Goal: Task Accomplishment & Management: Complete application form

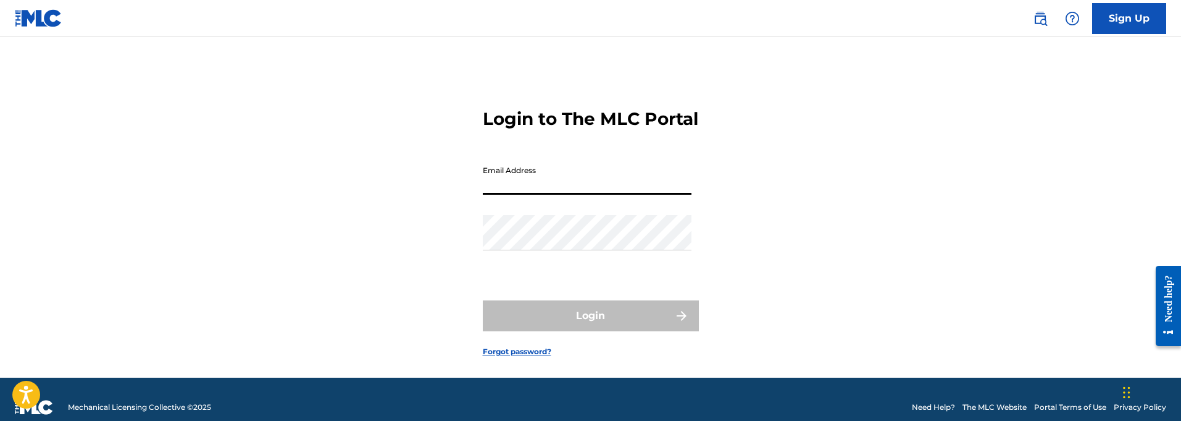
type input "[EMAIL_ADDRESS][DOMAIN_NAME]"
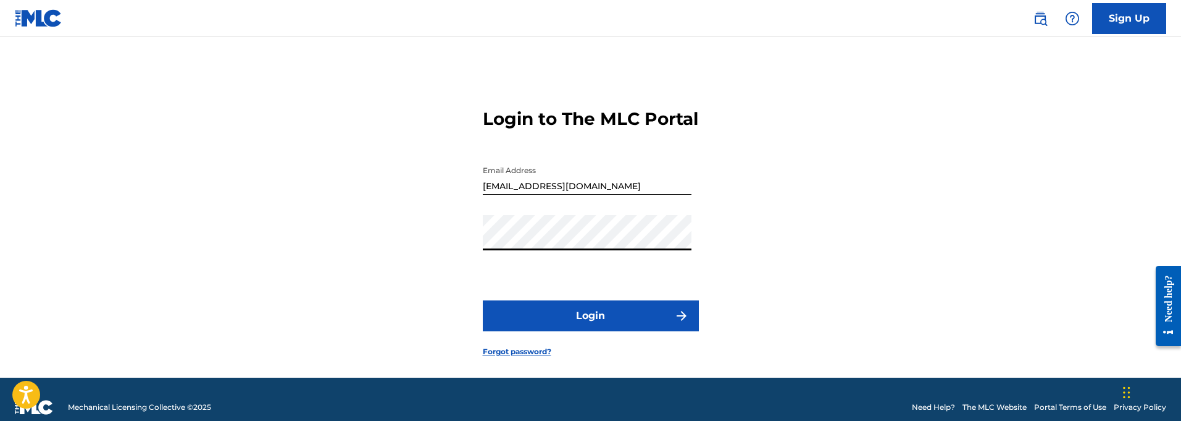
click at [595, 331] on button "Login" at bounding box center [591, 315] width 216 height 31
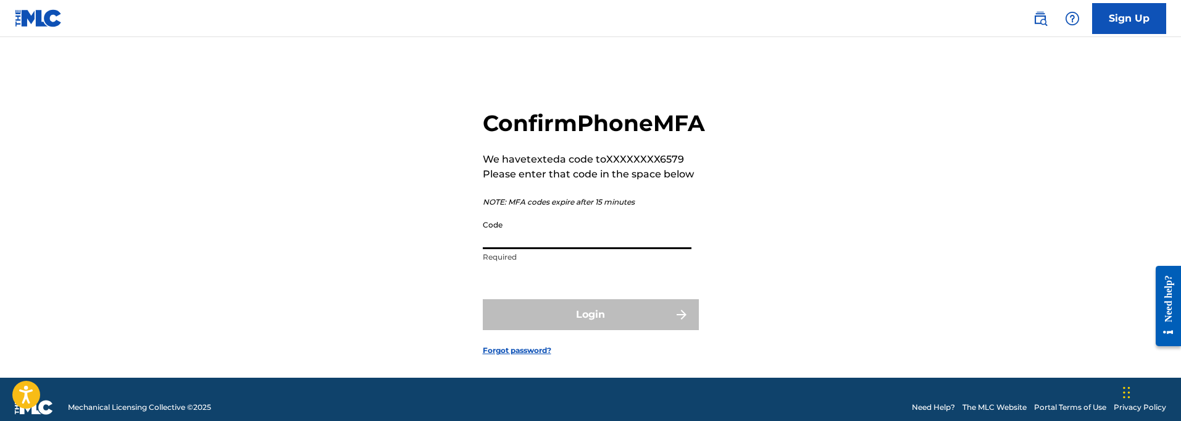
click at [506, 249] on input "Code" at bounding box center [587, 231] width 209 height 35
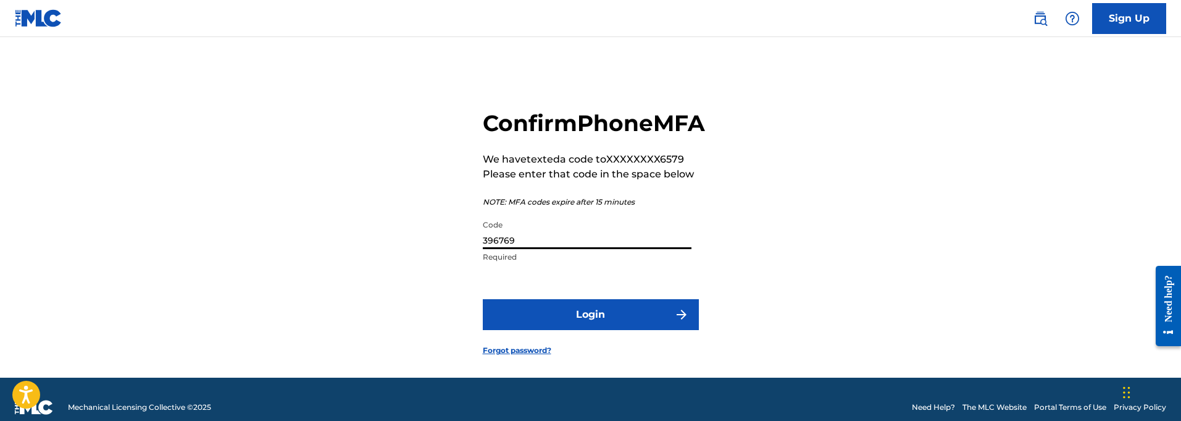
type input "396769"
click at [609, 330] on button "Login" at bounding box center [591, 314] width 216 height 31
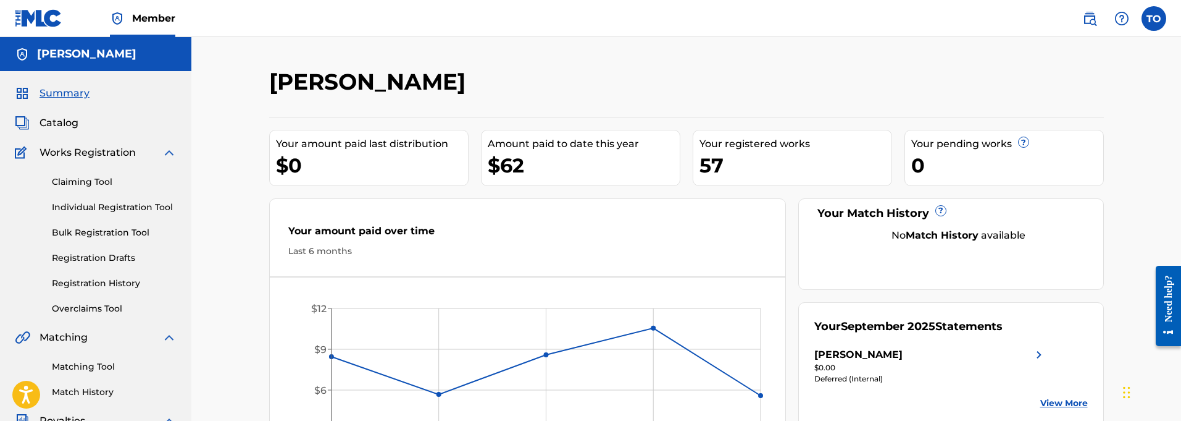
click at [72, 180] on link "Claiming Tool" at bounding box center [114, 181] width 125 height 13
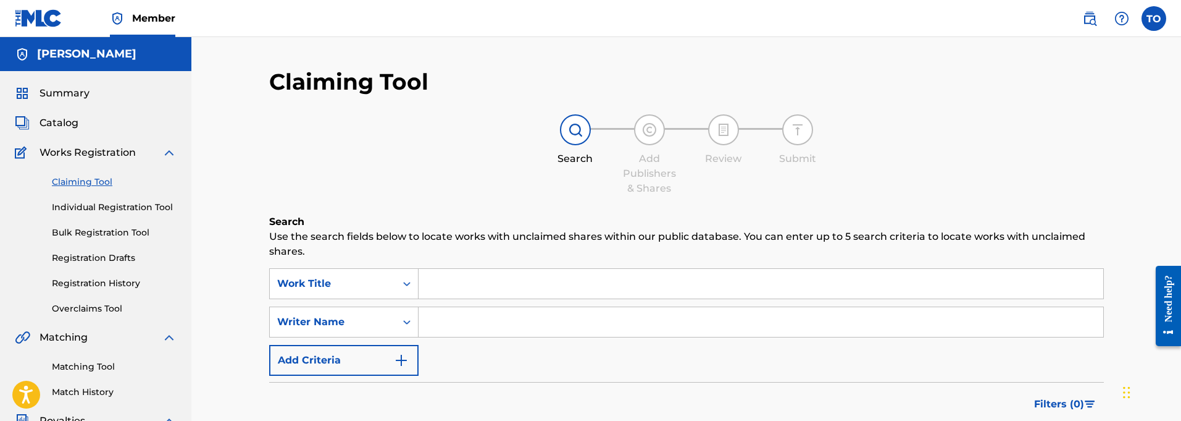
click at [54, 121] on span "Catalog" at bounding box center [59, 122] width 39 height 15
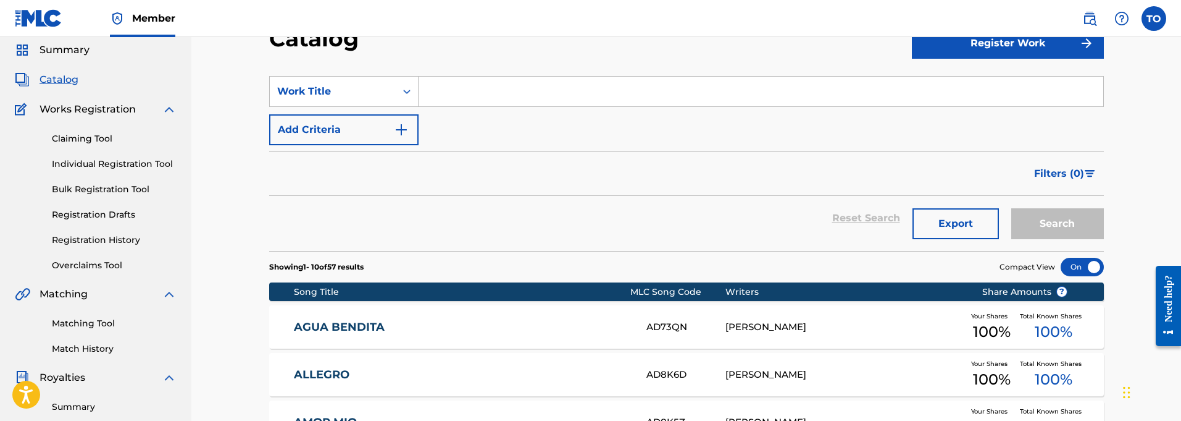
scroll to position [46, 0]
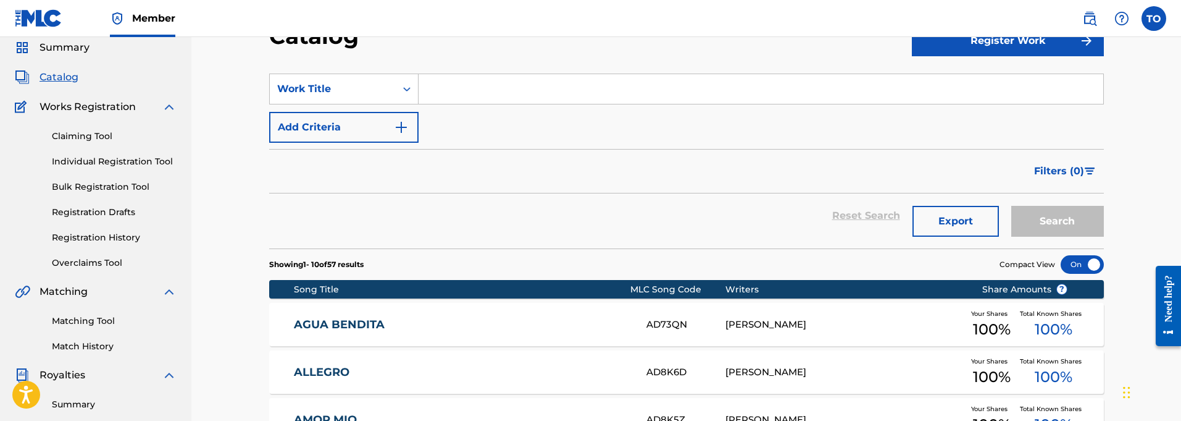
click at [95, 157] on link "Individual Registration Tool" at bounding box center [114, 161] width 125 height 13
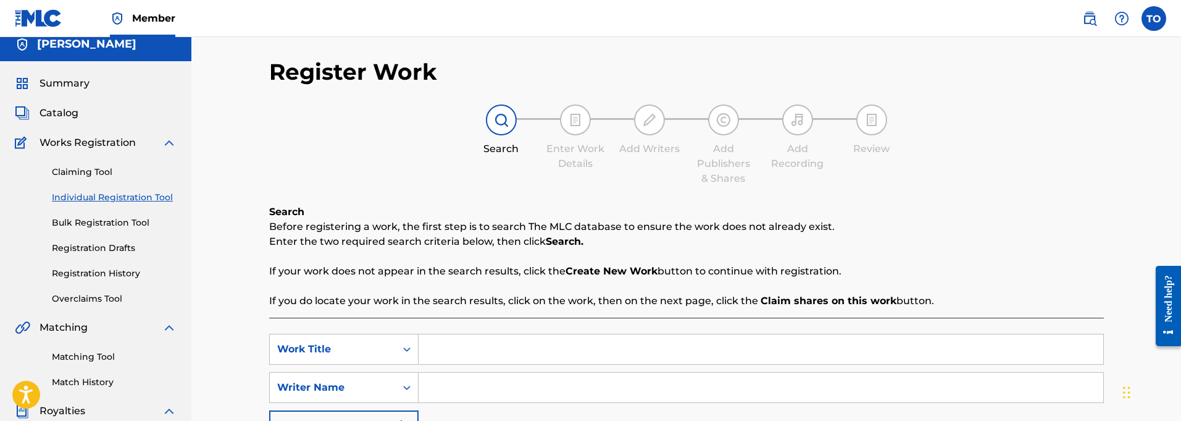
scroll to position [11, 0]
click at [74, 169] on link "Claiming Tool" at bounding box center [114, 170] width 125 height 13
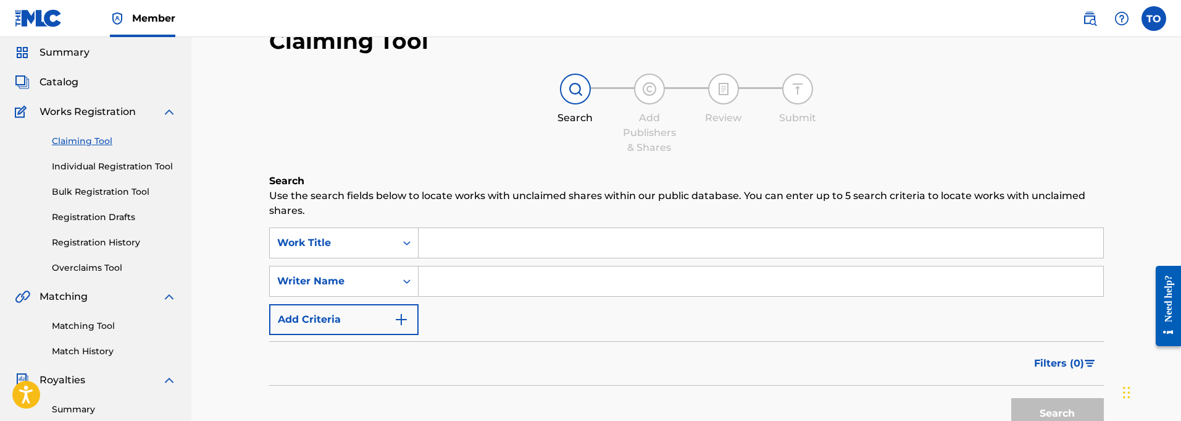
scroll to position [40, 0]
click at [96, 219] on link "Registration Drafts" at bounding box center [114, 217] width 125 height 13
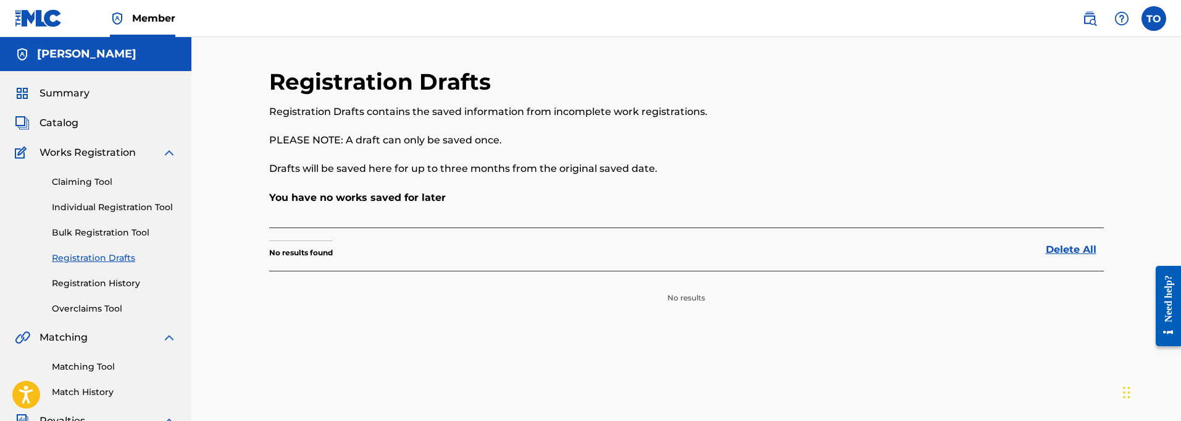
click at [83, 284] on link "Registration History" at bounding box center [114, 283] width 125 height 13
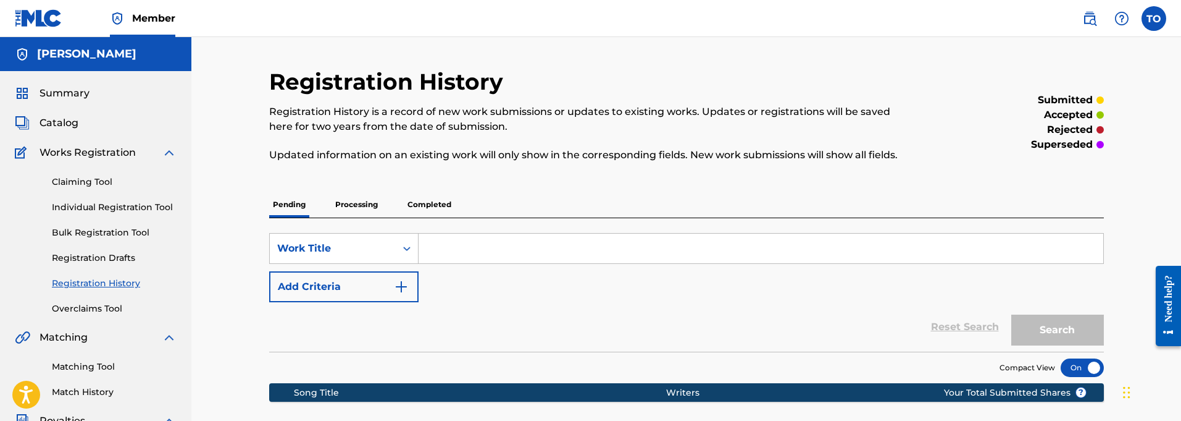
click at [361, 201] on p "Processing" at bounding box center [357, 204] width 50 height 26
click at [433, 201] on p "Completed" at bounding box center [429, 204] width 51 height 26
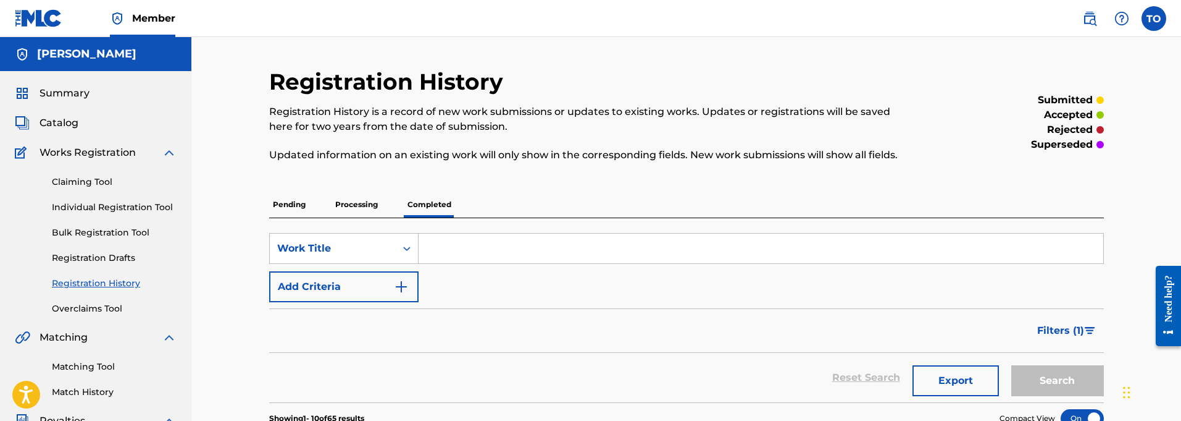
click at [359, 204] on p "Processing" at bounding box center [357, 204] width 50 height 26
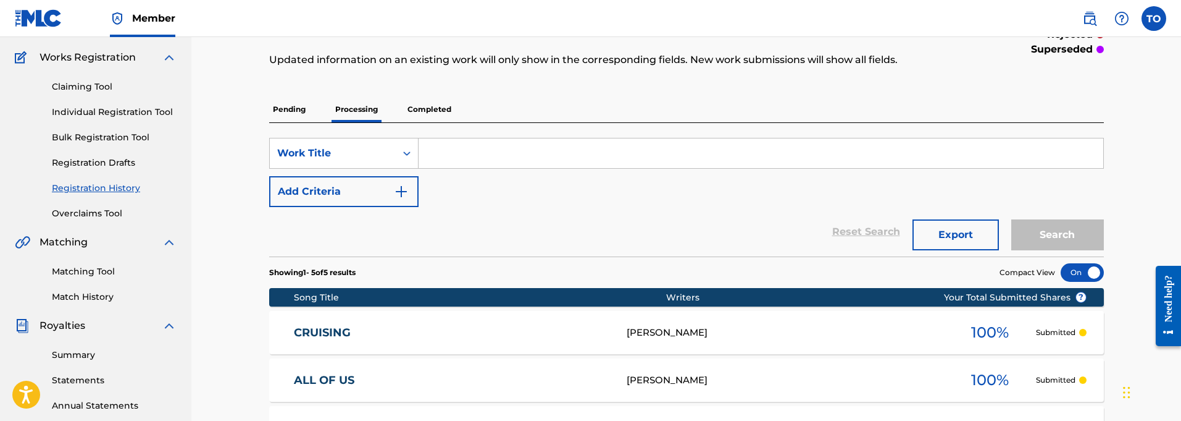
scroll to position [85, 0]
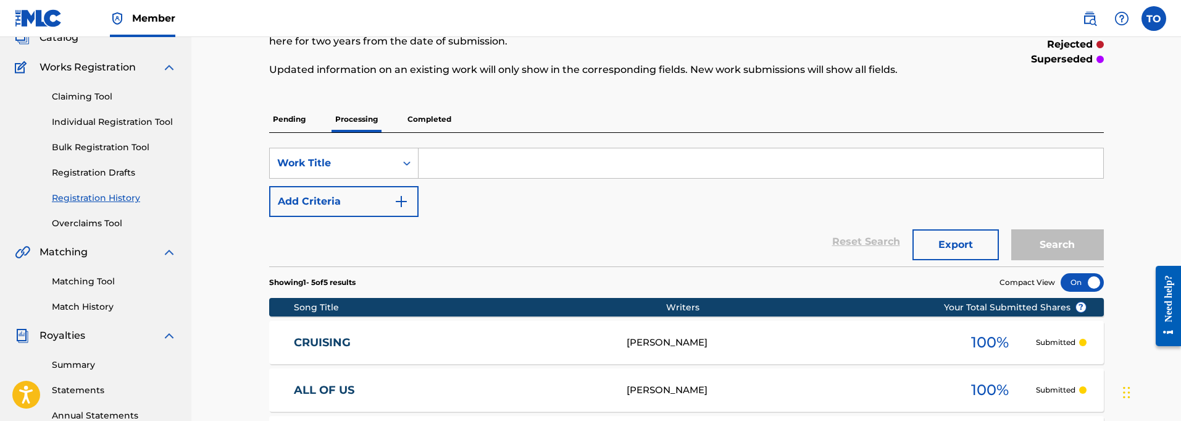
click at [288, 116] on p "Pending" at bounding box center [289, 119] width 40 height 26
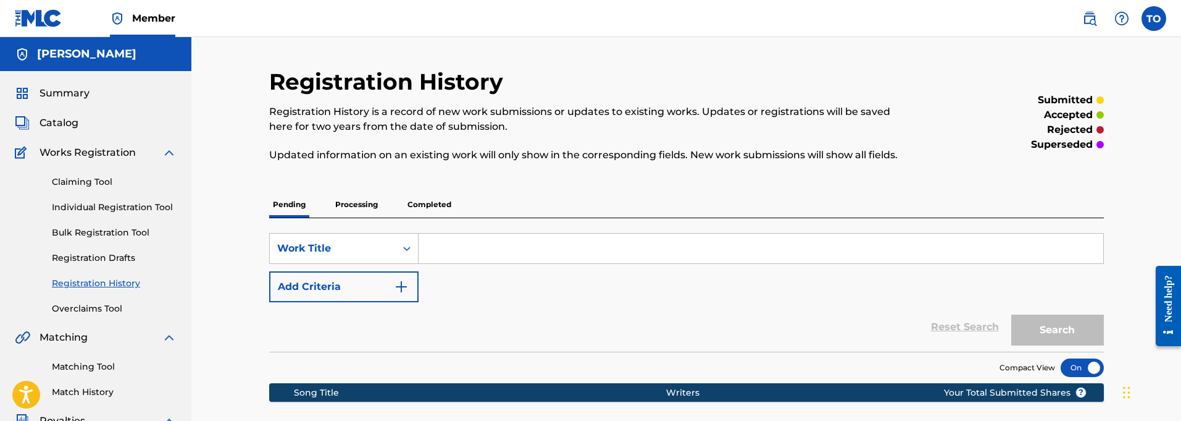
click at [91, 204] on link "Individual Registration Tool" at bounding box center [114, 207] width 125 height 13
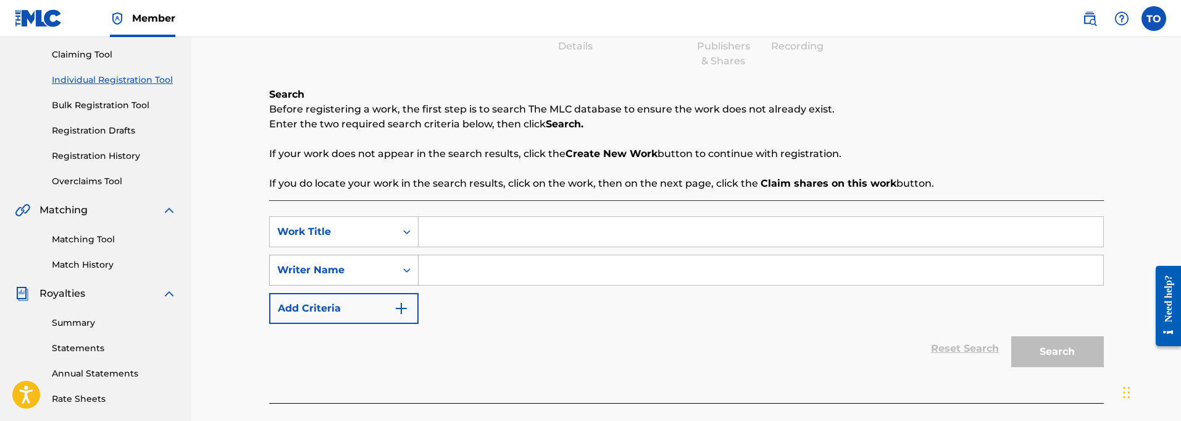
scroll to position [129, 0]
click at [447, 230] on input "Search Form" at bounding box center [761, 230] width 685 height 30
paste input "Fire In The Sky"
type input "Fire In The Sky"
click at [408, 268] on icon "Search Form" at bounding box center [406, 268] width 7 height 4
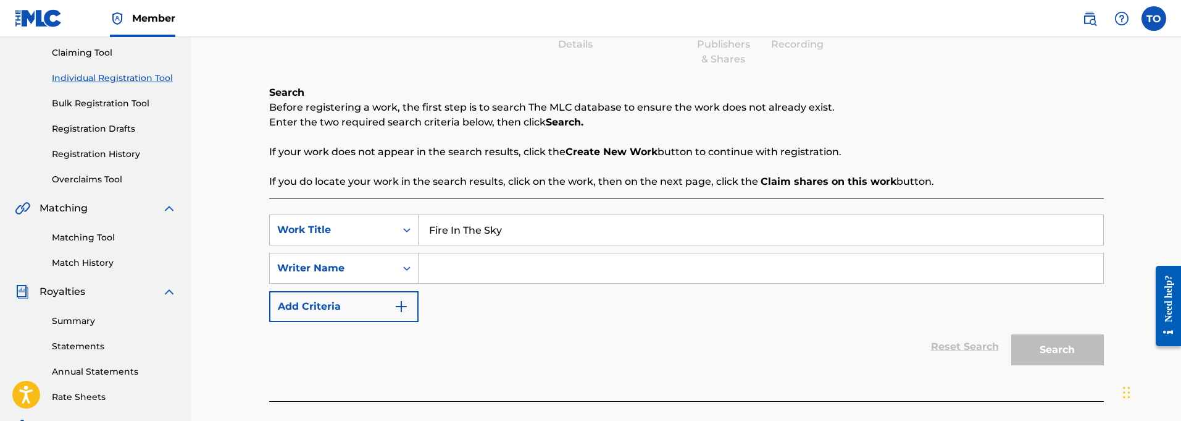
click at [466, 267] on input "Search Form" at bounding box center [761, 268] width 685 height 30
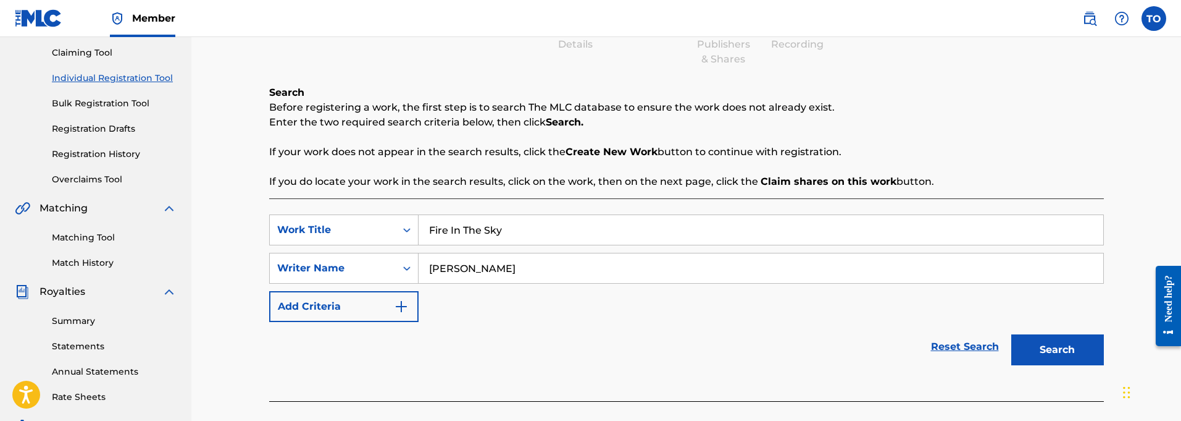
type input "[PERSON_NAME]"
click at [401, 307] on img "Search Form" at bounding box center [401, 306] width 15 height 15
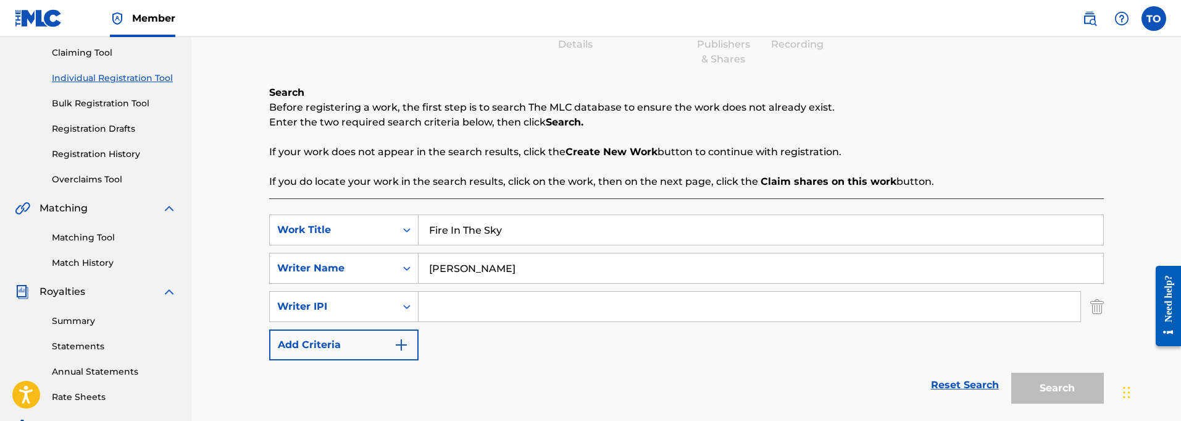
click at [475, 311] on input "Search Form" at bounding box center [750, 306] width 662 height 30
paste input "01127821764"
type input "01127821764"
drag, startPoint x: 1047, startPoint y: 386, endPoint x: 1013, endPoint y: 379, distance: 35.2
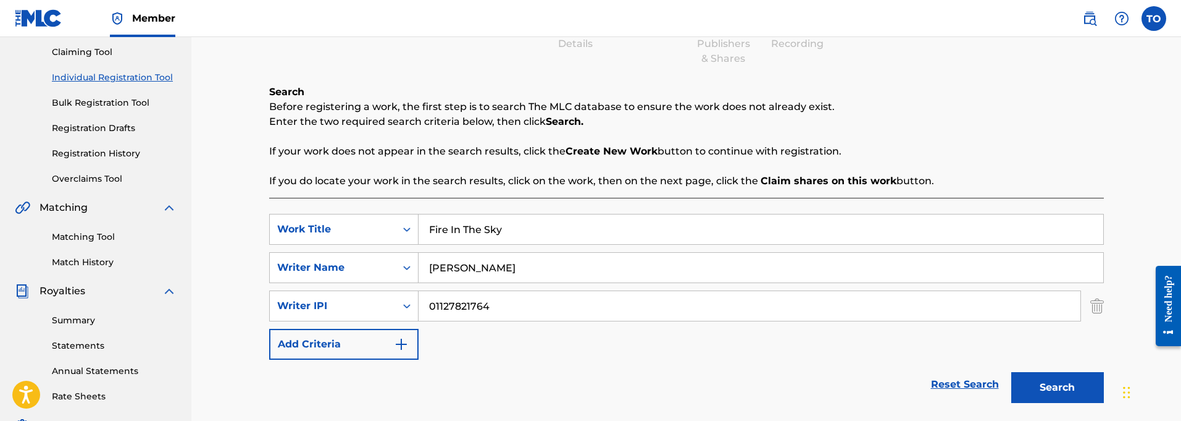
click at [1047, 386] on button "Search" at bounding box center [1057, 387] width 93 height 31
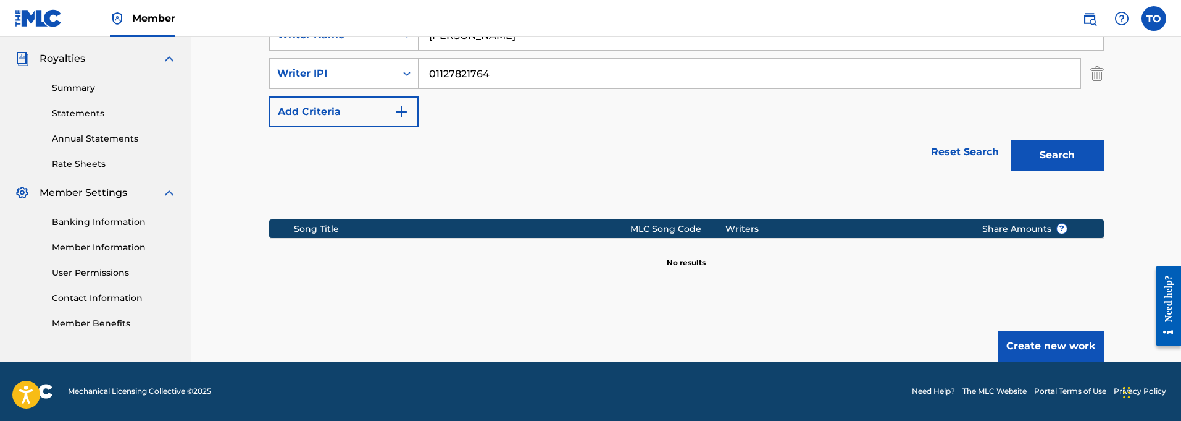
scroll to position [362, 0]
click at [1052, 345] on button "Create new work" at bounding box center [1051, 345] width 106 height 31
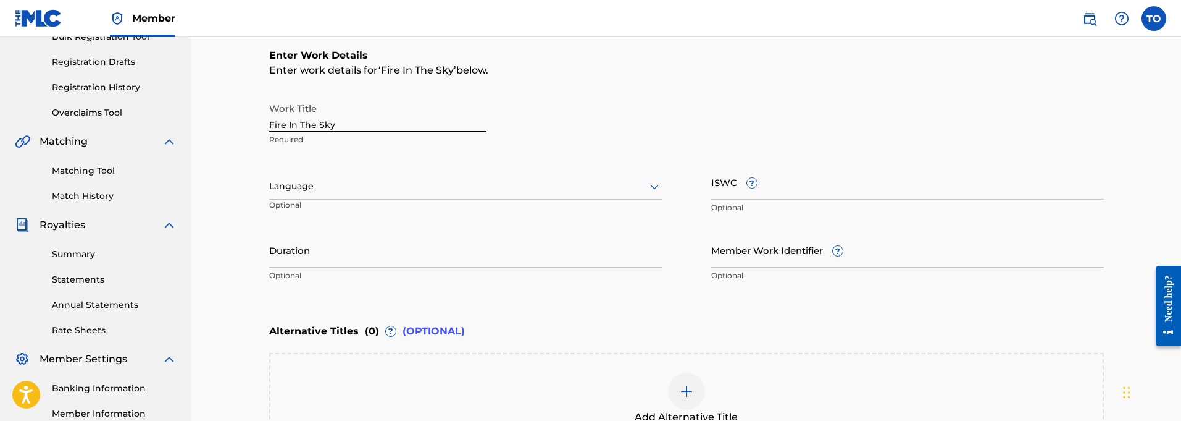
scroll to position [196, 0]
click at [326, 259] on input "Duration" at bounding box center [465, 249] width 393 height 35
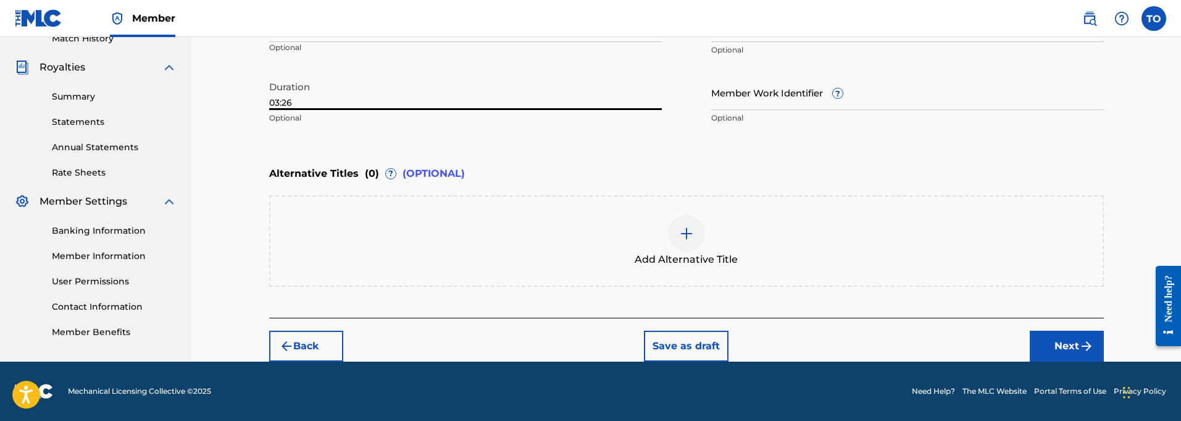
scroll to position [353, 0]
type input "03:26"
click at [1066, 341] on button "Next" at bounding box center [1067, 345] width 74 height 31
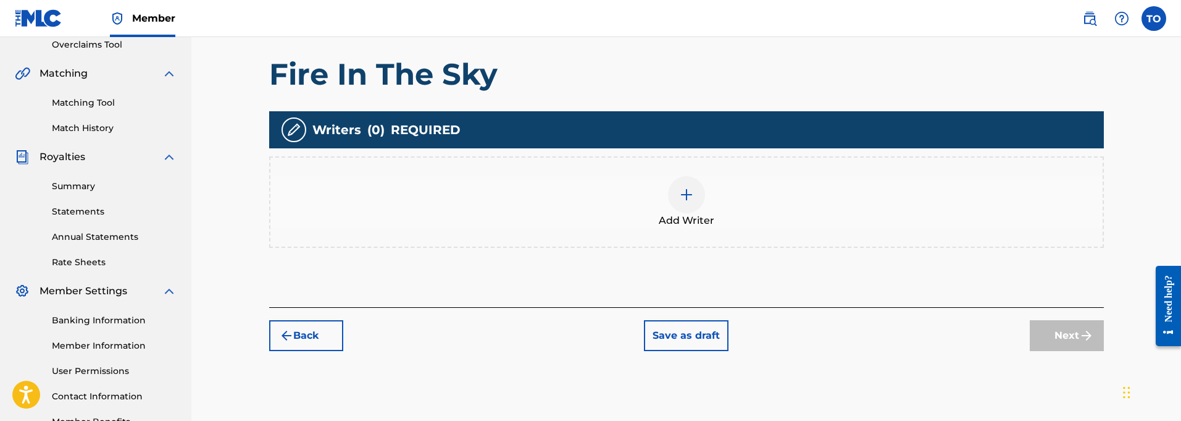
scroll to position [262, 0]
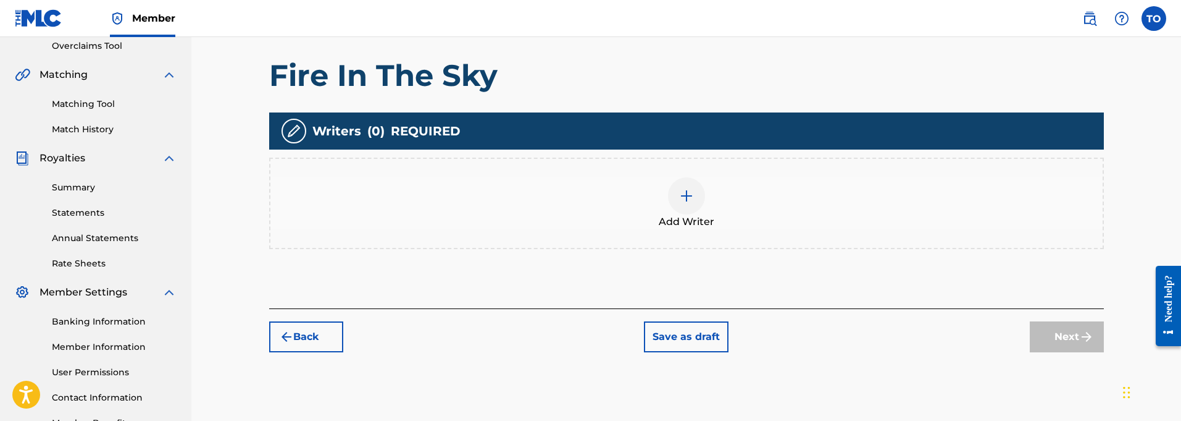
click at [692, 201] on img at bounding box center [686, 195] width 15 height 15
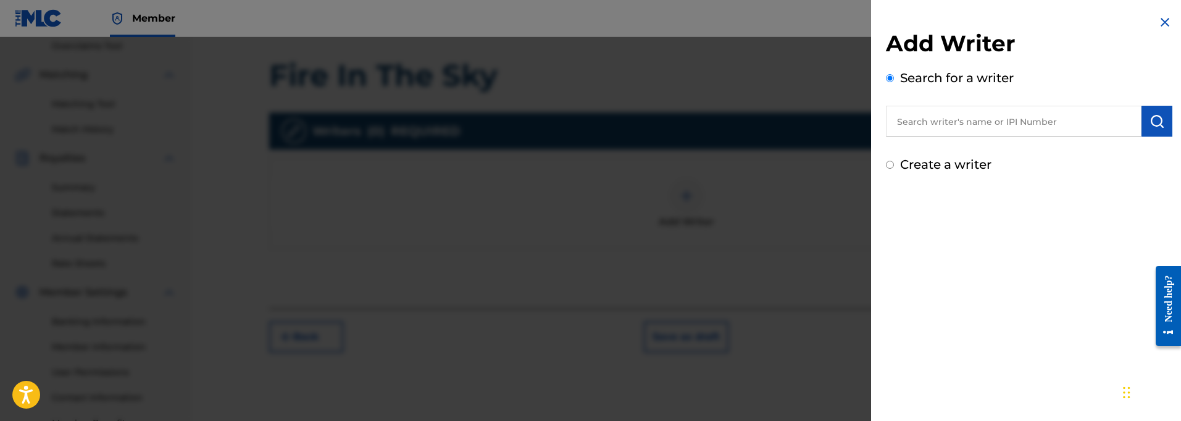
click at [1016, 125] on input "text" at bounding box center [1014, 121] width 256 height 31
paste input "01127821764"
type input "01127821764"
click at [1153, 124] on img "submit" at bounding box center [1157, 121] width 15 height 15
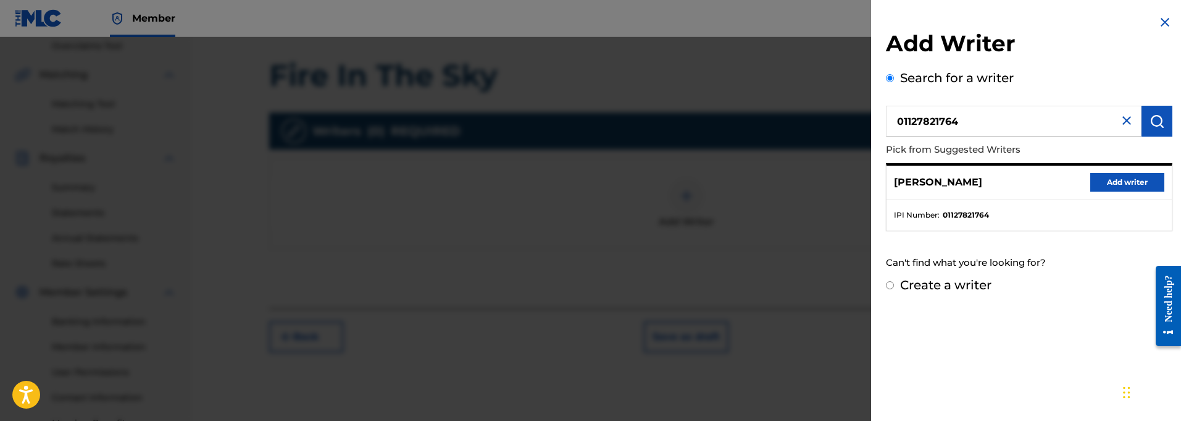
click at [1124, 180] on button "Add writer" at bounding box center [1127, 182] width 74 height 19
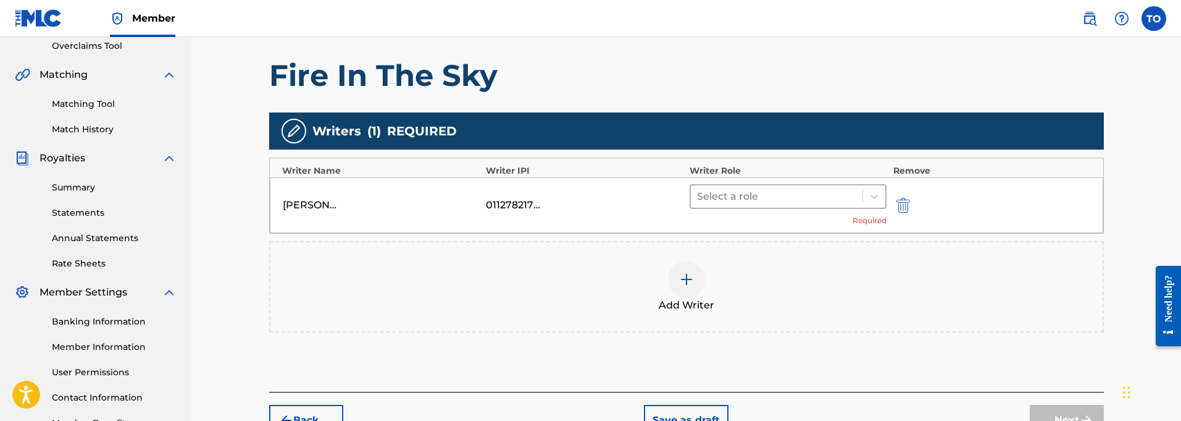
click at [724, 197] on div at bounding box center [777, 196] width 160 height 17
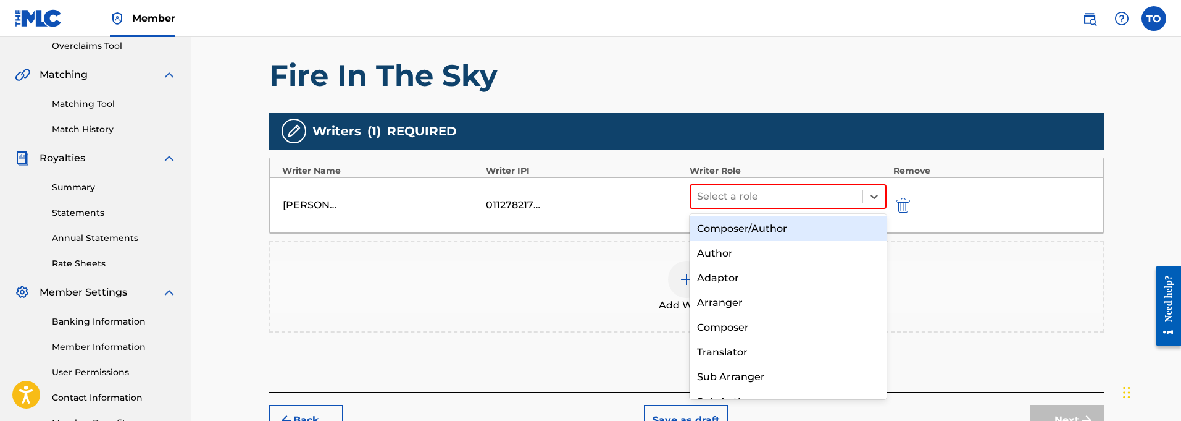
click at [718, 226] on div "Composer/Author" at bounding box center [789, 228] width 198 height 25
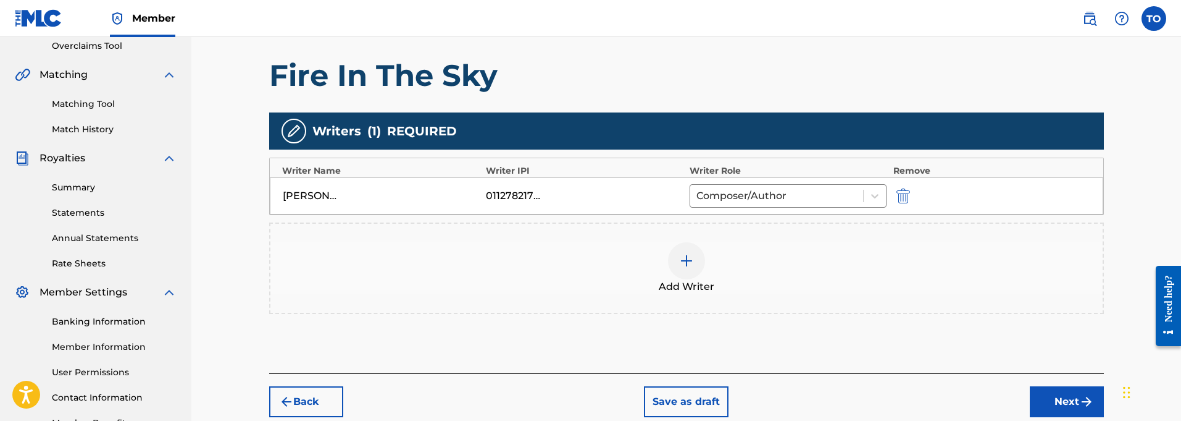
click at [1071, 403] on button "Next" at bounding box center [1067, 401] width 74 height 31
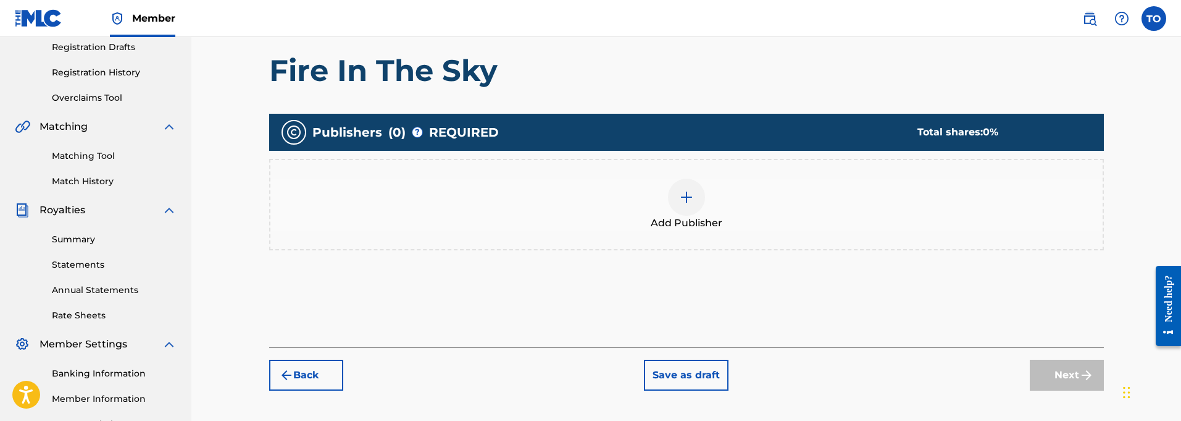
scroll to position [215, 0]
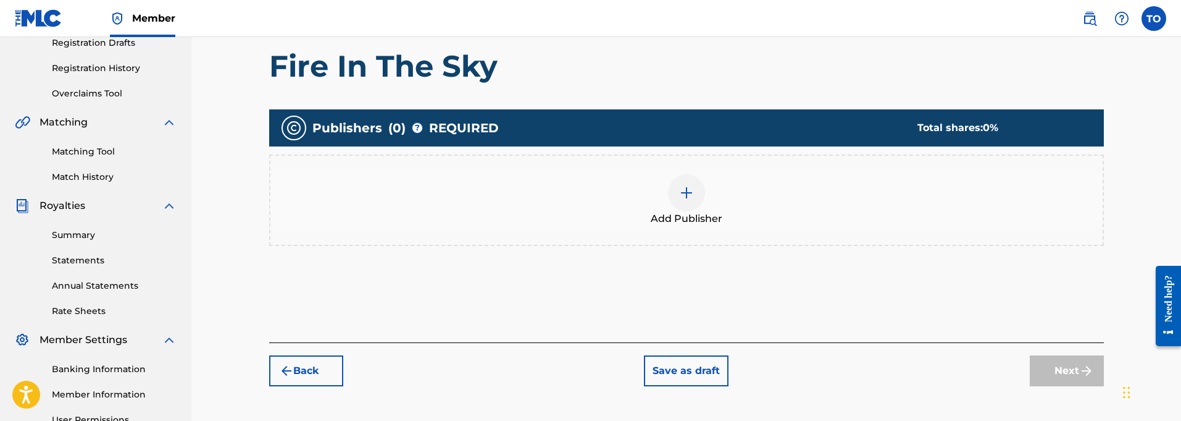
click at [690, 196] on img at bounding box center [686, 192] width 15 height 15
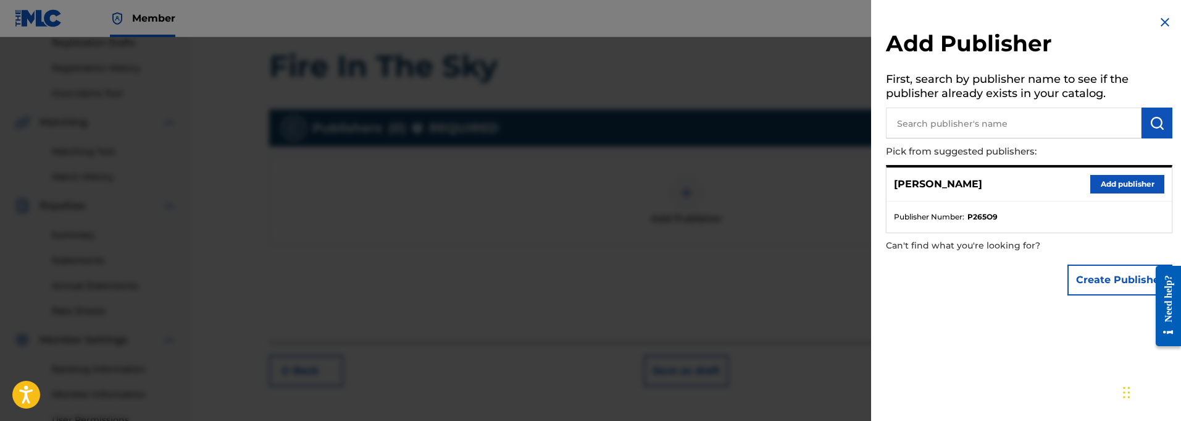
click at [1115, 179] on button "Add publisher" at bounding box center [1127, 184] width 74 height 19
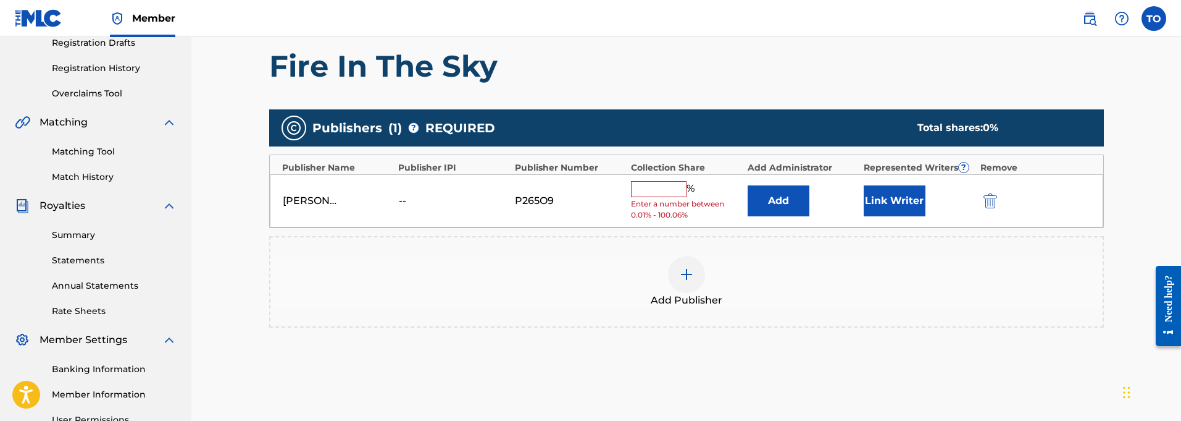
click at [650, 188] on input "text" at bounding box center [659, 189] width 56 height 16
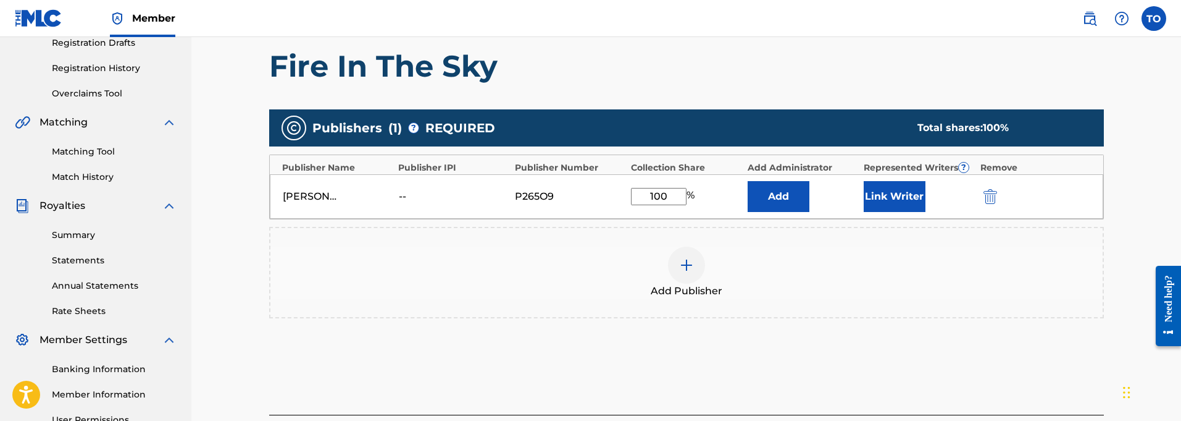
type input "100"
click at [899, 196] on button "Link Writer" at bounding box center [895, 196] width 62 height 31
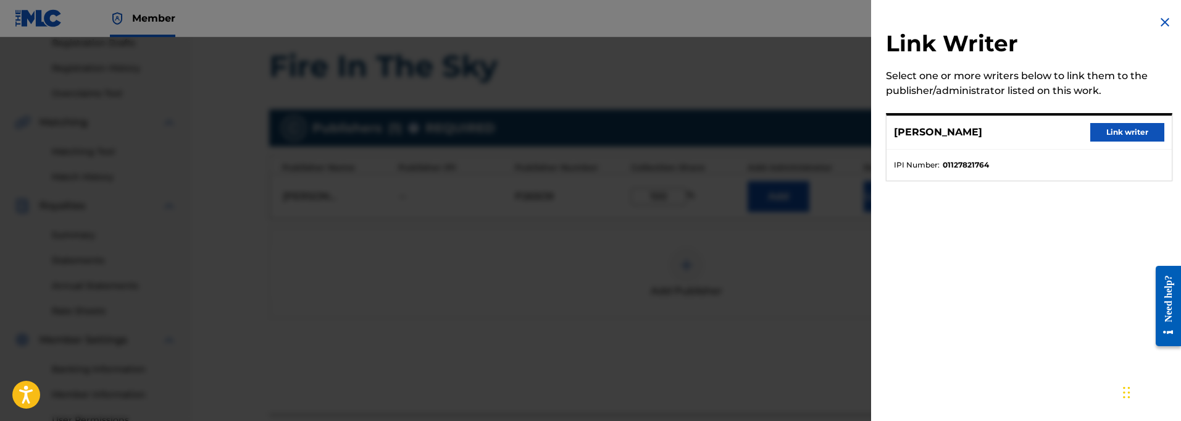
click at [1129, 135] on button "Link writer" at bounding box center [1127, 132] width 74 height 19
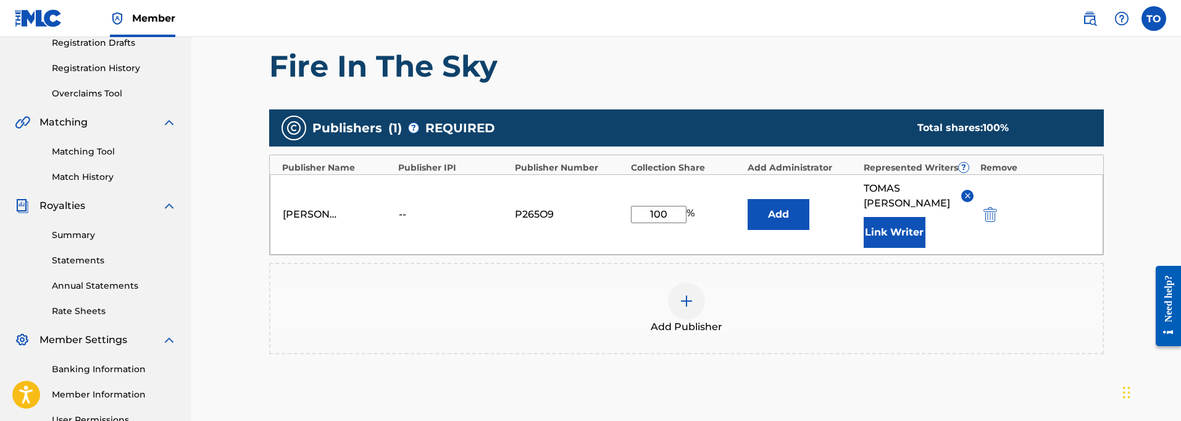
scroll to position [215, 1]
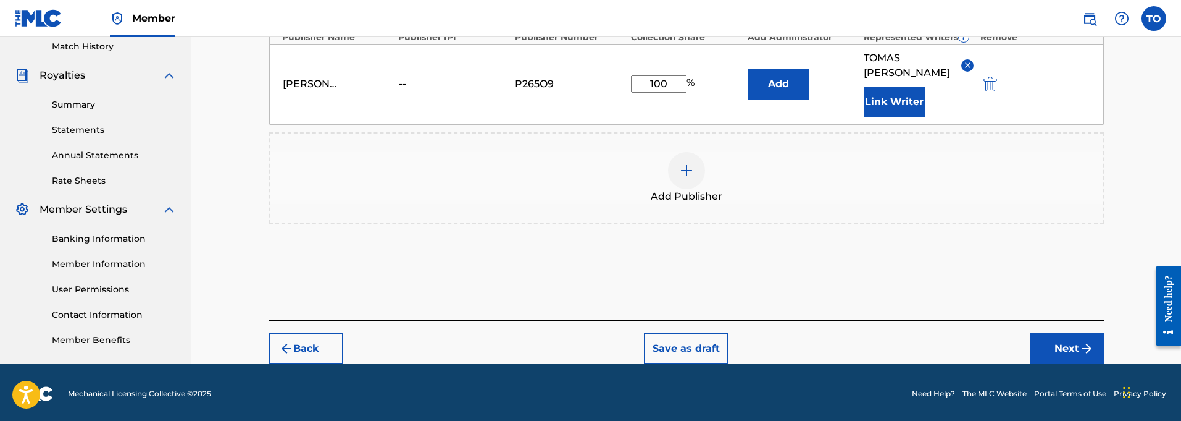
click at [1061, 333] on button "Next" at bounding box center [1067, 348] width 74 height 31
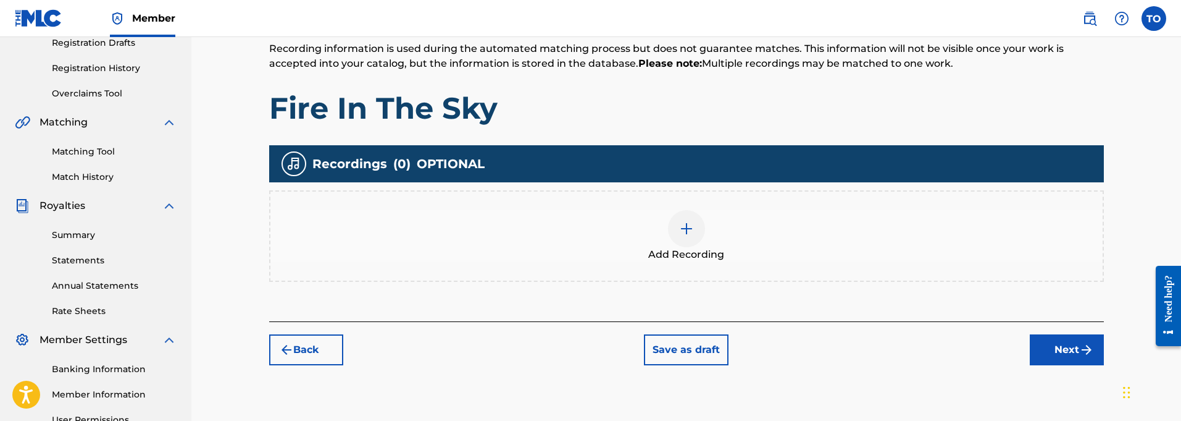
scroll to position [216, 0]
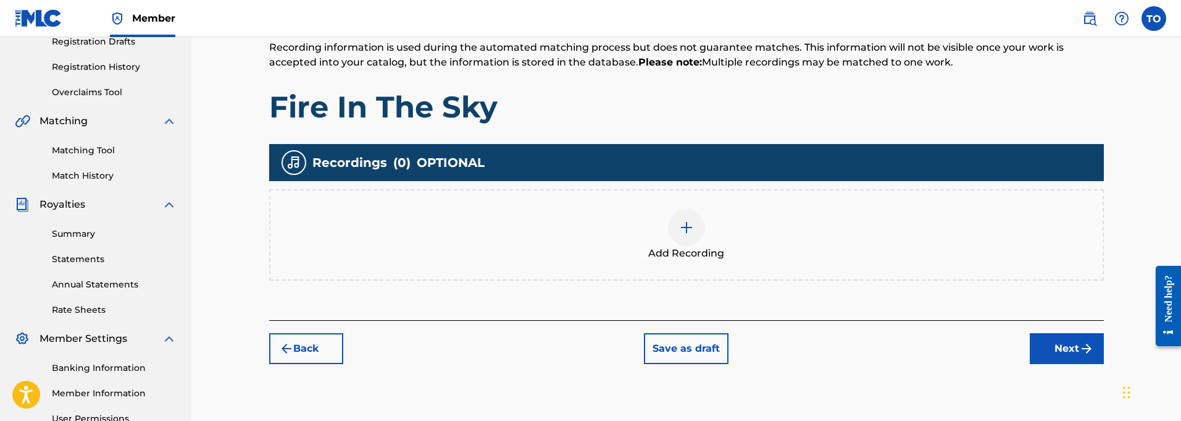
click at [682, 231] on img at bounding box center [686, 227] width 15 height 15
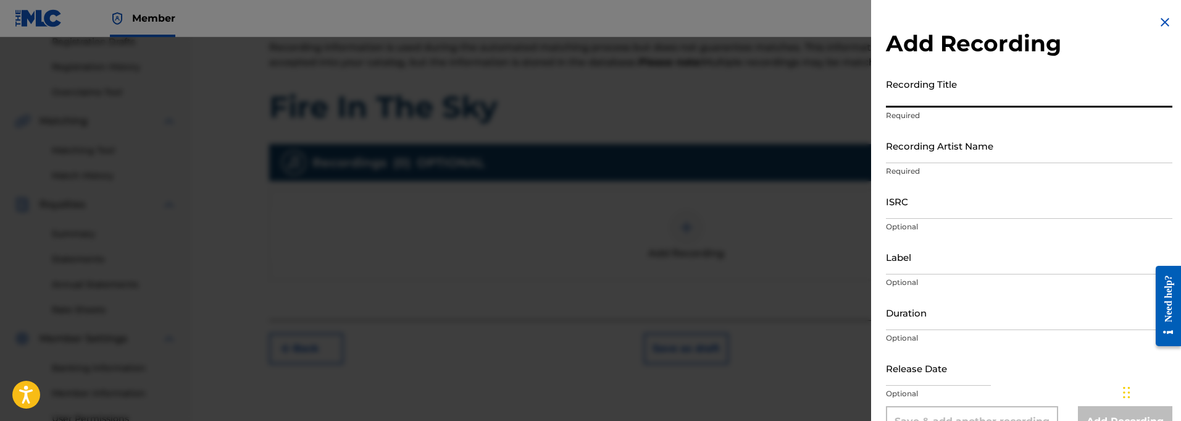
click at [975, 103] on input "Recording Title" at bounding box center [1029, 89] width 287 height 35
click at [913, 97] on input "Recording Title" at bounding box center [1029, 89] width 287 height 35
paste input "Fire In The Sky"
type input "Fire In The Sky"
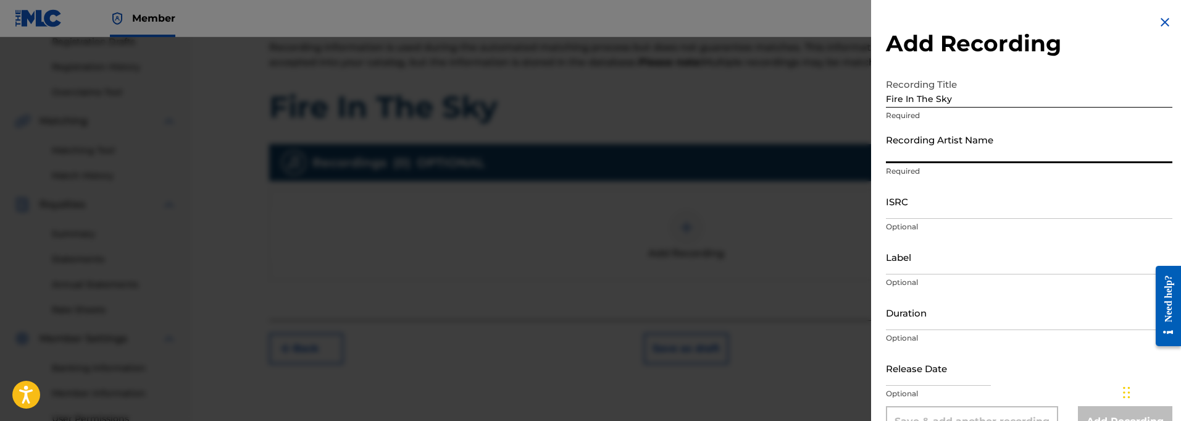
click at [915, 156] on input "Recording Artist Name" at bounding box center [1029, 145] width 287 height 35
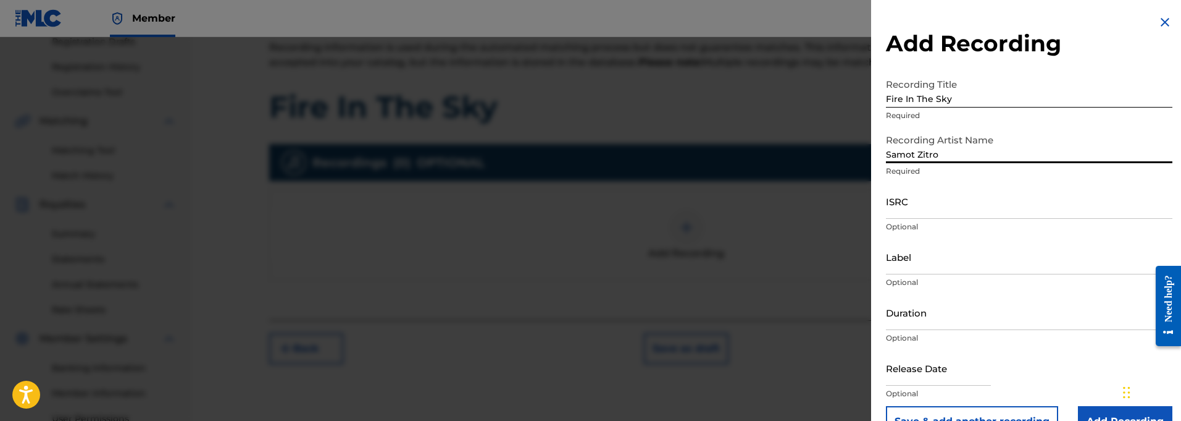
type input "Samot Zitro"
click at [928, 210] on input "ISRC" at bounding box center [1029, 200] width 287 height 35
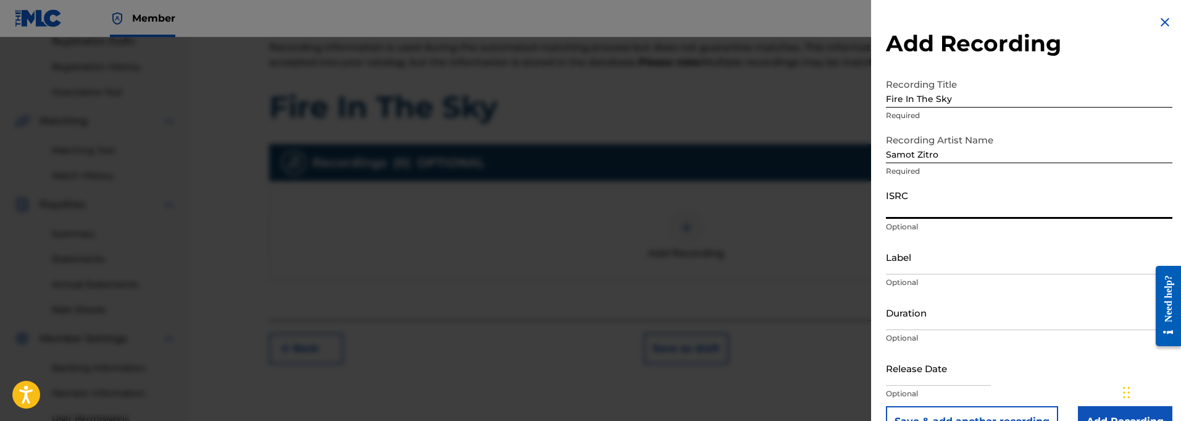
paste input "QT3F22500394"
type input "QT3F22500394"
click at [915, 267] on input "Label" at bounding box center [1029, 256] width 287 height 35
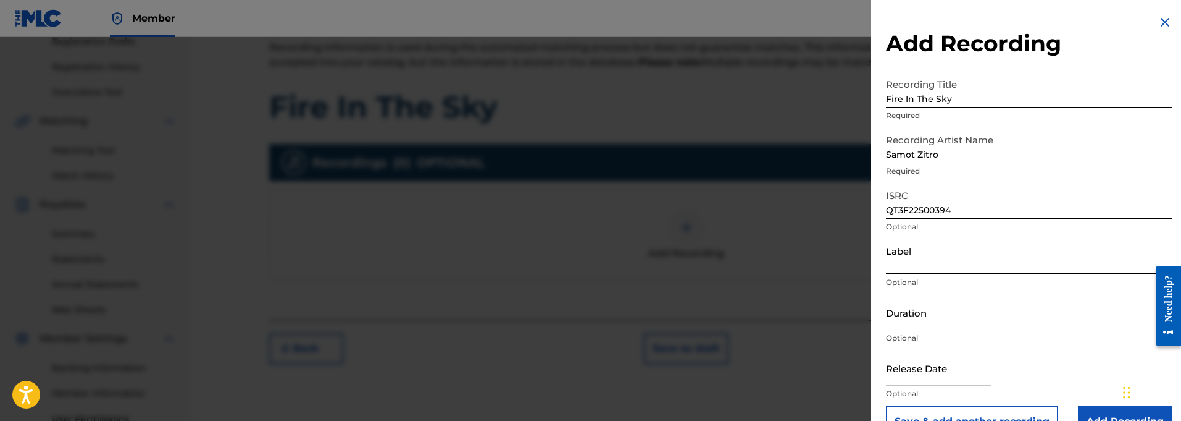
paste input "914129 Records DK"
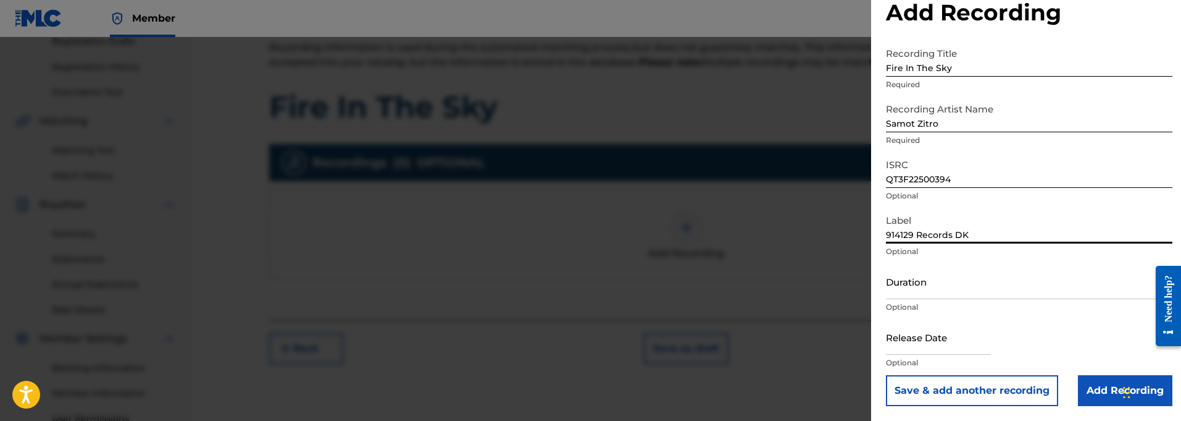
scroll to position [31, 0]
type input "914129 Records DK"
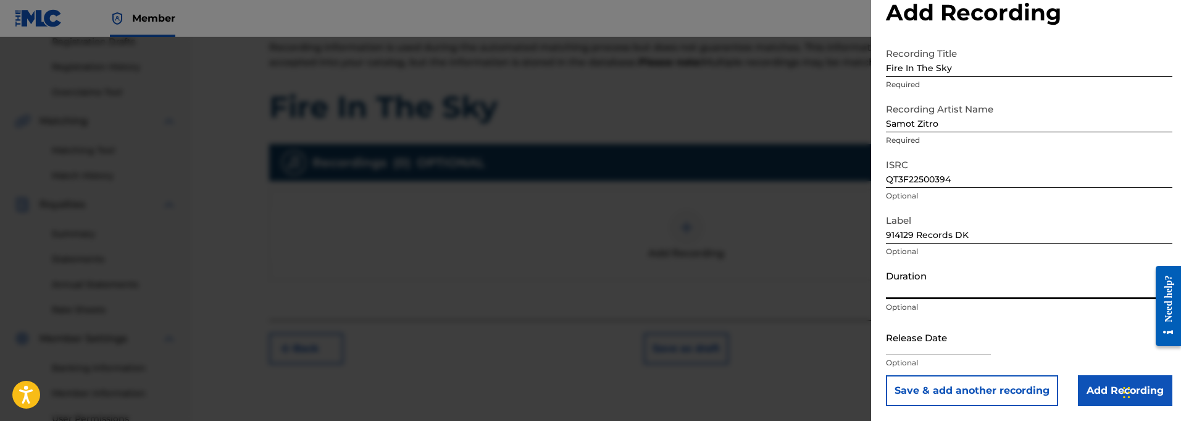
click at [916, 290] on input "Duration" at bounding box center [1029, 281] width 287 height 35
type input "03:26"
click at [904, 342] on input "text" at bounding box center [938, 336] width 105 height 35
select select "8"
select select "2025"
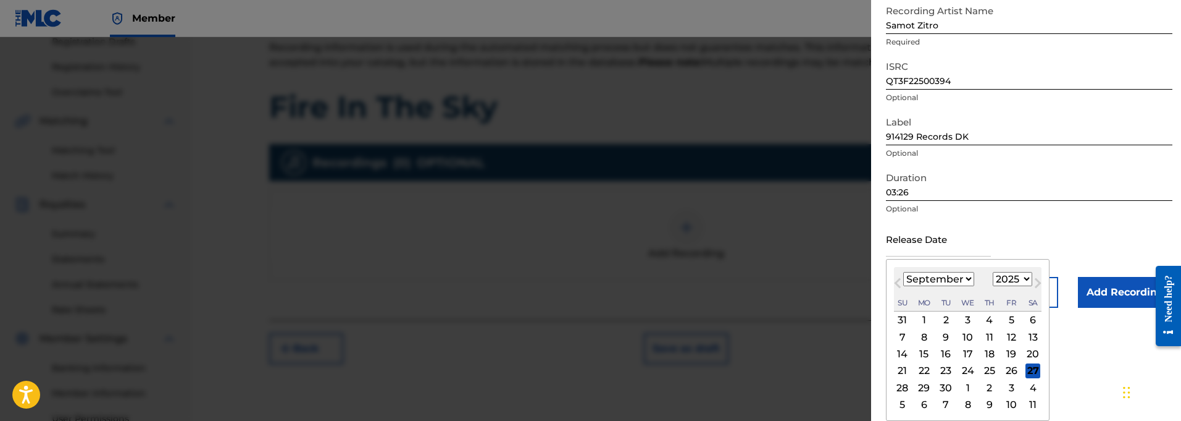
scroll to position [129, 0]
click at [1037, 283] on span "Next Month" at bounding box center [1037, 284] width 0 height 19
select select "9"
click at [903, 337] on div "5" at bounding box center [902, 336] width 15 height 15
type input "[DATE]"
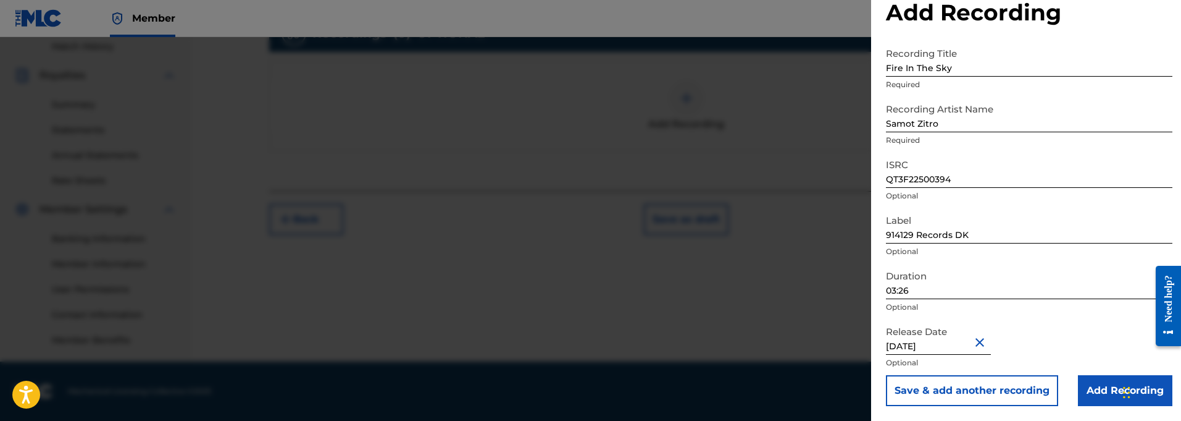
scroll to position [345, 0]
click at [1088, 387] on input "Add Recording" at bounding box center [1125, 390] width 94 height 31
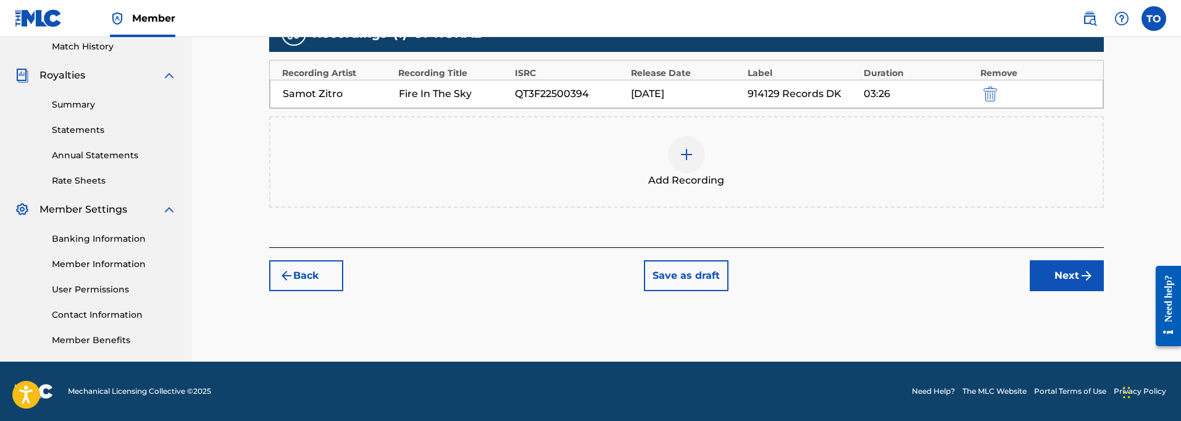
click at [1084, 274] on img "submit" at bounding box center [1086, 275] width 15 height 15
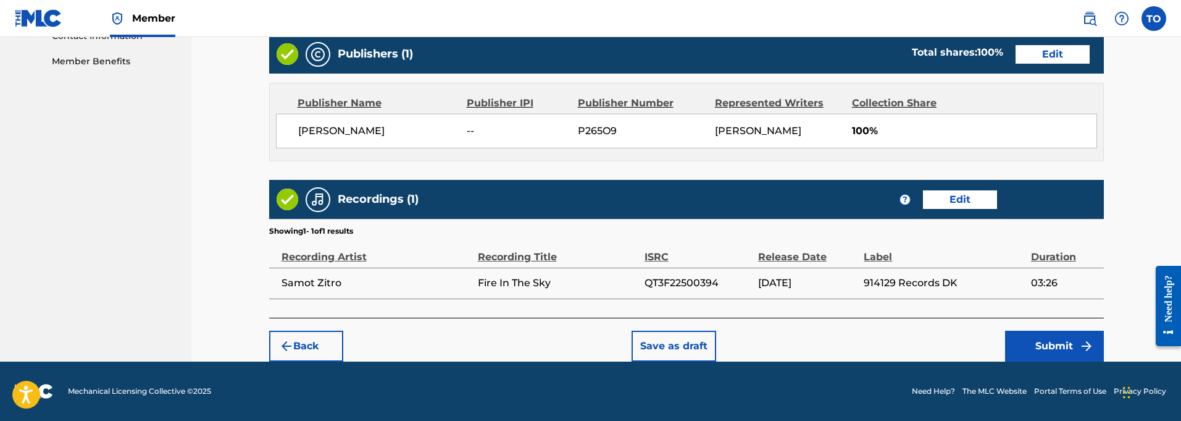
scroll to position [624, 0]
click at [1042, 346] on button "Submit" at bounding box center [1054, 345] width 99 height 31
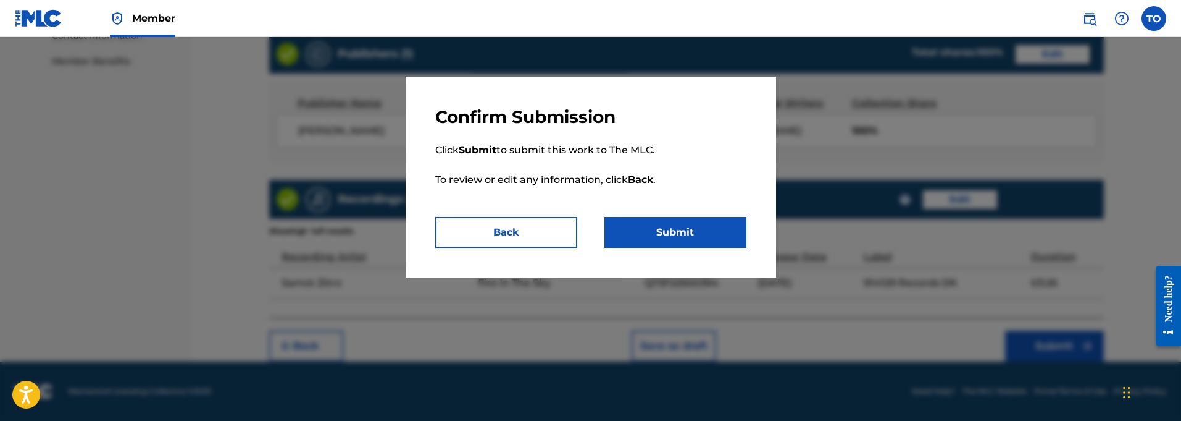
scroll to position [624, 1]
click at [683, 236] on button "Submit" at bounding box center [676, 232] width 142 height 31
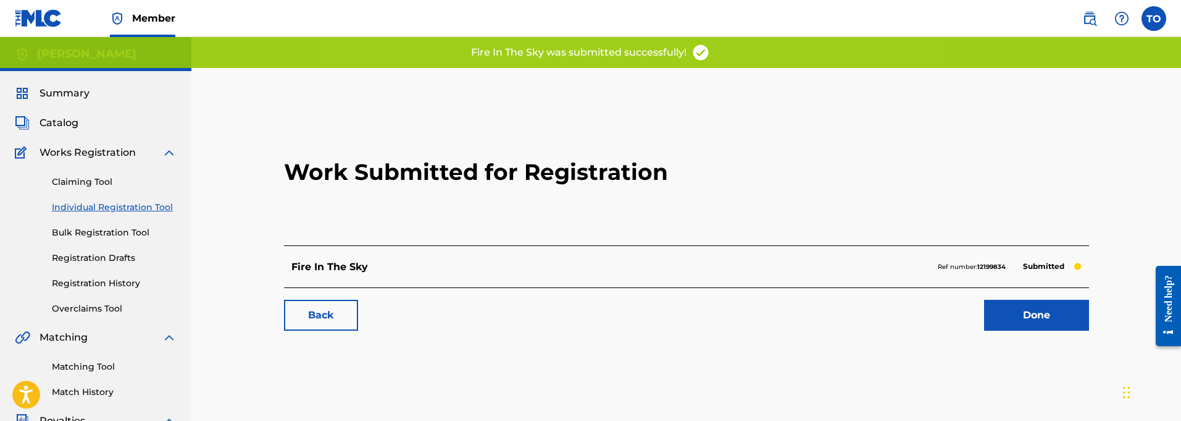
click at [1051, 316] on link "Done" at bounding box center [1036, 314] width 105 height 31
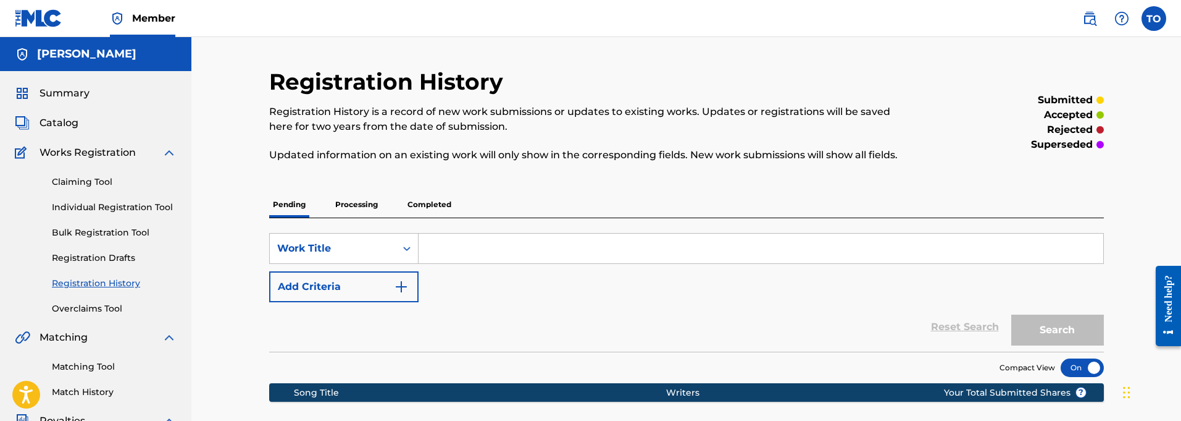
click at [454, 252] on input "Search Form" at bounding box center [761, 248] width 685 height 30
paste input "Finding My Way Home"
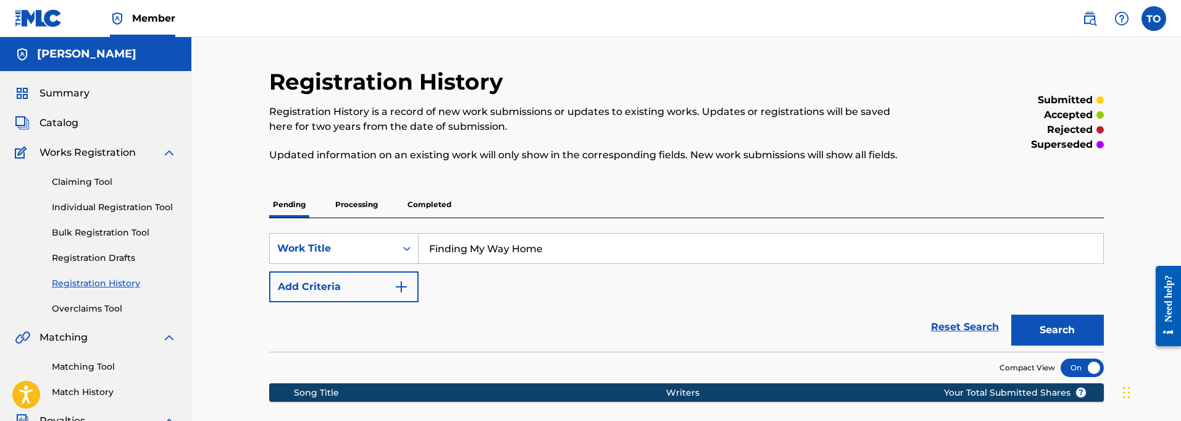
type input "Finding My Way Home"
click at [403, 286] on img "Search Form" at bounding box center [401, 286] width 15 height 15
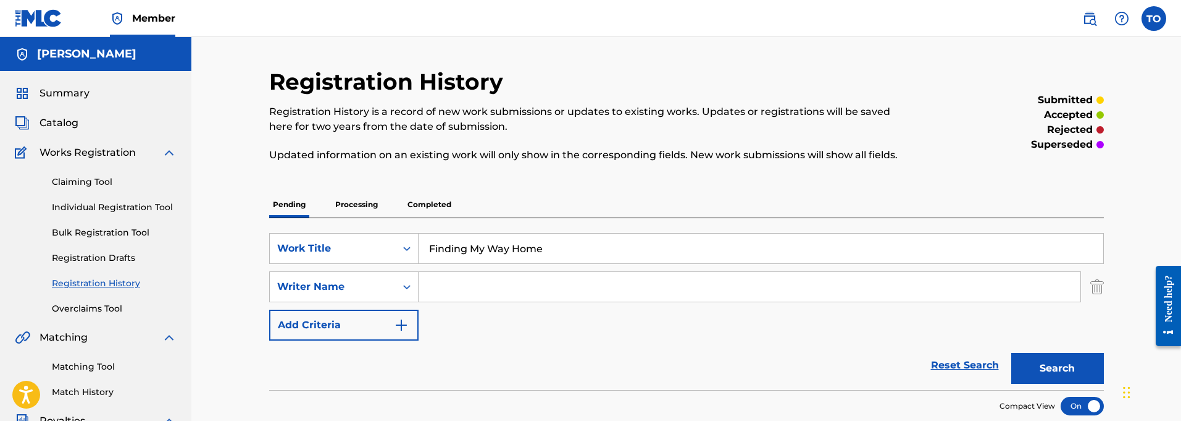
click at [462, 292] on input "Search Form" at bounding box center [750, 287] width 662 height 30
type input "[PERSON_NAME]"
click at [1066, 366] on button "Search" at bounding box center [1057, 368] width 93 height 31
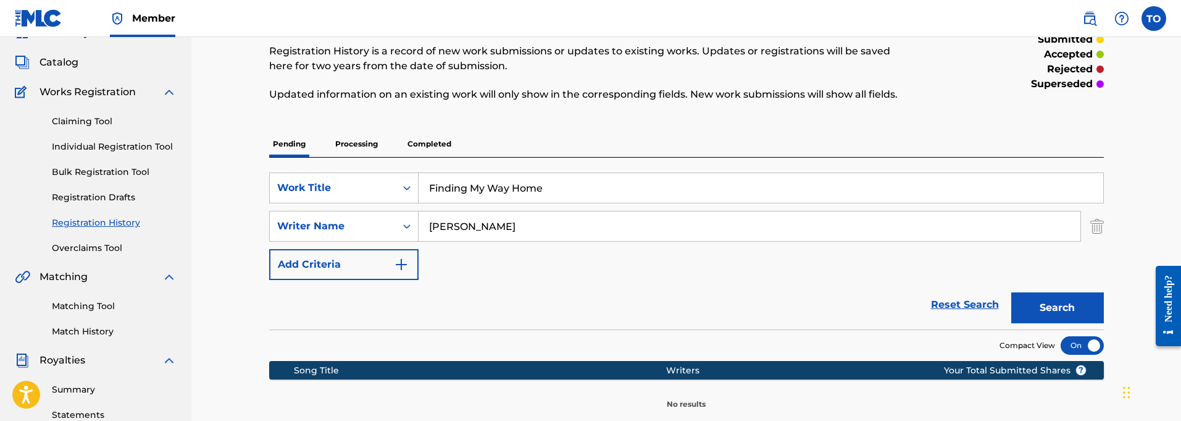
scroll to position [60, 0]
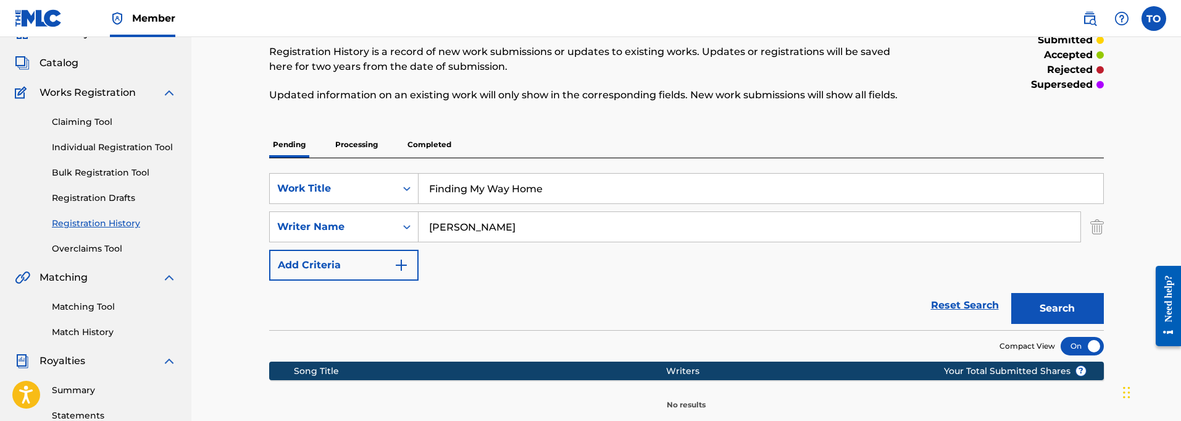
click at [362, 270] on button "Add Criteria" at bounding box center [343, 264] width 149 height 31
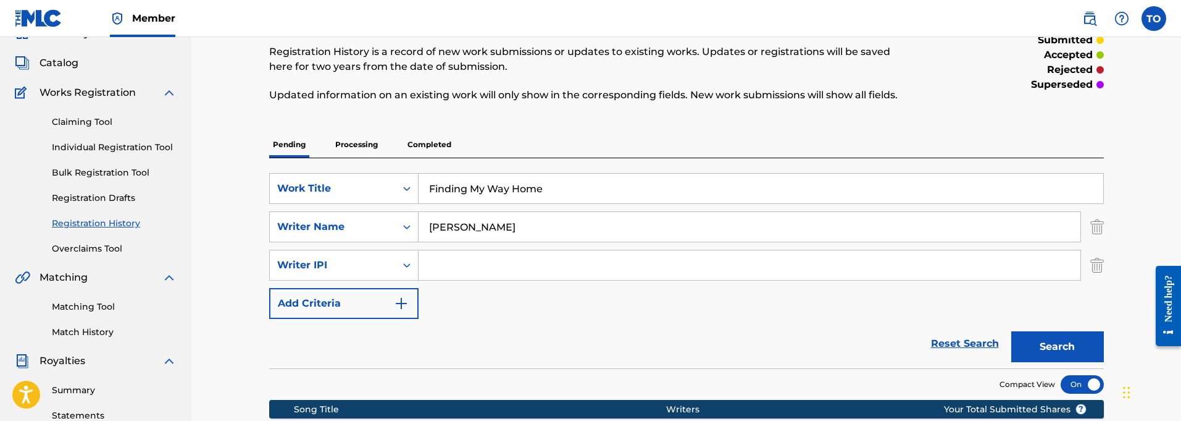
click at [460, 265] on input "Search Form" at bounding box center [750, 265] width 662 height 30
paste input "01127821764"
type input "01127821764"
click at [1037, 342] on button "Search" at bounding box center [1057, 346] width 93 height 31
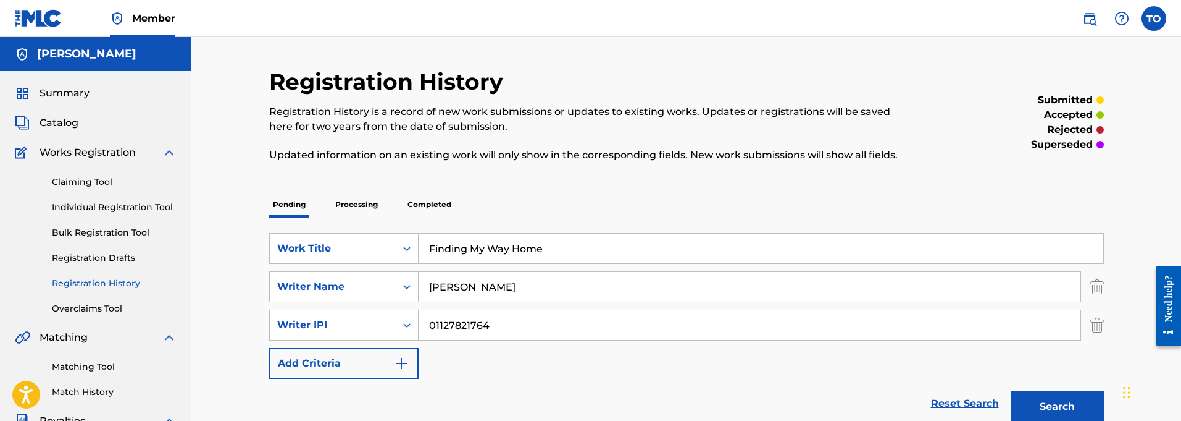
scroll to position [0, 0]
click at [87, 182] on link "Claiming Tool" at bounding box center [114, 181] width 125 height 13
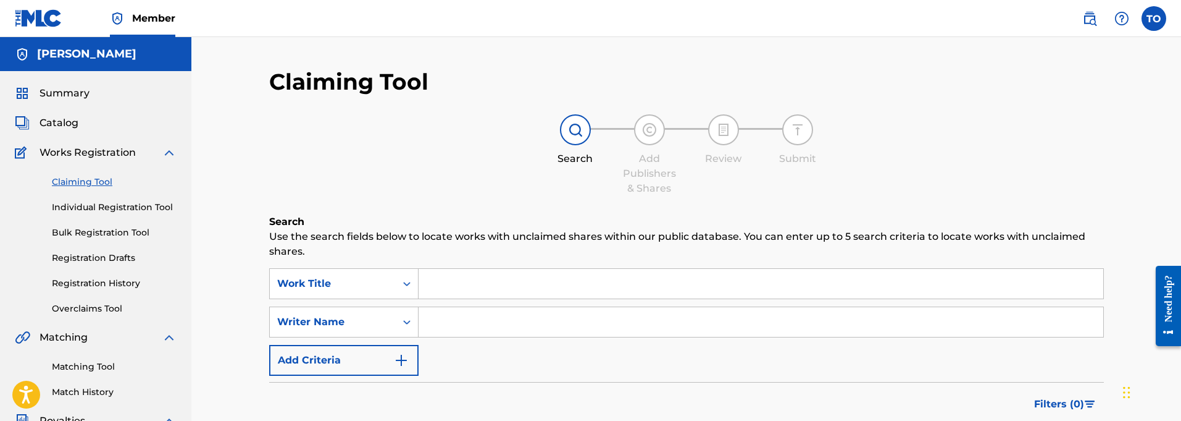
click at [395, 361] on img "Search Form" at bounding box center [401, 360] width 15 height 15
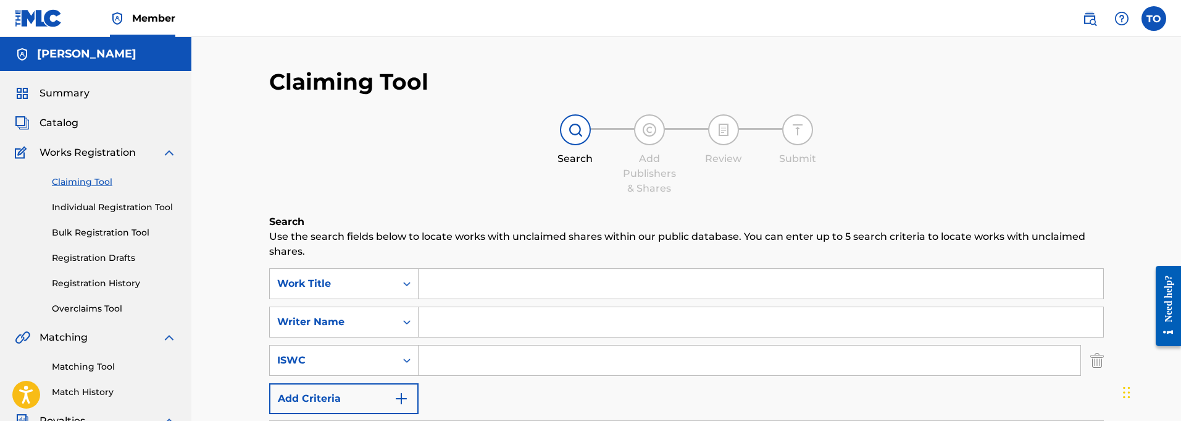
click at [1100, 358] on img "Search Form" at bounding box center [1097, 360] width 14 height 31
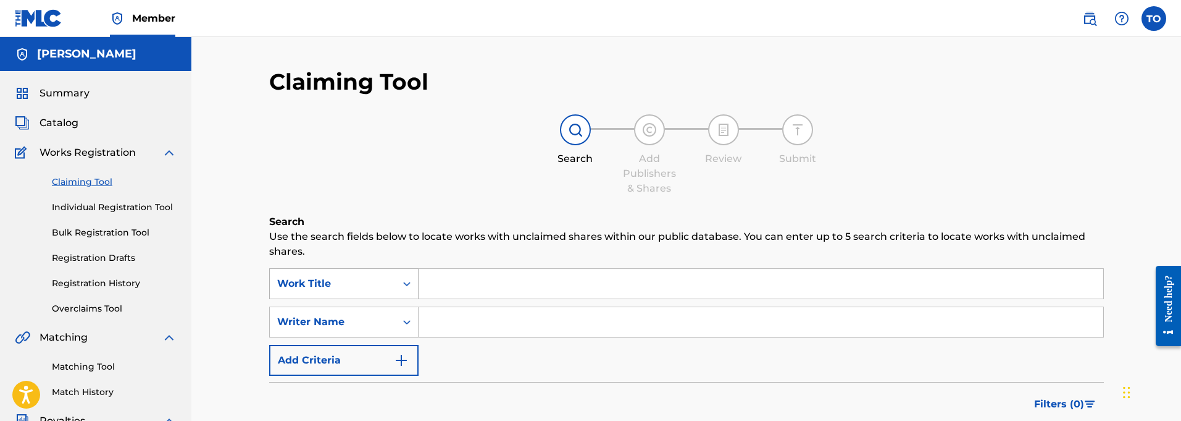
scroll to position [1, 0]
click at [404, 362] on img "Search Form" at bounding box center [401, 359] width 15 height 15
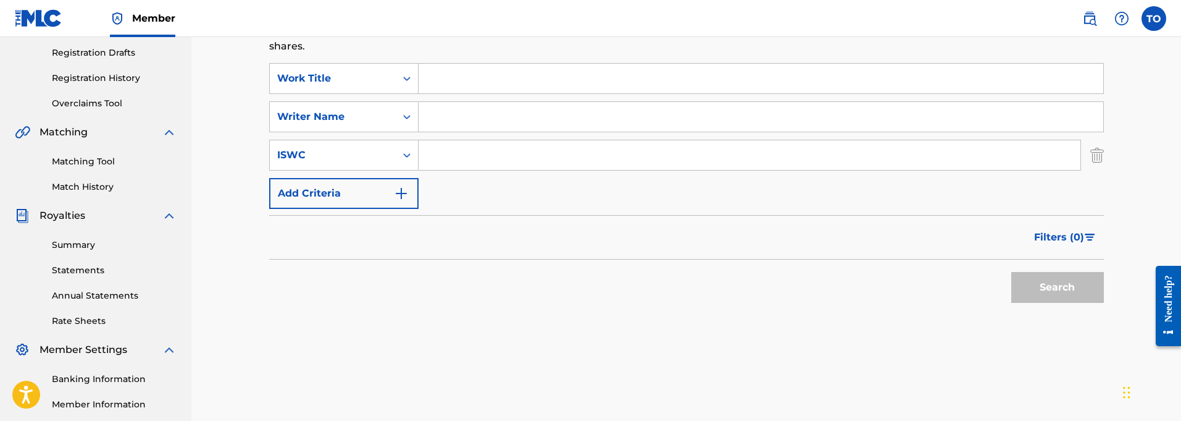
scroll to position [203, 0]
click at [407, 195] on img "Search Form" at bounding box center [401, 195] width 15 height 15
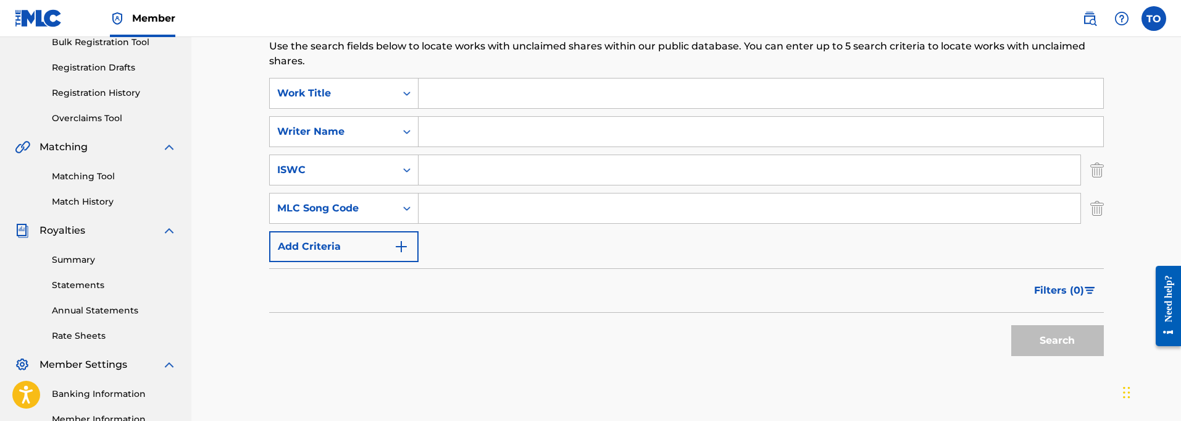
scroll to position [190, 0]
click at [400, 245] on img "Search Form" at bounding box center [401, 247] width 15 height 15
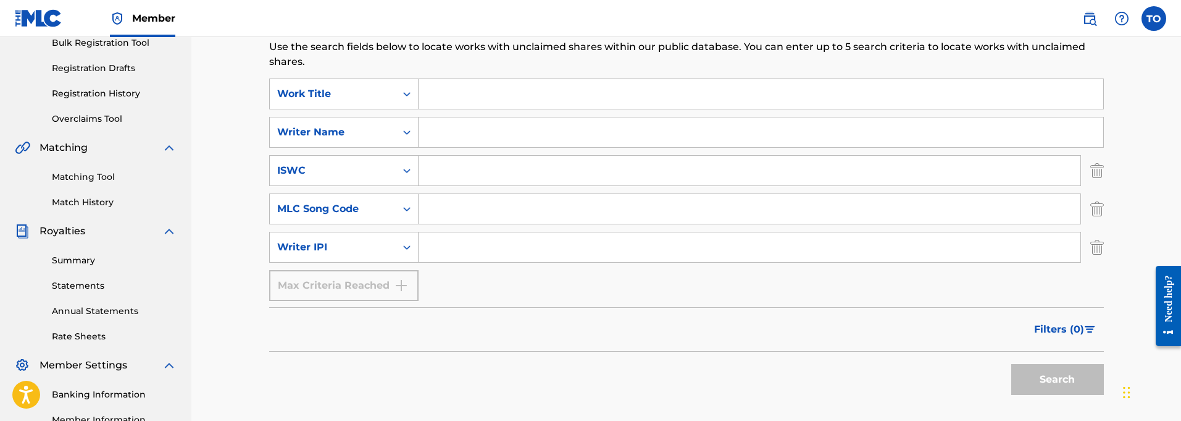
click at [1100, 174] on img "Search Form" at bounding box center [1097, 170] width 14 height 31
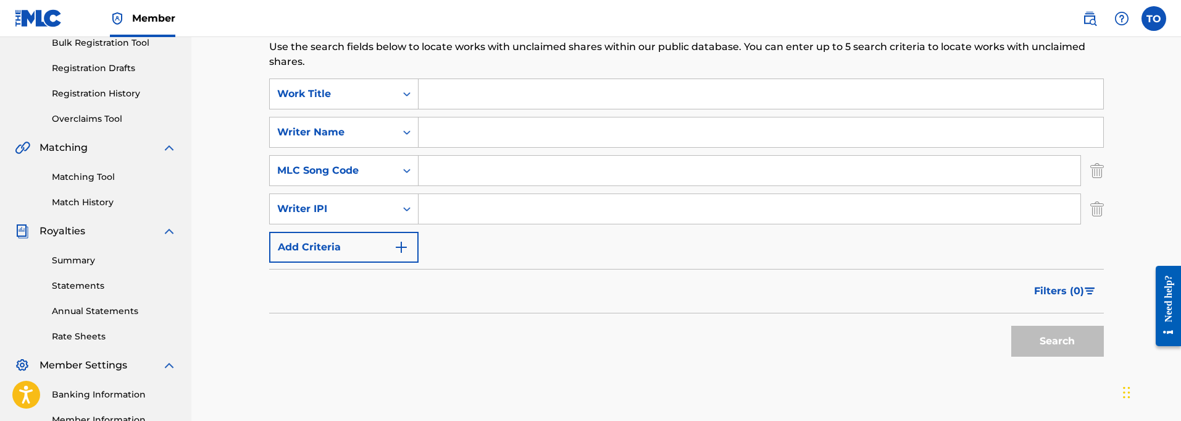
click at [1098, 173] on img "Search Form" at bounding box center [1097, 170] width 14 height 31
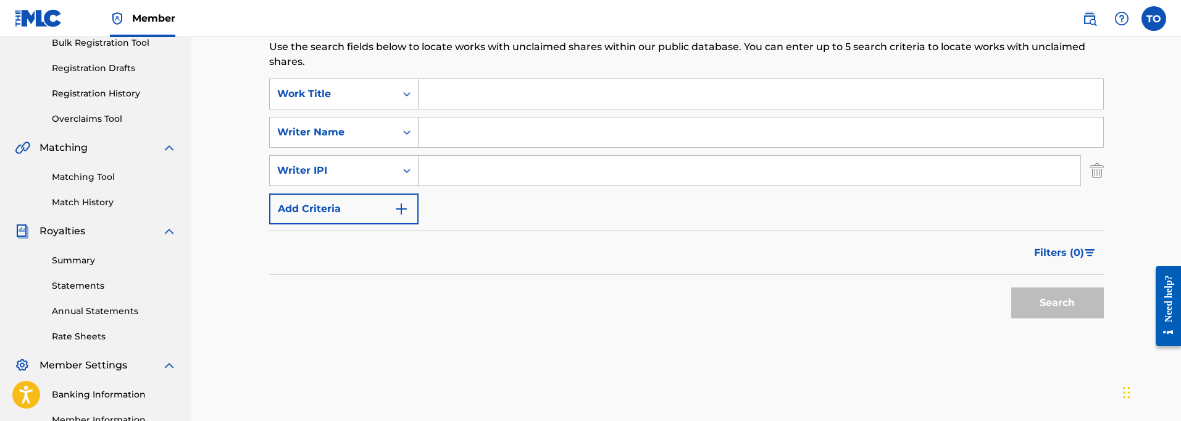
click at [484, 170] on input "Search Form" at bounding box center [750, 171] width 662 height 30
paste input "01127821764"
type input "01127821764"
click at [1058, 306] on button "Search" at bounding box center [1057, 302] width 93 height 31
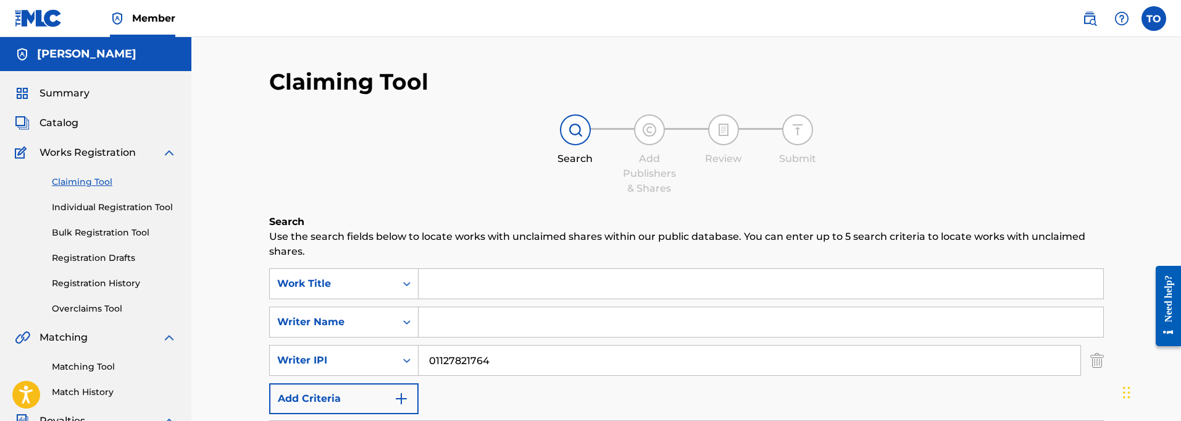
scroll to position [0, 0]
click at [456, 282] on input "Search Form" at bounding box center [761, 284] width 685 height 30
paste input "Finding My Way Home"
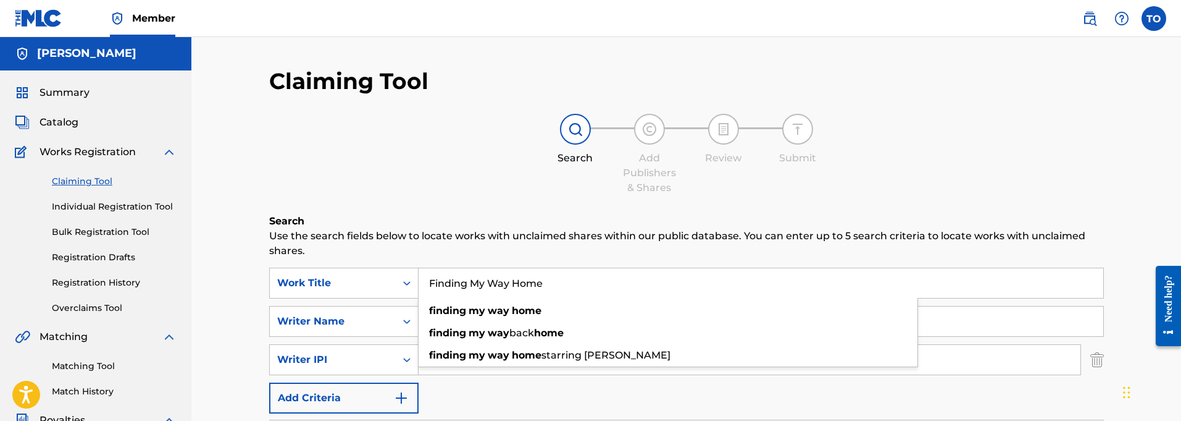
click at [576, 285] on input "Finding My Way Home" at bounding box center [761, 283] width 685 height 30
type input "Finding My Way Home"
click at [402, 317] on icon "Search Form" at bounding box center [407, 321] width 12 height 12
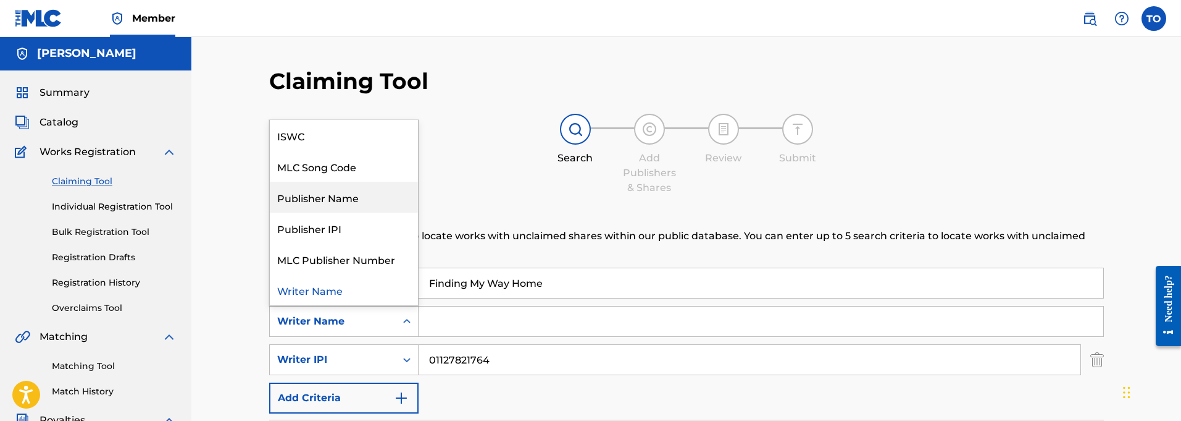
click at [316, 199] on div "Publisher Name" at bounding box center [344, 197] width 148 height 31
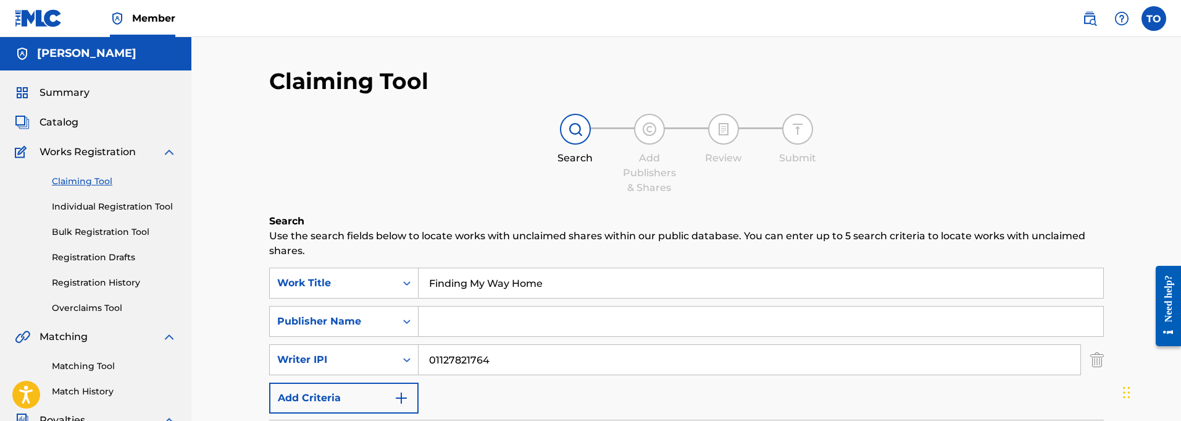
click at [475, 323] on input "Search Form" at bounding box center [761, 321] width 685 height 30
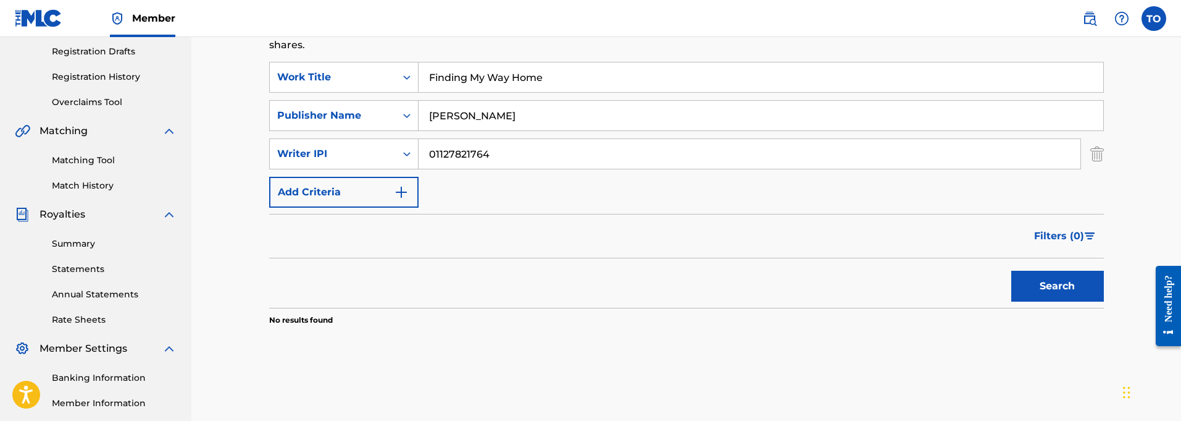
scroll to position [201, 0]
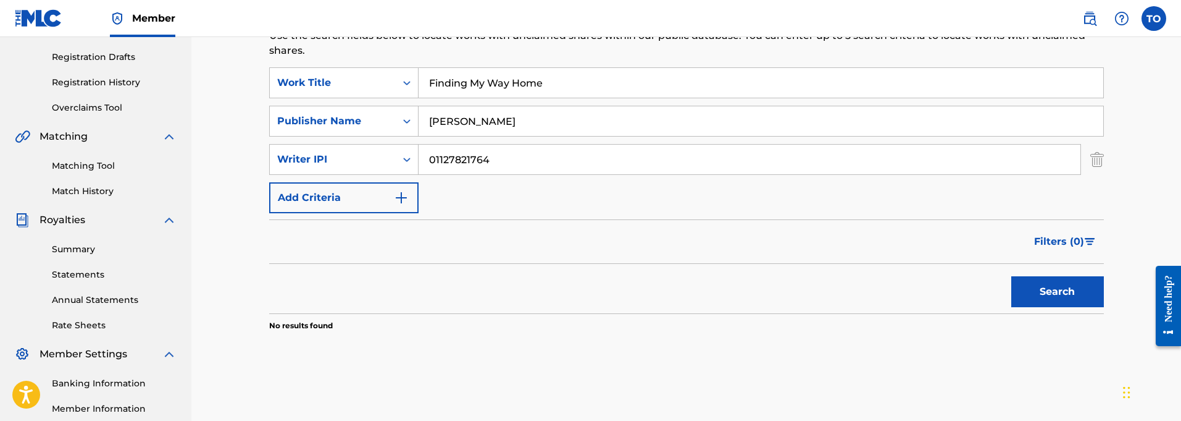
type input "[PERSON_NAME]"
click at [1032, 290] on button "Search" at bounding box center [1057, 291] width 93 height 31
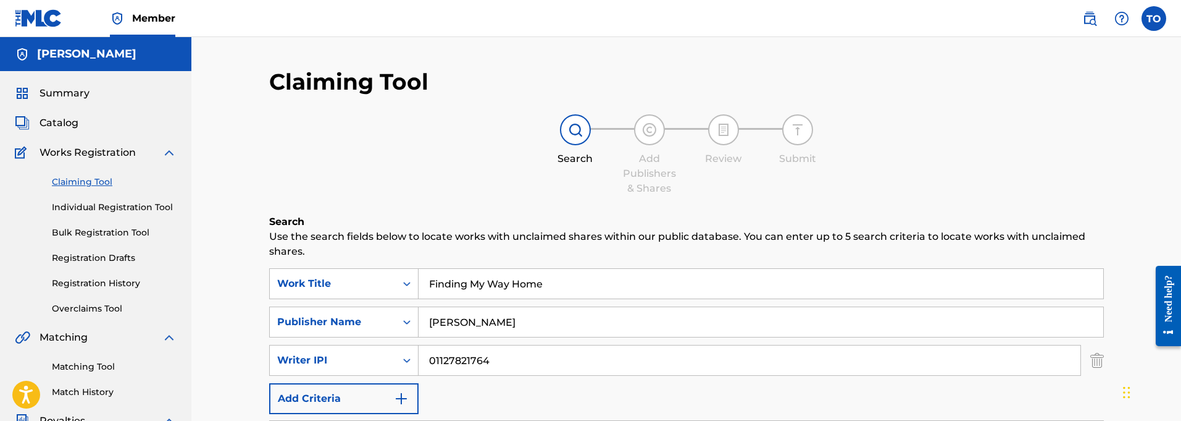
scroll to position [4, 0]
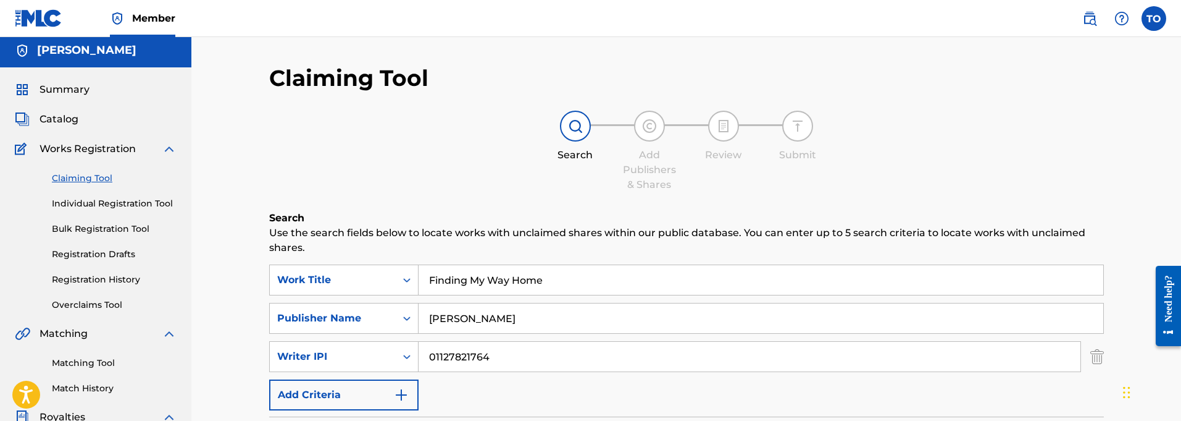
click at [90, 209] on link "Individual Registration Tool" at bounding box center [114, 203] width 125 height 13
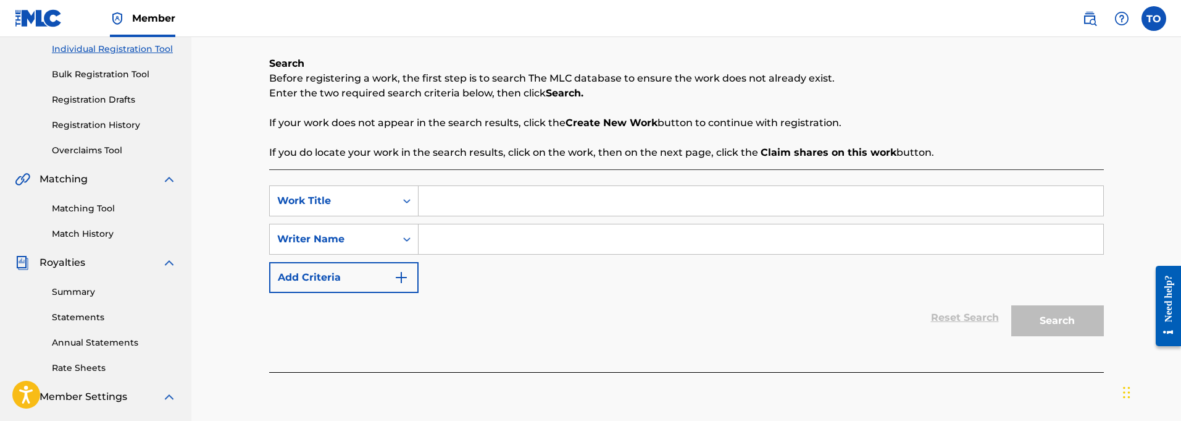
scroll to position [174, 0]
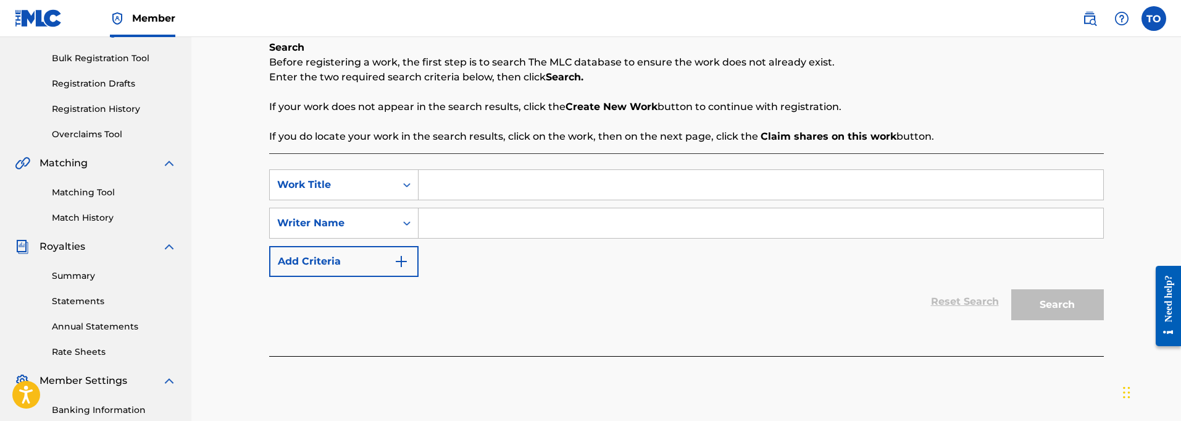
click at [446, 183] on input "Search Form" at bounding box center [761, 185] width 685 height 30
paste input "Finding My Way Home"
type input "Finding My Way Home"
click at [442, 225] on input "Search Form" at bounding box center [761, 223] width 685 height 30
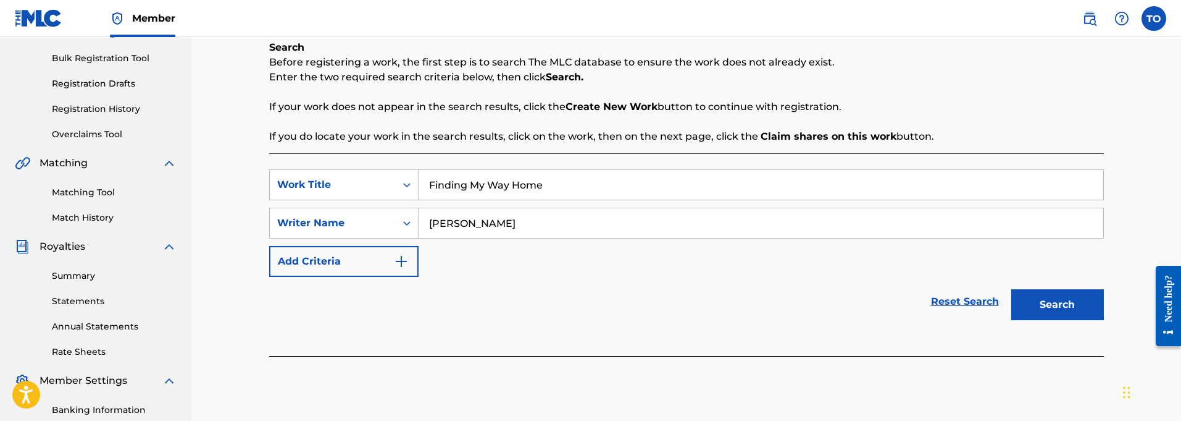
type input "[PERSON_NAME]"
click at [399, 263] on img "Search Form" at bounding box center [401, 261] width 15 height 15
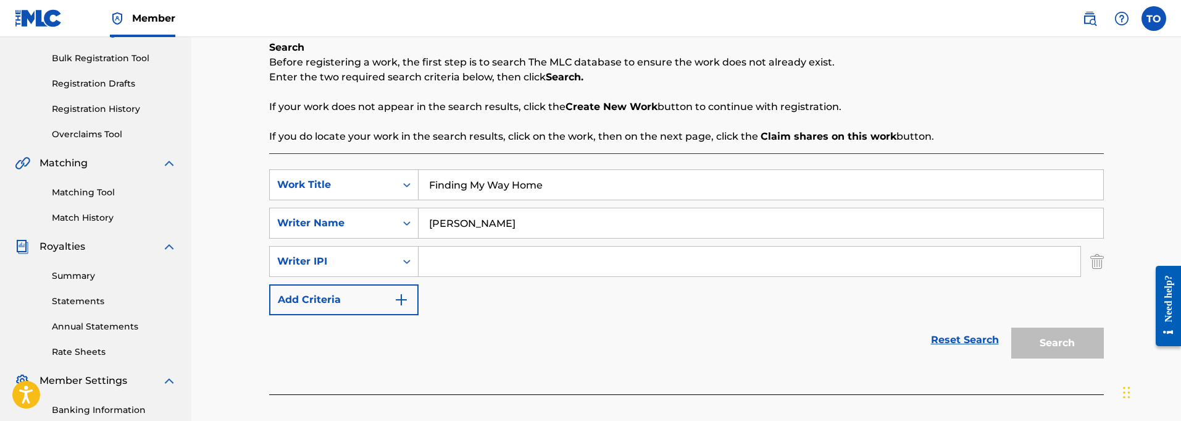
click at [457, 260] on input "Search Form" at bounding box center [750, 261] width 662 height 30
paste input "01127821764"
type input "01127821764"
click at [1057, 344] on button "Search" at bounding box center [1057, 342] width 93 height 31
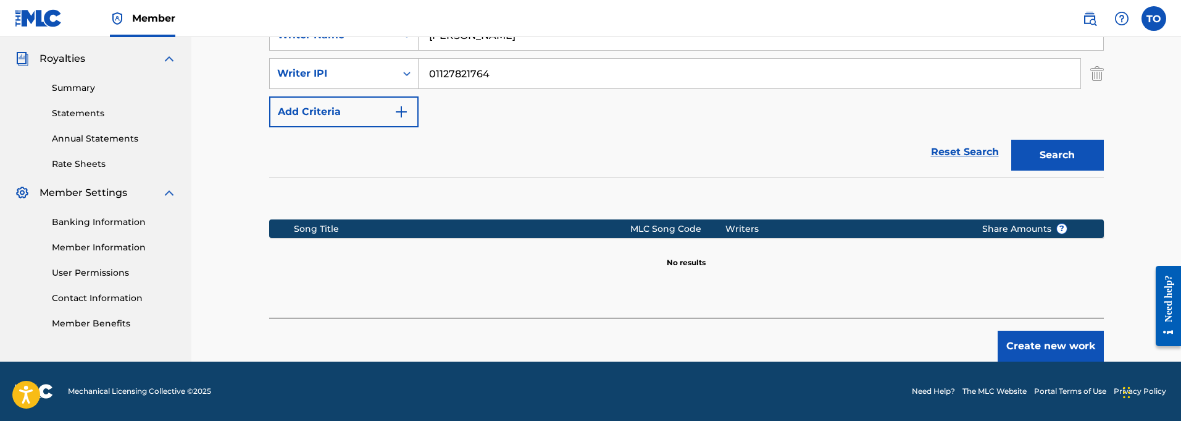
scroll to position [362, 0]
click at [1053, 348] on button "Create new work" at bounding box center [1051, 345] width 106 height 31
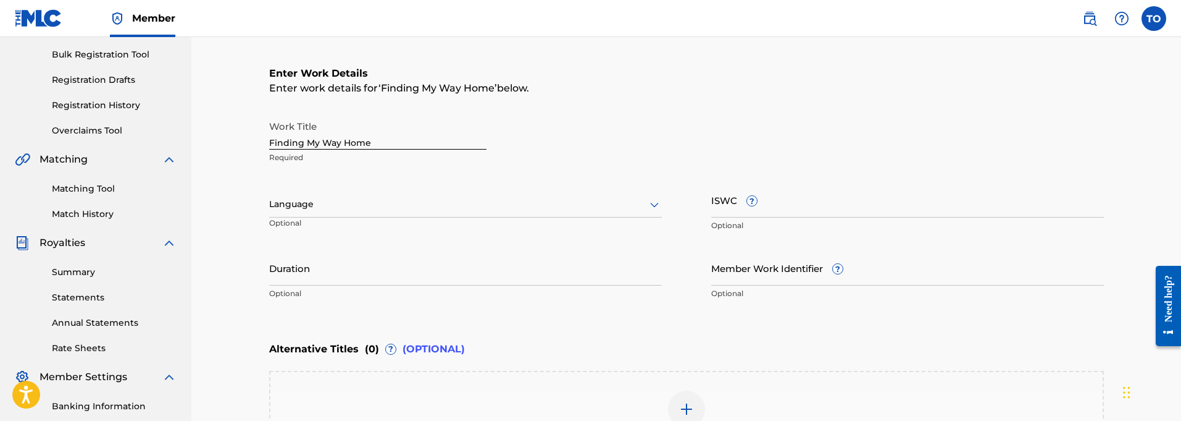
scroll to position [174, 0]
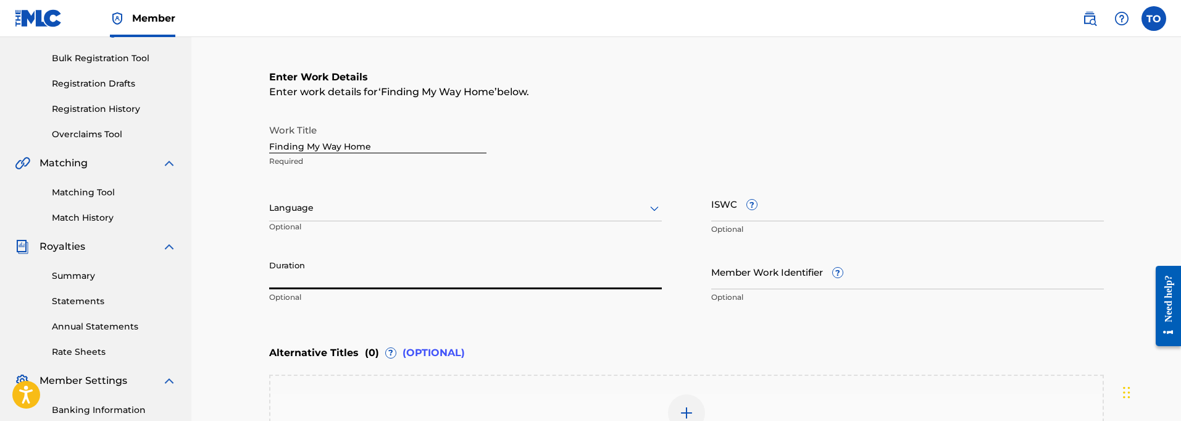
click at [305, 279] on input "Duration" at bounding box center [465, 271] width 393 height 35
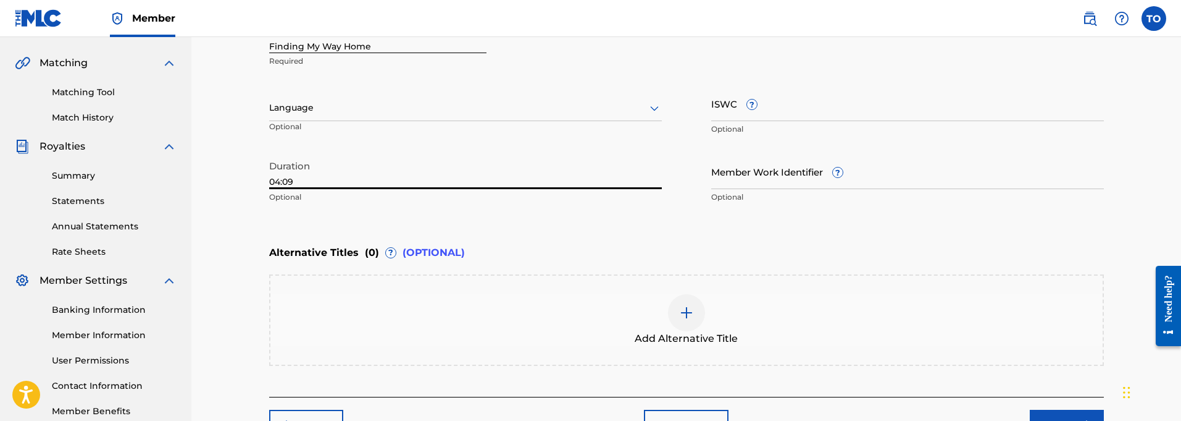
scroll to position [328, 0]
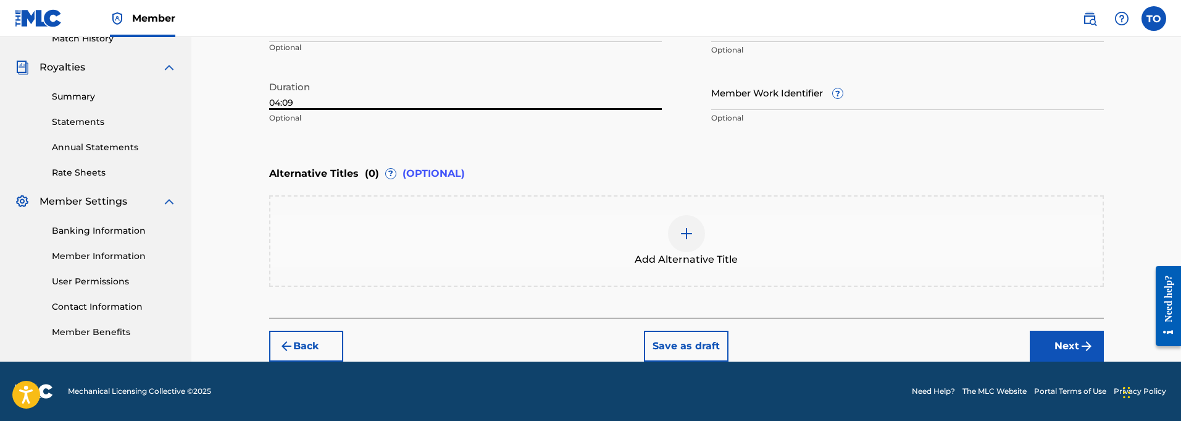
type input "04:09"
click at [1068, 345] on button "Next" at bounding box center [1067, 345] width 74 height 31
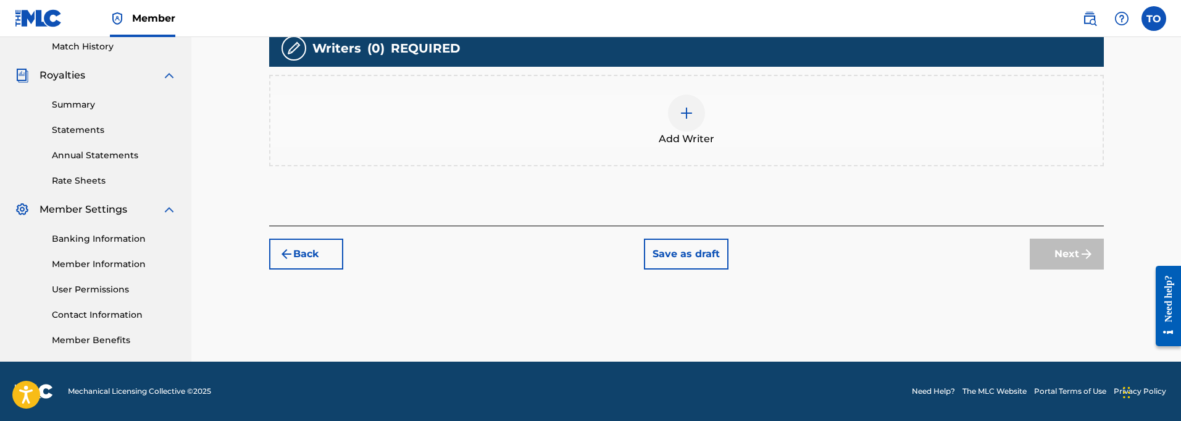
click at [687, 118] on img at bounding box center [686, 113] width 15 height 15
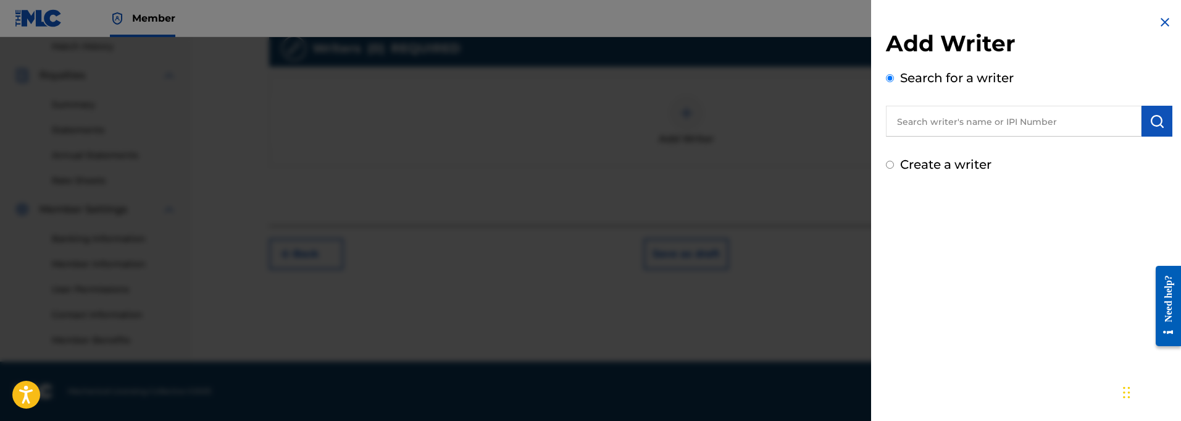
click at [1043, 123] on input "text" at bounding box center [1014, 121] width 256 height 31
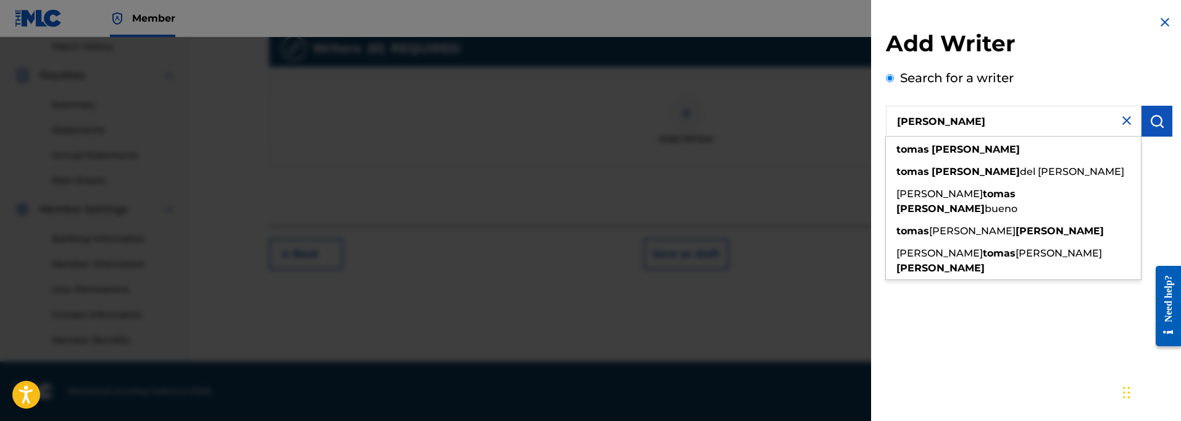
type input "[PERSON_NAME]"
click at [1156, 121] on img "submit" at bounding box center [1157, 121] width 15 height 15
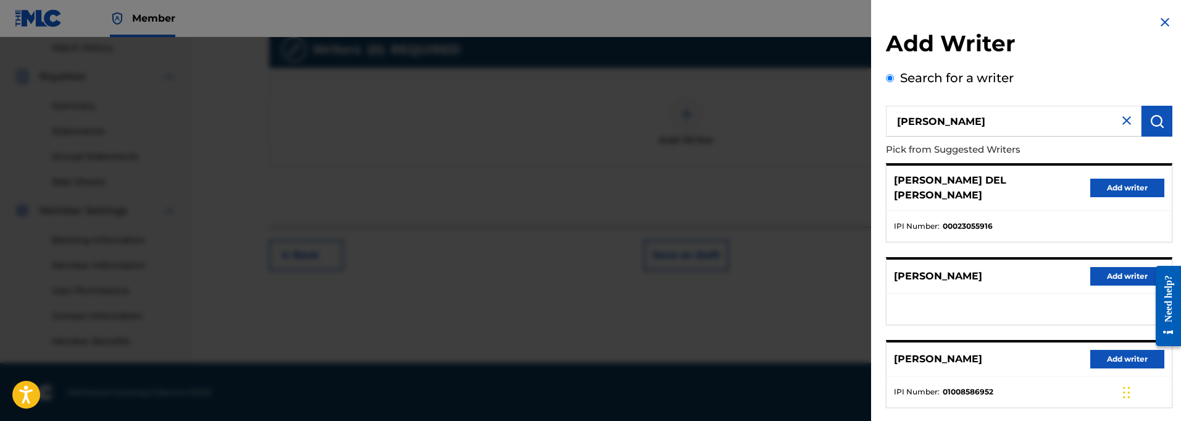
scroll to position [344, 1]
click at [1115, 267] on button "Add writer" at bounding box center [1127, 276] width 74 height 19
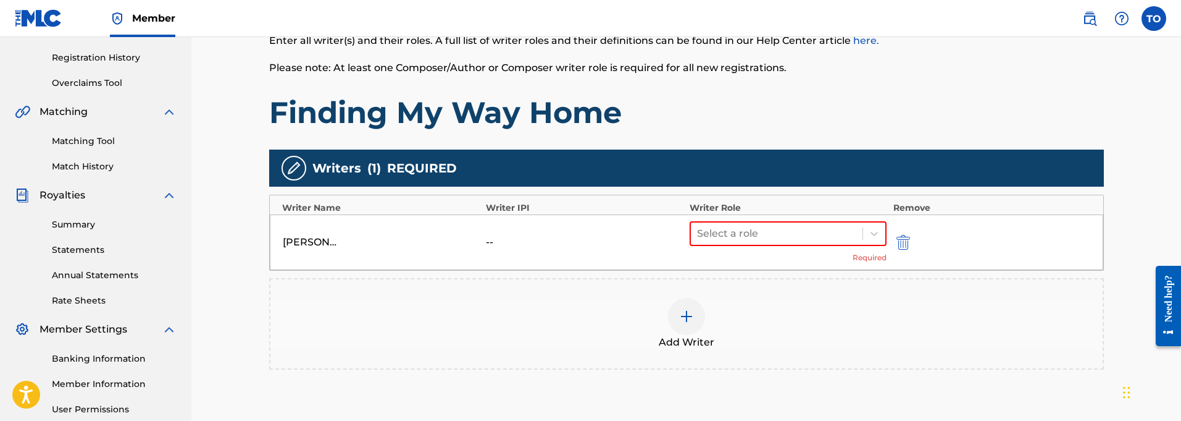
scroll to position [228, 0]
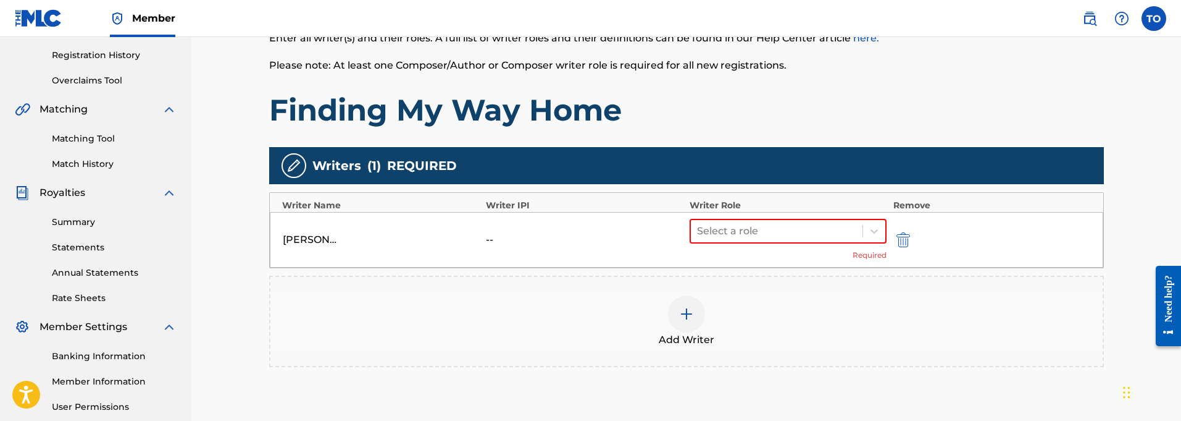
click at [905, 238] on img "submit" at bounding box center [904, 239] width 14 height 15
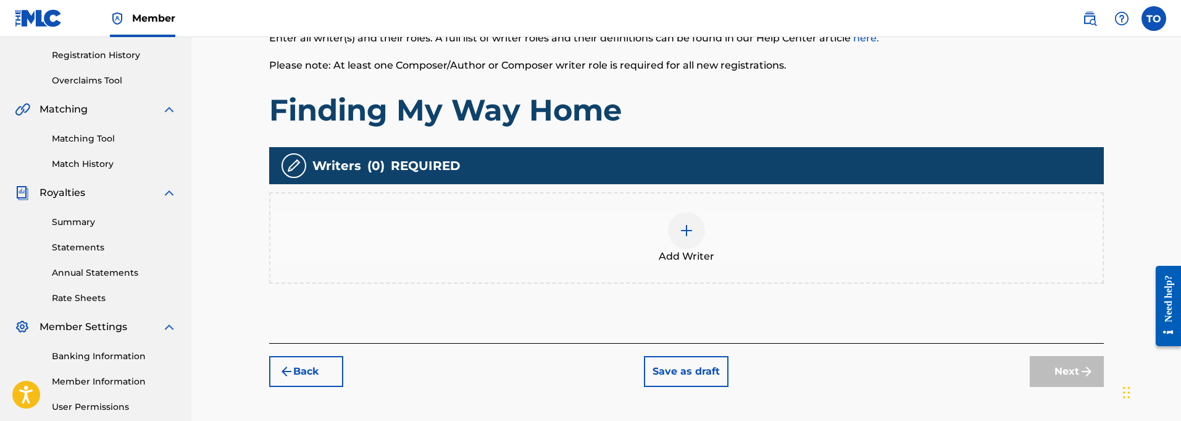
click at [687, 233] on img at bounding box center [686, 230] width 15 height 15
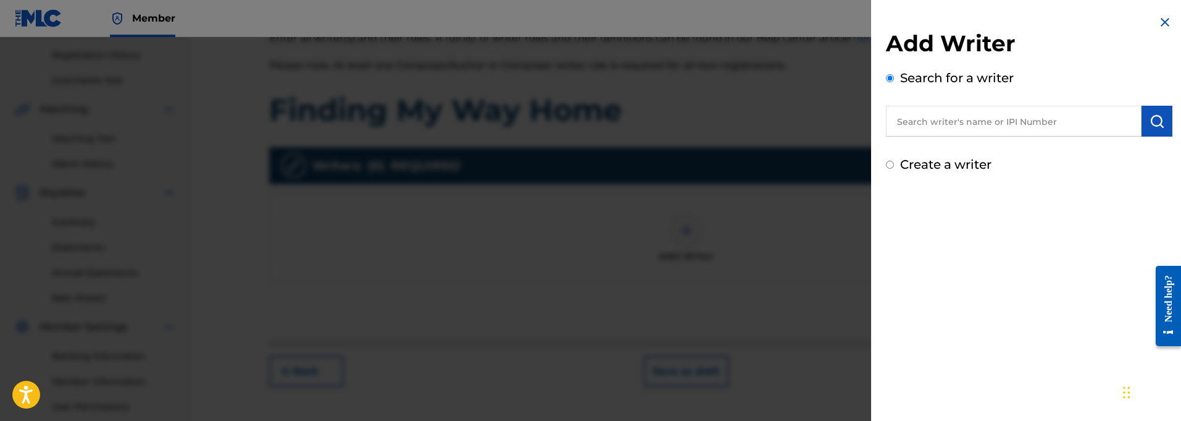
click at [923, 124] on input "text" at bounding box center [1014, 121] width 256 height 31
paste input "01127821764"
type input "01127821764"
click at [1150, 126] on img "submit" at bounding box center [1157, 121] width 15 height 15
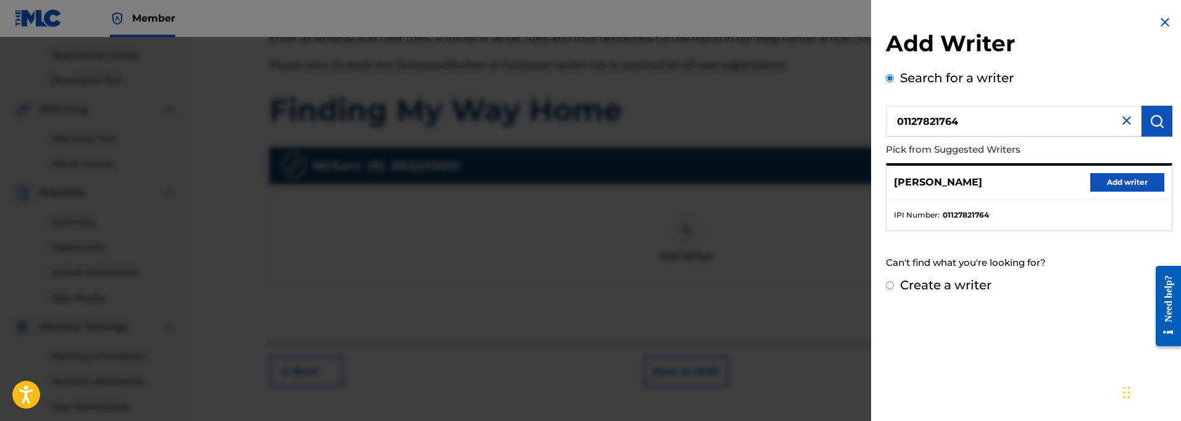
click at [1118, 183] on button "Add writer" at bounding box center [1127, 182] width 74 height 19
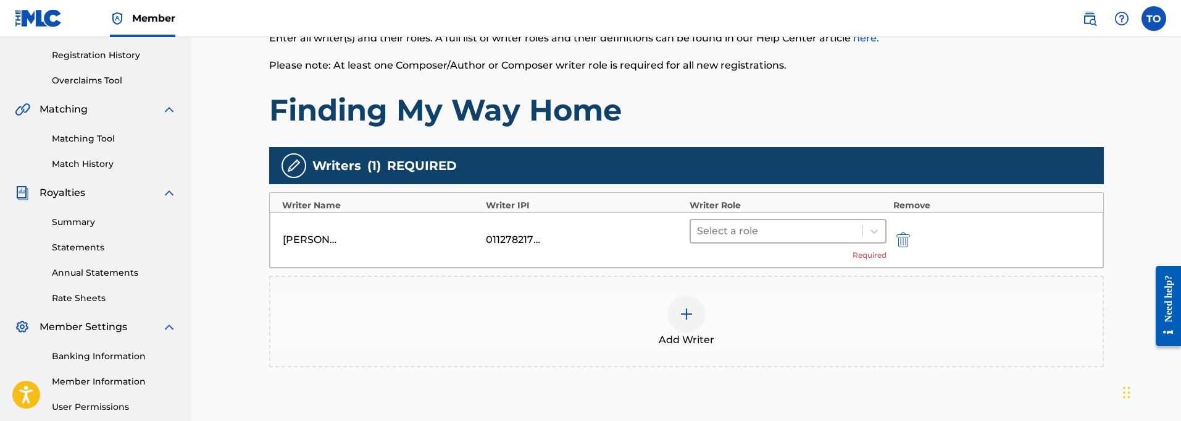
click at [780, 232] on div at bounding box center [777, 230] width 160 height 17
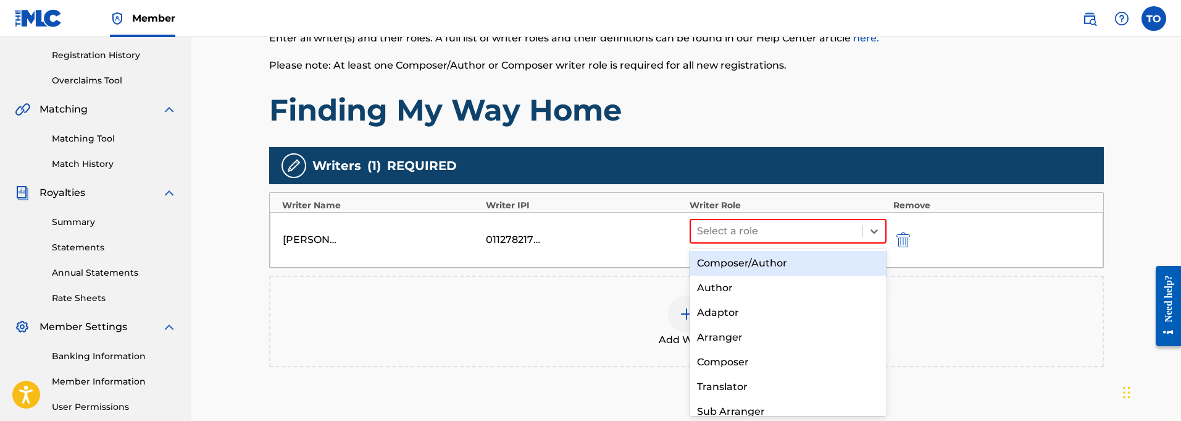
click at [755, 261] on div "Composer/Author" at bounding box center [789, 263] width 198 height 25
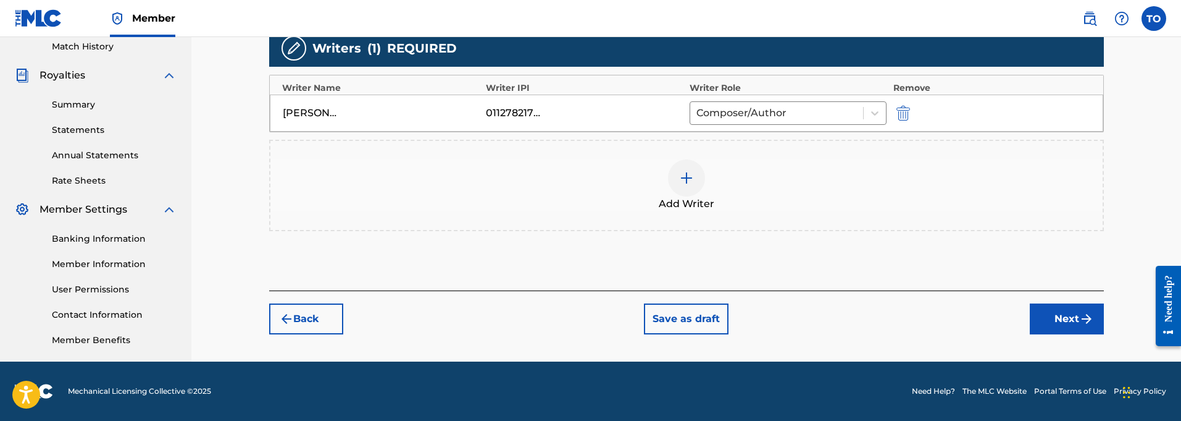
scroll to position [345, 0]
click at [1062, 317] on button "Next" at bounding box center [1067, 318] width 74 height 31
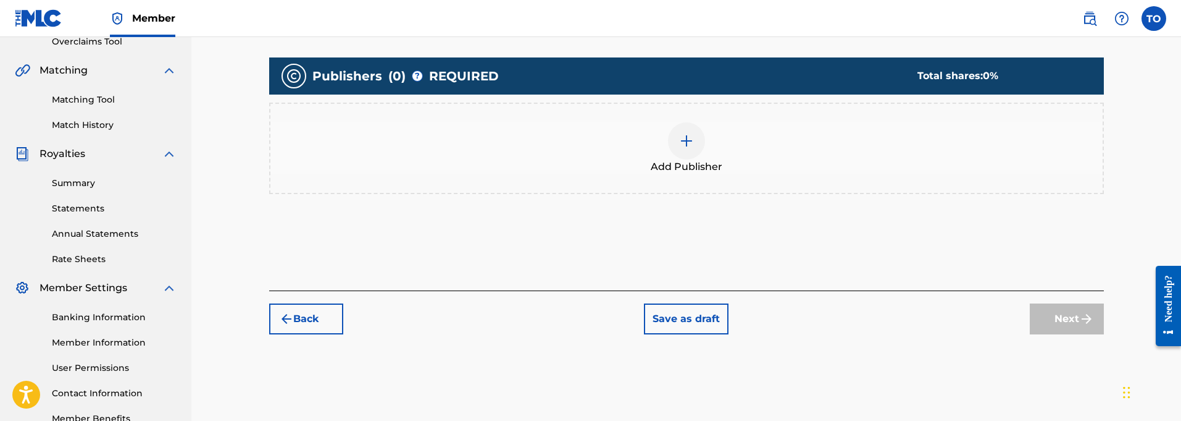
scroll to position [256, 0]
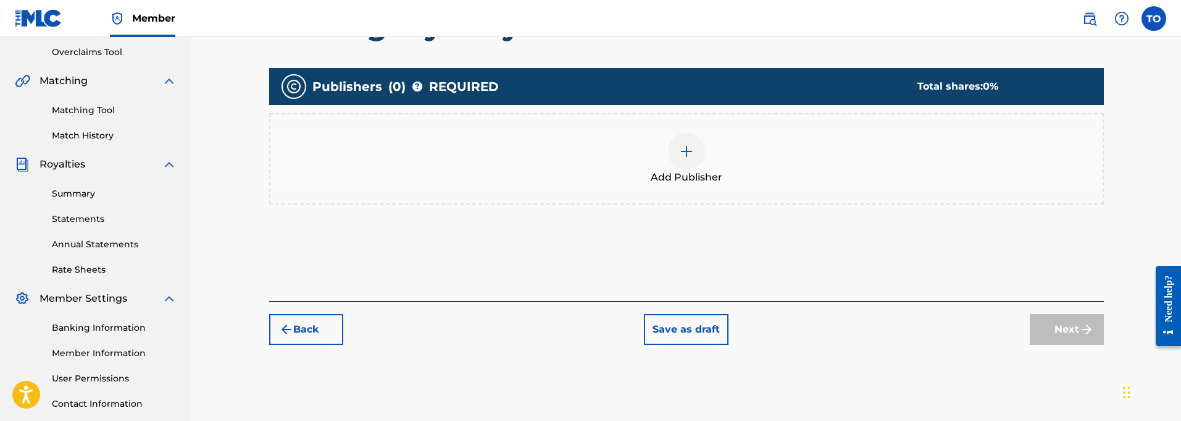
click at [688, 161] on div at bounding box center [686, 151] width 37 height 37
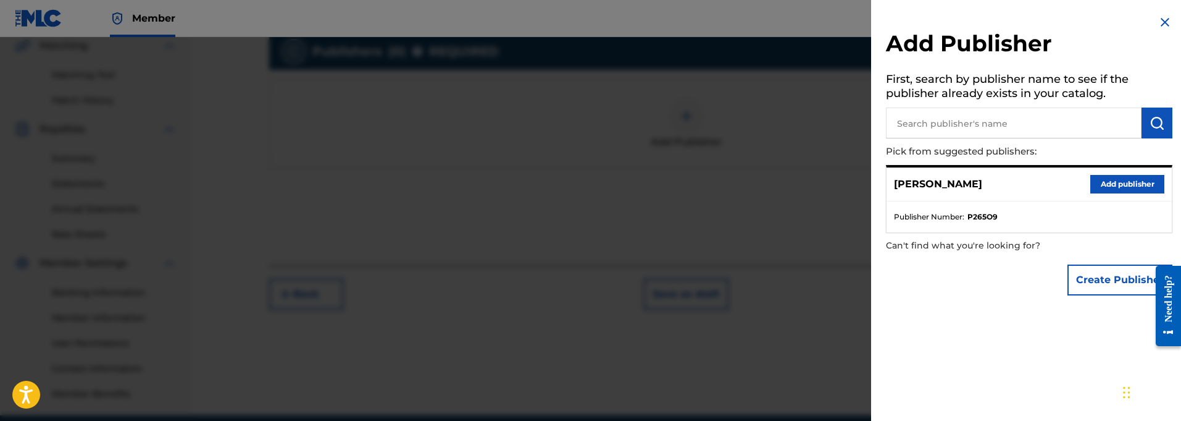
scroll to position [303, 0]
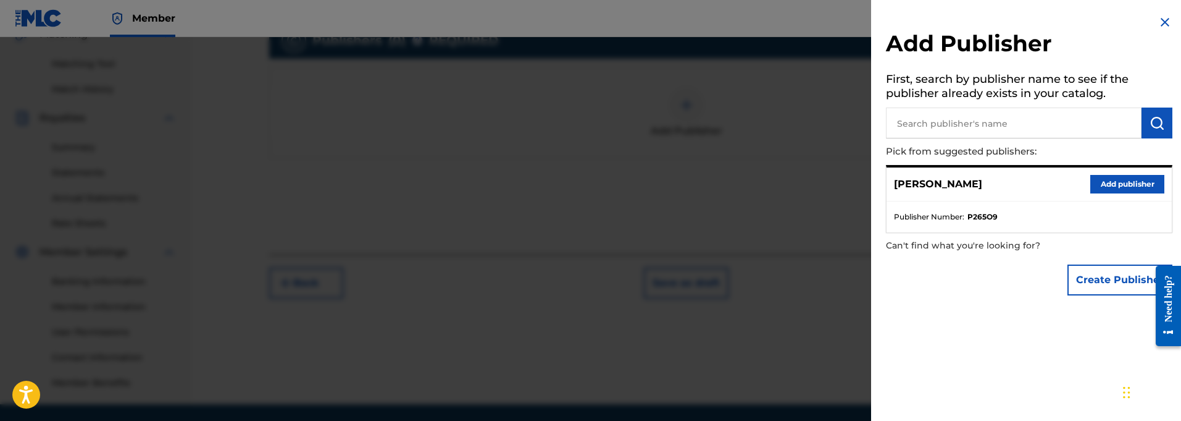
drag, startPoint x: 1134, startPoint y: 184, endPoint x: 1128, endPoint y: 187, distance: 6.9
click at [1133, 184] on button "Add publisher" at bounding box center [1127, 184] width 74 height 19
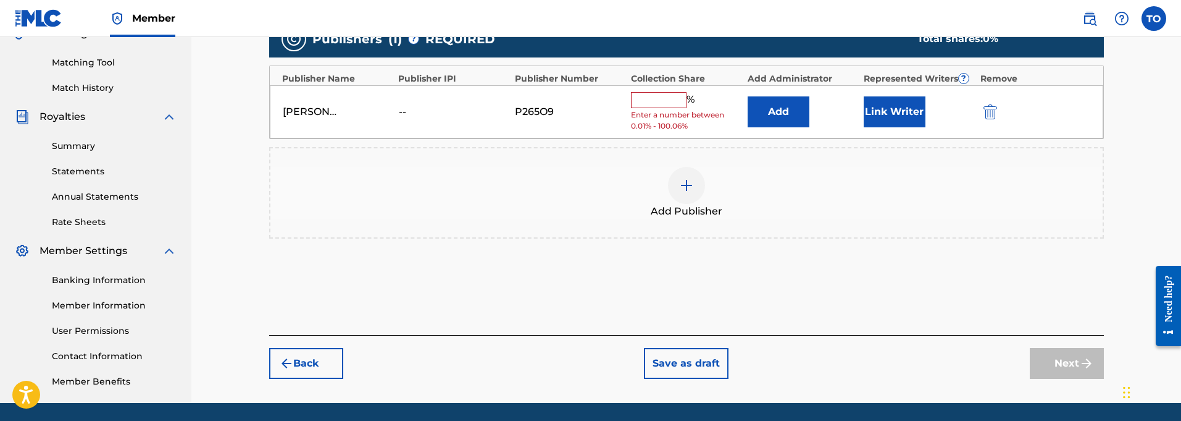
scroll to position [312, 0]
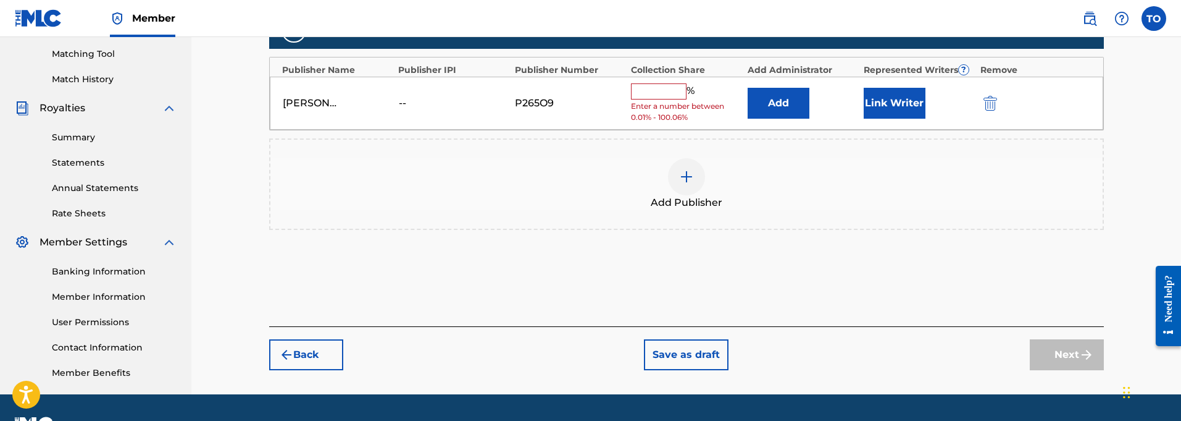
click at [648, 90] on input "text" at bounding box center [659, 91] width 56 height 16
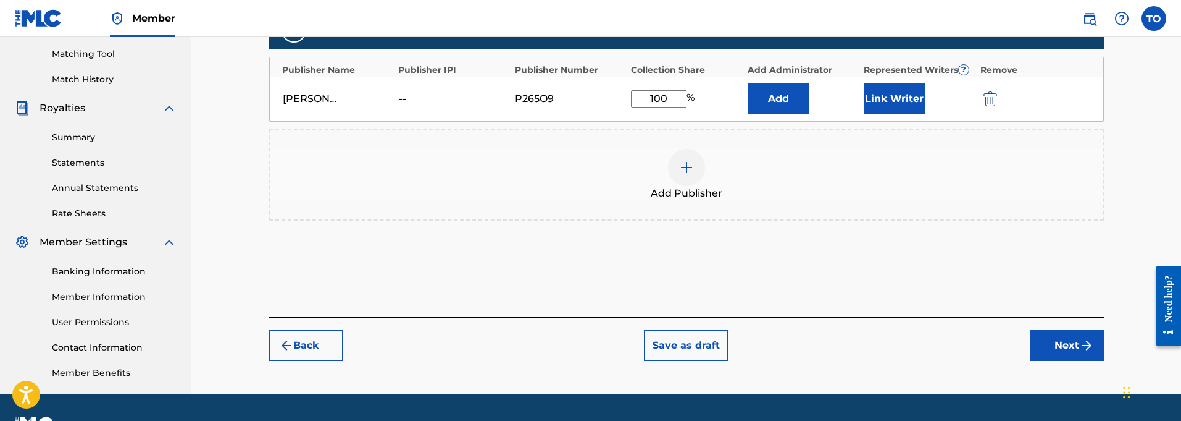
type input "100"
click at [1061, 341] on button "Next" at bounding box center [1067, 345] width 74 height 31
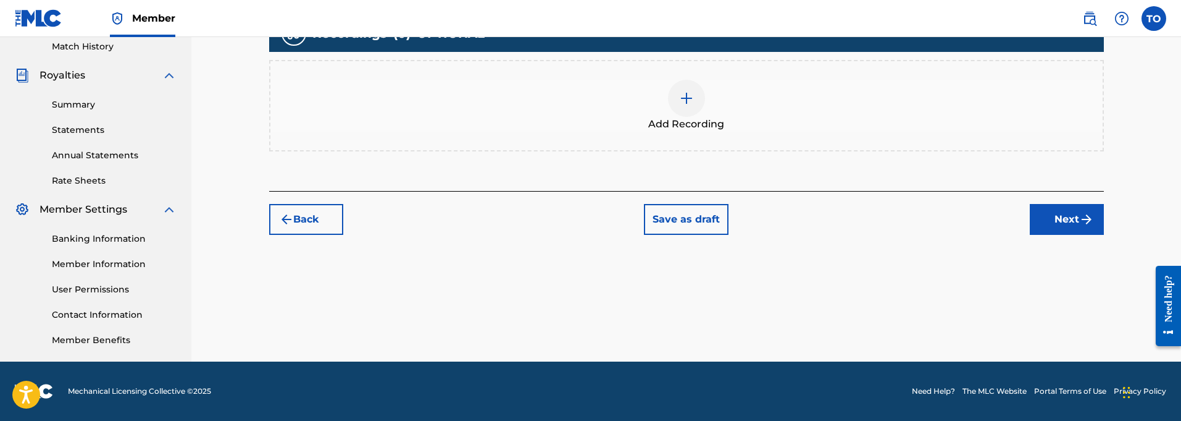
scroll to position [345, 0]
click at [688, 99] on img at bounding box center [686, 98] width 15 height 15
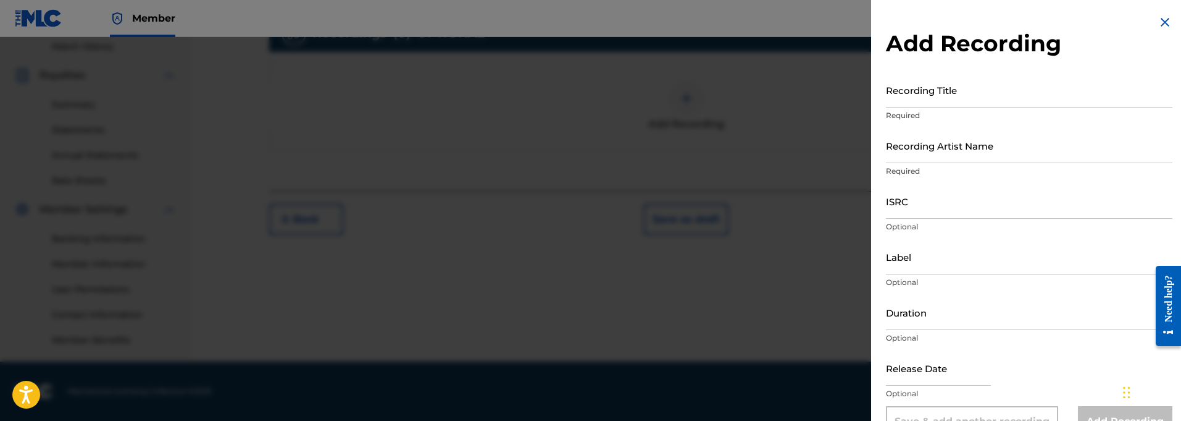
click at [929, 97] on input "Recording Title" at bounding box center [1029, 89] width 287 height 35
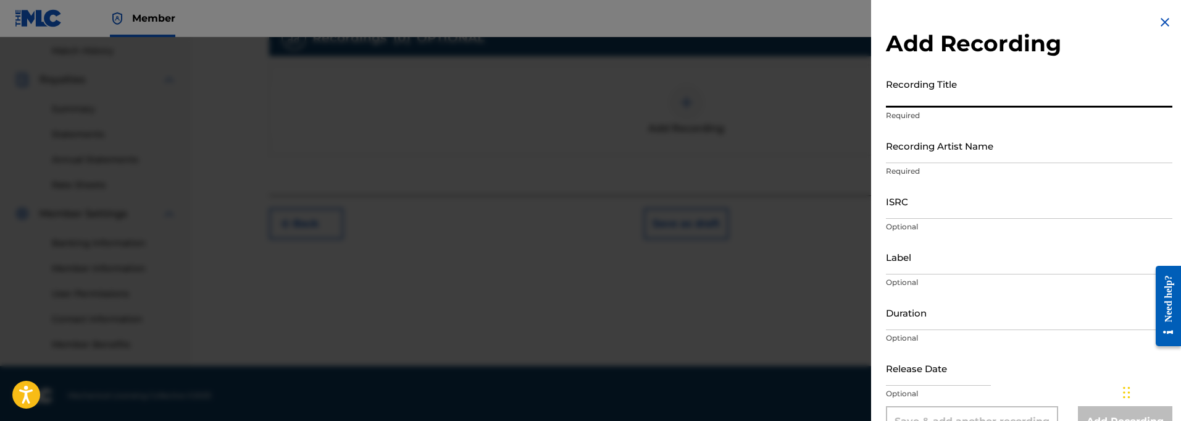
scroll to position [338, 0]
paste input "Finding My Way Home"
type input "Finding My Way Home"
click at [923, 154] on input "Recording Artist Name" at bounding box center [1029, 145] width 287 height 35
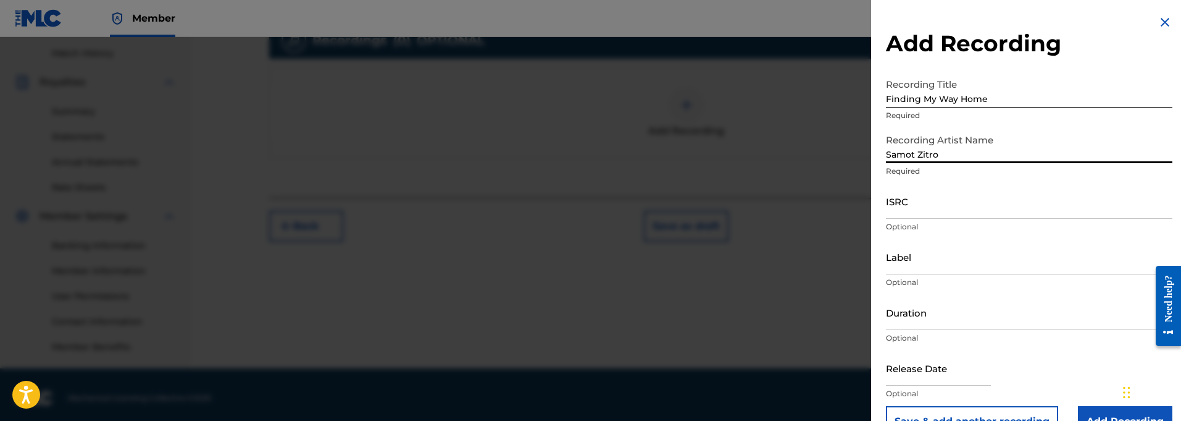
type input "Samot Zitro"
click at [922, 211] on input "ISRC" at bounding box center [1029, 200] width 287 height 35
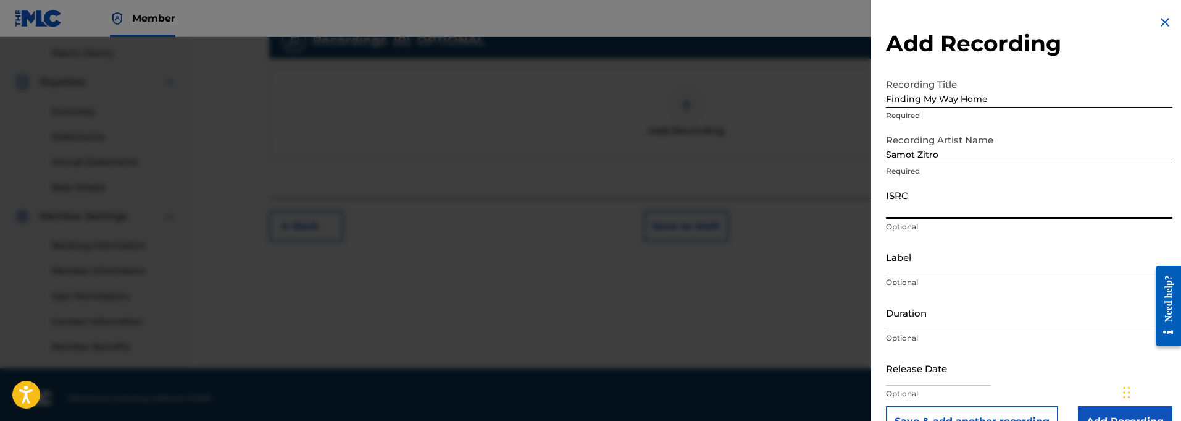
paste input "QT3F22500395"
type input "QT3F22500395"
click at [917, 266] on input "Label" at bounding box center [1029, 256] width 287 height 35
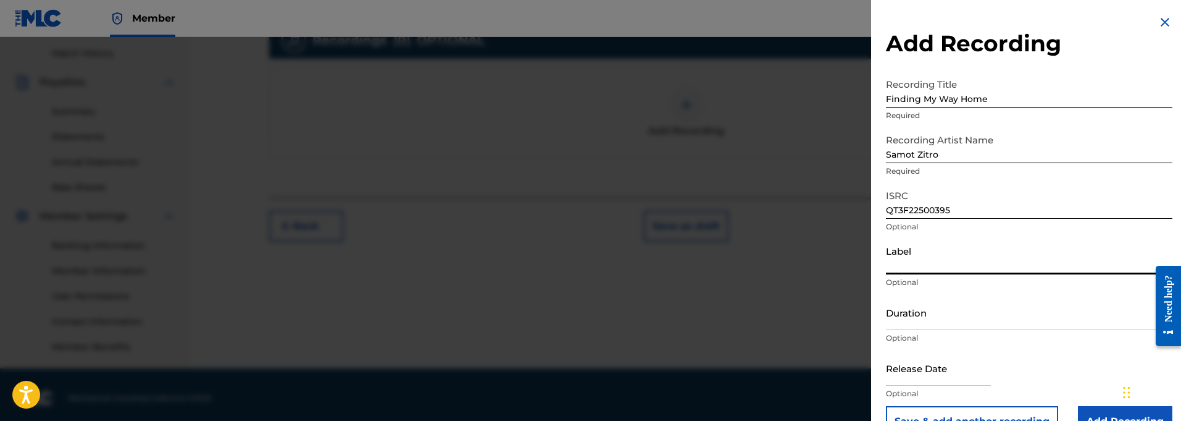
paste input "914129 Records DK"
type input "914129 Records DK"
click at [910, 325] on input "Duration" at bounding box center [1029, 312] width 287 height 35
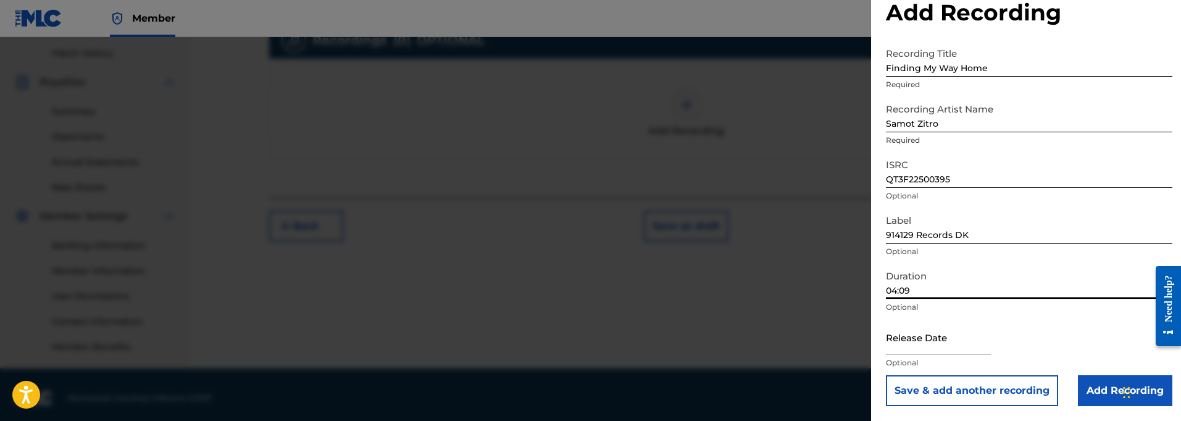
scroll to position [31, 0]
type input "04:09"
click at [926, 361] on p "Optional" at bounding box center [1029, 362] width 287 height 11
click at [913, 335] on input "text" at bounding box center [938, 336] width 105 height 35
select select "8"
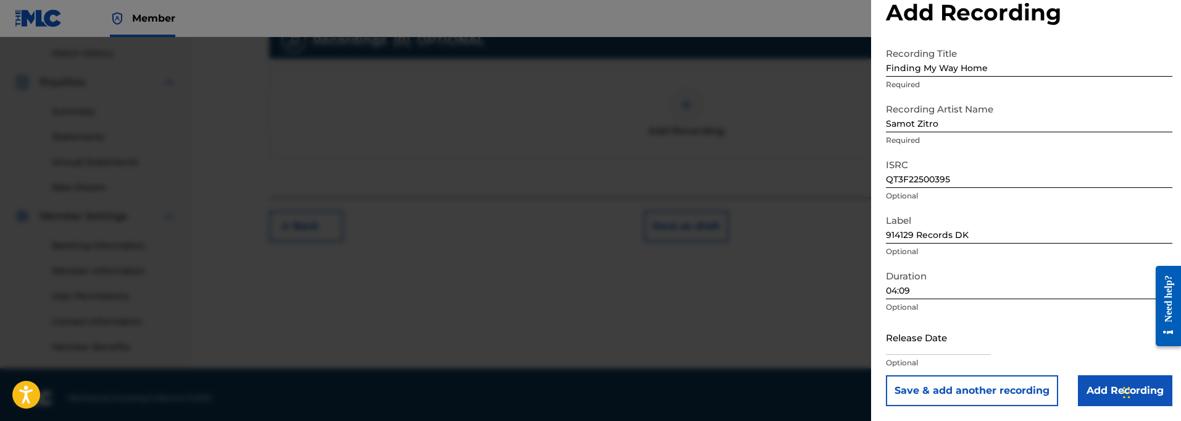
select select "2025"
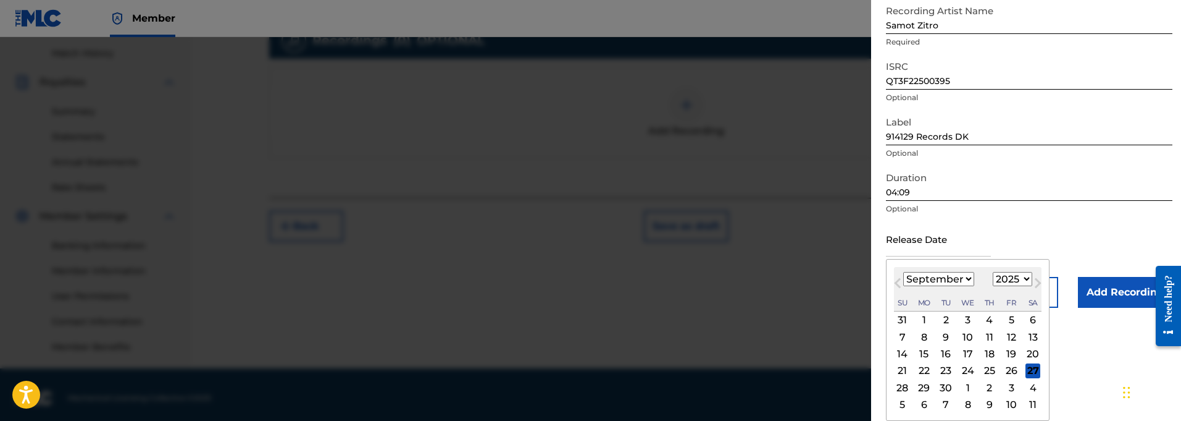
scroll to position [129, 0]
click at [1037, 284] on span "Next Month" at bounding box center [1037, 284] width 0 height 19
select select "9"
click at [901, 336] on div "5" at bounding box center [902, 336] width 15 height 15
type input "[DATE]"
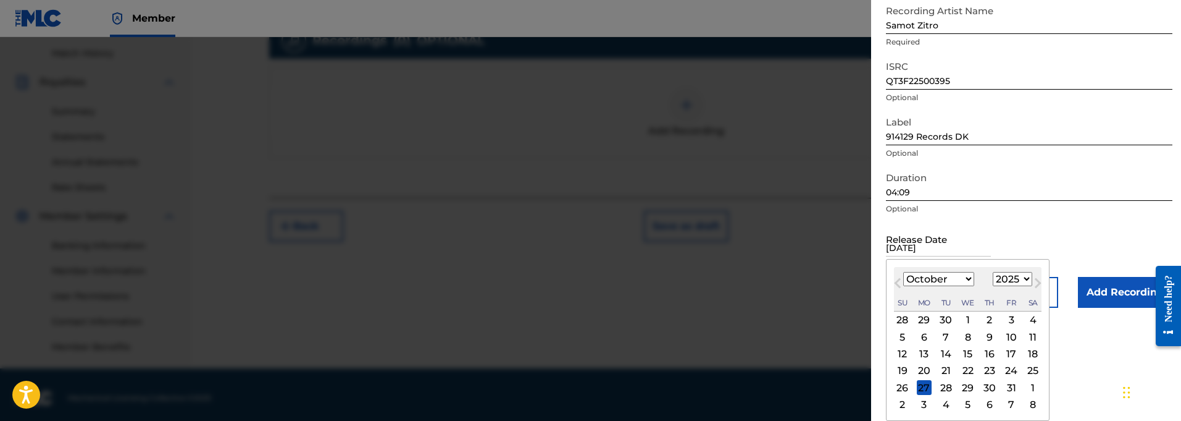
scroll to position [31, 0]
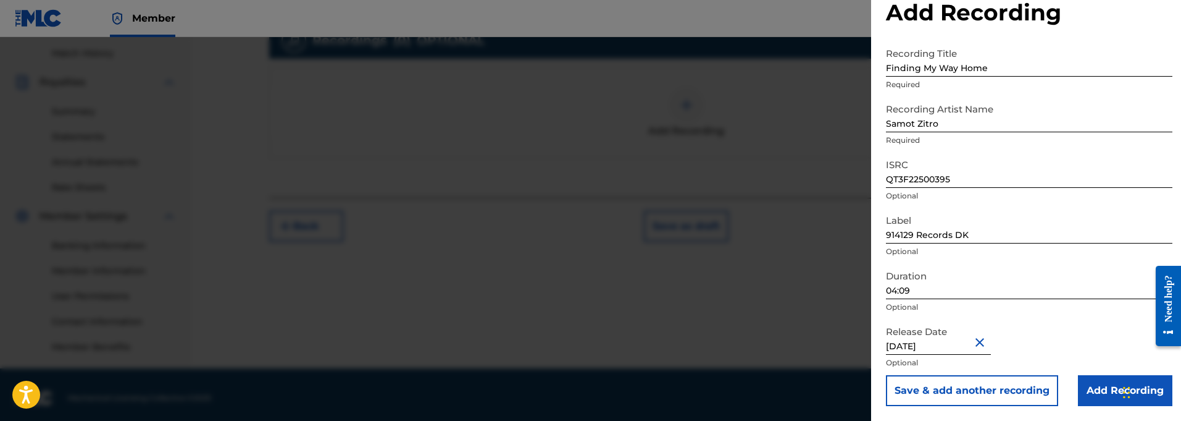
click at [1084, 390] on input "Add Recording" at bounding box center [1125, 390] width 94 height 31
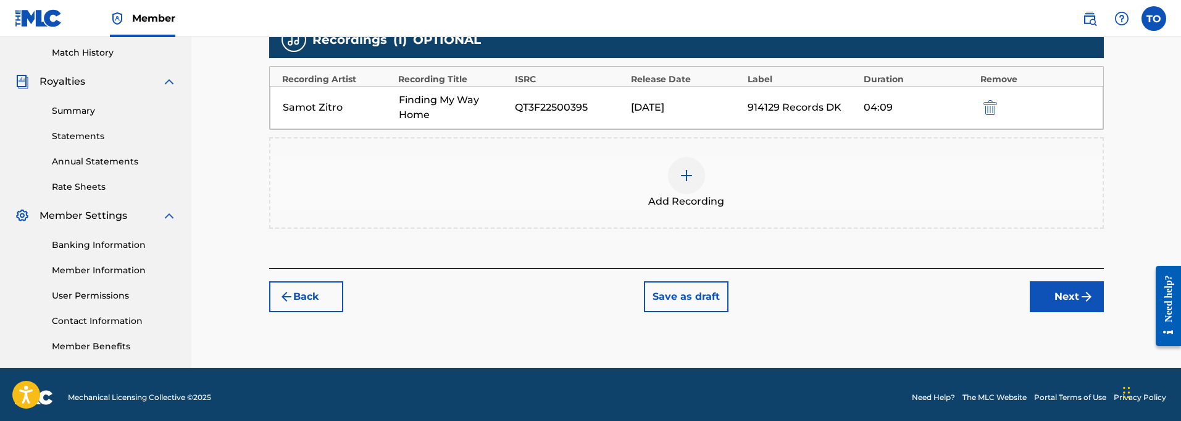
click at [1066, 293] on button "Next" at bounding box center [1067, 296] width 74 height 31
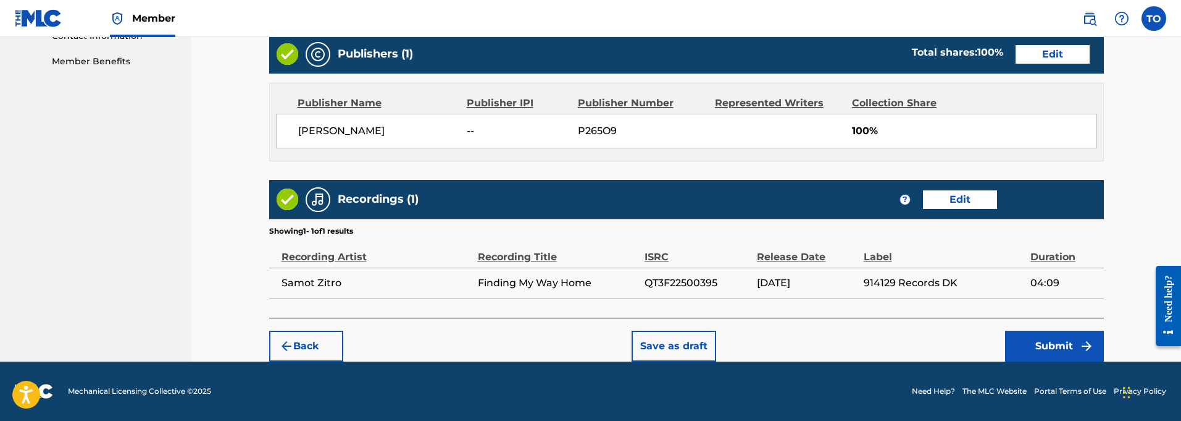
scroll to position [624, 0]
click at [1057, 345] on button "Submit" at bounding box center [1054, 345] width 99 height 31
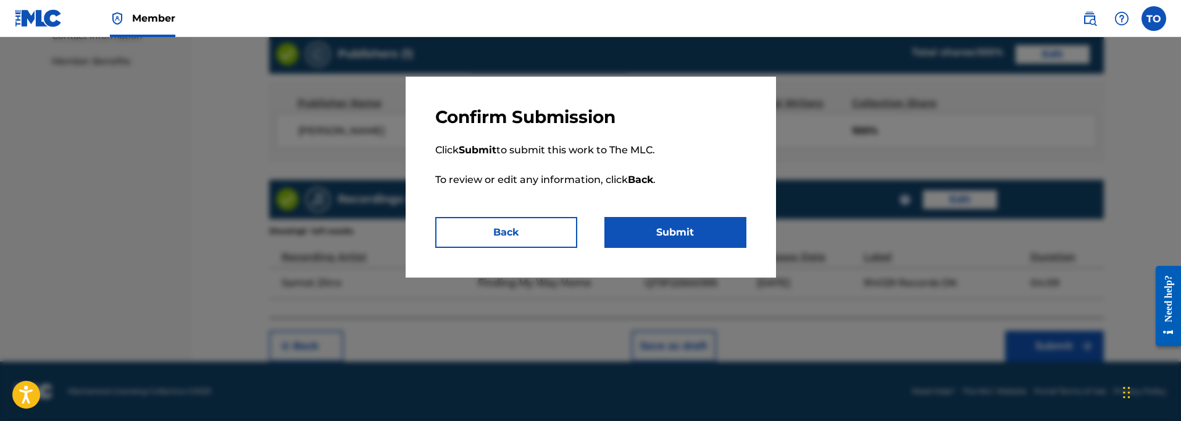
click at [709, 227] on button "Submit" at bounding box center [676, 232] width 142 height 31
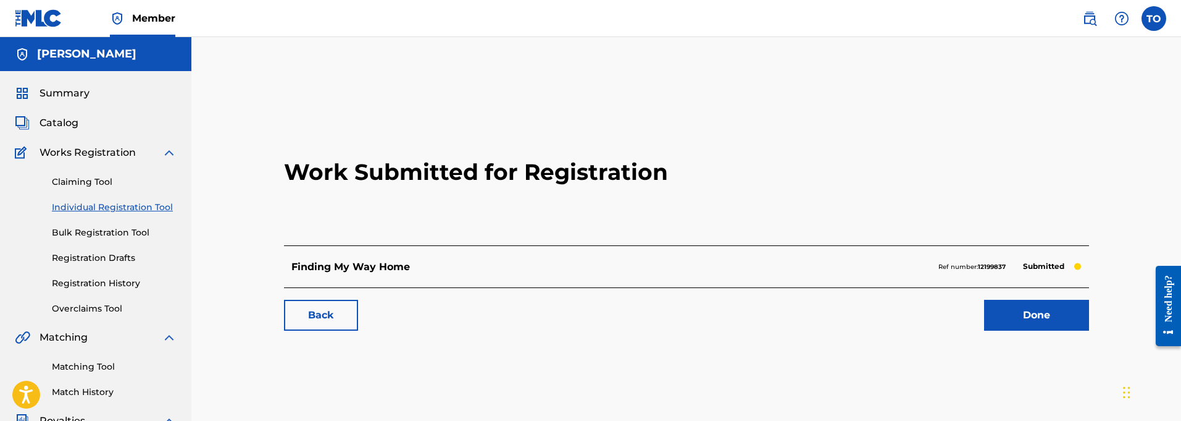
click at [331, 318] on link "Back" at bounding box center [321, 314] width 74 height 31
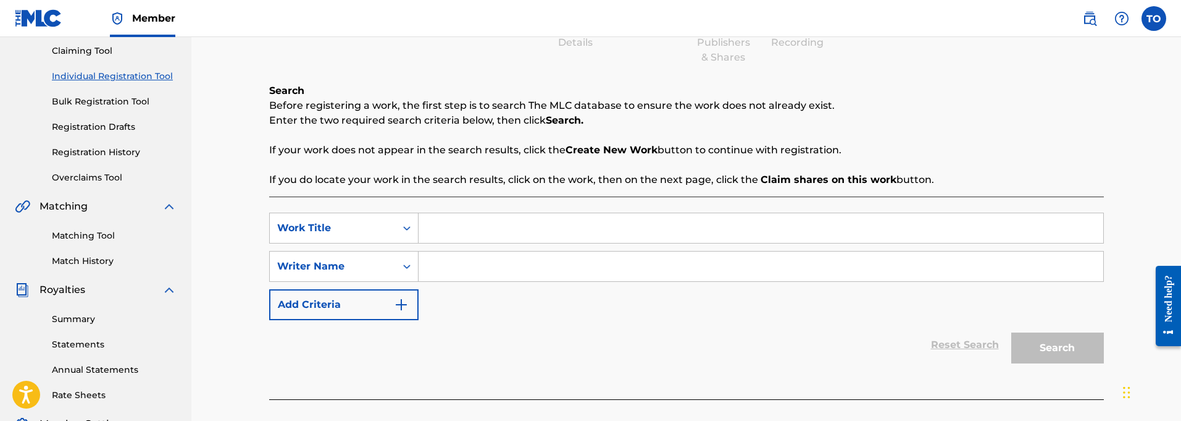
scroll to position [132, 0]
click at [446, 230] on input "Search Form" at bounding box center [761, 227] width 685 height 30
paste input "Slow Down"
type input "Slow Down"
click at [449, 269] on input "Search Form" at bounding box center [761, 266] width 685 height 30
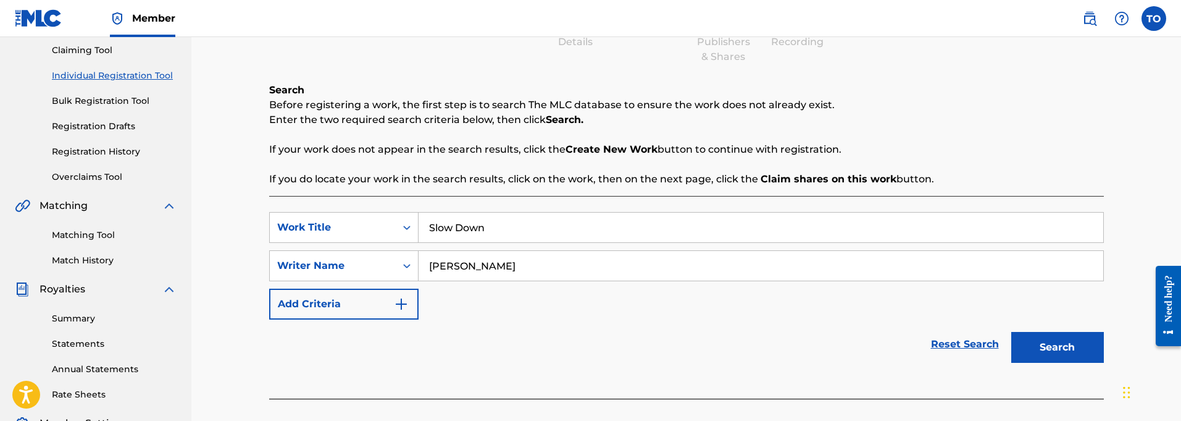
type input "[PERSON_NAME]"
click at [381, 308] on button "Add Criteria" at bounding box center [343, 303] width 149 height 31
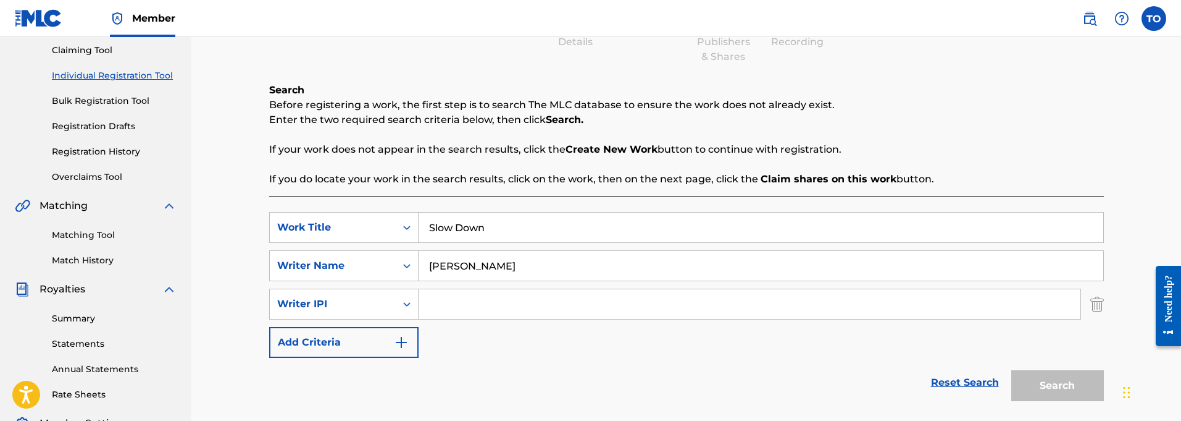
click at [440, 304] on input "Search Form" at bounding box center [750, 304] width 662 height 30
paste input "01127821764"
type input "01127821764"
click at [1055, 385] on button "Search" at bounding box center [1057, 385] width 93 height 31
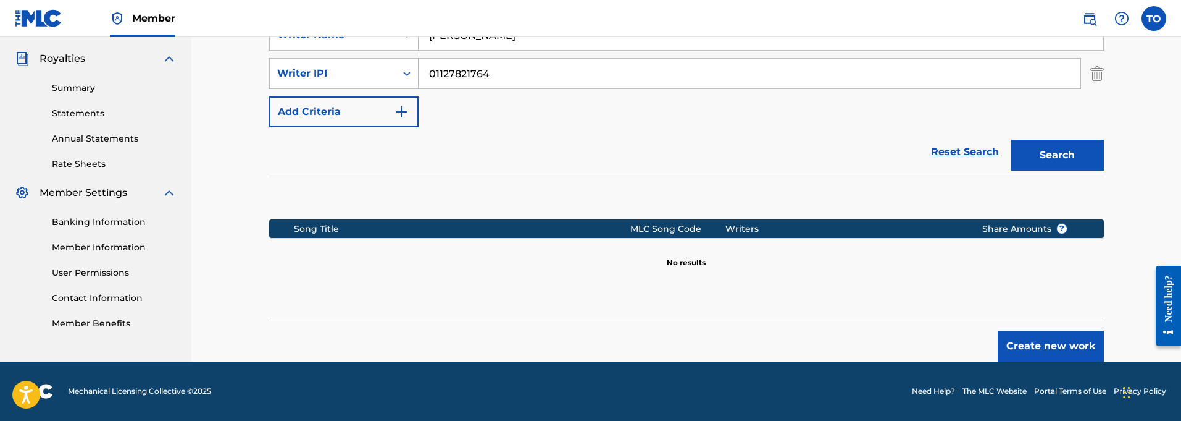
click at [1031, 348] on button "Create new work" at bounding box center [1051, 345] width 106 height 31
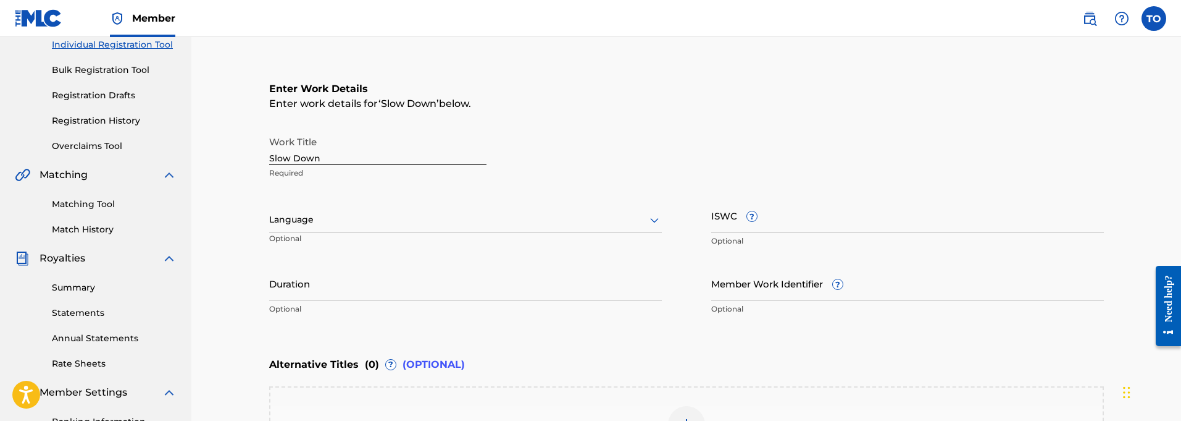
scroll to position [162, 0]
click at [359, 292] on input "Duration" at bounding box center [465, 283] width 393 height 35
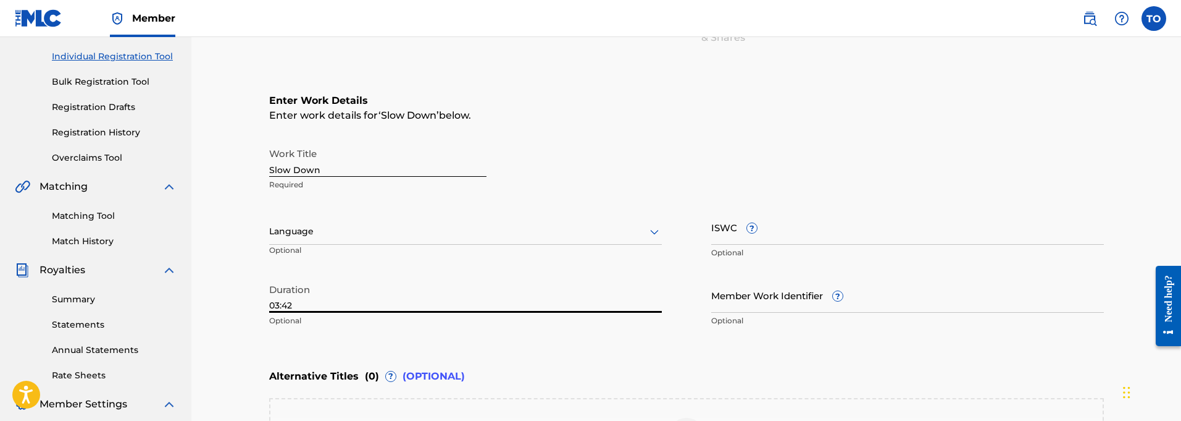
scroll to position [149, 0]
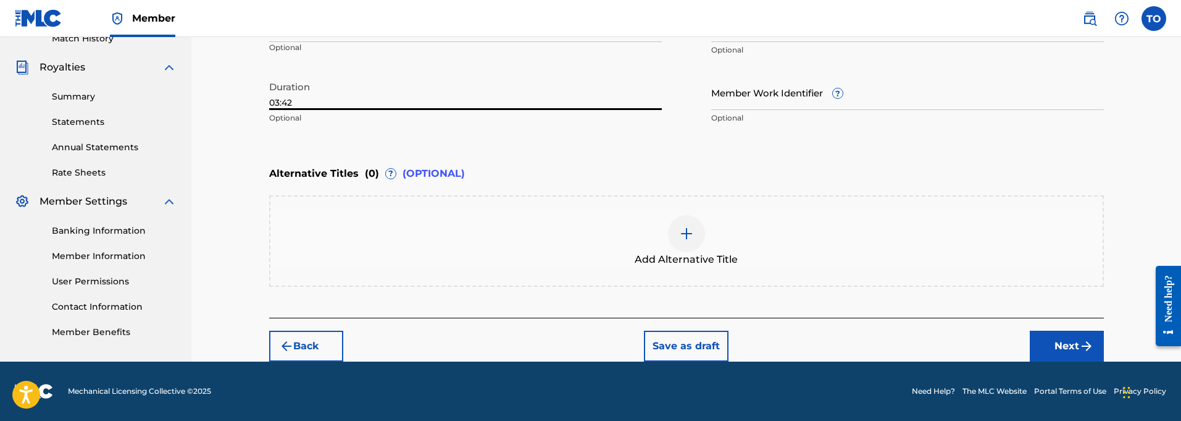
type input "03:42"
click at [1075, 343] on button "Next" at bounding box center [1067, 345] width 74 height 31
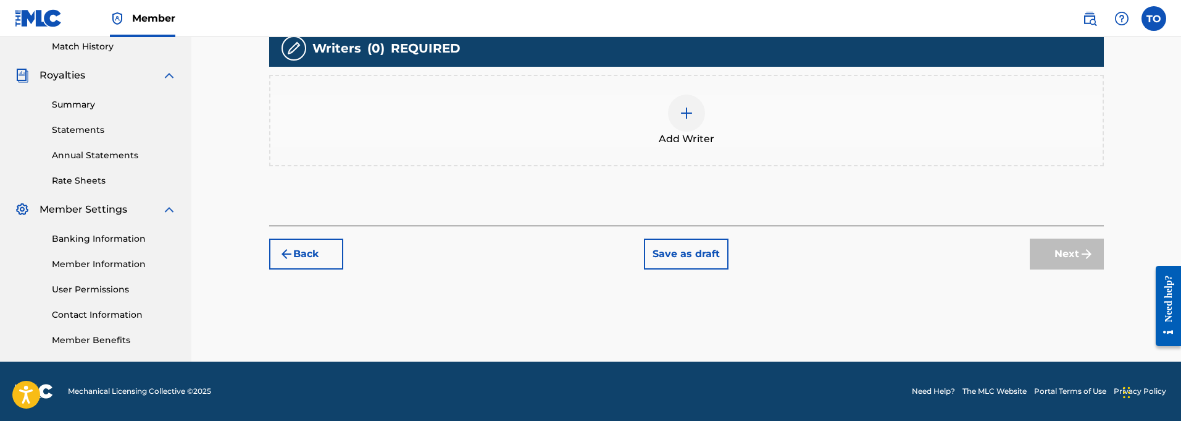
scroll to position [345, 0]
click at [682, 118] on img at bounding box center [686, 113] width 15 height 15
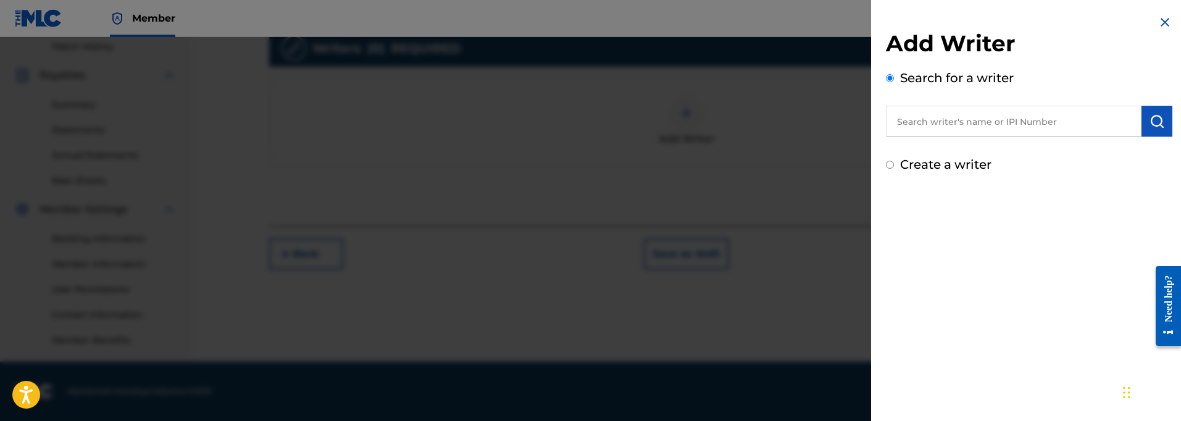
click at [988, 125] on input "text" at bounding box center [1014, 121] width 256 height 31
paste input "01127821764"
type input "01127821764"
click at [1153, 123] on img "submit" at bounding box center [1157, 121] width 15 height 15
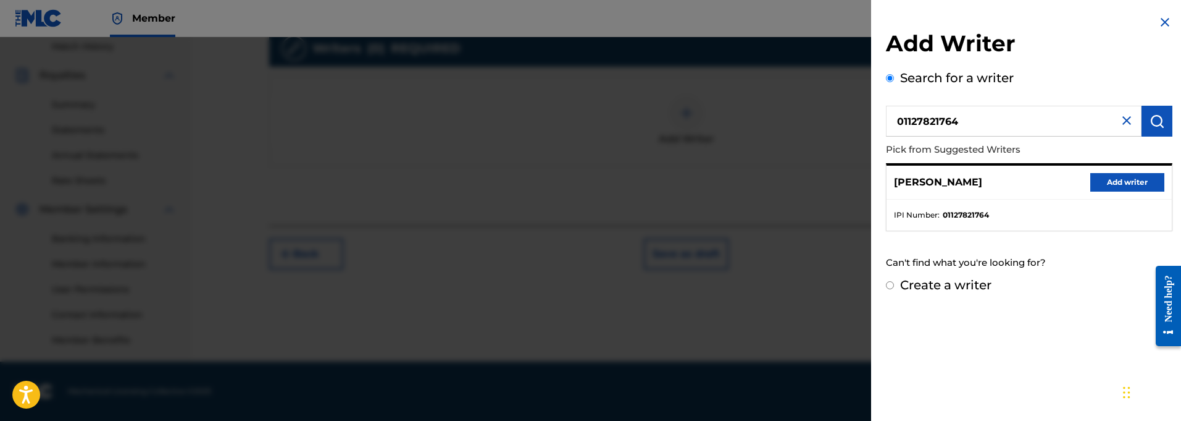
click at [1118, 180] on button "Add writer" at bounding box center [1127, 182] width 74 height 19
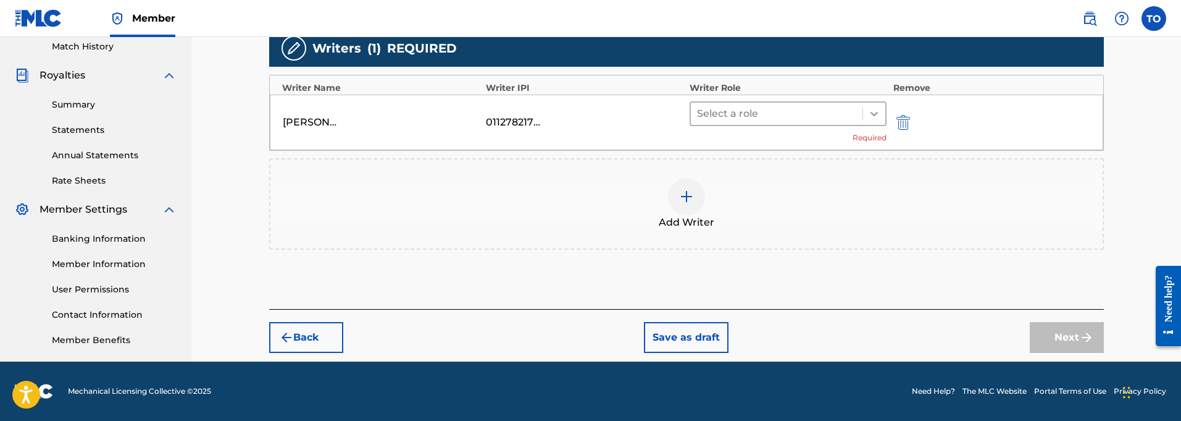
click at [876, 115] on icon at bounding box center [874, 114] width 7 height 4
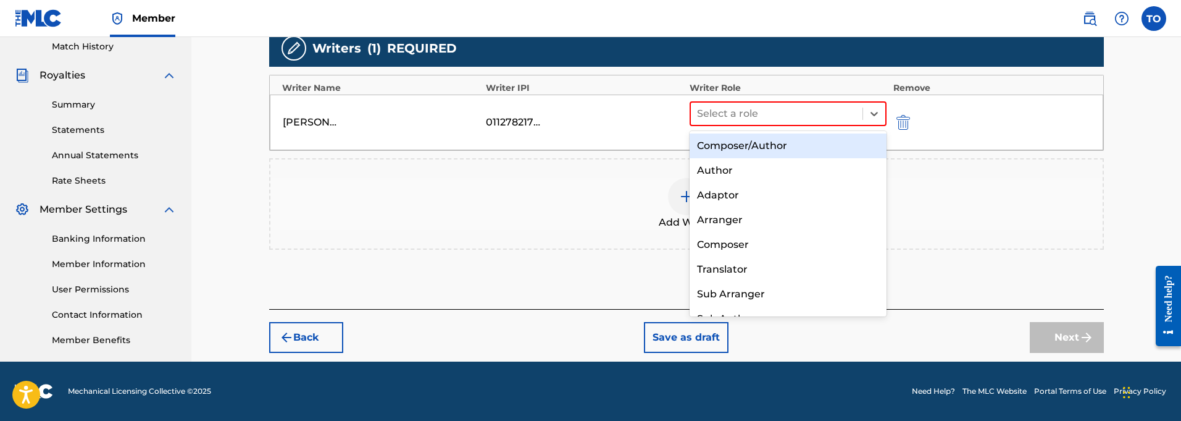
click at [756, 149] on div "Composer/Author" at bounding box center [789, 145] width 198 height 25
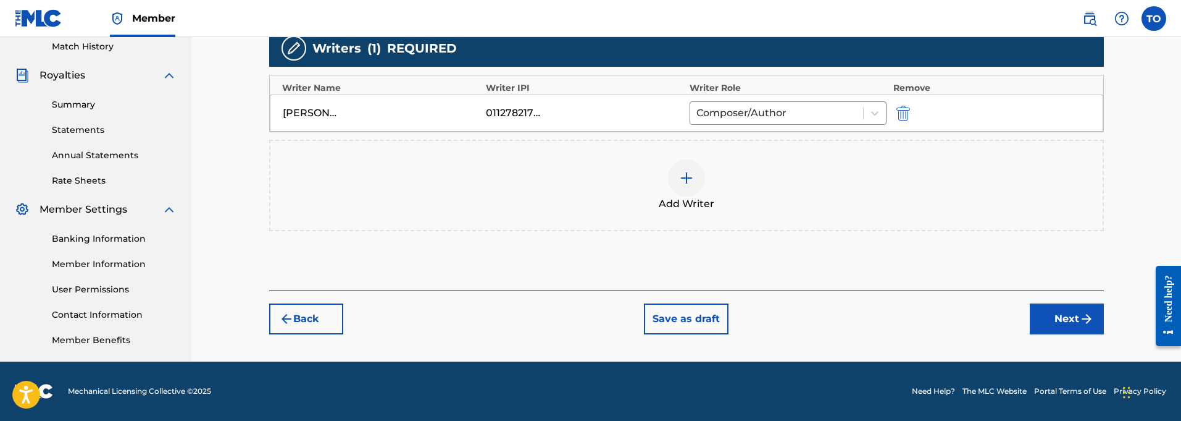
click at [1068, 323] on button "Next" at bounding box center [1067, 318] width 74 height 31
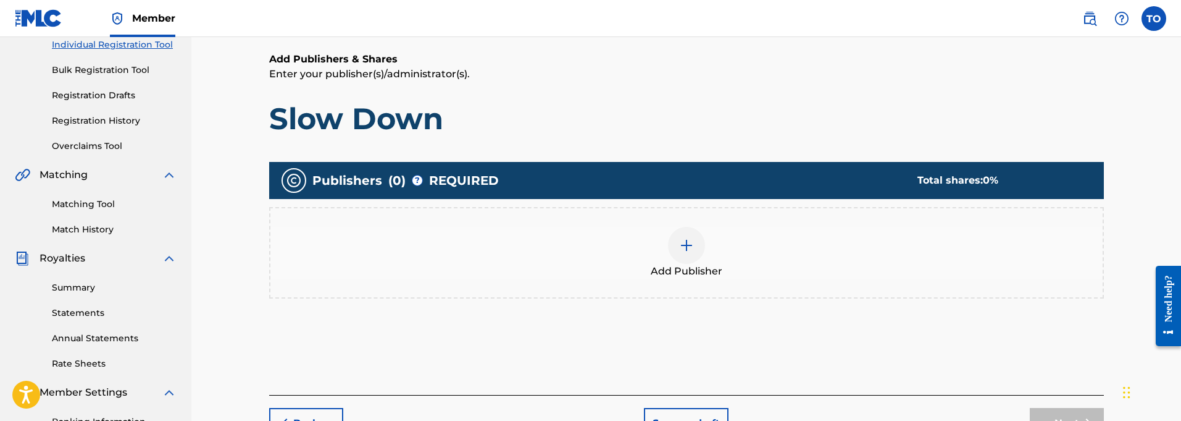
scroll to position [164, 0]
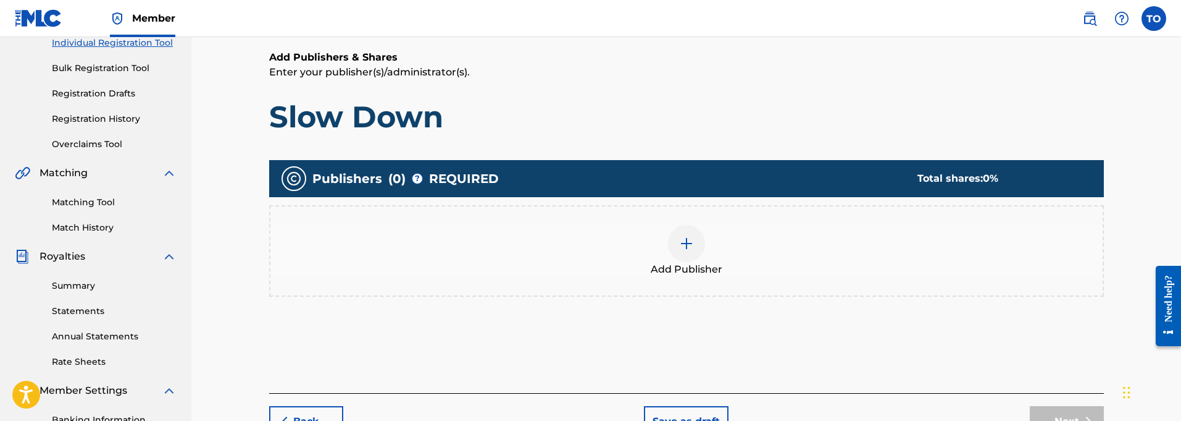
click at [688, 243] on img at bounding box center [686, 243] width 15 height 15
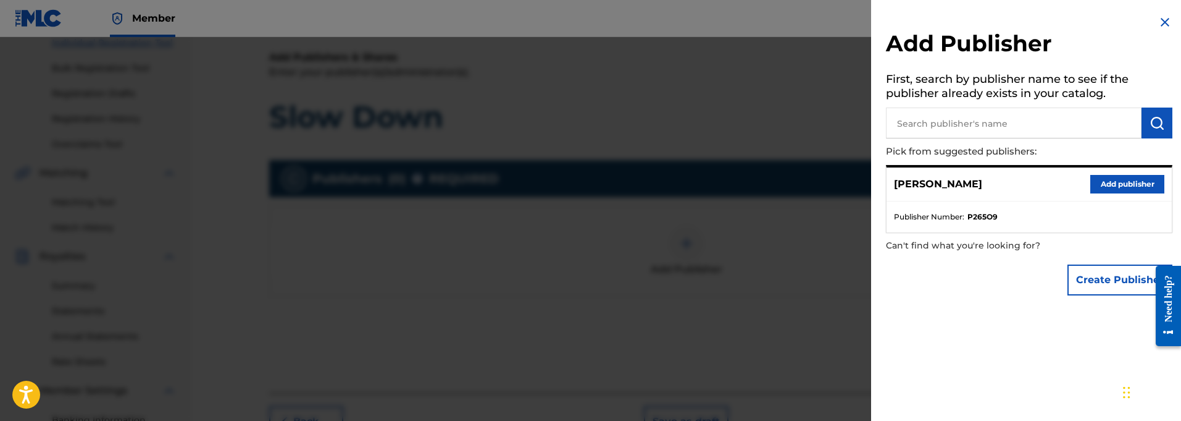
click at [1113, 180] on button "Add publisher" at bounding box center [1127, 184] width 74 height 19
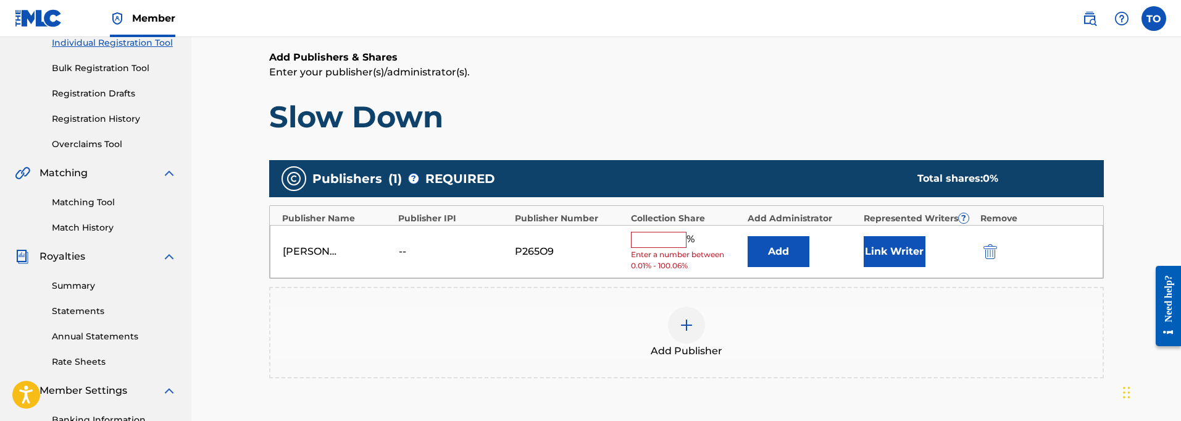
click at [646, 240] on input "text" at bounding box center [659, 240] width 56 height 16
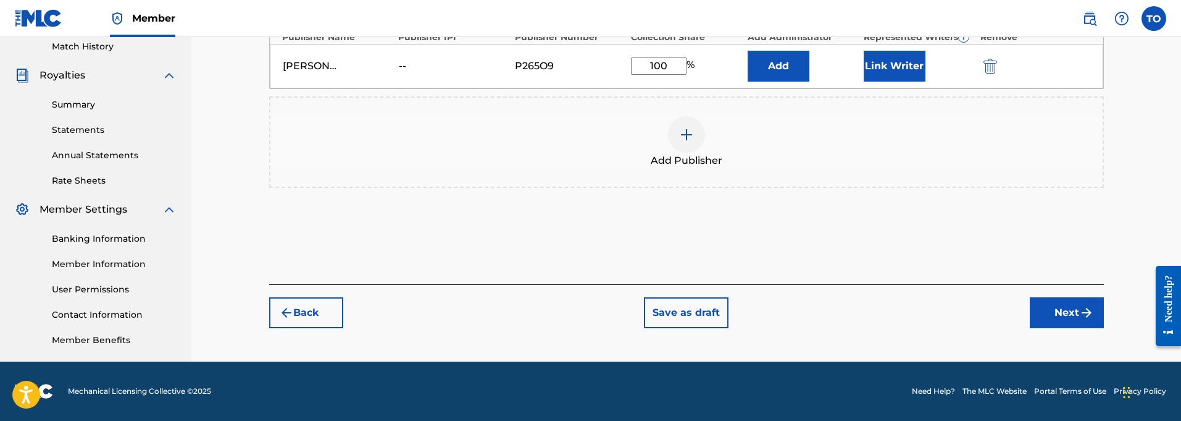
scroll to position [345, 0]
type input "100"
click at [1055, 311] on button "Next" at bounding box center [1067, 312] width 74 height 31
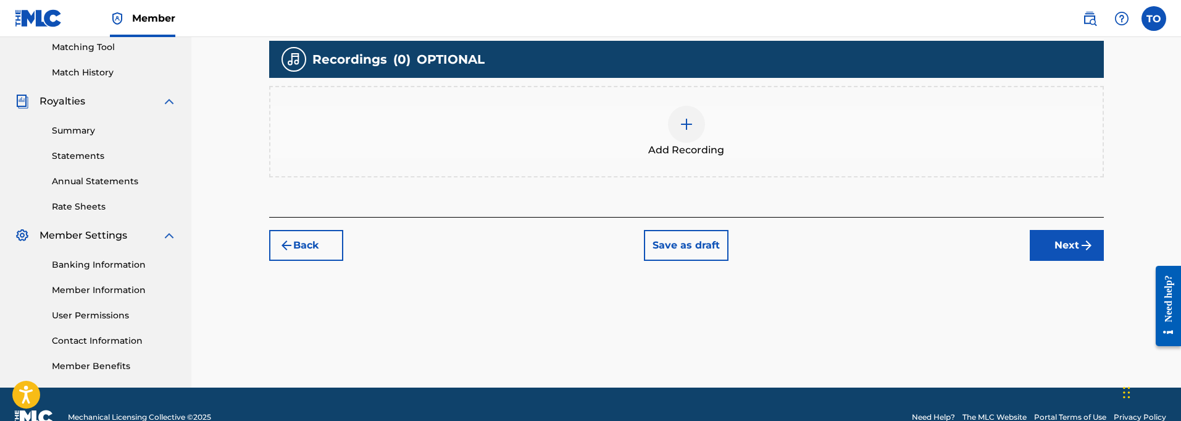
scroll to position [199, 0]
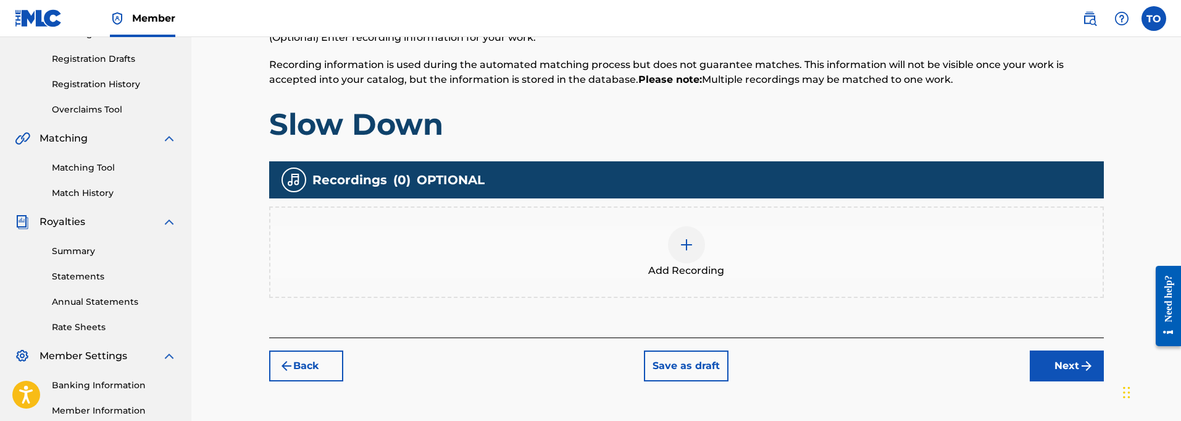
click at [686, 245] on img at bounding box center [686, 244] width 15 height 15
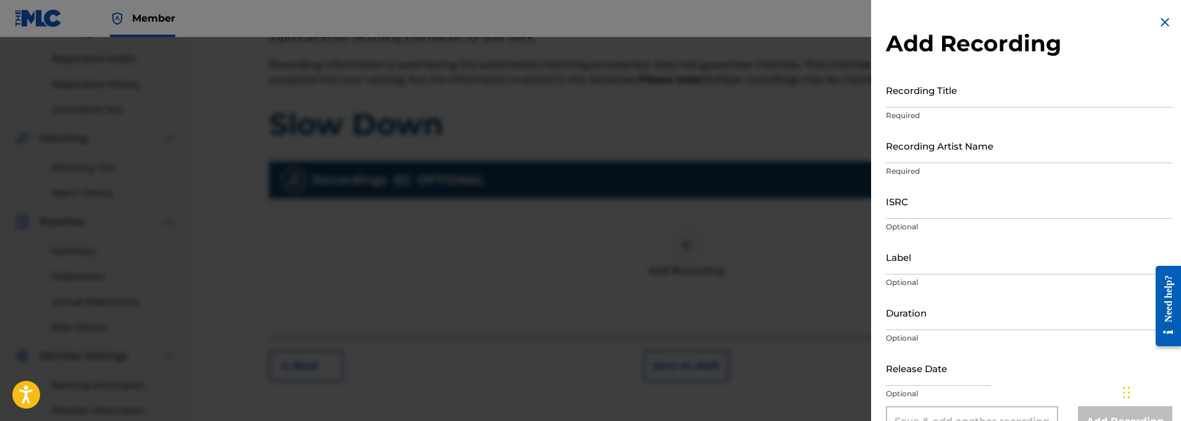
scroll to position [4, 0]
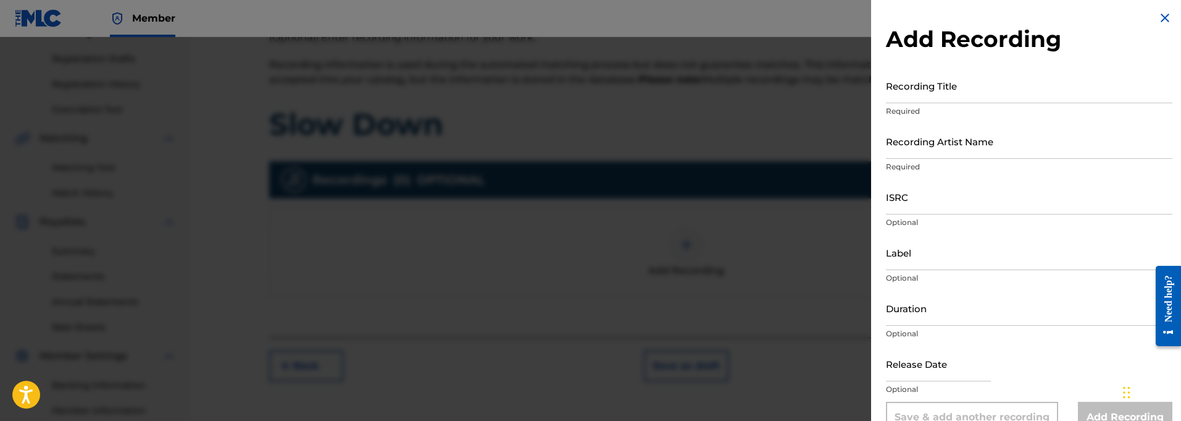
click at [929, 94] on input "Recording Title" at bounding box center [1029, 85] width 287 height 35
paste input "Slow Down"
type input "Slow Down"
click at [900, 153] on input "Recording Artist Name" at bounding box center [1029, 140] width 287 height 35
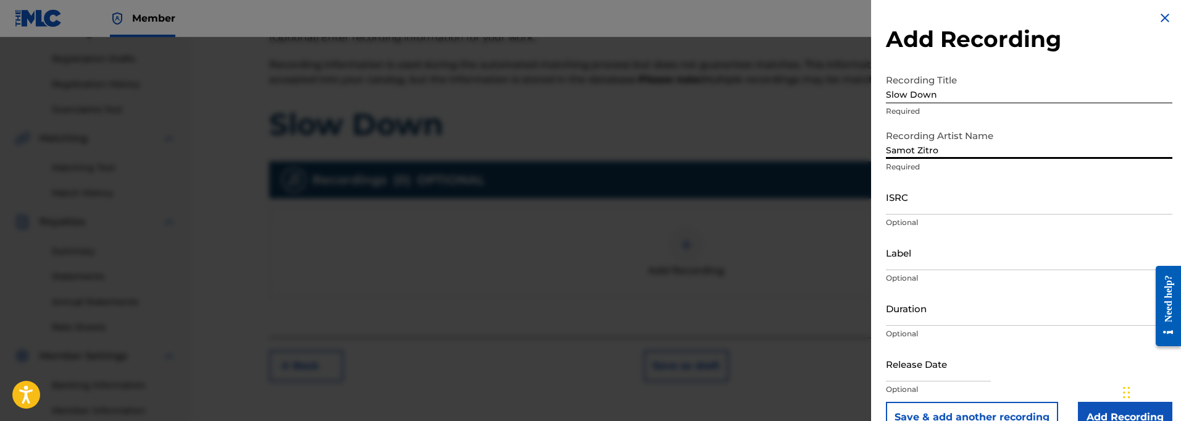
type input "Samot Zitro"
click at [910, 204] on input "ISRC" at bounding box center [1029, 196] width 287 height 35
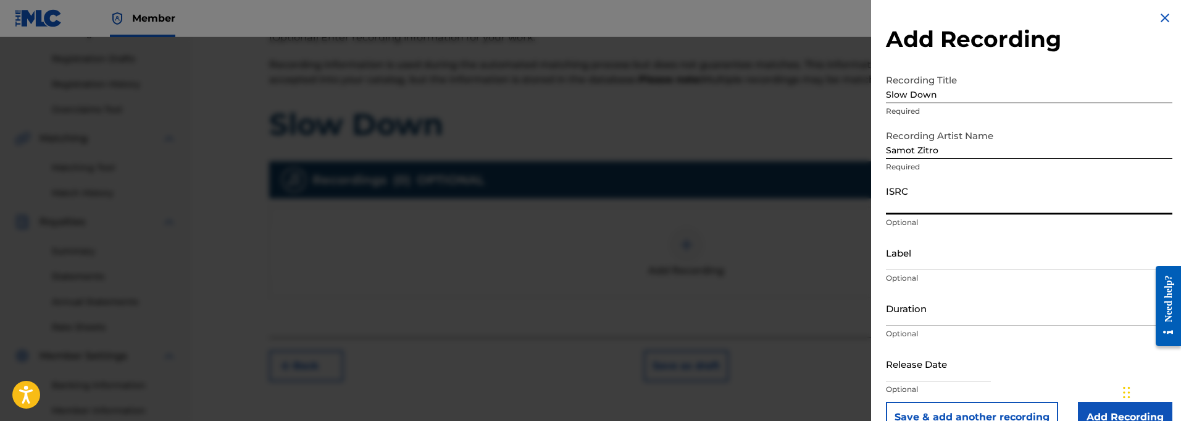
paste input "QT3F22500396"
type input "QT3F22500396"
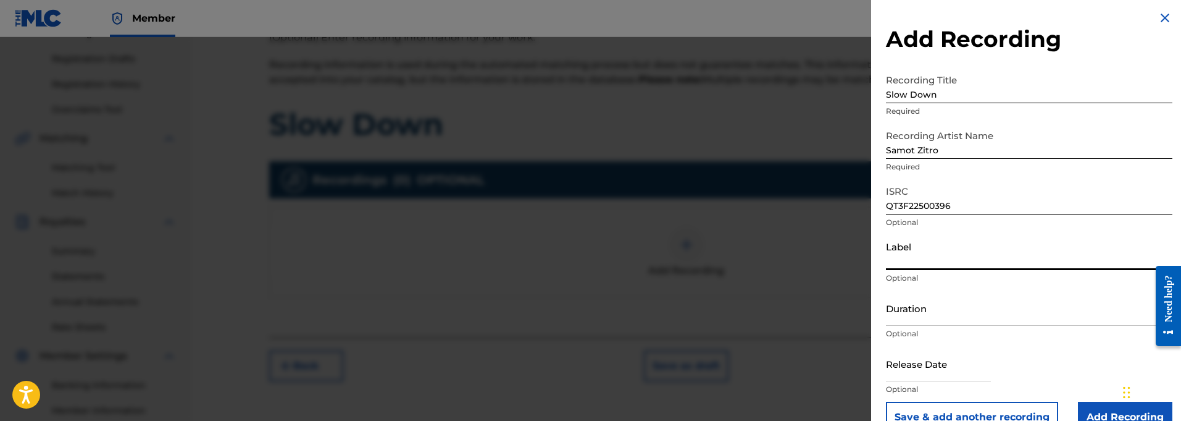
click at [900, 261] on input "Label" at bounding box center [1029, 252] width 287 height 35
paste input "914129 Records DK"
type input "914129 Records DK"
click at [915, 317] on input "Duration" at bounding box center [1029, 307] width 287 height 35
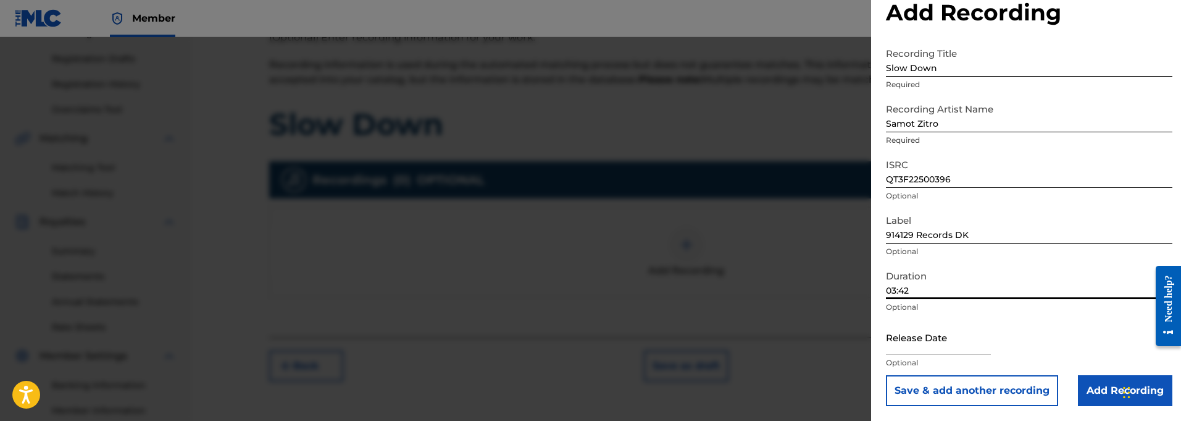
scroll to position [31, 0]
type input "03:42"
click at [896, 344] on input "text" at bounding box center [938, 336] width 105 height 35
select select "8"
select select "2025"
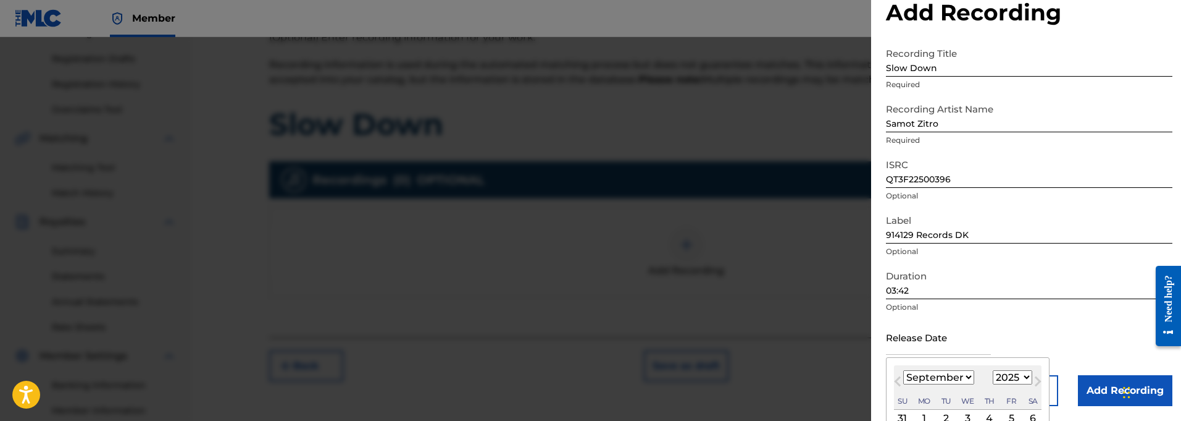
click at [1037, 382] on span "Next Month" at bounding box center [1037, 383] width 0 height 19
select select "9"
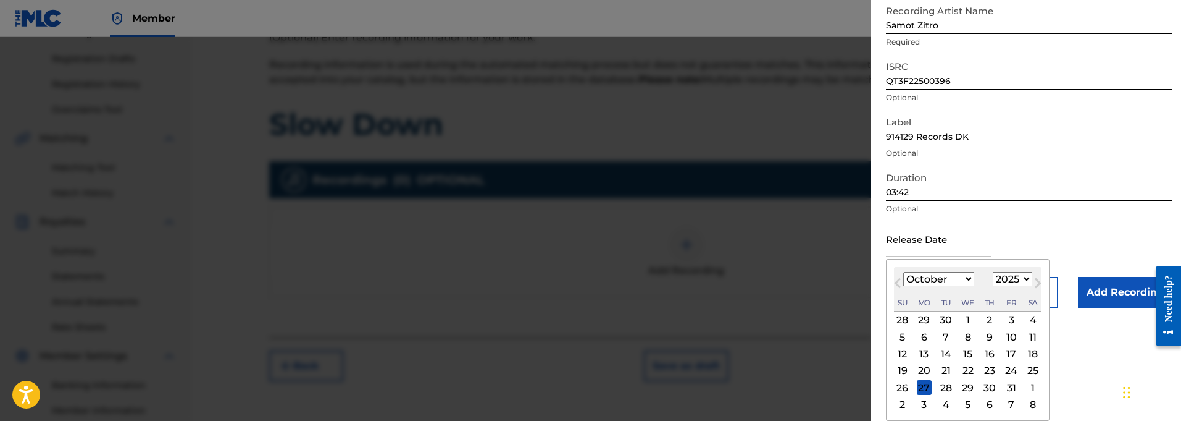
scroll to position [129, 0]
click at [898, 335] on div "5" at bounding box center [902, 336] width 15 height 15
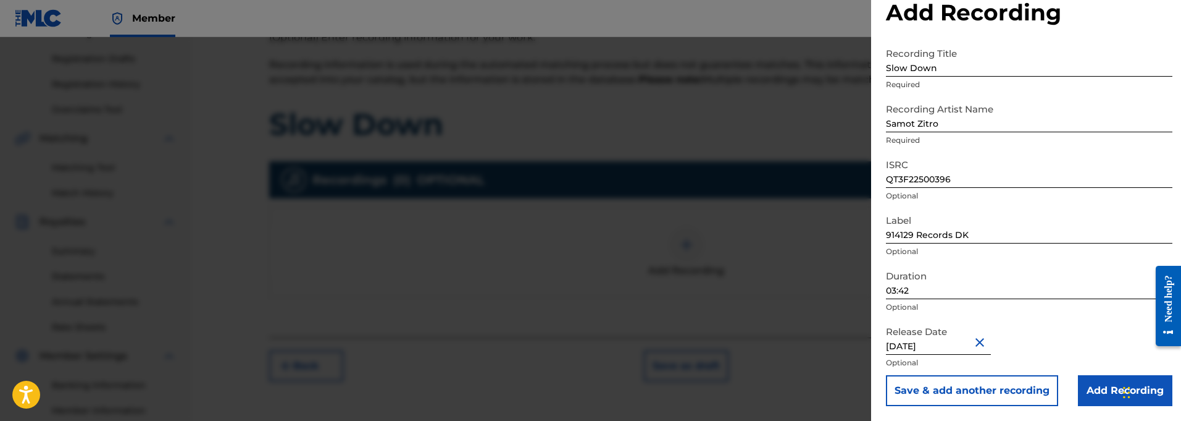
type input "[DATE]"
click at [1102, 386] on input "Add Recording" at bounding box center [1125, 390] width 94 height 31
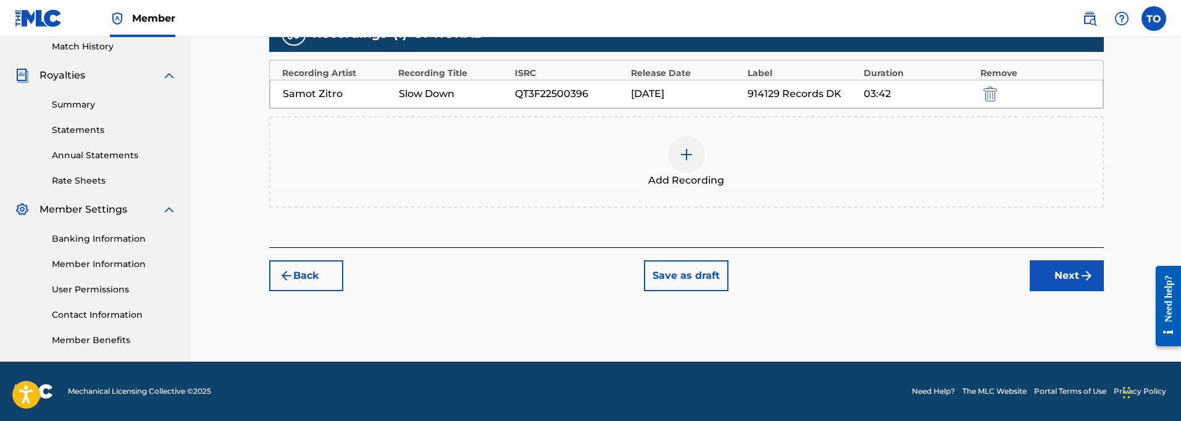
scroll to position [345, 0]
click at [1066, 274] on button "Next" at bounding box center [1067, 275] width 74 height 31
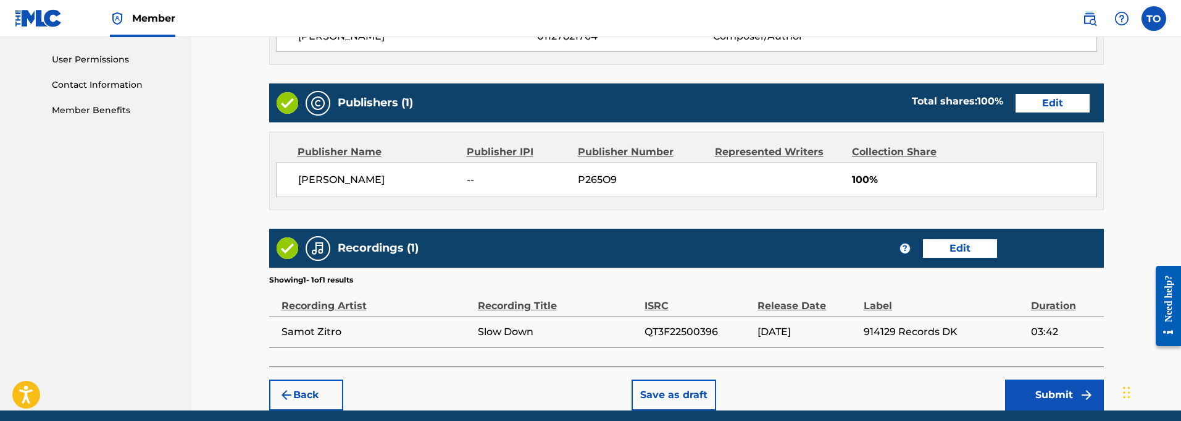
scroll to position [576, 0]
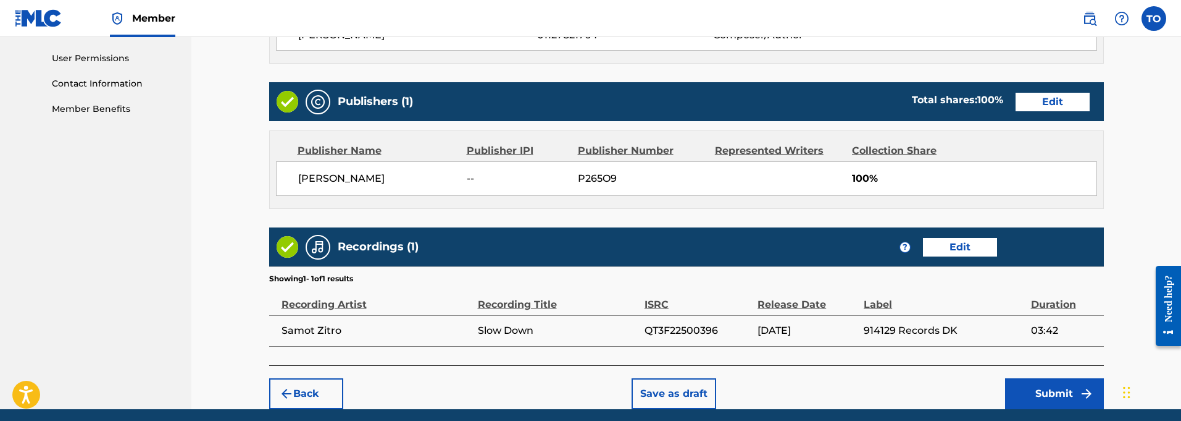
click at [1050, 391] on button "Submit" at bounding box center [1054, 393] width 99 height 31
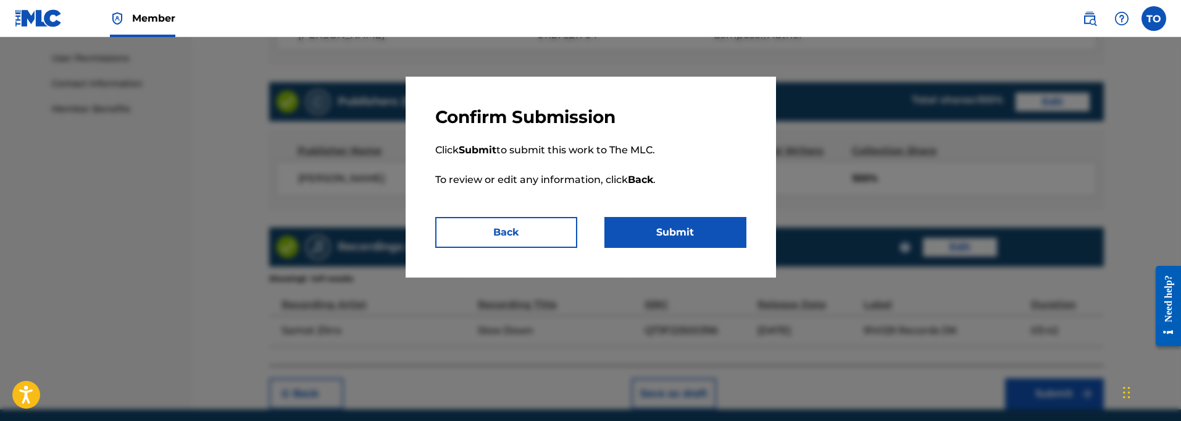
click at [682, 233] on button "Submit" at bounding box center [676, 232] width 142 height 31
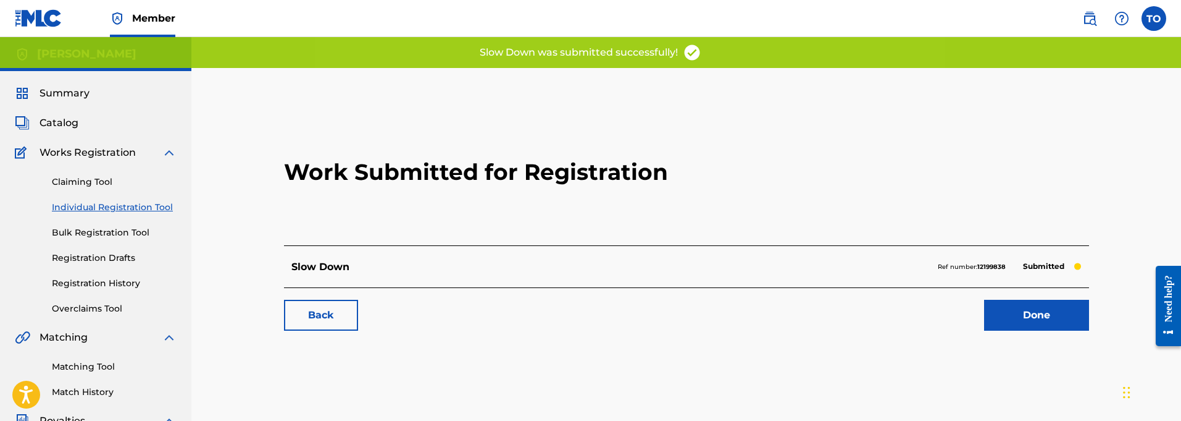
click at [316, 317] on link "Back" at bounding box center [321, 314] width 74 height 31
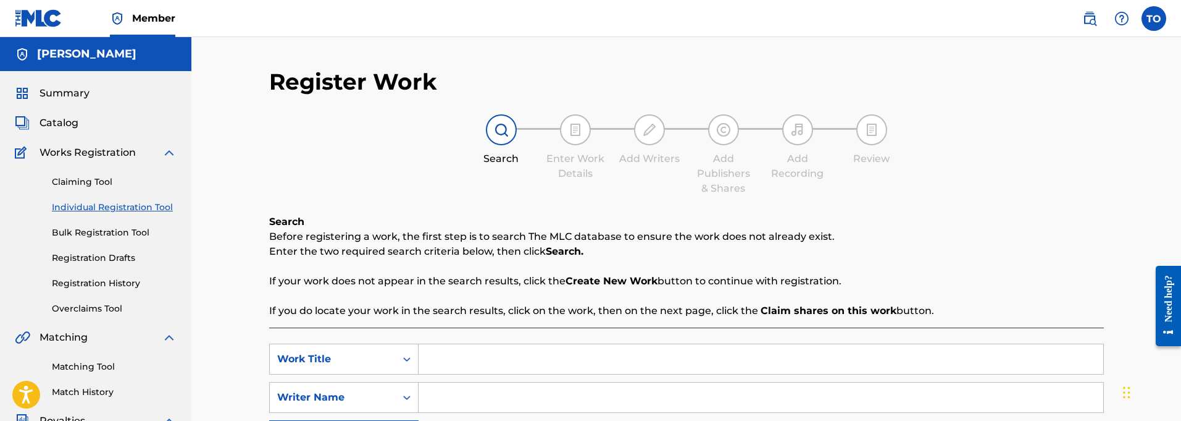
click at [481, 365] on input "Search Form" at bounding box center [761, 359] width 685 height 30
paste input "April Skies"
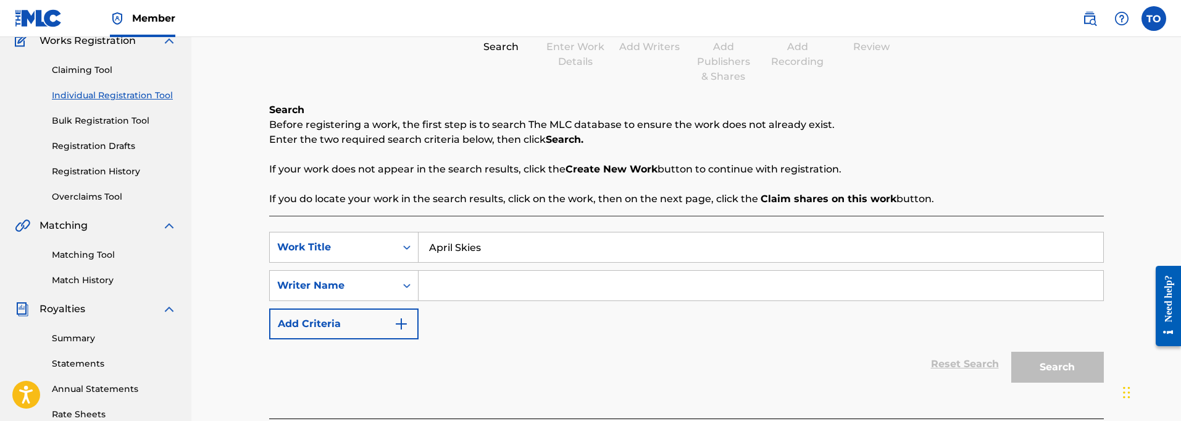
scroll to position [116, 0]
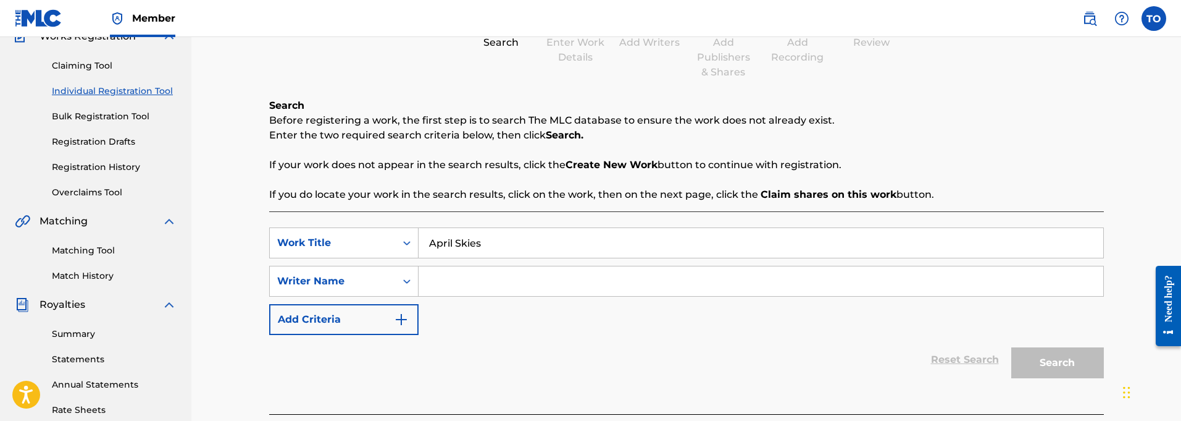
type input "April Skies"
click at [458, 278] on input "Search Form" at bounding box center [761, 281] width 685 height 30
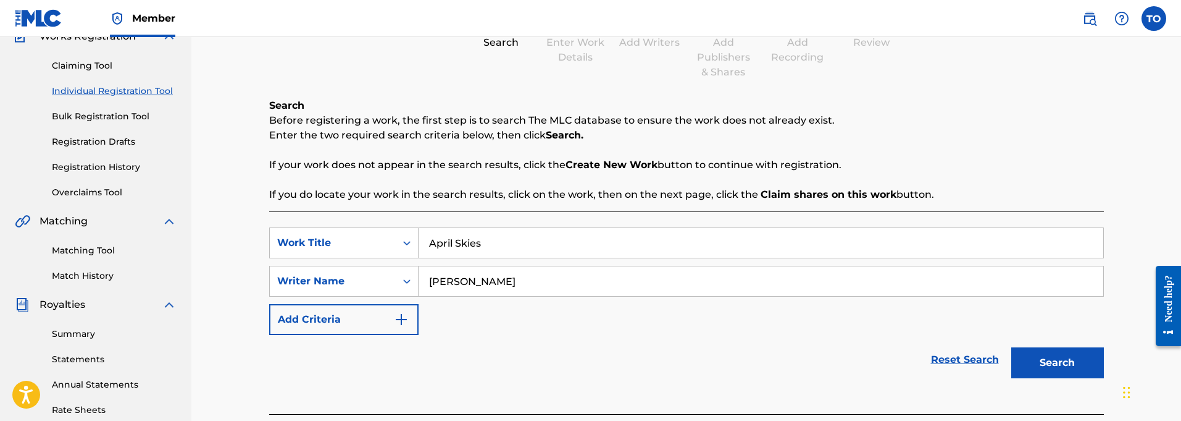
scroll to position [116, 1]
type input "[PERSON_NAME]"
click at [400, 320] on img "Search Form" at bounding box center [401, 319] width 15 height 15
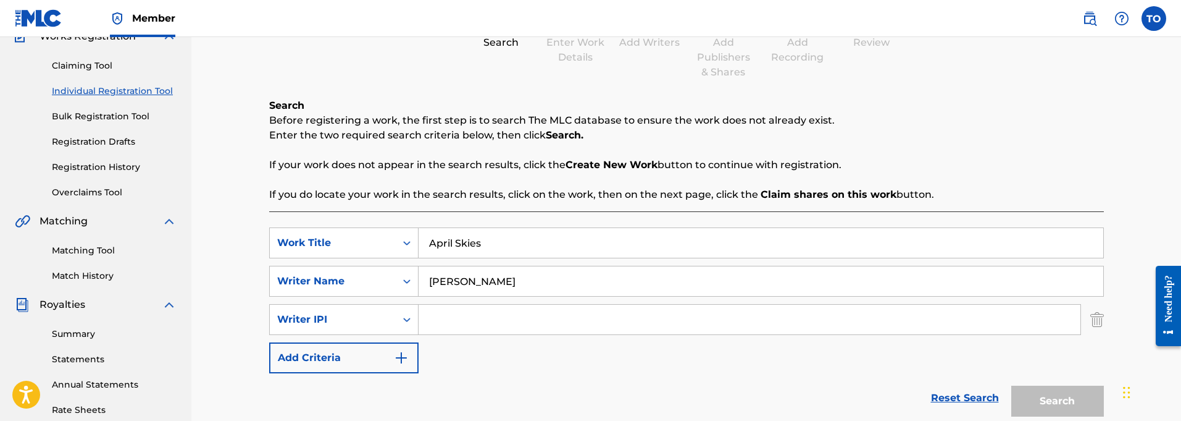
scroll to position [116, 0]
click at [458, 313] on input "Search Form" at bounding box center [750, 319] width 662 height 30
paste input "01127821764"
type input "01127821764"
click at [1053, 401] on button "Search" at bounding box center [1057, 400] width 93 height 31
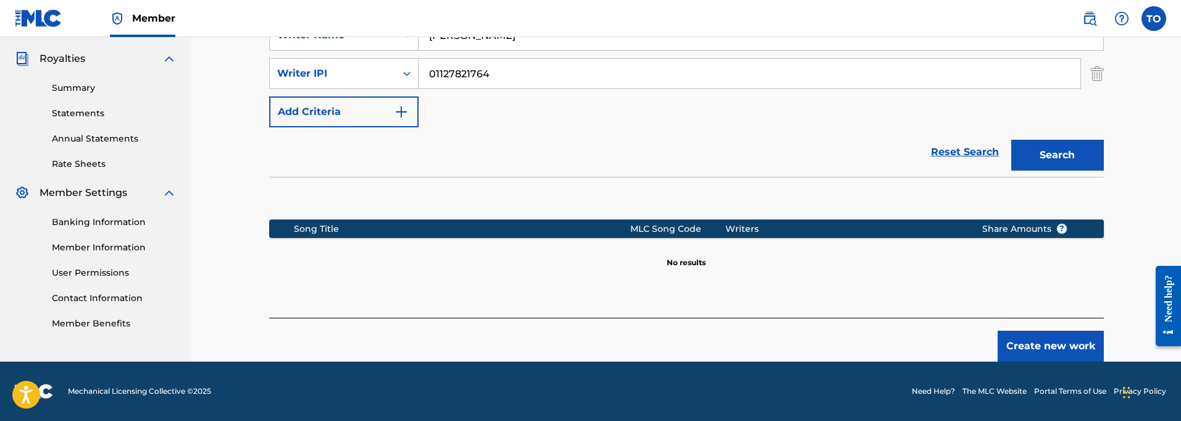
click at [1047, 349] on button "Create new work" at bounding box center [1051, 345] width 106 height 31
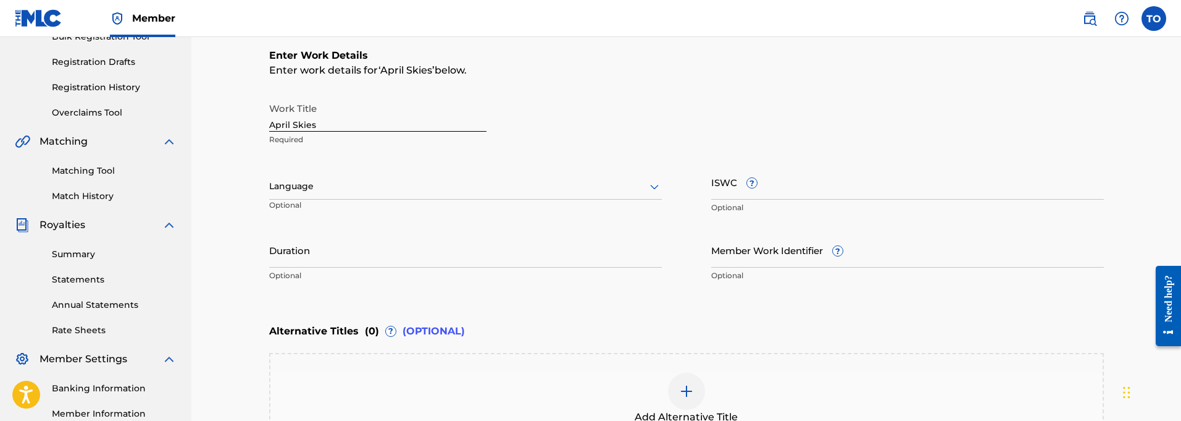
scroll to position [188, 0]
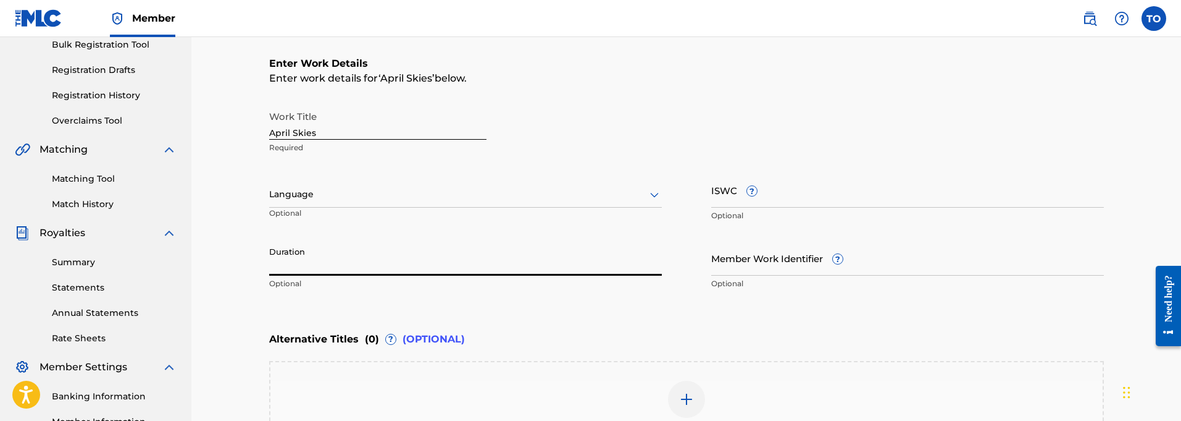
click at [312, 269] on input "Duration" at bounding box center [465, 257] width 393 height 35
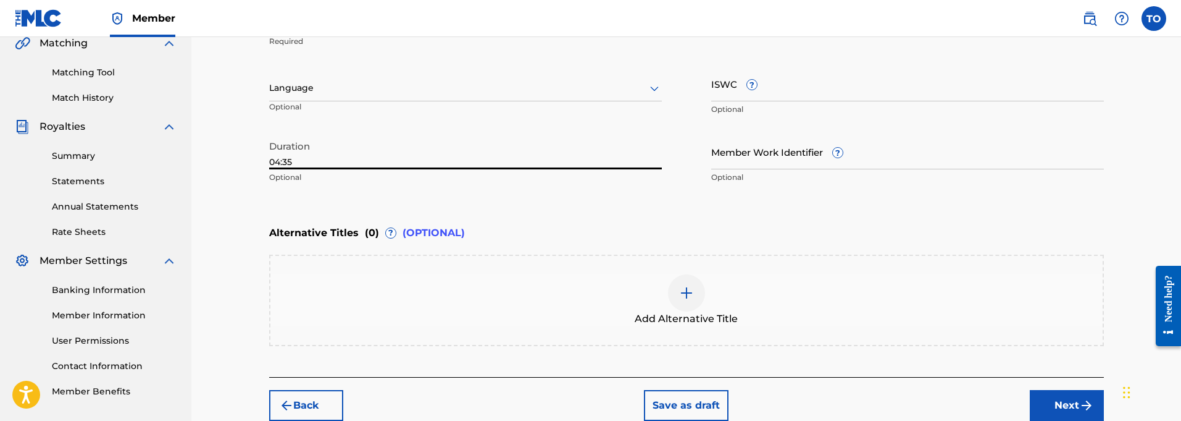
scroll to position [297, 0]
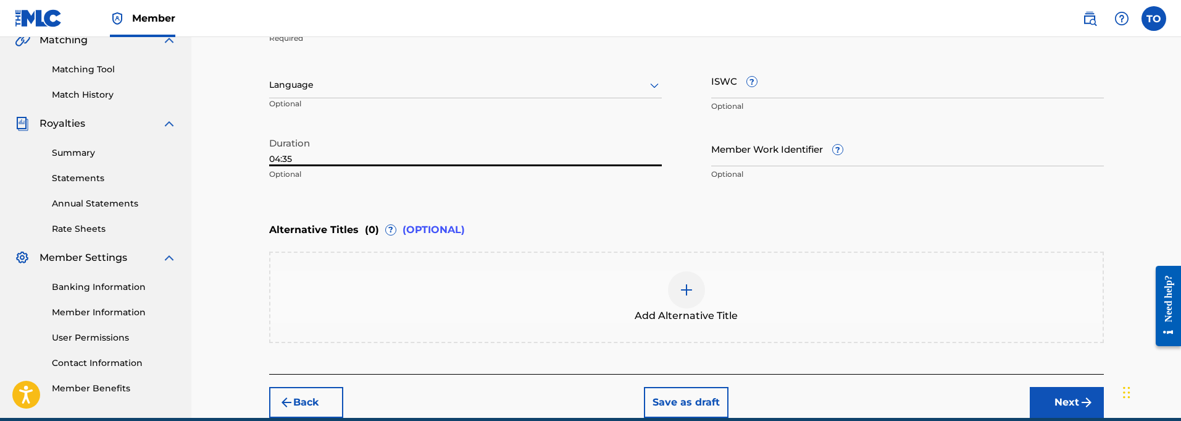
type input "04:35"
click at [1066, 398] on button "Next" at bounding box center [1067, 402] width 74 height 31
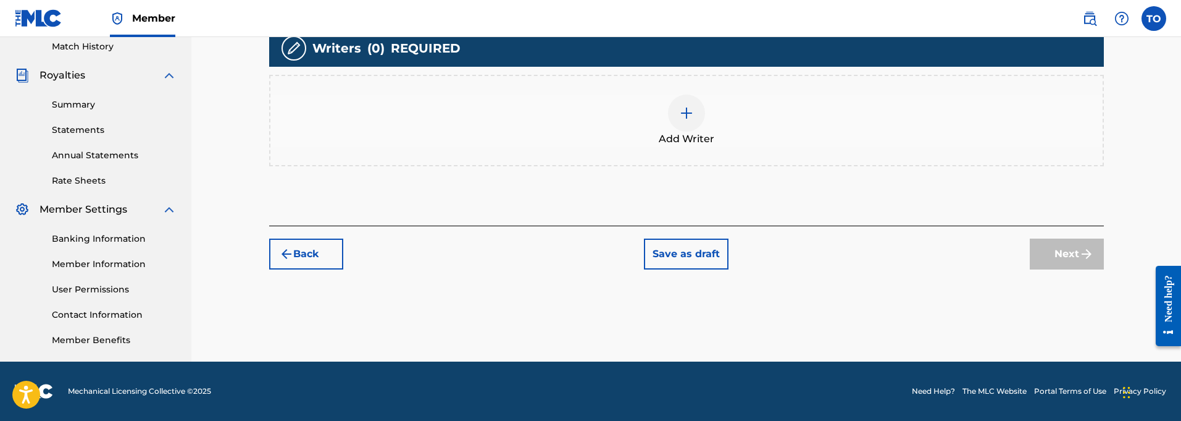
scroll to position [345, 0]
click at [688, 120] on div at bounding box center [686, 112] width 37 height 37
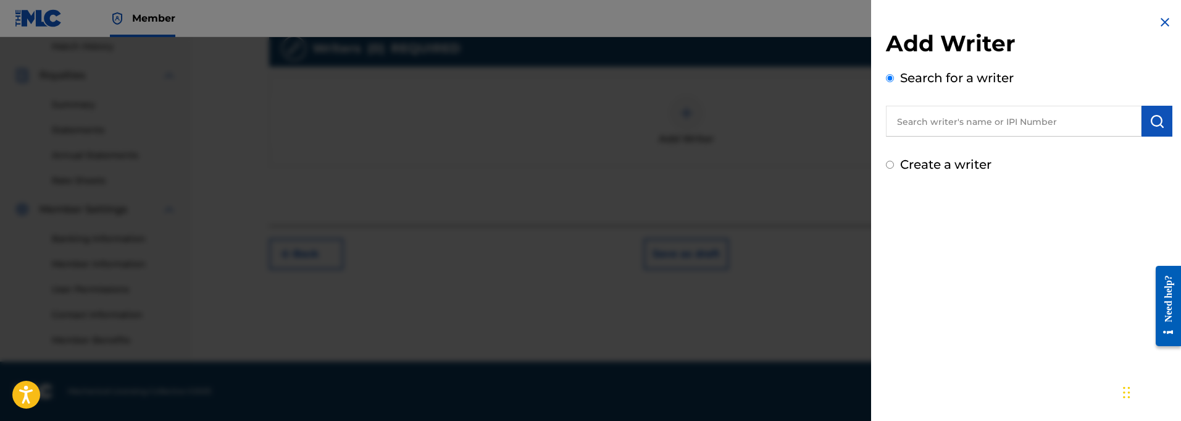
click at [934, 125] on input "text" at bounding box center [1014, 121] width 256 height 31
paste input "01127821764"
type input "01127821764"
click at [1154, 121] on img "submit" at bounding box center [1157, 121] width 15 height 15
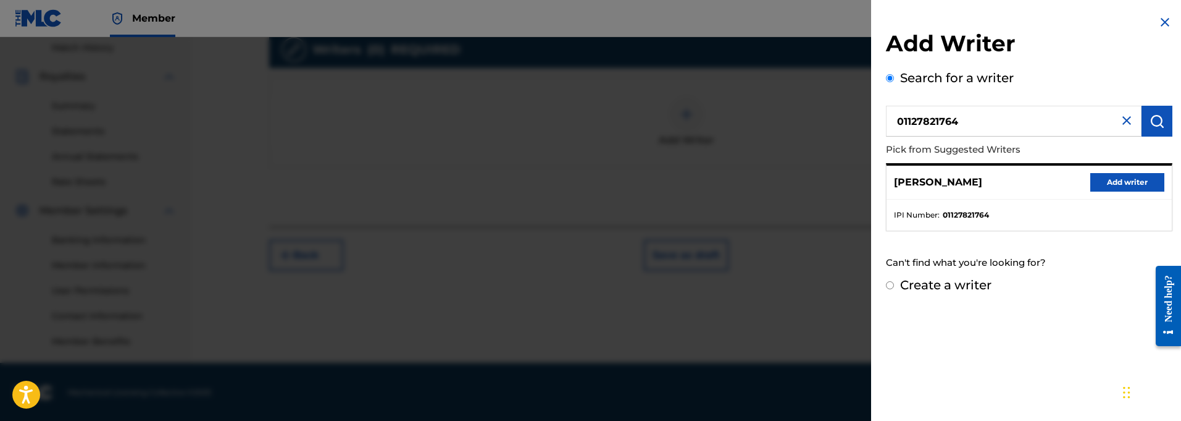
click at [1113, 178] on button "Add writer" at bounding box center [1127, 182] width 74 height 19
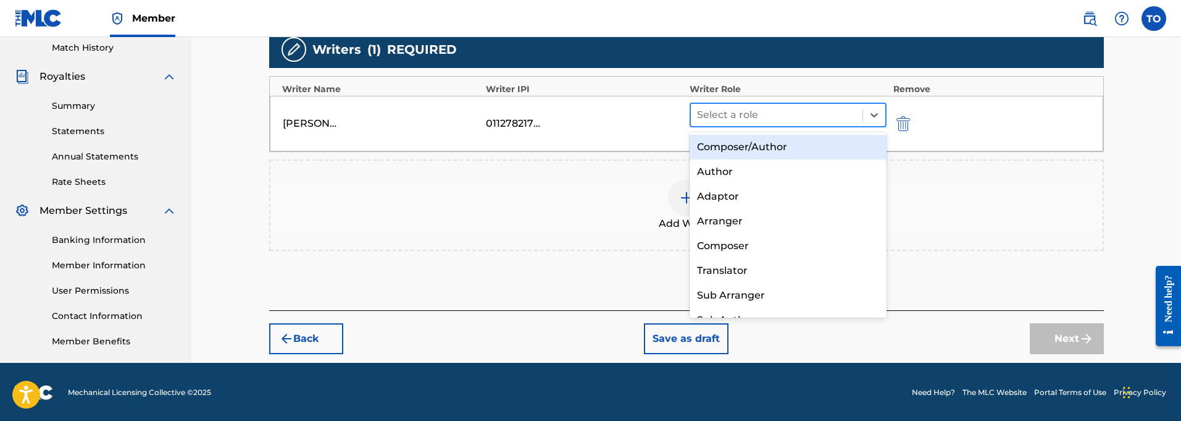
click at [753, 114] on div at bounding box center [777, 114] width 160 height 17
click at [742, 146] on div "Composer/Author" at bounding box center [789, 147] width 198 height 25
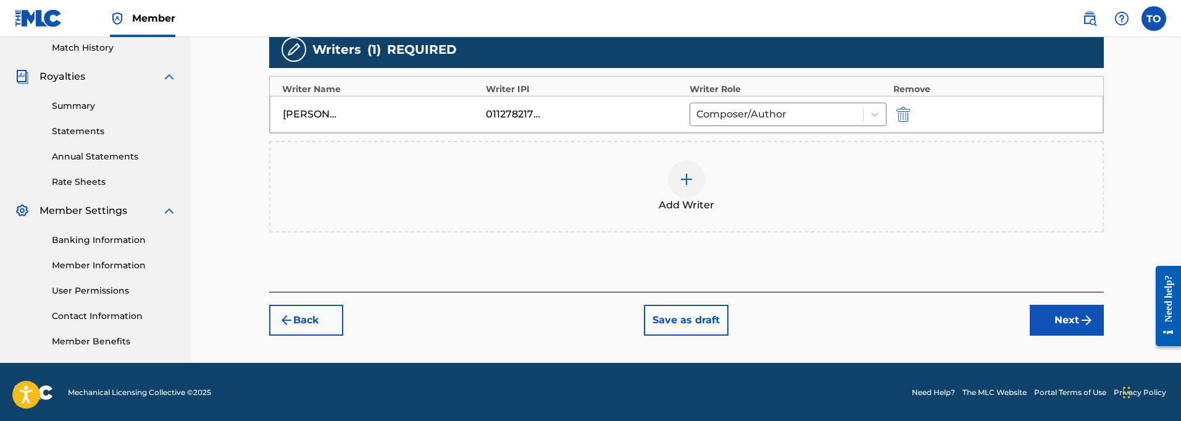
click at [1056, 311] on button "Next" at bounding box center [1067, 319] width 74 height 31
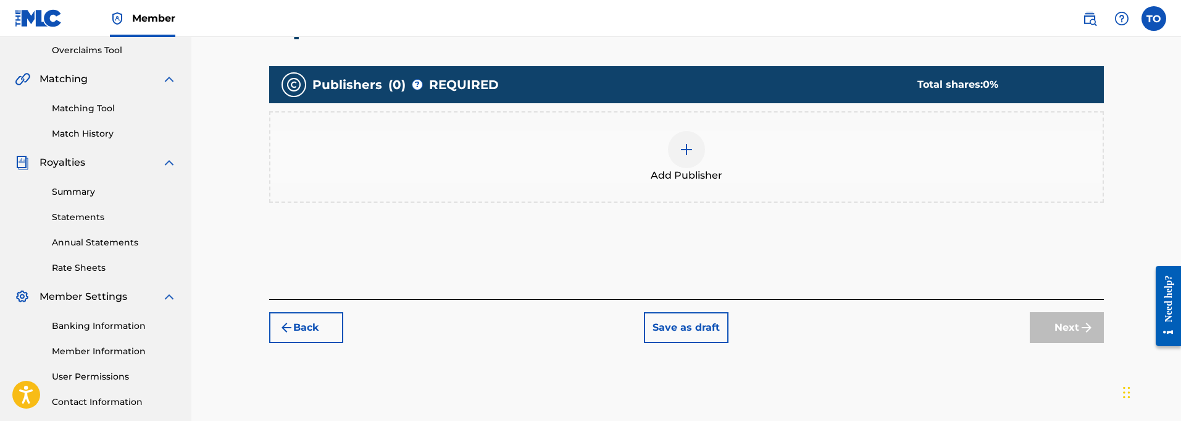
scroll to position [261, 0]
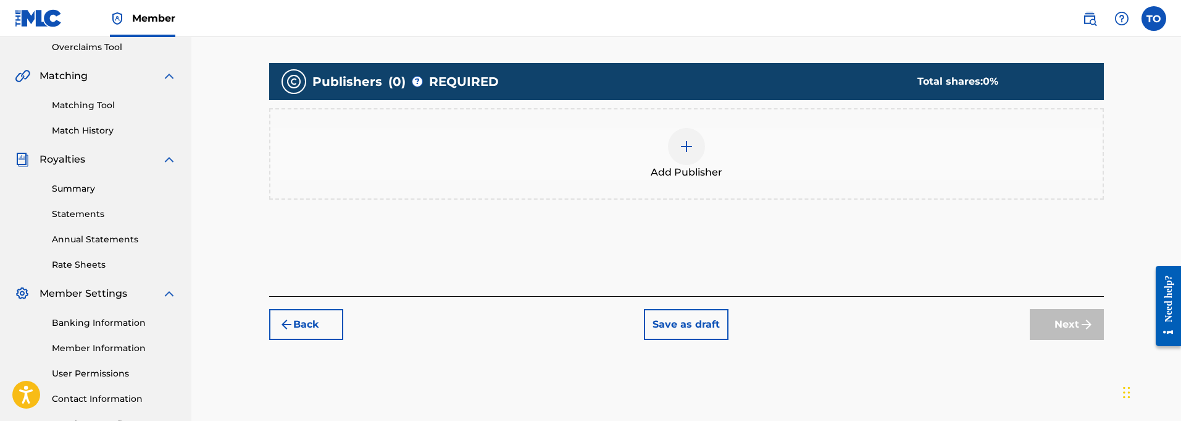
click at [690, 147] on img at bounding box center [686, 146] width 15 height 15
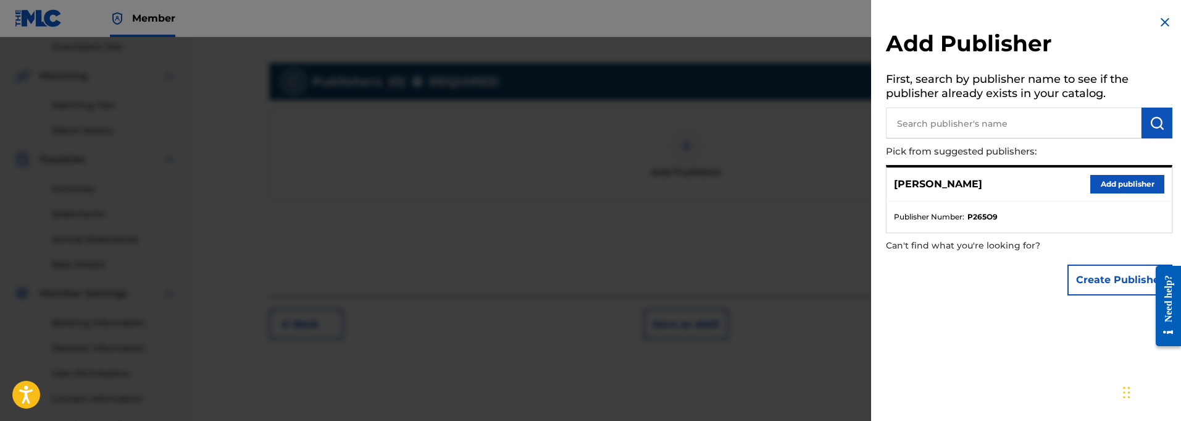
click at [1115, 183] on button "Add publisher" at bounding box center [1127, 184] width 74 height 19
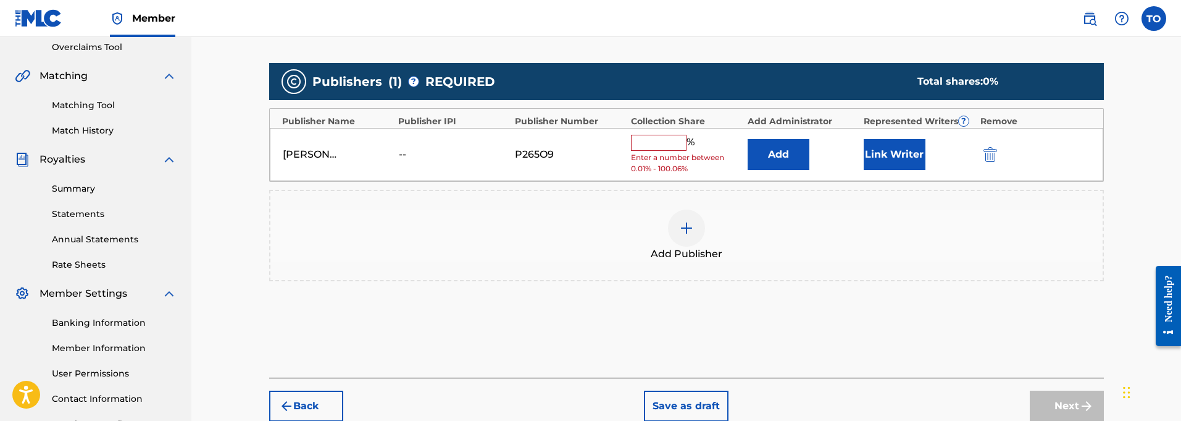
click at [644, 144] on input "text" at bounding box center [659, 143] width 56 height 16
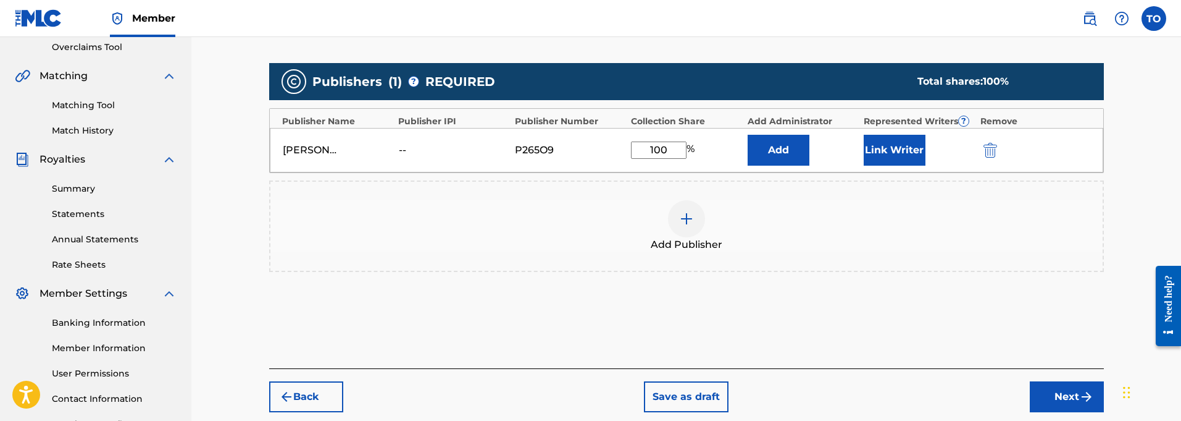
type input "100"
click at [1071, 394] on button "Next" at bounding box center [1067, 396] width 74 height 31
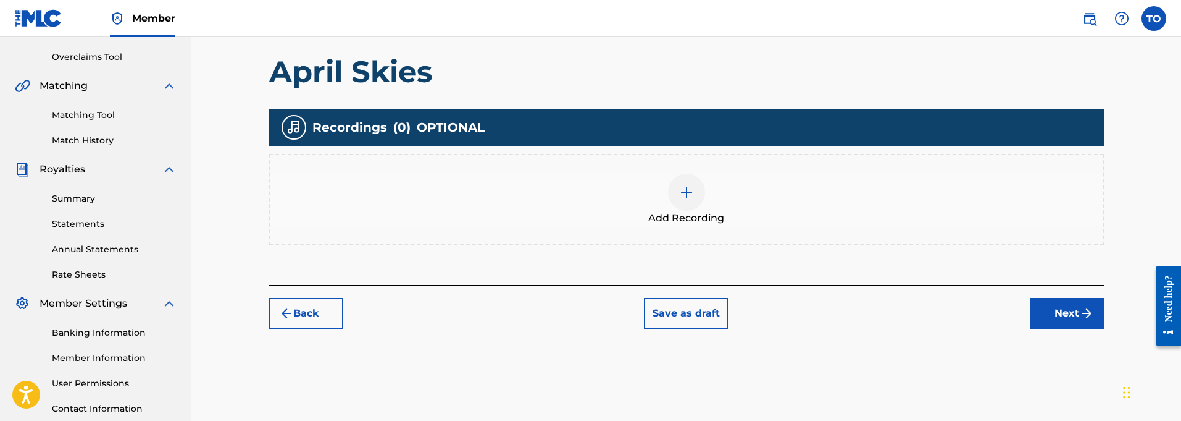
scroll to position [251, 0]
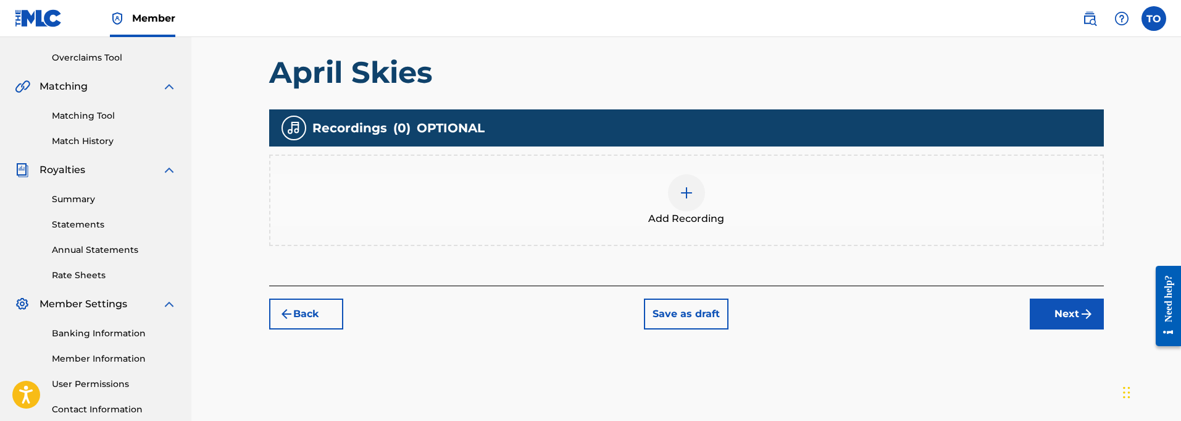
click at [680, 193] on img at bounding box center [686, 192] width 15 height 15
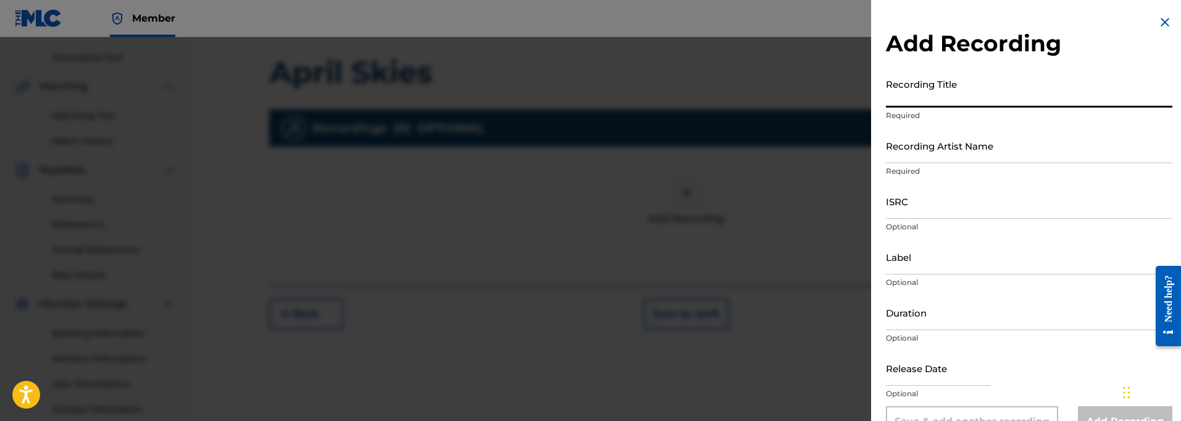
click at [955, 99] on input "Recording Title" at bounding box center [1029, 89] width 287 height 35
paste input "April Skies"
type input "April Skies"
click at [919, 157] on input "Recording Artist Name" at bounding box center [1029, 145] width 287 height 35
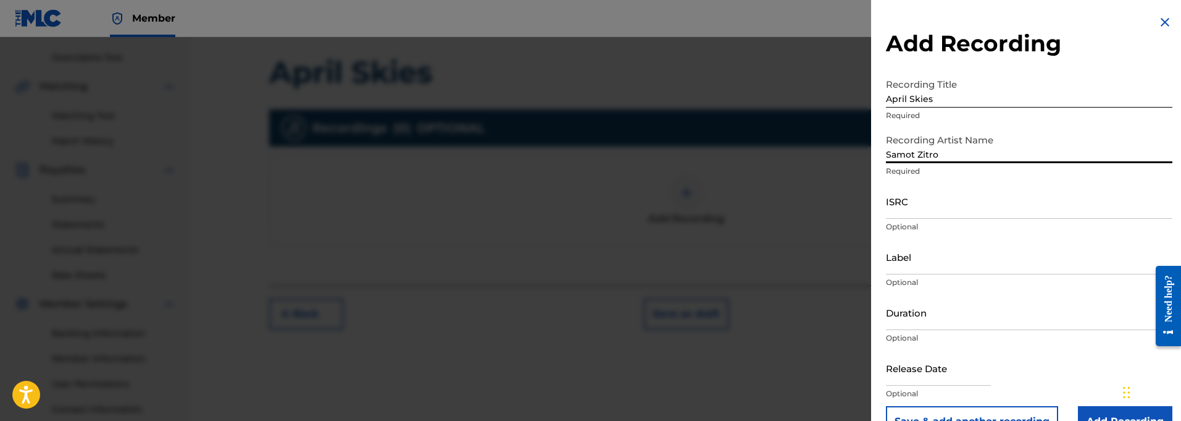
type input "Samot Zitro"
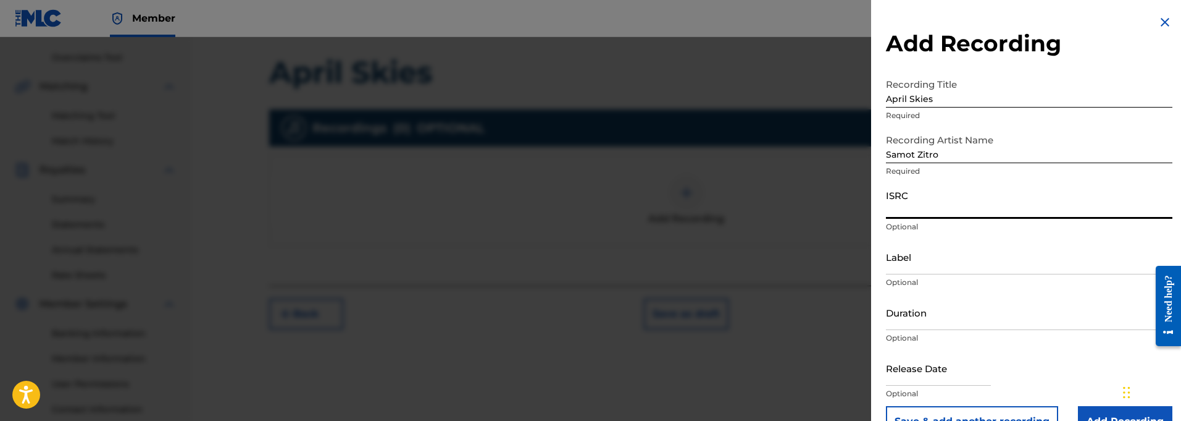
click at [910, 216] on input "ISRC" at bounding box center [1029, 200] width 287 height 35
paste input "QT3F22500397"
type input "QT3F22500397"
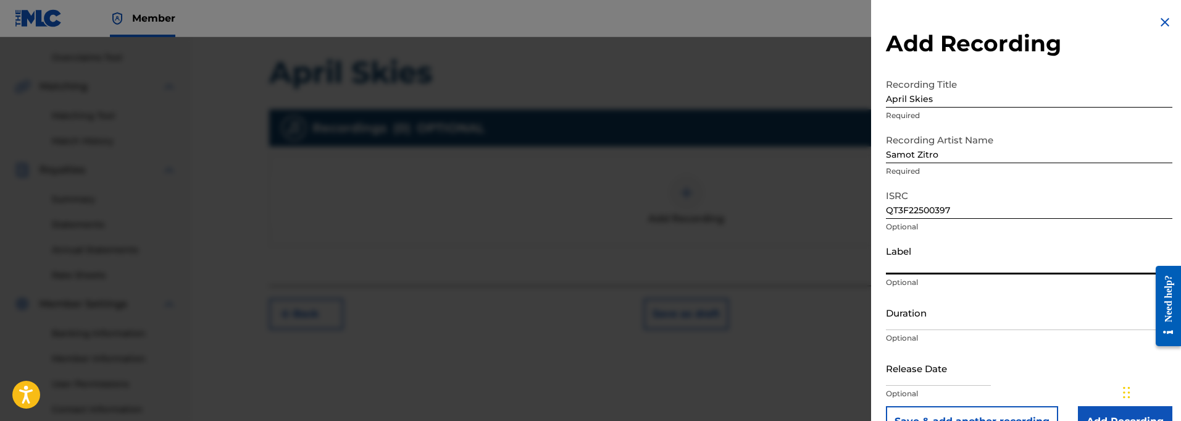
click at [913, 267] on input "Label" at bounding box center [1029, 256] width 287 height 35
paste input "914129 Records DK"
type input "914129 Records DK"
click at [913, 324] on input "Duration" at bounding box center [1029, 312] width 287 height 35
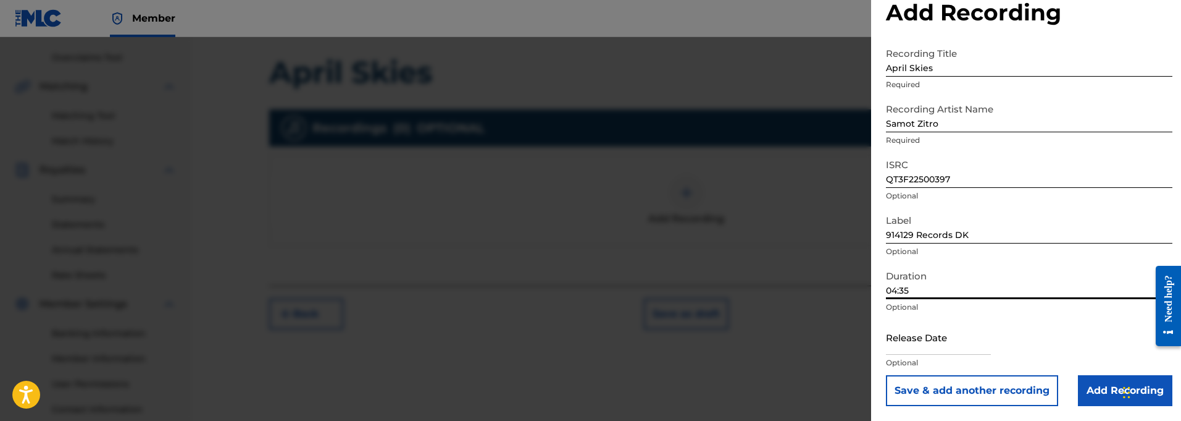
scroll to position [31, 0]
type input "04:35"
click at [926, 345] on input "text" at bounding box center [938, 336] width 105 height 35
select select "8"
select select "2025"
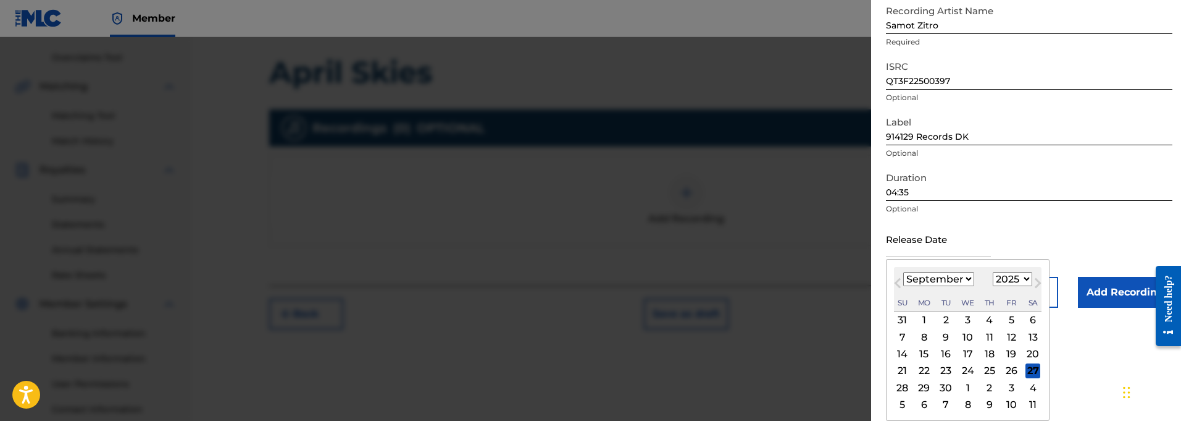
scroll to position [129, 0]
click at [1037, 283] on span "Next Month" at bounding box center [1037, 284] width 0 height 19
select select "9"
click at [903, 336] on div "5" at bounding box center [902, 336] width 15 height 15
type input "[DATE]"
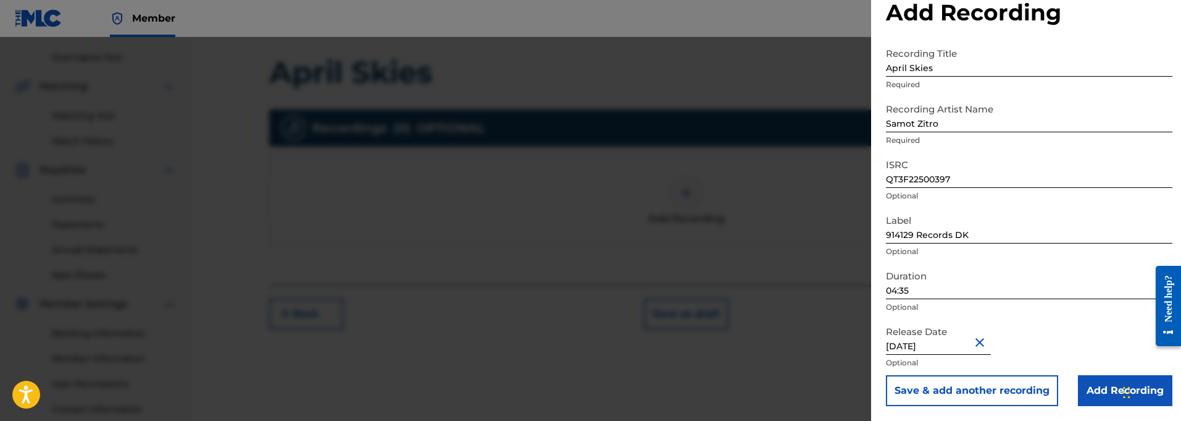
scroll to position [31, 0]
click at [1102, 390] on input "Add Recording" at bounding box center [1125, 390] width 94 height 31
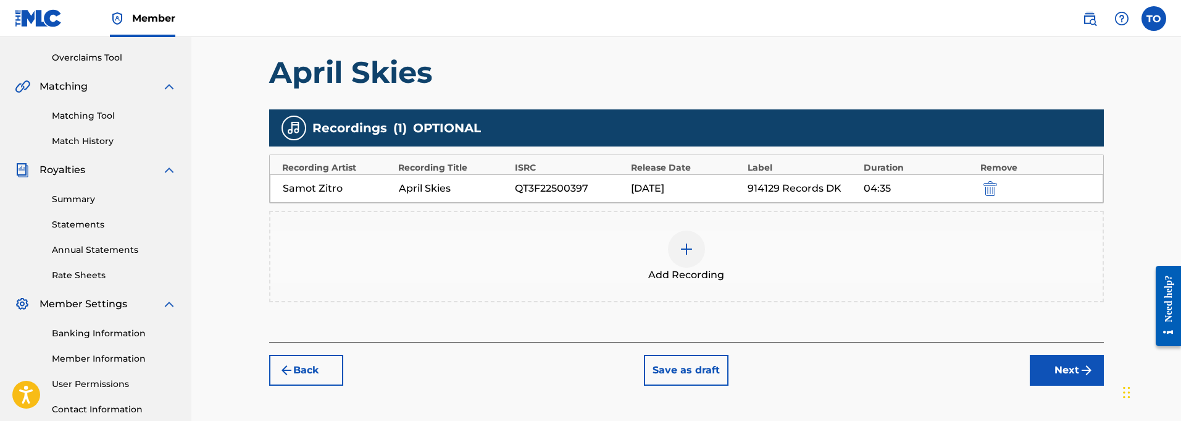
click at [1067, 363] on button "Next" at bounding box center [1067, 369] width 74 height 31
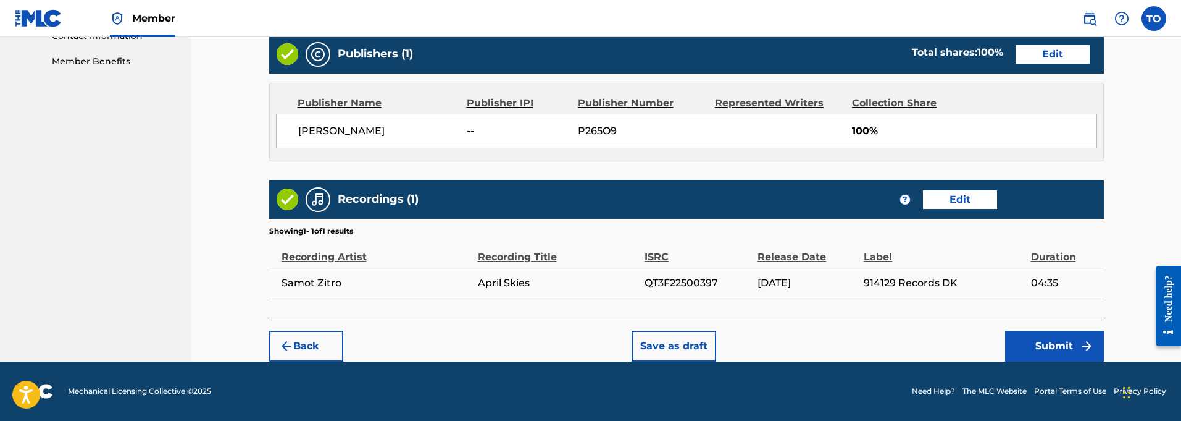
scroll to position [624, 0]
click at [1052, 344] on button "Submit" at bounding box center [1054, 345] width 99 height 31
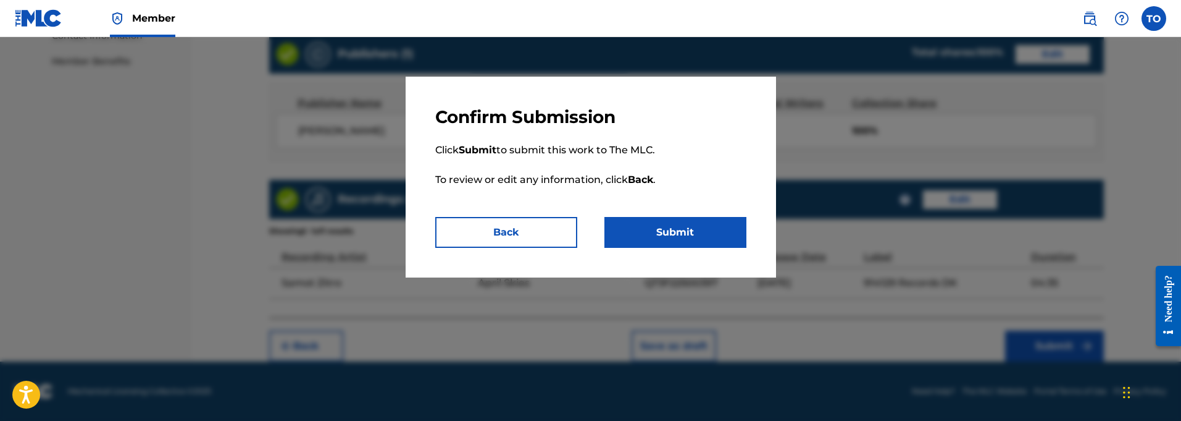
click at [660, 225] on button "Submit" at bounding box center [676, 232] width 142 height 31
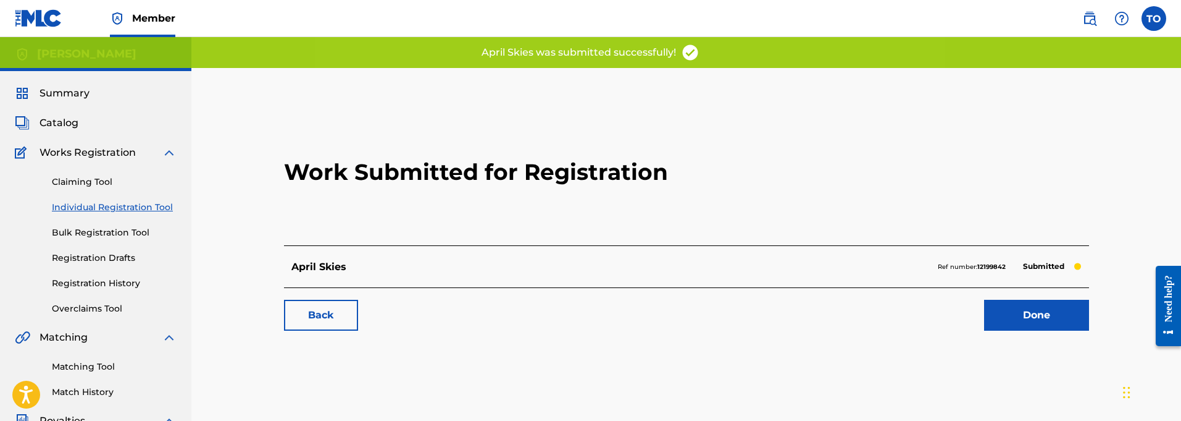
click at [323, 317] on link "Back" at bounding box center [321, 314] width 74 height 31
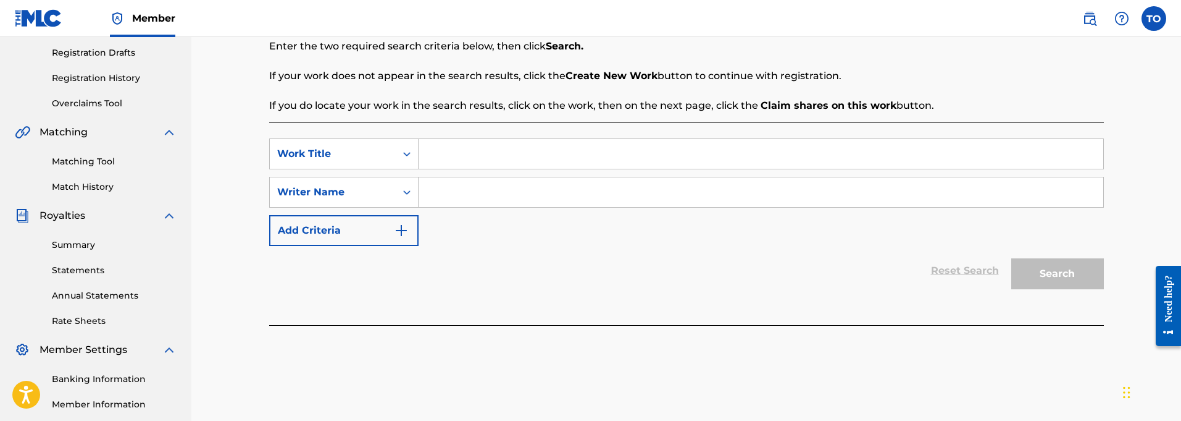
scroll to position [205, 0]
click at [469, 154] on input "Search Form" at bounding box center [761, 154] width 685 height 30
paste input "Ya Man"
type input "Ya Man"
click at [479, 195] on input "Search Form" at bounding box center [761, 192] width 685 height 30
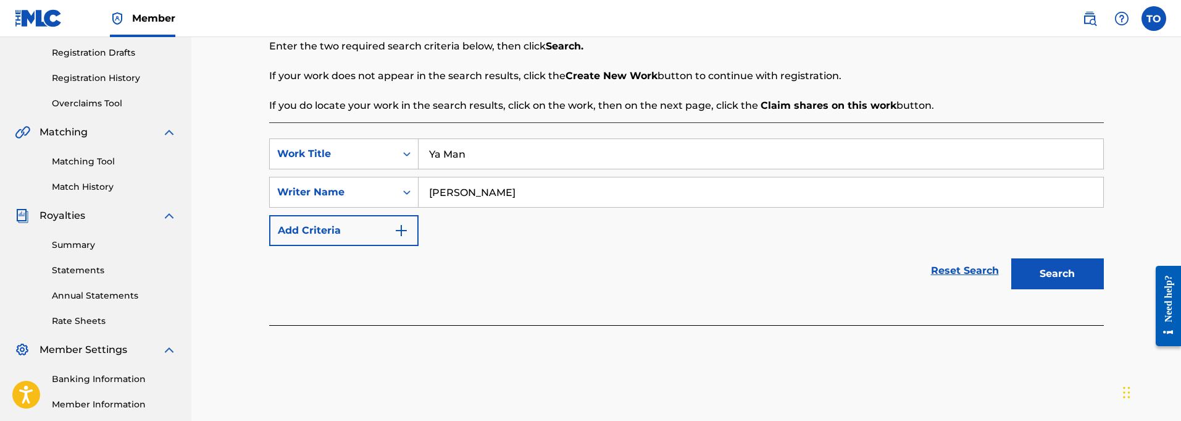
type input "[PERSON_NAME]"
click at [408, 220] on button "Add Criteria" at bounding box center [343, 230] width 149 height 31
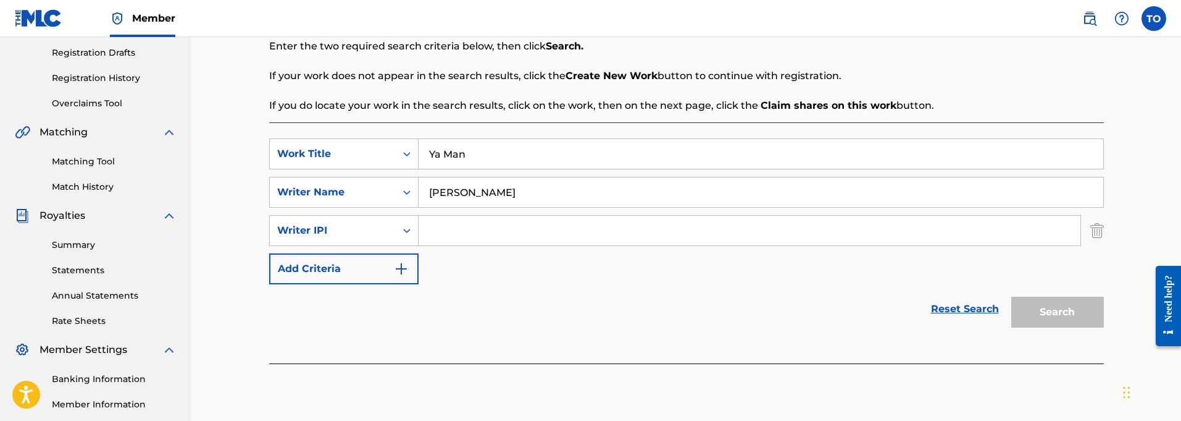
click at [454, 235] on input "Search Form" at bounding box center [750, 231] width 662 height 30
paste input "01127821764"
type input "01127821764"
click at [1061, 312] on button "Search" at bounding box center [1057, 311] width 93 height 31
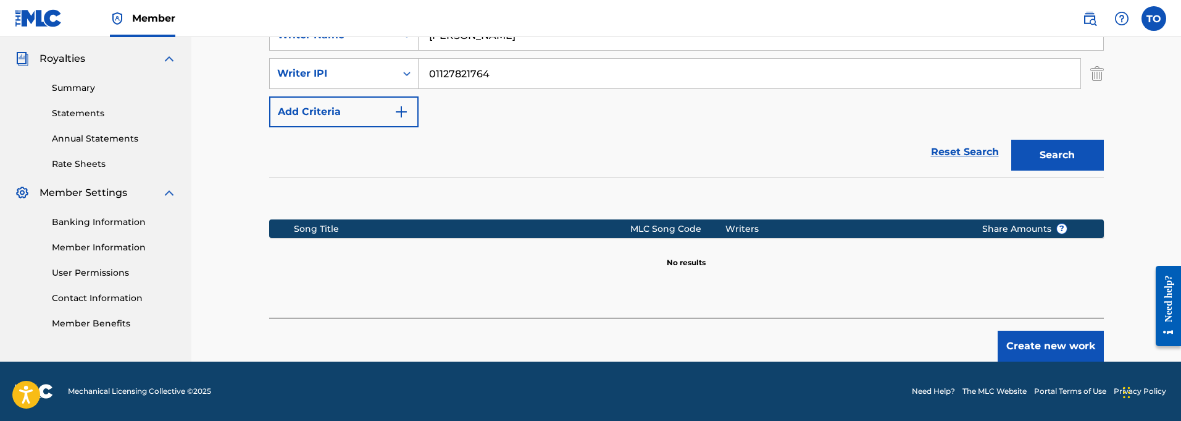
scroll to position [362, 0]
click at [1057, 345] on button "Create new work" at bounding box center [1051, 345] width 106 height 31
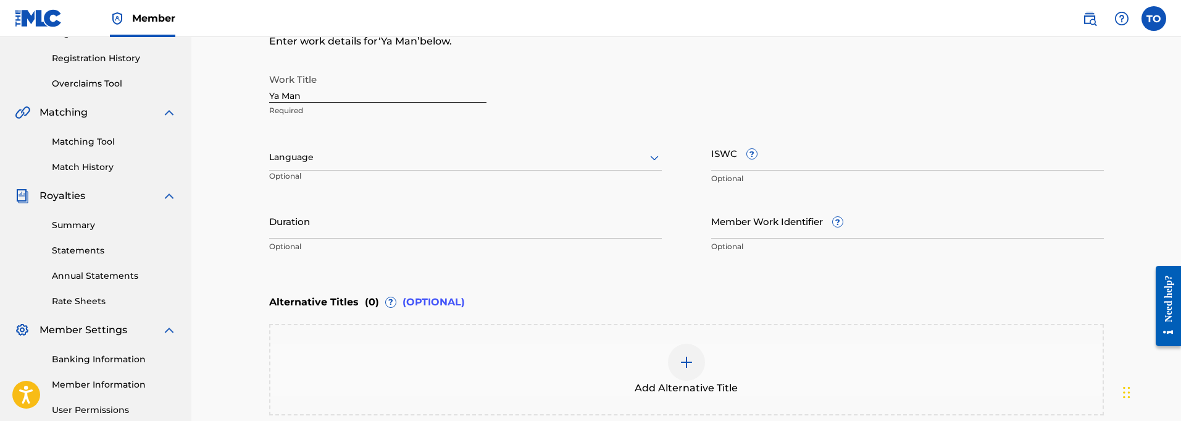
scroll to position [224, 0]
click at [340, 232] on input "Duration" at bounding box center [465, 221] width 393 height 35
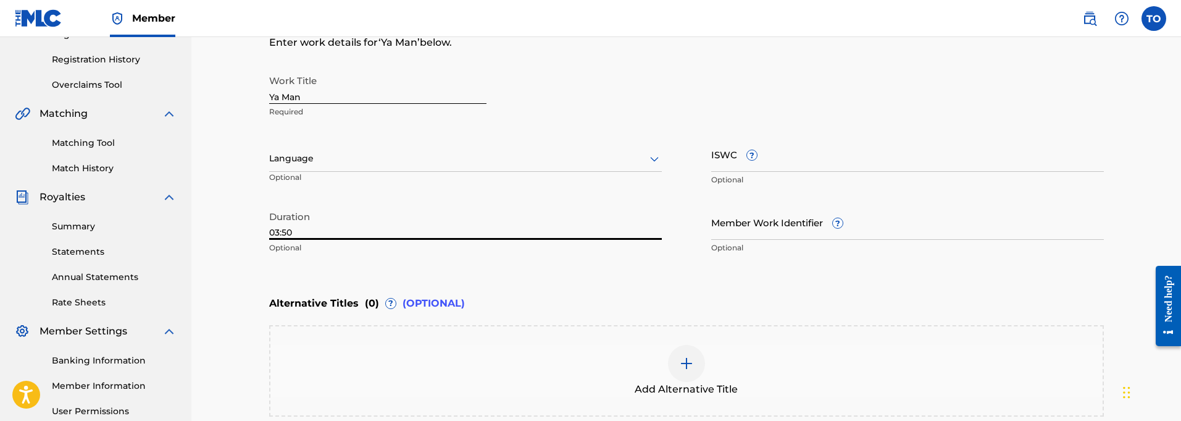
scroll to position [222, 0]
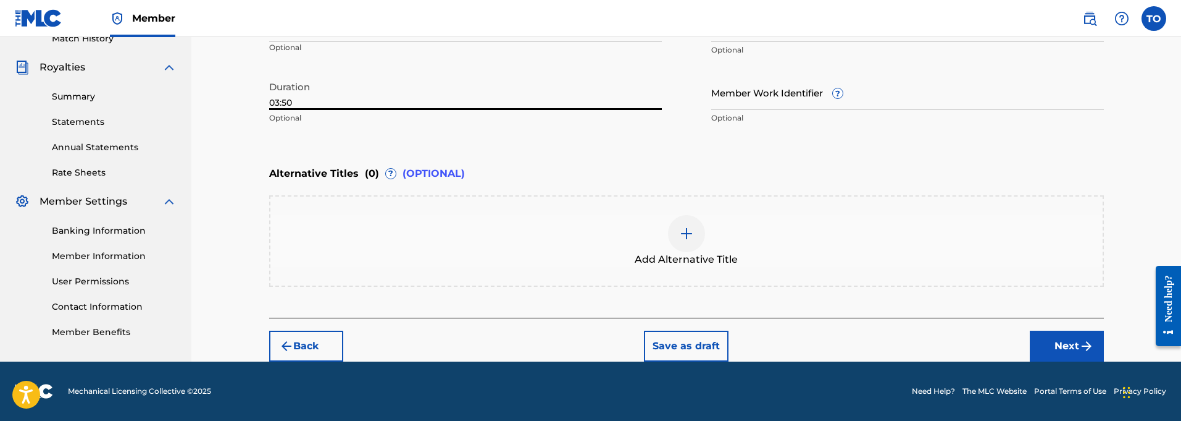
type input "03:50"
click at [1068, 348] on button "Next" at bounding box center [1067, 345] width 74 height 31
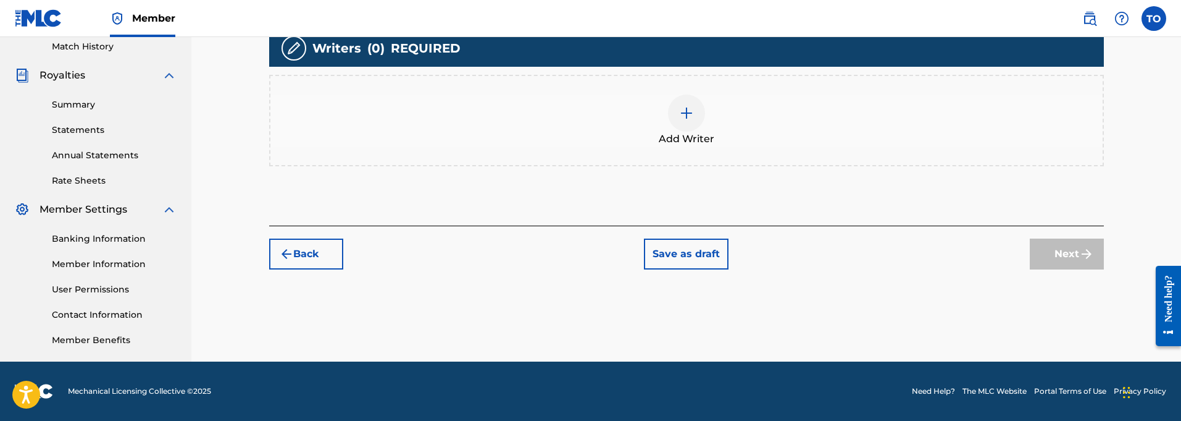
scroll to position [345, 0]
click at [684, 118] on img at bounding box center [686, 113] width 15 height 15
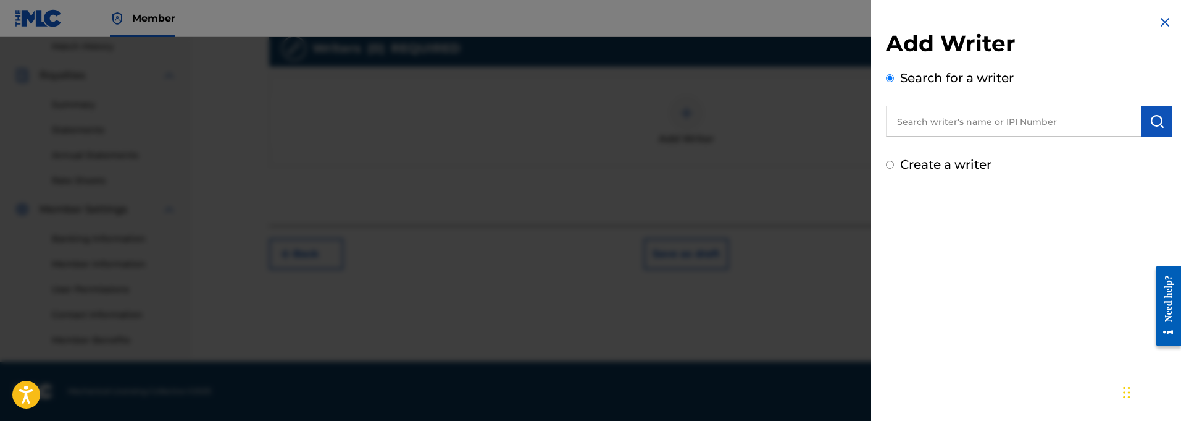
click at [940, 119] on input "text" at bounding box center [1014, 121] width 256 height 31
paste input "01127821764"
type input "01127821764"
click at [1158, 123] on img "submit" at bounding box center [1157, 121] width 15 height 15
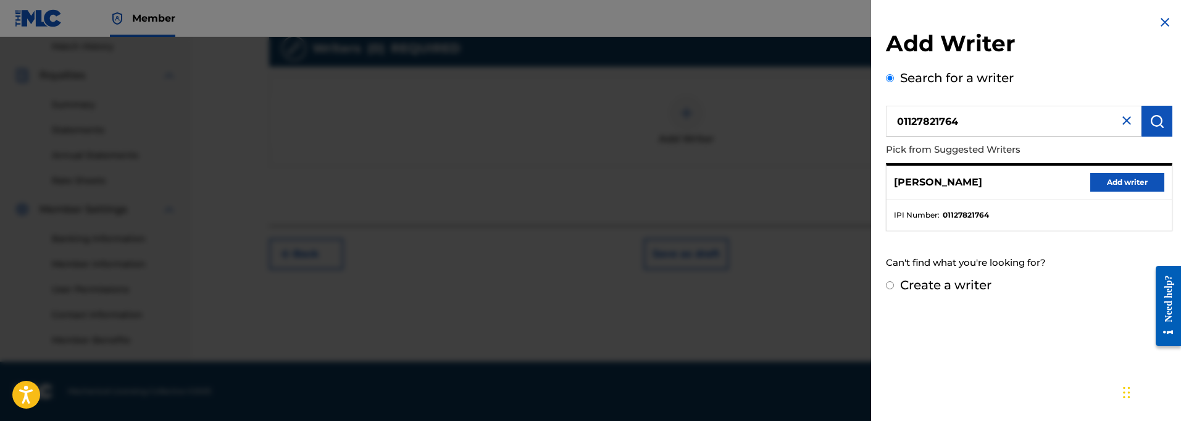
click at [1117, 178] on button "Add writer" at bounding box center [1127, 182] width 74 height 19
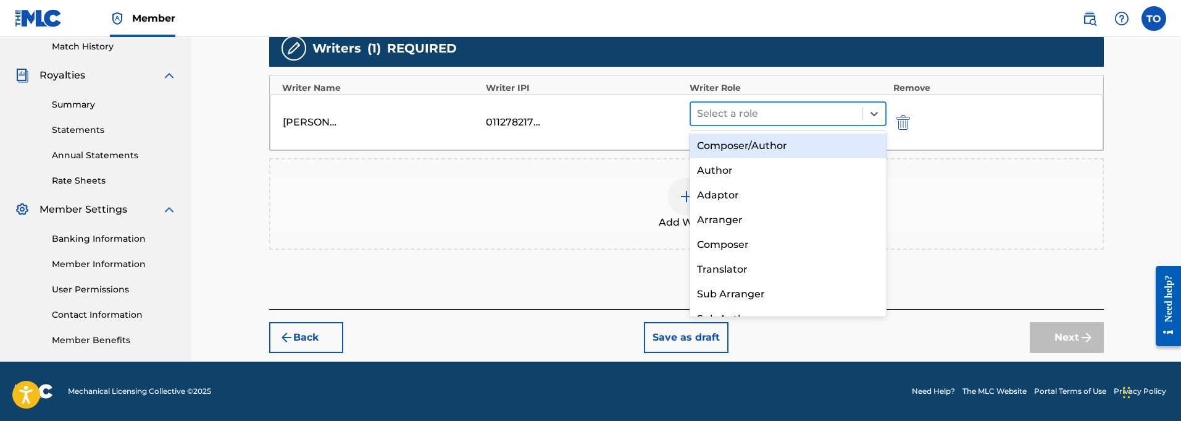
drag, startPoint x: 748, startPoint y: 106, endPoint x: 750, endPoint y: 112, distance: 6.7
click at [748, 107] on div at bounding box center [777, 113] width 160 height 17
click at [732, 146] on div "Composer/Author" at bounding box center [789, 145] width 198 height 25
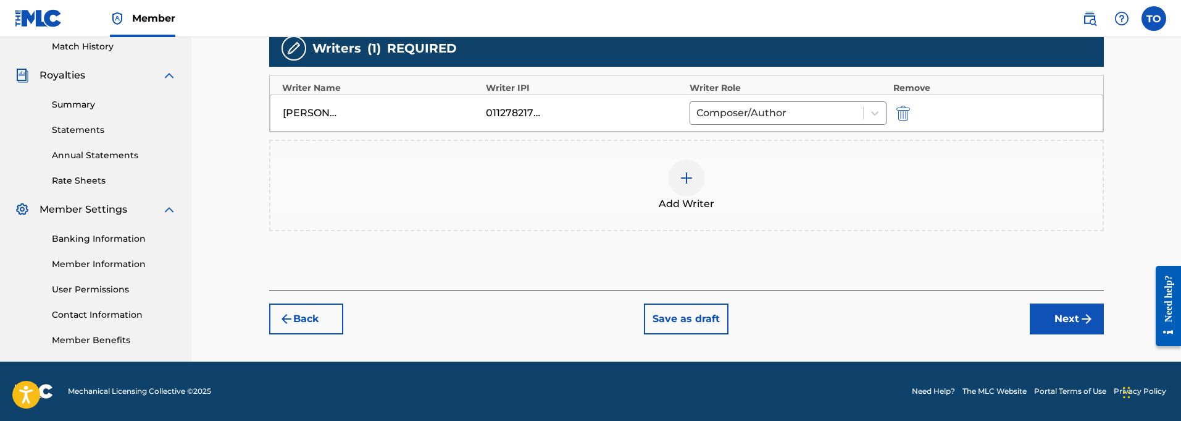
click at [1065, 316] on button "Next" at bounding box center [1067, 318] width 74 height 31
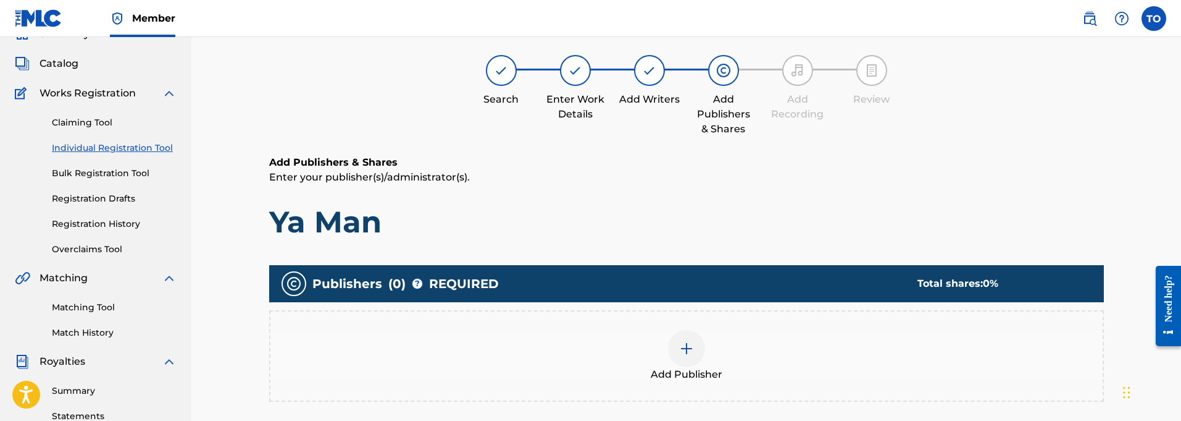
scroll to position [56, 0]
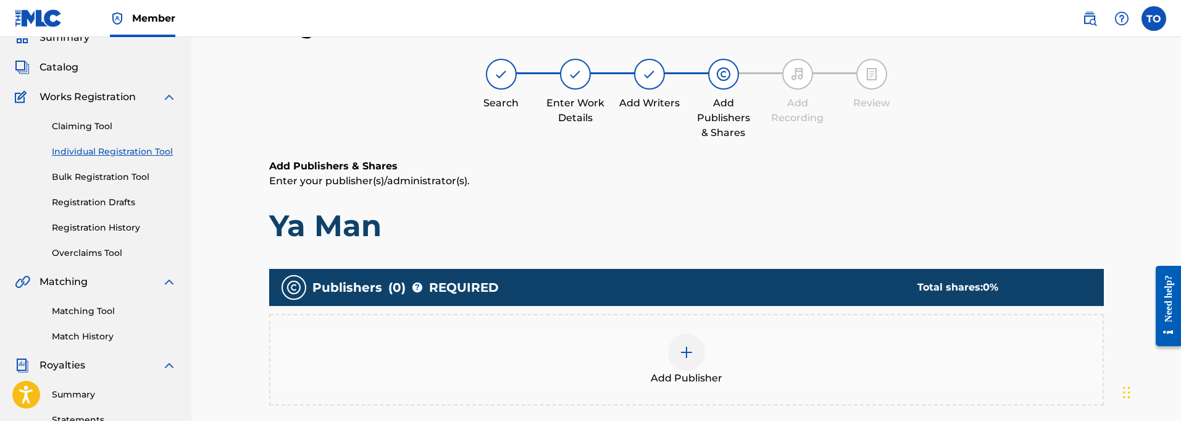
click at [688, 349] on img at bounding box center [686, 352] width 15 height 15
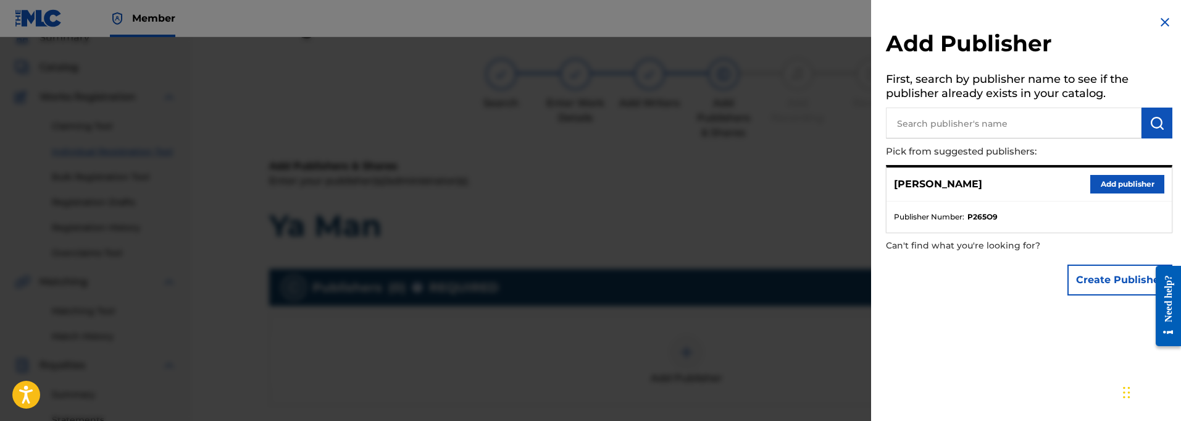
click at [1123, 183] on button "Add publisher" at bounding box center [1127, 184] width 74 height 19
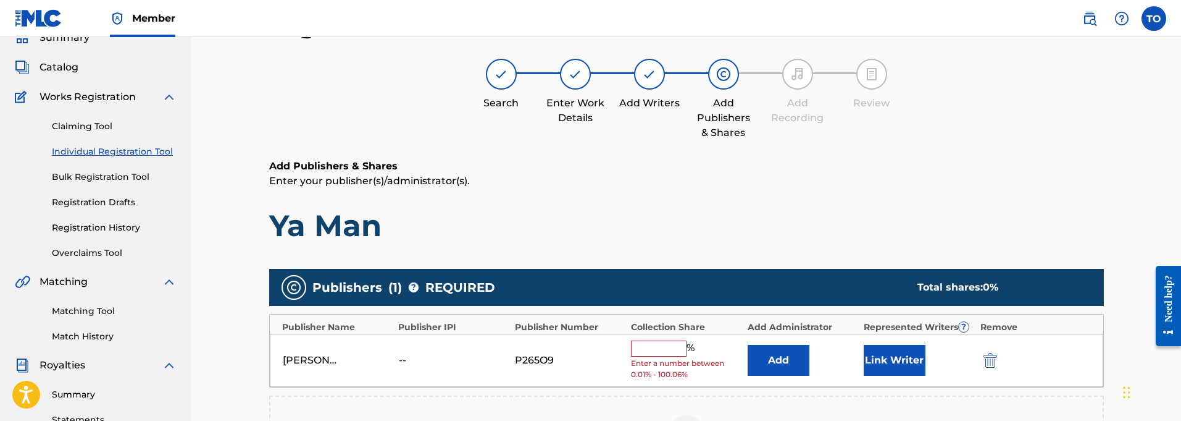
click at [656, 349] on input "text" at bounding box center [659, 348] width 56 height 16
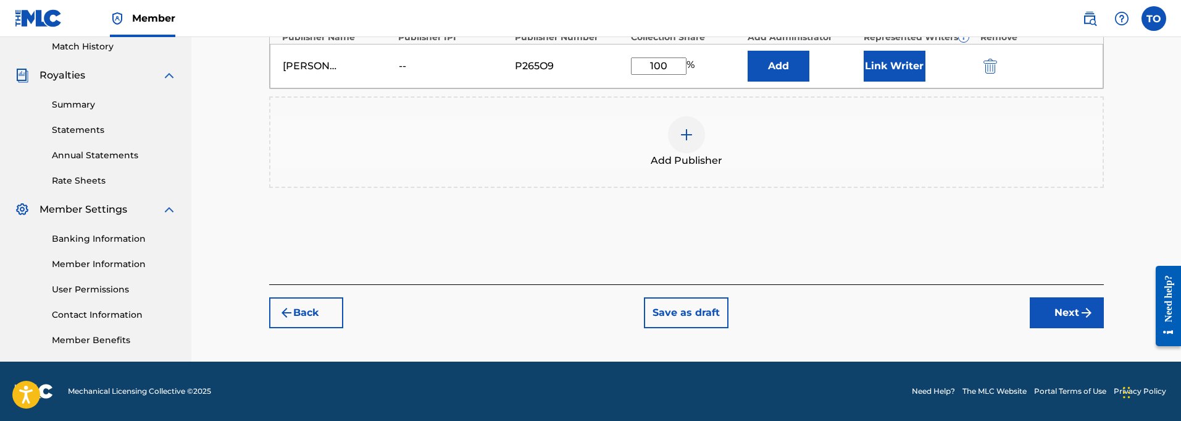
type input "100"
click at [1068, 310] on button "Next" at bounding box center [1067, 312] width 74 height 31
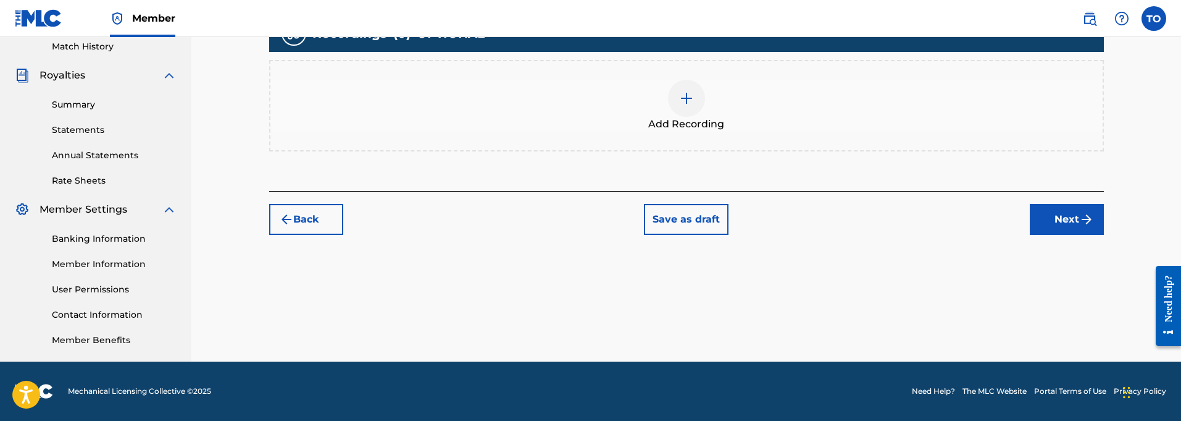
scroll to position [345, 0]
click at [682, 108] on div at bounding box center [686, 98] width 37 height 37
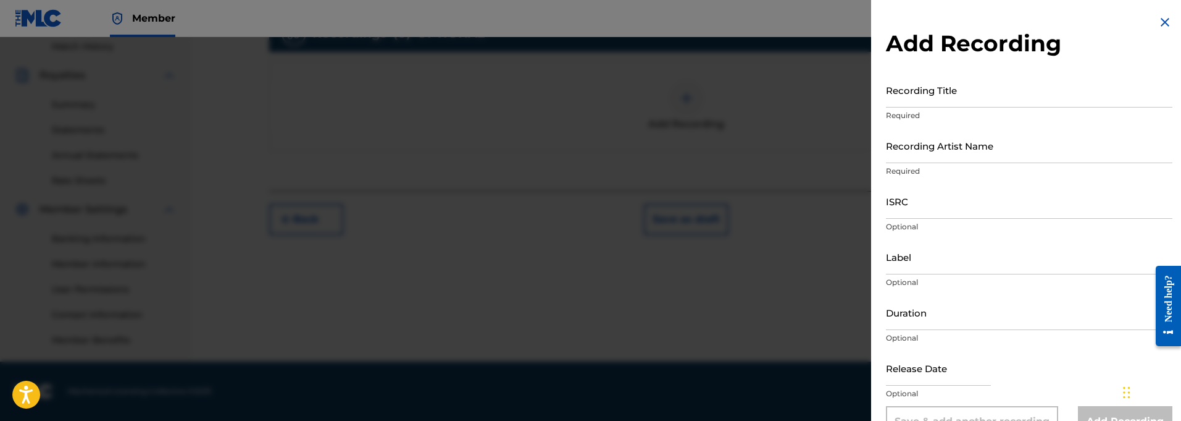
click at [915, 102] on input "Recording Title" at bounding box center [1029, 89] width 287 height 35
paste input "Ya Man"
type input "Ya Man"
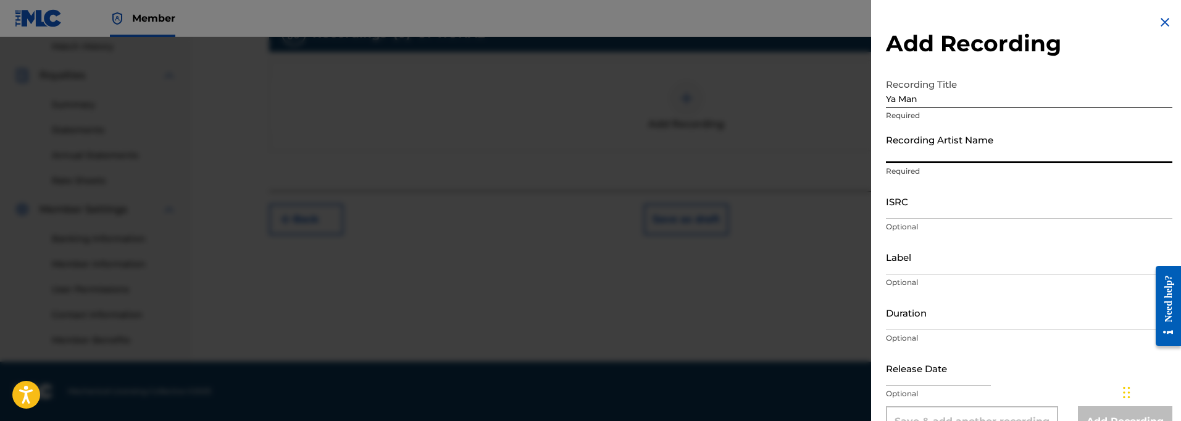
click at [906, 154] on input "Recording Artist Name" at bounding box center [1029, 145] width 287 height 35
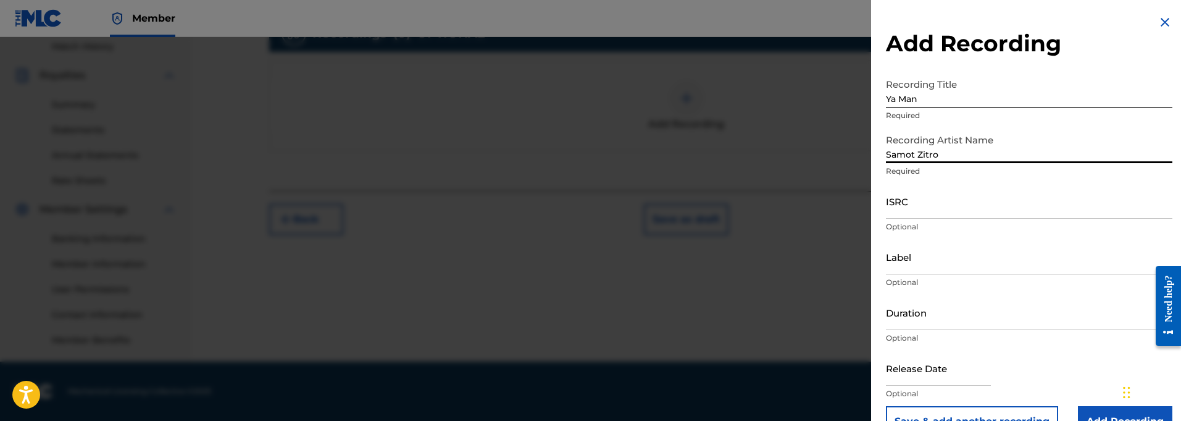
type input "Samot Zitro"
click at [926, 213] on input "ISRC" at bounding box center [1029, 200] width 287 height 35
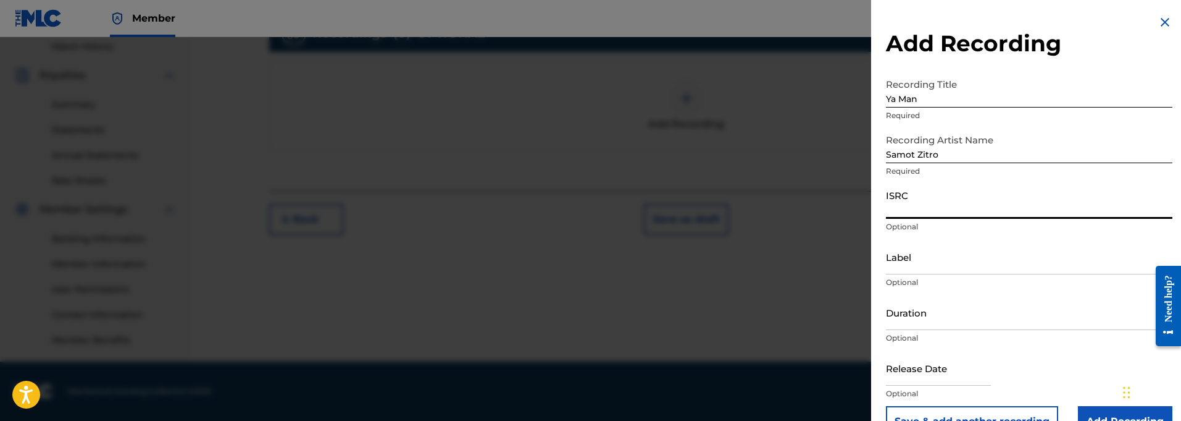
paste input "QT3F22500398"
type input "QT3F22500398"
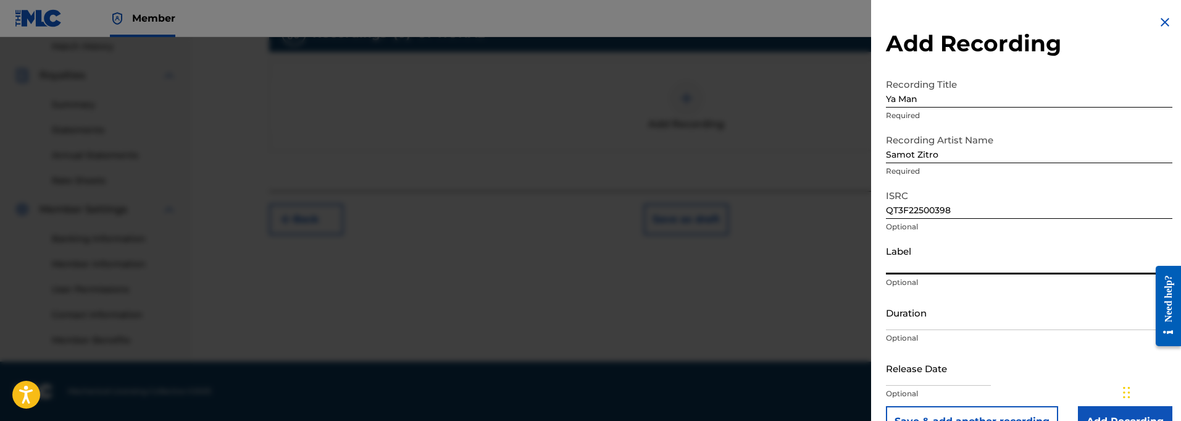
click at [920, 270] on input "Label" at bounding box center [1029, 256] width 287 height 35
paste input "914129 Records DK"
type input "914129 Records DK"
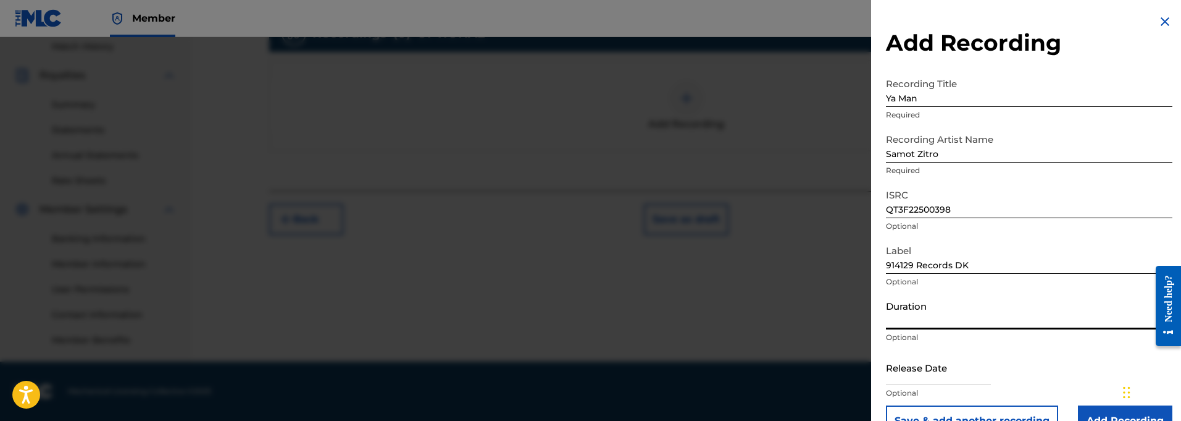
click at [939, 322] on input "Duration" at bounding box center [1029, 311] width 287 height 35
type input "03:50"
click at [924, 388] on p "Optional" at bounding box center [1029, 392] width 287 height 11
click at [921, 380] on input "text" at bounding box center [938, 366] width 105 height 35
select select "8"
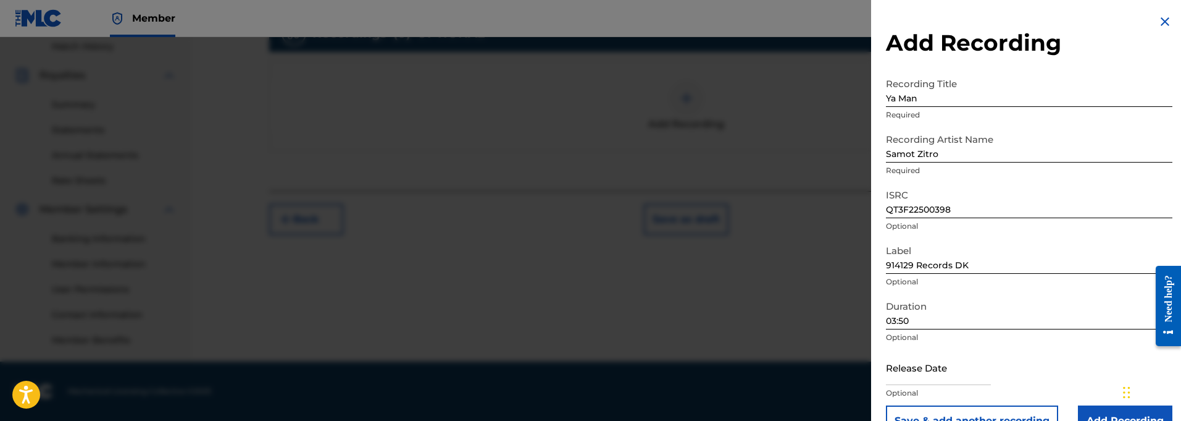
select select "2025"
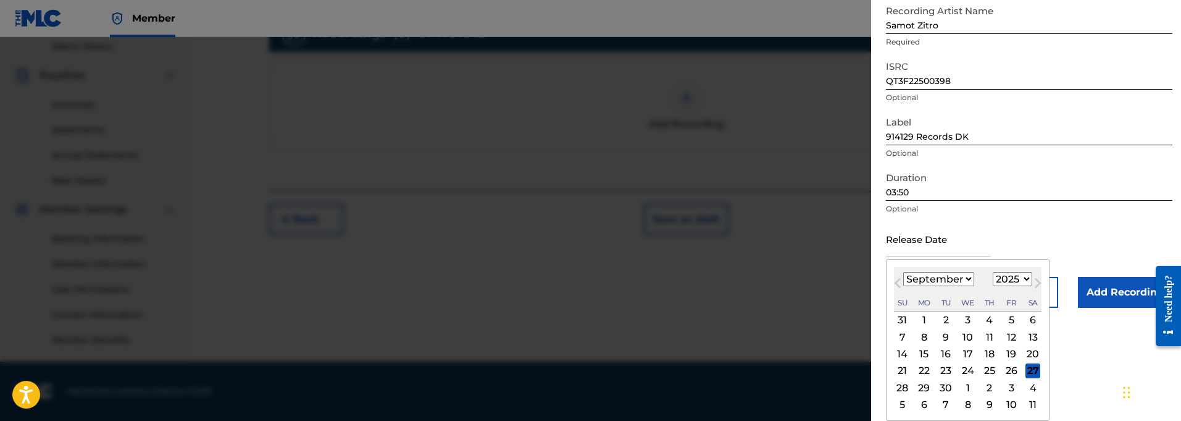
scroll to position [129, 0]
click at [1031, 282] on button "Next Month" at bounding box center [1038, 285] width 20 height 20
select select "9"
click at [902, 338] on div "5" at bounding box center [902, 336] width 15 height 15
type input "[DATE]"
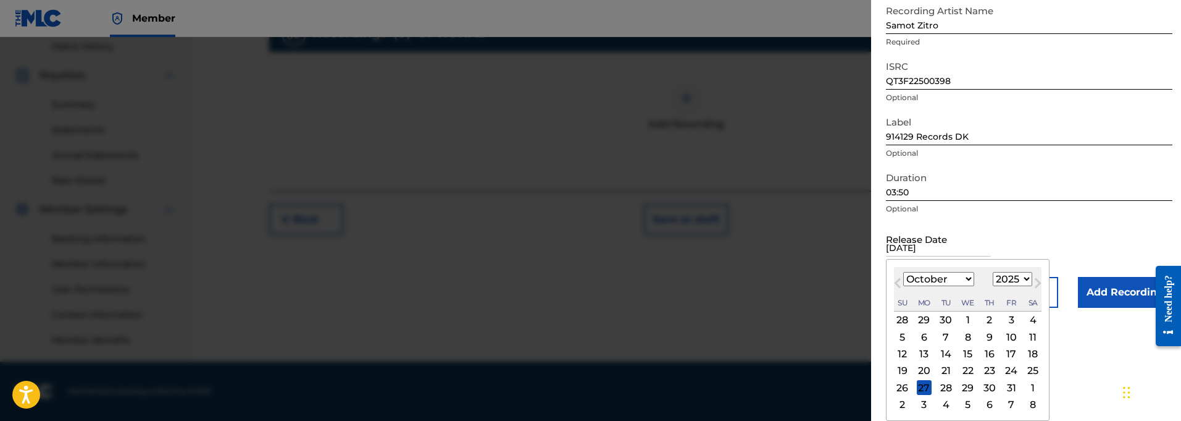
scroll to position [31, 0]
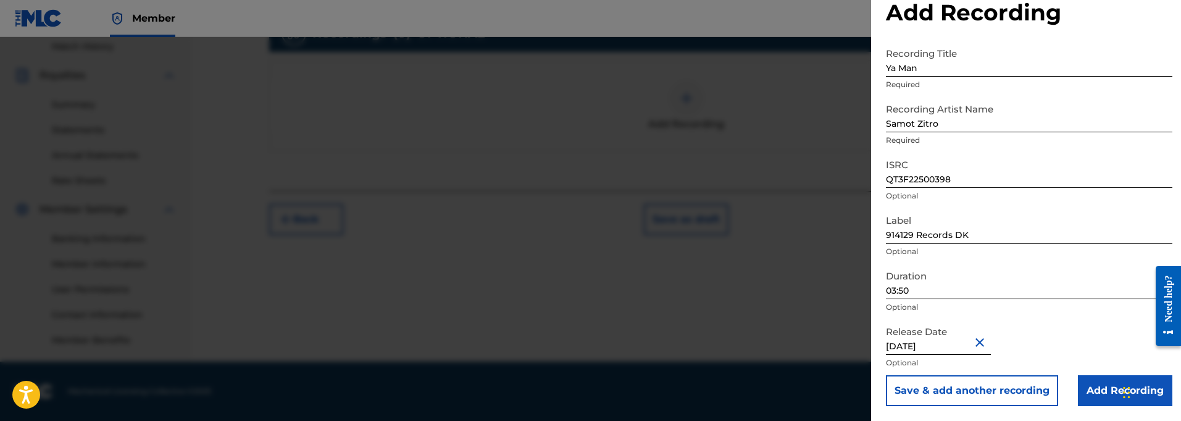
click at [1094, 391] on input "Add Recording" at bounding box center [1125, 390] width 94 height 31
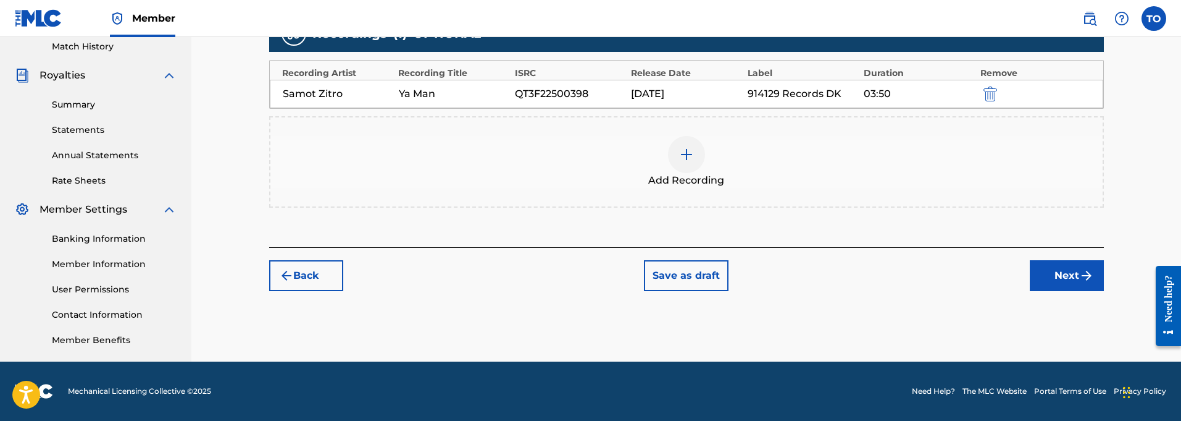
click at [1071, 278] on button "Next" at bounding box center [1067, 275] width 74 height 31
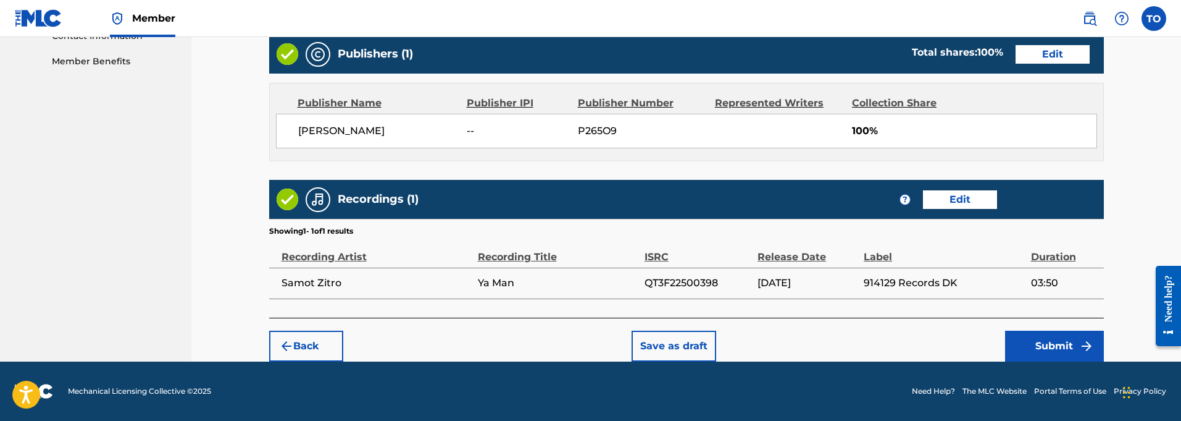
scroll to position [624, 0]
click at [1058, 346] on button "Submit" at bounding box center [1054, 345] width 99 height 31
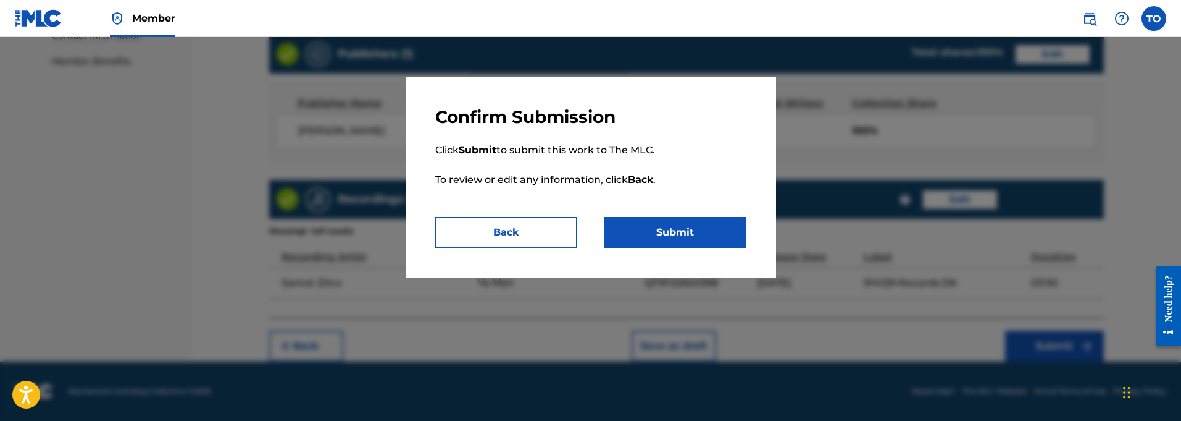
click at [696, 233] on button "Submit" at bounding box center [676, 232] width 142 height 31
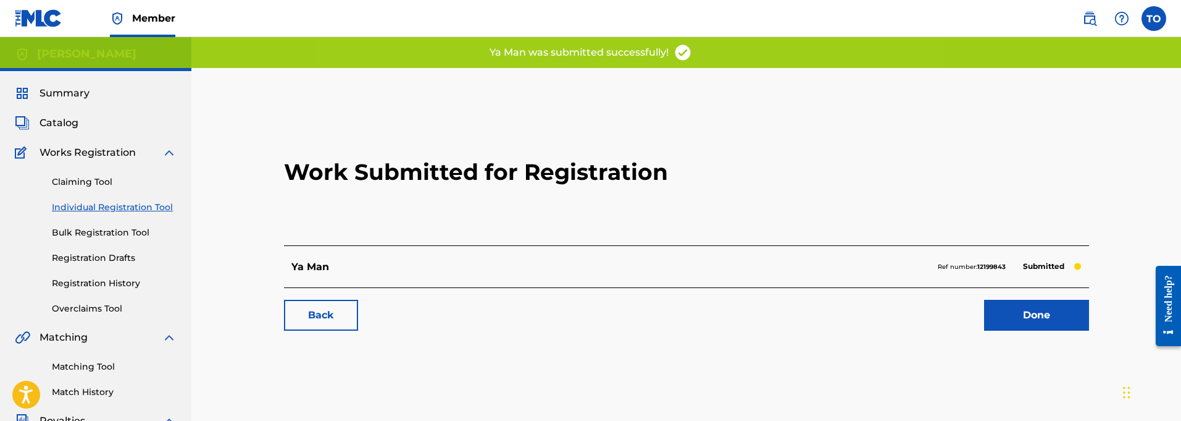
click at [311, 319] on link "Back" at bounding box center [321, 314] width 74 height 31
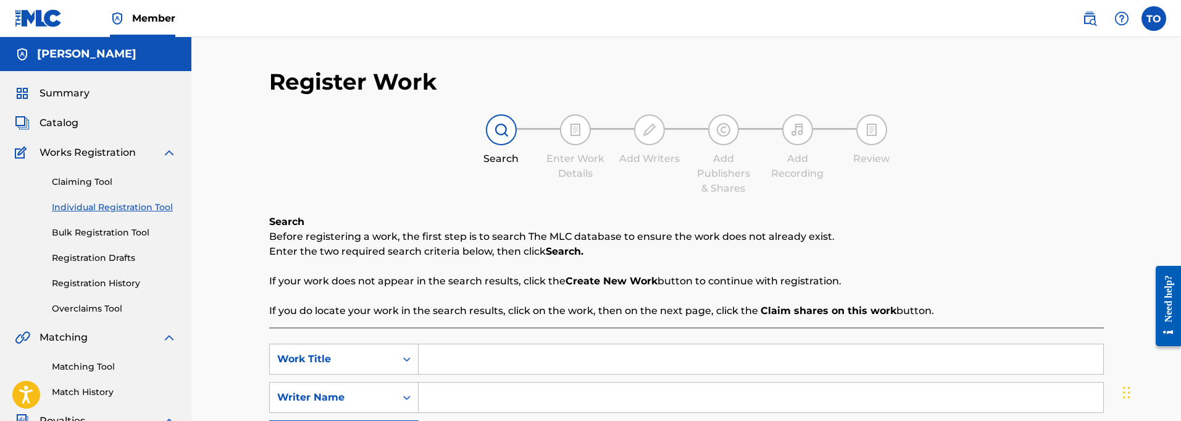
click at [447, 364] on input "Search Form" at bounding box center [761, 359] width 685 height 30
paste input "Have It Your Way"
type input "Have It Your Way"
click at [447, 395] on input "Search Form" at bounding box center [761, 397] width 685 height 30
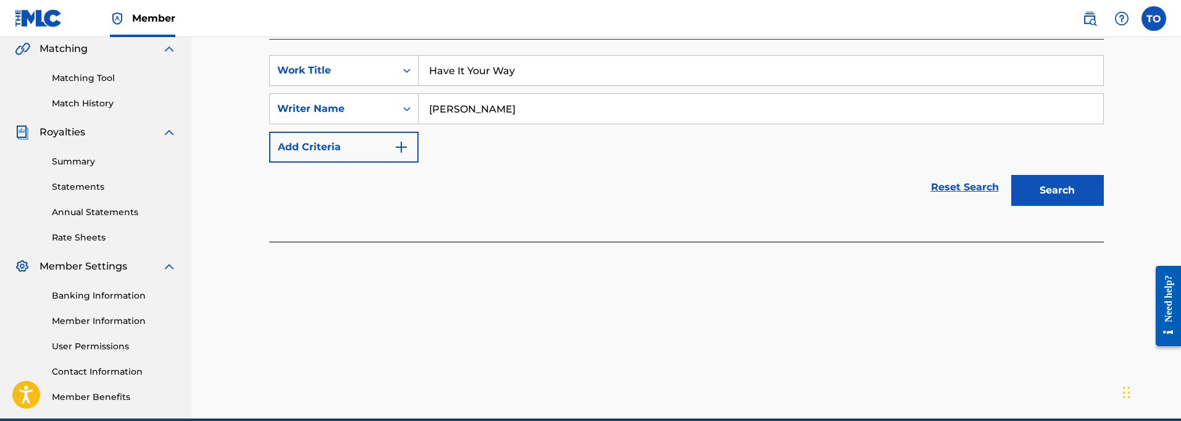
scroll to position [285, 0]
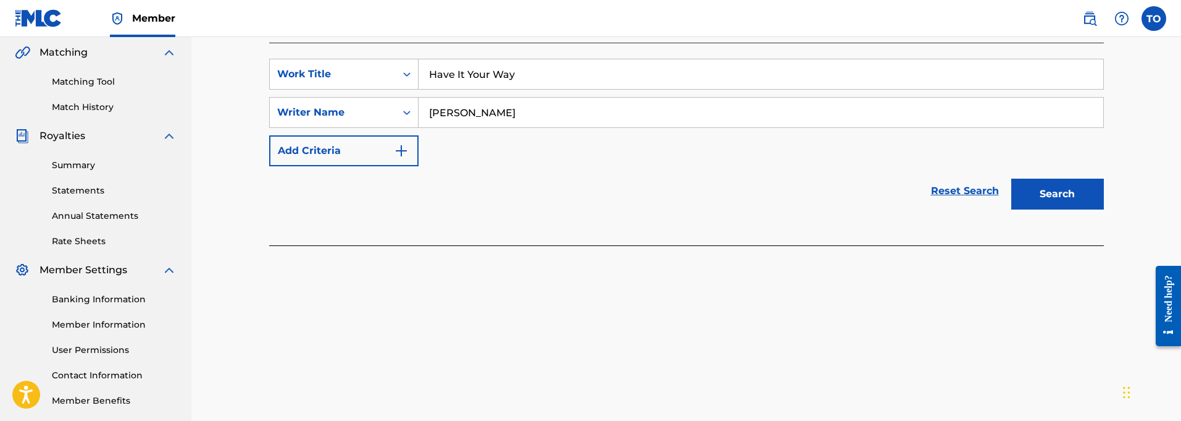
type input "[PERSON_NAME]"
drag, startPoint x: 398, startPoint y: 148, endPoint x: 433, endPoint y: 188, distance: 53.3
click at [398, 149] on img "Search Form" at bounding box center [401, 150] width 15 height 15
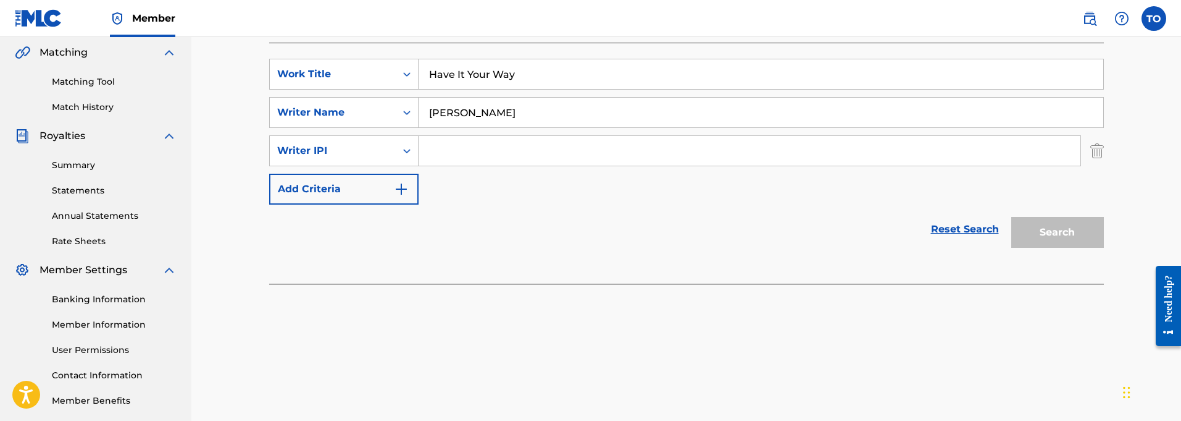
click at [450, 154] on input "Search Form" at bounding box center [750, 151] width 662 height 30
paste input "01127821764"
type input "01127821764"
click at [1058, 220] on button "Search" at bounding box center [1057, 232] width 93 height 31
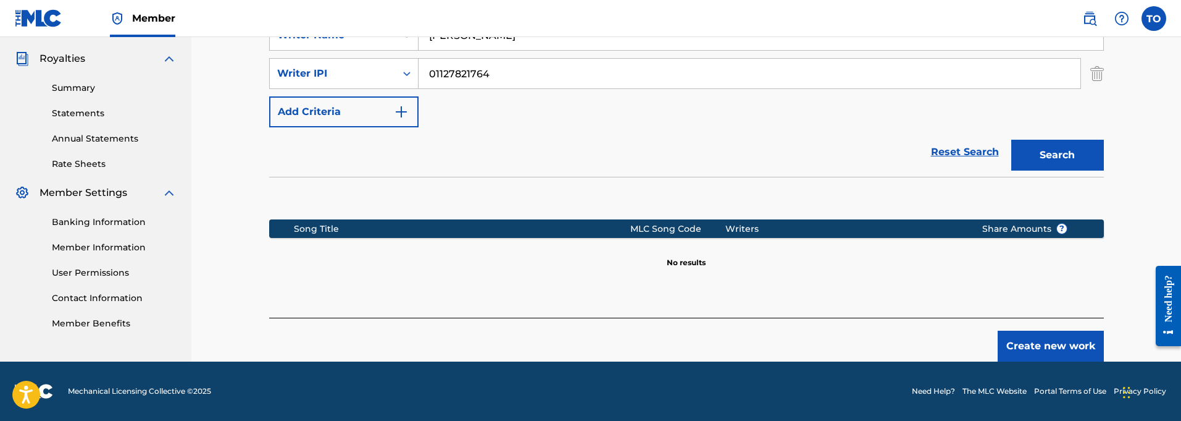
click at [1057, 342] on button "Create new work" at bounding box center [1051, 345] width 106 height 31
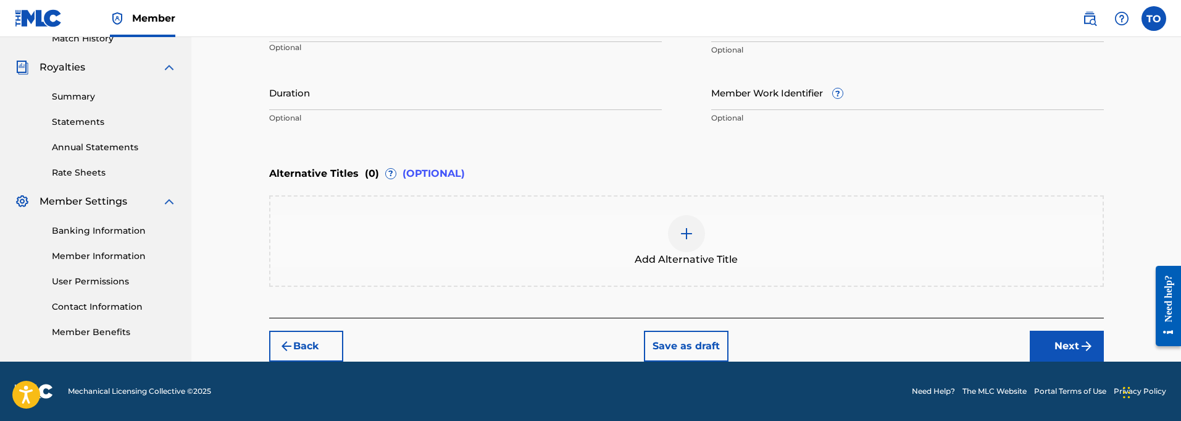
click at [1057, 346] on button "Next" at bounding box center [1067, 345] width 74 height 31
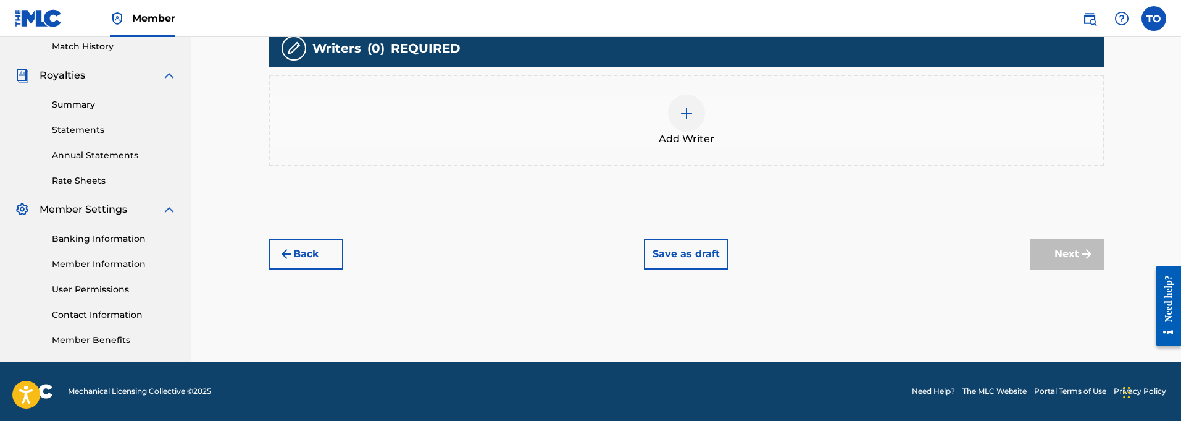
scroll to position [345, 0]
click at [688, 119] on img at bounding box center [686, 113] width 15 height 15
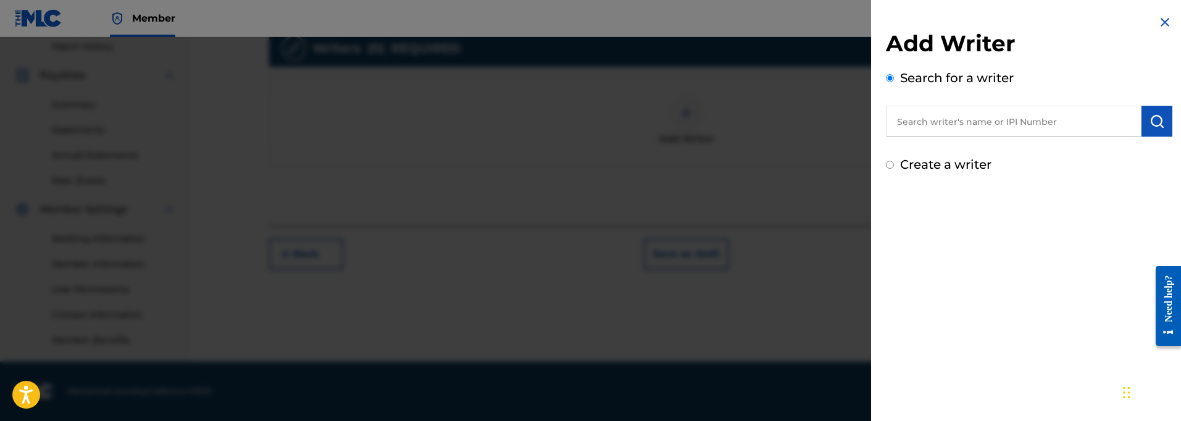
click at [936, 126] on input "text" at bounding box center [1014, 121] width 256 height 31
paste input "01127821764"
type input "01127821764"
click at [1150, 121] on img "submit" at bounding box center [1157, 121] width 15 height 15
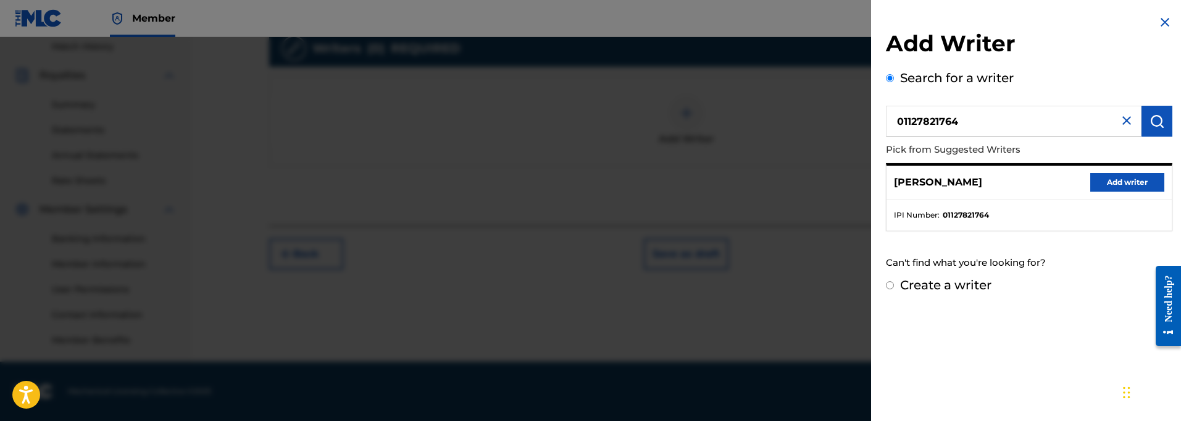
click at [1121, 182] on button "Add writer" at bounding box center [1127, 182] width 74 height 19
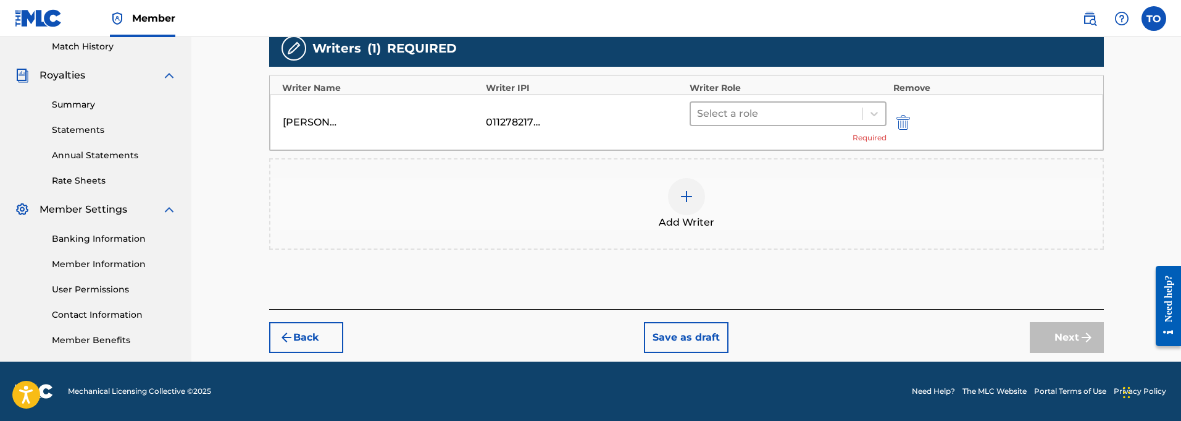
click at [727, 114] on div at bounding box center [777, 113] width 160 height 17
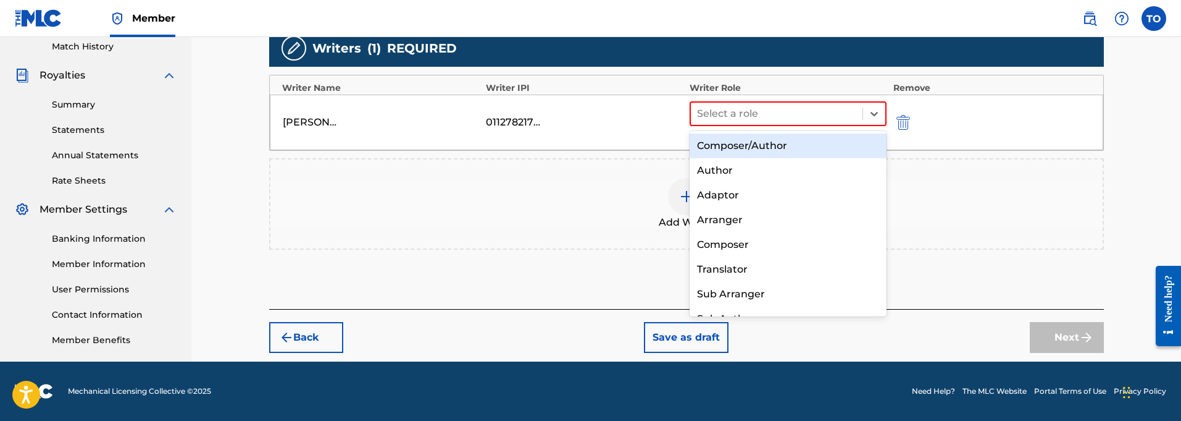
click at [717, 144] on div "Composer/Author" at bounding box center [789, 145] width 198 height 25
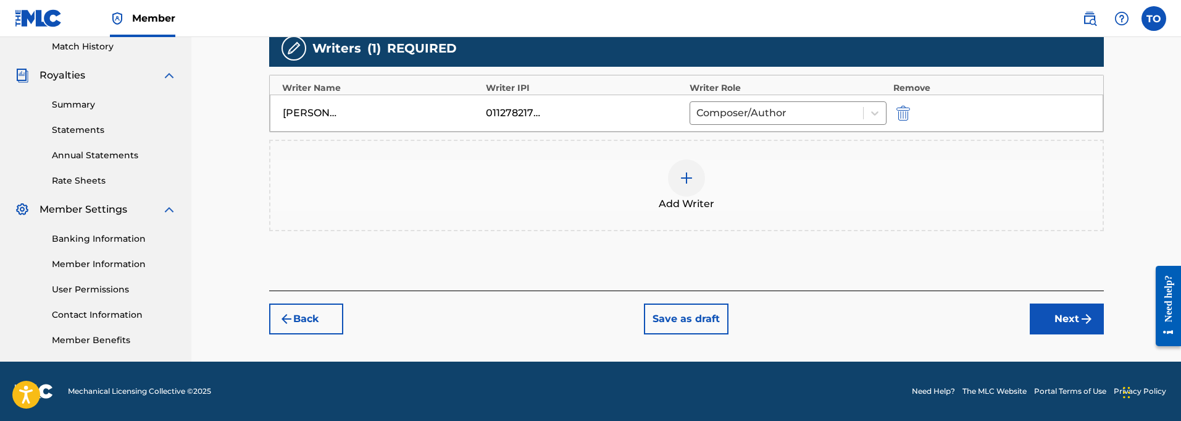
click at [1061, 312] on button "Next" at bounding box center [1067, 318] width 74 height 31
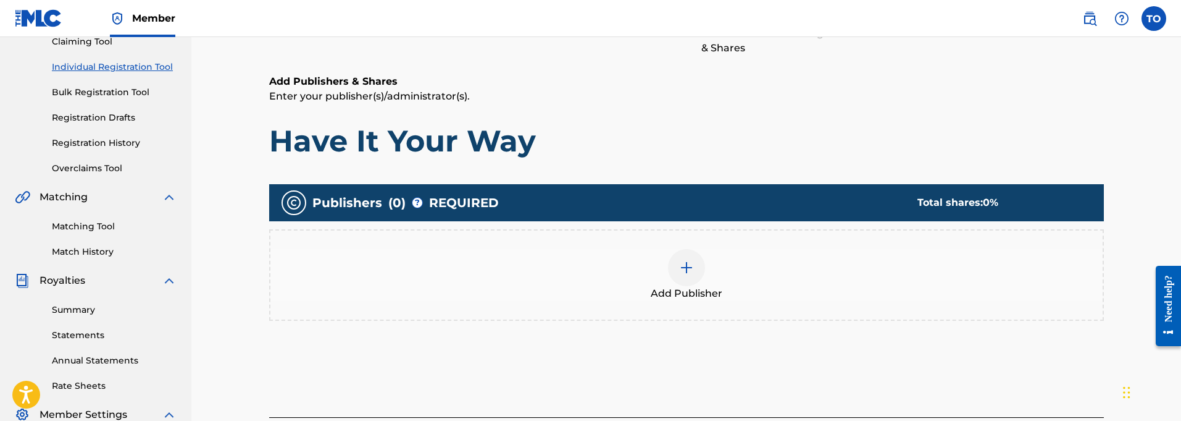
scroll to position [56, 0]
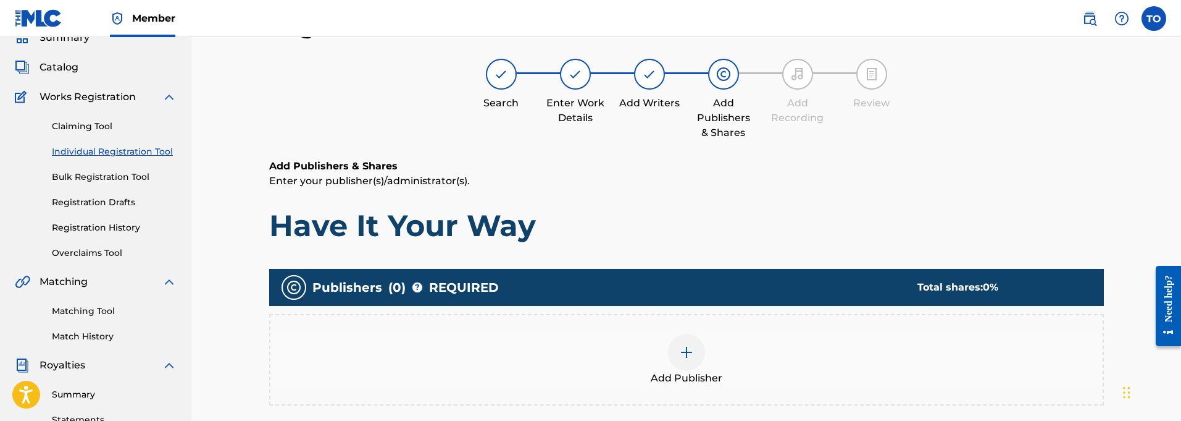
click at [686, 353] on img at bounding box center [686, 352] width 15 height 15
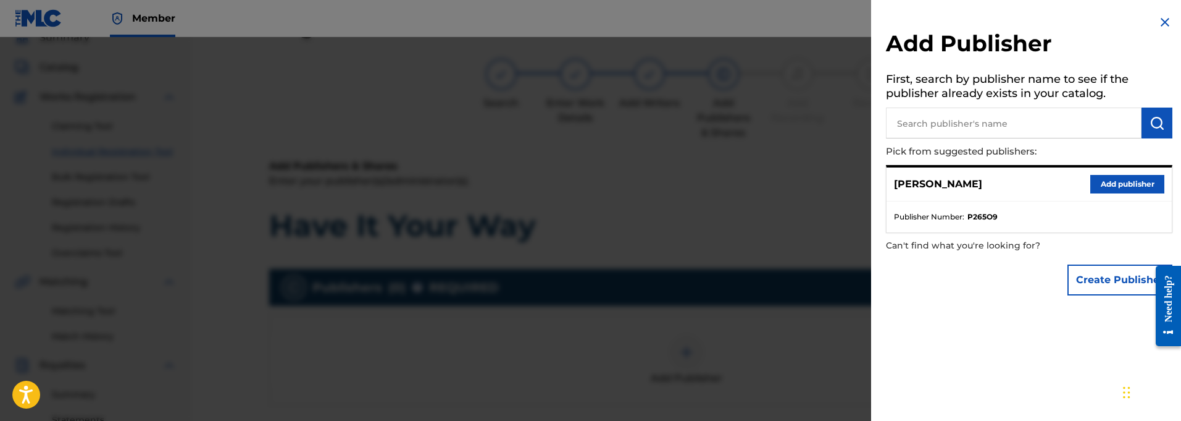
drag, startPoint x: 1124, startPoint y: 182, endPoint x: 1111, endPoint y: 183, distance: 13.0
click at [1124, 182] on button "Add publisher" at bounding box center [1127, 184] width 74 height 19
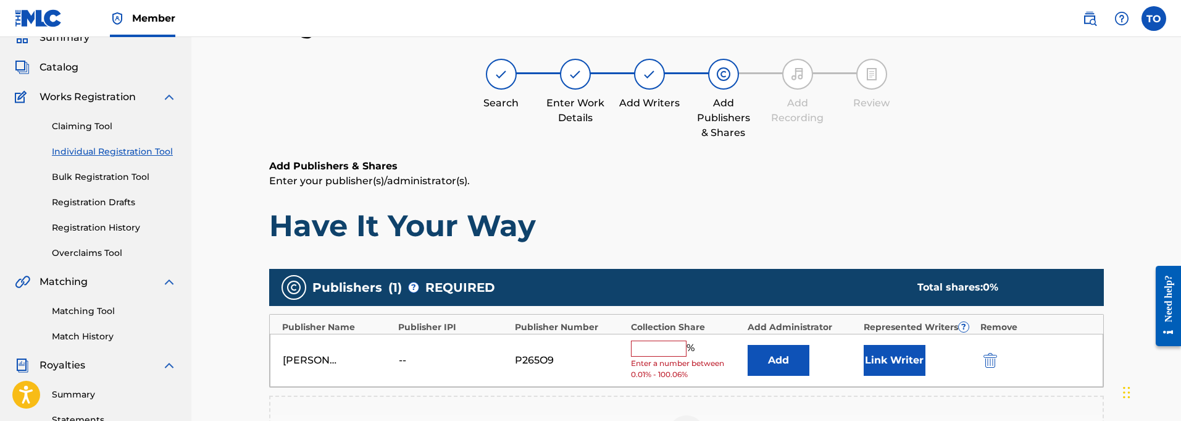
click at [992, 354] on img "submit" at bounding box center [991, 360] width 14 height 15
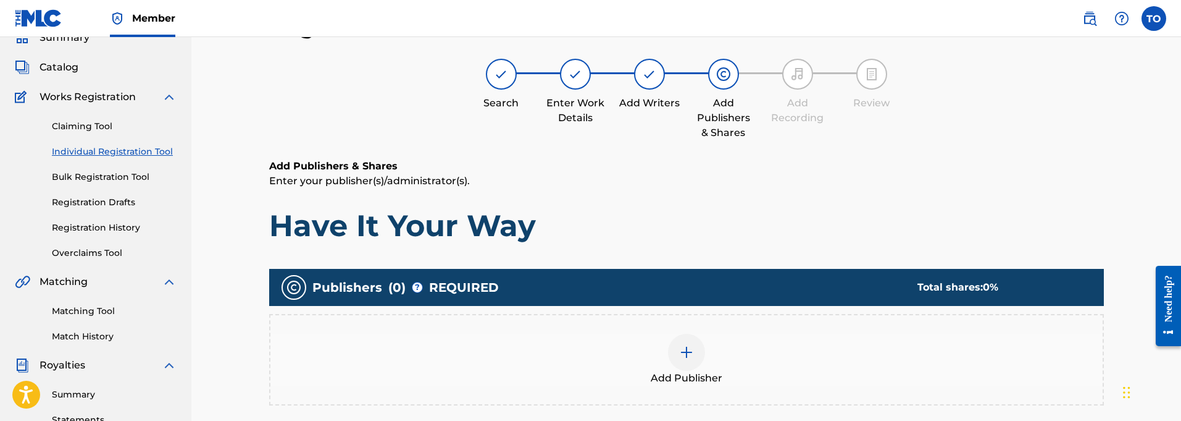
click at [690, 354] on img at bounding box center [686, 352] width 15 height 15
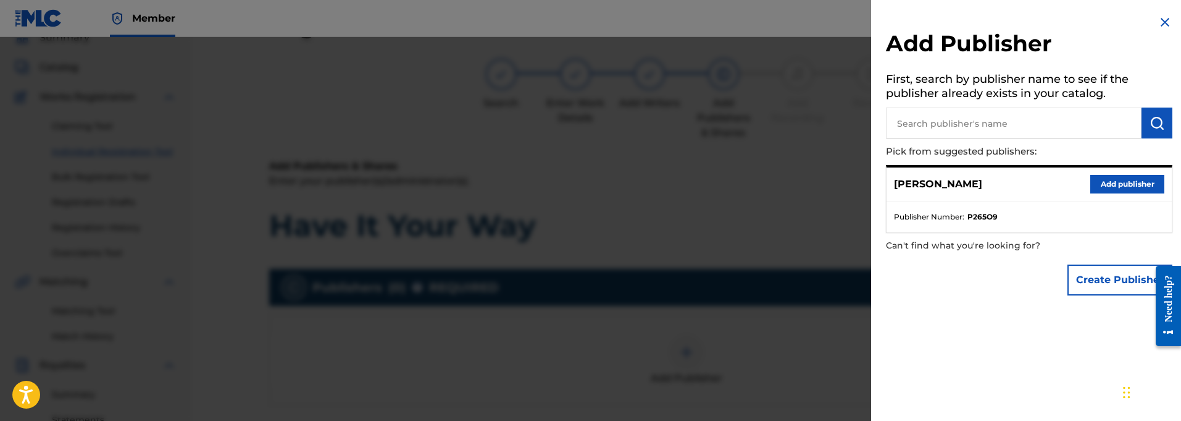
click at [1109, 183] on button "Add publisher" at bounding box center [1127, 184] width 74 height 19
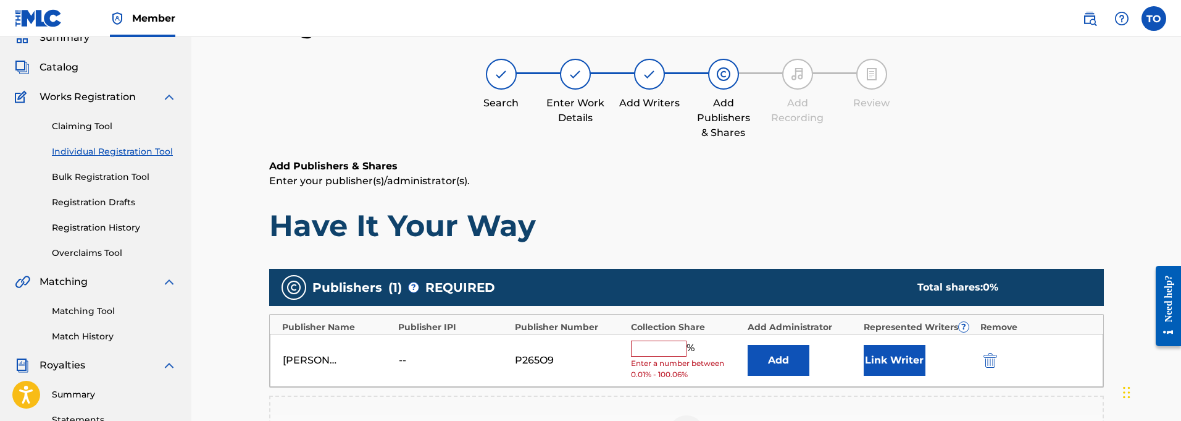
click at [643, 348] on input "text" at bounding box center [659, 348] width 56 height 16
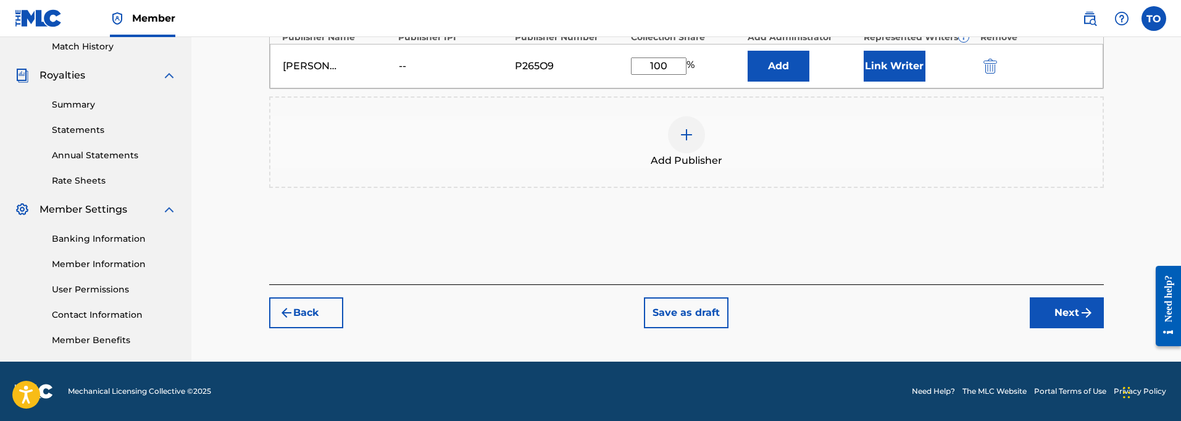
type input "100"
click at [1071, 311] on button "Next" at bounding box center [1067, 312] width 74 height 31
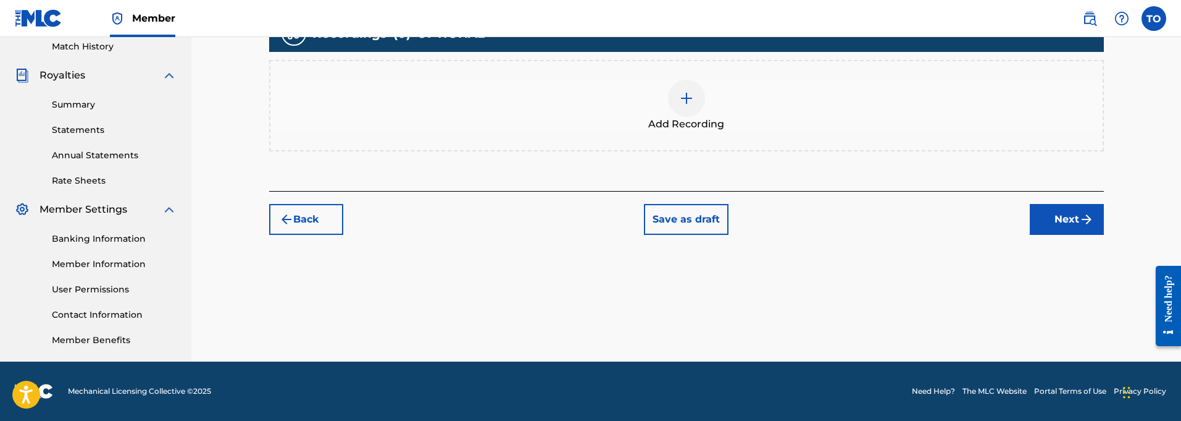
scroll to position [345, 0]
click at [682, 99] on img at bounding box center [686, 98] width 15 height 15
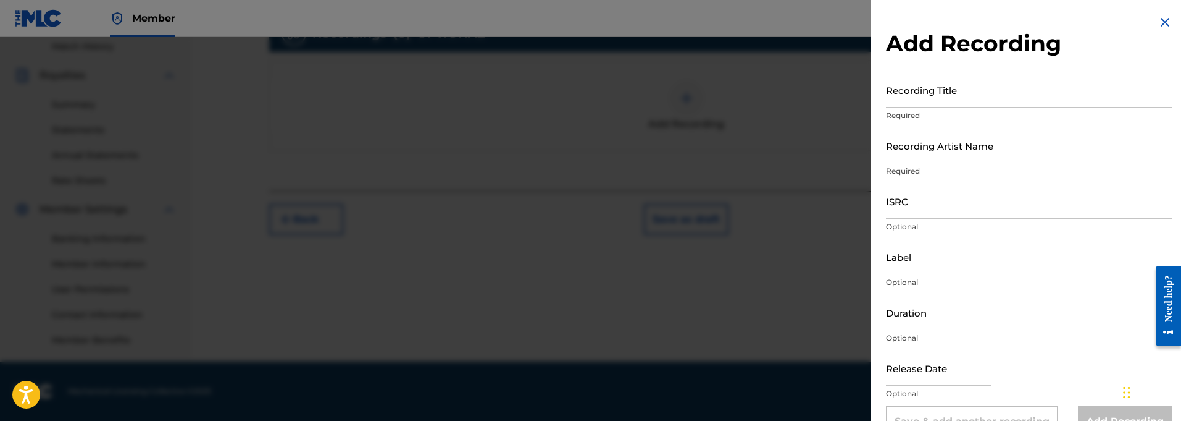
click at [908, 98] on input "Recording Title" at bounding box center [1029, 89] width 287 height 35
paste input "Have It Your Way"
type input "Have It Your Way"
click at [911, 155] on input "Recording Artist Name" at bounding box center [1029, 145] width 287 height 35
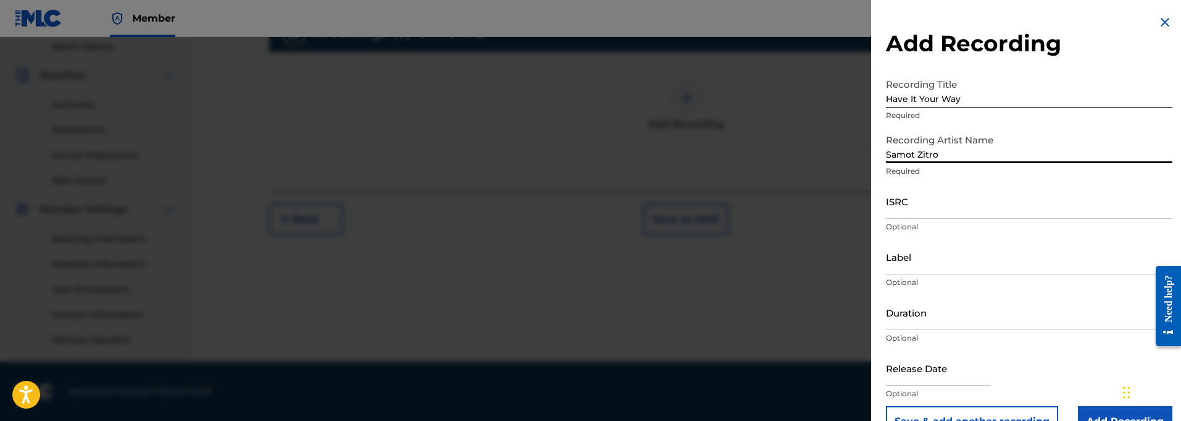
type input "Samot Zitro"
click at [904, 212] on input "ISRC" at bounding box center [1029, 200] width 287 height 35
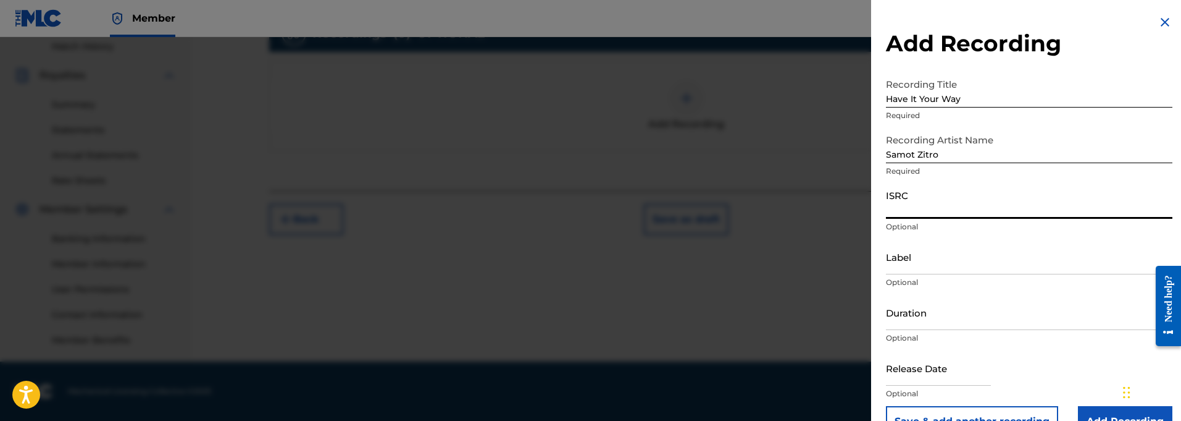
paste input "QT3F22500399"
type input "QT3F22500399"
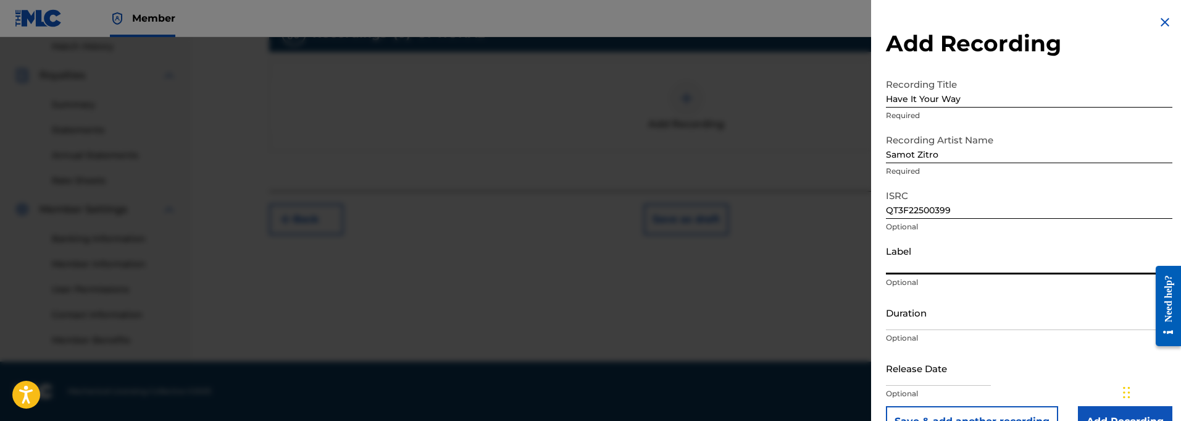
click at [915, 267] on input "Label" at bounding box center [1029, 256] width 287 height 35
paste input "914129 Records DK"
type input "914129 Records DK"
click at [910, 324] on input "Duration" at bounding box center [1029, 312] width 287 height 35
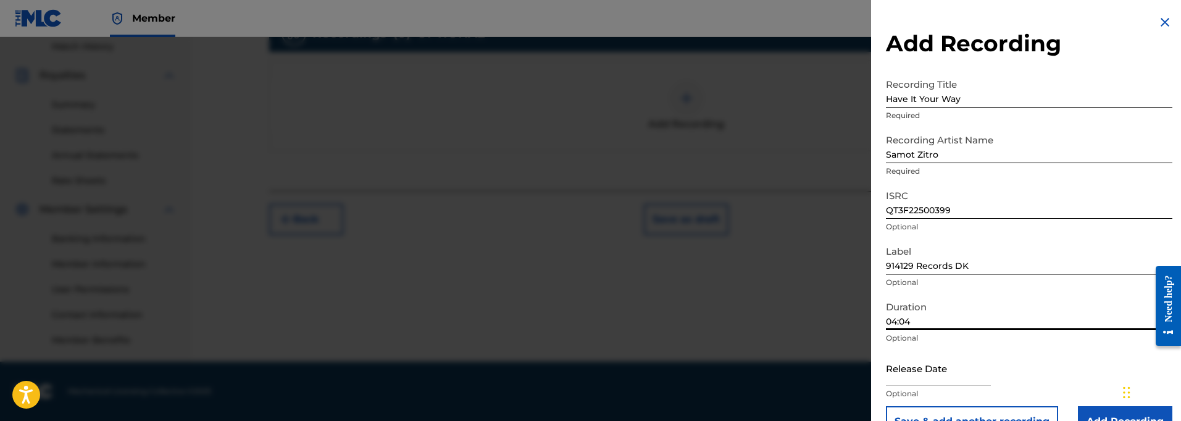
type input "04:04"
click at [942, 377] on input "text" at bounding box center [938, 367] width 105 height 35
select select "8"
select select "2025"
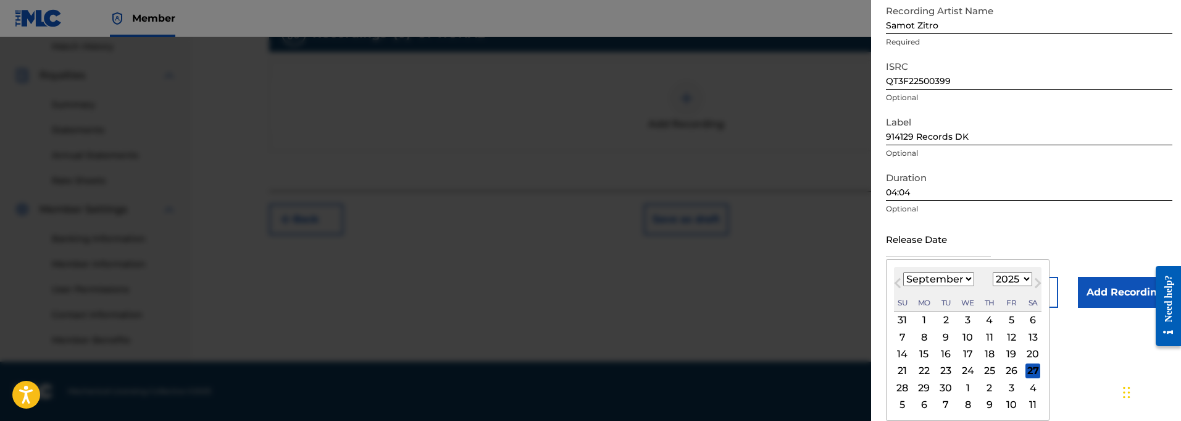
scroll to position [129, 0]
click at [1037, 282] on span "Next Month" at bounding box center [1037, 284] width 0 height 19
select select "9"
click at [901, 336] on div "5" at bounding box center [902, 336] width 15 height 15
type input "[DATE]"
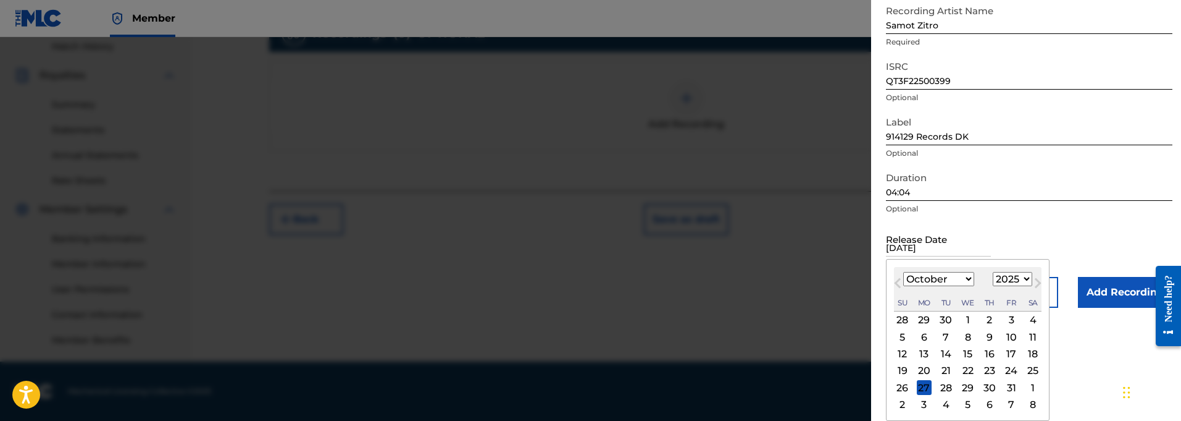
scroll to position [31, 0]
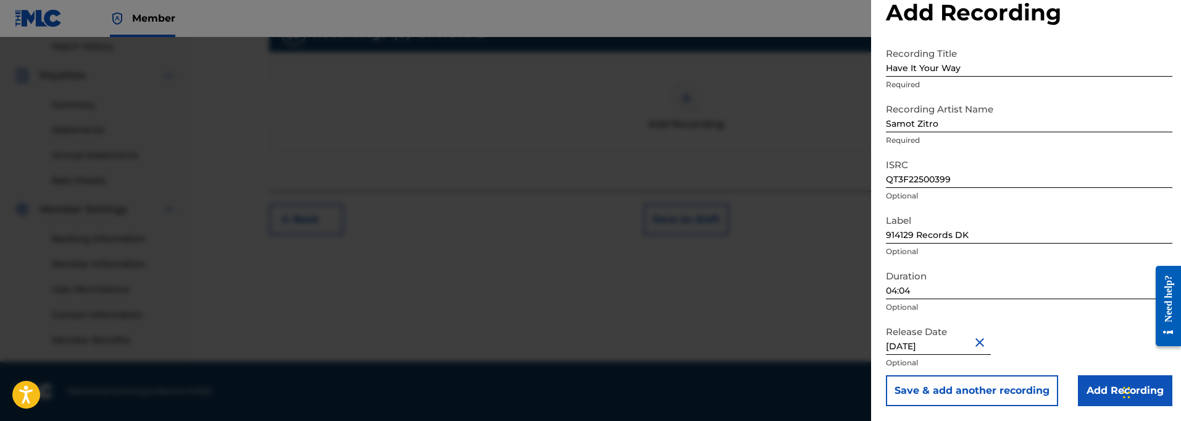
click at [1100, 390] on input "Add Recording" at bounding box center [1125, 390] width 94 height 31
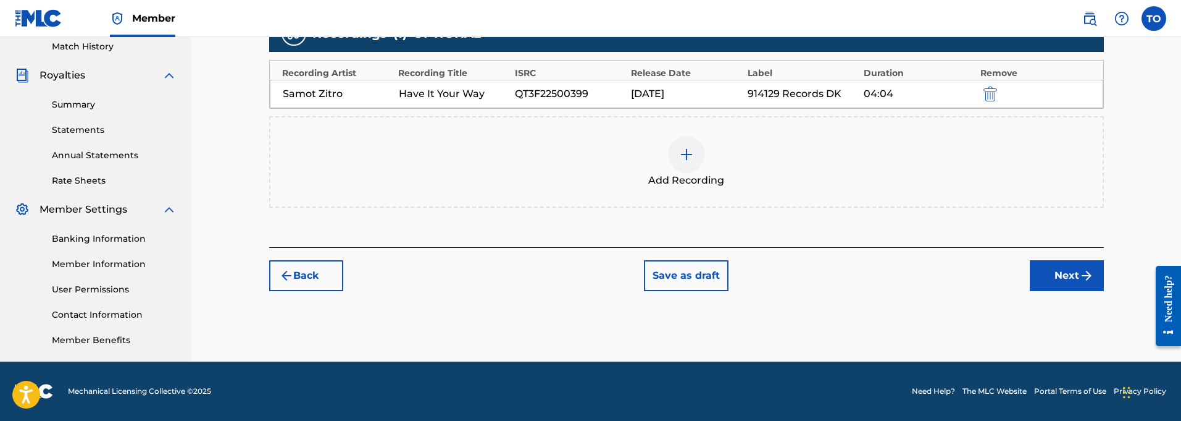
click at [1038, 284] on button "Next" at bounding box center [1067, 275] width 74 height 31
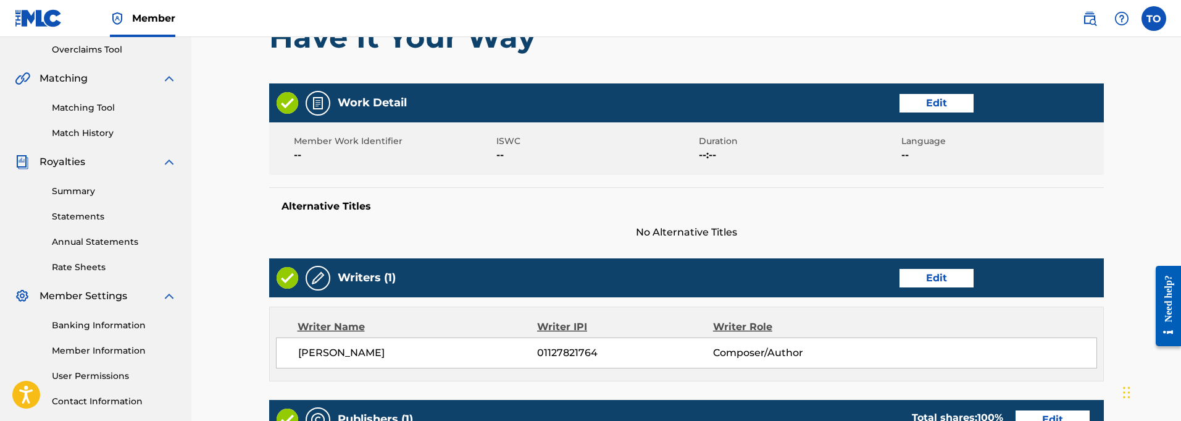
scroll to position [258, 1]
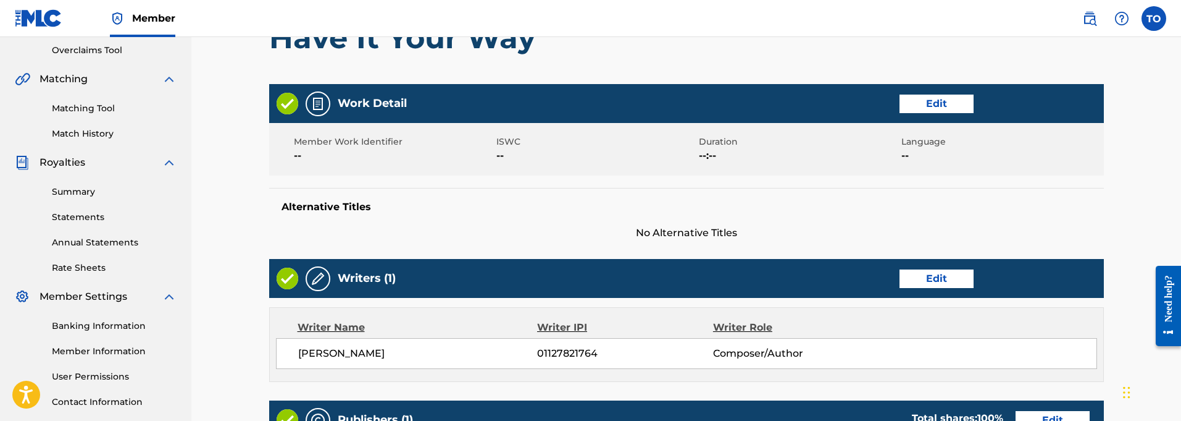
click at [931, 103] on button "Edit" at bounding box center [937, 103] width 74 height 19
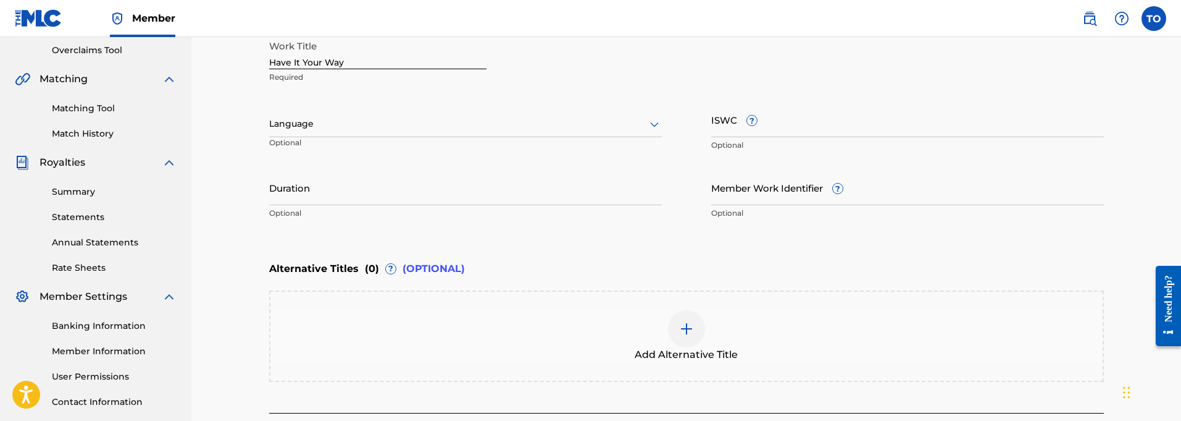
scroll to position [258, 0]
click at [369, 196] on input "Duration" at bounding box center [465, 187] width 393 height 35
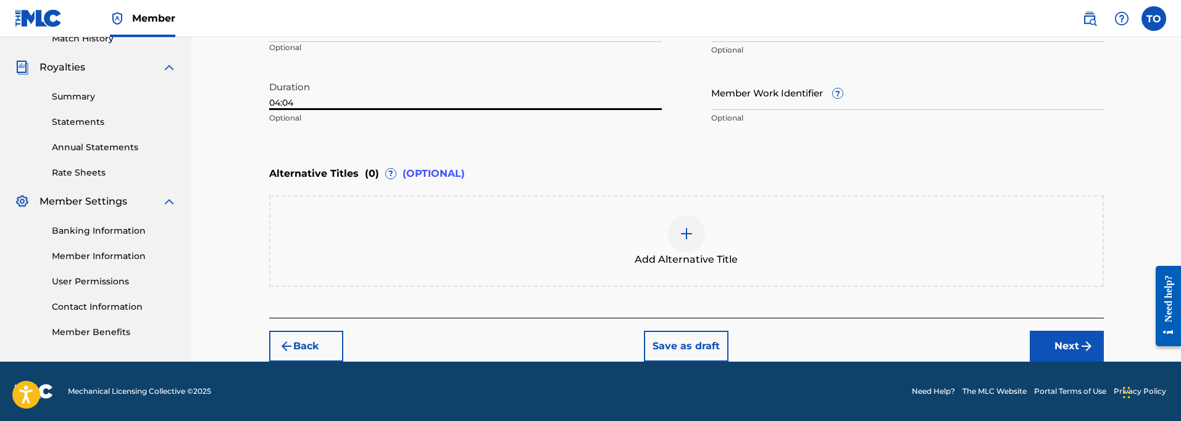
type input "04:04"
drag, startPoint x: 1073, startPoint y: 349, endPoint x: 1058, endPoint y: 345, distance: 15.6
click at [1071, 349] on button "Next" at bounding box center [1067, 345] width 74 height 31
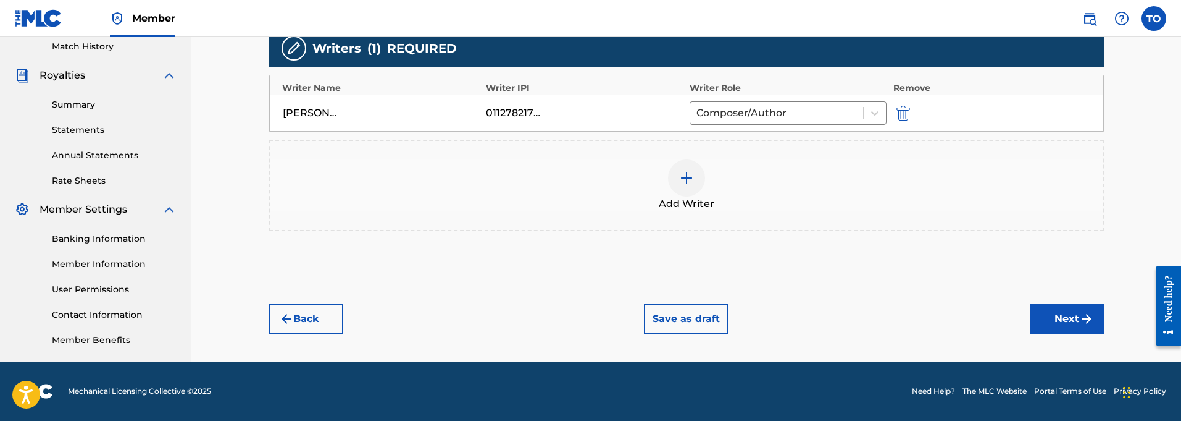
click at [1058, 320] on button "Next" at bounding box center [1067, 318] width 74 height 31
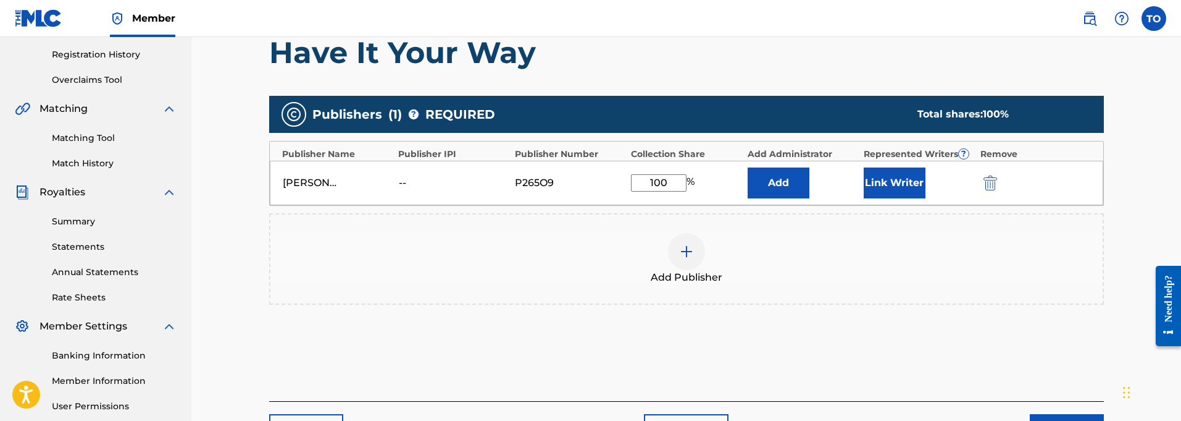
scroll to position [227, 1]
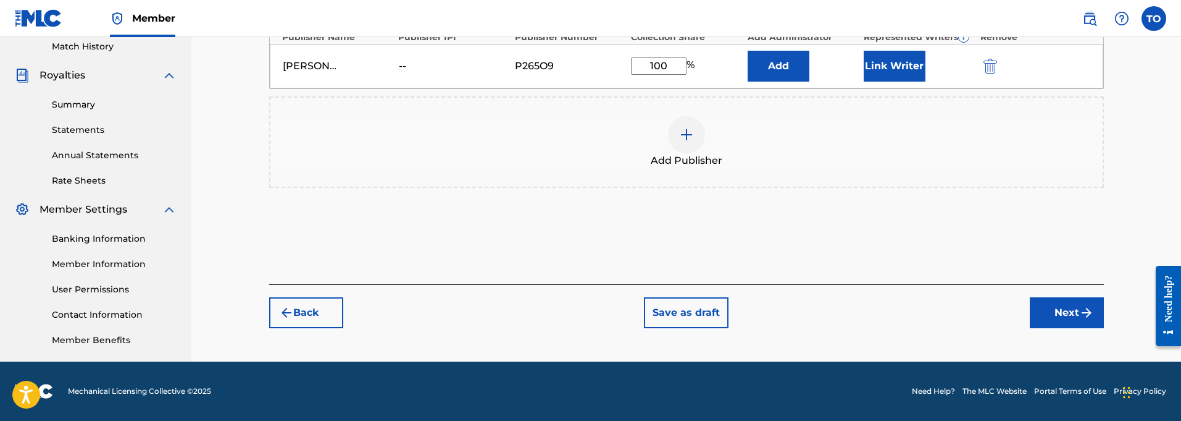
click at [1078, 316] on button "Next" at bounding box center [1067, 312] width 74 height 31
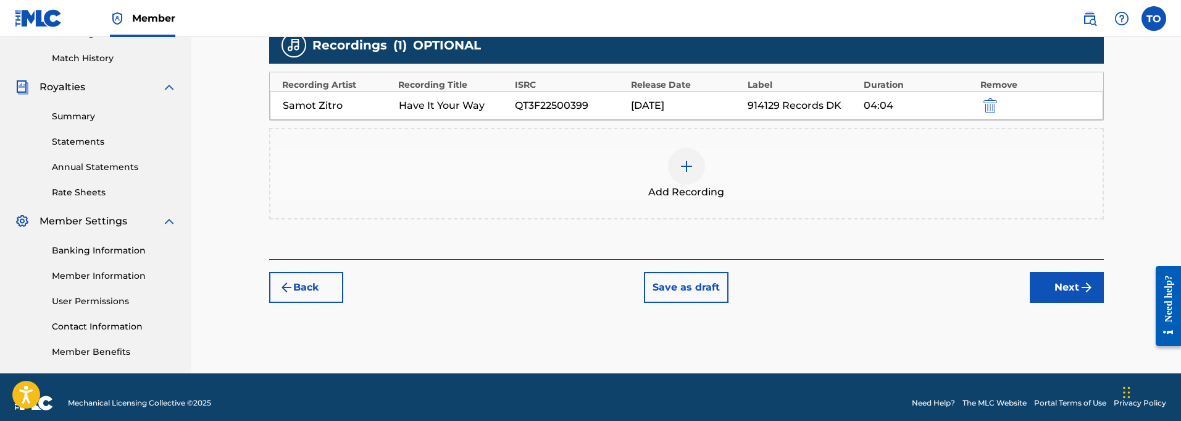
scroll to position [334, 0]
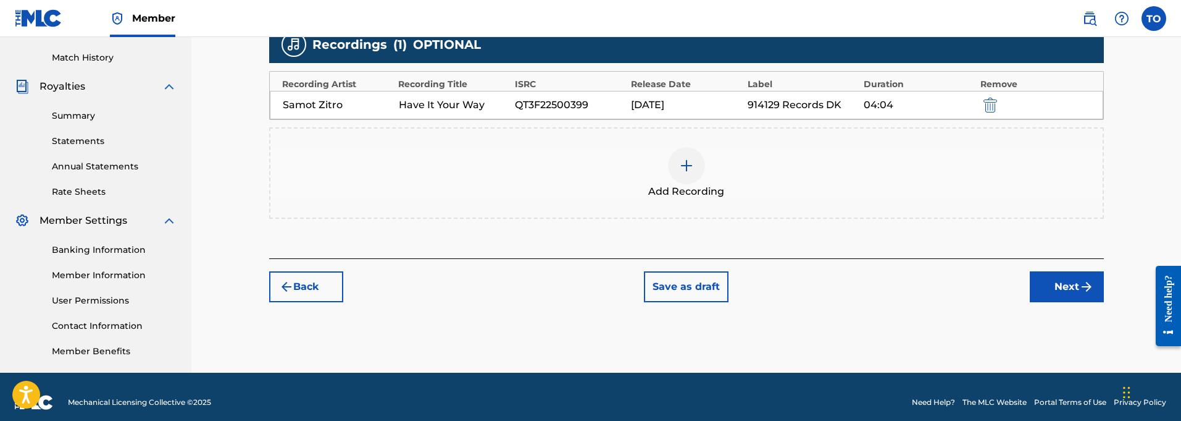
click at [1065, 282] on button "Next" at bounding box center [1067, 286] width 74 height 31
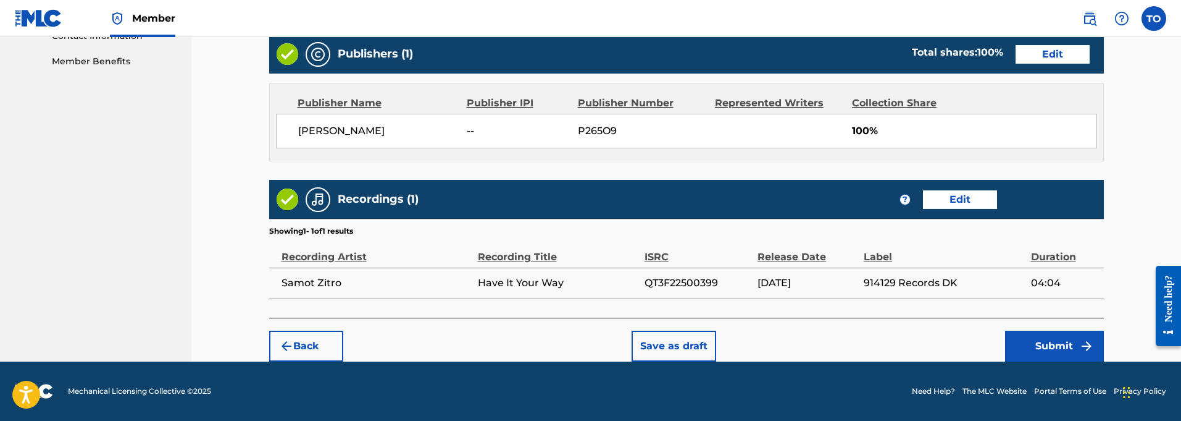
scroll to position [624, 0]
click at [1061, 344] on button "Submit" at bounding box center [1054, 345] width 99 height 31
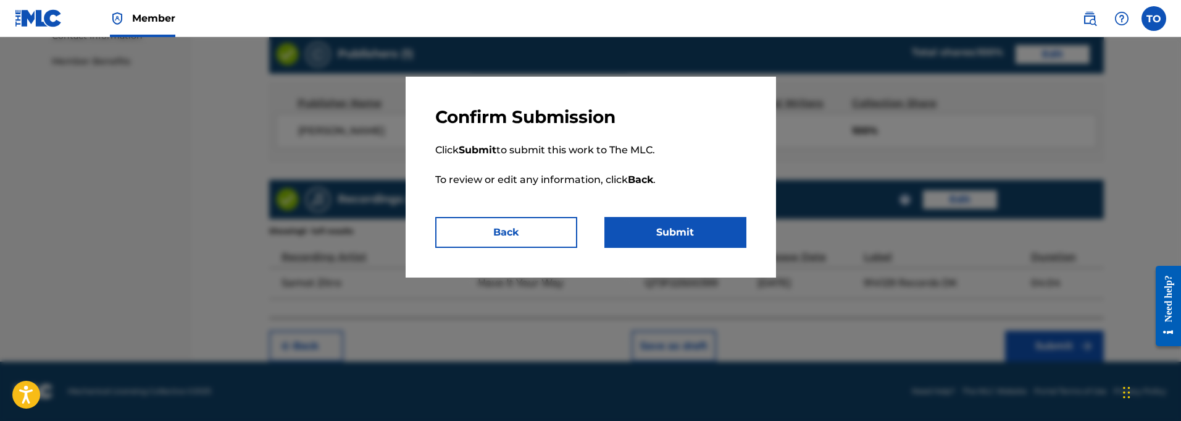
click at [674, 233] on button "Submit" at bounding box center [676, 232] width 142 height 31
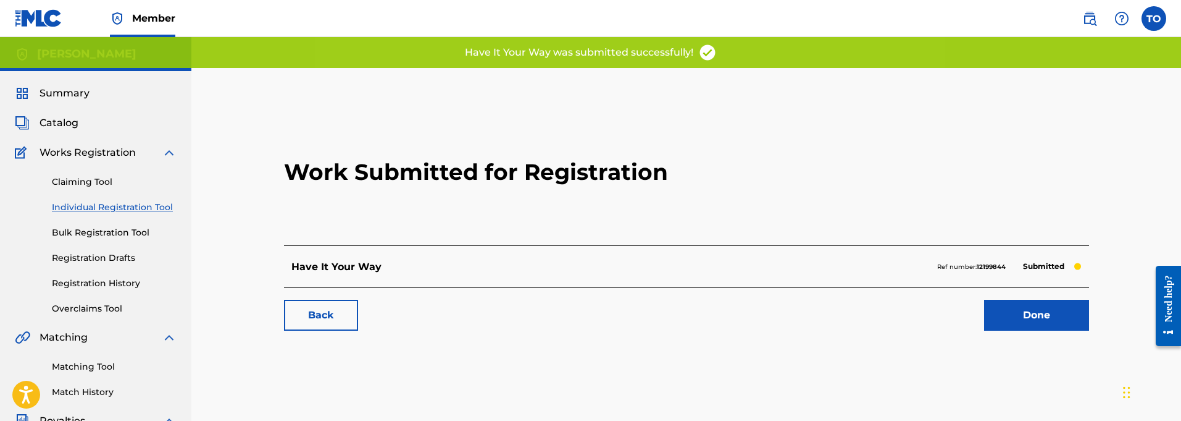
click at [316, 319] on link "Back" at bounding box center [321, 314] width 74 height 31
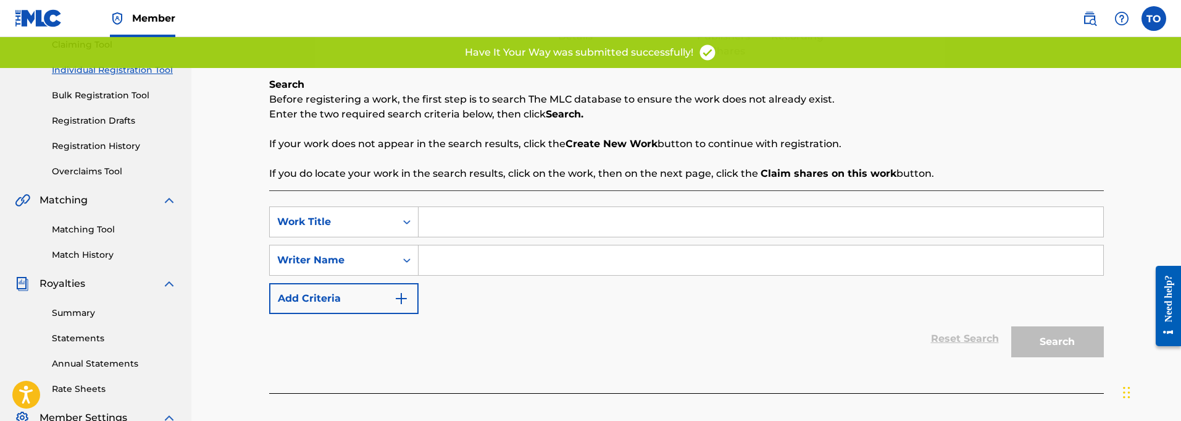
scroll to position [165, 0]
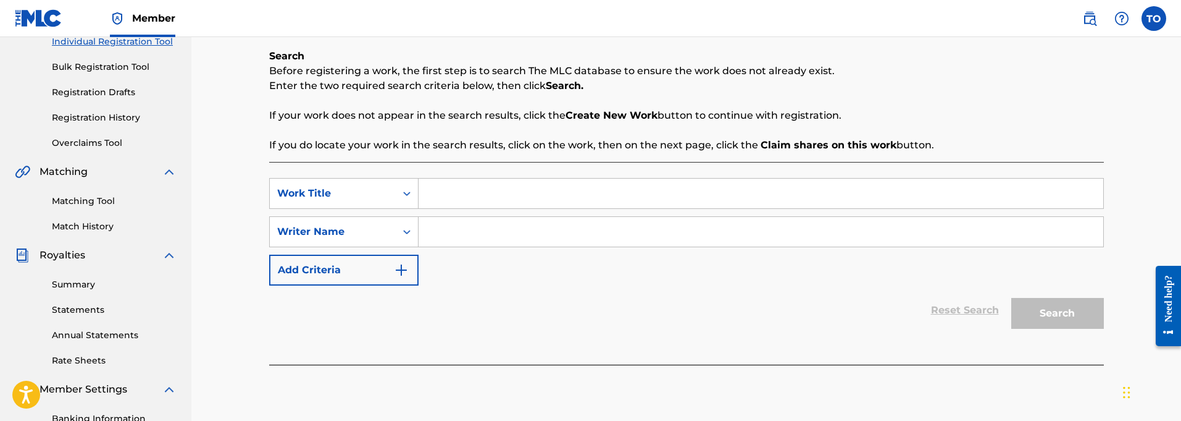
click at [436, 190] on input "Search Form" at bounding box center [761, 193] width 685 height 30
paste input "Express Lanes"
type input "Express Lanes"
click at [464, 233] on input "Search Form" at bounding box center [761, 232] width 685 height 30
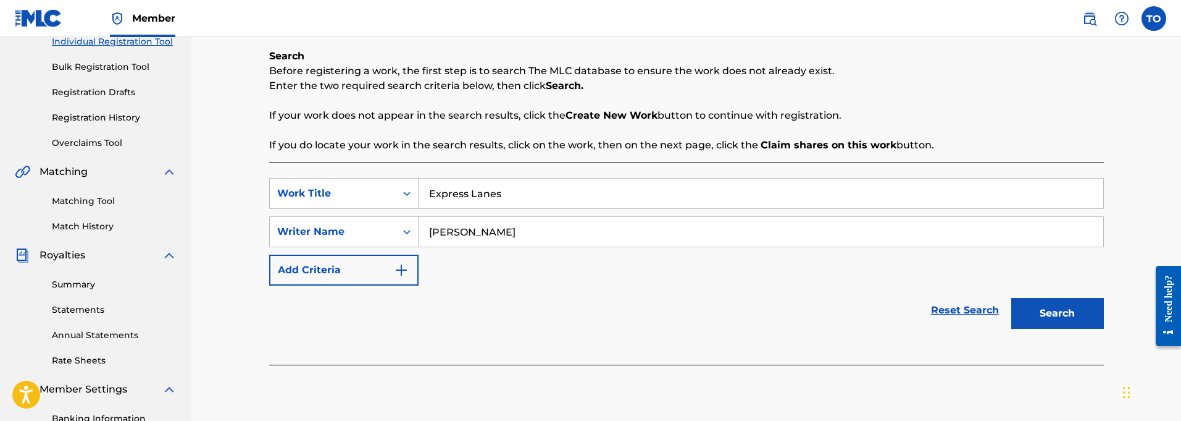
type input "[PERSON_NAME]"
click at [400, 272] on img "Search Form" at bounding box center [401, 269] width 15 height 15
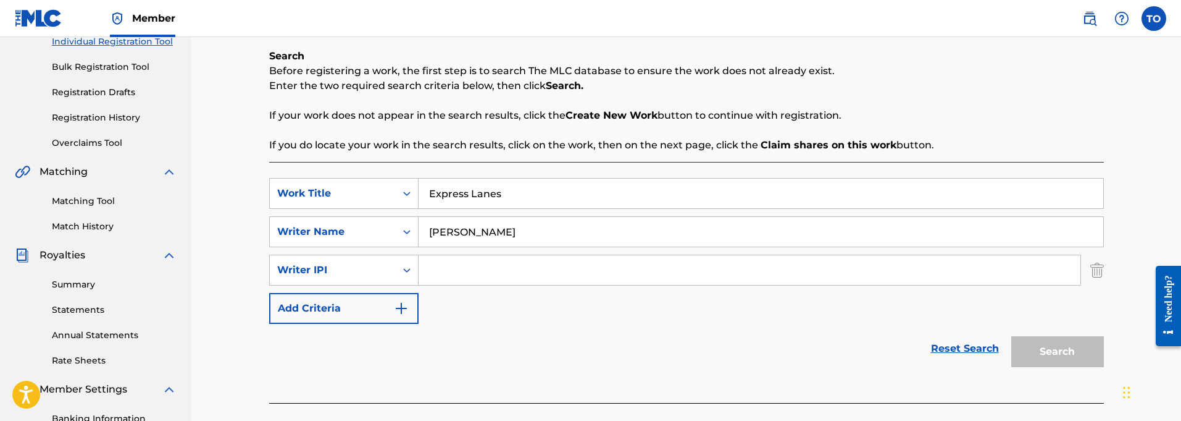
scroll to position [164, 0]
click at [485, 269] on input "Search Form" at bounding box center [750, 272] width 662 height 30
paste input "01127821764"
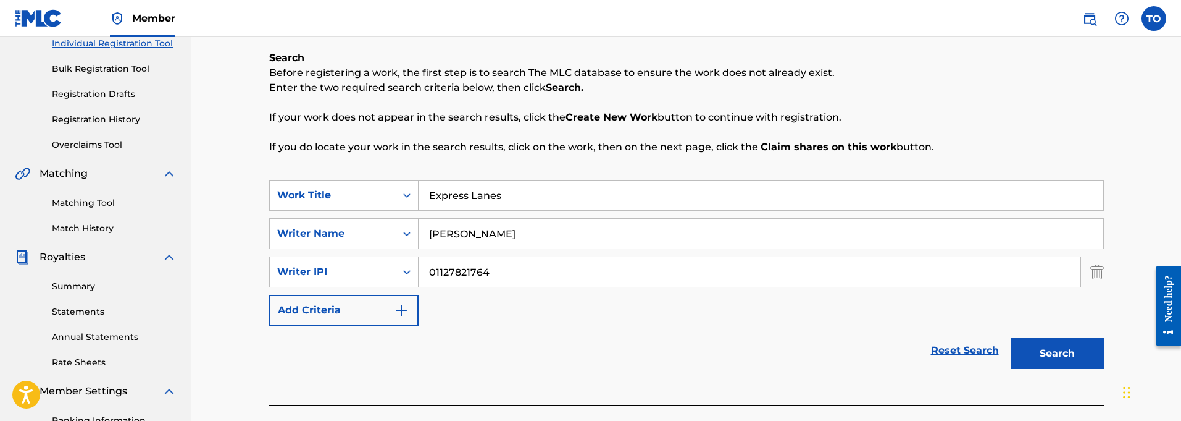
type input "01127821764"
click at [1065, 344] on button "Search" at bounding box center [1057, 353] width 93 height 31
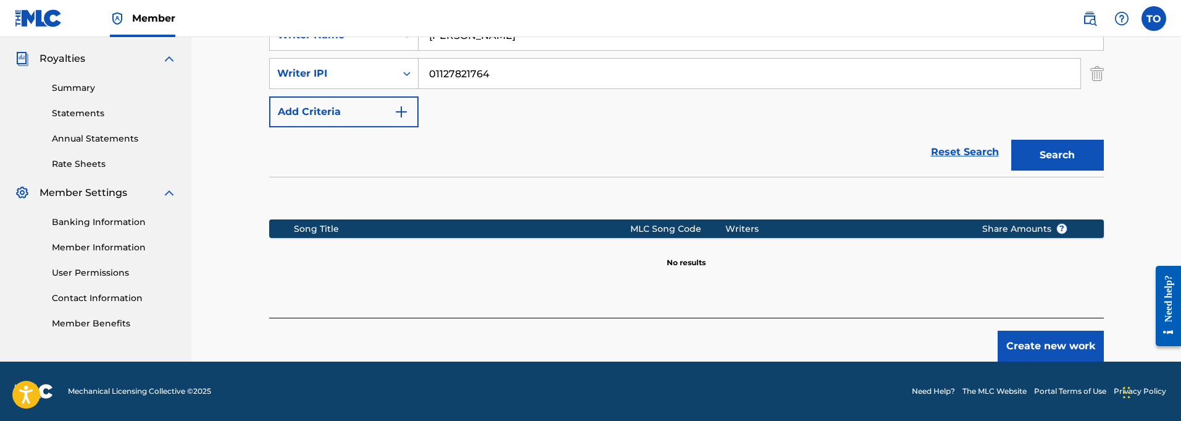
click at [1043, 347] on button "Create new work" at bounding box center [1051, 345] width 106 height 31
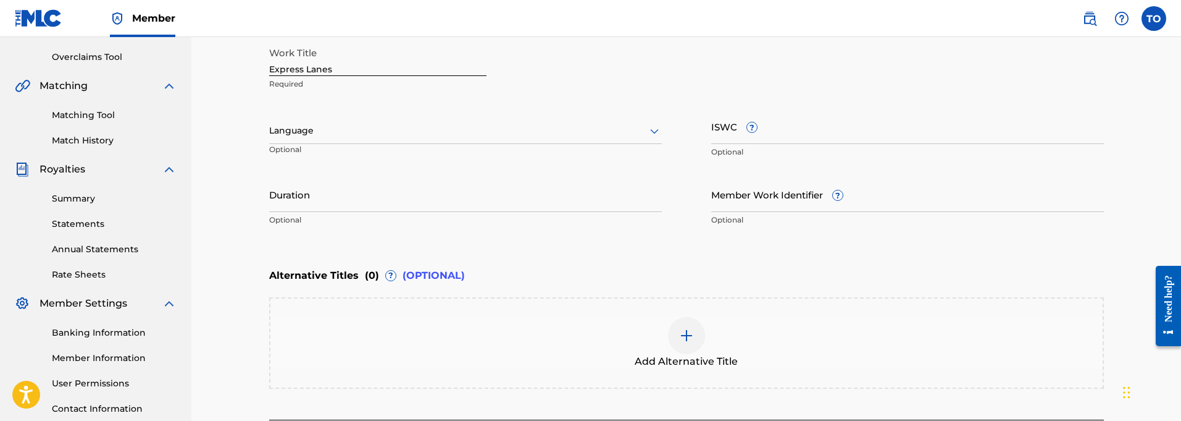
scroll to position [250, 0]
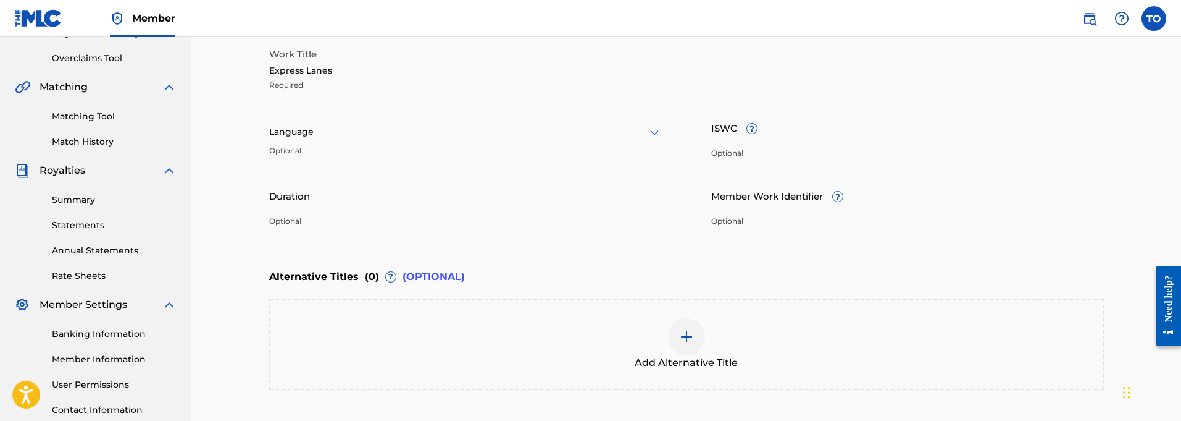
click at [349, 200] on input "Duration" at bounding box center [465, 195] width 393 height 35
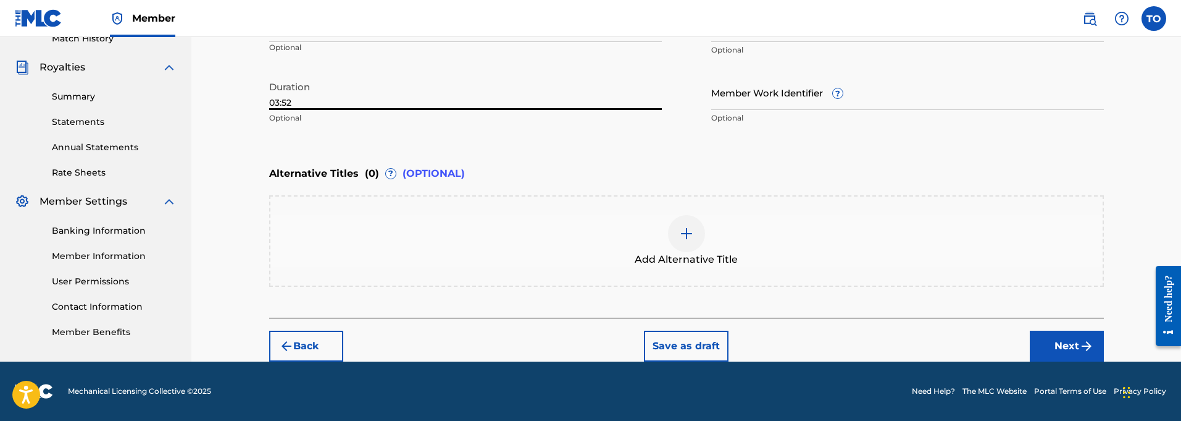
type input "03:52"
click at [1065, 348] on button "Next" at bounding box center [1067, 345] width 74 height 31
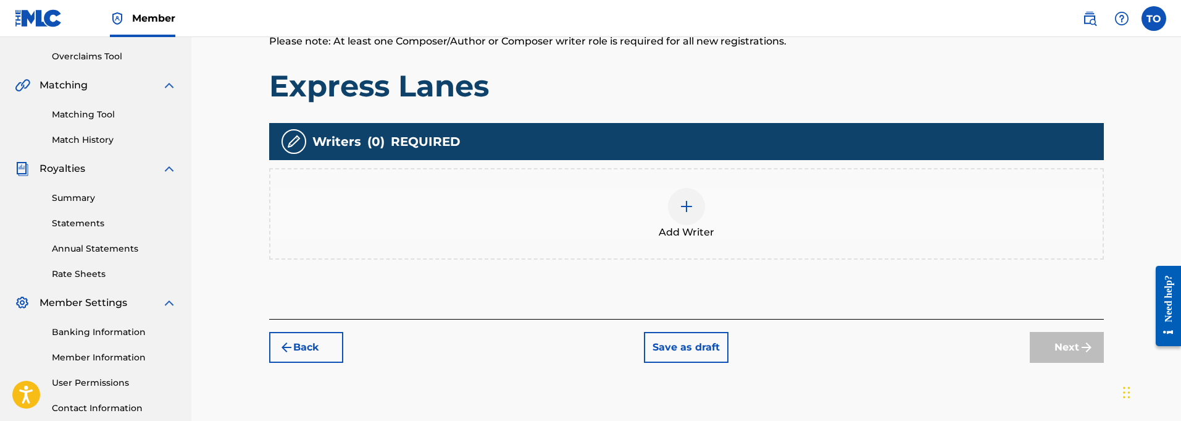
scroll to position [249, 0]
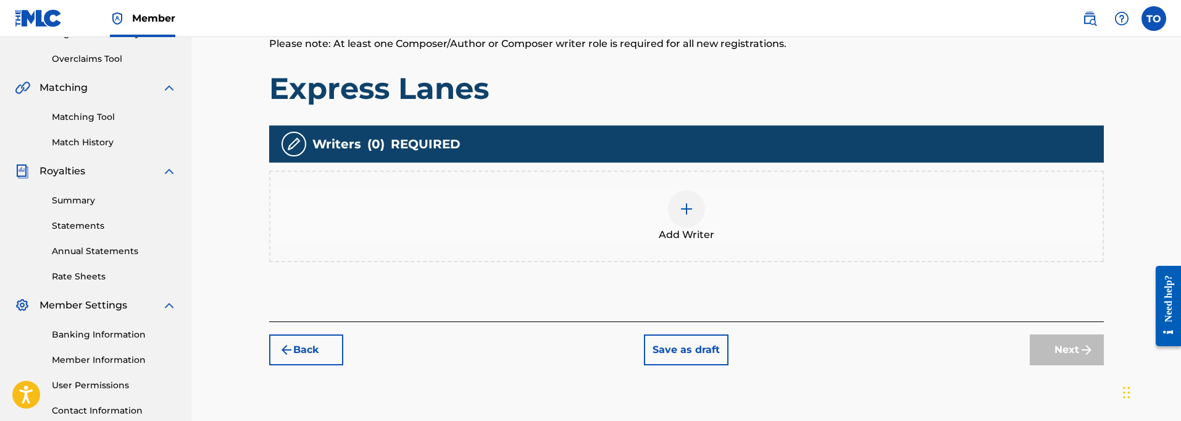
click at [683, 206] on img at bounding box center [686, 208] width 15 height 15
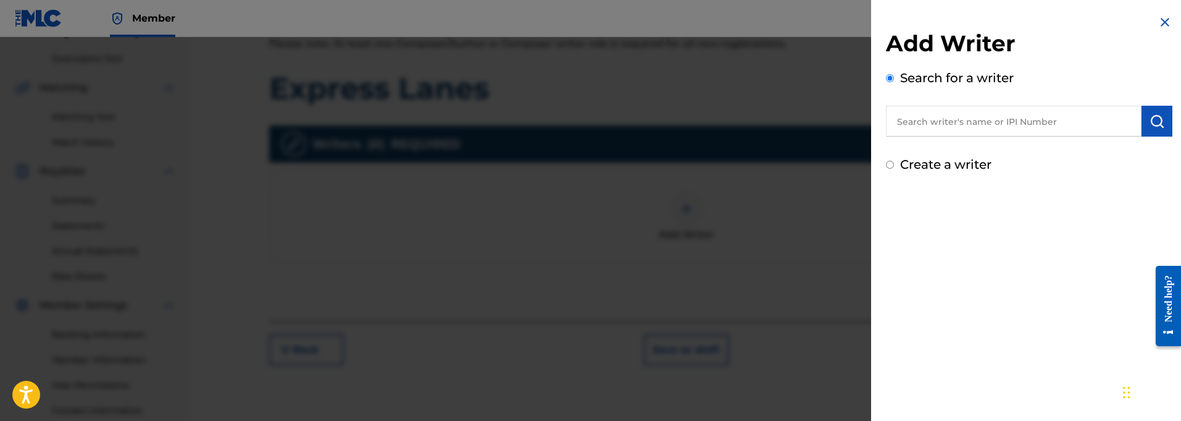
scroll to position [251, 0]
click at [970, 125] on input "text" at bounding box center [1014, 121] width 256 height 31
paste input "01127821764"
type input "01127821764"
click at [1159, 128] on button "submit" at bounding box center [1157, 121] width 31 height 31
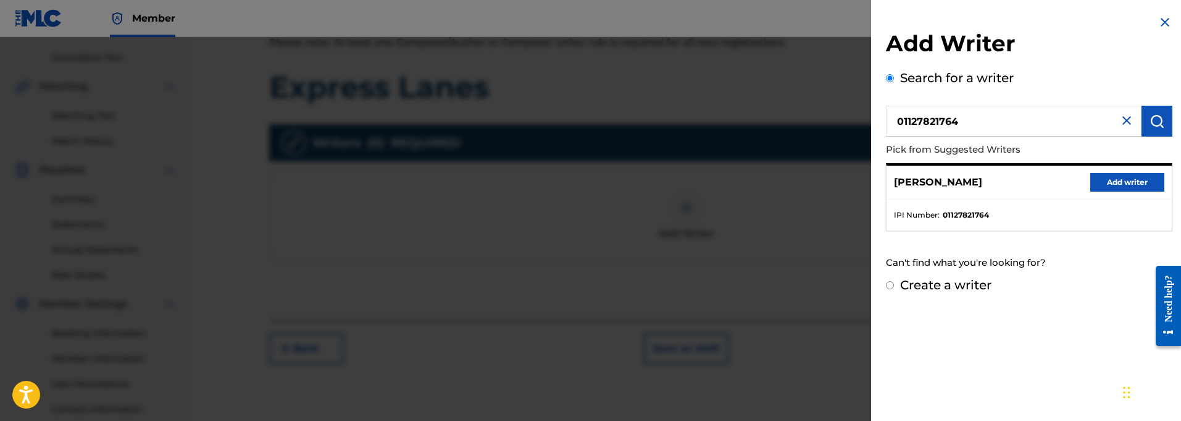
click at [1119, 181] on button "Add writer" at bounding box center [1127, 182] width 74 height 19
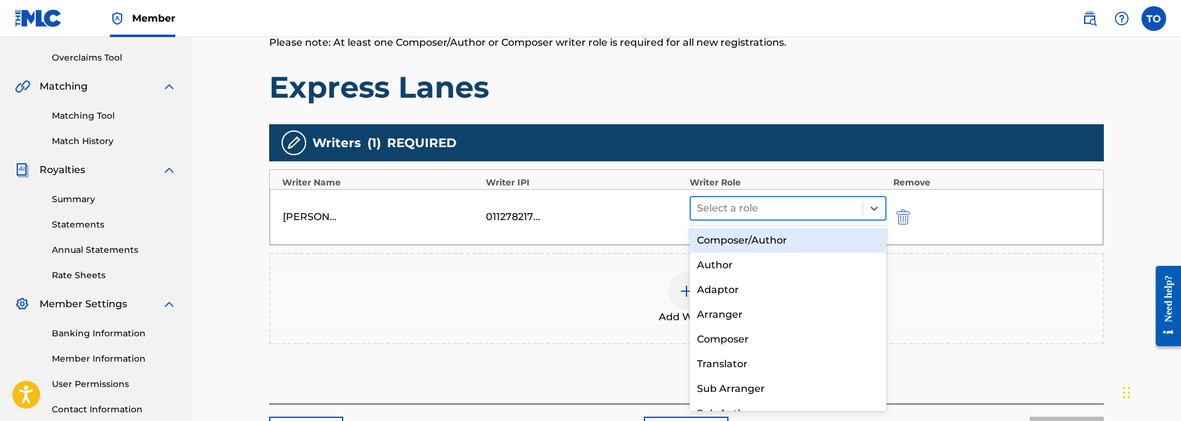
click at [742, 208] on div at bounding box center [777, 207] width 160 height 17
click at [716, 241] on div "Composer/Author" at bounding box center [789, 240] width 198 height 25
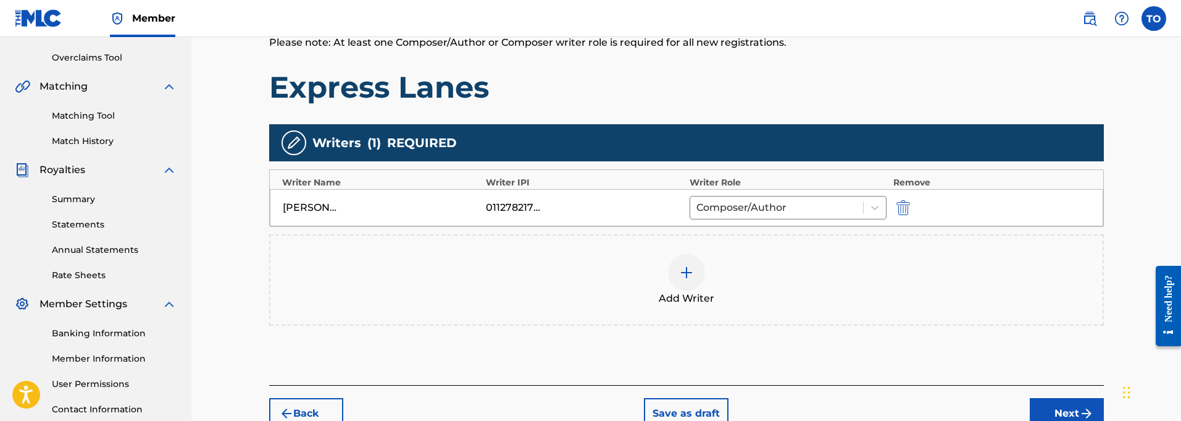
click at [1068, 411] on button "Next" at bounding box center [1067, 413] width 74 height 31
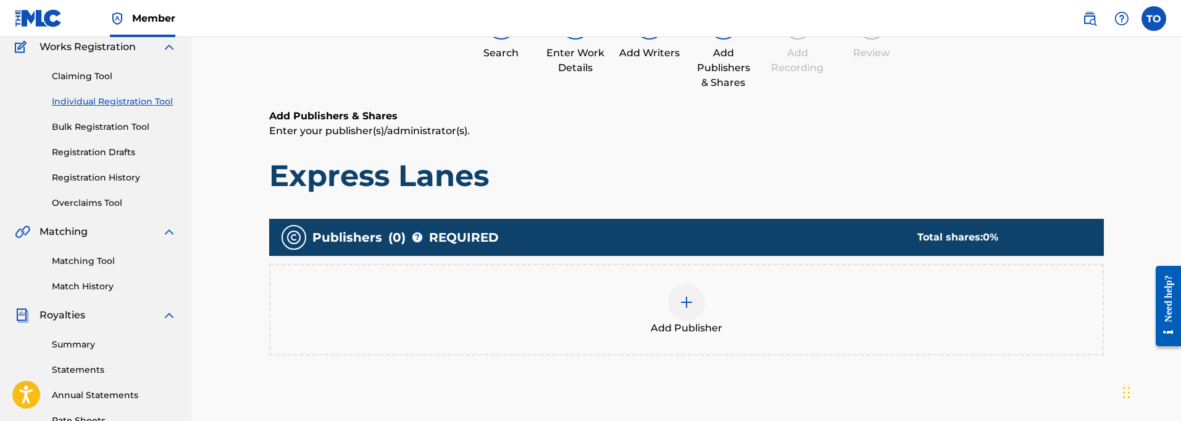
scroll to position [56, 0]
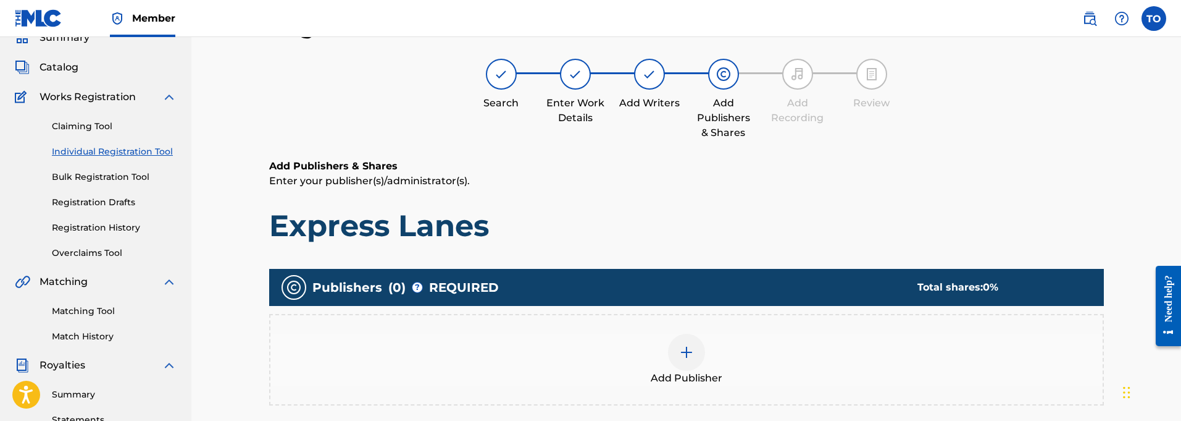
click at [684, 356] on img at bounding box center [686, 352] width 15 height 15
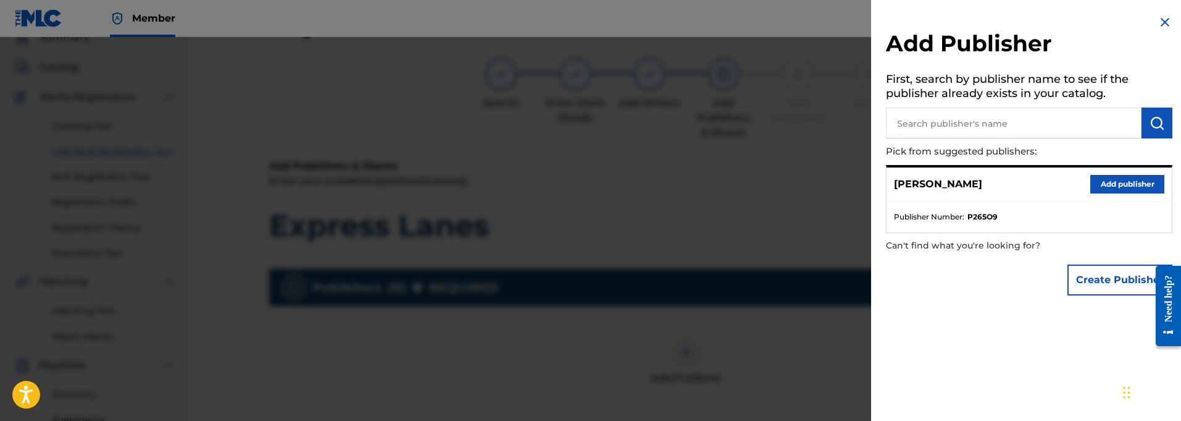
click at [1126, 183] on button "Add publisher" at bounding box center [1127, 184] width 74 height 19
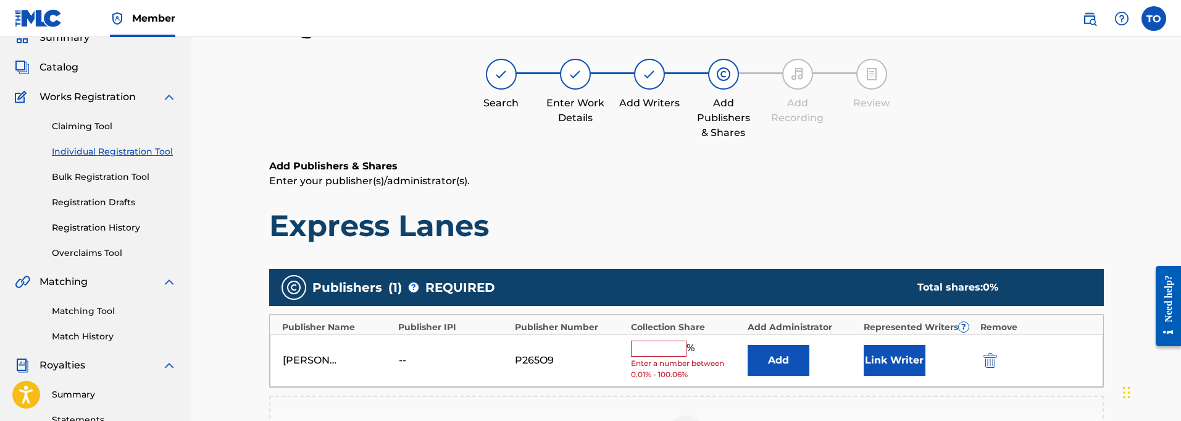
click at [647, 348] on input "text" at bounding box center [659, 348] width 56 height 16
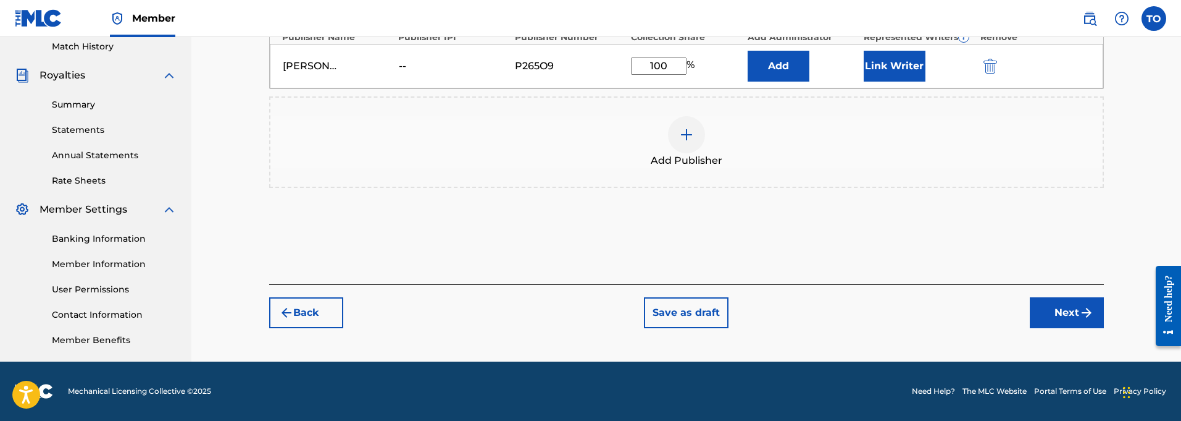
type input "100"
click at [1063, 316] on button "Next" at bounding box center [1067, 312] width 74 height 31
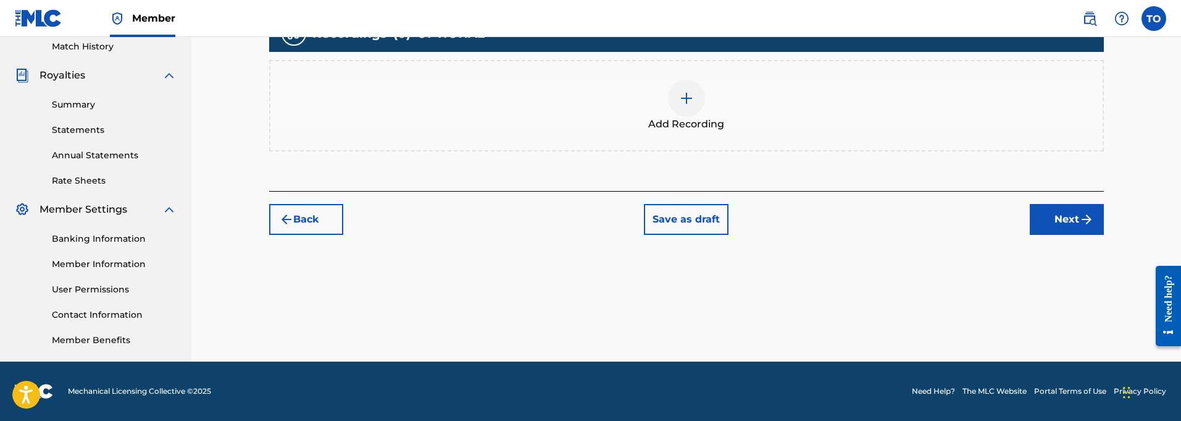
scroll to position [345, 0]
click at [683, 100] on img at bounding box center [686, 98] width 15 height 15
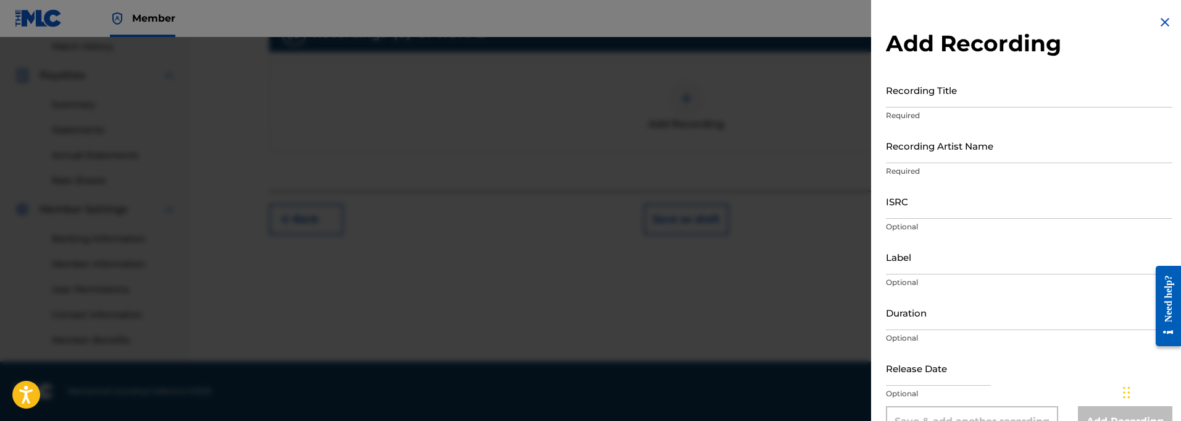
click at [921, 100] on input "Recording Title" at bounding box center [1029, 89] width 287 height 35
type input "03:52"
click at [906, 155] on input "Recording Artist Name" at bounding box center [1029, 145] width 287 height 35
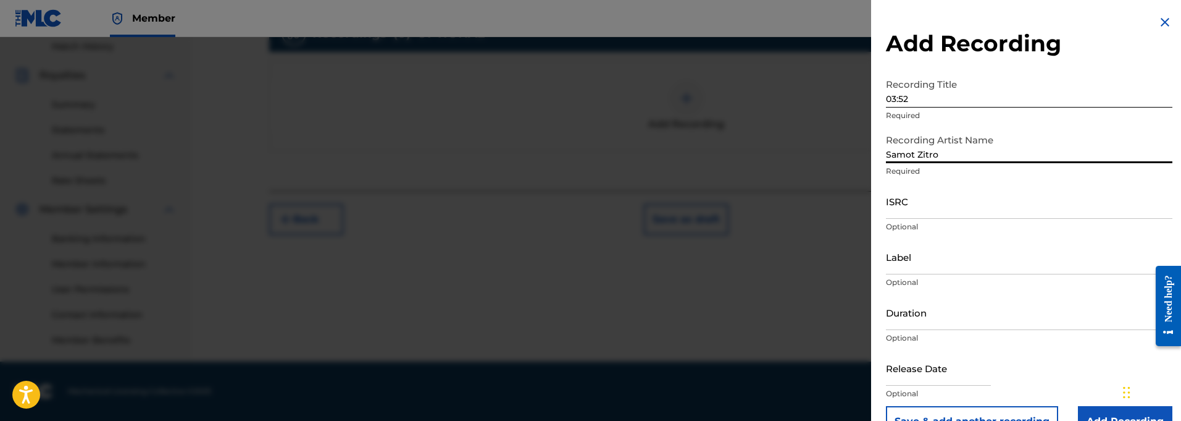
type input "Samot Zitro"
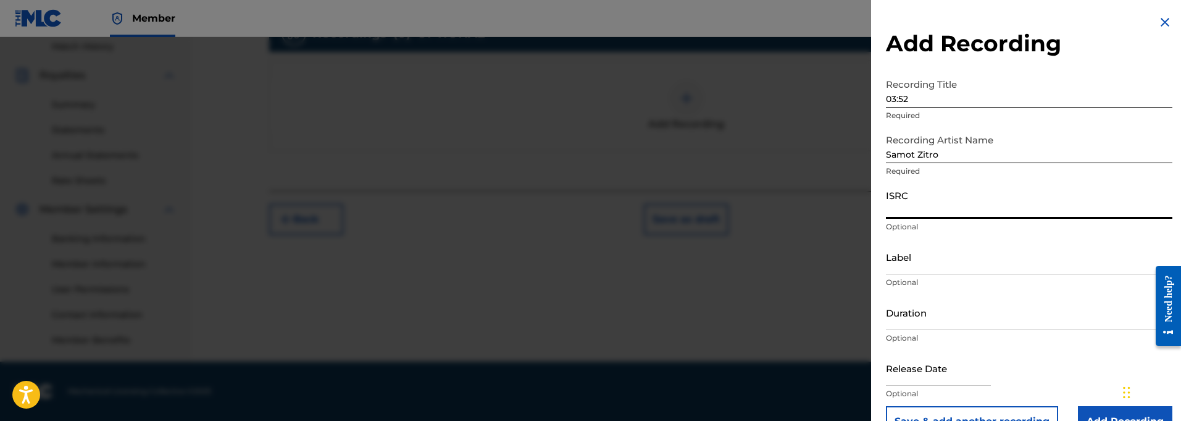
click at [900, 213] on input "ISRC" at bounding box center [1029, 200] width 287 height 35
click at [918, 209] on input "ISRC" at bounding box center [1029, 200] width 287 height 35
paste input "QT3F22500400"
type input "QT3F22500400"
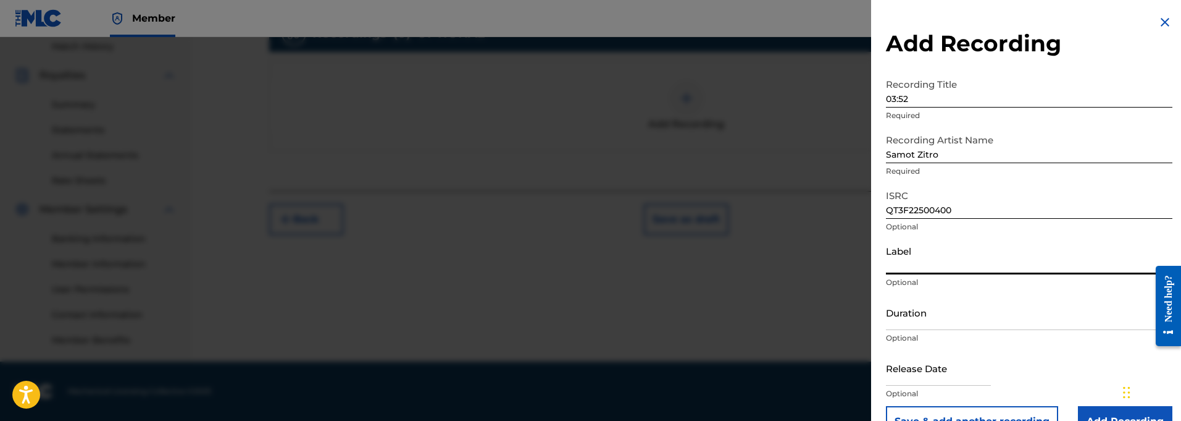
click at [912, 269] on input "Label" at bounding box center [1029, 256] width 287 height 35
paste input "914129 Records DK"
type input "914129 Records DK"
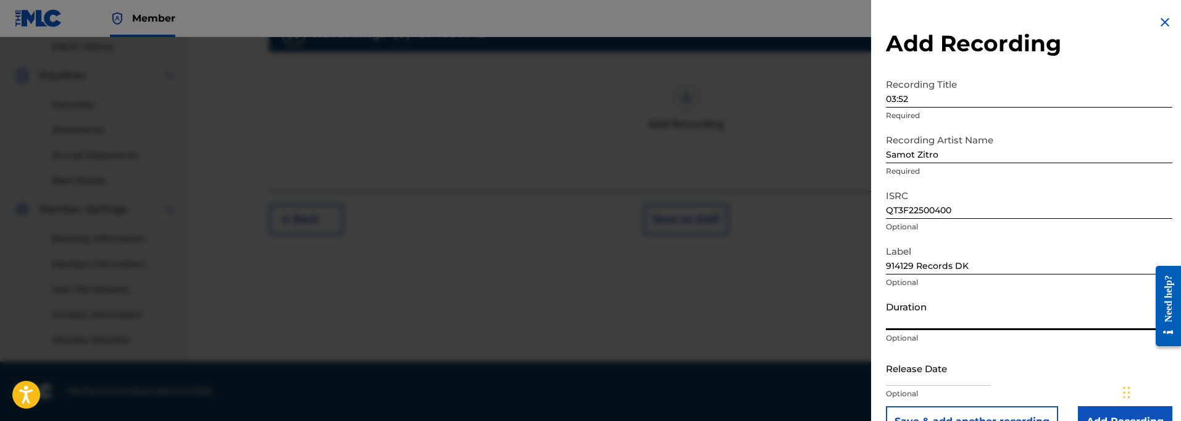
click at [910, 327] on input "Duration" at bounding box center [1029, 312] width 287 height 35
type input "03:52"
drag, startPoint x: 913, startPoint y: 100, endPoint x: 877, endPoint y: 99, distance: 35.2
click at [877, 99] on div "Add Recording Recording Title 03:52 Required Recording Artist Name [PERSON_NAME…" at bounding box center [1029, 225] width 316 height 451
drag, startPoint x: 926, startPoint y: 99, endPoint x: 882, endPoint y: 97, distance: 43.9
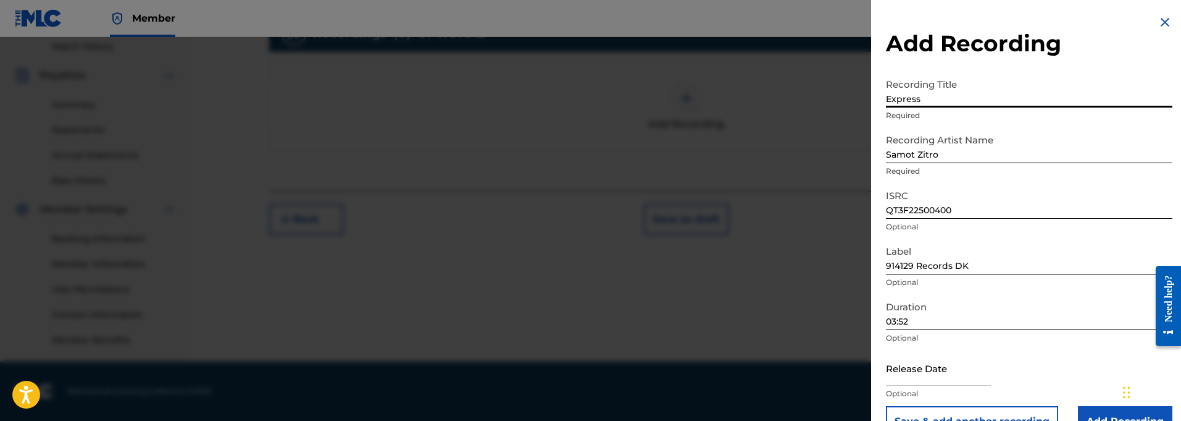
click at [882, 97] on div "Add Recording Recording Title Express Required Recording Artist Name Samot Zitr…" at bounding box center [1029, 225] width 316 height 451
paste input "Lanes"
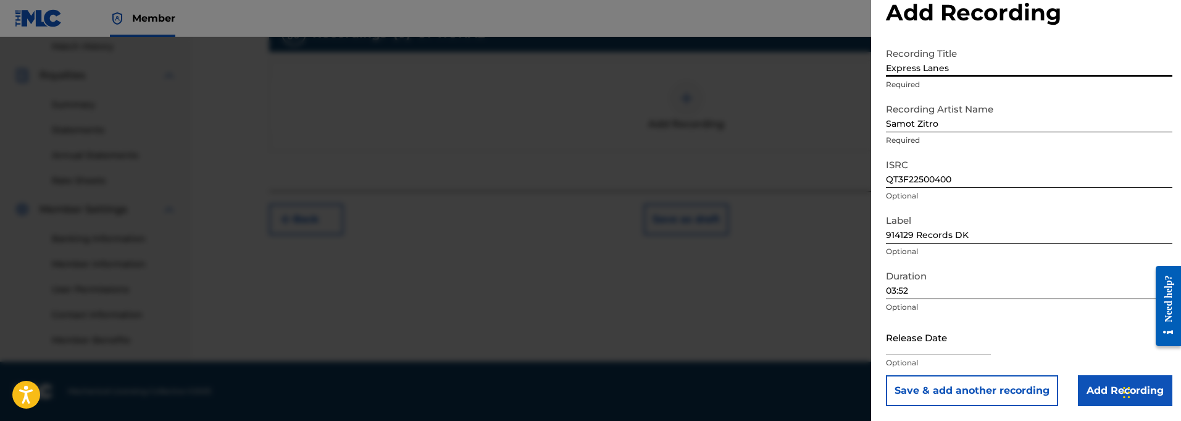
scroll to position [31, 0]
type input "Express Lanes"
click at [903, 348] on input "text" at bounding box center [938, 336] width 105 height 35
select select "8"
select select "2025"
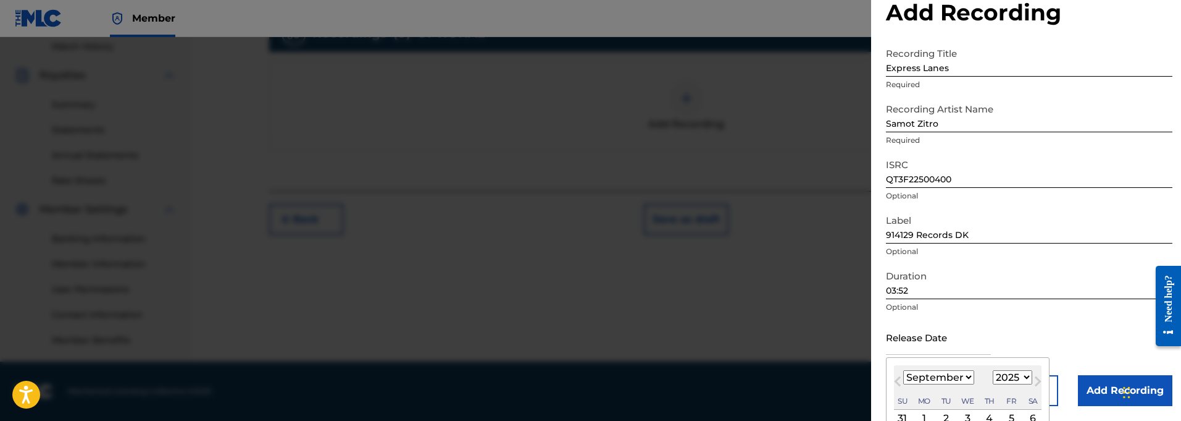
click at [1037, 380] on span "Next Month" at bounding box center [1037, 383] width 0 height 19
select select "9"
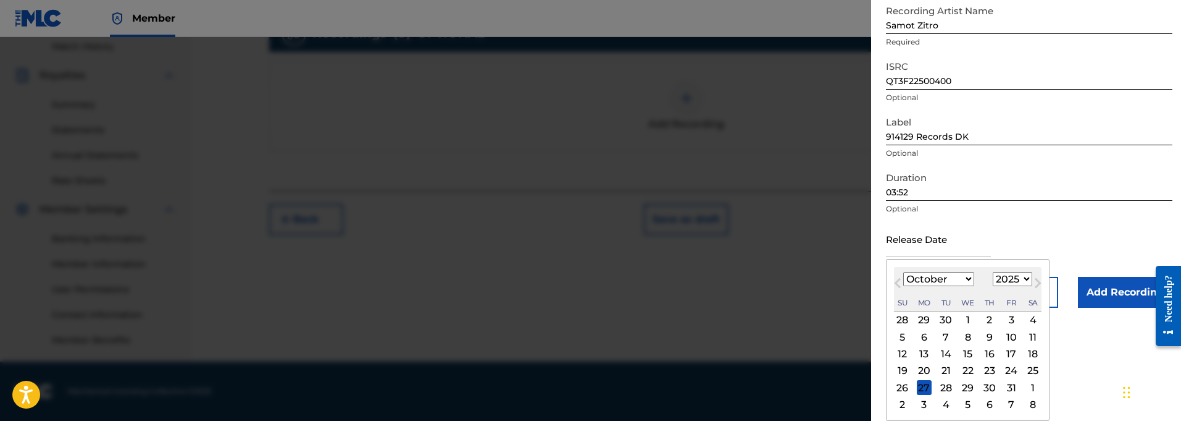
scroll to position [129, 0]
click at [902, 337] on div "5" at bounding box center [902, 336] width 15 height 15
type input "[DATE]"
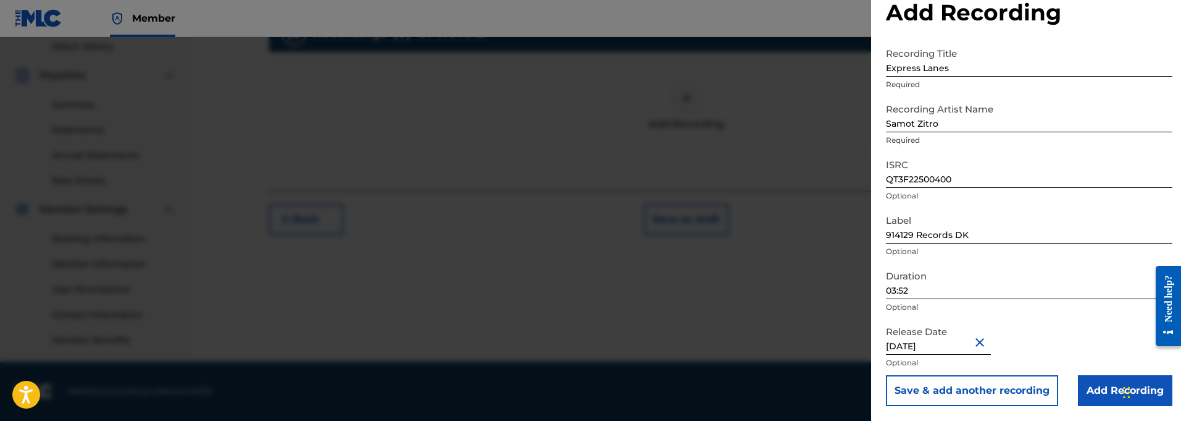
click at [1095, 387] on input "Add Recording" at bounding box center [1125, 390] width 94 height 31
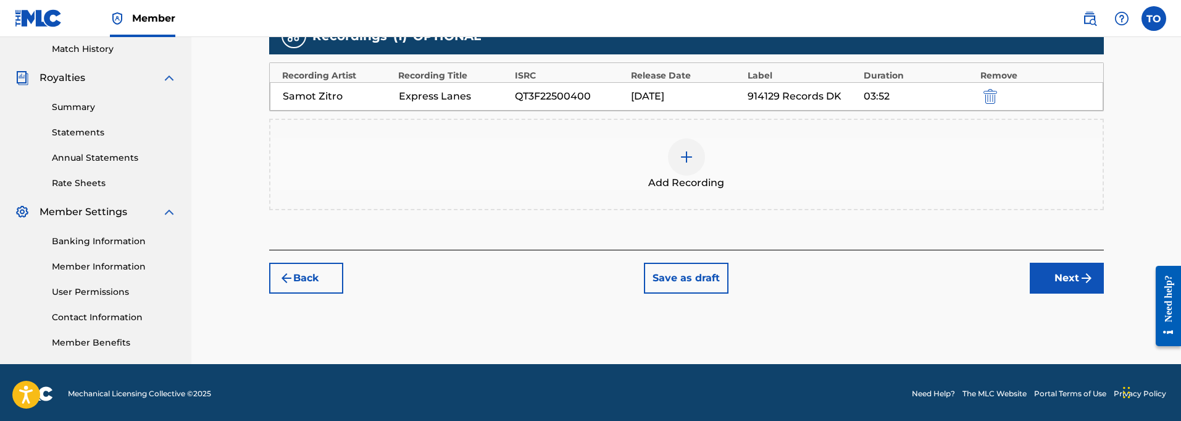
click at [1063, 275] on button "Next" at bounding box center [1067, 277] width 74 height 31
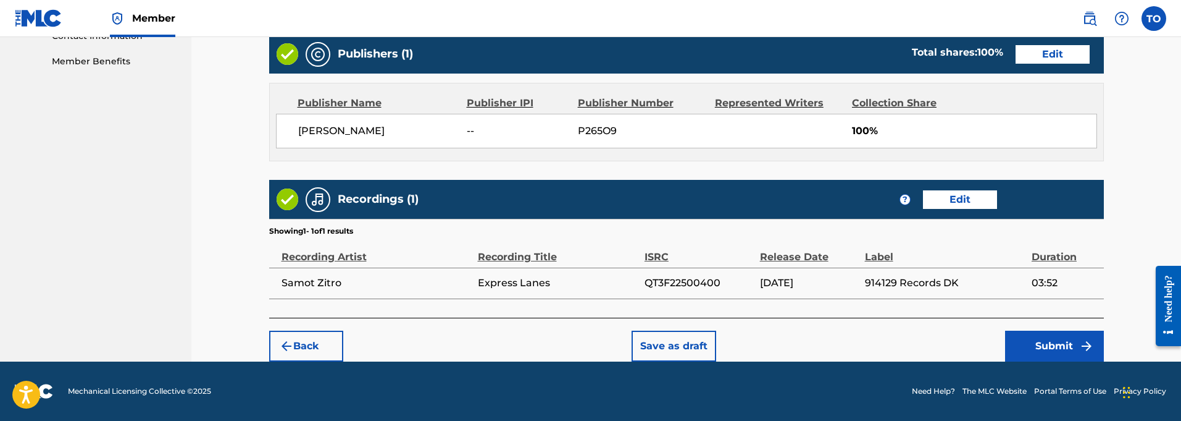
scroll to position [624, 0]
click at [1046, 345] on button "Submit" at bounding box center [1054, 345] width 99 height 31
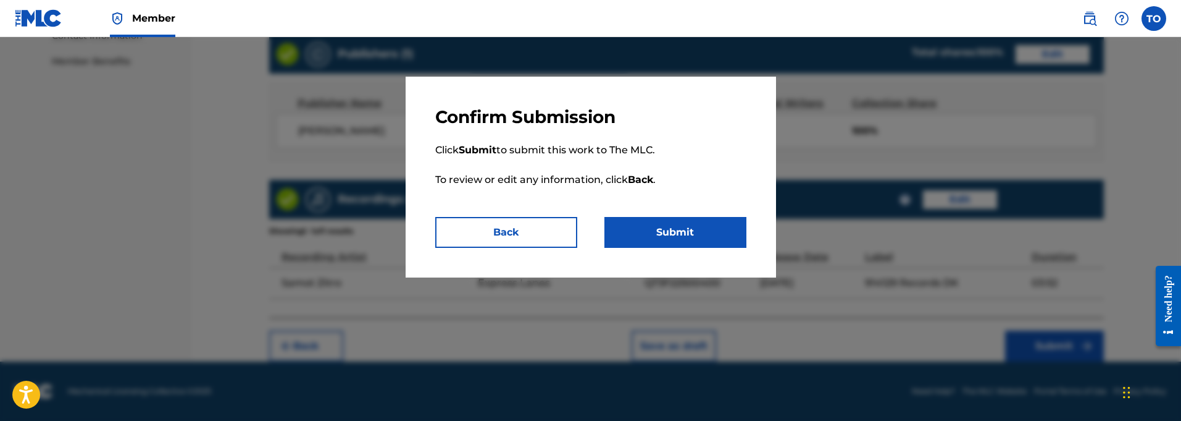
drag, startPoint x: 703, startPoint y: 230, endPoint x: 705, endPoint y: 238, distance: 8.1
click at [703, 231] on button "Submit" at bounding box center [676, 232] width 142 height 31
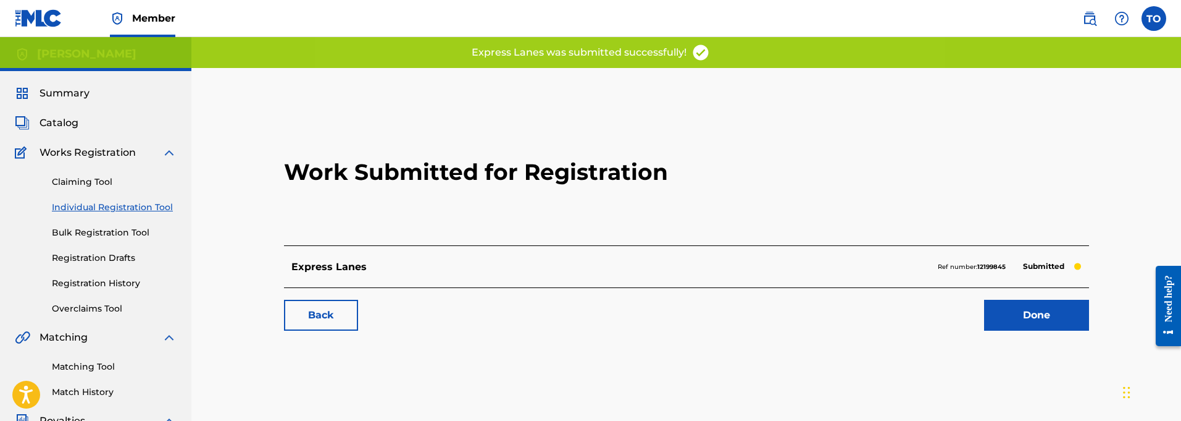
scroll to position [0, 1]
click at [321, 317] on link "Back" at bounding box center [320, 314] width 74 height 31
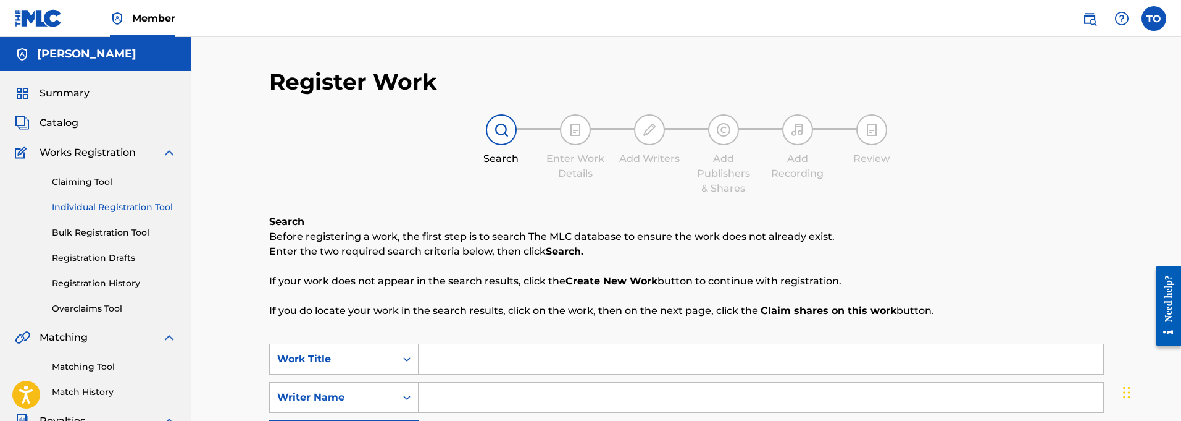
click at [458, 361] on input "Search Form" at bounding box center [761, 359] width 685 height 30
paste input "My Way"
type input "My Way"
click at [459, 398] on input "Search Form" at bounding box center [761, 397] width 685 height 30
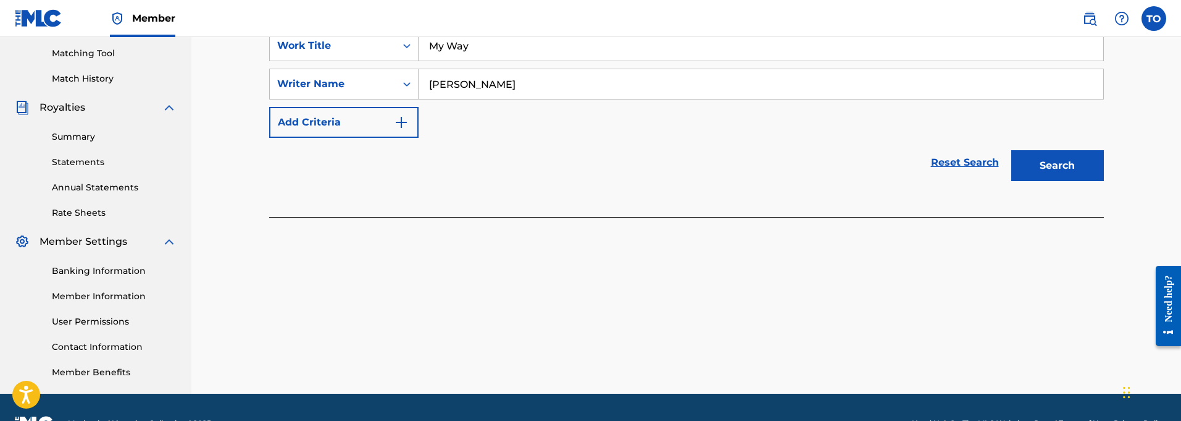
scroll to position [318, 0]
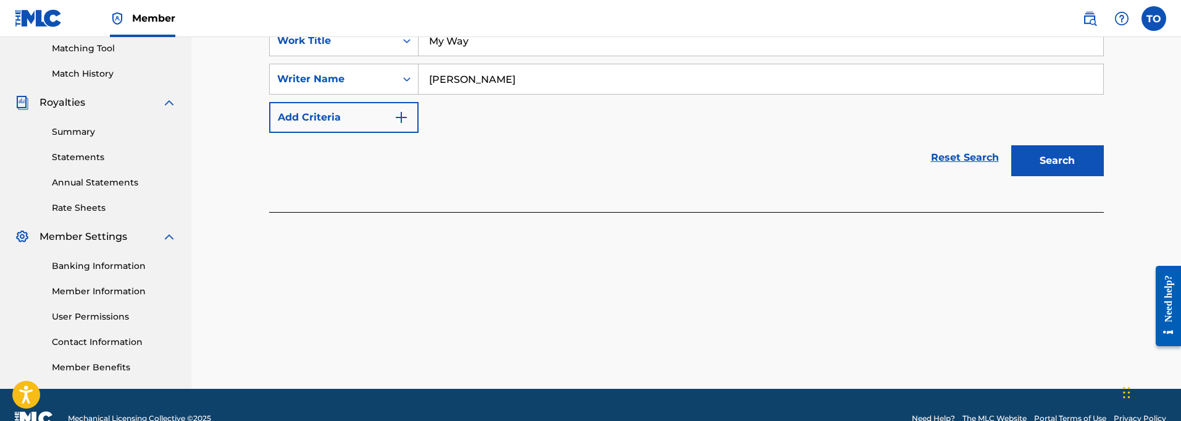
type input "[PERSON_NAME]"
click at [375, 115] on button "Add Criteria" at bounding box center [343, 117] width 149 height 31
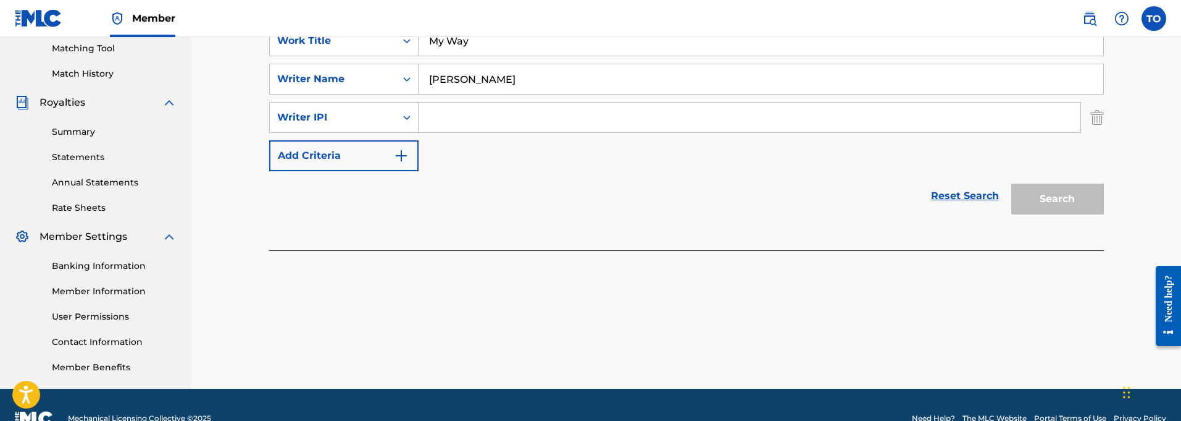
click at [442, 124] on input "Search Form" at bounding box center [750, 118] width 662 height 30
paste input "01127821764"
type input "01127821764"
click at [1054, 198] on button "Search" at bounding box center [1057, 198] width 93 height 31
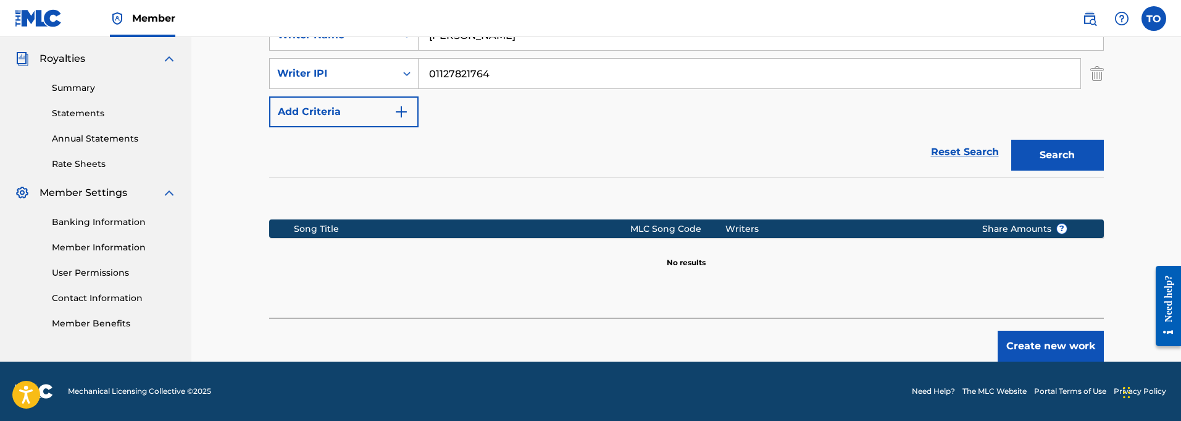
click at [1045, 348] on button "Create new work" at bounding box center [1051, 345] width 106 height 31
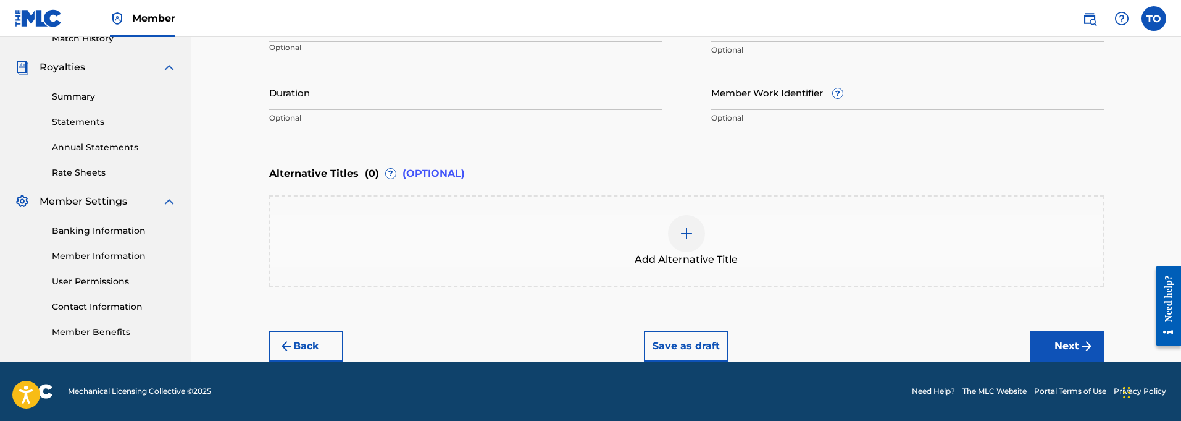
scroll to position [353, 0]
click at [304, 101] on input "Duration" at bounding box center [465, 92] width 393 height 35
type input "03:44"
click at [1066, 343] on button "Next" at bounding box center [1067, 345] width 74 height 31
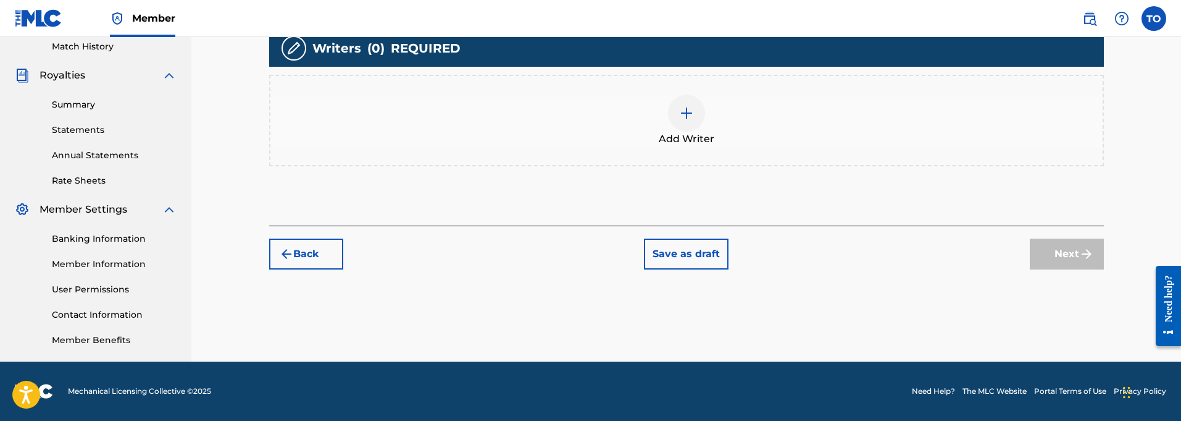
scroll to position [345, 0]
click at [688, 115] on img at bounding box center [686, 113] width 15 height 15
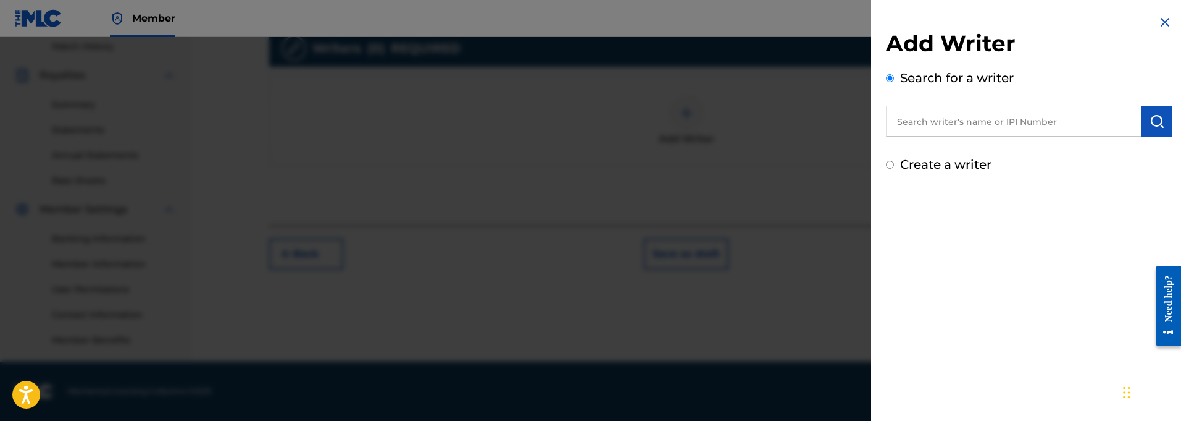
click at [990, 123] on input "text" at bounding box center [1014, 121] width 256 height 31
paste input "01127821764"
type input "01127821764"
click at [1157, 123] on img "submit" at bounding box center [1157, 121] width 15 height 15
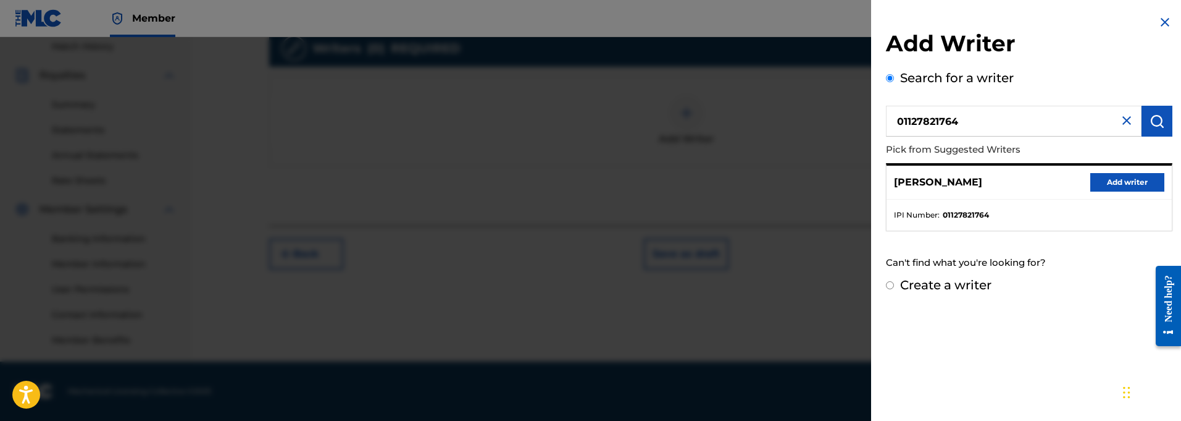
click at [1121, 185] on button "Add writer" at bounding box center [1127, 182] width 74 height 19
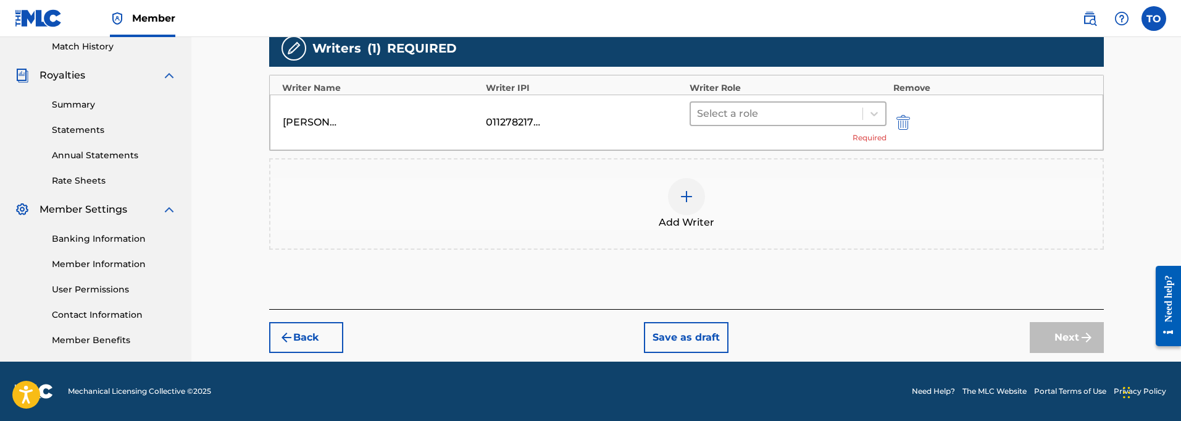
click at [734, 115] on div at bounding box center [777, 113] width 160 height 17
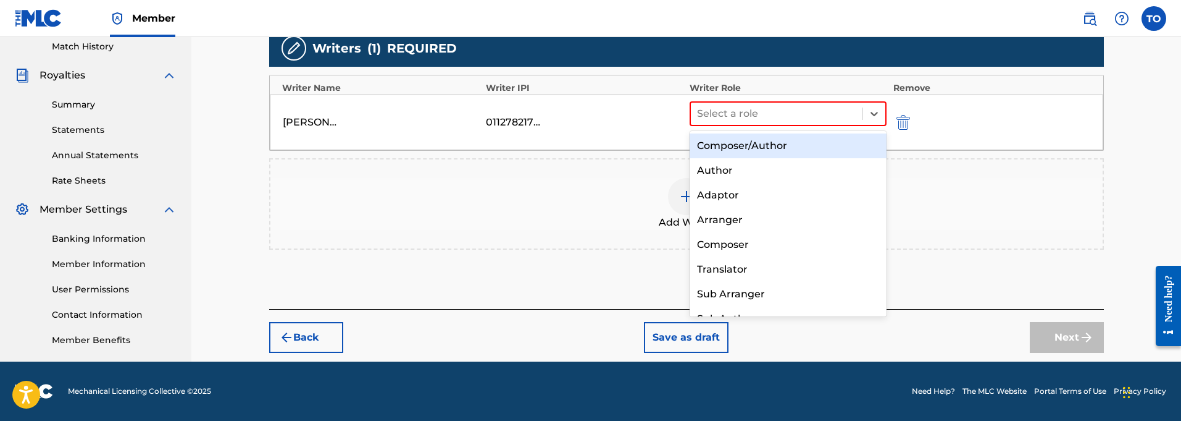
click at [724, 141] on div "Composer/Author" at bounding box center [789, 145] width 198 height 25
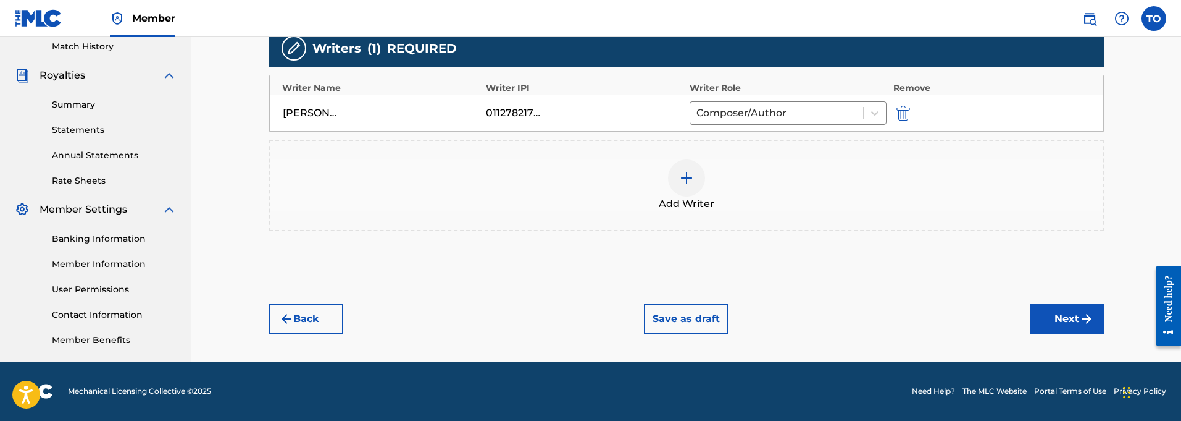
click at [1072, 314] on button "Next" at bounding box center [1067, 318] width 74 height 31
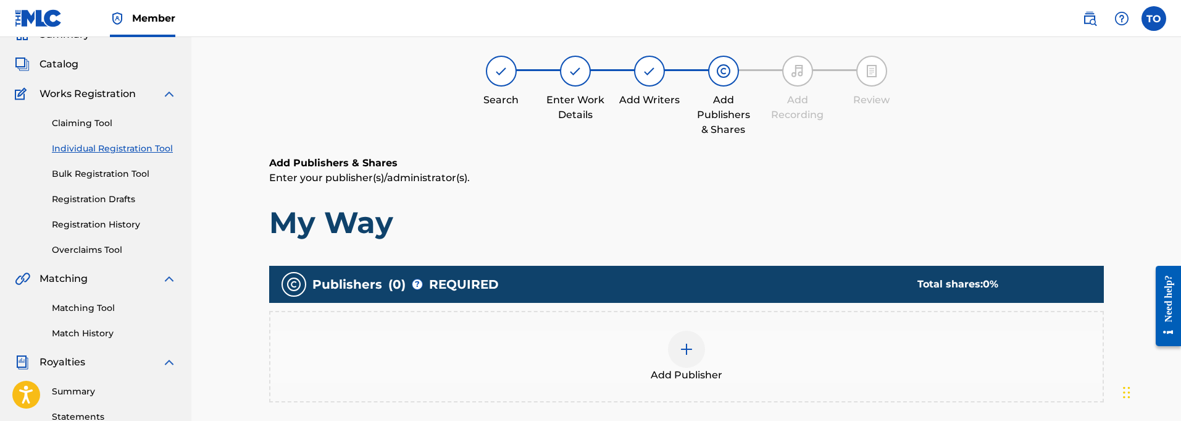
scroll to position [56, 0]
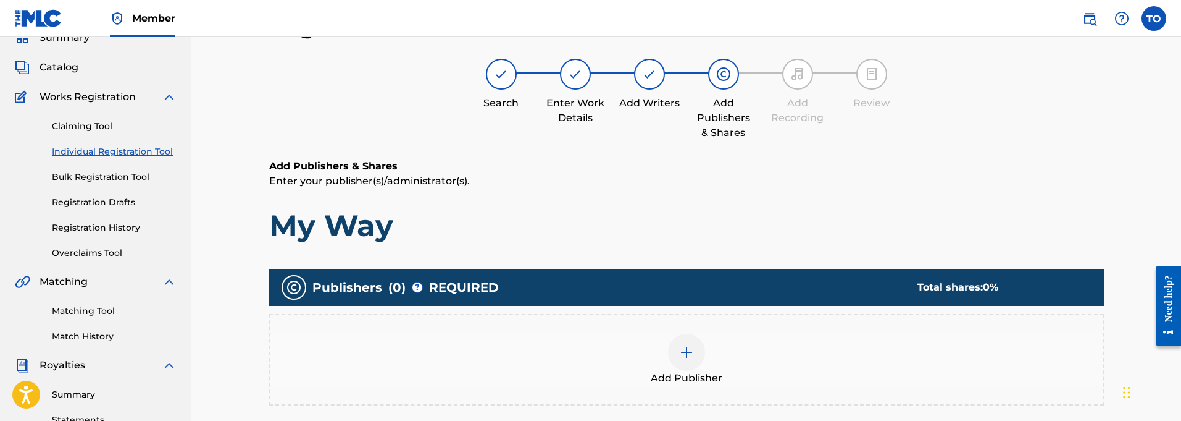
click at [689, 364] on div at bounding box center [686, 351] width 37 height 37
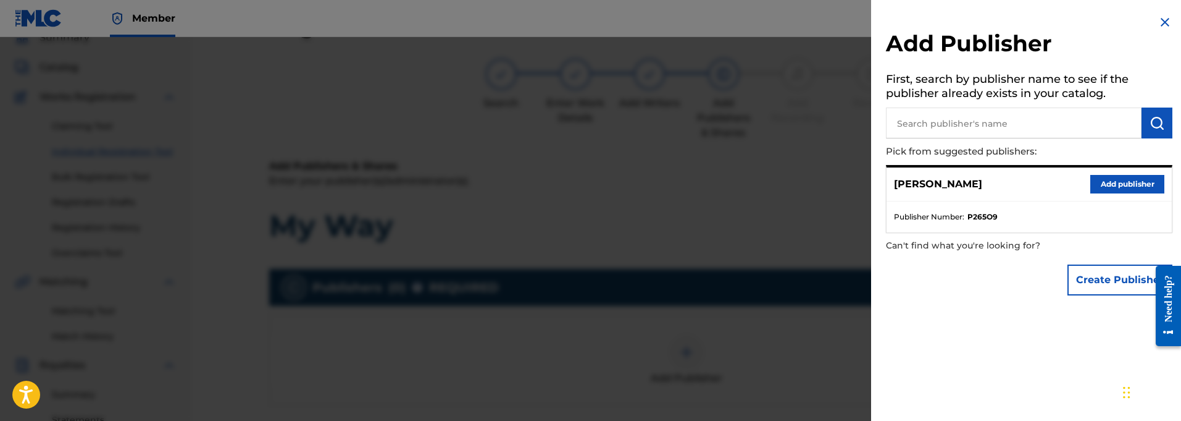
click at [1103, 182] on button "Add publisher" at bounding box center [1127, 184] width 74 height 19
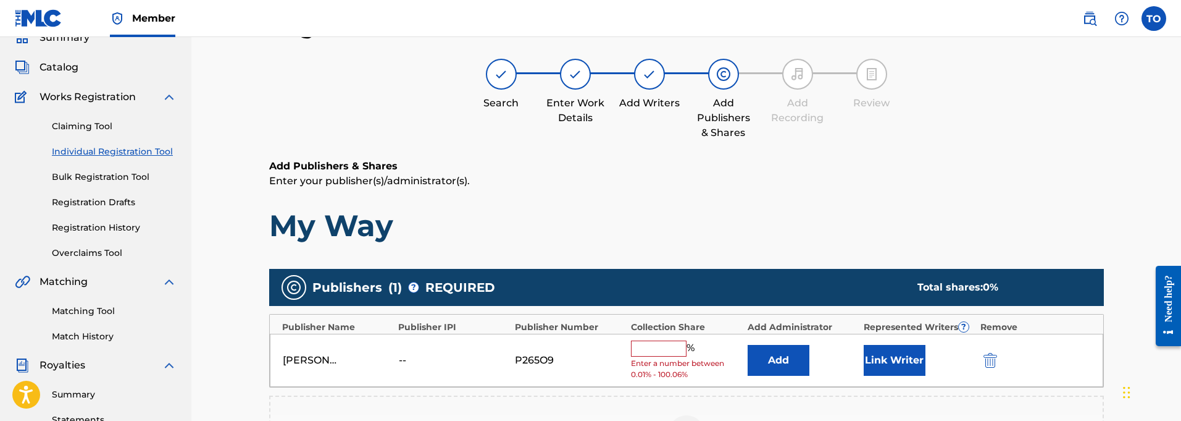
click at [652, 348] on input "text" at bounding box center [659, 348] width 56 height 16
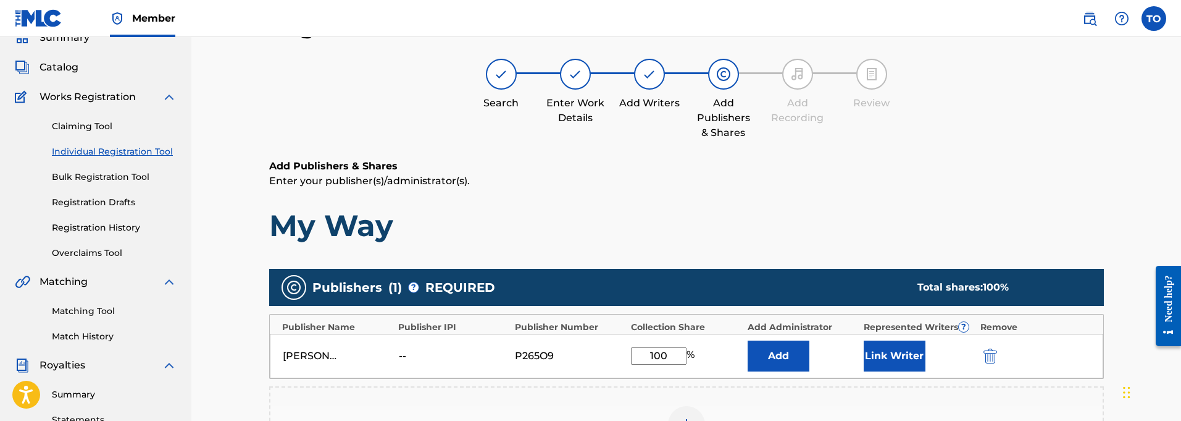
scroll to position [57, 0]
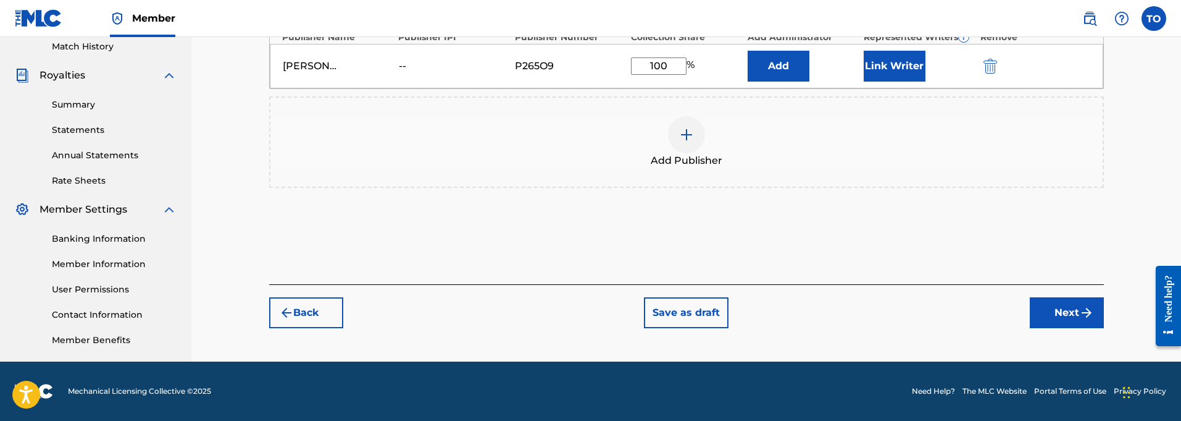
type input "100"
click at [1058, 314] on button "Next" at bounding box center [1067, 312] width 74 height 31
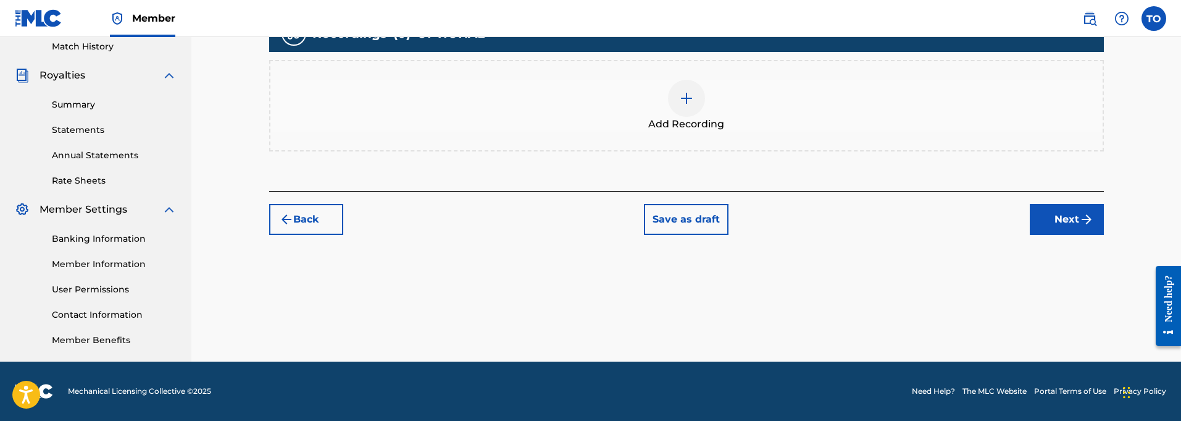
scroll to position [345, 0]
click at [687, 98] on img at bounding box center [686, 98] width 15 height 15
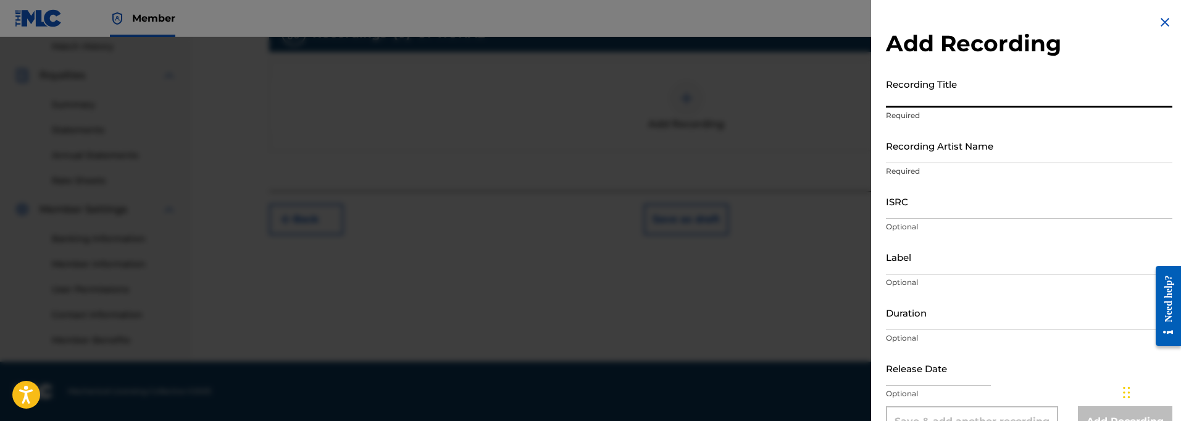
click at [921, 99] on input "Recording Title" at bounding box center [1029, 89] width 287 height 35
paste input "My Way"
type input "My Way"
click at [914, 213] on input "ISRC" at bounding box center [1029, 200] width 287 height 35
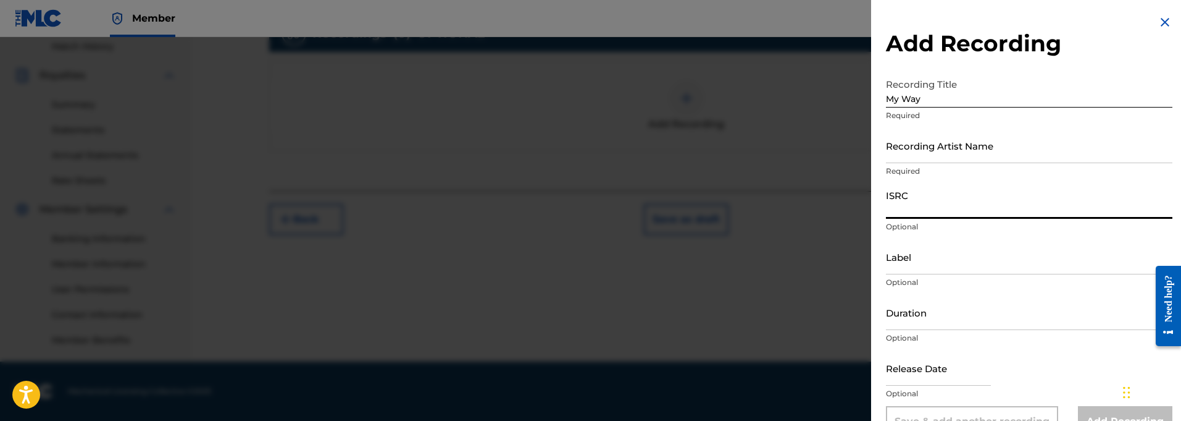
paste input "QT3F22500401"
type input "QT3F22500401"
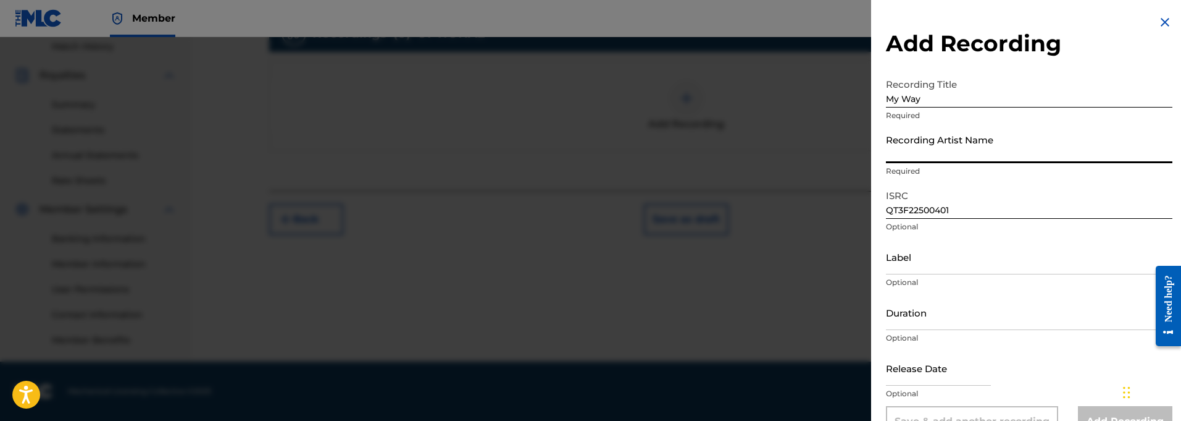
click at [913, 158] on input "Recording Artist Name" at bounding box center [1029, 145] width 287 height 35
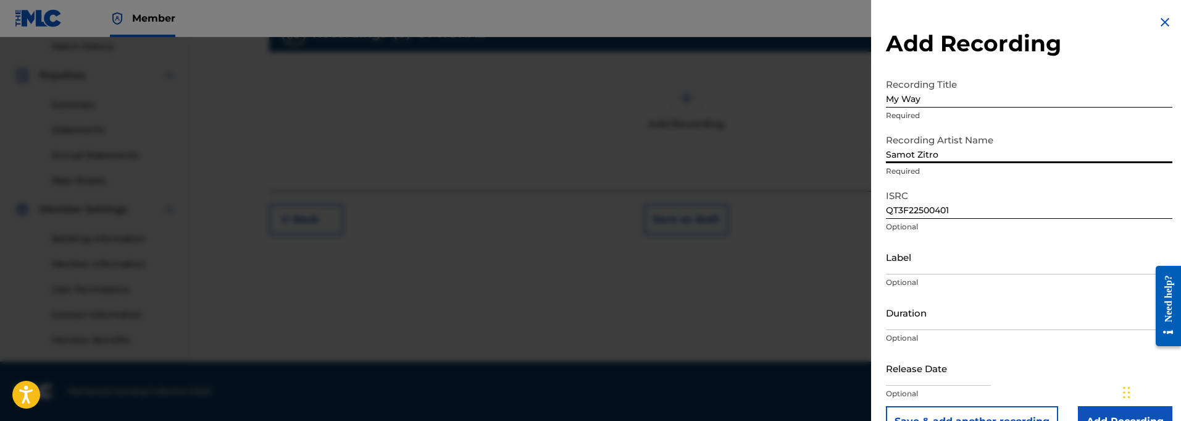
type input "Samot Zitro"
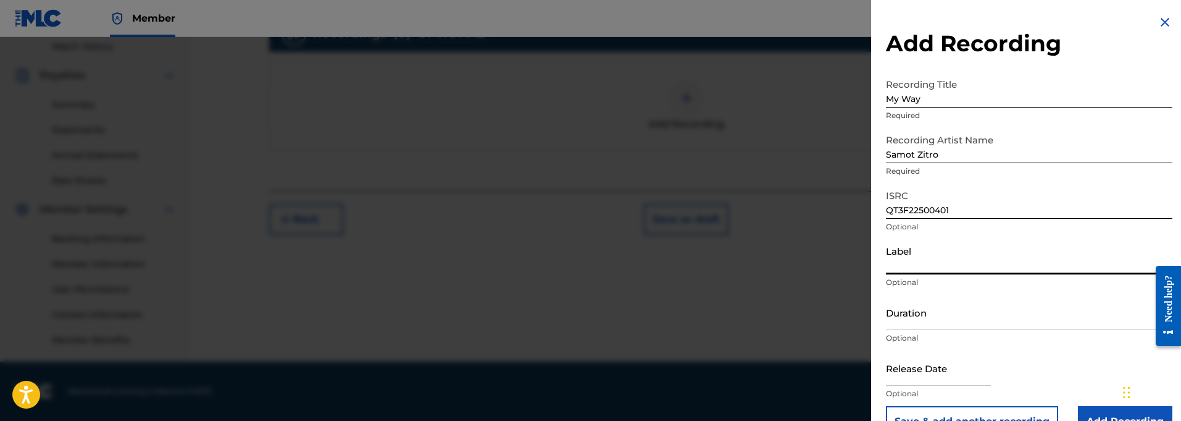
click at [926, 267] on input "Label" at bounding box center [1029, 256] width 287 height 35
paste input "914129 Records DK"
type input "914129 Records DK"
click at [918, 323] on input "Duration" at bounding box center [1029, 312] width 287 height 35
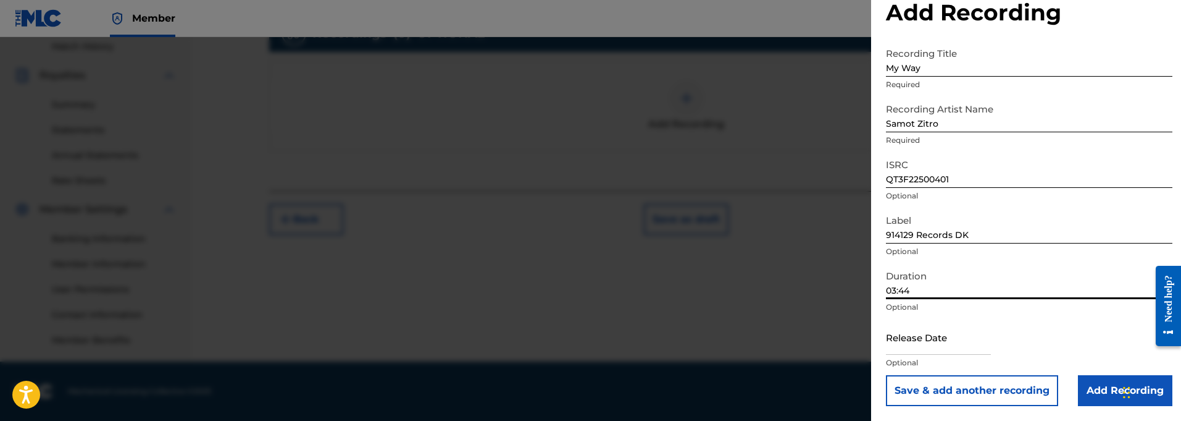
scroll to position [31, 0]
type input "03:44"
click at [936, 345] on input "text" at bounding box center [938, 336] width 105 height 35
select select "8"
select select "2025"
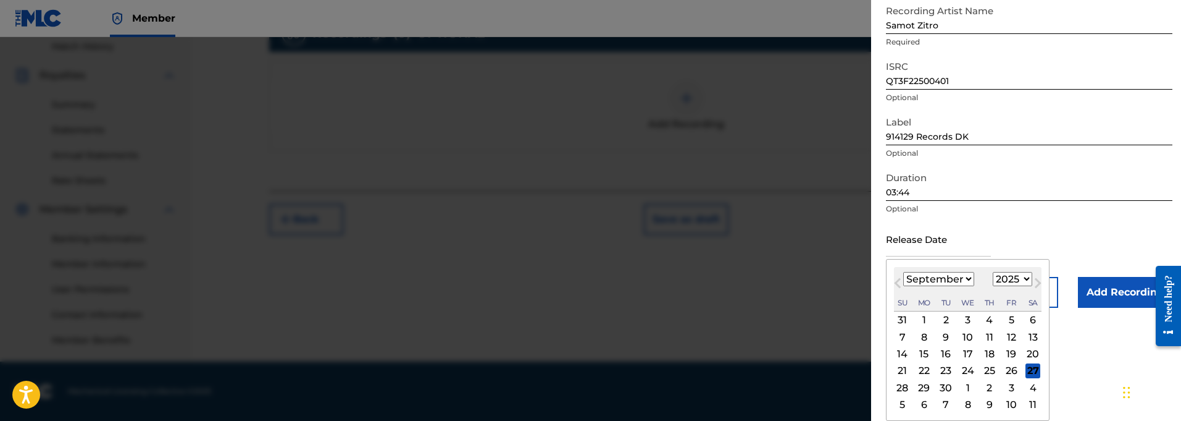
scroll to position [129, 0]
click at [1037, 282] on span "Next Month" at bounding box center [1037, 284] width 0 height 19
select select "9"
click at [902, 335] on div "5" at bounding box center [902, 336] width 15 height 15
type input "[DATE]"
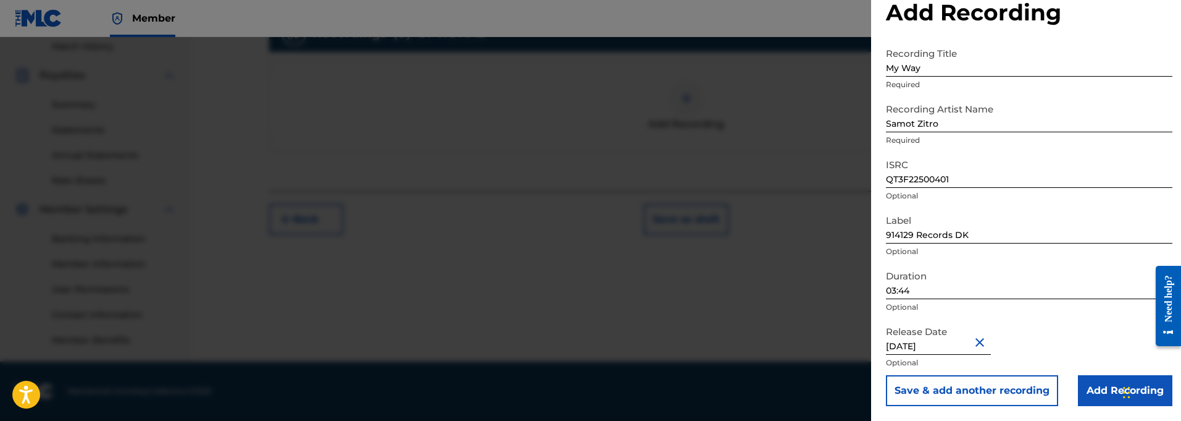
scroll to position [31, 0]
click at [1104, 390] on input "Add Recording" at bounding box center [1125, 390] width 94 height 31
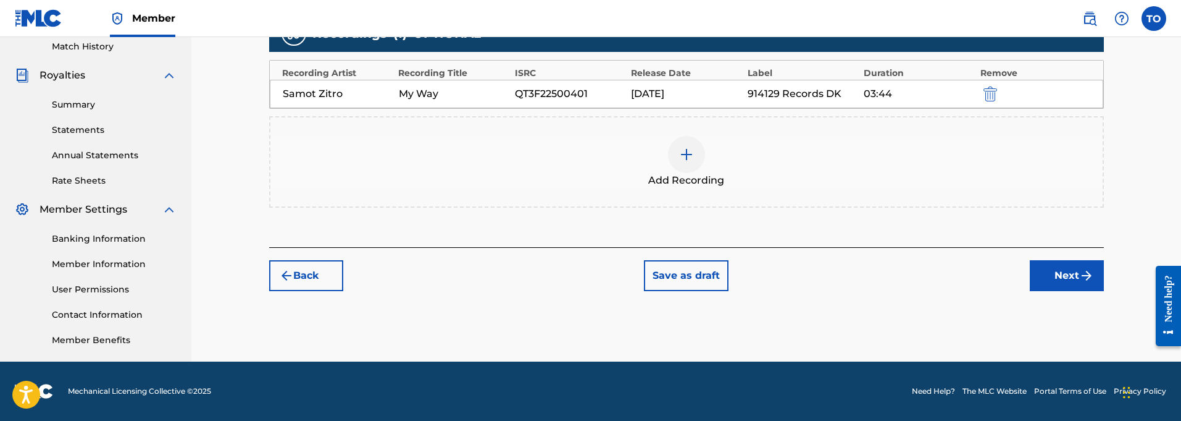
click at [1064, 277] on button "Next" at bounding box center [1067, 275] width 74 height 31
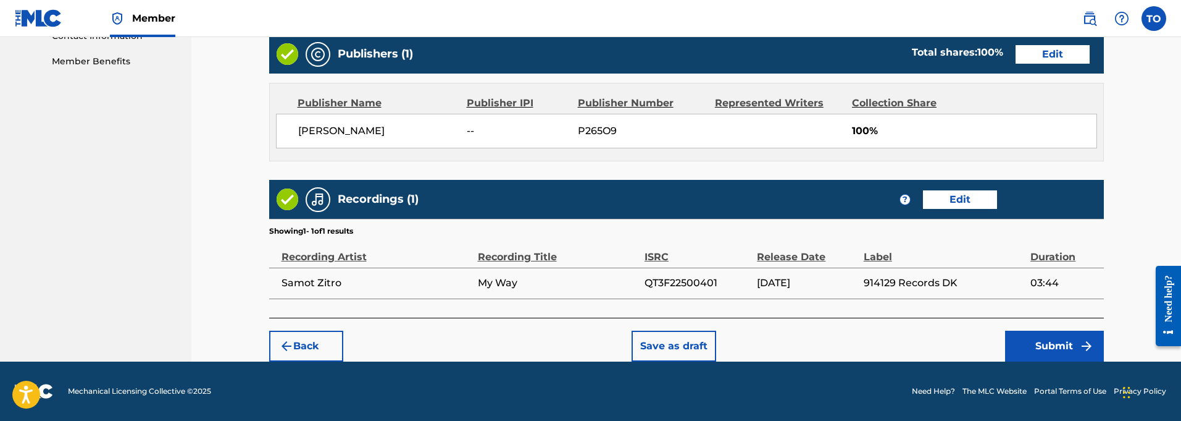
scroll to position [624, 0]
click at [1051, 338] on button "Submit" at bounding box center [1054, 345] width 99 height 31
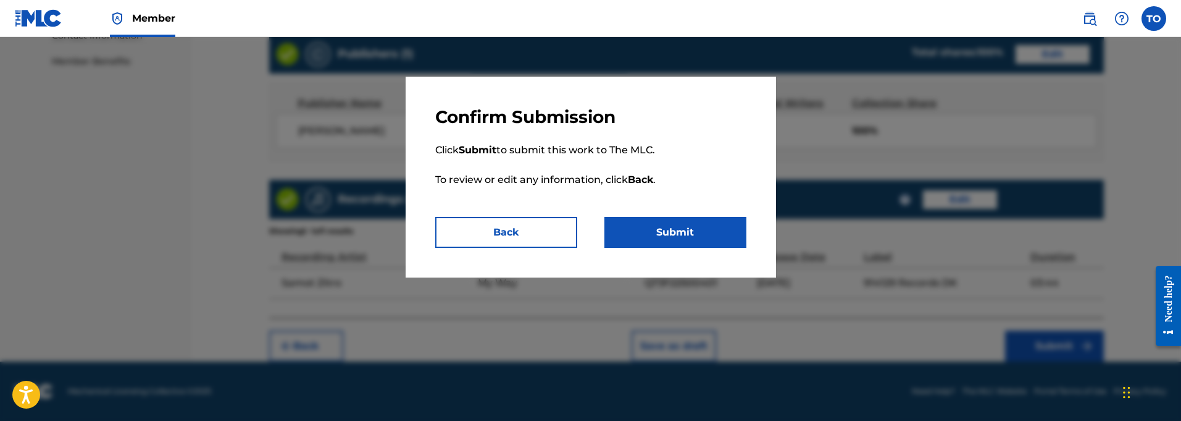
click at [677, 233] on button "Submit" at bounding box center [676, 232] width 142 height 31
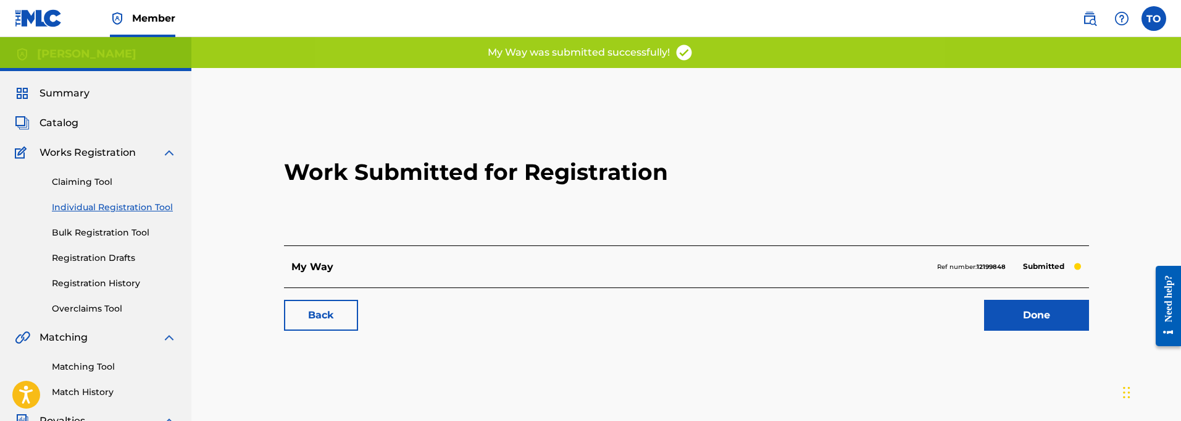
click at [330, 315] on link "Back" at bounding box center [321, 314] width 74 height 31
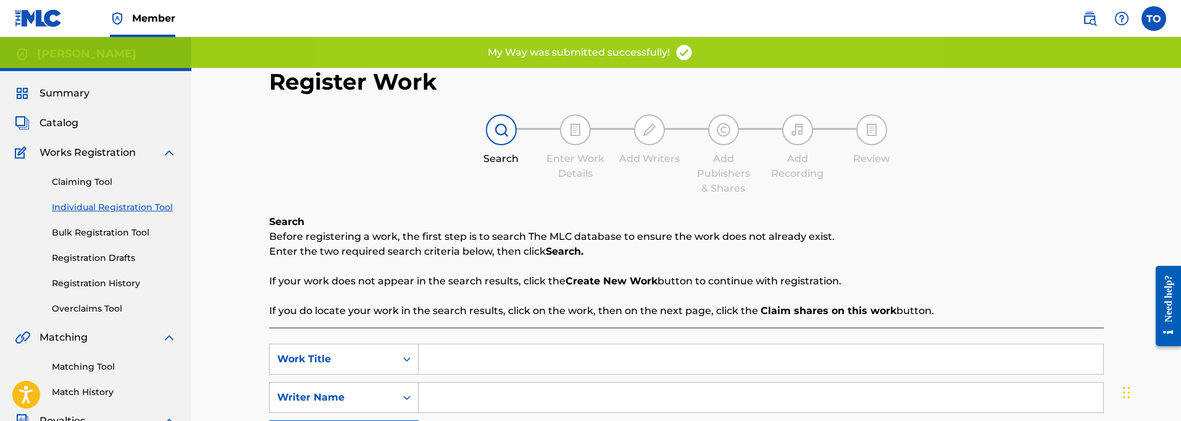
scroll to position [4, 0]
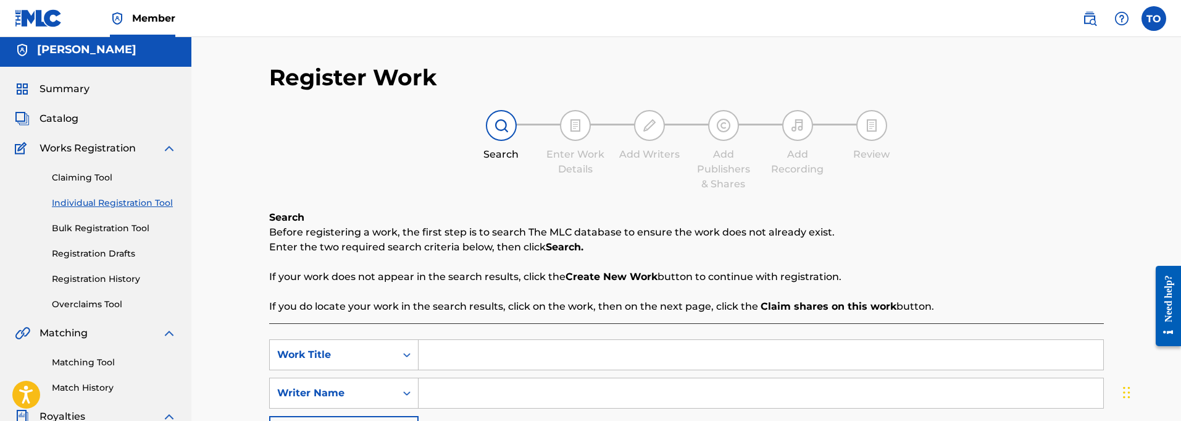
click at [452, 352] on input "Search Form" at bounding box center [761, 355] width 685 height 30
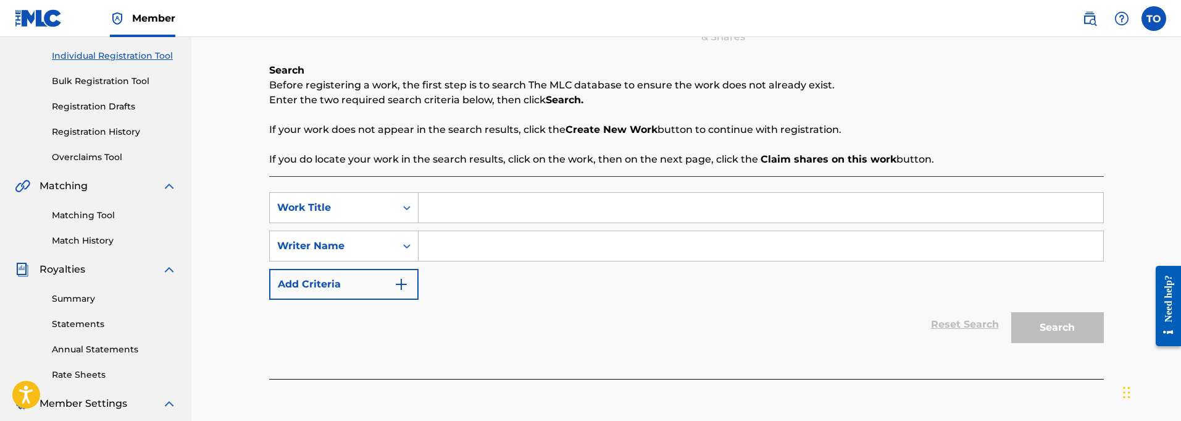
scroll to position [152, 0]
paste input "Fun In The Sun"
type input "Fun In The Sun"
click at [449, 251] on input "Search Form" at bounding box center [761, 245] width 685 height 30
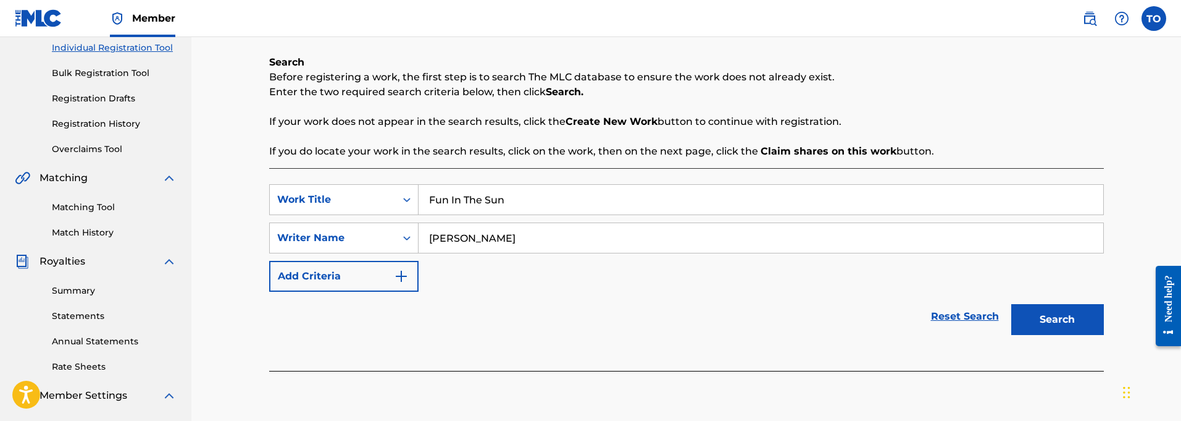
scroll to position [162, 0]
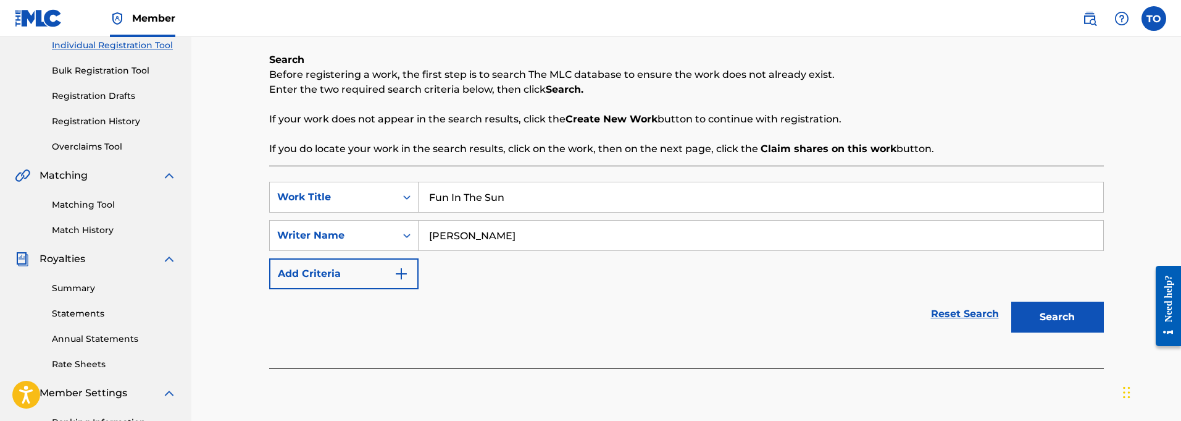
type input "[PERSON_NAME]"
click at [367, 280] on button "Add Criteria" at bounding box center [343, 273] width 149 height 31
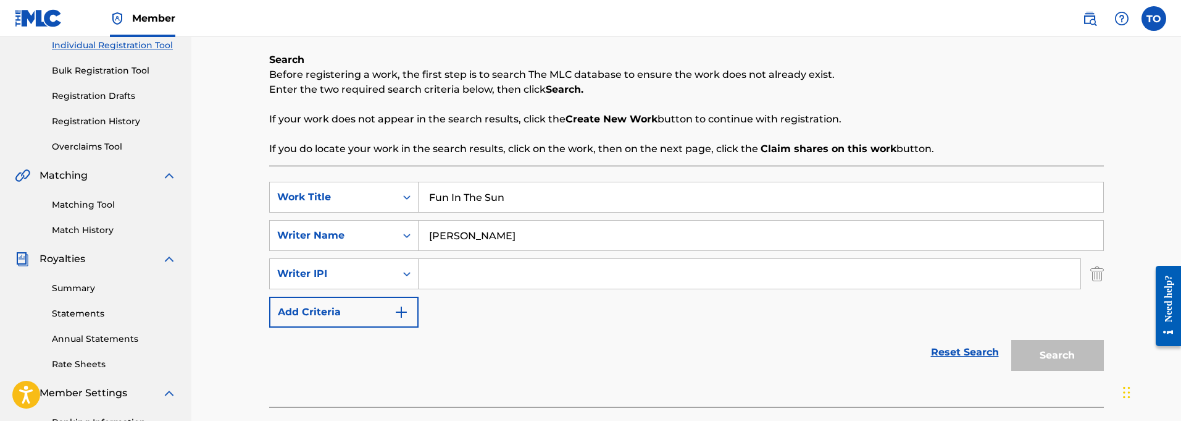
scroll to position [162, 0]
click at [493, 274] on input "Search Form" at bounding box center [750, 273] width 662 height 30
paste input "01127821764"
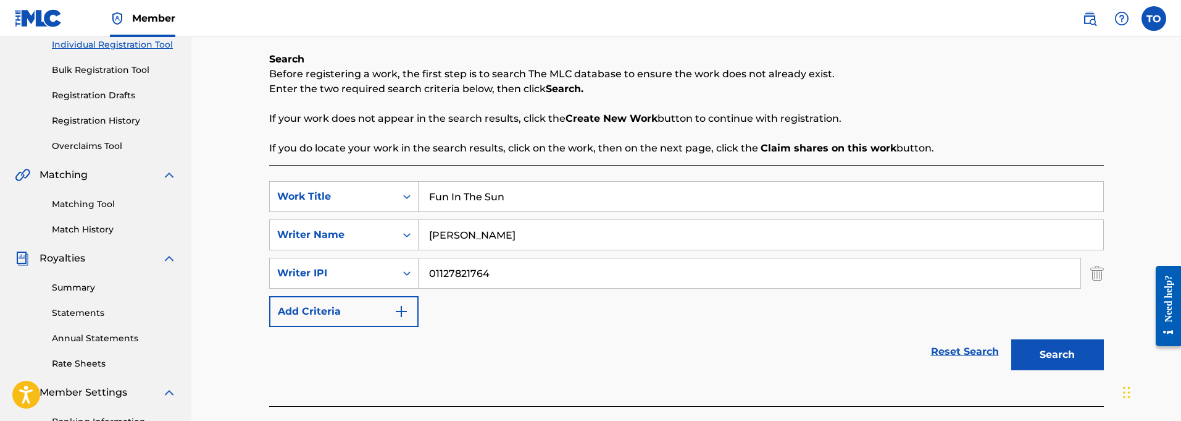
type input "01127821764"
click at [1055, 351] on button "Search" at bounding box center [1057, 354] width 93 height 31
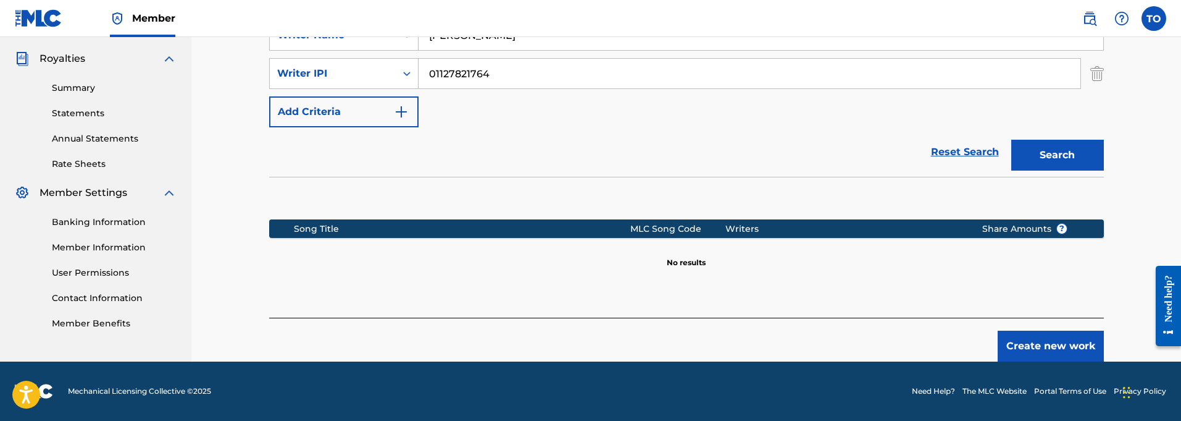
click at [1058, 344] on button "Create new work" at bounding box center [1051, 345] width 106 height 31
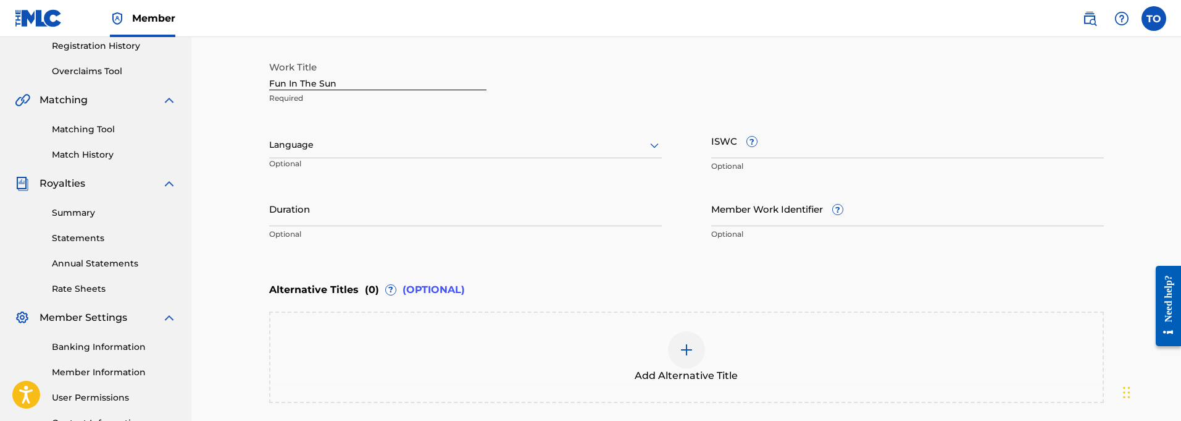
scroll to position [232, 0]
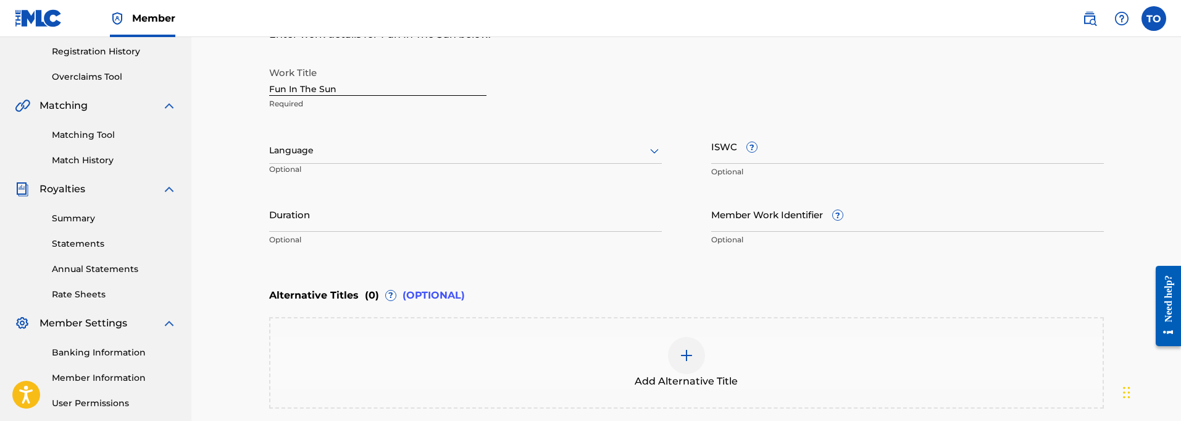
click at [348, 226] on input "Duration" at bounding box center [465, 213] width 393 height 35
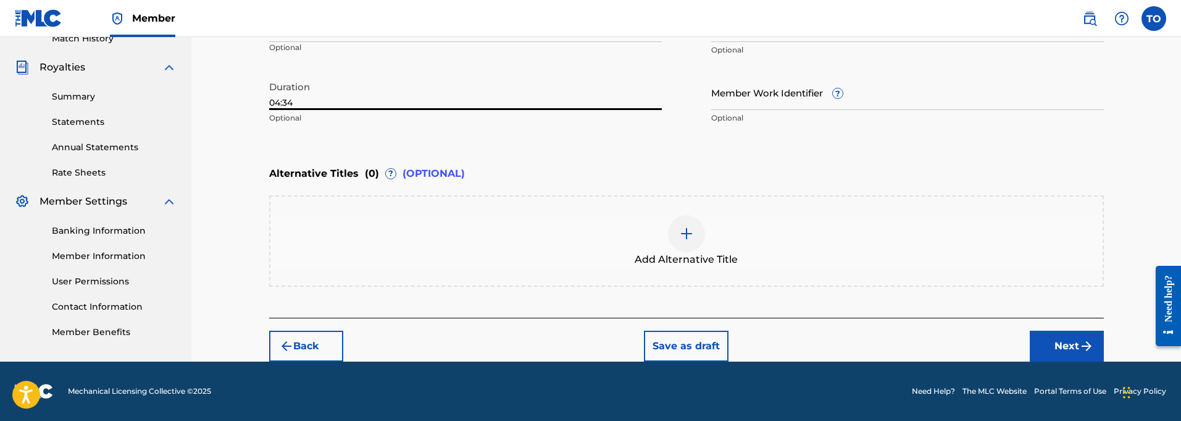
type input "04:34"
drag, startPoint x: 1064, startPoint y: 345, endPoint x: 1057, endPoint y: 342, distance: 8.0
click at [1063, 345] on button "Next" at bounding box center [1067, 345] width 74 height 31
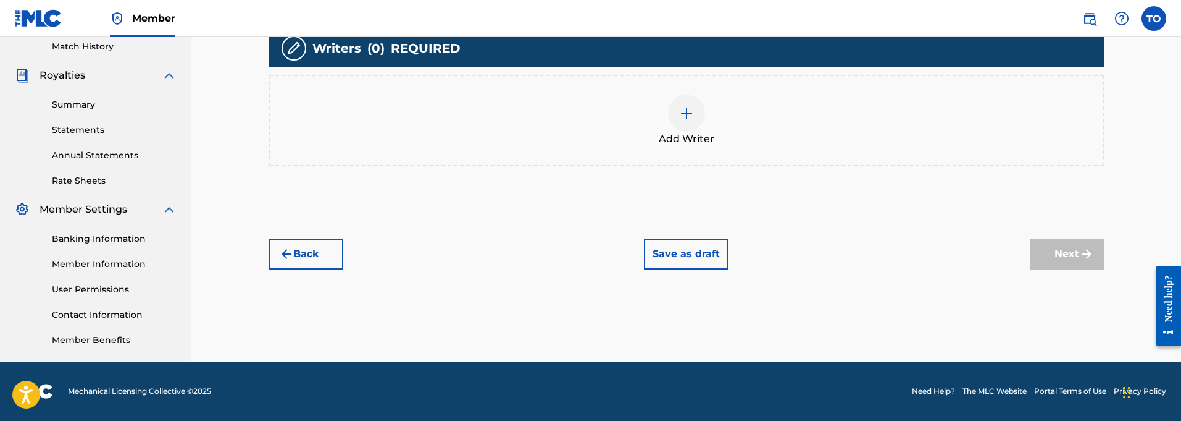
click at [682, 110] on img at bounding box center [686, 113] width 15 height 15
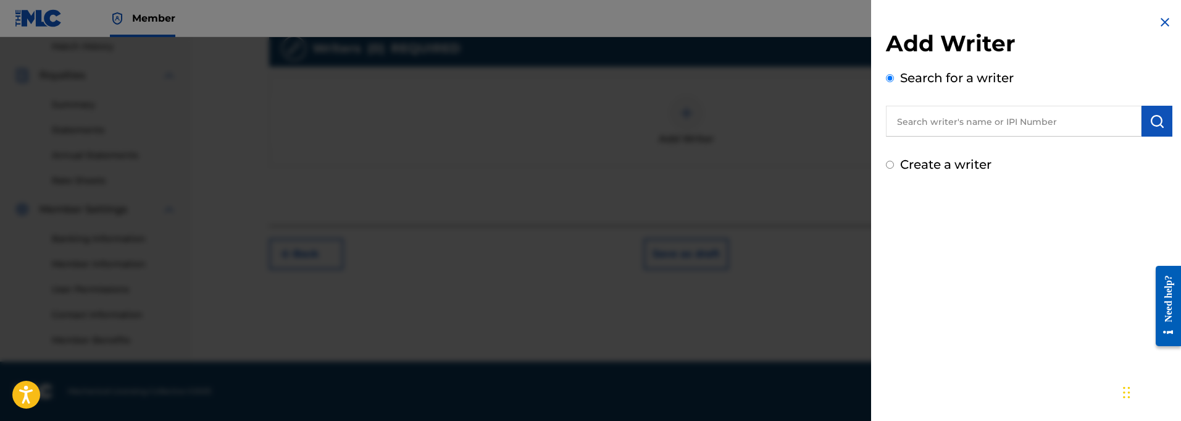
click at [1008, 123] on input "text" at bounding box center [1014, 121] width 256 height 31
paste input "01127821764"
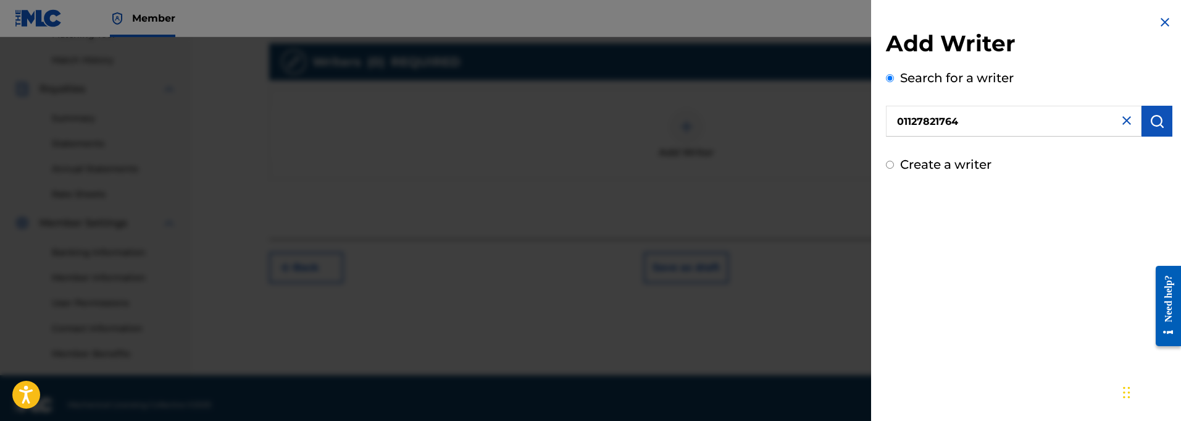
scroll to position [327, 0]
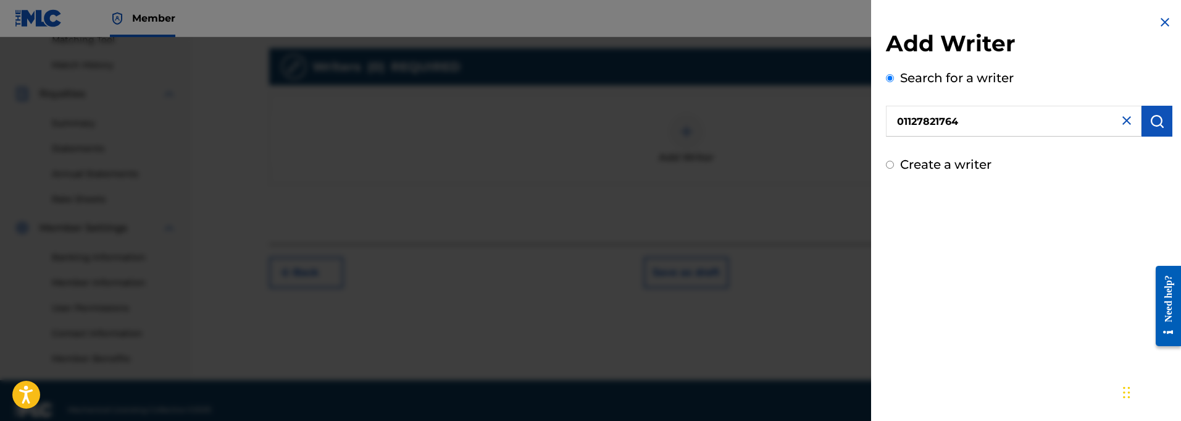
type input "01127821764"
drag, startPoint x: 1150, startPoint y: 123, endPoint x: 1152, endPoint y: 141, distance: 18.0
click at [1150, 123] on img "submit" at bounding box center [1157, 121] width 15 height 15
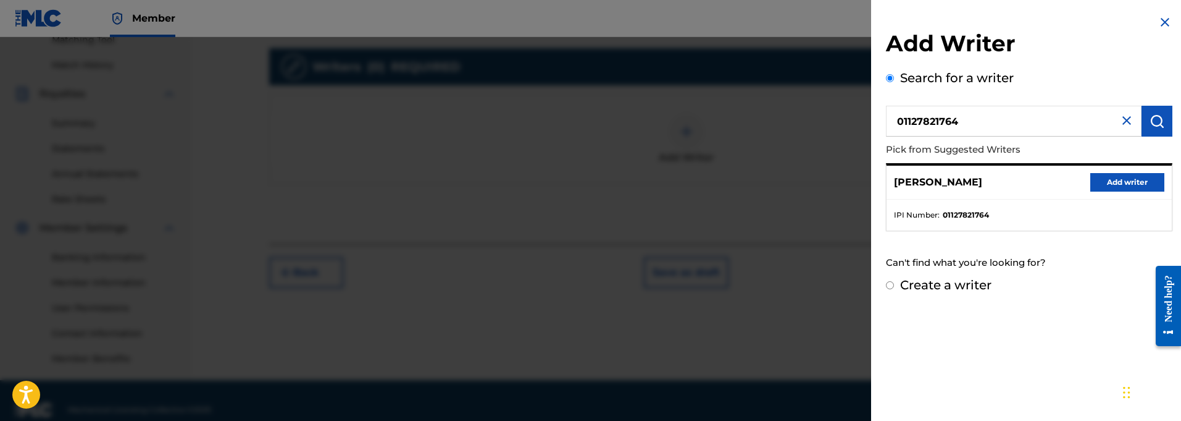
click at [1116, 177] on button "Add writer" at bounding box center [1127, 182] width 74 height 19
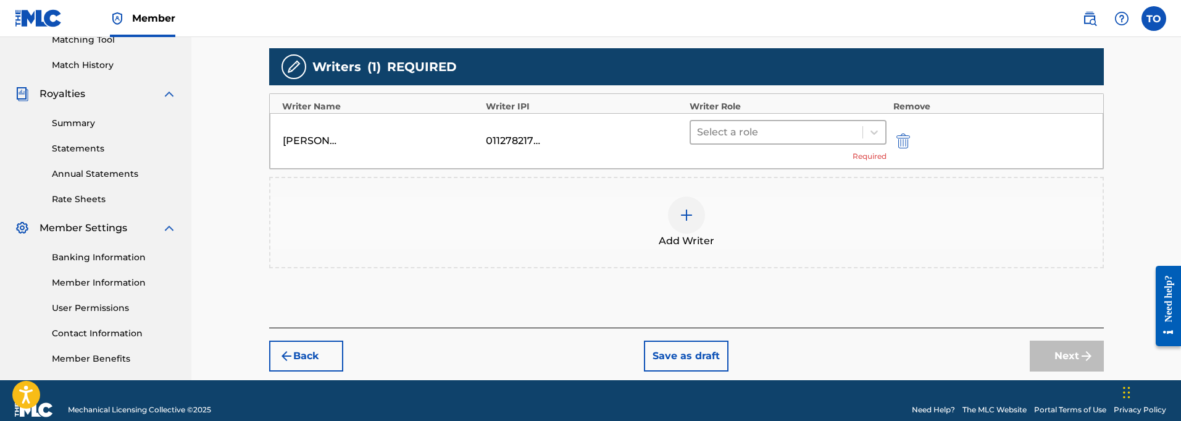
click at [726, 127] on div at bounding box center [777, 131] width 160 height 17
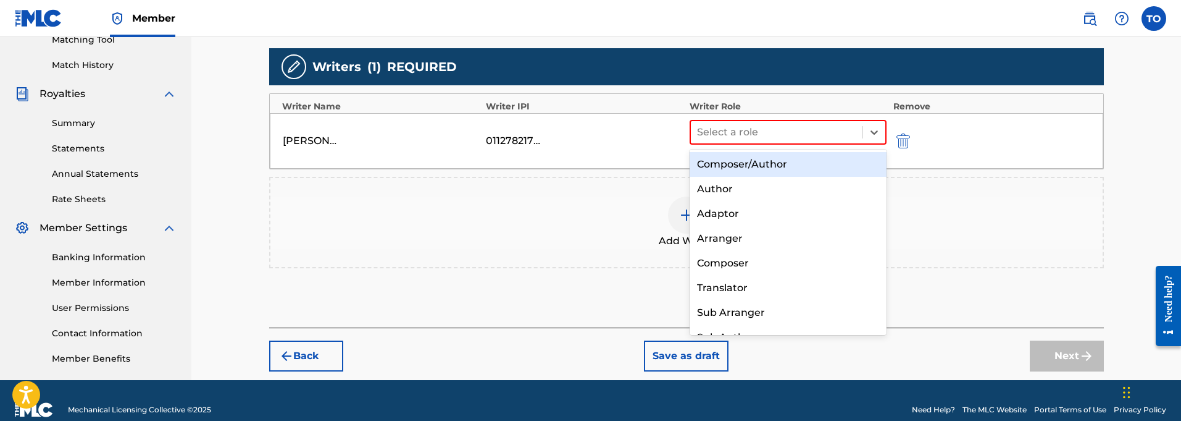
click at [709, 165] on div "Composer/Author" at bounding box center [789, 164] width 198 height 25
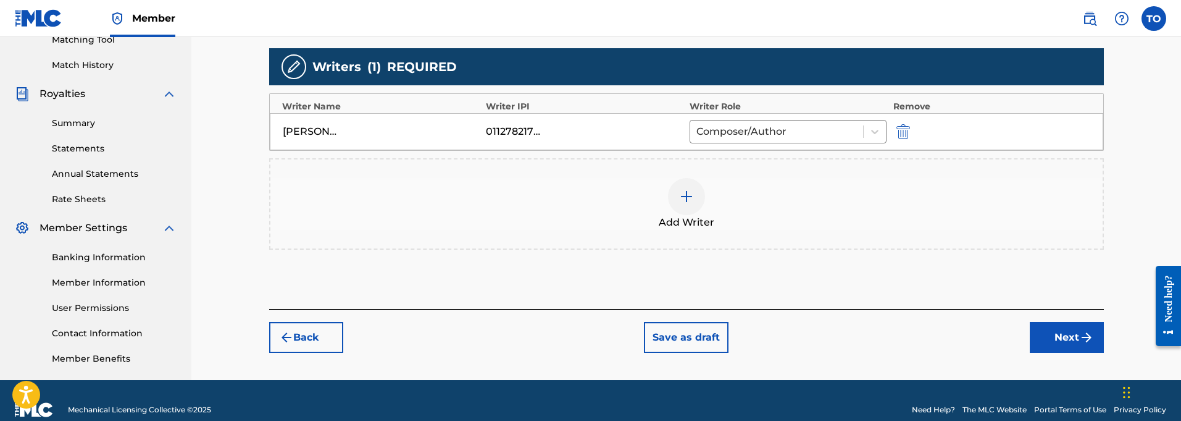
click at [1070, 341] on button "Next" at bounding box center [1067, 337] width 74 height 31
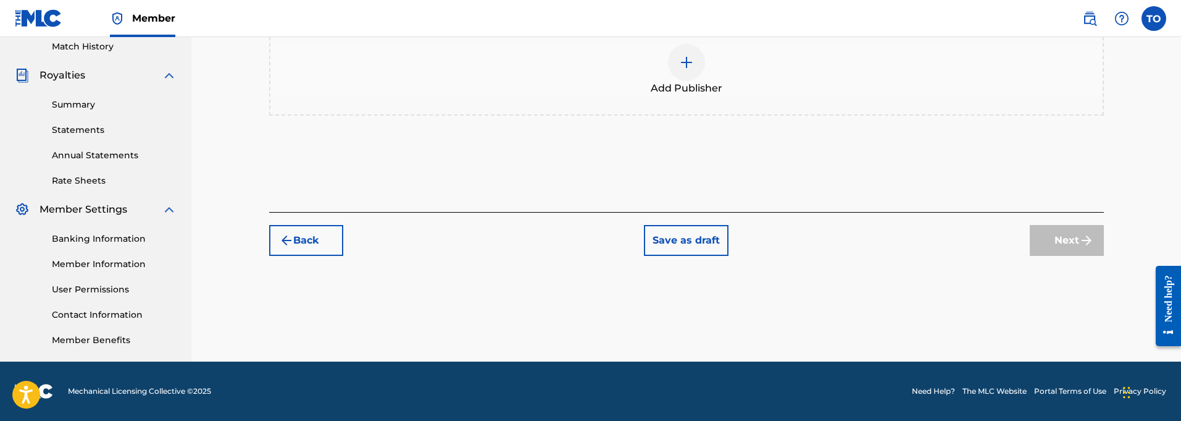
scroll to position [345, 0]
click at [685, 59] on img at bounding box center [686, 62] width 15 height 15
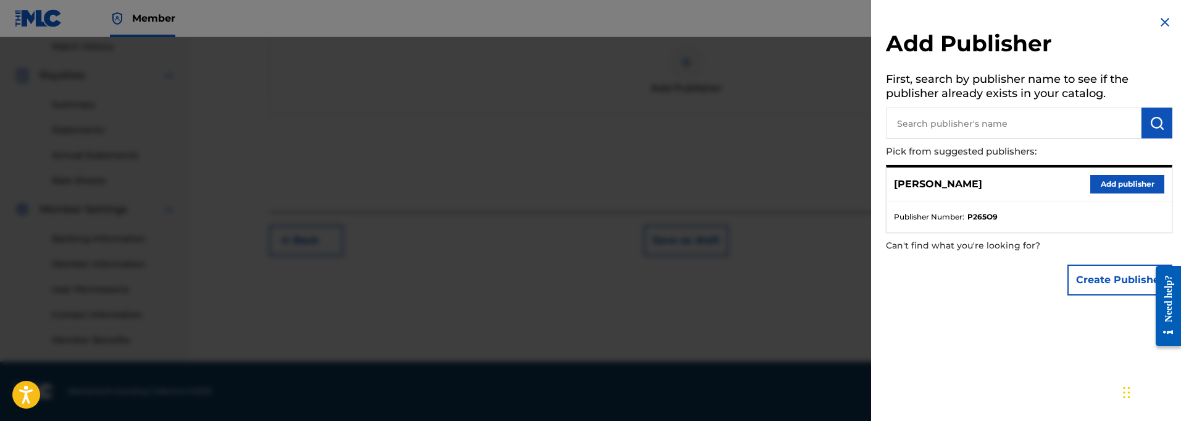
click at [1121, 183] on button "Add publisher" at bounding box center [1127, 184] width 74 height 19
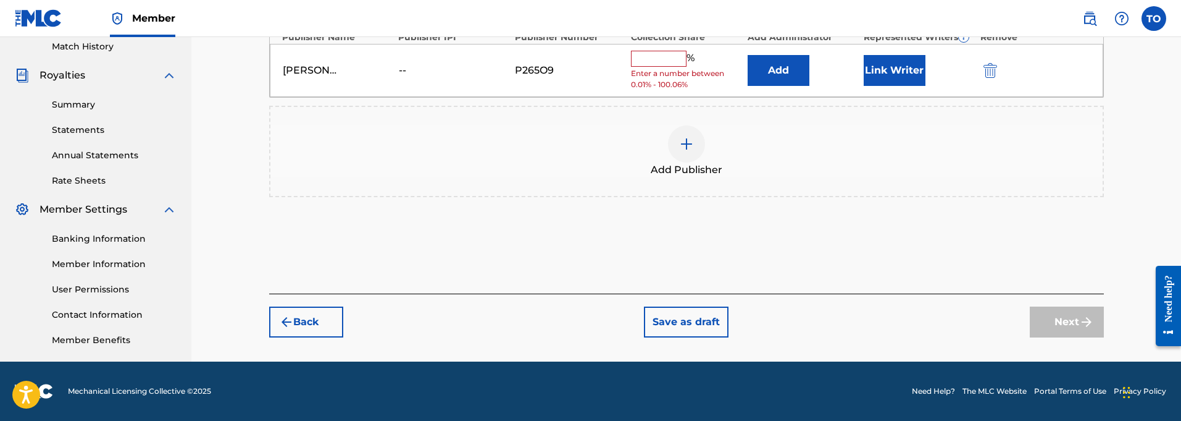
click at [650, 59] on input "text" at bounding box center [659, 59] width 56 height 16
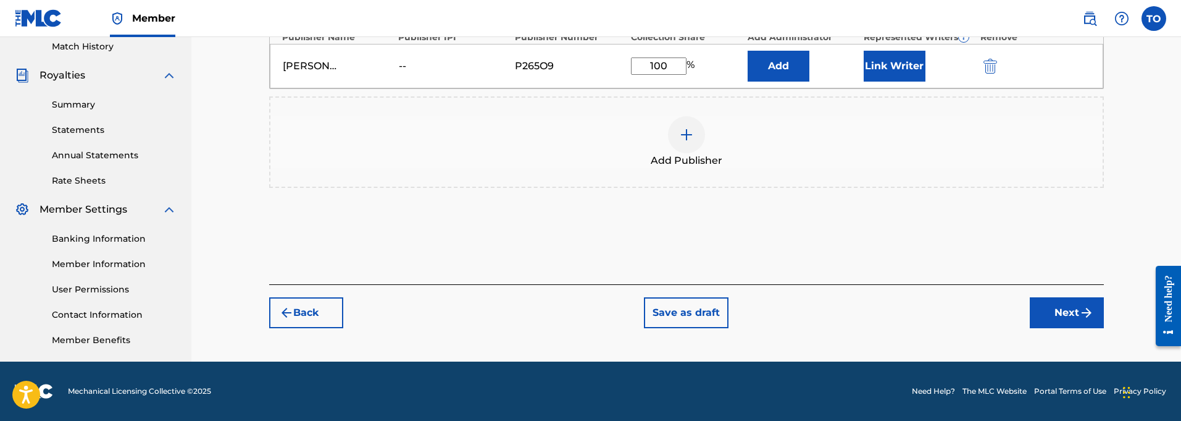
type input "100"
click at [1079, 314] on img "submit" at bounding box center [1086, 312] width 15 height 15
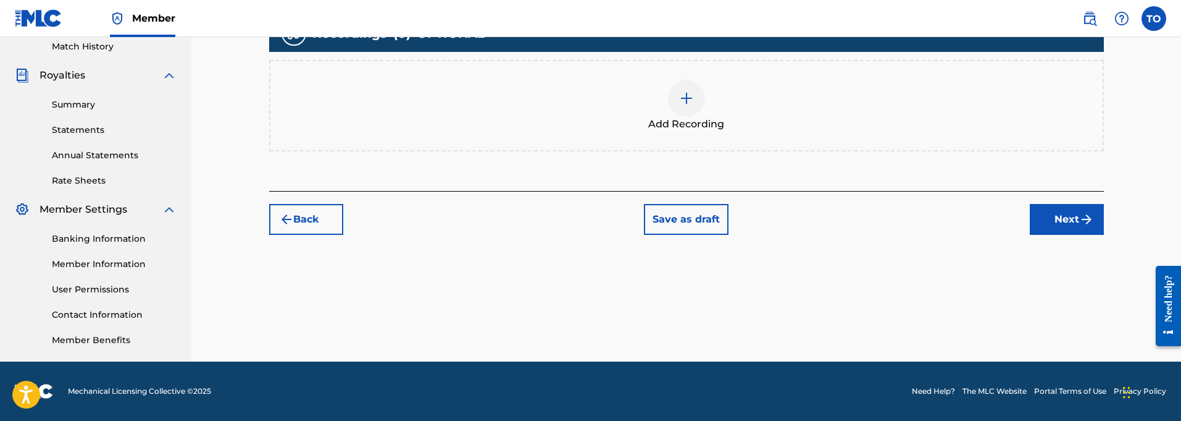
click at [686, 104] on img at bounding box center [686, 98] width 15 height 15
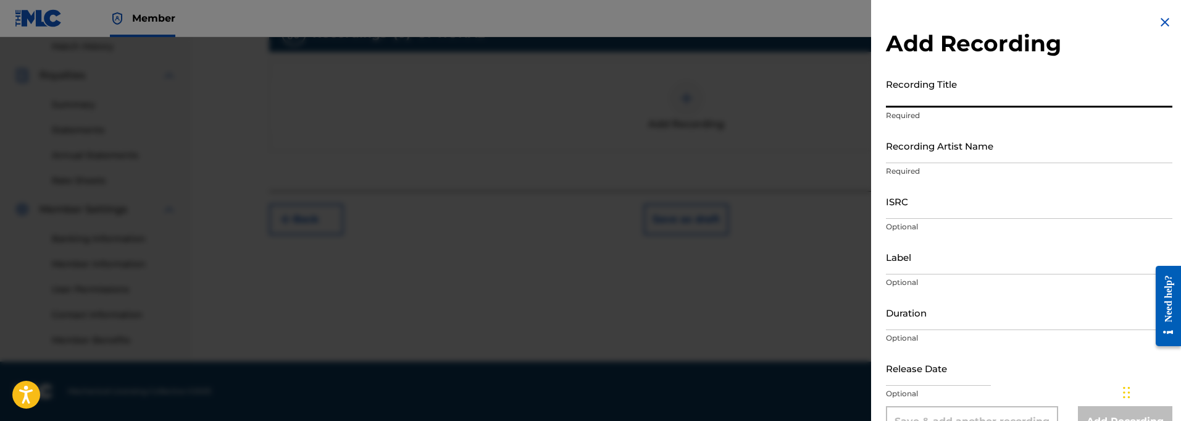
click at [919, 99] on input "Recording Title" at bounding box center [1029, 89] width 287 height 35
click at [982, 98] on input "Recording Title" at bounding box center [1029, 89] width 287 height 35
paste input "Fun In The Sun"
type input "Fun In The Sun"
click at [922, 160] on input "Recording Artist Name" at bounding box center [1029, 145] width 287 height 35
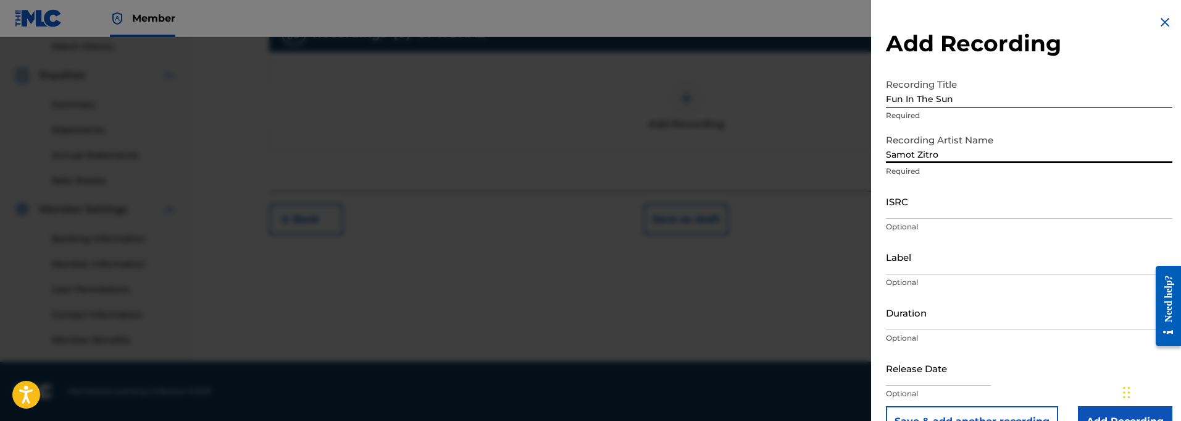
type input "Samot Zitro"
drag, startPoint x: 905, startPoint y: 214, endPoint x: 876, endPoint y: 201, distance: 32.6
click at [905, 214] on input "ISRC" at bounding box center [1029, 200] width 287 height 35
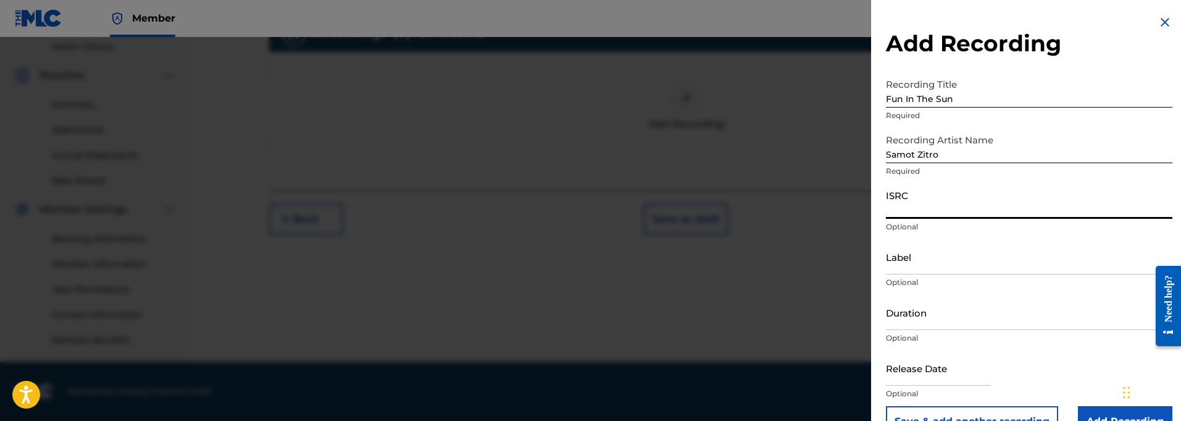
paste input "QT3F22500402"
type input "QT3F22500402"
click at [926, 267] on input "Label" at bounding box center [1029, 256] width 287 height 35
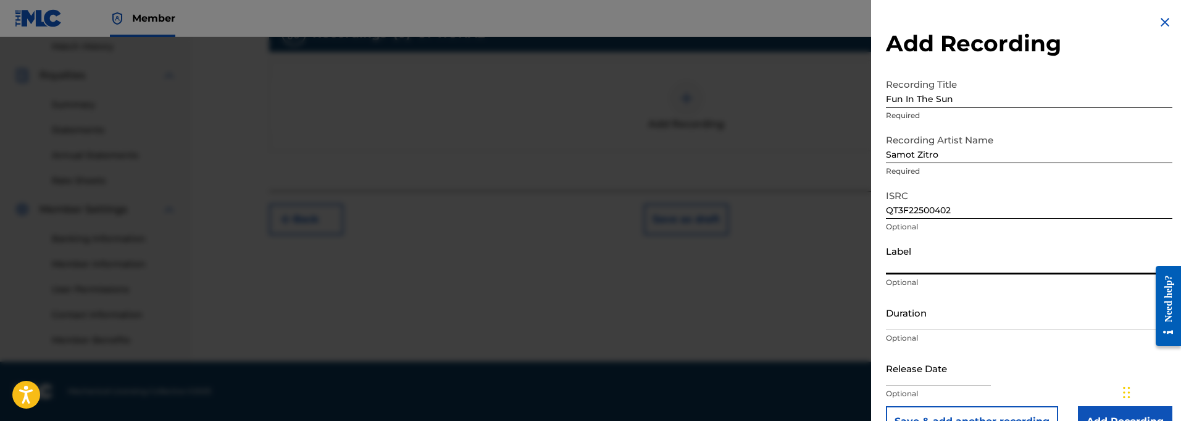
paste input "914129 Records DK"
type input "914129 Records DK"
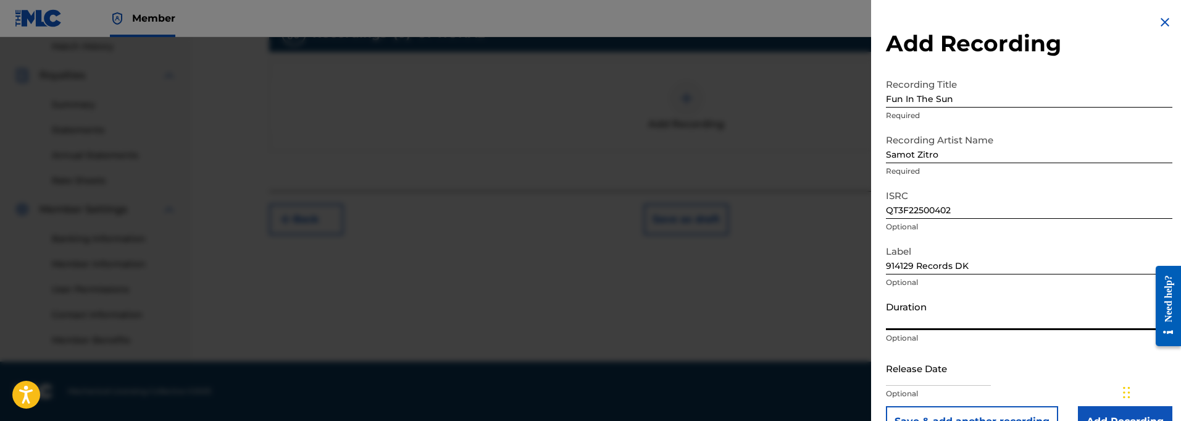
click at [914, 325] on input "Duration" at bounding box center [1029, 312] width 287 height 35
type input "04:34"
click at [913, 375] on input "text" at bounding box center [938, 367] width 105 height 35
select select "8"
select select "2025"
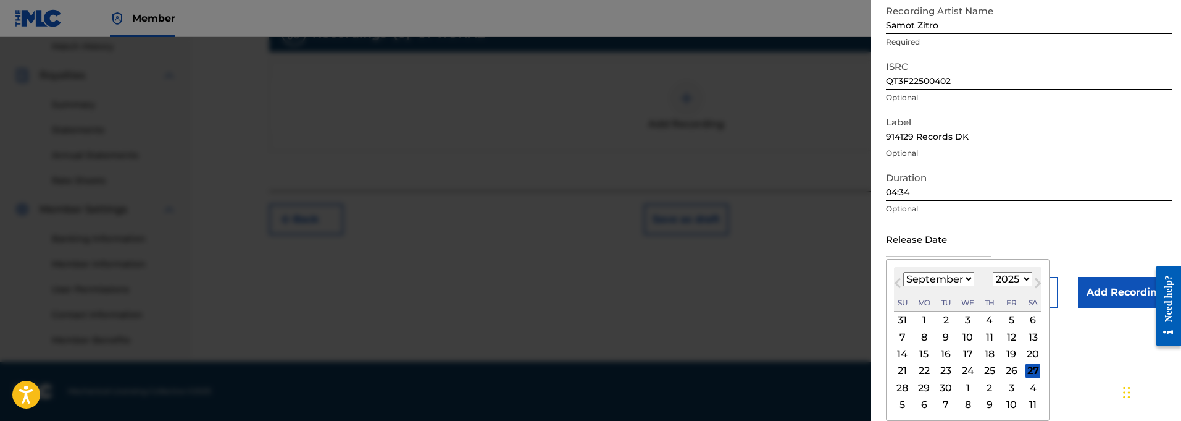
scroll to position [129, 0]
click at [1030, 280] on button "Next Month" at bounding box center [1038, 285] width 20 height 20
select select "9"
click at [900, 337] on div "5" at bounding box center [902, 336] width 15 height 15
type input "[DATE]"
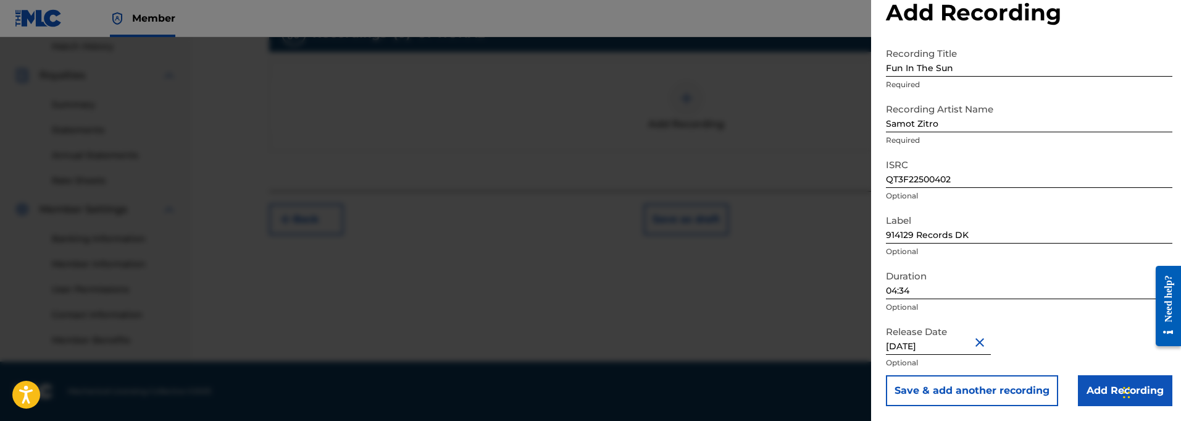
scroll to position [31, 0]
click at [1106, 382] on input "Add Recording" at bounding box center [1125, 390] width 94 height 31
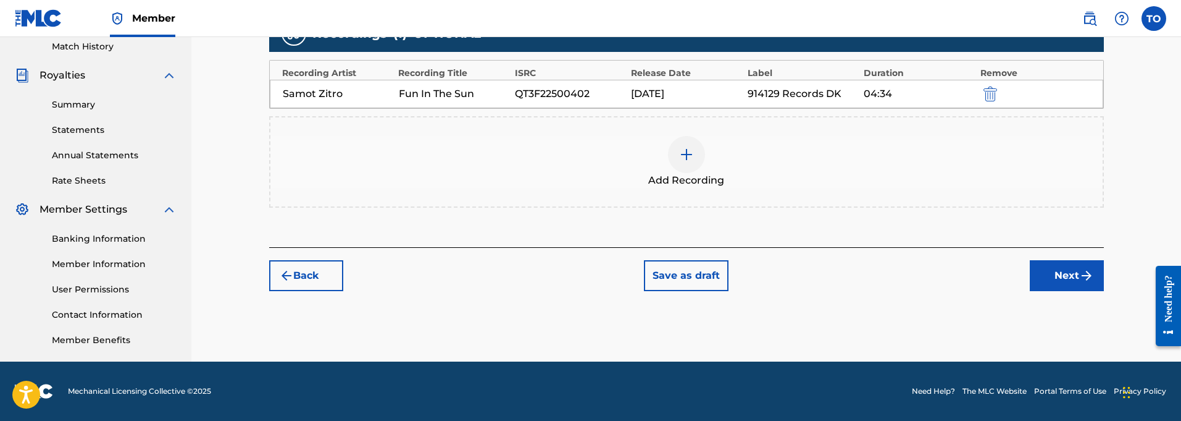
click at [1073, 266] on button "Next" at bounding box center [1067, 275] width 74 height 31
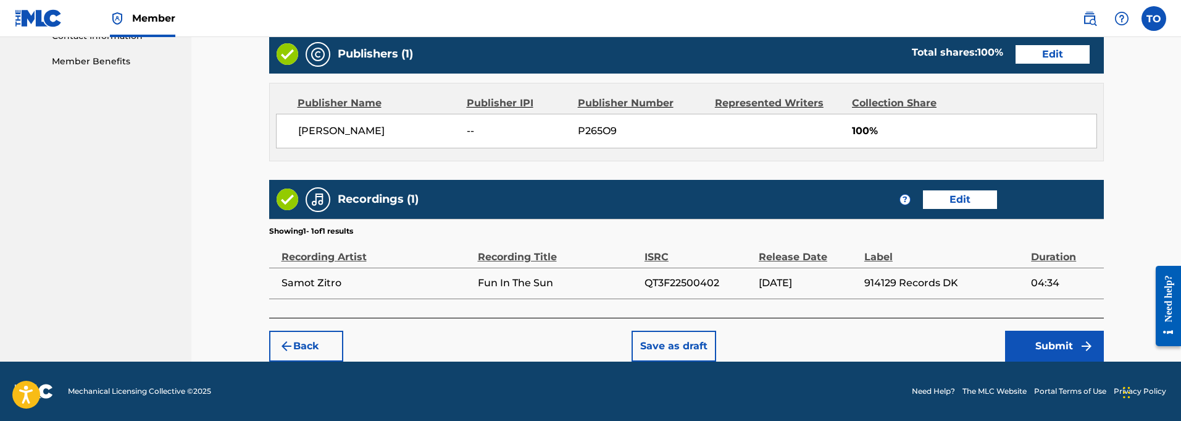
scroll to position [624, 0]
click at [1037, 343] on button "Submit" at bounding box center [1054, 345] width 99 height 31
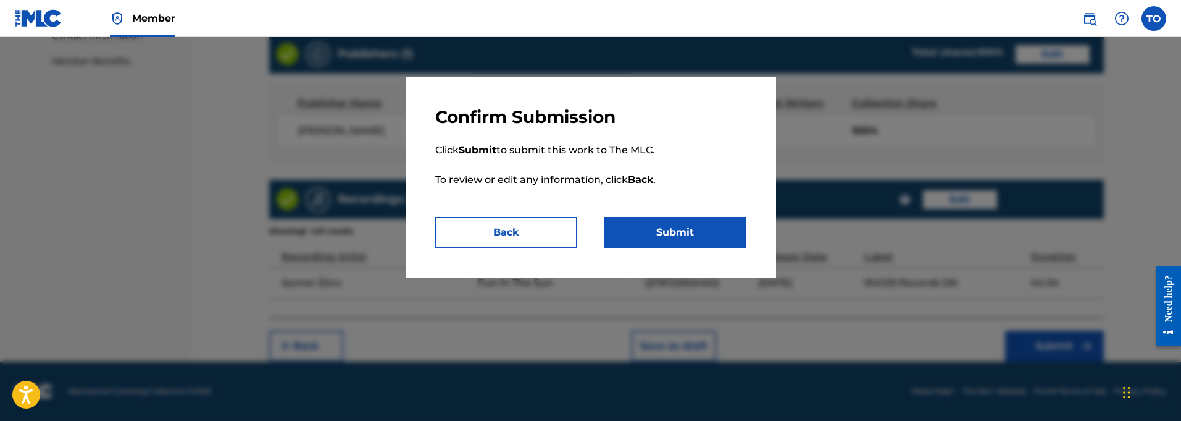
click at [667, 230] on button "Submit" at bounding box center [676, 232] width 142 height 31
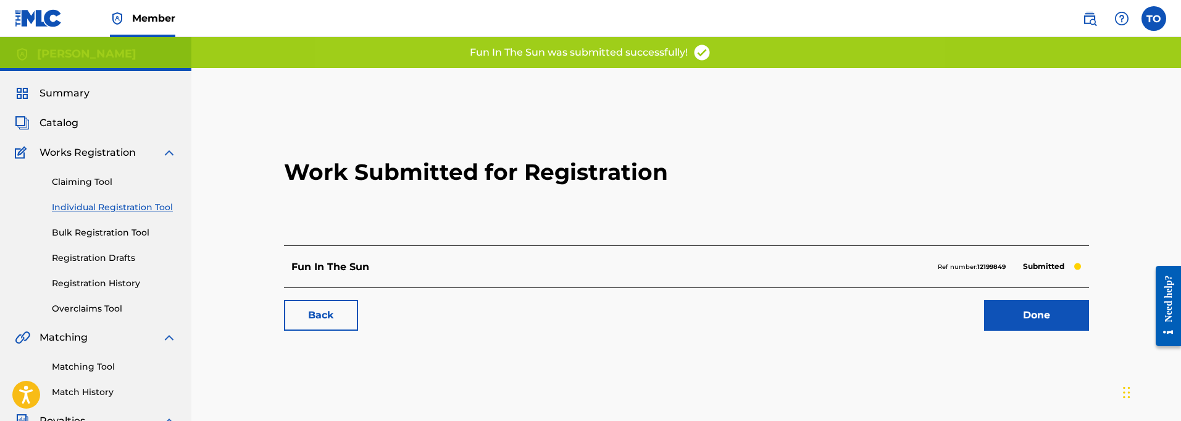
scroll to position [6, 0]
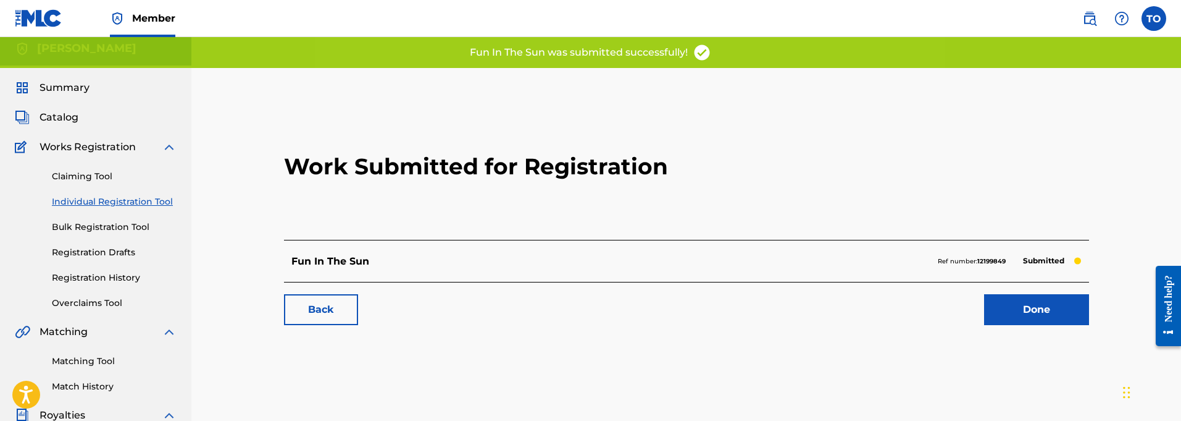
click at [1027, 304] on link "Done" at bounding box center [1036, 309] width 105 height 31
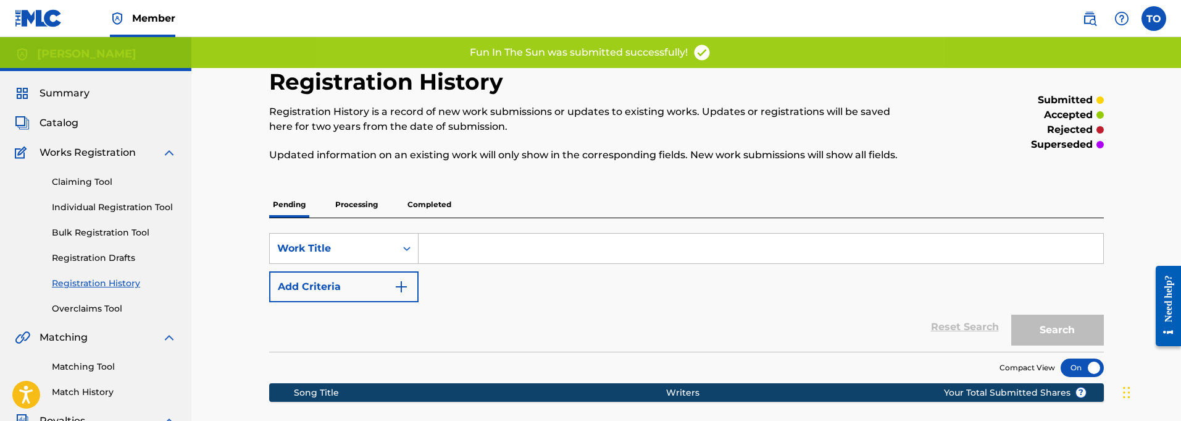
click at [353, 206] on p "Processing" at bounding box center [357, 204] width 50 height 26
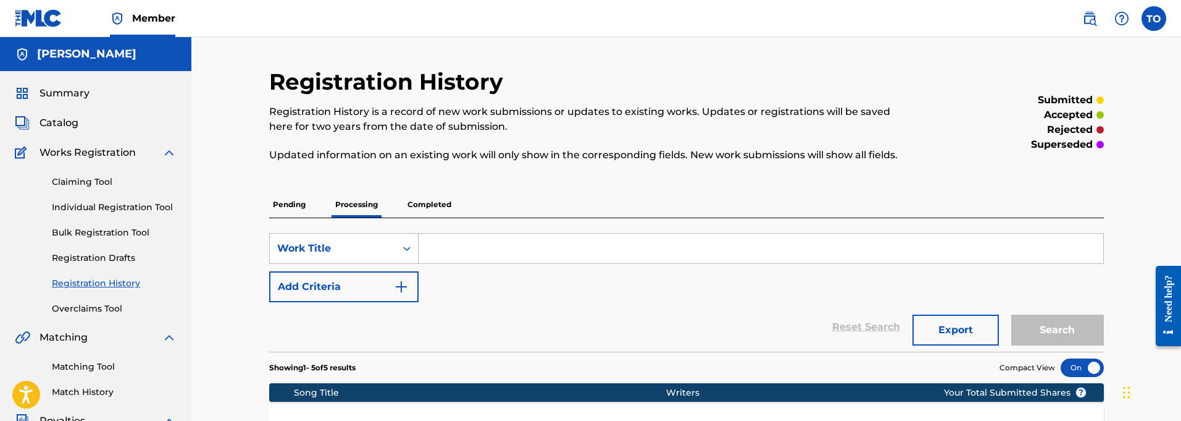
click at [439, 203] on p "Completed" at bounding box center [429, 204] width 51 height 26
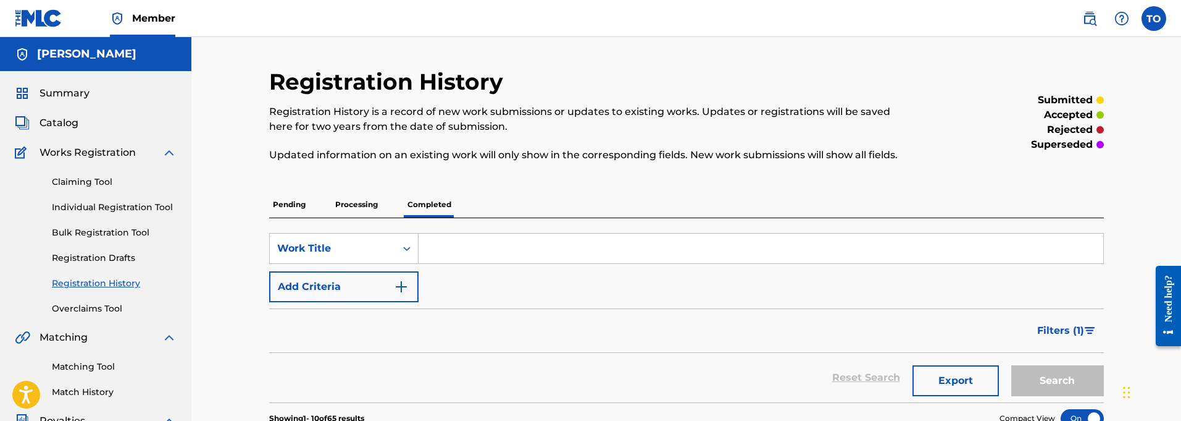
click at [362, 203] on p "Processing" at bounding box center [357, 204] width 50 height 26
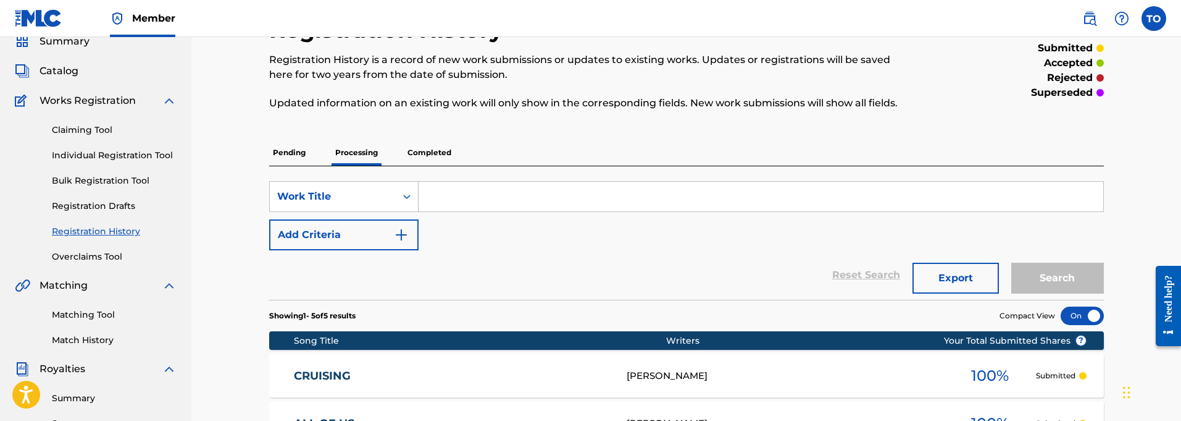
scroll to position [49, 0]
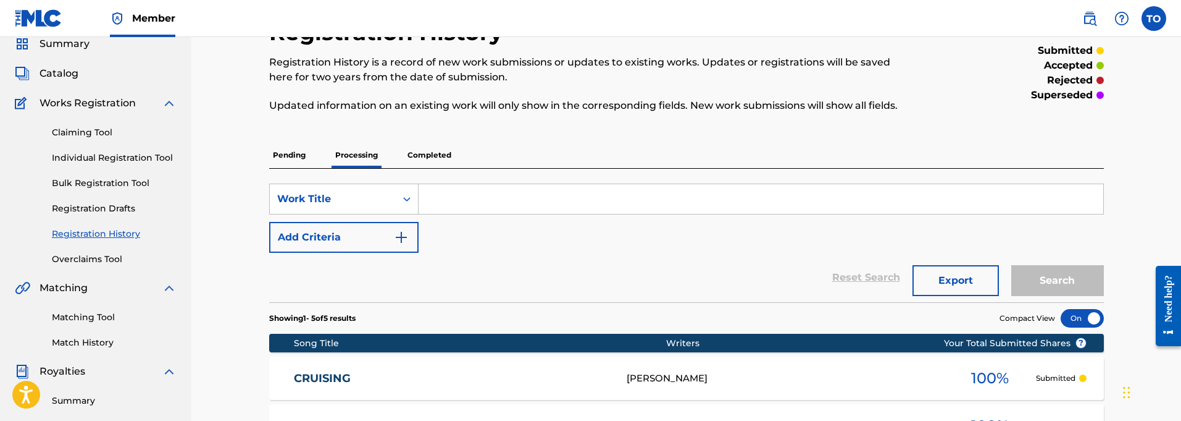
click at [297, 154] on p "Pending" at bounding box center [289, 155] width 40 height 26
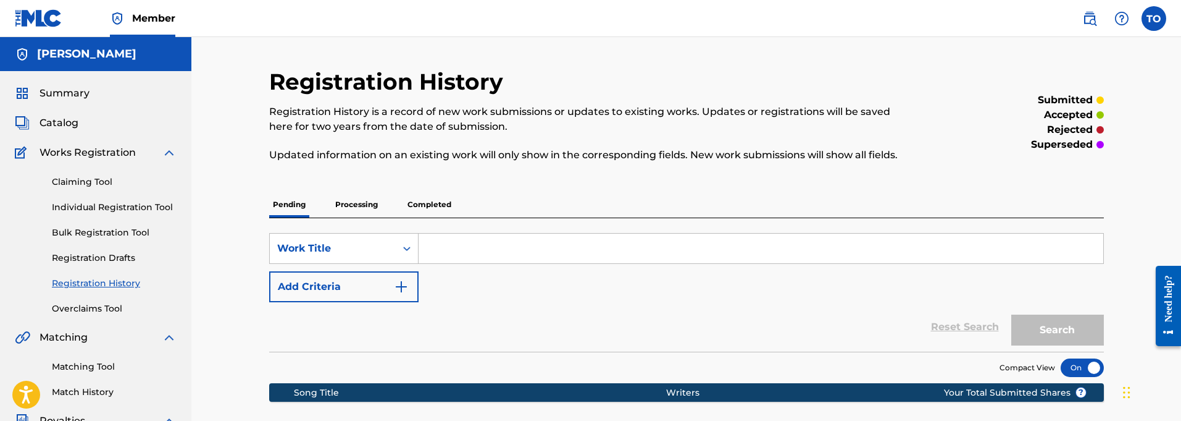
click at [359, 201] on p "Processing" at bounding box center [357, 204] width 50 height 26
click at [284, 201] on p "Pending" at bounding box center [289, 204] width 40 height 26
click at [361, 205] on p "Processing" at bounding box center [357, 204] width 50 height 26
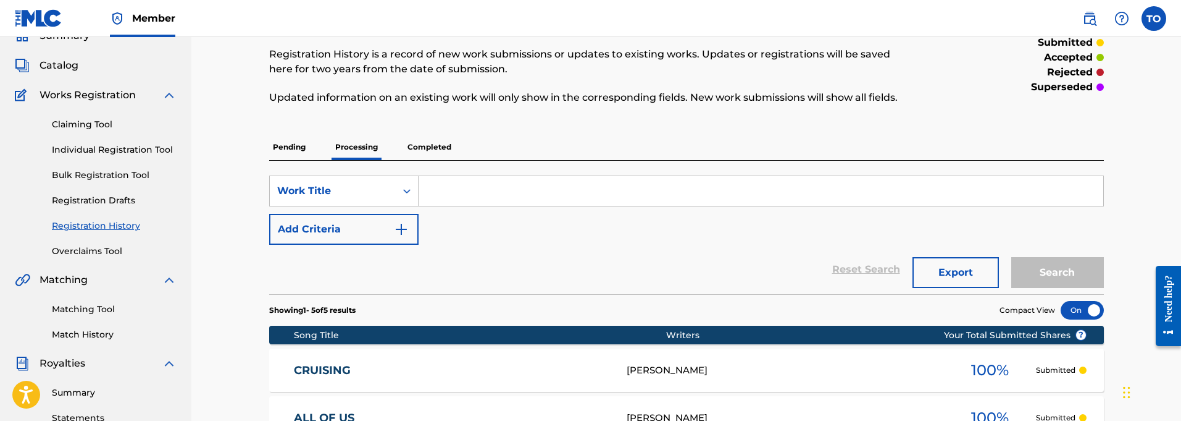
scroll to position [52, 0]
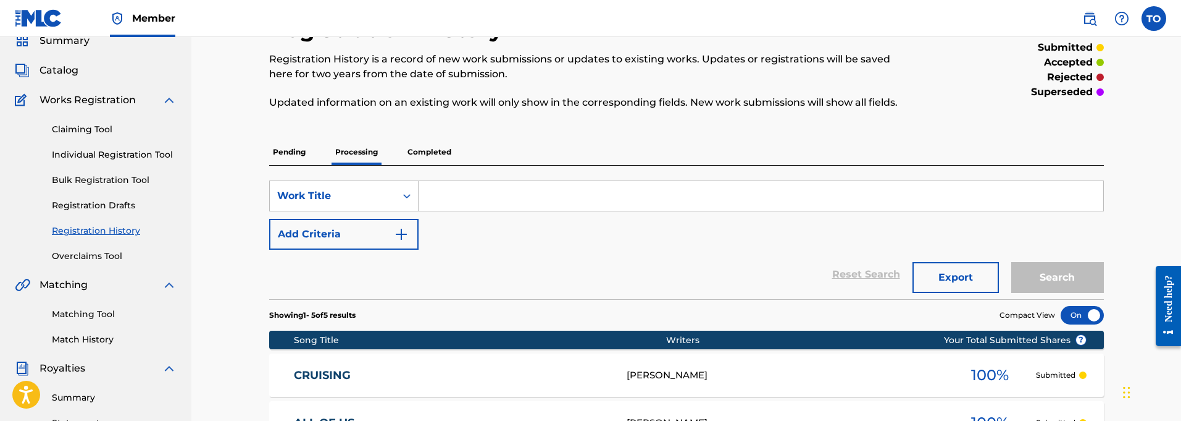
click at [430, 149] on p "Completed" at bounding box center [429, 152] width 51 height 26
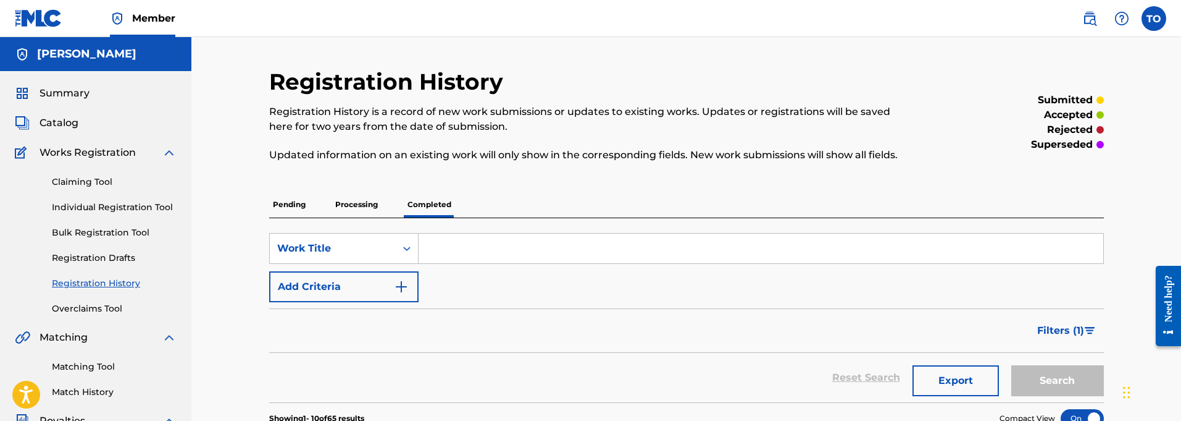
click at [82, 146] on span "Works Registration" at bounding box center [88, 152] width 96 height 15
click at [83, 155] on span "Works Registration" at bounding box center [88, 152] width 96 height 15
click at [77, 182] on link "Claiming Tool" at bounding box center [114, 181] width 125 height 13
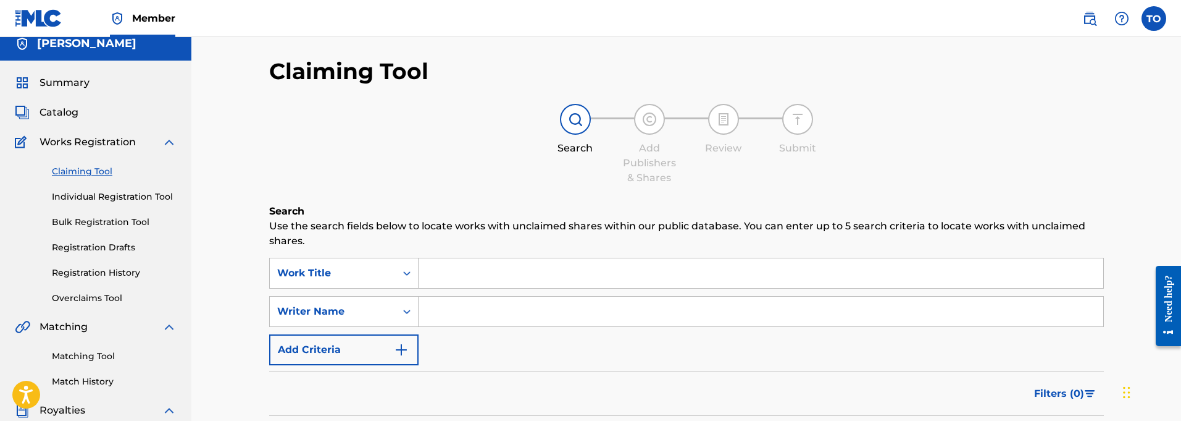
scroll to position [14, 0]
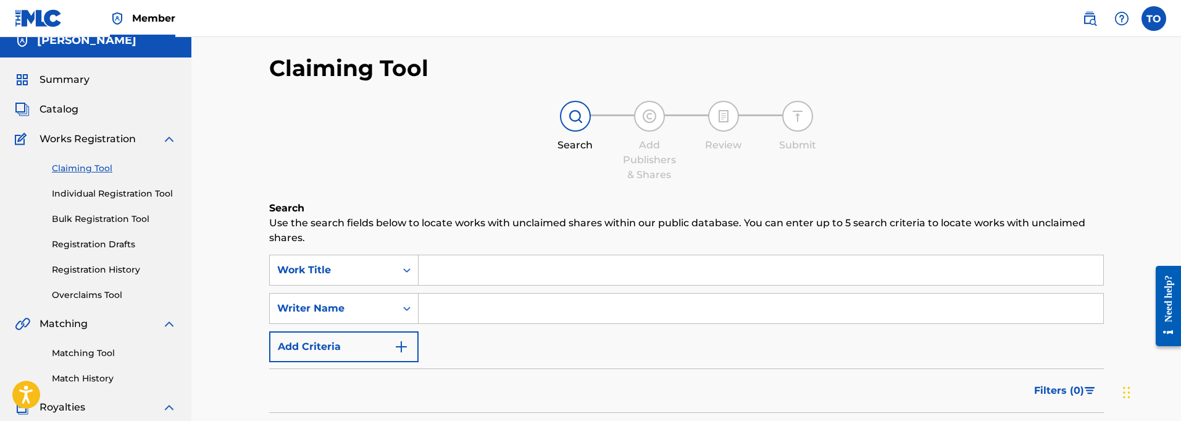
click at [99, 271] on link "Registration History" at bounding box center [114, 269] width 125 height 13
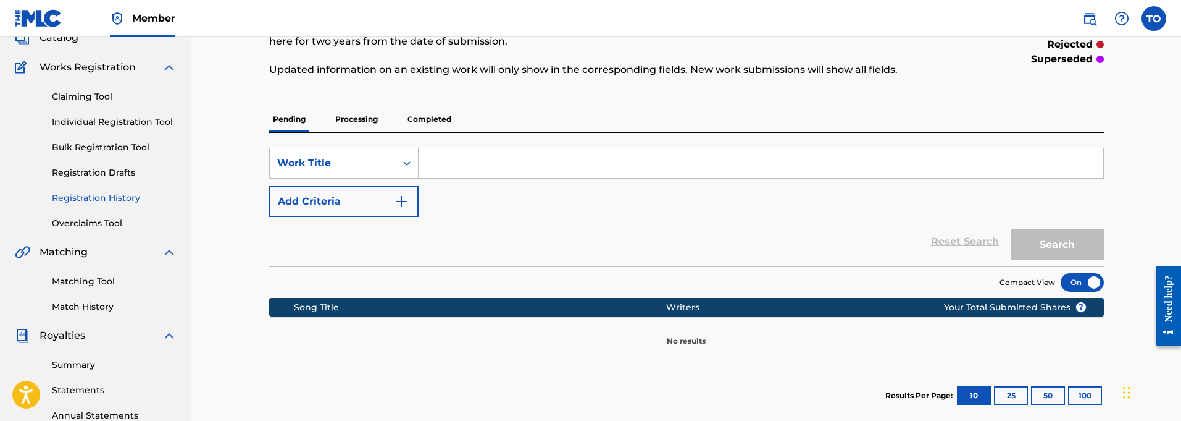
scroll to position [85, 0]
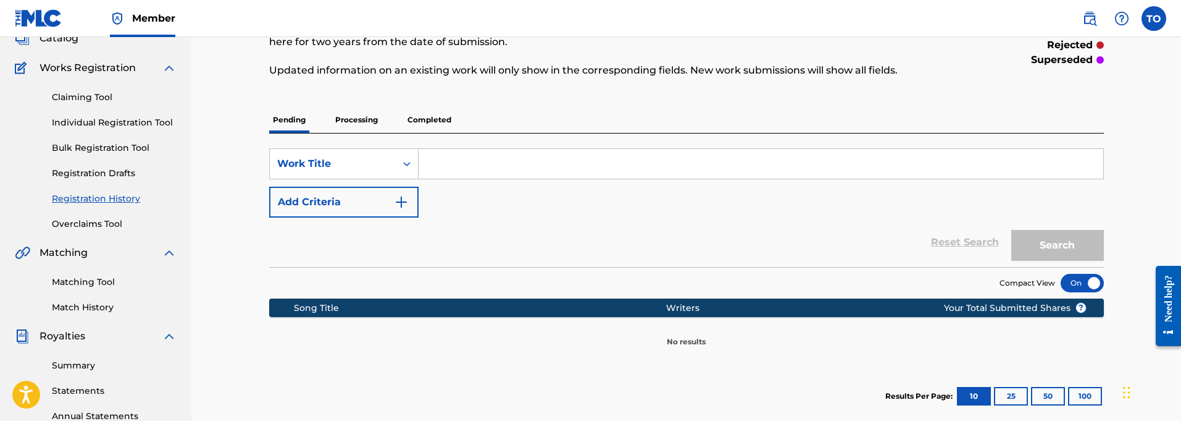
click at [364, 123] on p "Processing" at bounding box center [357, 120] width 50 height 26
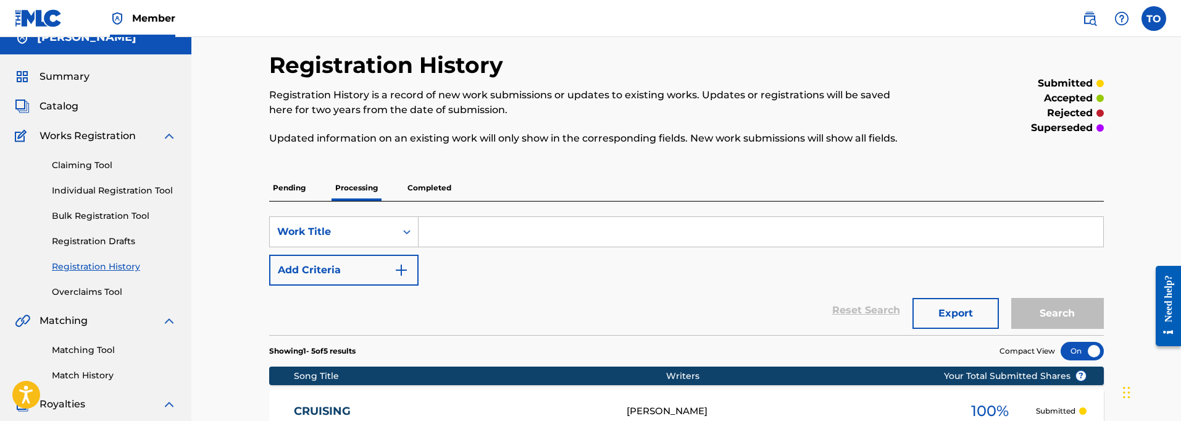
scroll to position [16, 0]
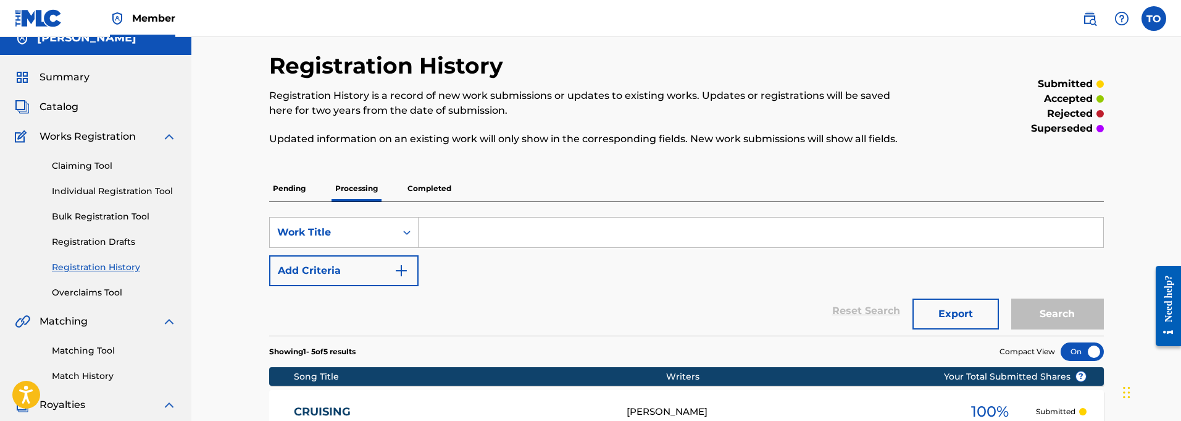
click at [293, 186] on p "Pending" at bounding box center [289, 188] width 40 height 26
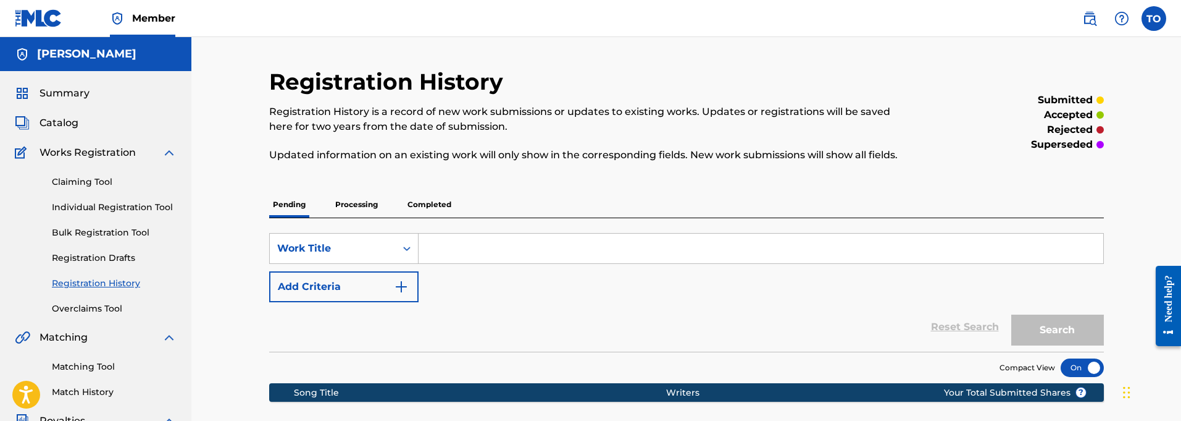
click at [81, 250] on div "Claiming Tool Individual Registration Tool Bulk Registration Tool Registration …" at bounding box center [96, 237] width 162 height 155
click at [94, 257] on link "Registration Drafts" at bounding box center [114, 257] width 125 height 13
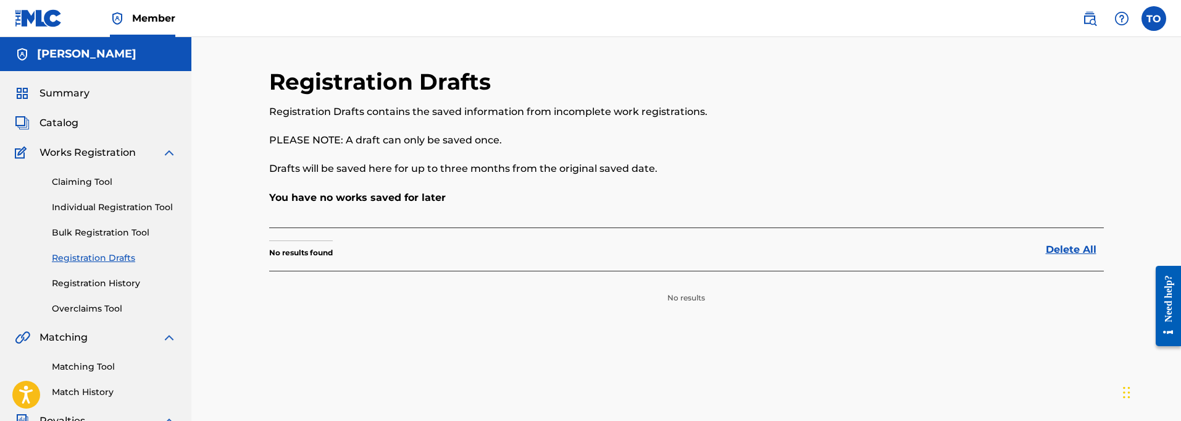
click at [86, 177] on link "Claiming Tool" at bounding box center [114, 181] width 125 height 13
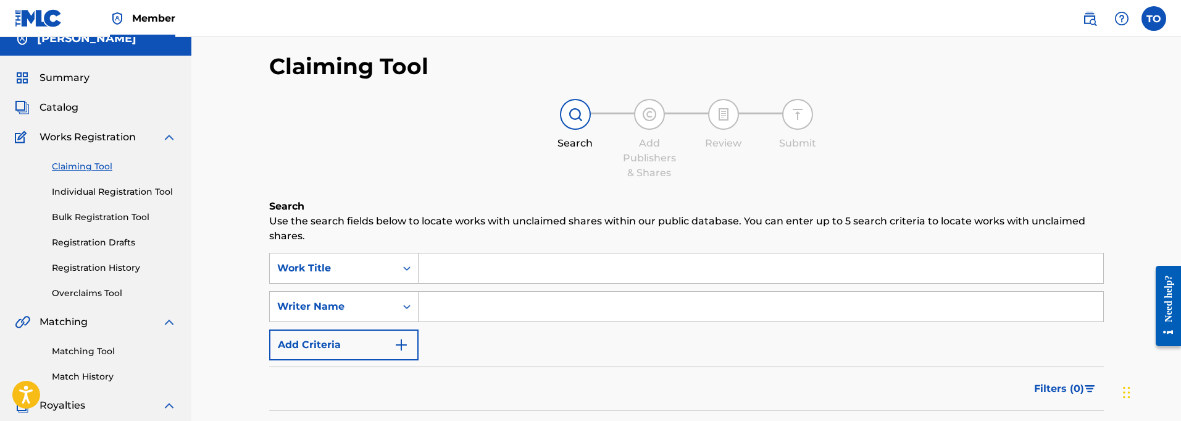
scroll to position [17, 0]
click at [483, 269] on input "Search Form" at bounding box center [761, 267] width 685 height 30
paste input "Fire In The Sky"
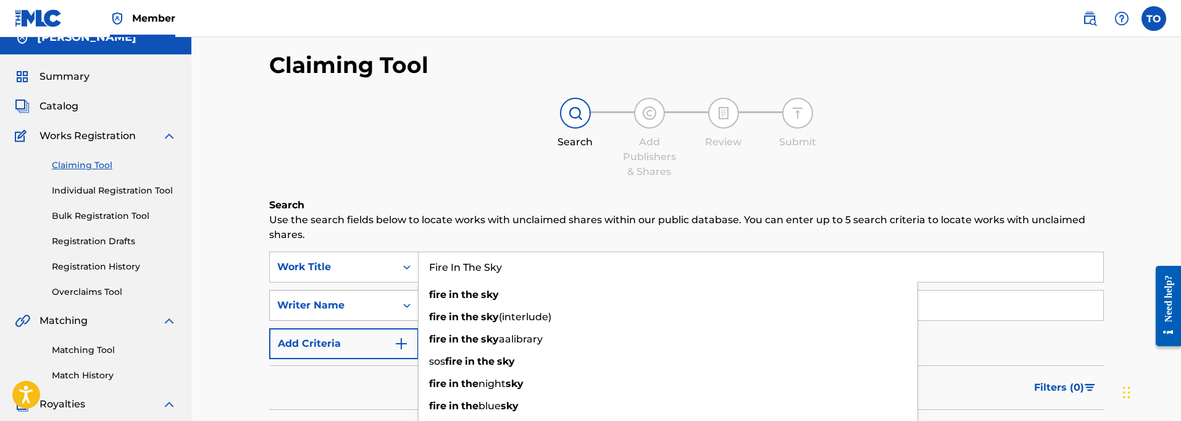
type input "Fire In The Sky"
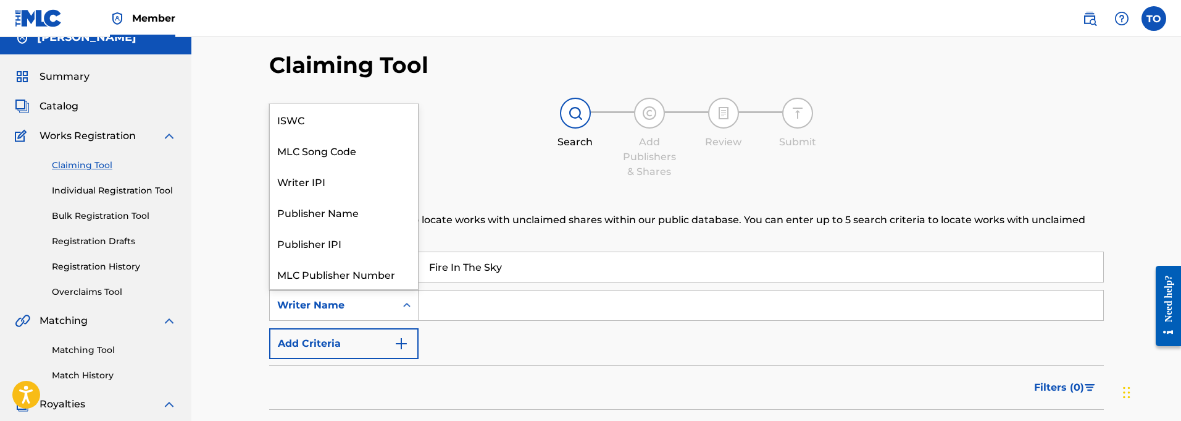
click at [395, 303] on div "Writer Name" at bounding box center [333, 304] width 126 height 23
click at [456, 303] on input "Search Form" at bounding box center [761, 305] width 685 height 30
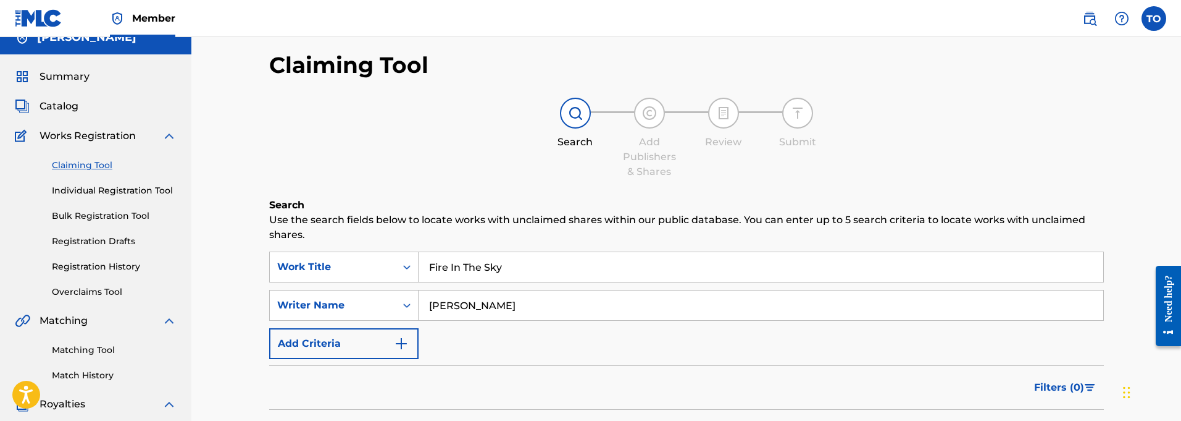
type input "[PERSON_NAME]"
click at [395, 346] on img "Search Form" at bounding box center [401, 343] width 15 height 15
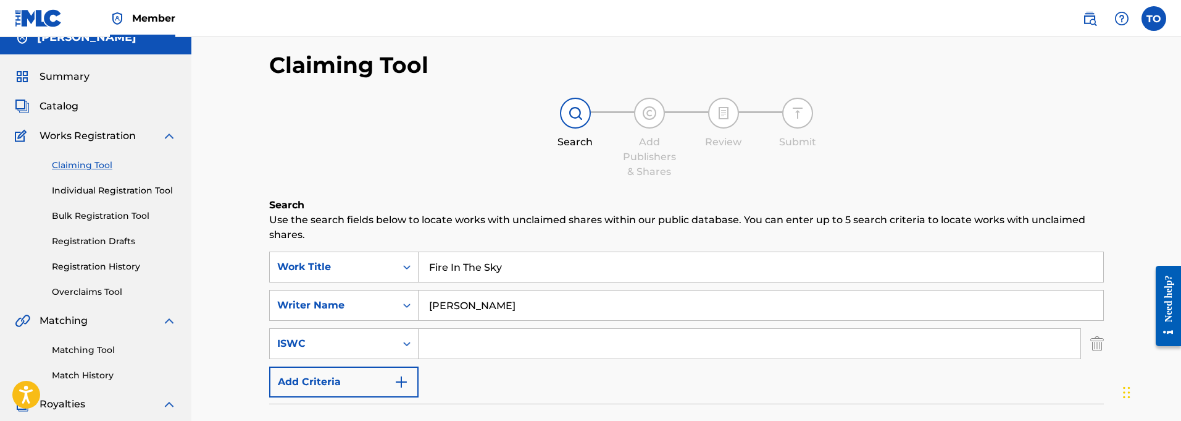
click at [396, 383] on img "Search Form" at bounding box center [401, 381] width 15 height 15
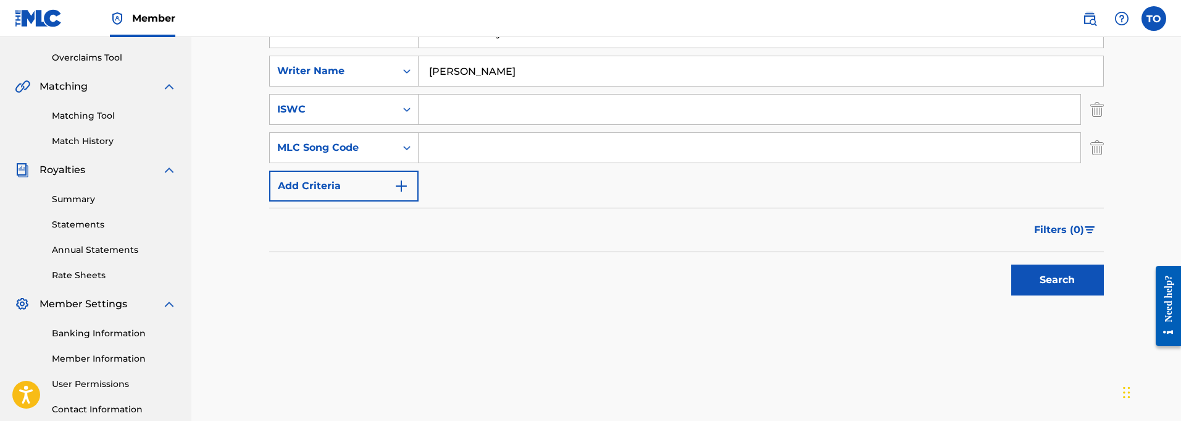
scroll to position [251, 0]
click at [383, 184] on button "Add Criteria" at bounding box center [343, 185] width 149 height 31
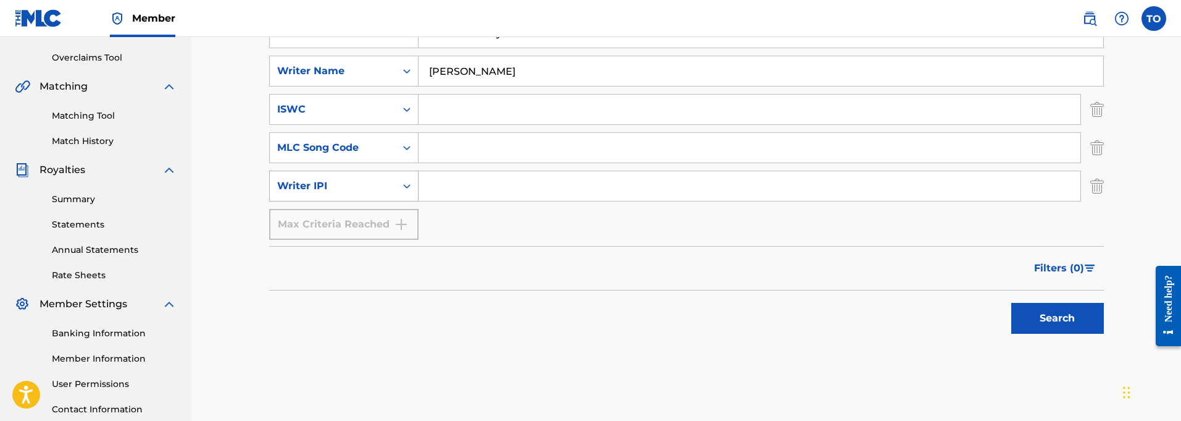
click at [383, 184] on div "Writer IPI" at bounding box center [332, 185] width 111 height 15
click at [452, 191] on input "Search Form" at bounding box center [750, 186] width 662 height 30
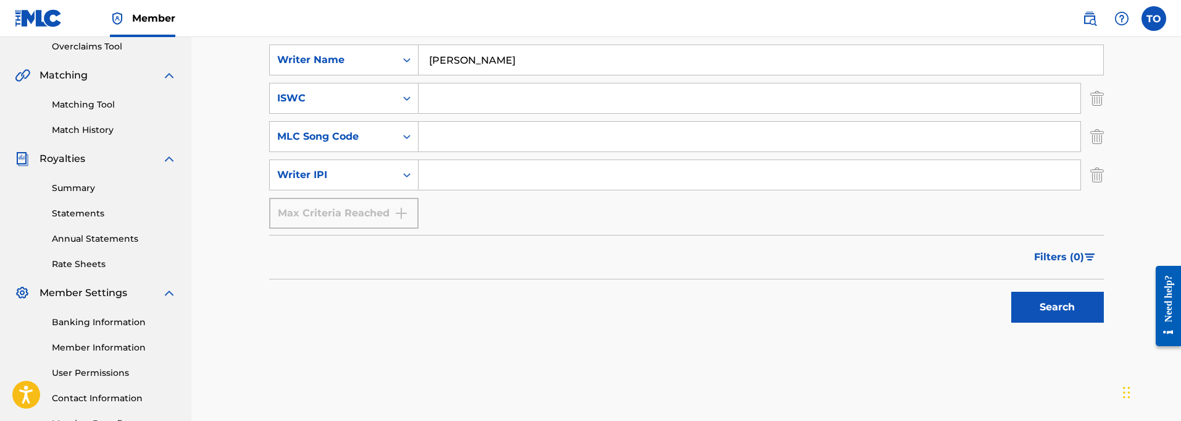
scroll to position [264, 0]
paste input "01127821764"
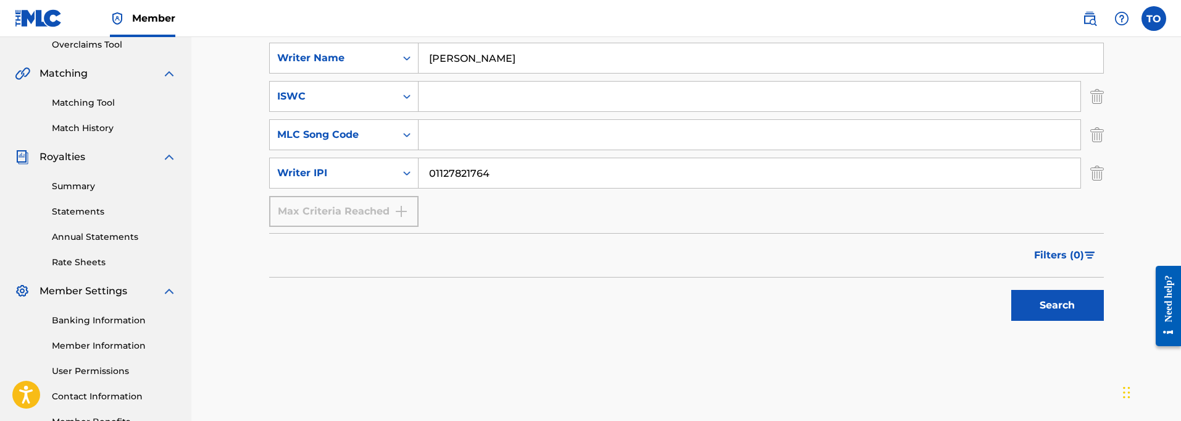
type input "01127821764"
click at [1057, 299] on button "Search" at bounding box center [1057, 305] width 93 height 31
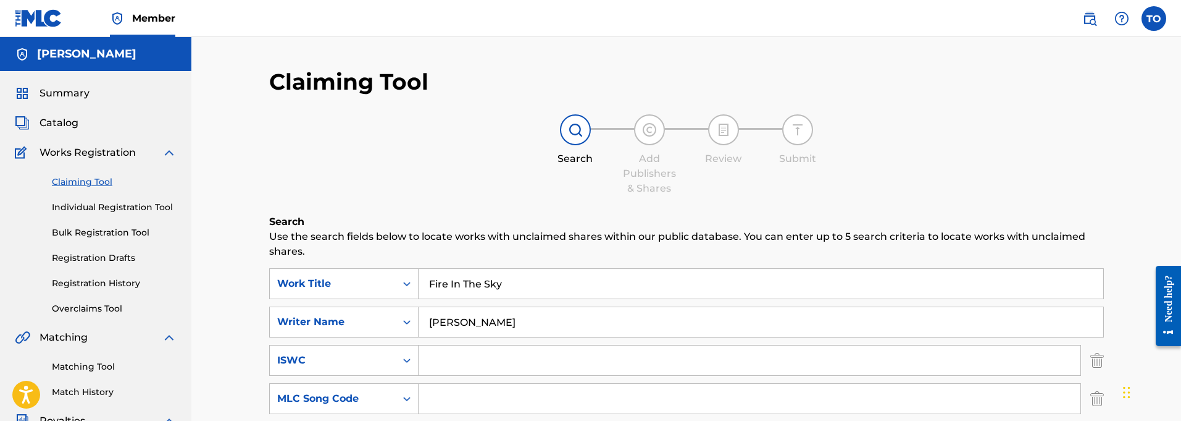
scroll to position [0, 0]
click at [1152, 19] on label at bounding box center [1154, 18] width 25 height 25
click at [1154, 19] on input "TO [PERSON_NAME] [EMAIL_ADDRESS][DOMAIN_NAME] Notification Preferences Profile …" at bounding box center [1154, 19] width 0 height 0
click at [1030, 174] on p "Log out" at bounding box center [1034, 174] width 29 height 11
click at [1154, 19] on input "TO [PERSON_NAME] [EMAIL_ADDRESS][DOMAIN_NAME] Notification Preferences Profile …" at bounding box center [1154, 19] width 0 height 0
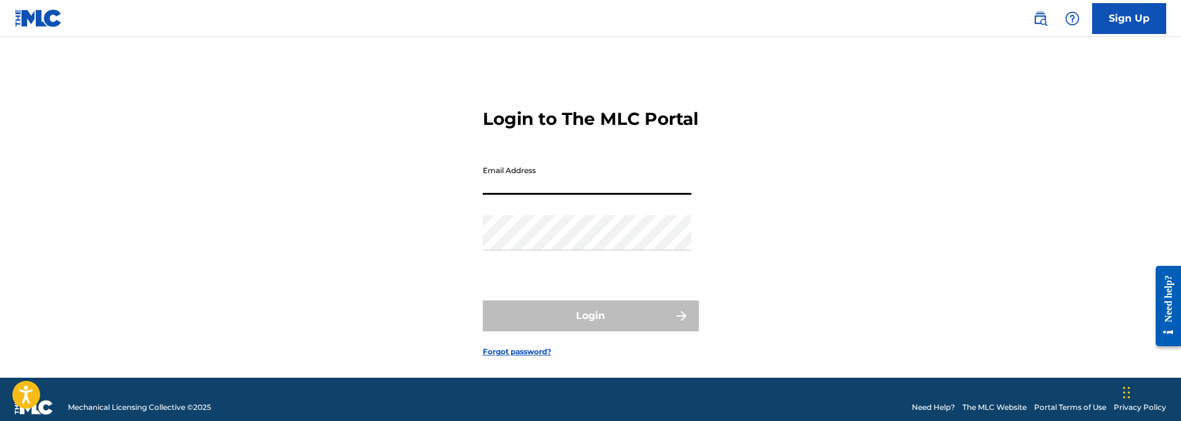
click at [902, 119] on div "Login to The MLC Portal Email Address Password Login Forgot password?" at bounding box center [591, 222] width 864 height 309
click at [523, 195] on input "Email Address" at bounding box center [587, 176] width 209 height 35
type input "[EMAIL_ADDRESS][DOMAIN_NAME]"
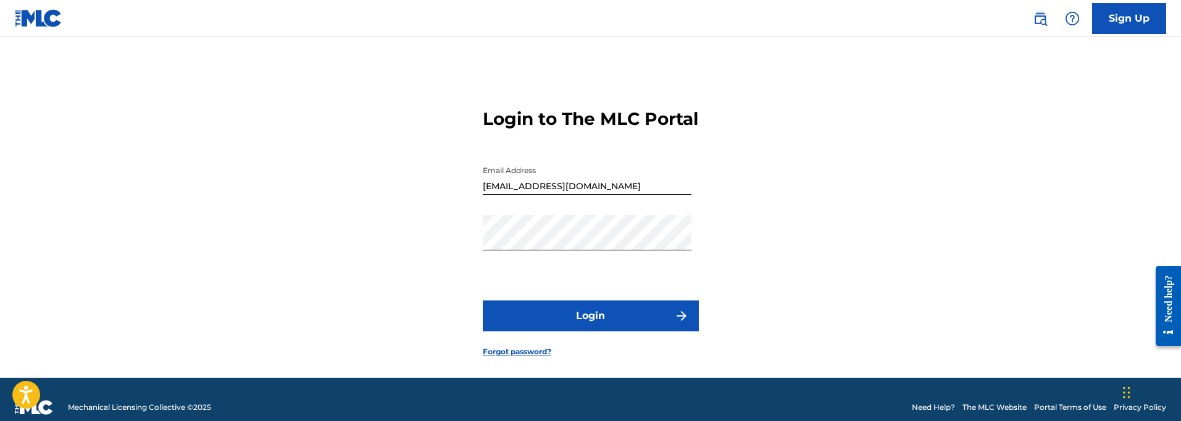
click at [593, 331] on button "Login" at bounding box center [591, 315] width 216 height 31
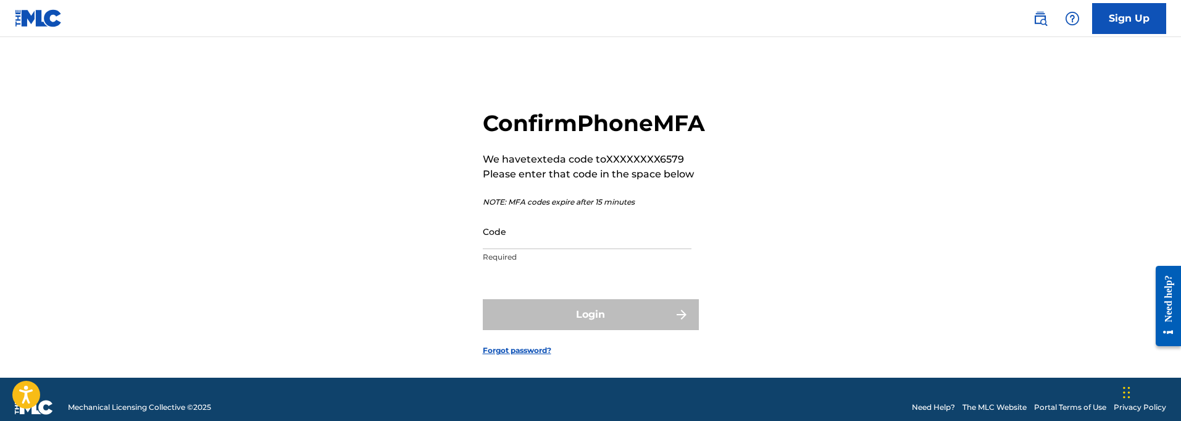
click at [530, 249] on input "Code" at bounding box center [587, 231] width 209 height 35
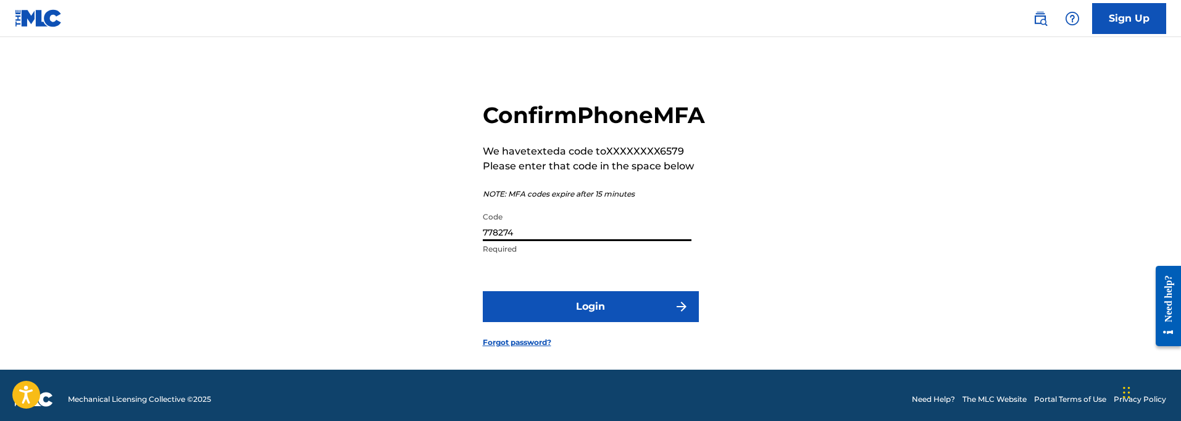
scroll to position [9, 0]
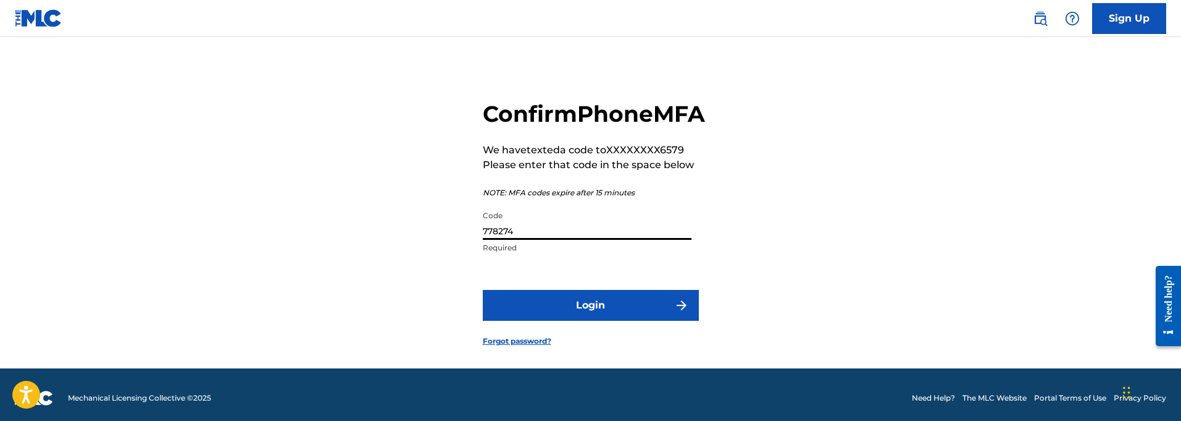
type input "778274"
click at [598, 320] on button "Login" at bounding box center [591, 305] width 216 height 31
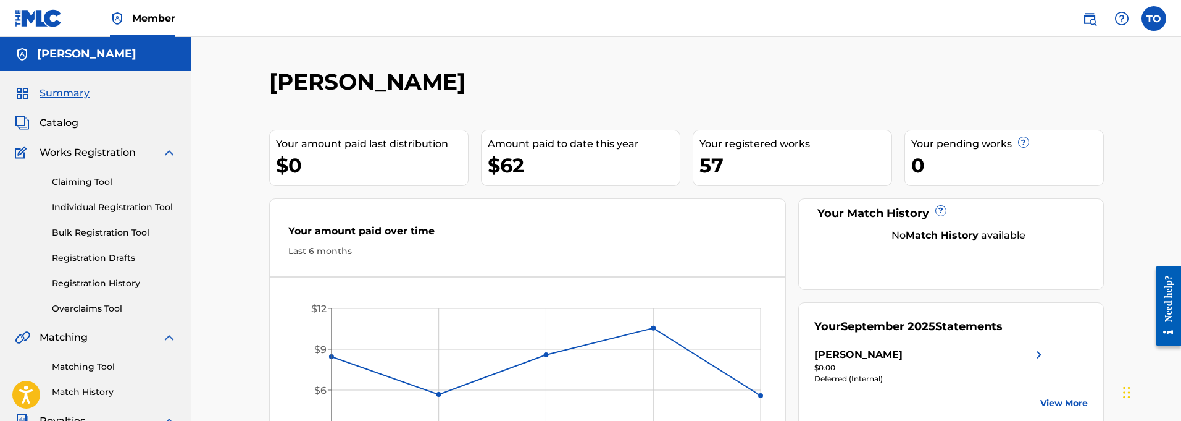
click at [90, 207] on link "Individual Registration Tool" at bounding box center [114, 207] width 125 height 13
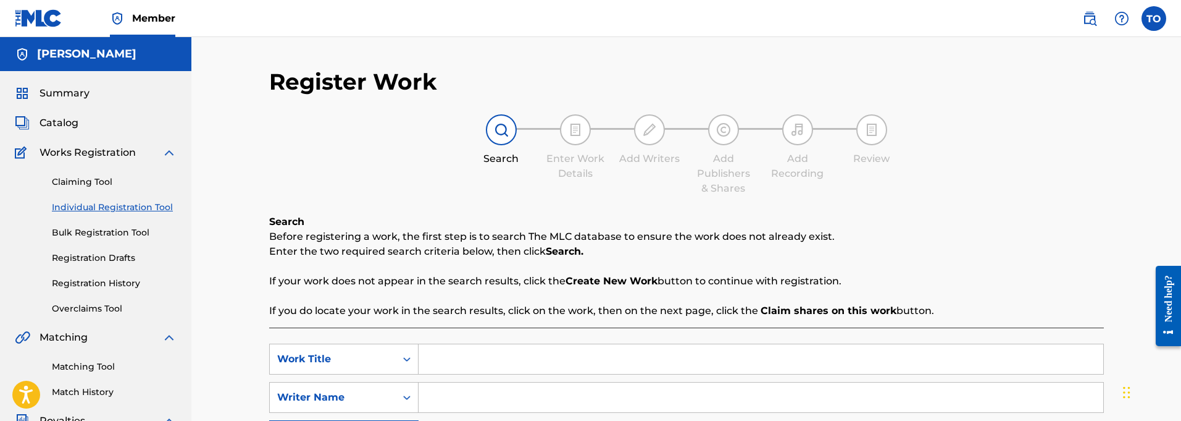
click at [470, 362] on input "Search Form" at bounding box center [761, 359] width 685 height 30
paste input "Fire In The Sky"
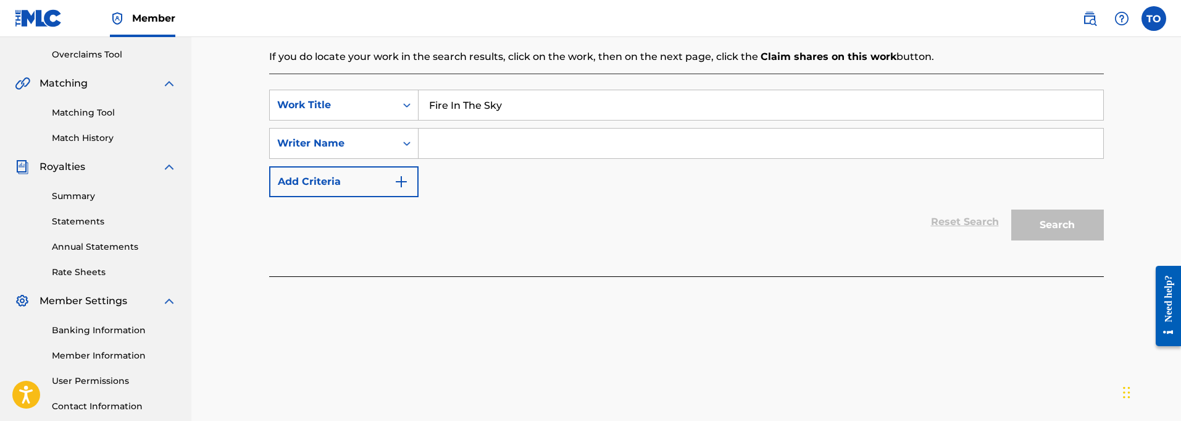
scroll to position [246, 0]
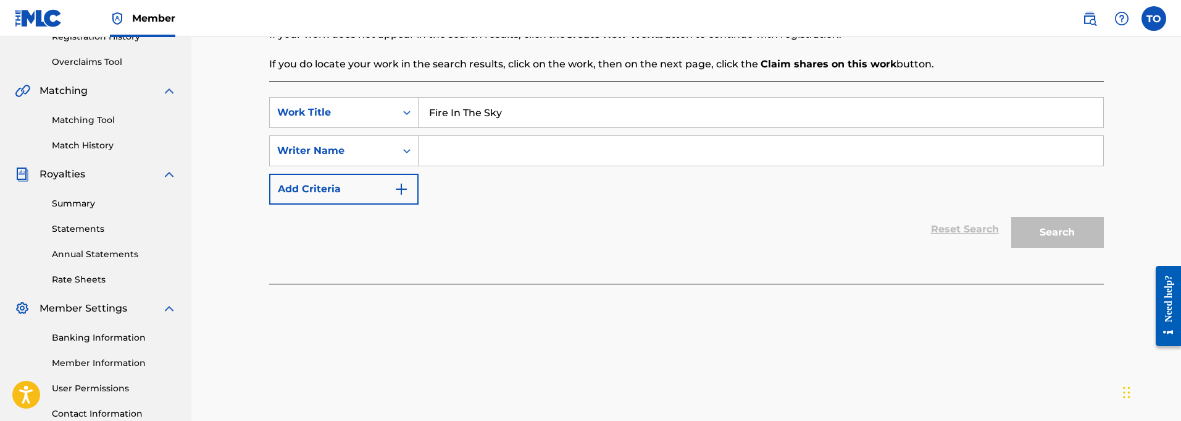
type input "Fire In The Sky"
click at [458, 152] on input "Search Form" at bounding box center [761, 151] width 685 height 30
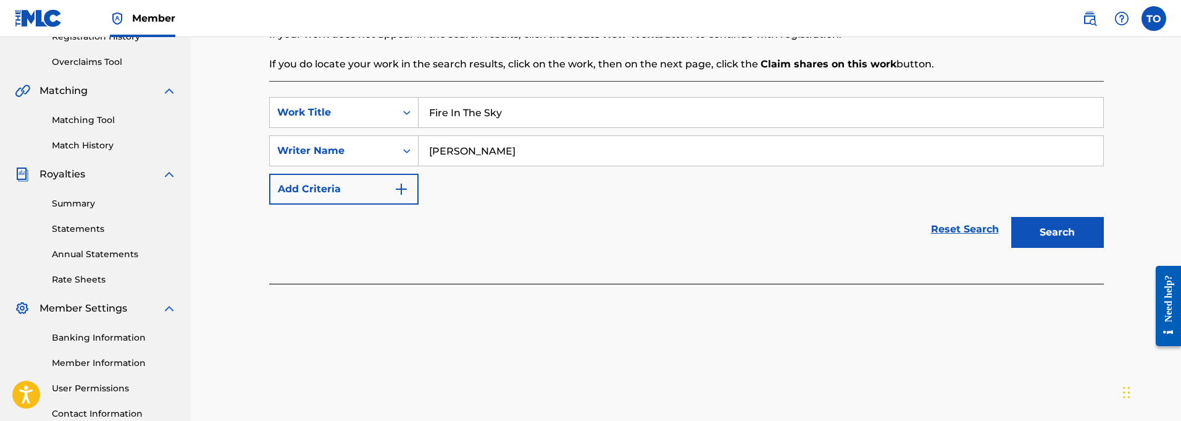
scroll to position [248, 1]
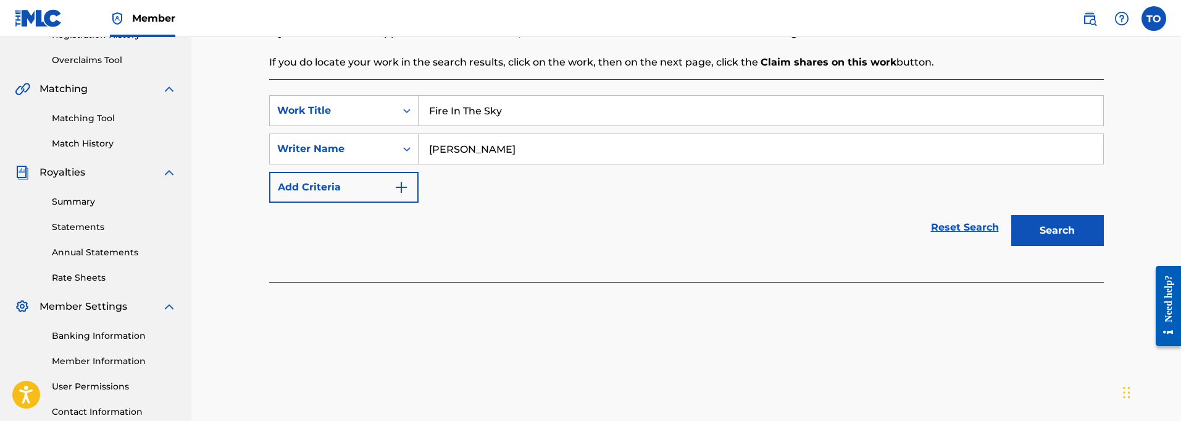
type input "[PERSON_NAME]"
click at [399, 186] on img "Search Form" at bounding box center [401, 187] width 15 height 15
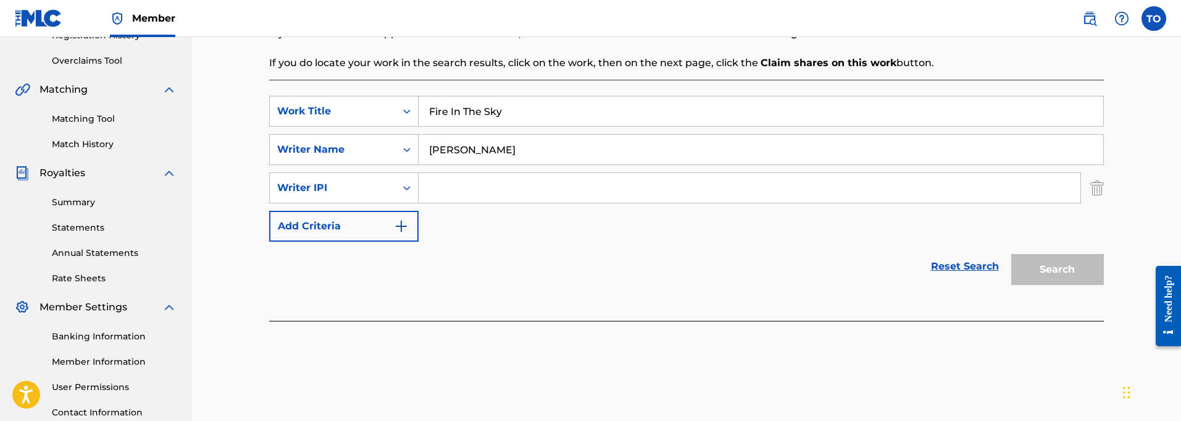
click at [471, 188] on input "Search Form" at bounding box center [750, 188] width 662 height 30
paste input "01127821764"
type input "01127821764"
click at [1057, 267] on button "Search" at bounding box center [1057, 269] width 93 height 31
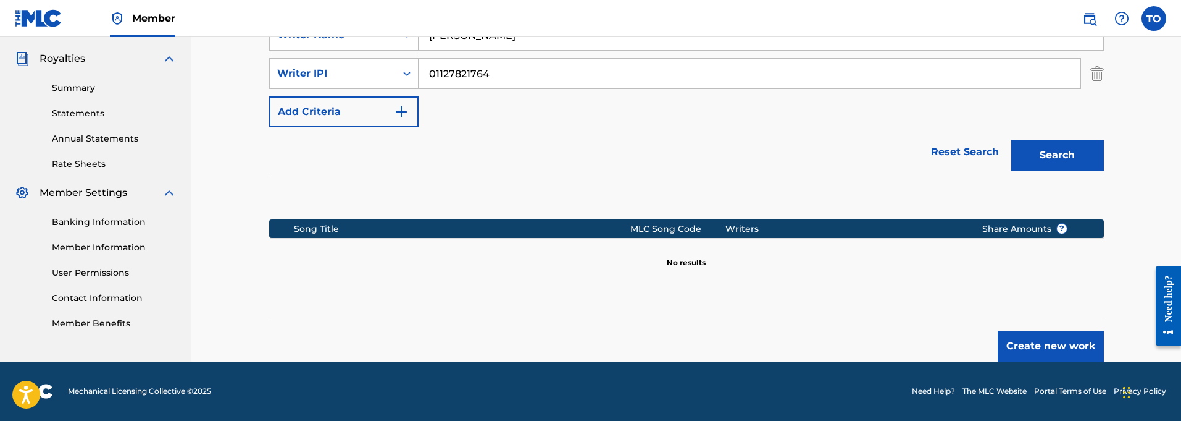
click at [1062, 340] on button "Create new work" at bounding box center [1051, 345] width 106 height 31
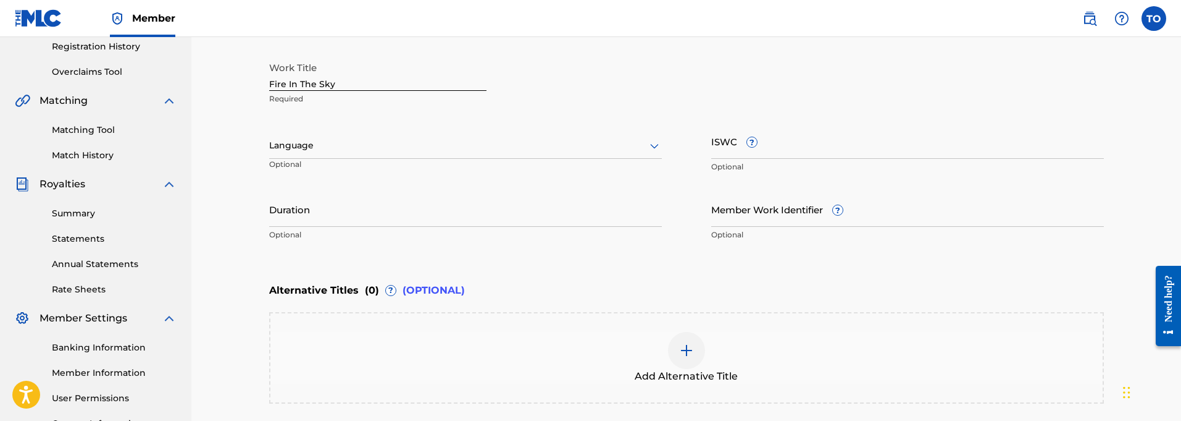
scroll to position [216, 0]
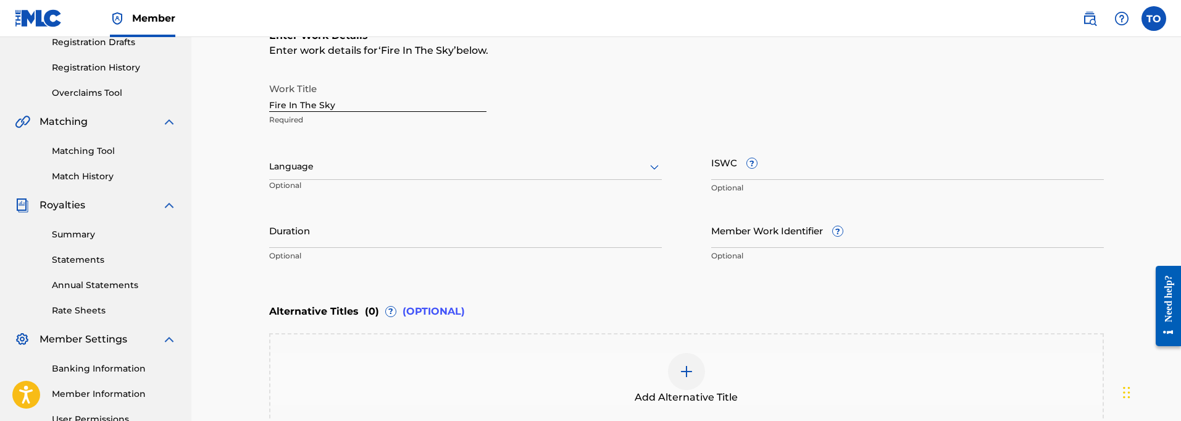
click at [369, 166] on div at bounding box center [465, 166] width 393 height 15
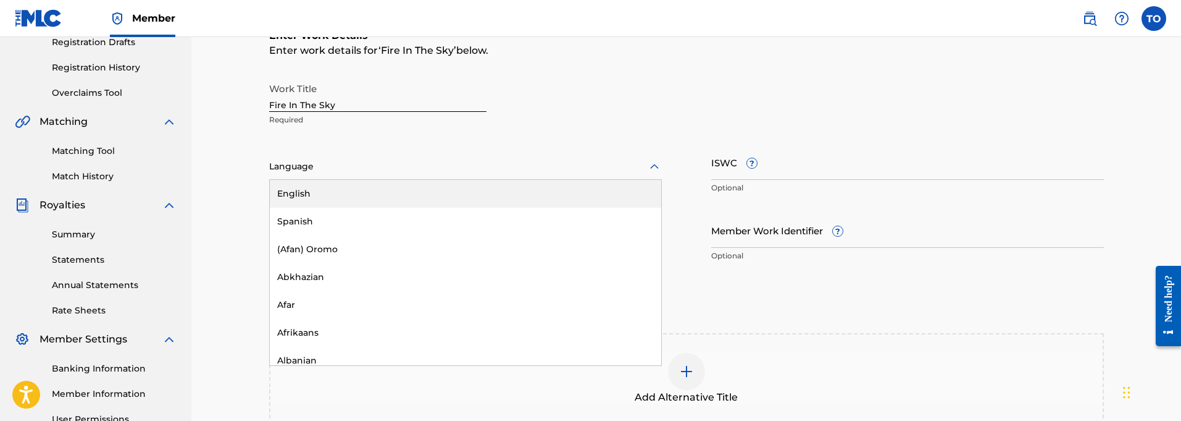
click at [298, 192] on div "English" at bounding box center [465, 194] width 391 height 28
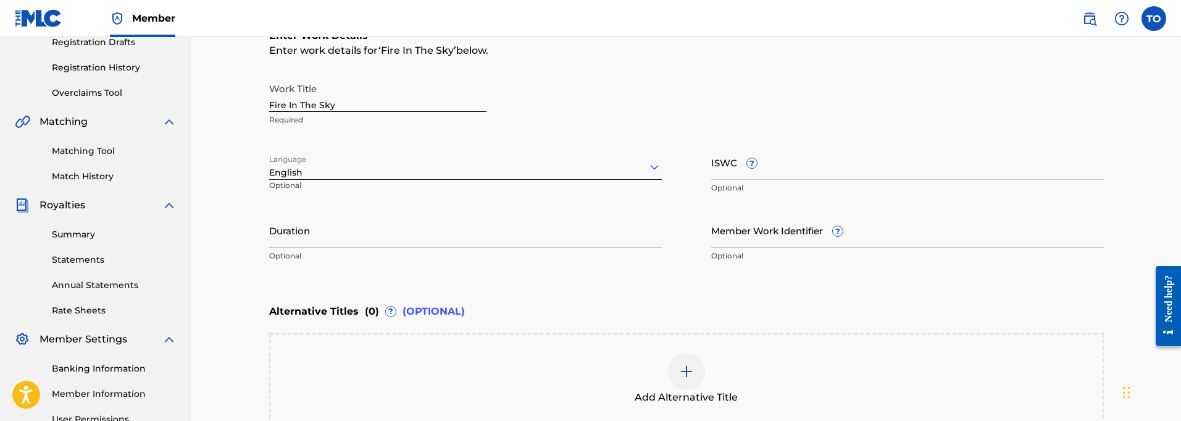
click at [316, 243] on input "Duration" at bounding box center [465, 229] width 393 height 35
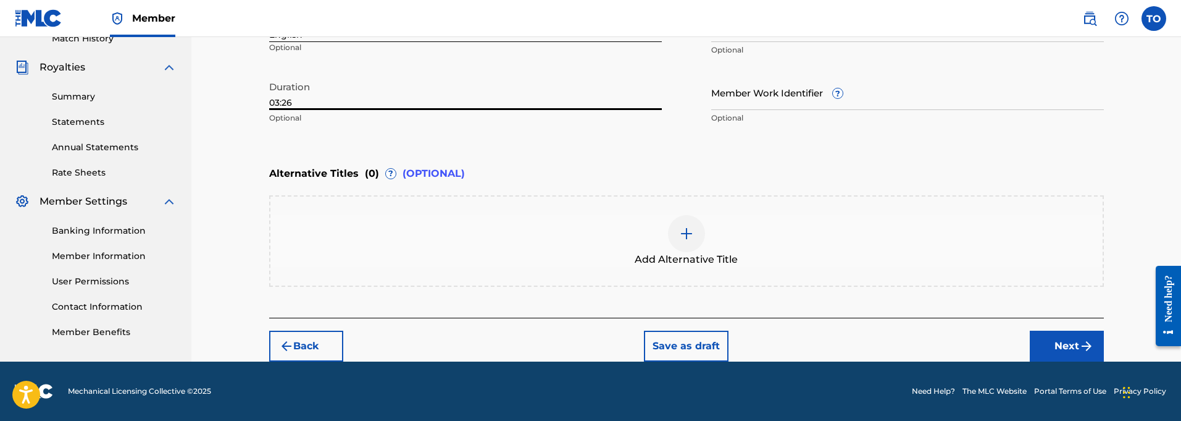
type input "03:26"
click at [1068, 340] on button "Next" at bounding box center [1067, 345] width 74 height 31
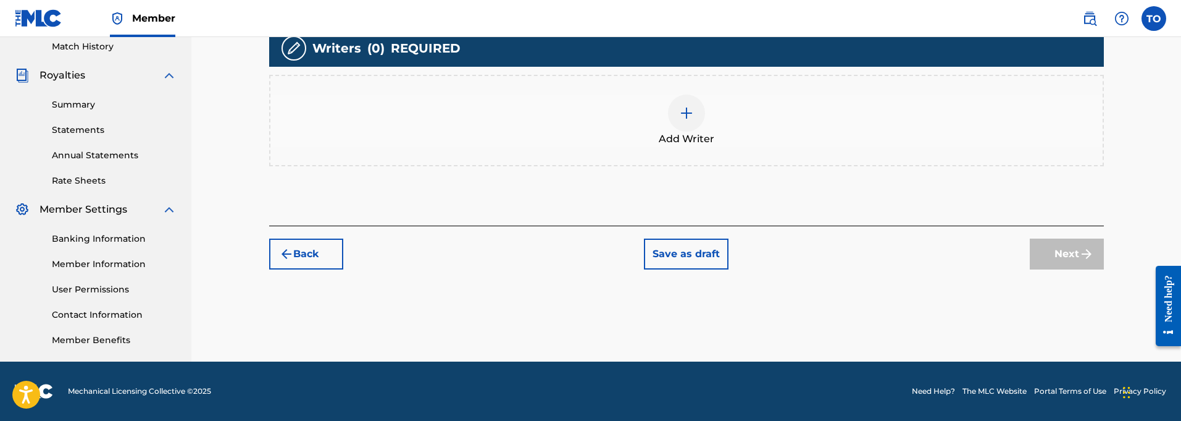
scroll to position [345, 0]
click at [690, 119] on img at bounding box center [686, 113] width 15 height 15
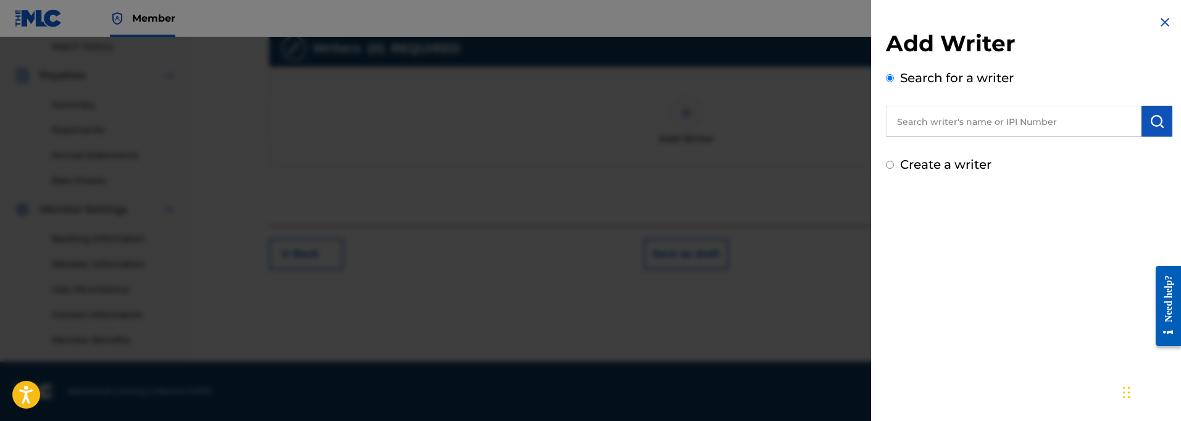
click at [926, 127] on input "text" at bounding box center [1014, 121] width 256 height 31
paste input "01127821764"
type input "01127821764"
click at [1155, 124] on img "submit" at bounding box center [1157, 121] width 15 height 15
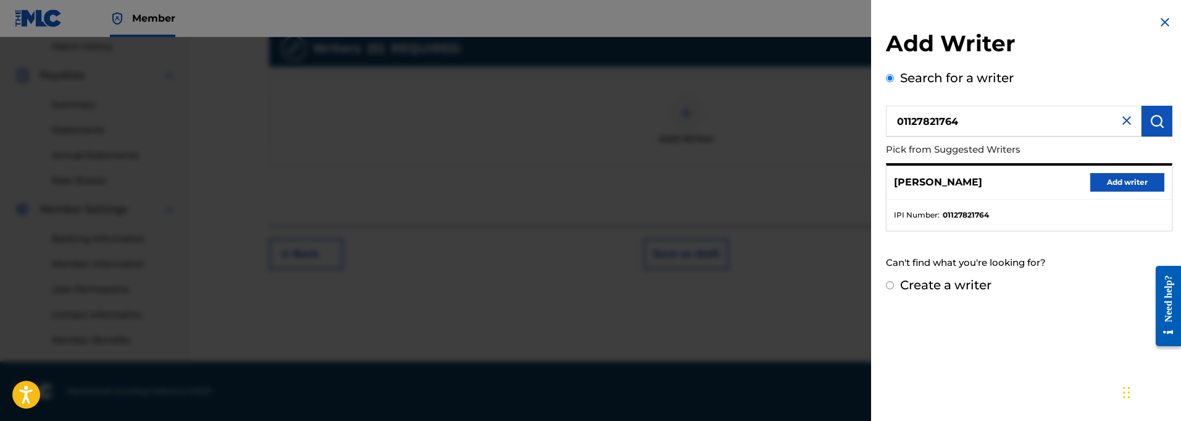
click at [1111, 175] on button "Add writer" at bounding box center [1127, 182] width 74 height 19
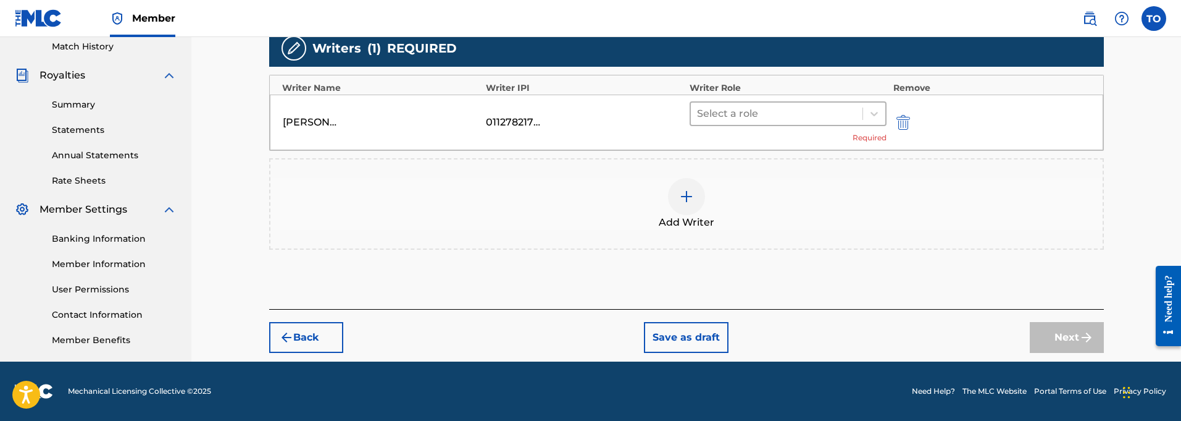
click at [741, 110] on div at bounding box center [777, 113] width 160 height 17
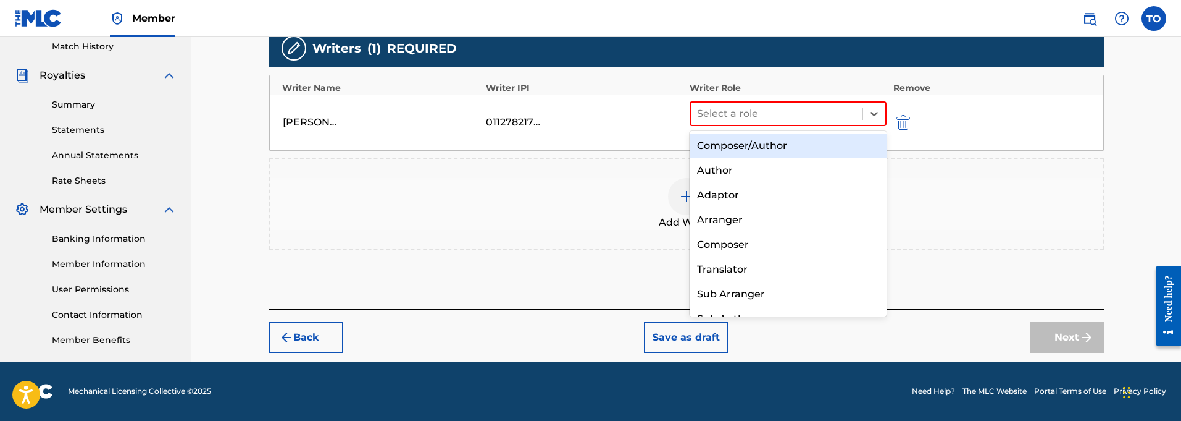
click at [722, 138] on div "Composer/Author" at bounding box center [789, 145] width 198 height 25
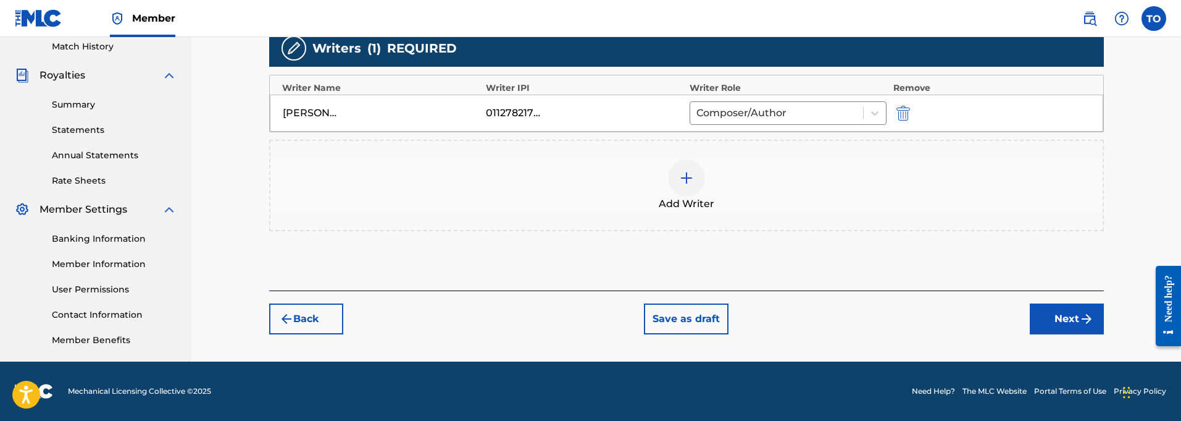
click at [1058, 316] on button "Next" at bounding box center [1067, 318] width 74 height 31
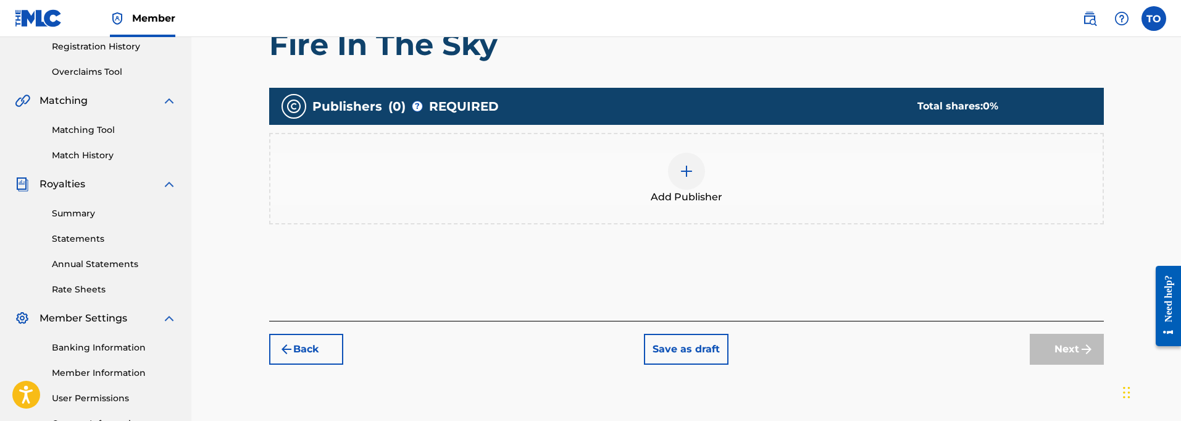
scroll to position [233, 0]
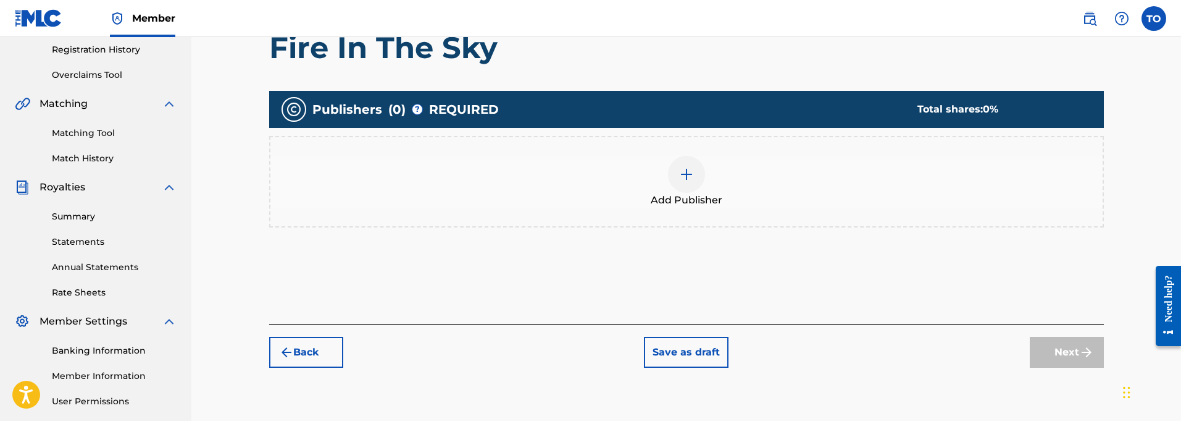
click at [692, 178] on img at bounding box center [686, 174] width 15 height 15
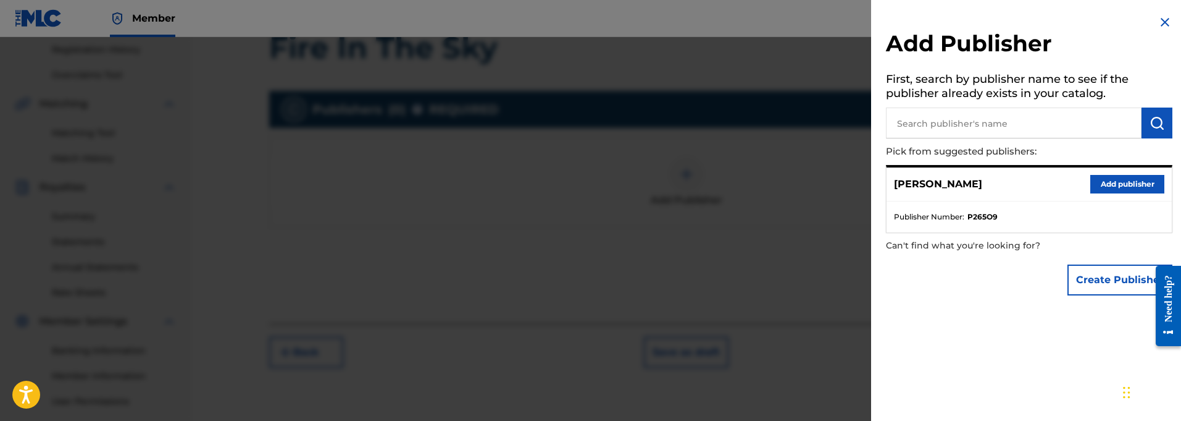
click at [1128, 185] on button "Add publisher" at bounding box center [1127, 184] width 74 height 19
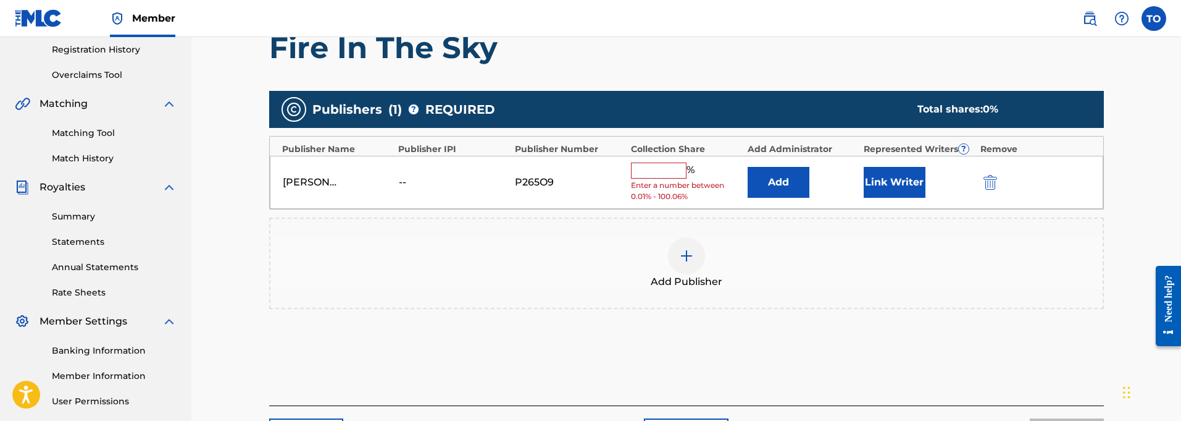
click at [655, 170] on input "text" at bounding box center [659, 170] width 56 height 16
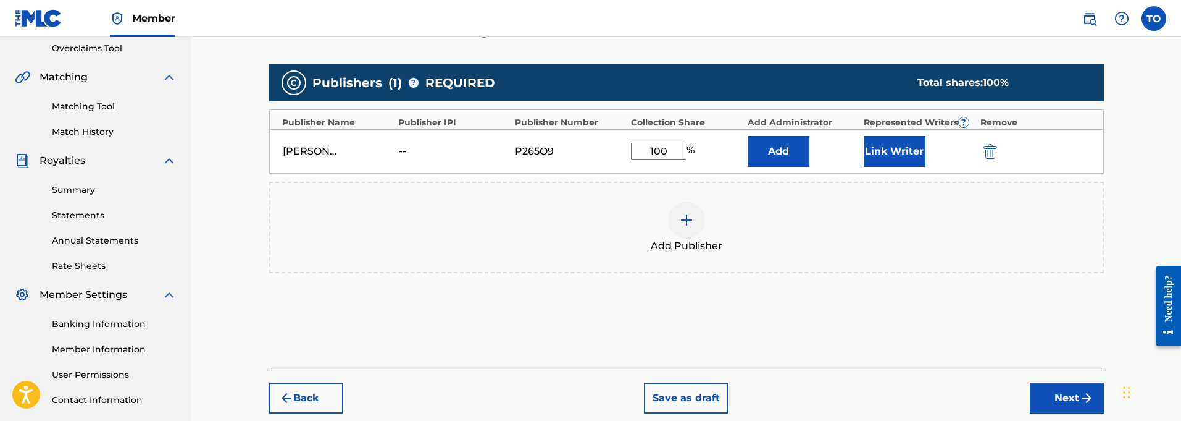
scroll to position [258, 0]
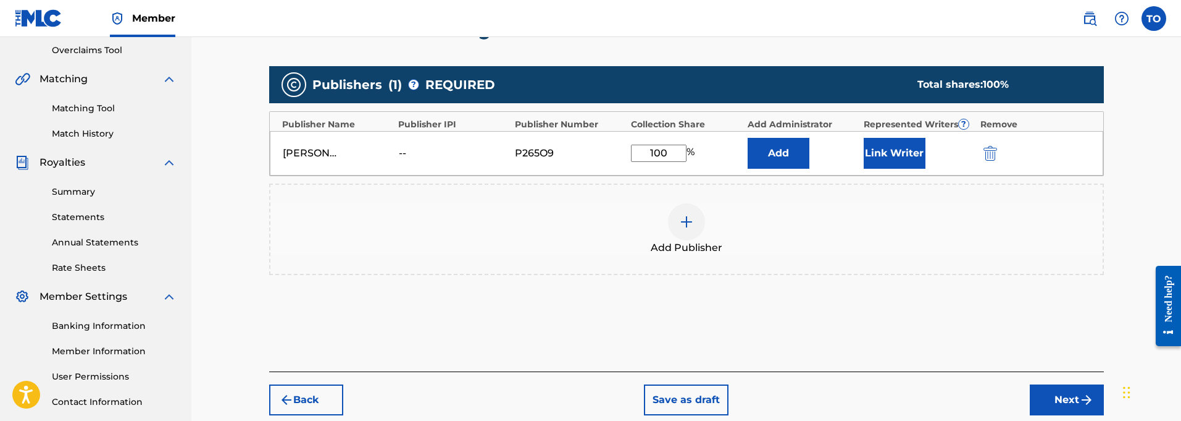
type input "100"
click at [896, 157] on button "Link Writer" at bounding box center [895, 153] width 62 height 31
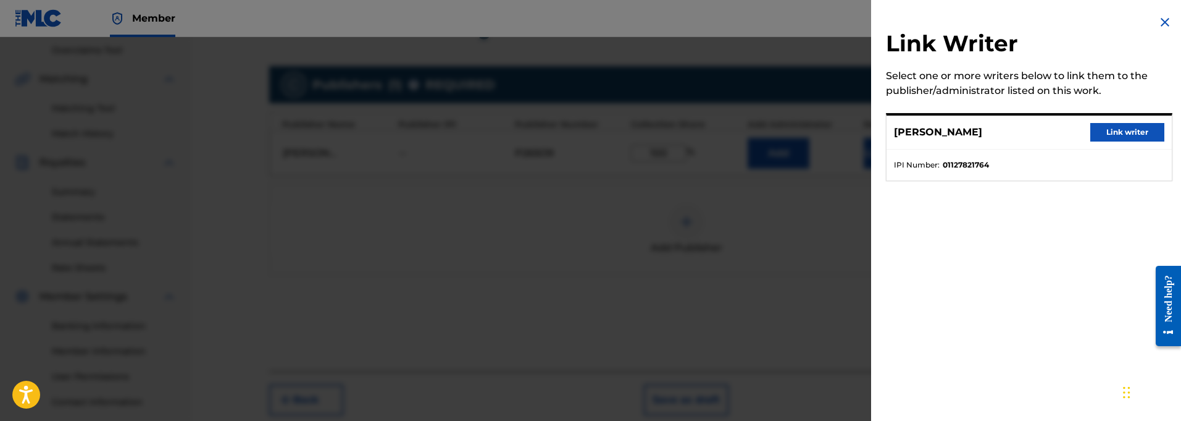
drag, startPoint x: 1129, startPoint y: 130, endPoint x: 1107, endPoint y: 157, distance: 34.7
click at [1128, 129] on button "Link writer" at bounding box center [1127, 132] width 74 height 19
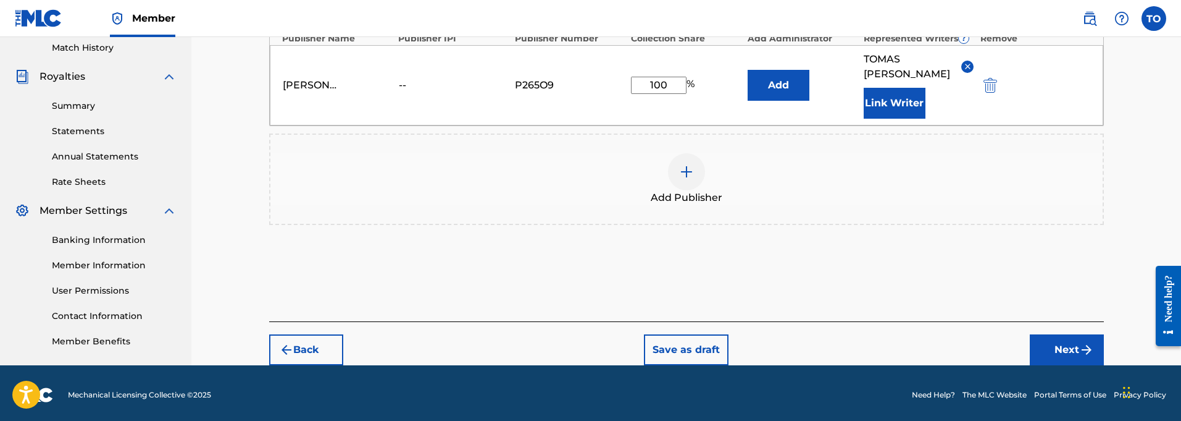
scroll to position [346, 0]
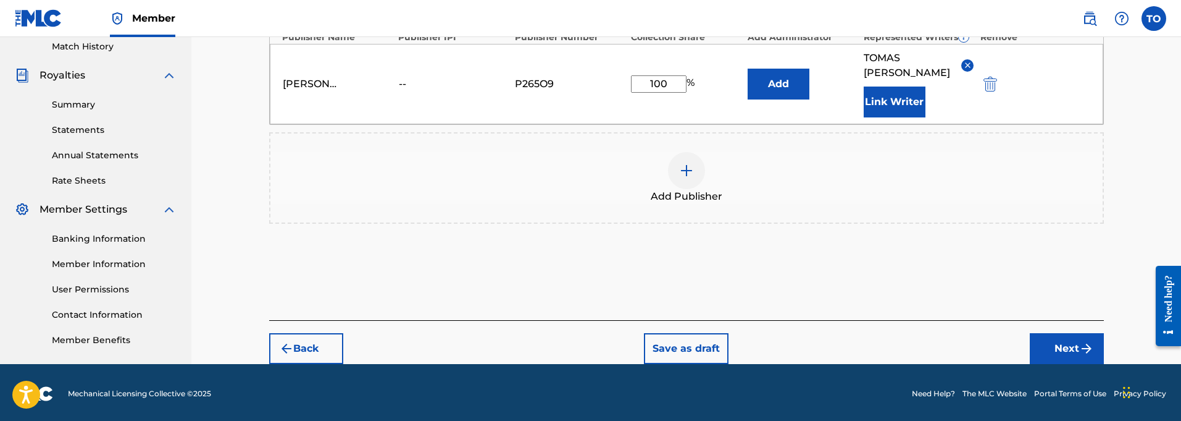
click at [1063, 333] on button "Next" at bounding box center [1067, 348] width 74 height 31
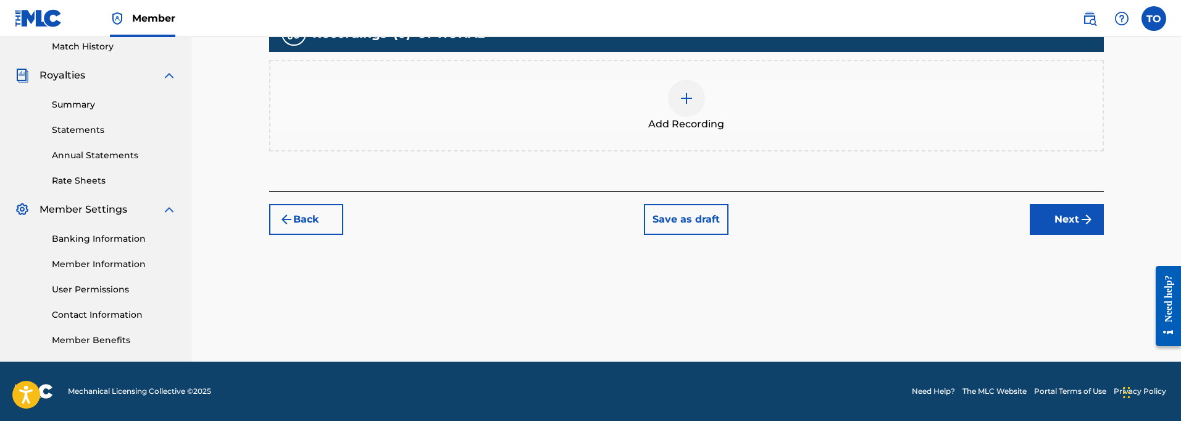
scroll to position [345, 0]
click at [678, 101] on div at bounding box center [686, 98] width 37 height 37
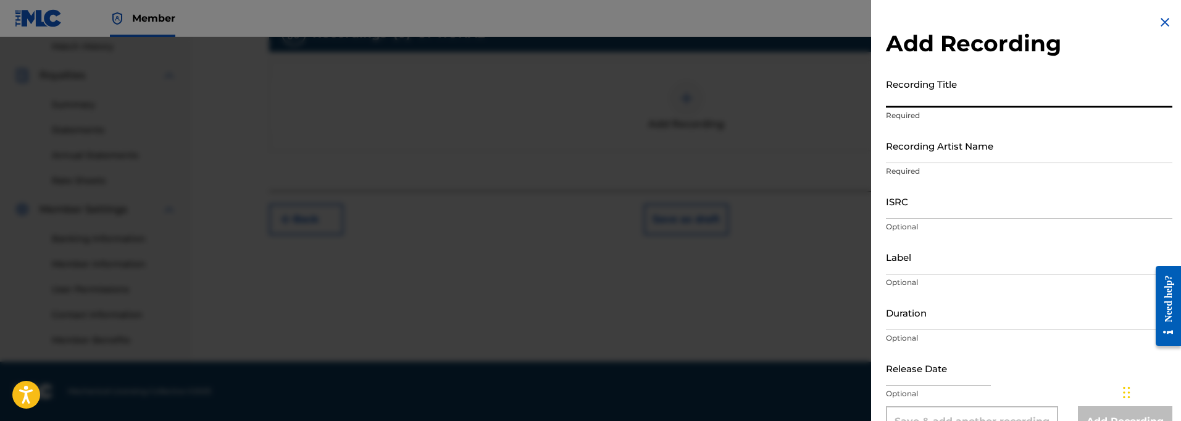
drag, startPoint x: 913, startPoint y: 100, endPoint x: 904, endPoint y: 99, distance: 9.3
click at [913, 100] on input "Recording Title" at bounding box center [1029, 89] width 287 height 35
paste input "Fire In The Sky"
type input "Fire In The Sky"
click at [897, 157] on input "Recording Artist Name" at bounding box center [1029, 145] width 287 height 35
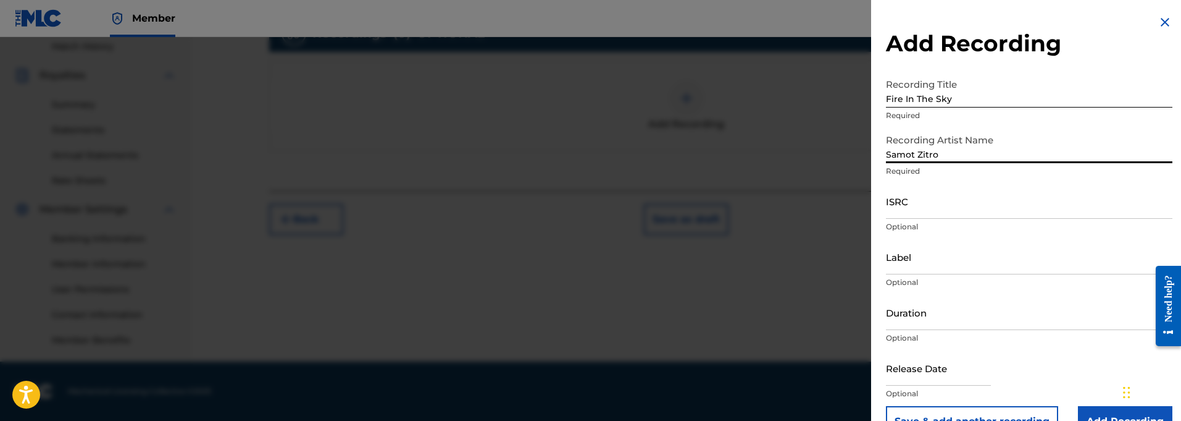
type input "Samot Zitro"
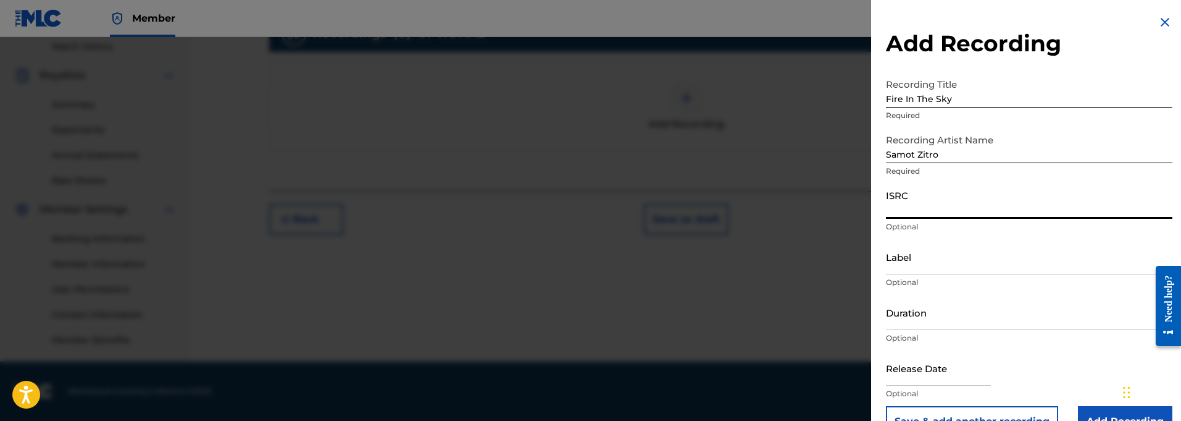
click at [913, 212] on input "ISRC" at bounding box center [1029, 200] width 287 height 35
paste input "QT3F22500394"
type input "QT3F22500394"
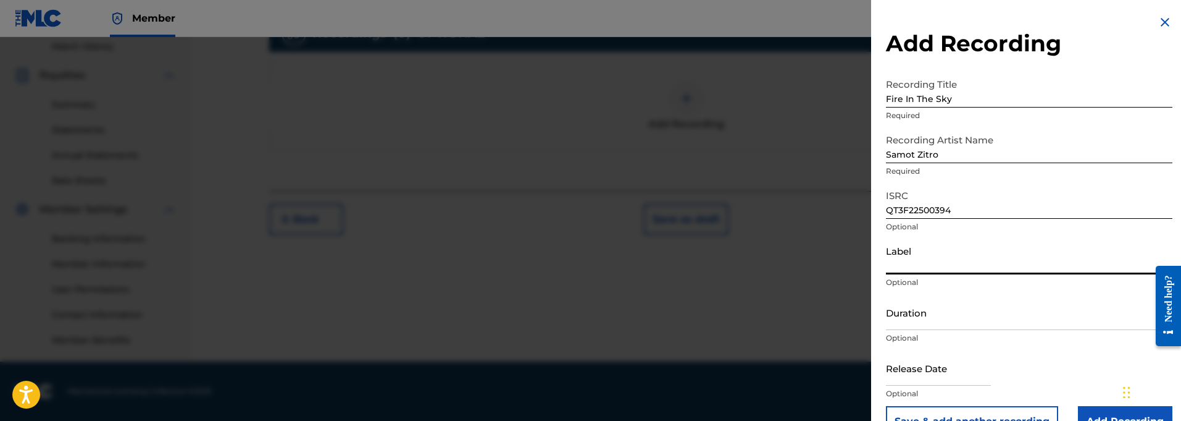
click at [925, 266] on input "Label" at bounding box center [1029, 256] width 287 height 35
paste input "914129 Records DK"
type input "914129 Records DK"
click at [908, 323] on input "Duration" at bounding box center [1029, 312] width 287 height 35
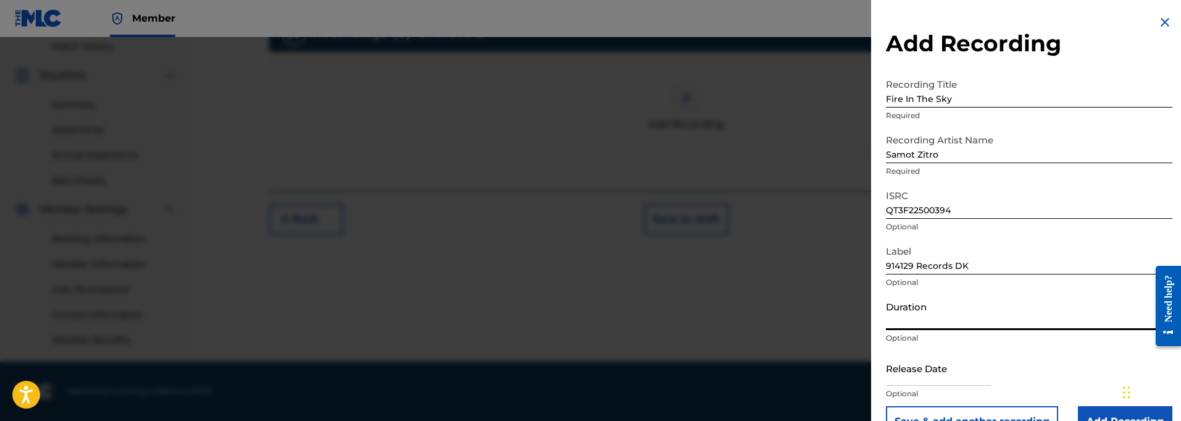
click at [931, 325] on input "Duration" at bounding box center [1029, 312] width 287 height 35
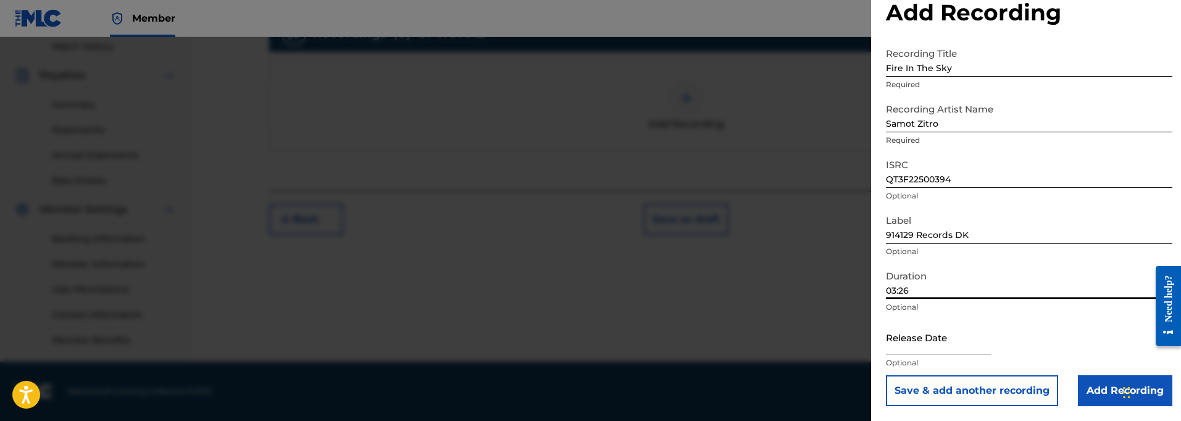
scroll to position [31, 0]
type input "03:26"
click at [913, 343] on input "text" at bounding box center [938, 336] width 105 height 35
select select "8"
select select "2025"
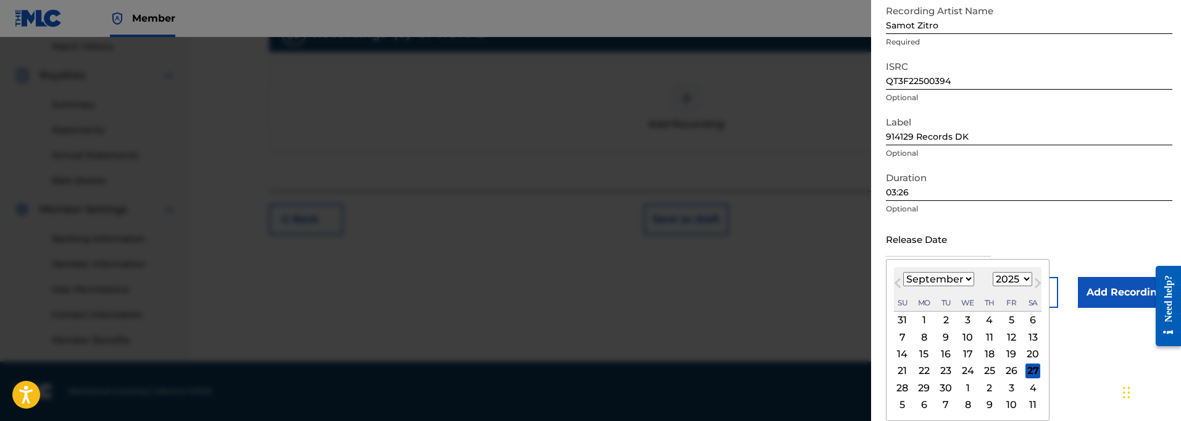
scroll to position [129, 0]
click at [1037, 282] on span "Next Month" at bounding box center [1037, 284] width 0 height 19
select select "9"
click at [902, 336] on div "5" at bounding box center [902, 336] width 15 height 15
type input "[DATE]"
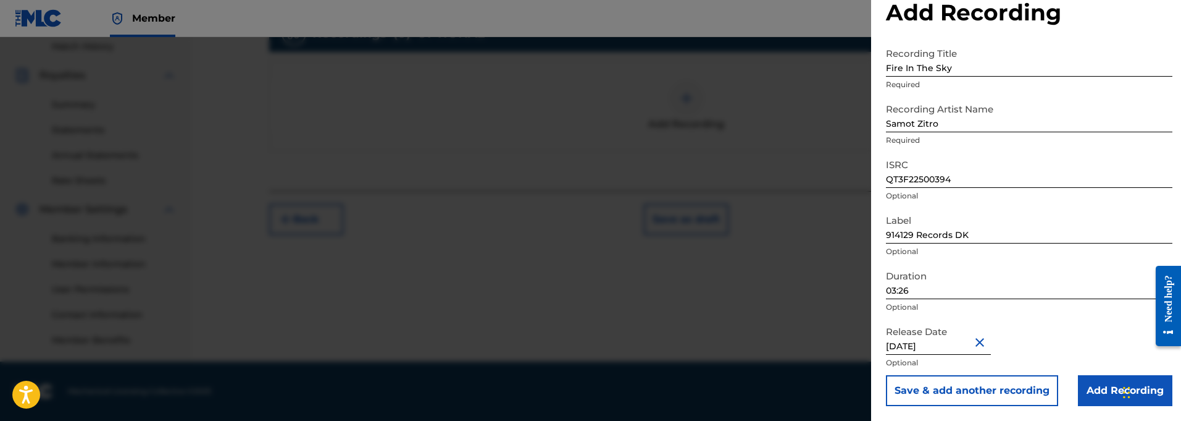
scroll to position [31, 0]
click at [1107, 388] on input "Add Recording" at bounding box center [1125, 390] width 94 height 31
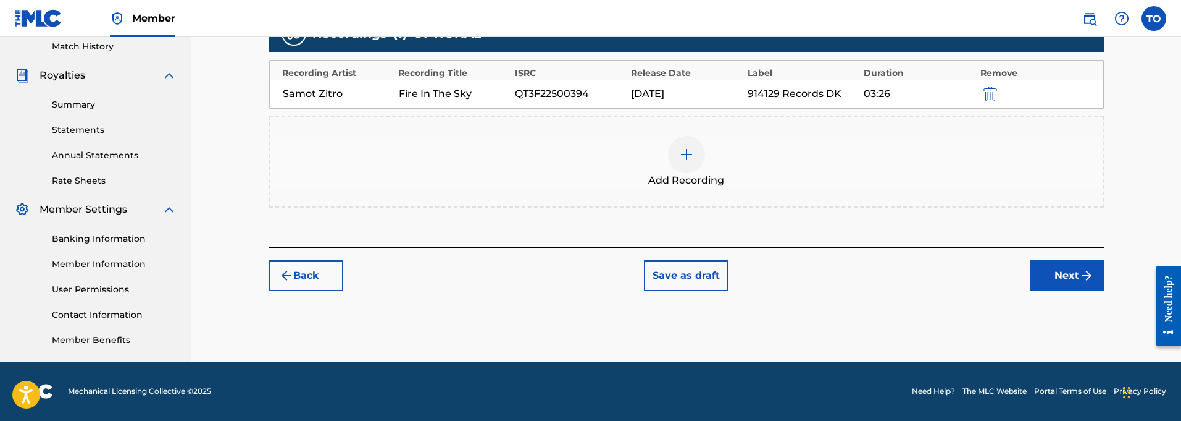
click at [1057, 277] on button "Next" at bounding box center [1067, 275] width 74 height 31
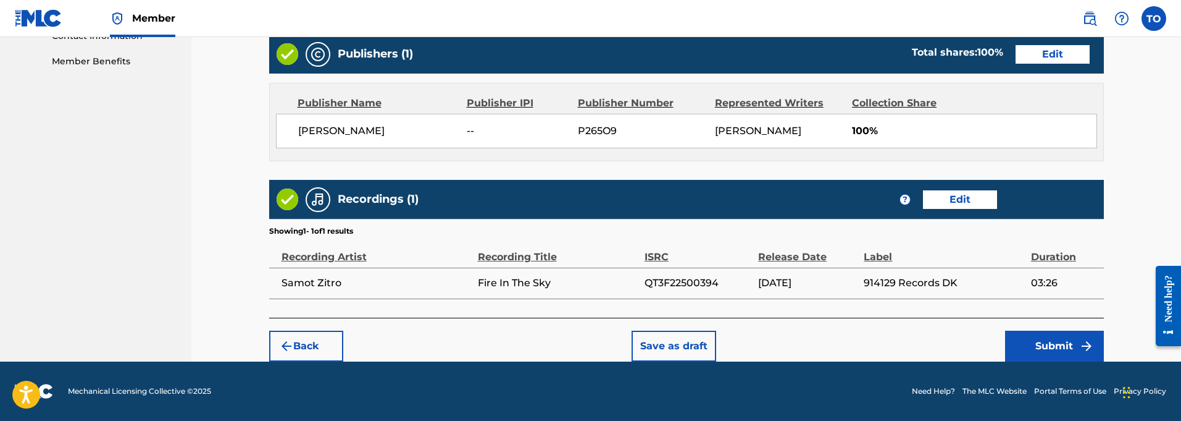
scroll to position [624, 0]
click at [676, 343] on button "Save as draft" at bounding box center [674, 345] width 85 height 31
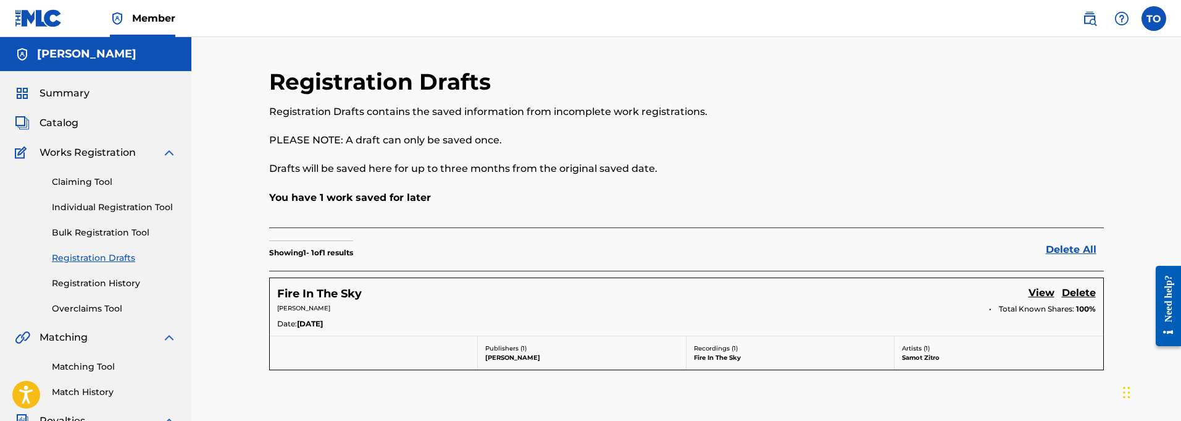
scroll to position [2, 1]
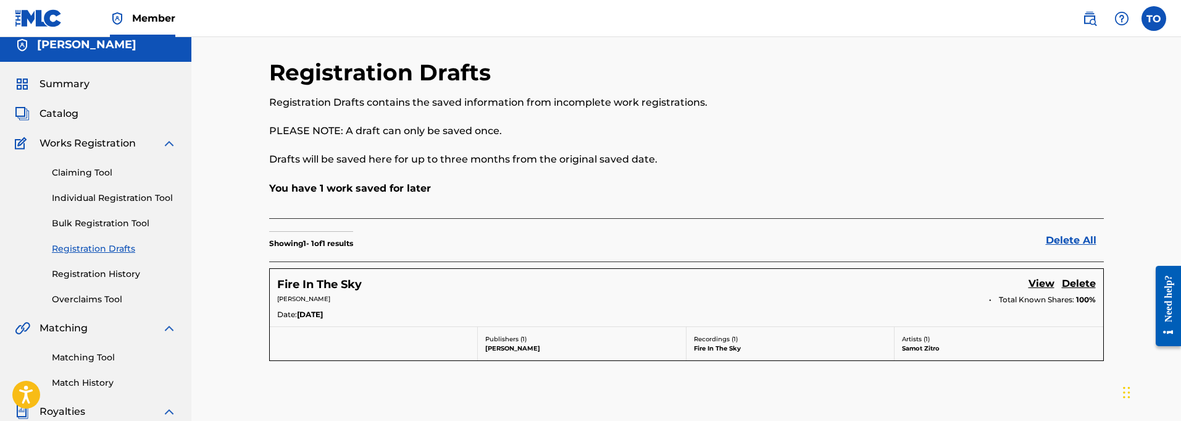
click at [93, 252] on link "Registration Drafts" at bounding box center [114, 248] width 125 height 13
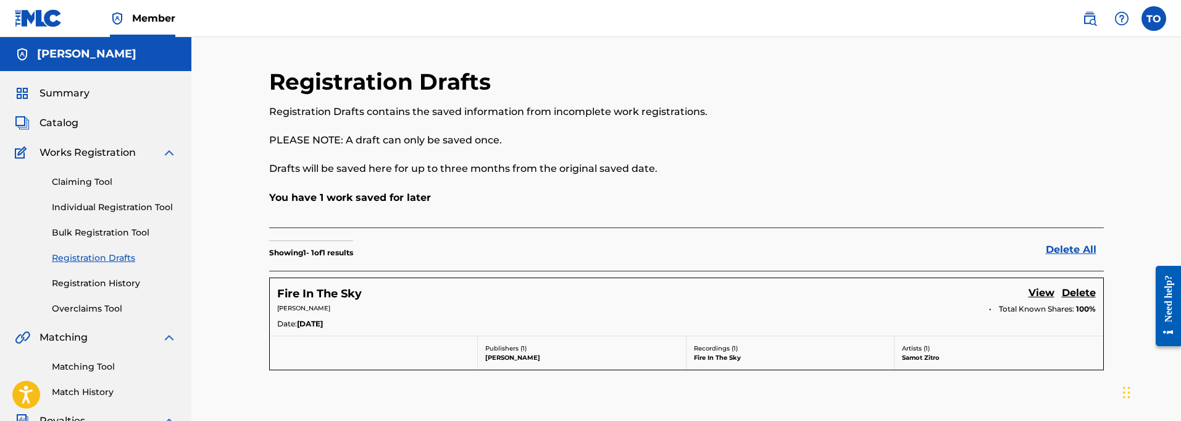
scroll to position [0, 0]
click at [104, 209] on link "Individual Registration Tool" at bounding box center [114, 207] width 125 height 13
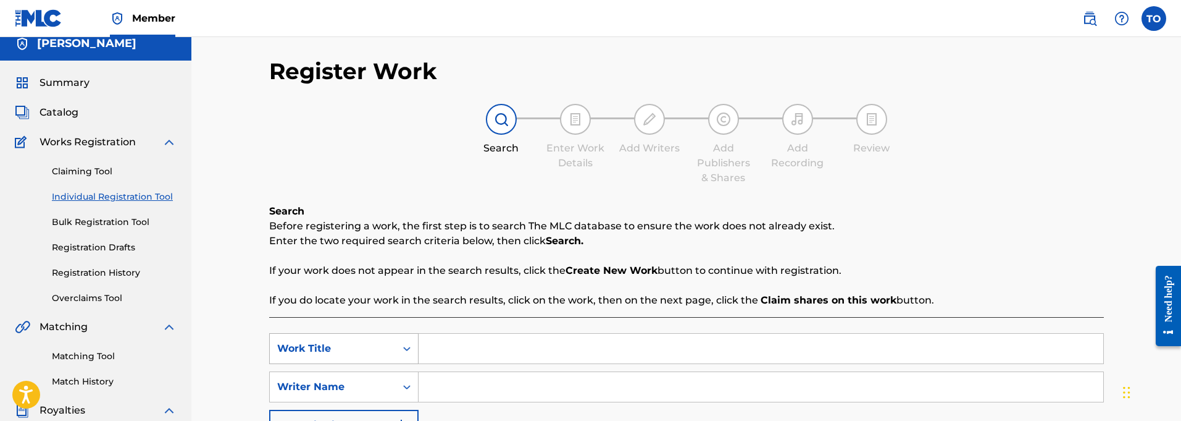
scroll to position [16, 0]
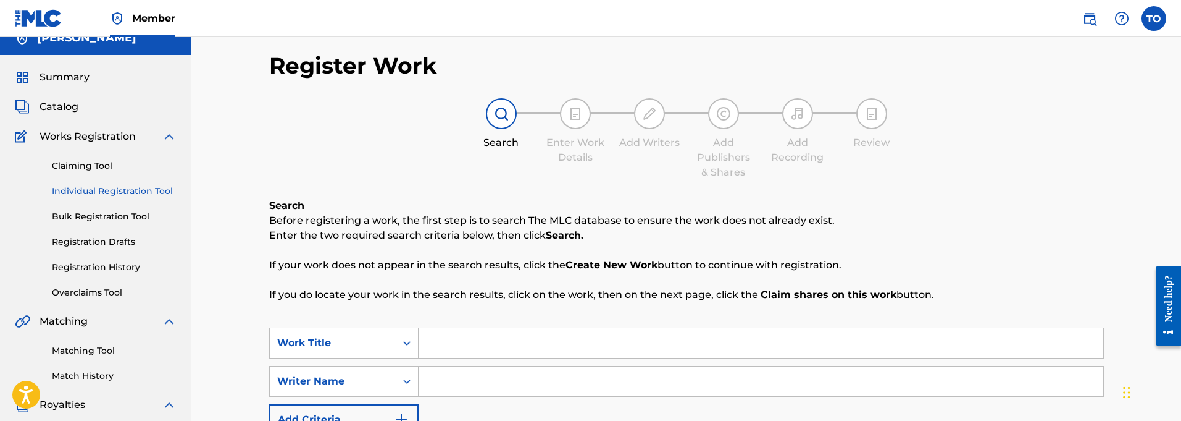
click at [450, 342] on input "Search Form" at bounding box center [761, 343] width 685 height 30
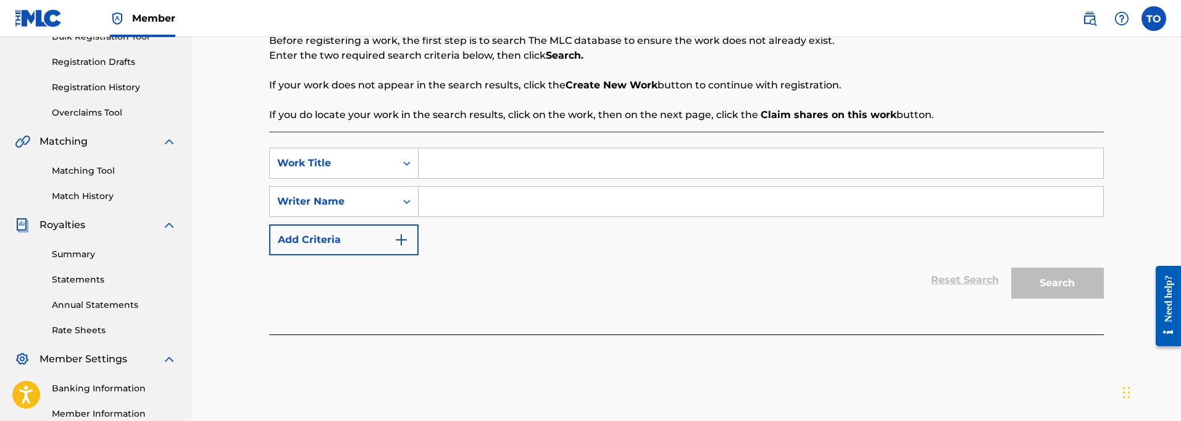
scroll to position [209, 0]
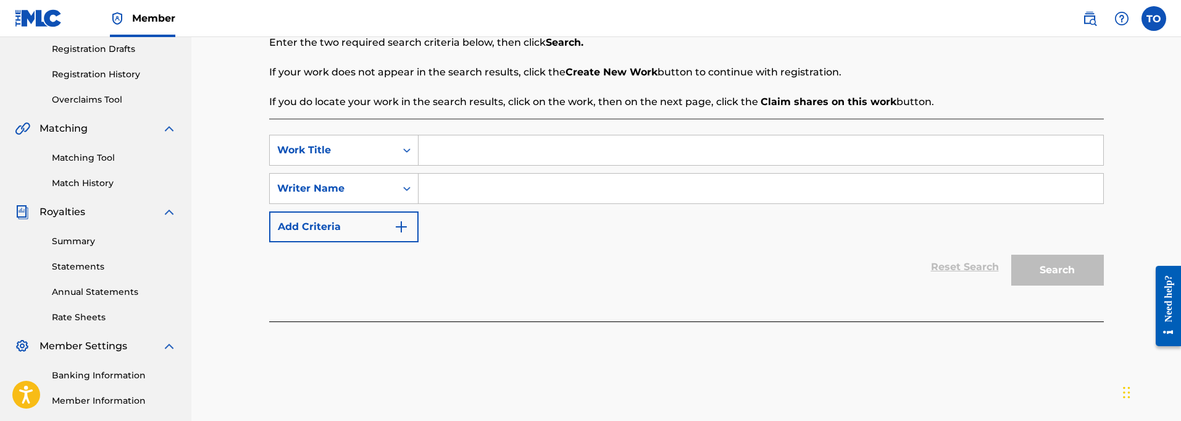
paste input "Finding My Way Home"
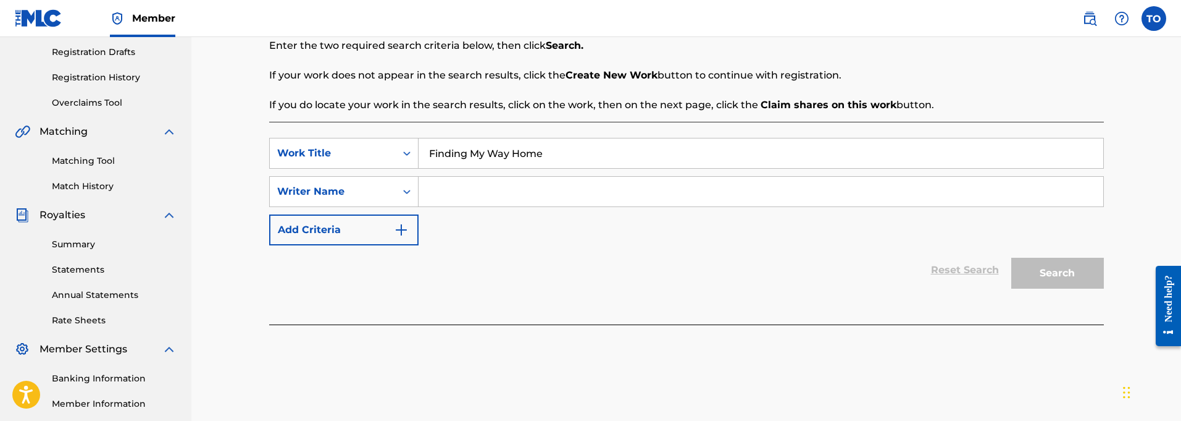
type input "Finding My Way Home"
click at [479, 185] on input "Search Form" at bounding box center [761, 192] width 685 height 30
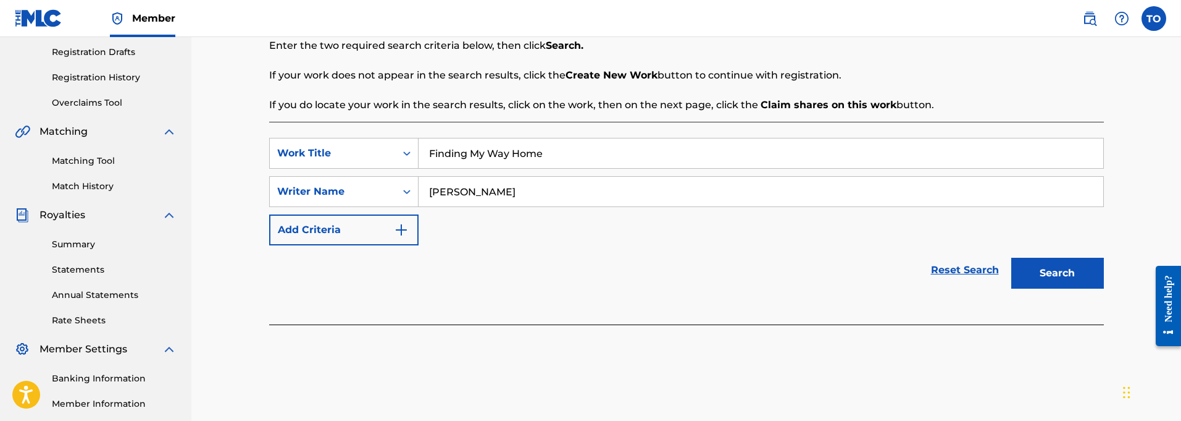
type input "[PERSON_NAME]"
click at [385, 227] on button "Add Criteria" at bounding box center [343, 229] width 149 height 31
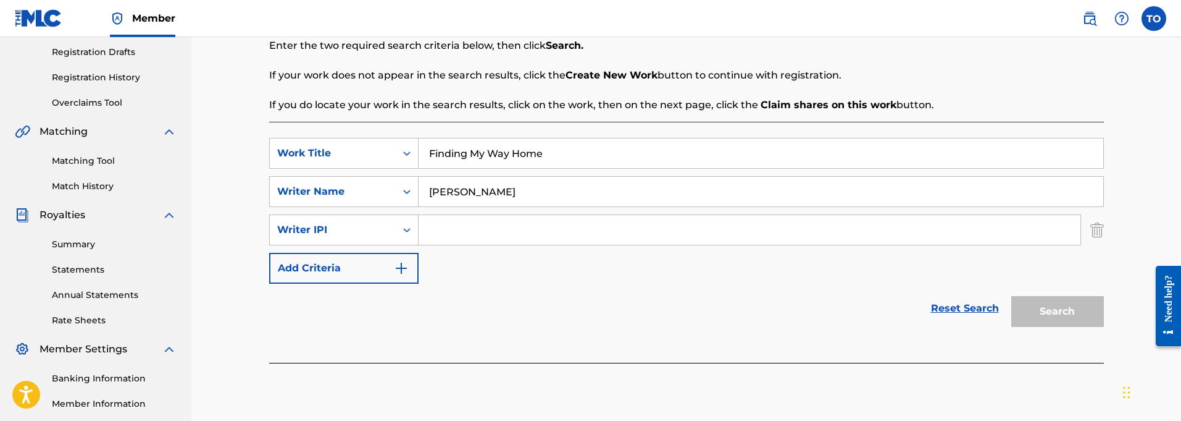
click at [460, 233] on input "Search Form" at bounding box center [750, 230] width 662 height 30
paste input "01127821764"
type input "01127821764"
click at [1043, 310] on button "Search" at bounding box center [1057, 311] width 93 height 31
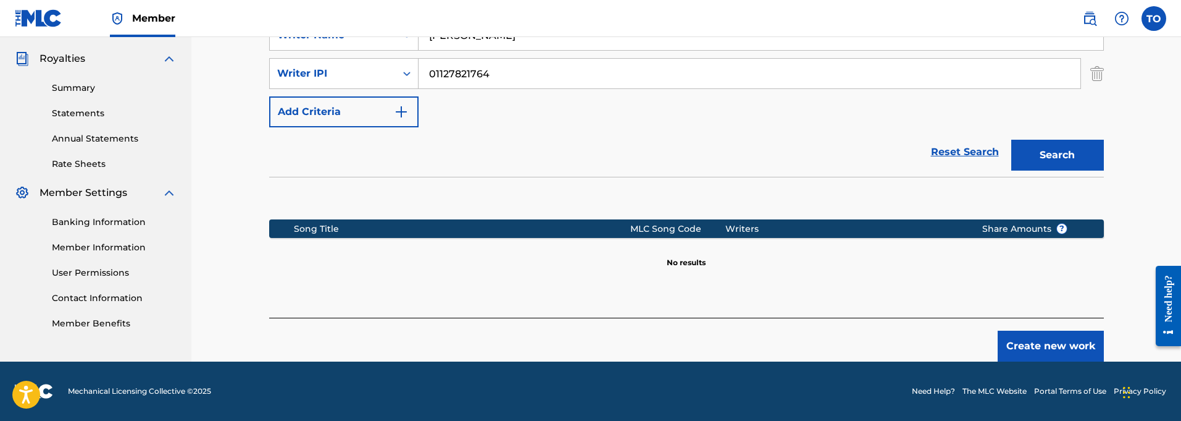
click at [1060, 347] on button "Create new work" at bounding box center [1051, 345] width 106 height 31
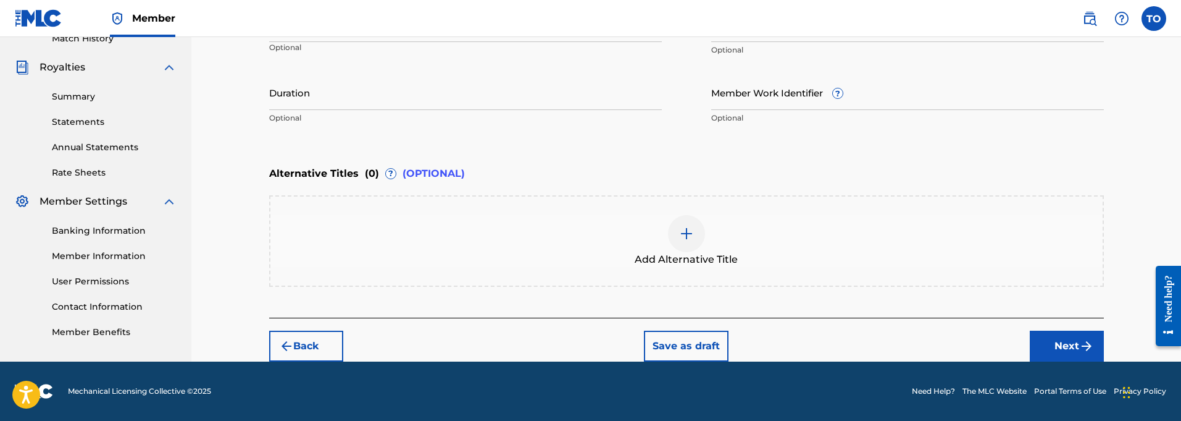
scroll to position [353, 0]
click at [693, 231] on img at bounding box center [686, 233] width 15 height 15
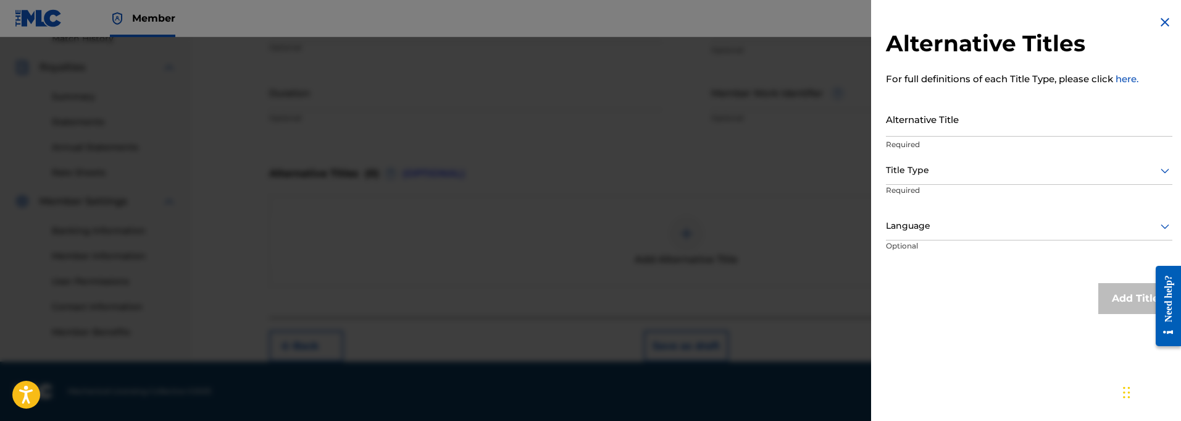
click at [1158, 22] on img at bounding box center [1165, 22] width 15 height 15
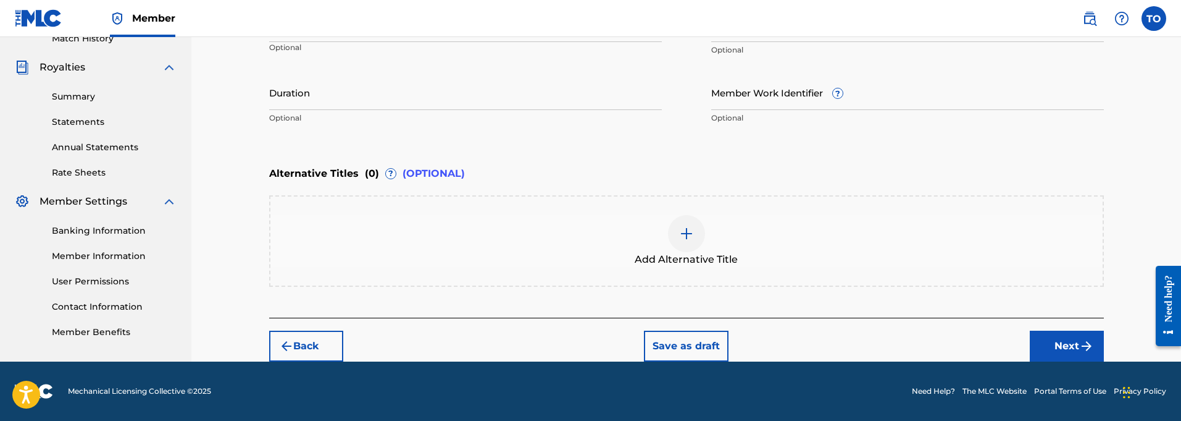
click at [1073, 338] on button "Next" at bounding box center [1067, 345] width 74 height 31
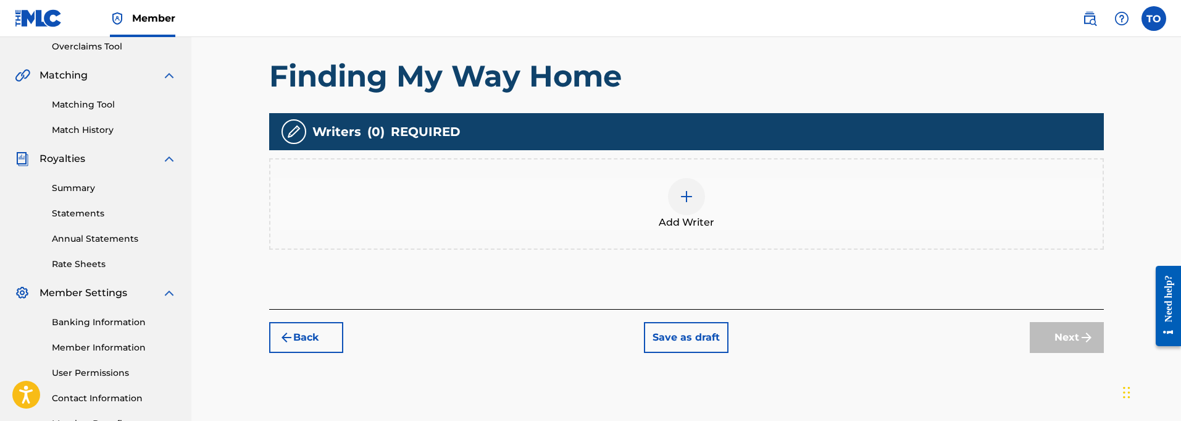
scroll to position [272, 0]
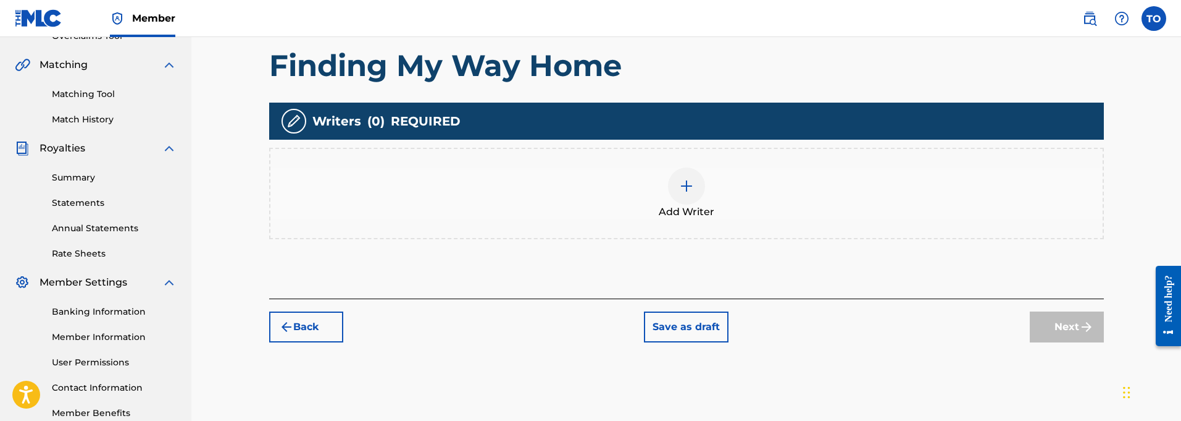
click at [294, 324] on button "Back" at bounding box center [306, 326] width 74 height 31
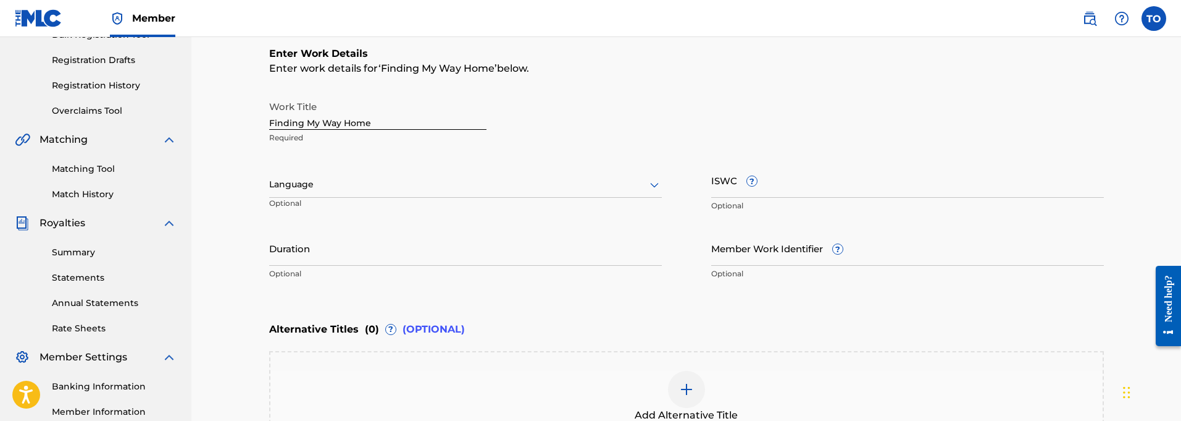
scroll to position [181, 0]
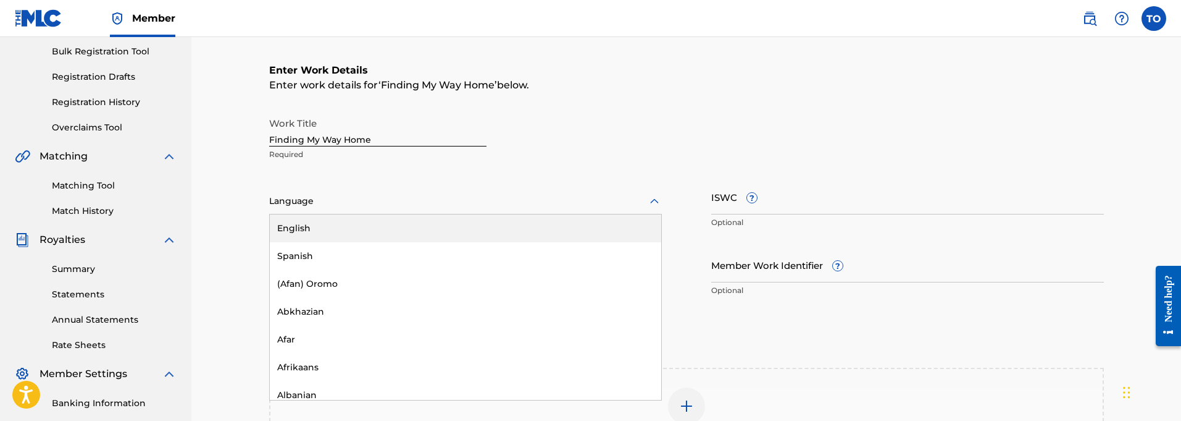
click at [314, 200] on div at bounding box center [465, 200] width 393 height 15
click at [309, 231] on div "English" at bounding box center [465, 228] width 391 height 28
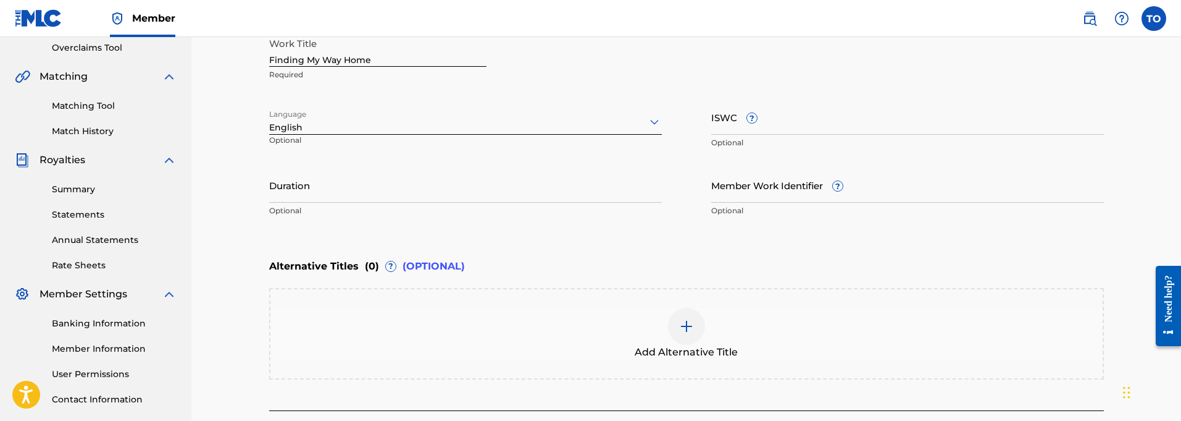
scroll to position [265, 0]
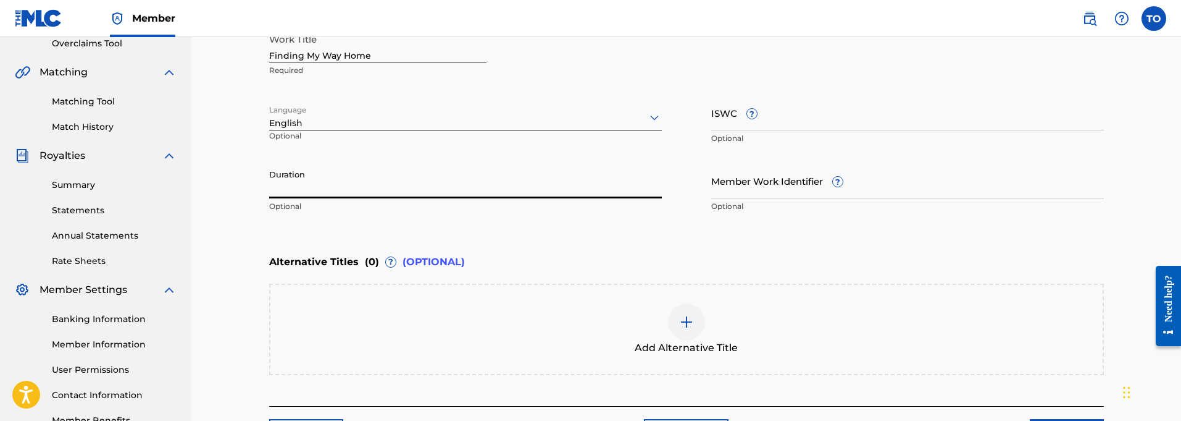
click at [296, 185] on input "Duration" at bounding box center [465, 180] width 393 height 35
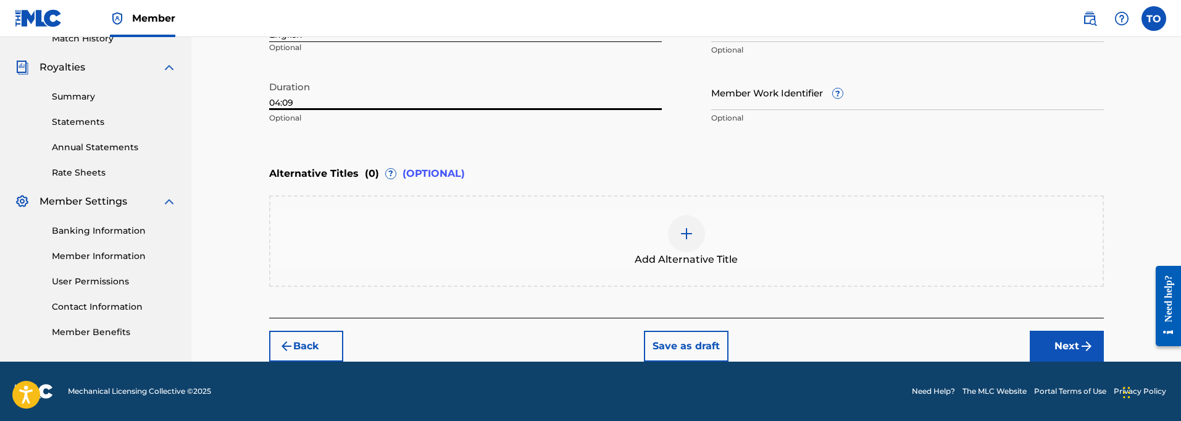
type input "04:09"
click at [1066, 337] on button "Next" at bounding box center [1067, 345] width 74 height 31
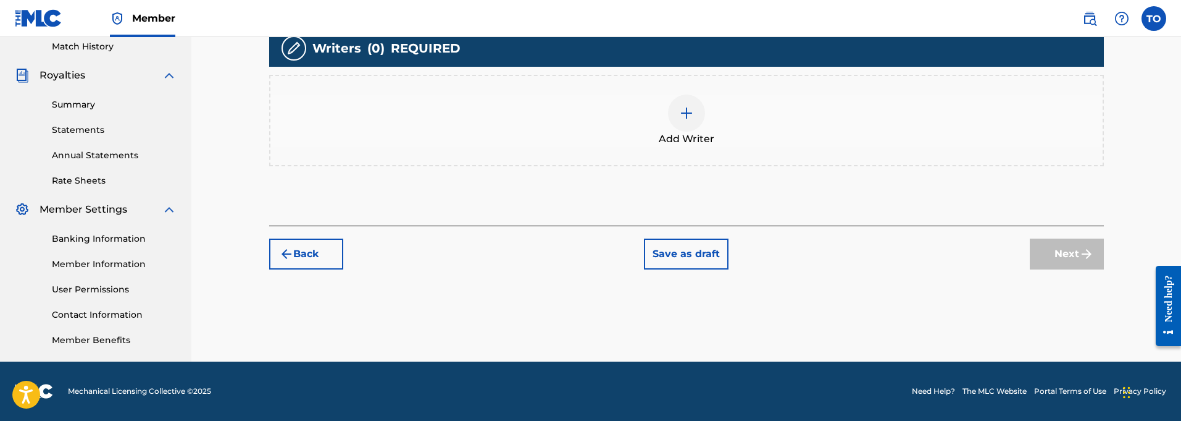
scroll to position [345, 0]
click at [692, 119] on img at bounding box center [686, 113] width 15 height 15
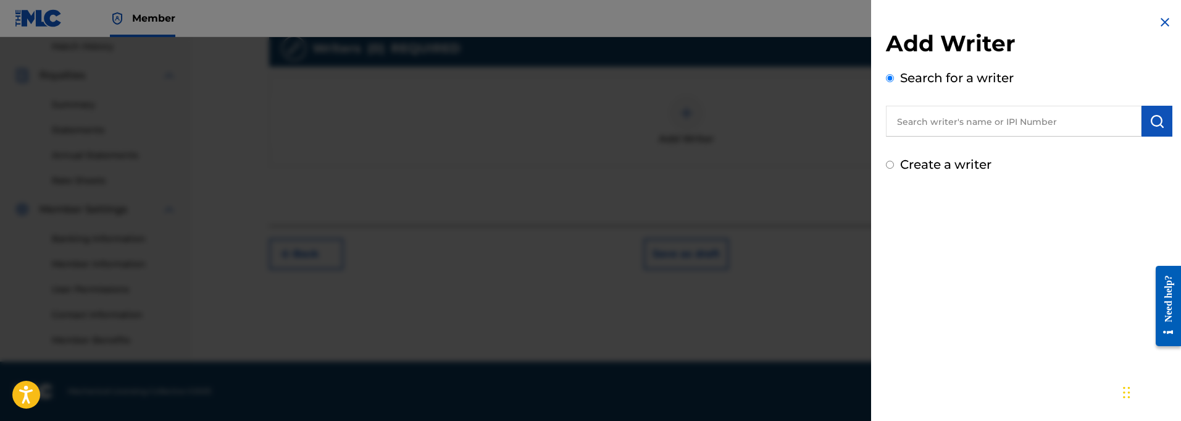
click at [941, 125] on input "text" at bounding box center [1014, 121] width 256 height 31
paste input "01127821764"
type input "01127821764"
drag, startPoint x: 1152, startPoint y: 119, endPoint x: 1140, endPoint y: 127, distance: 13.9
click at [1152, 120] on img "submit" at bounding box center [1157, 121] width 15 height 15
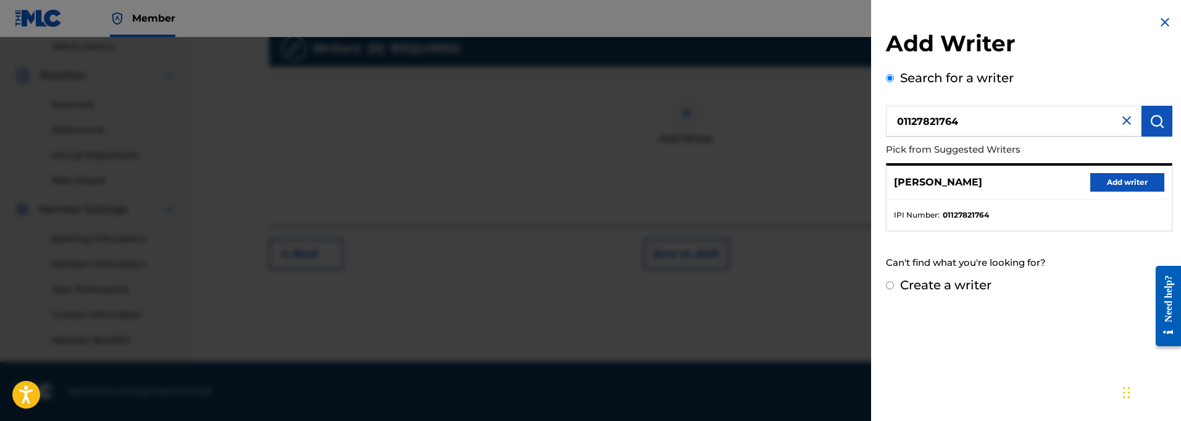
click at [1117, 180] on button "Add writer" at bounding box center [1127, 182] width 74 height 19
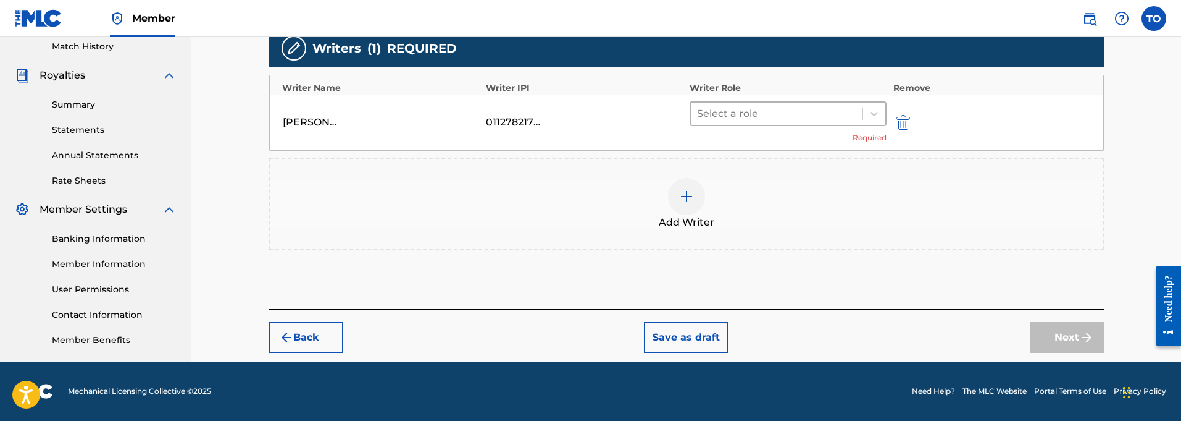
click at [724, 112] on div at bounding box center [777, 113] width 160 height 17
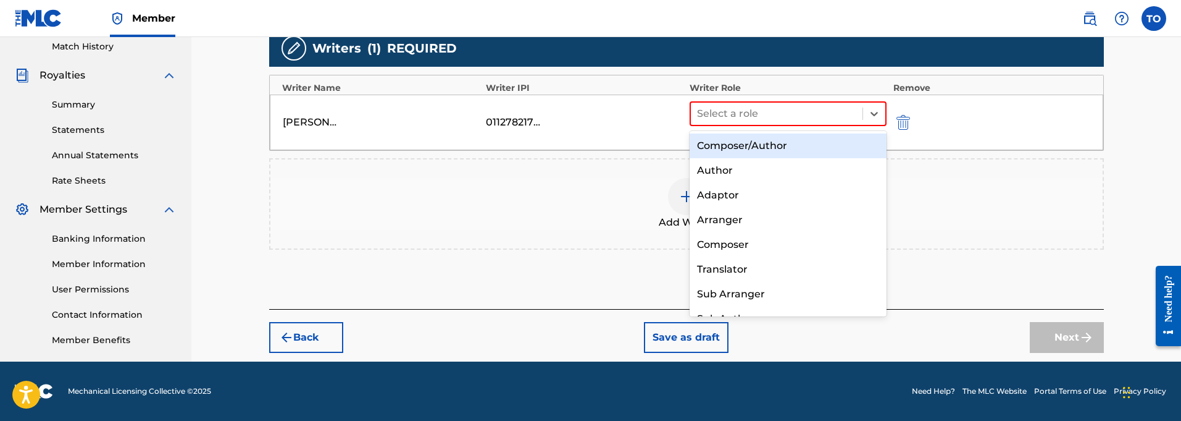
click at [721, 143] on div "Composer/Author" at bounding box center [789, 145] width 198 height 25
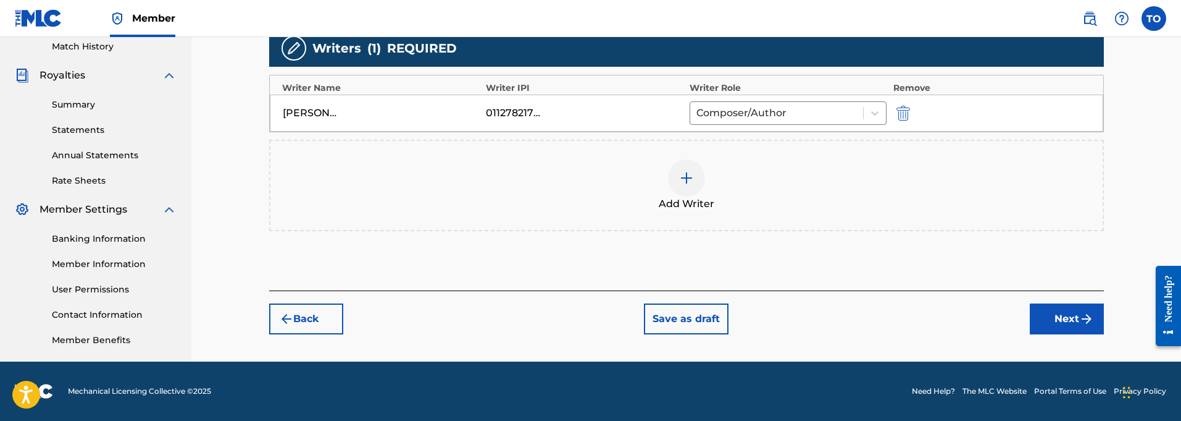
click at [1058, 319] on button "Next" at bounding box center [1067, 318] width 74 height 31
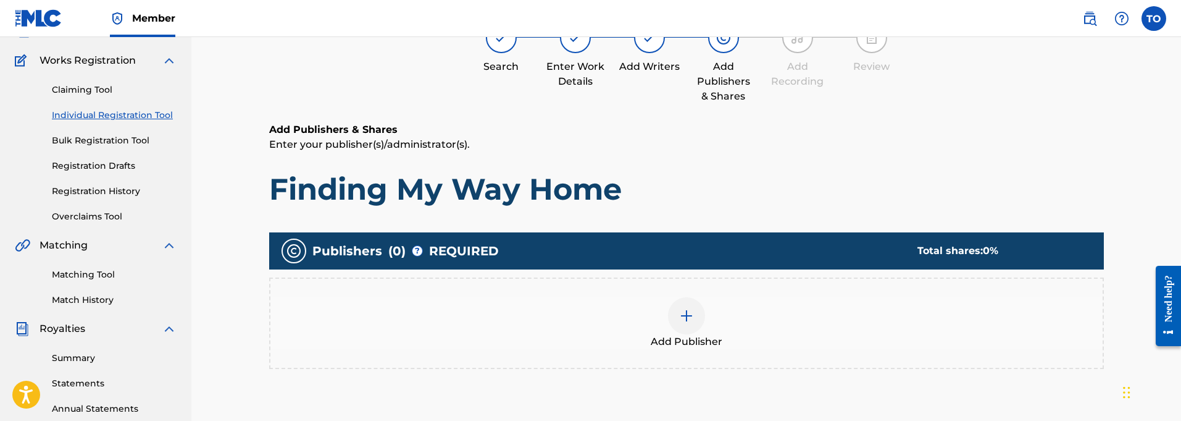
scroll to position [56, 0]
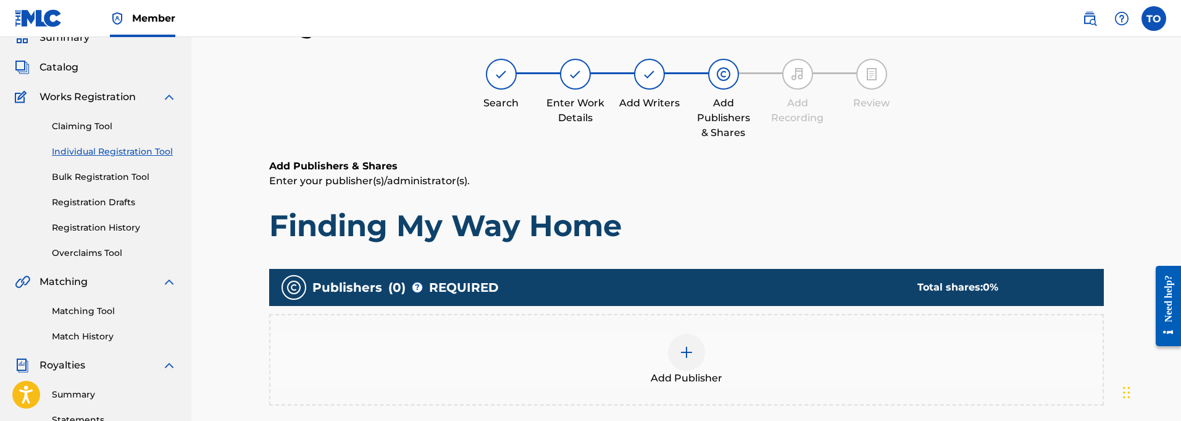
click at [692, 346] on img at bounding box center [686, 352] width 15 height 15
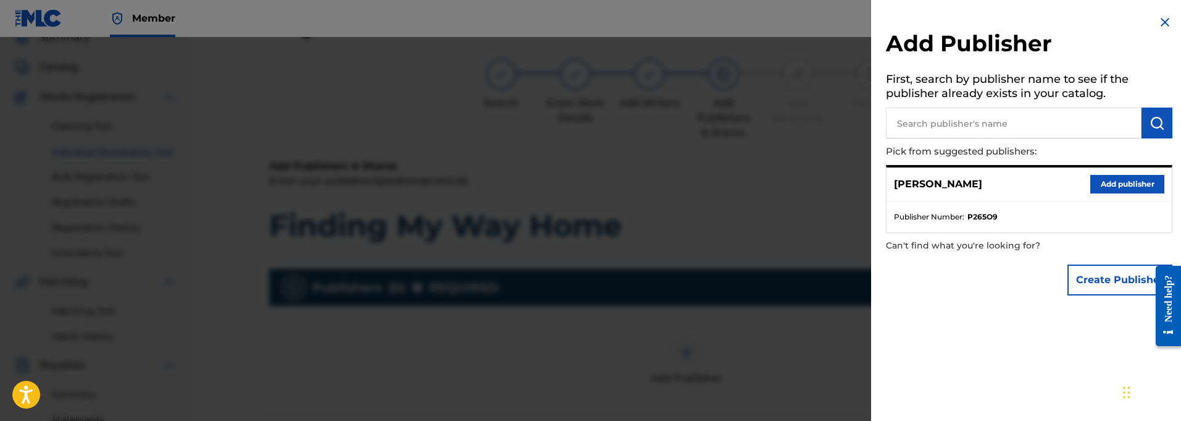
click at [1124, 176] on button "Add publisher" at bounding box center [1127, 184] width 74 height 19
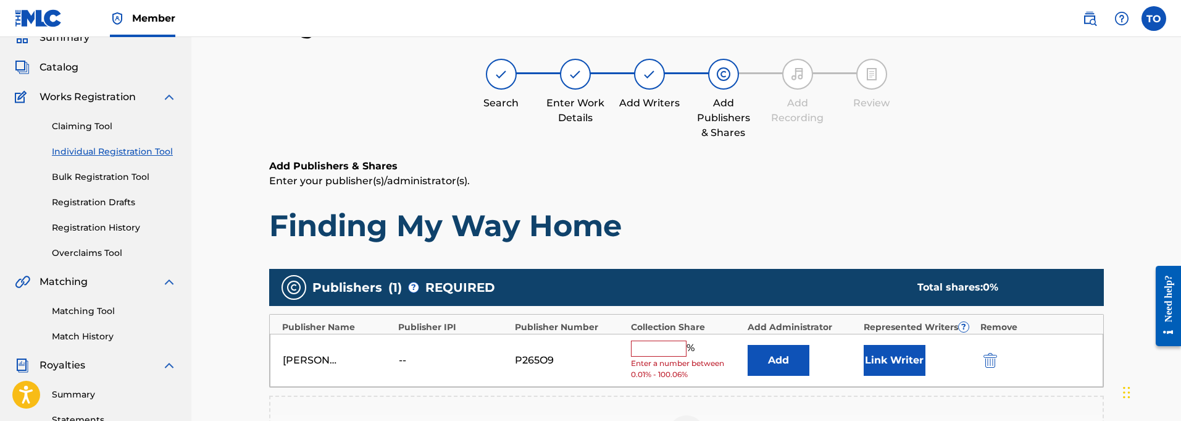
click at [896, 356] on button "Link Writer" at bounding box center [895, 360] width 62 height 31
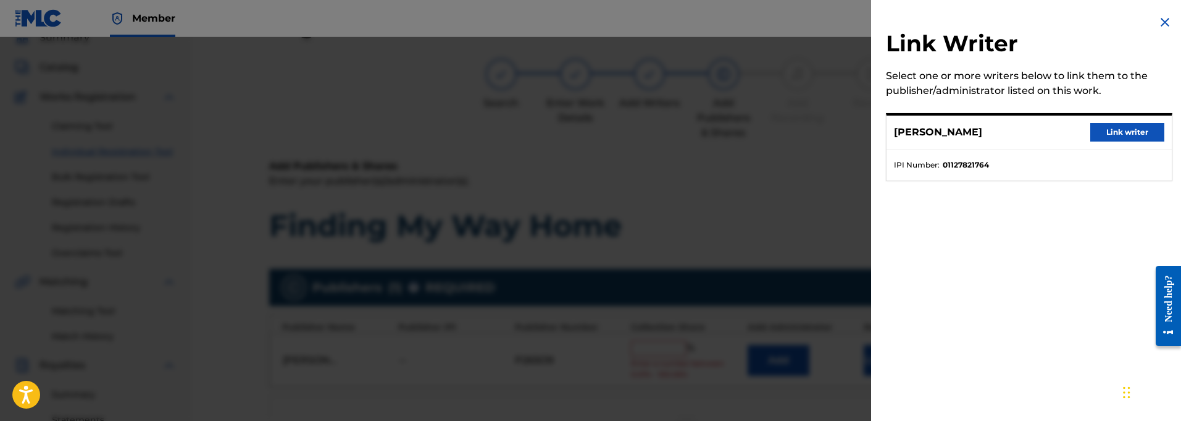
click at [1119, 132] on button "Link writer" at bounding box center [1127, 132] width 74 height 19
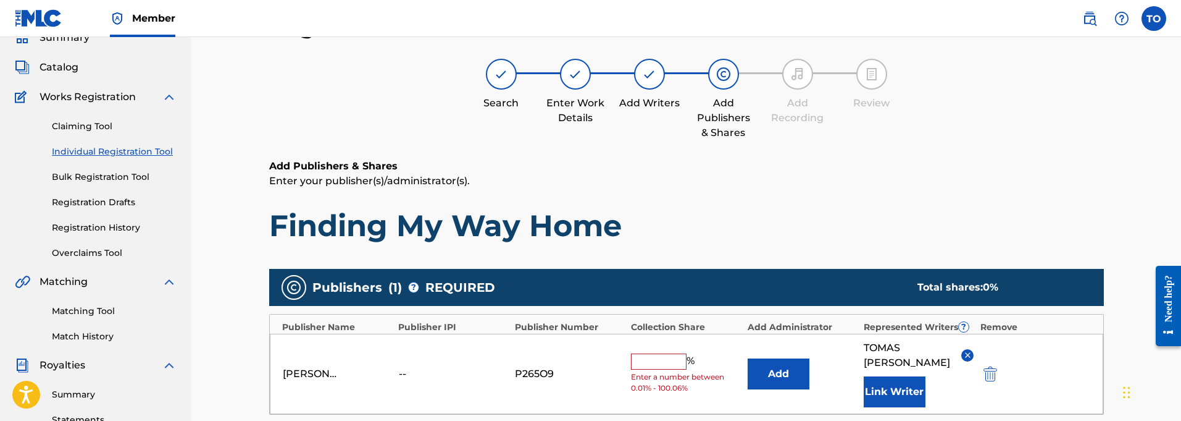
click at [651, 354] on input "text" at bounding box center [659, 361] width 56 height 16
type input "T"
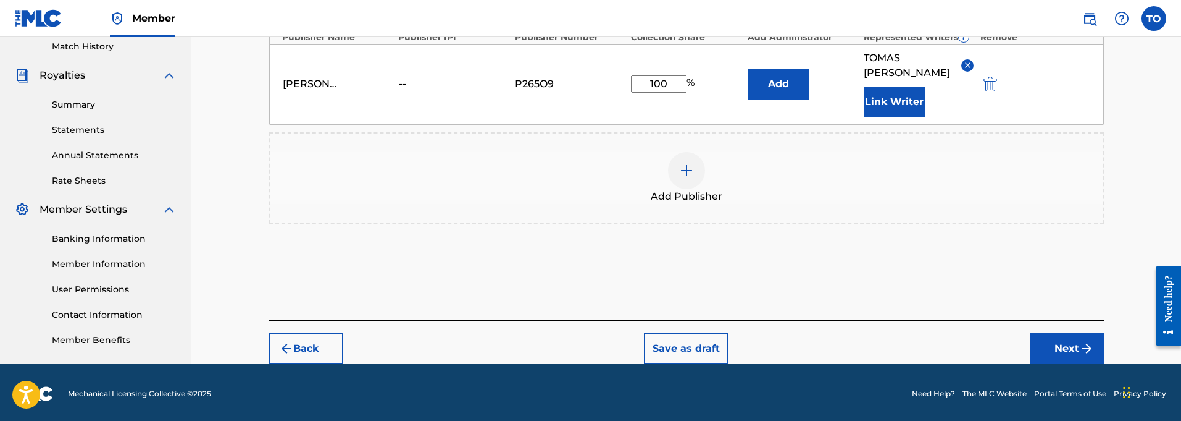
scroll to position [345, 0]
type input "100"
click at [1060, 333] on button "Next" at bounding box center [1067, 348] width 74 height 31
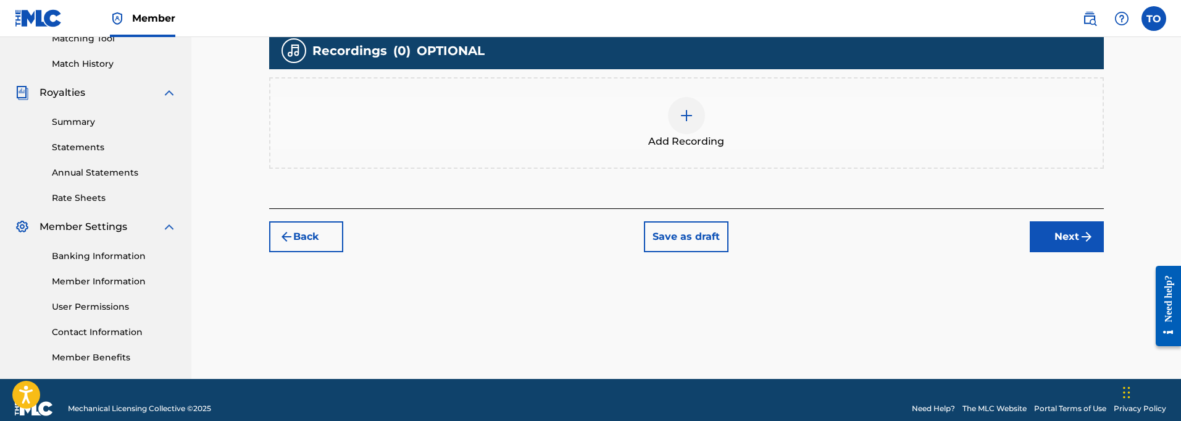
scroll to position [345, 0]
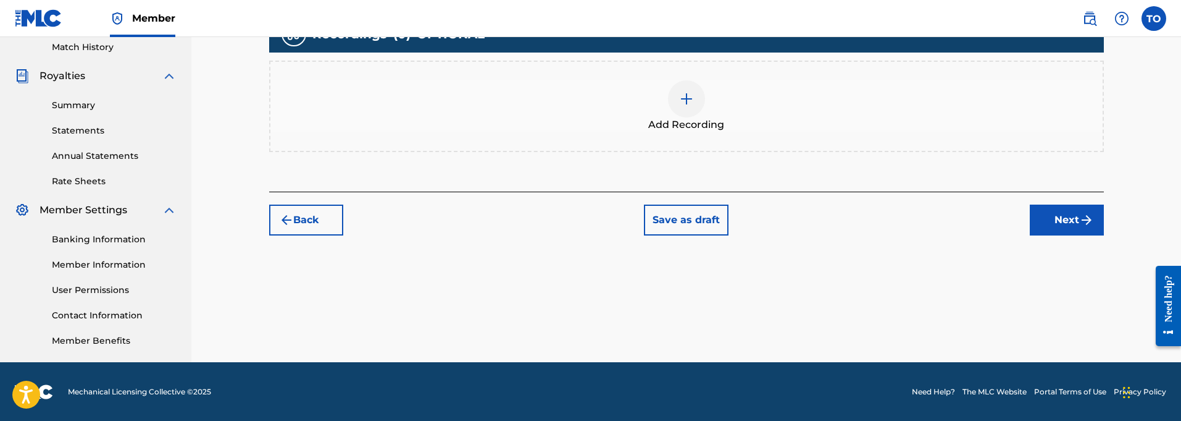
click at [688, 103] on img at bounding box center [686, 98] width 15 height 15
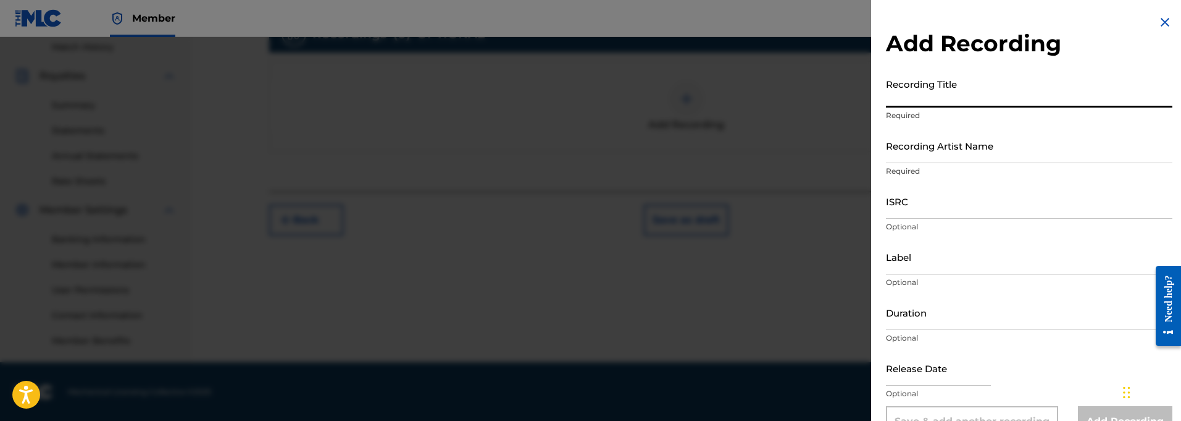
click at [953, 96] on input "Recording Title" at bounding box center [1029, 89] width 287 height 35
paste input "Finding My Way Home"
type input "Finding My Way Home"
click at [913, 158] on input "Recording Artist Name" at bounding box center [1029, 145] width 287 height 35
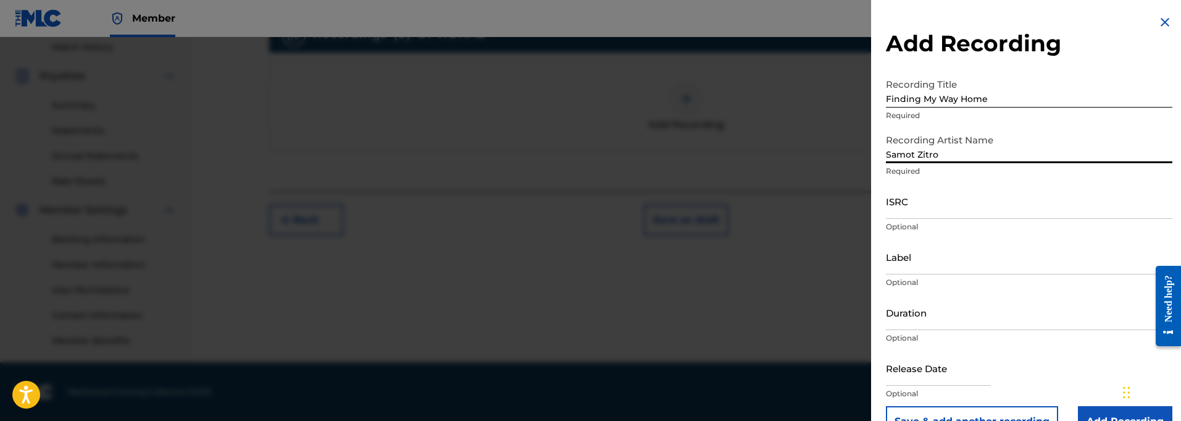
scroll to position [344, 0]
type input "Samot Zitro"
click at [932, 212] on input "ISRC" at bounding box center [1029, 200] width 287 height 35
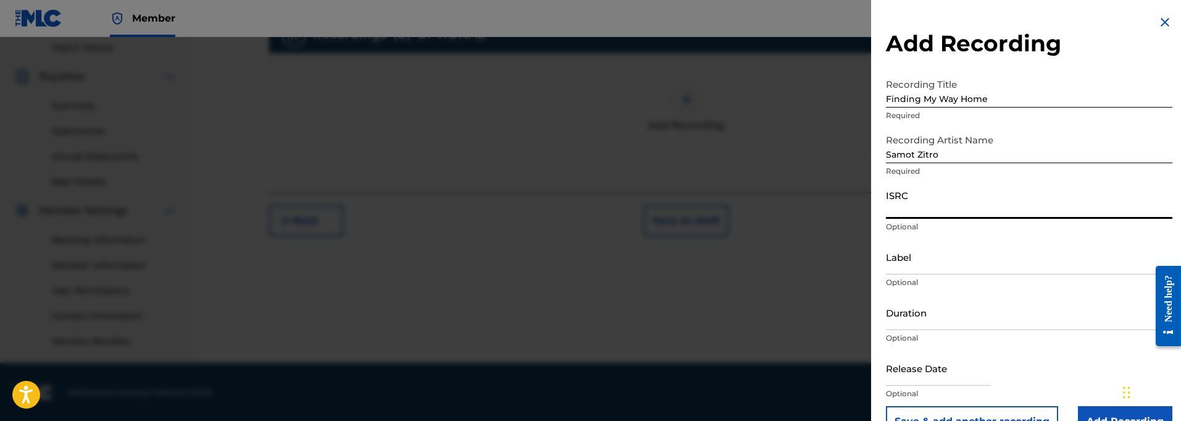
paste input "QT3F22500395"
type input "QT3F22500395"
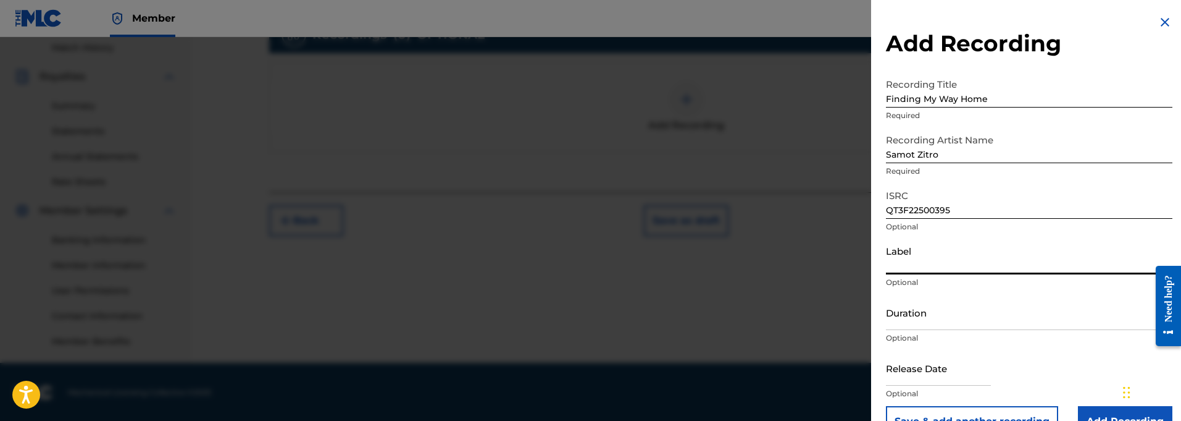
click at [907, 264] on input "Label" at bounding box center [1029, 256] width 287 height 35
paste input "914129 Records DK"
type input "914129 Records DK"
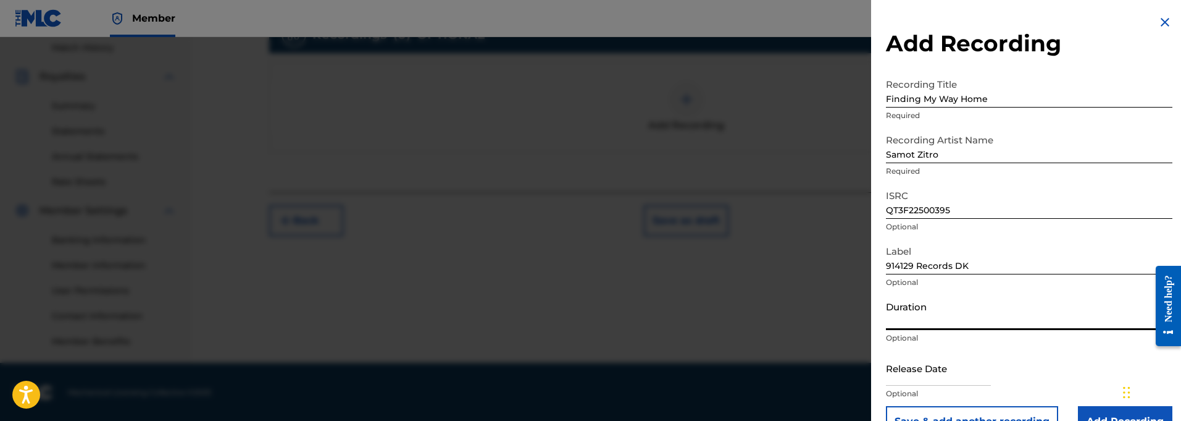
click at [898, 322] on input "Duration" at bounding box center [1029, 312] width 287 height 35
type input "04:09"
click at [955, 375] on input "text" at bounding box center [938, 367] width 105 height 35
select select "8"
select select "2025"
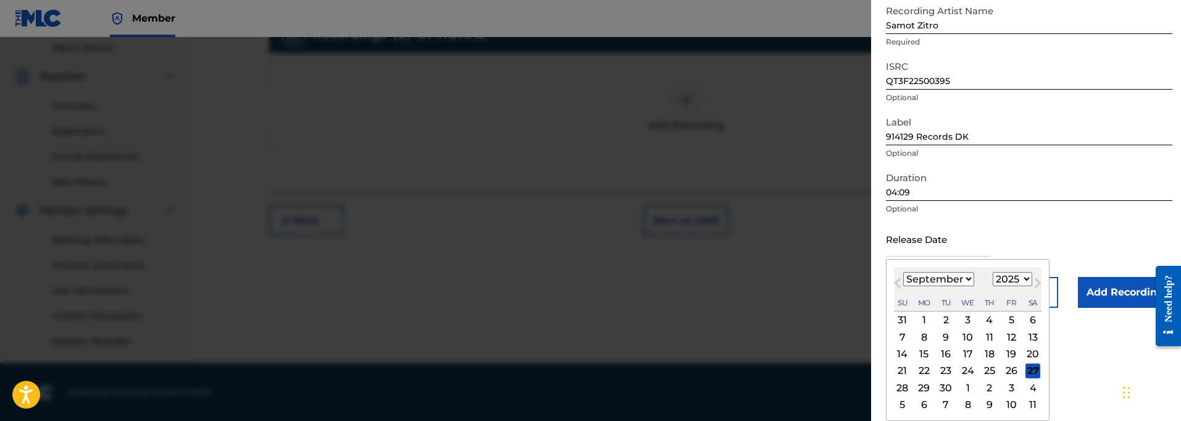
scroll to position [129, 0]
click at [1037, 283] on span "Next Month" at bounding box center [1037, 284] width 0 height 19
select select "9"
click at [902, 337] on div "5" at bounding box center [902, 336] width 15 height 15
type input "[DATE]"
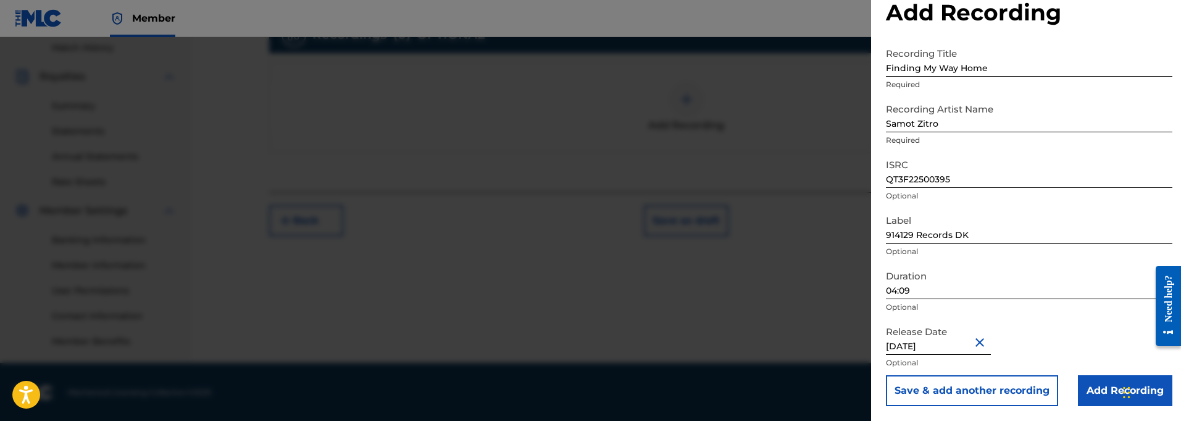
scroll to position [31, 0]
click at [1104, 391] on input "Add Recording" at bounding box center [1125, 390] width 94 height 31
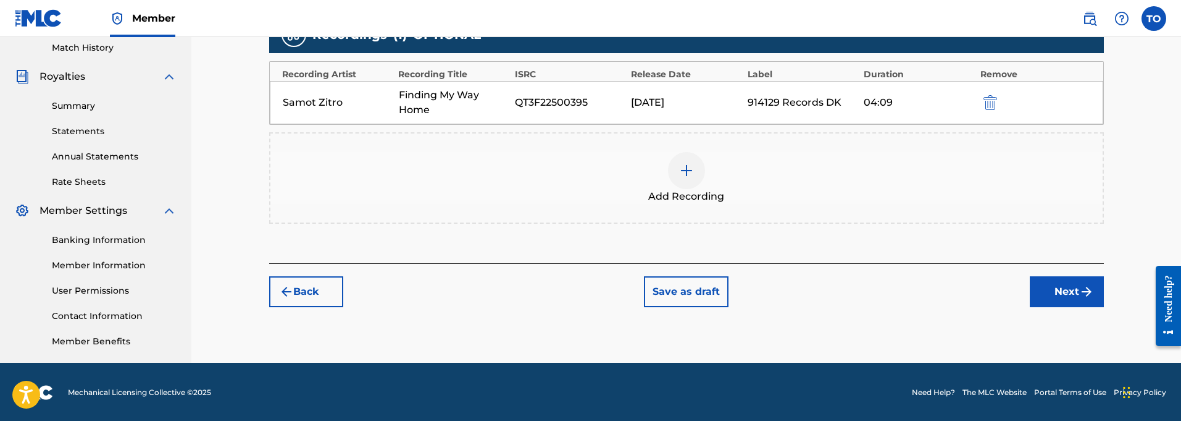
click at [690, 293] on button "Save as draft" at bounding box center [686, 291] width 85 height 31
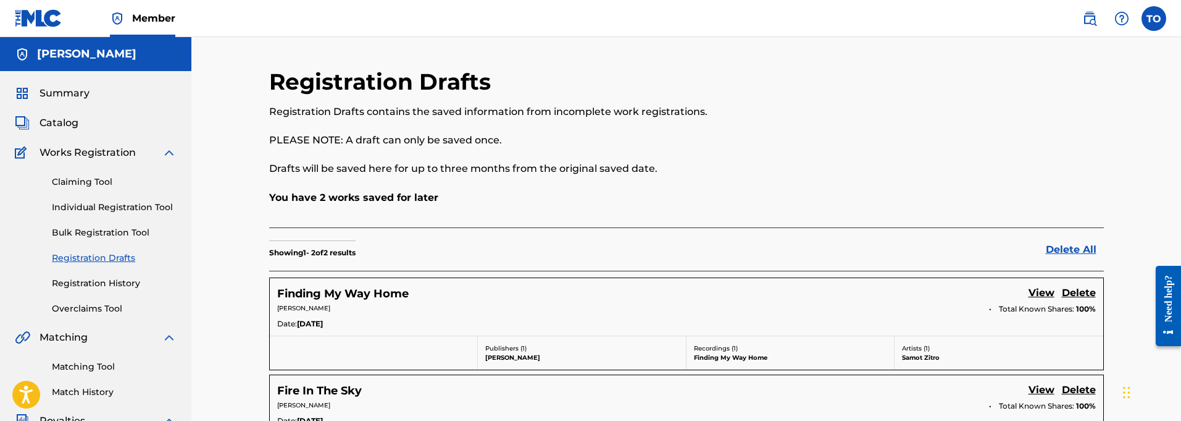
click at [92, 207] on link "Individual Registration Tool" at bounding box center [114, 207] width 125 height 13
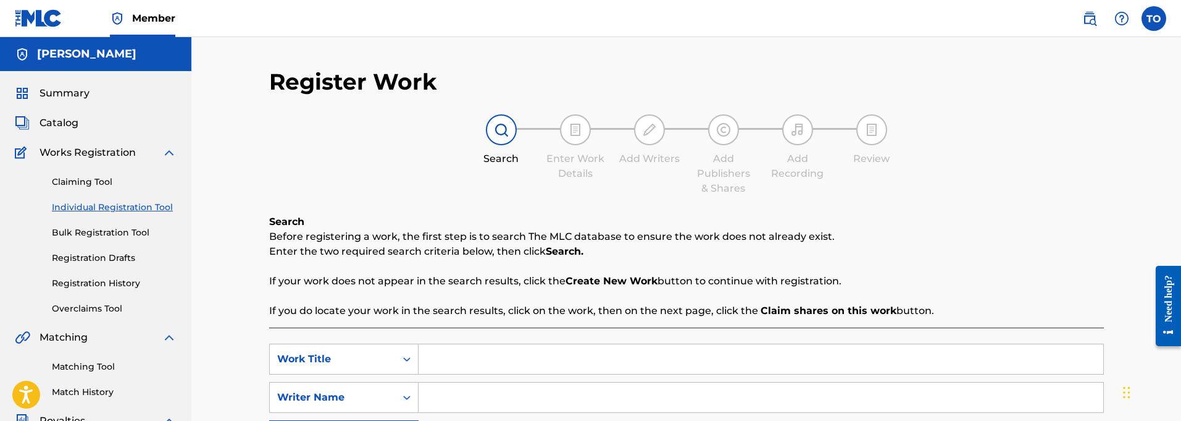
click at [445, 364] on input "Search Form" at bounding box center [761, 359] width 685 height 30
paste input "Slow Down"
type input "Slow Down"
click at [443, 398] on input "Search Form" at bounding box center [761, 397] width 685 height 30
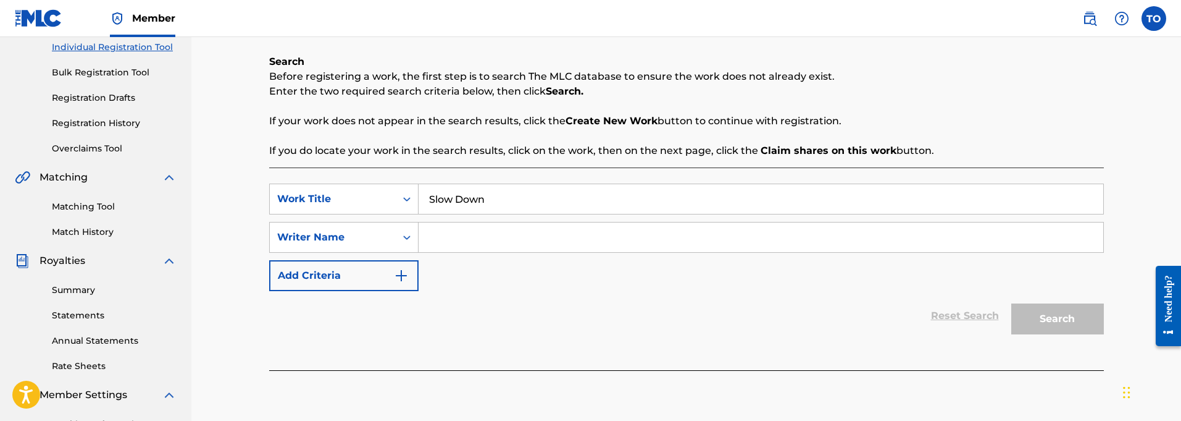
scroll to position [166, 0]
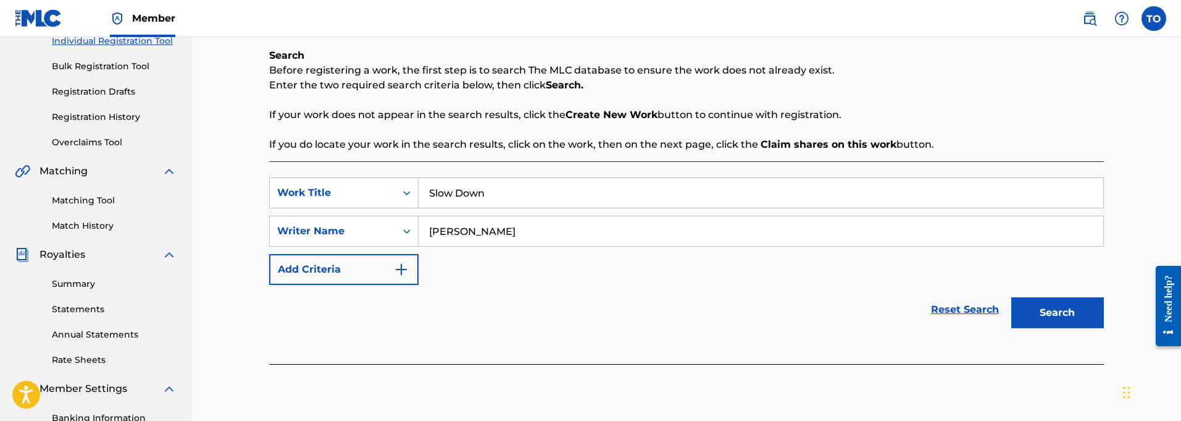
type input "[PERSON_NAME]"
click at [397, 267] on img "Search Form" at bounding box center [401, 269] width 15 height 15
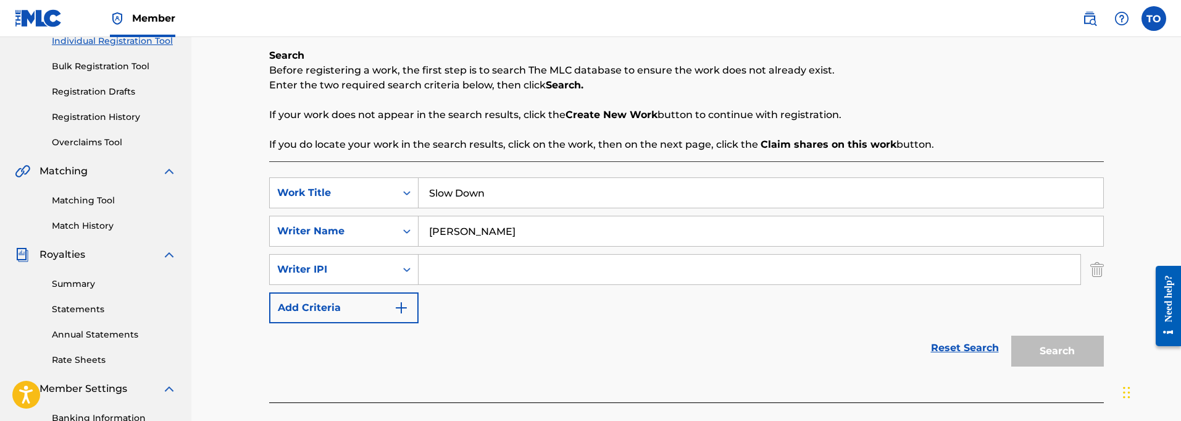
scroll to position [169, 0]
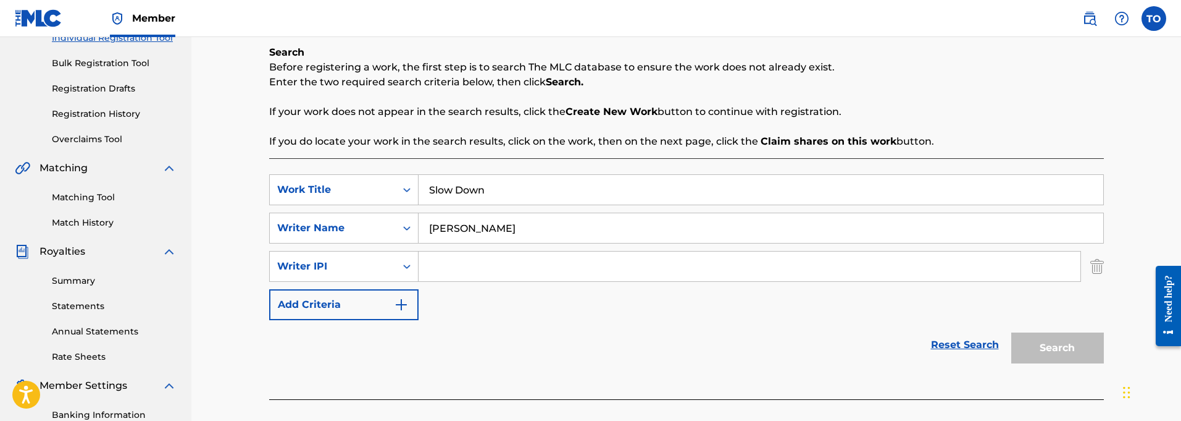
click at [488, 266] on input "Search Form" at bounding box center [750, 266] width 662 height 30
paste input "01127821764"
type input "01127821764"
drag, startPoint x: 1058, startPoint y: 346, endPoint x: 1049, endPoint y: 344, distance: 8.8
click at [1058, 346] on button "Search" at bounding box center [1057, 347] width 93 height 31
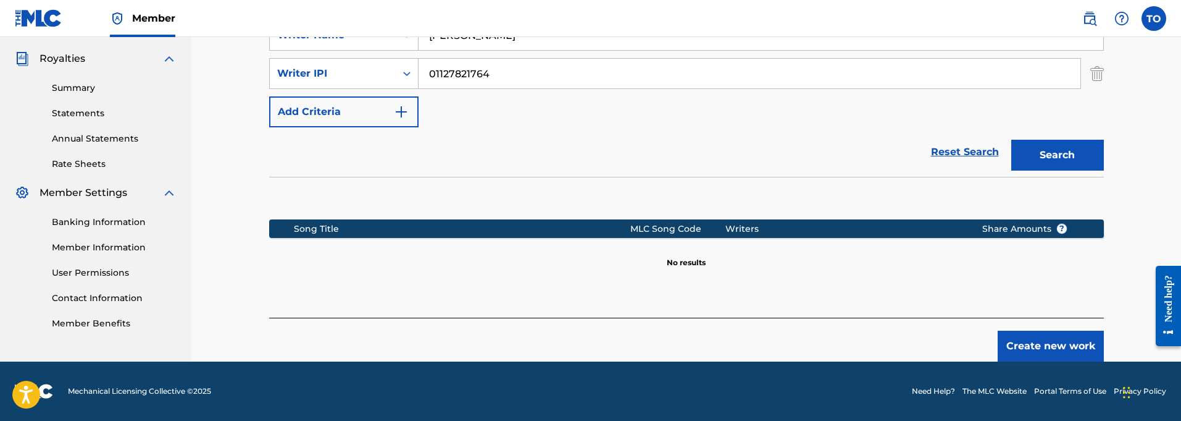
click at [1043, 343] on button "Create new work" at bounding box center [1051, 345] width 106 height 31
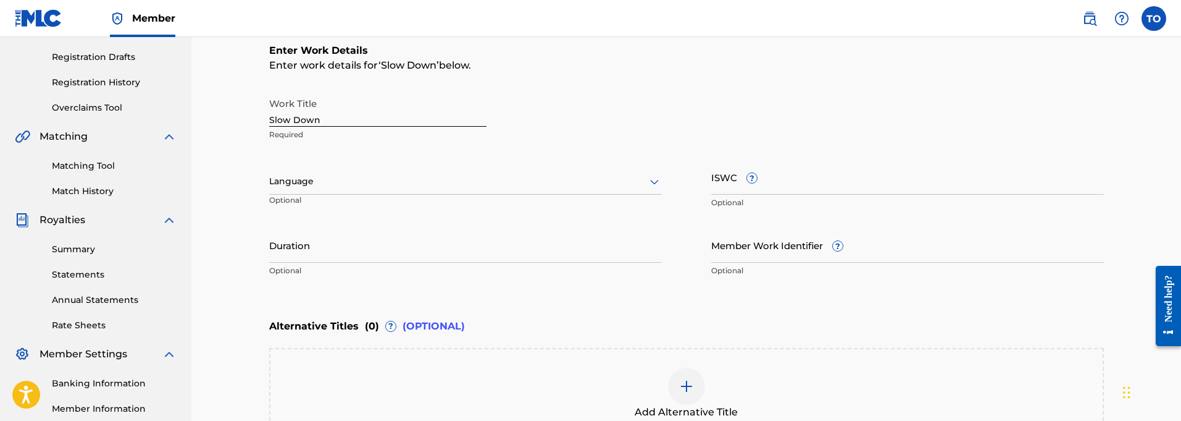
scroll to position [204, 0]
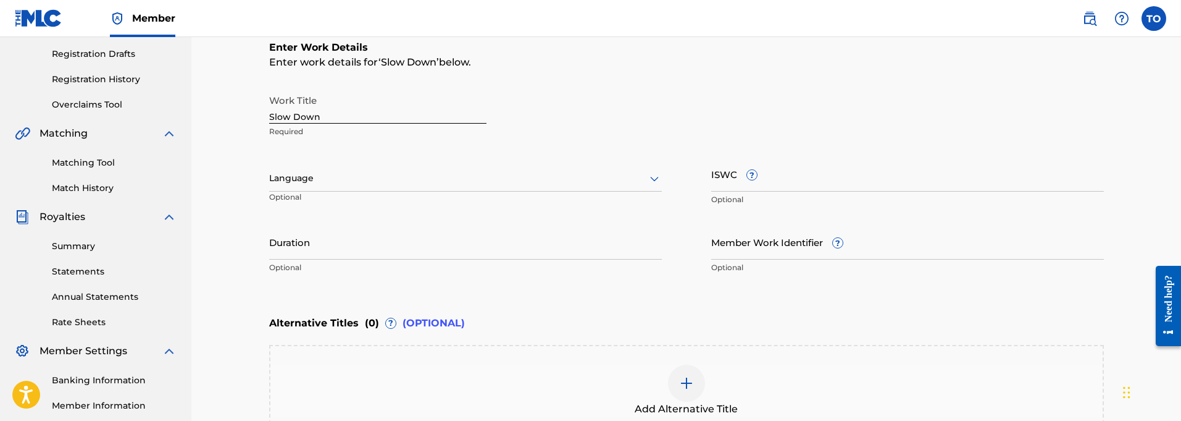
click at [314, 180] on div at bounding box center [465, 177] width 393 height 15
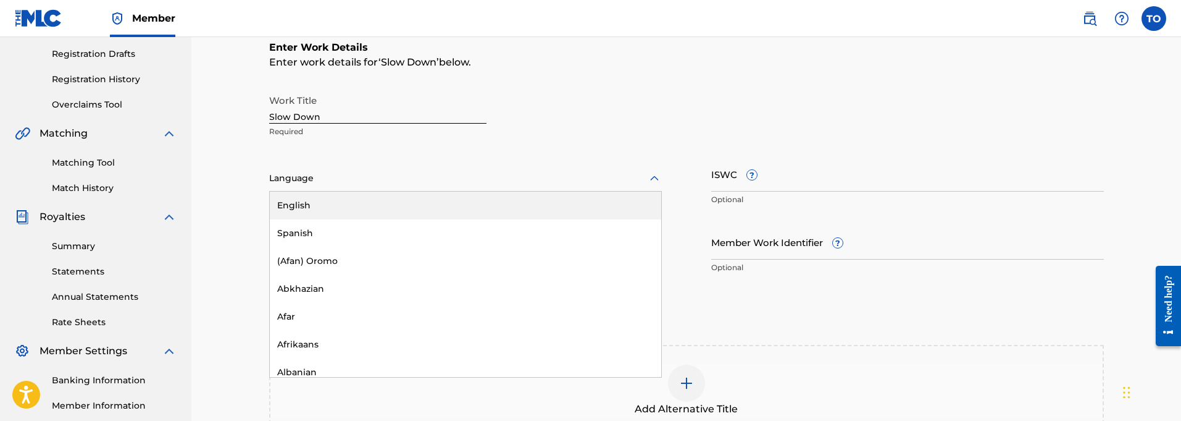
click at [303, 207] on div "English" at bounding box center [465, 205] width 391 height 28
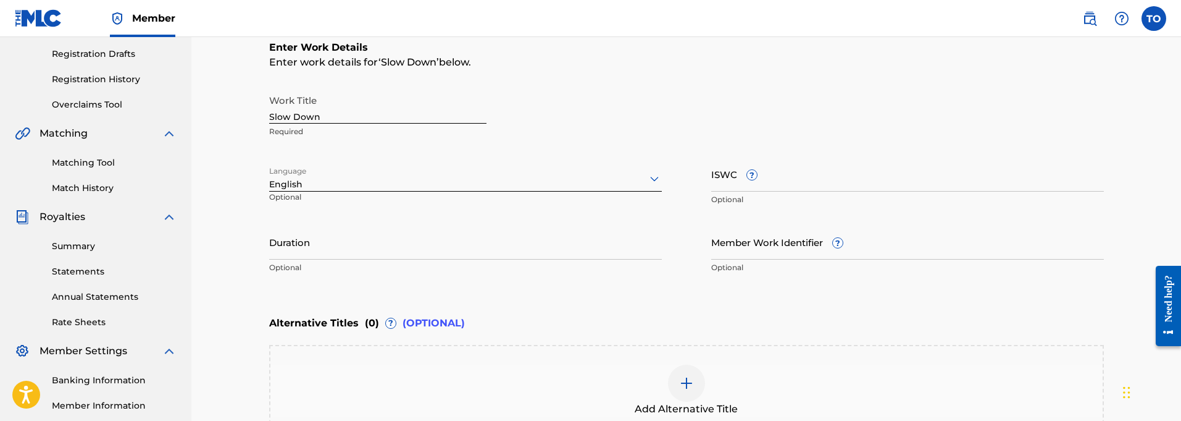
click at [317, 251] on input "Duration" at bounding box center [465, 241] width 393 height 35
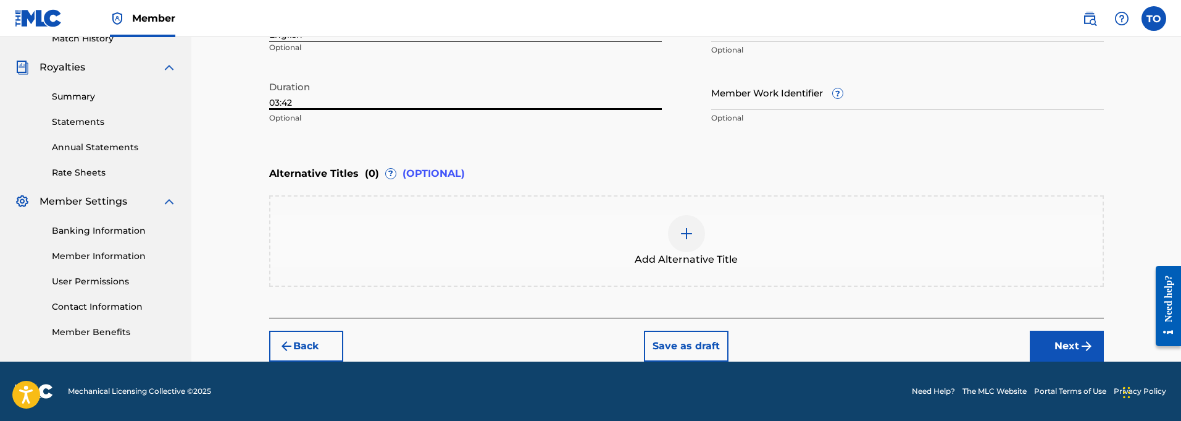
type input "03:42"
click at [1070, 345] on button "Next" at bounding box center [1067, 345] width 74 height 31
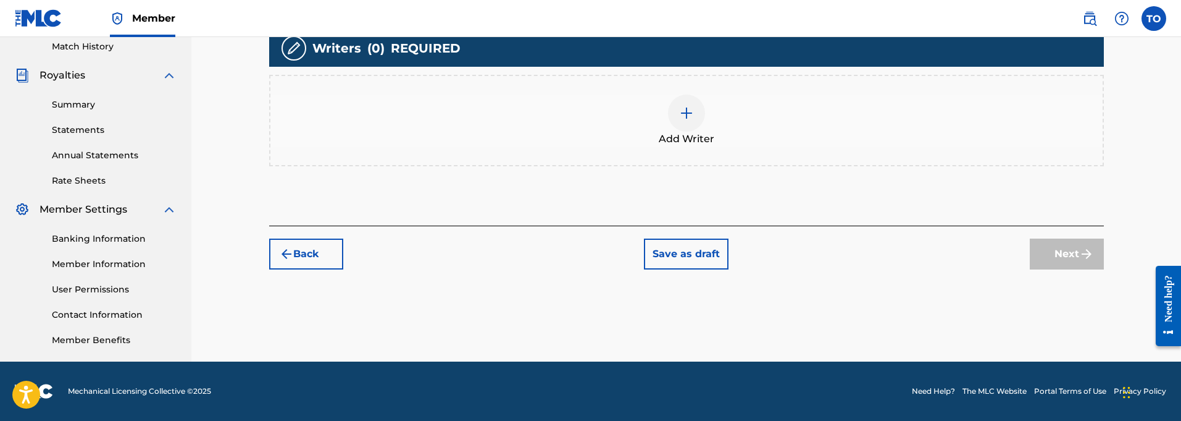
scroll to position [345, 0]
click at [689, 108] on img at bounding box center [686, 113] width 15 height 15
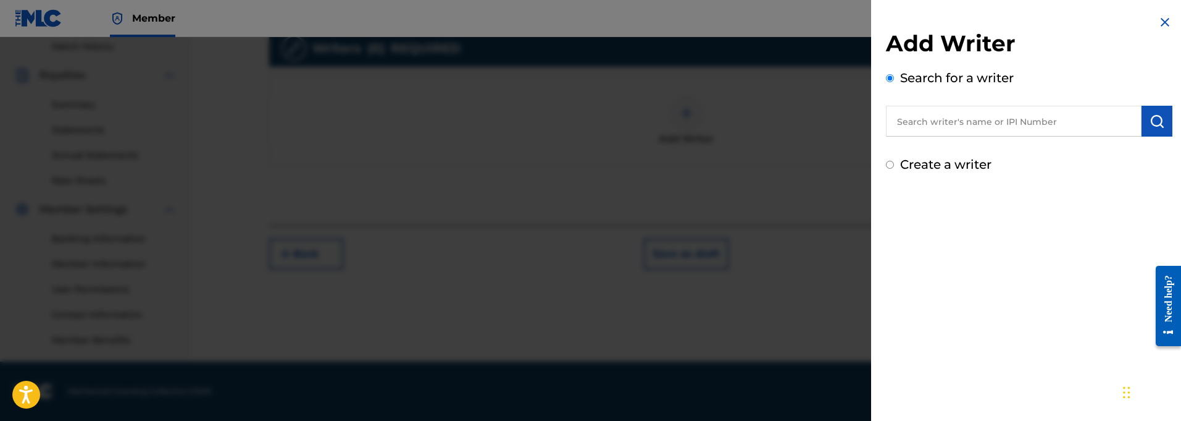
click at [966, 123] on input "text" at bounding box center [1014, 121] width 256 height 31
paste input "01127821764"
type input "01127821764"
click at [1155, 128] on button "submit" at bounding box center [1157, 121] width 31 height 31
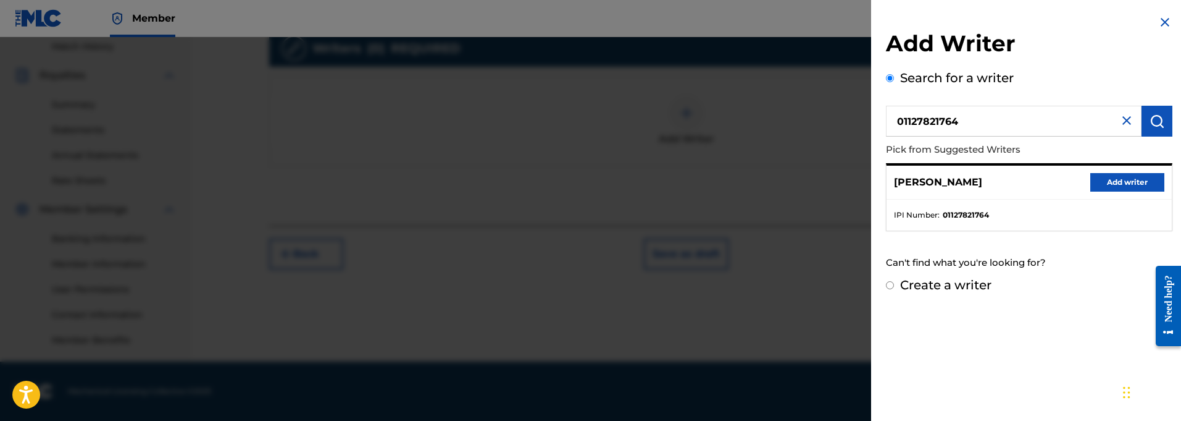
click at [1113, 182] on button "Add writer" at bounding box center [1127, 182] width 74 height 19
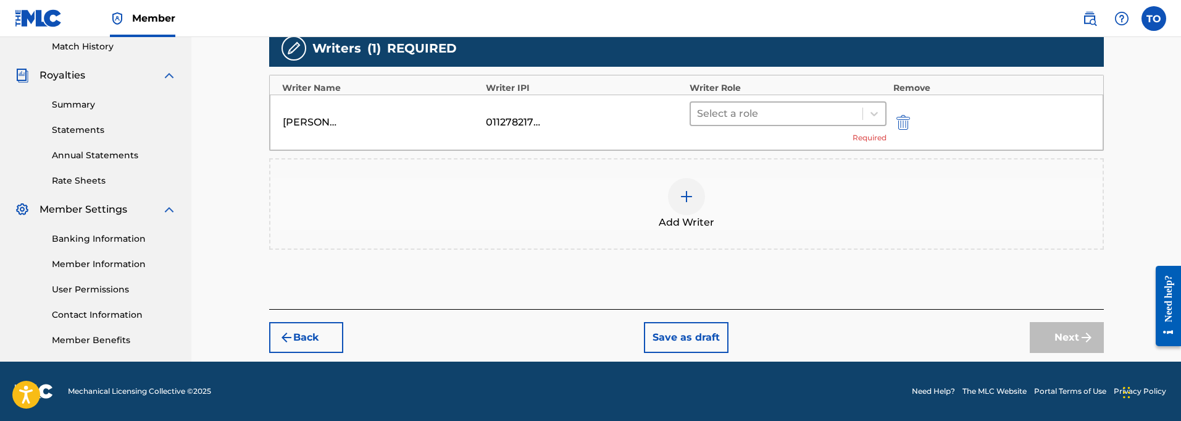
click at [727, 106] on div at bounding box center [777, 113] width 160 height 17
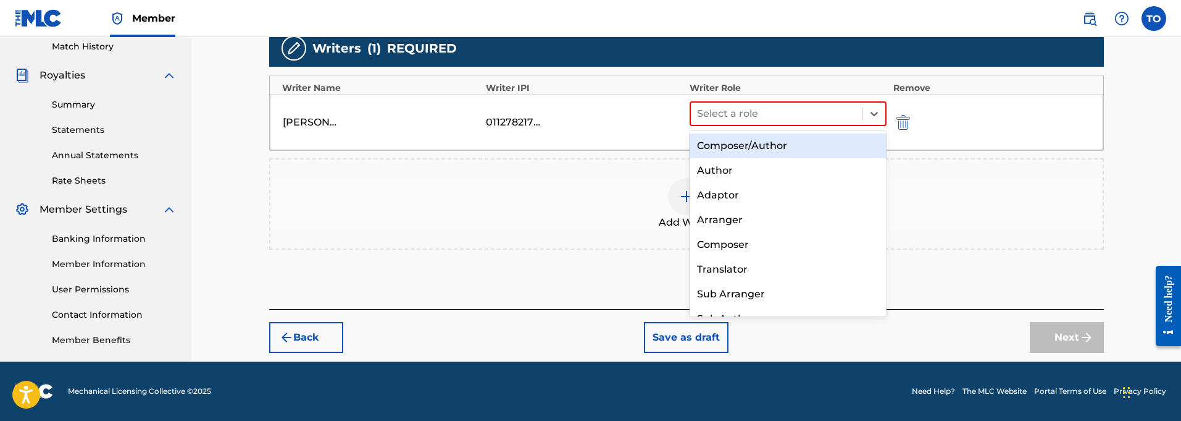
click at [732, 143] on div "Composer/Author" at bounding box center [789, 145] width 198 height 25
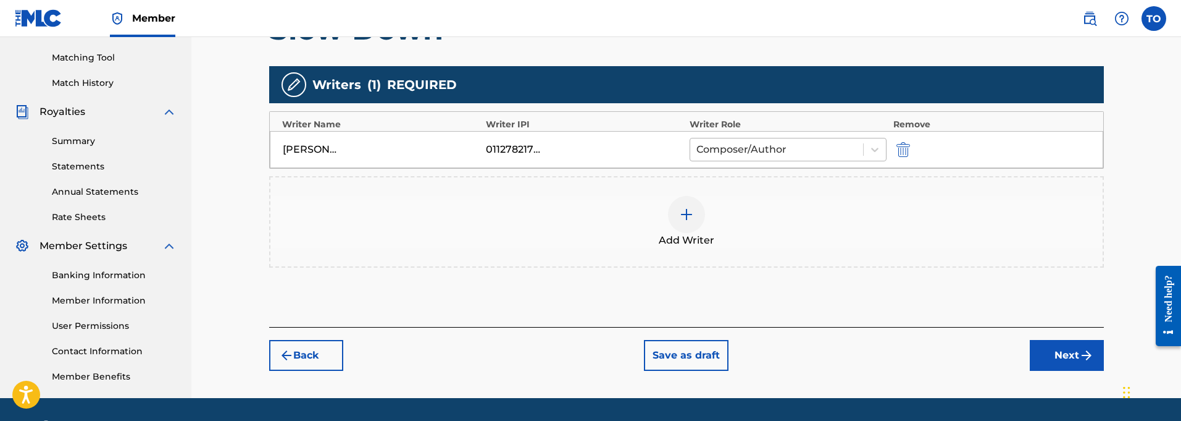
scroll to position [311, 0]
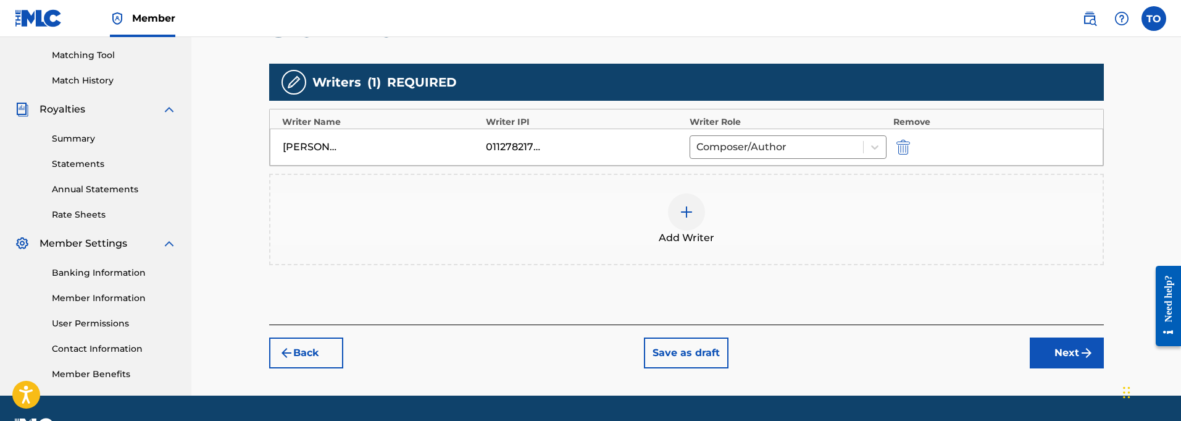
click at [1065, 358] on button "Next" at bounding box center [1067, 352] width 74 height 31
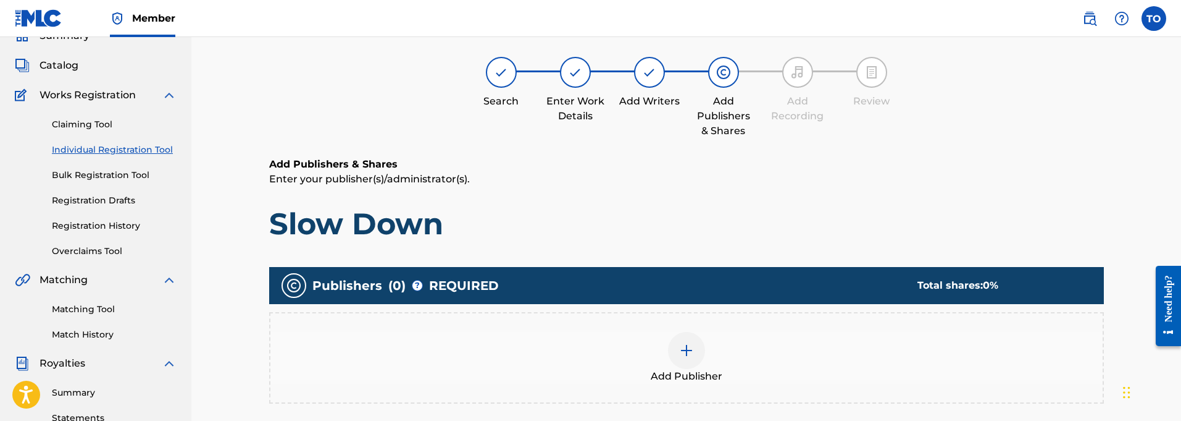
scroll to position [56, 0]
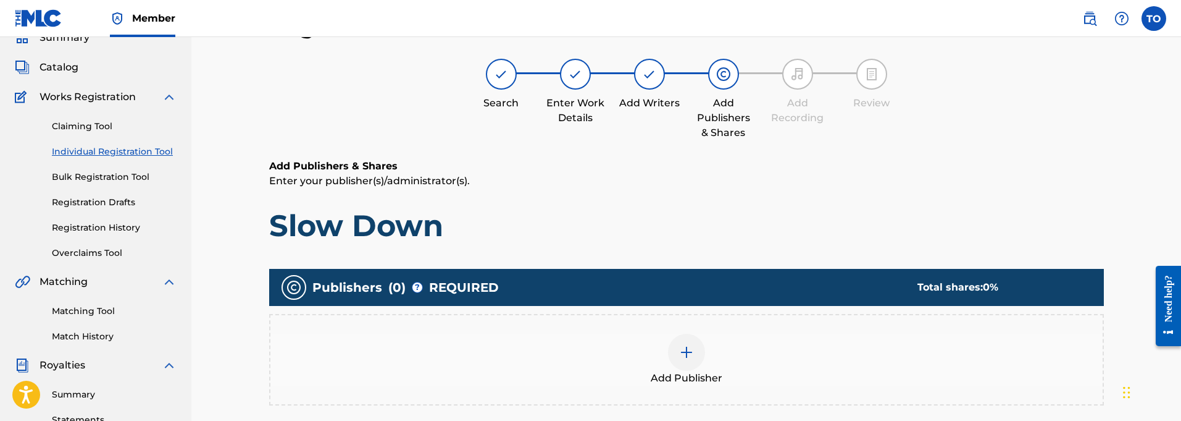
click at [689, 358] on img at bounding box center [686, 352] width 15 height 15
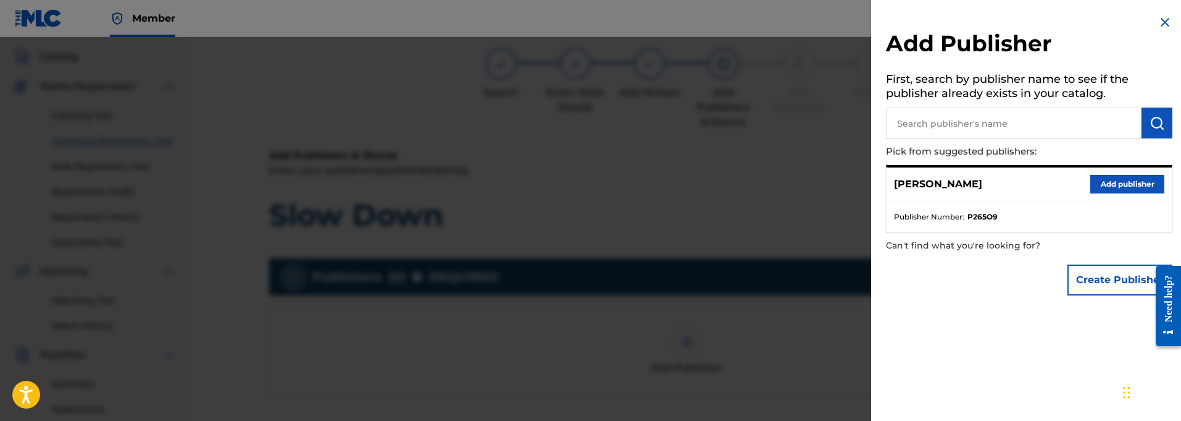
click at [1113, 179] on button "Add publisher" at bounding box center [1127, 184] width 74 height 19
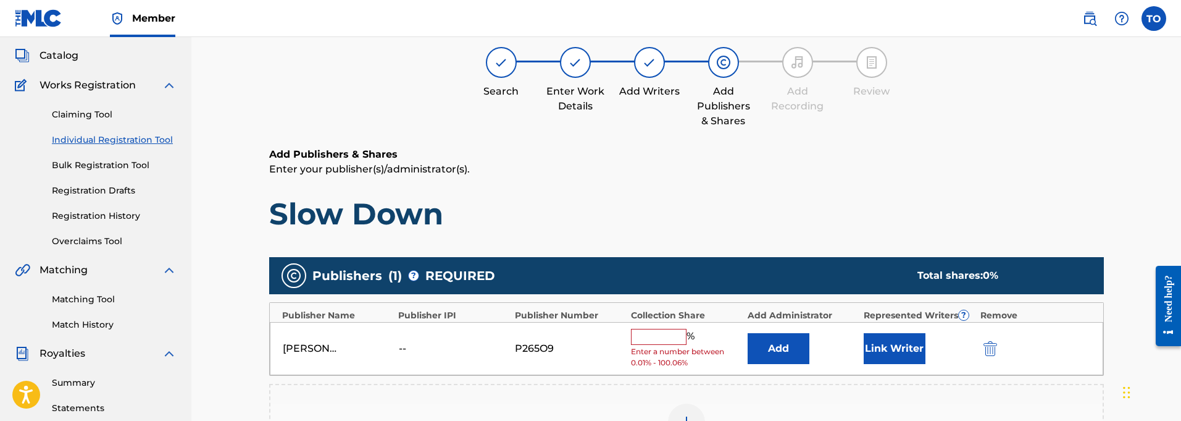
click at [654, 335] on input "text" at bounding box center [659, 336] width 56 height 16
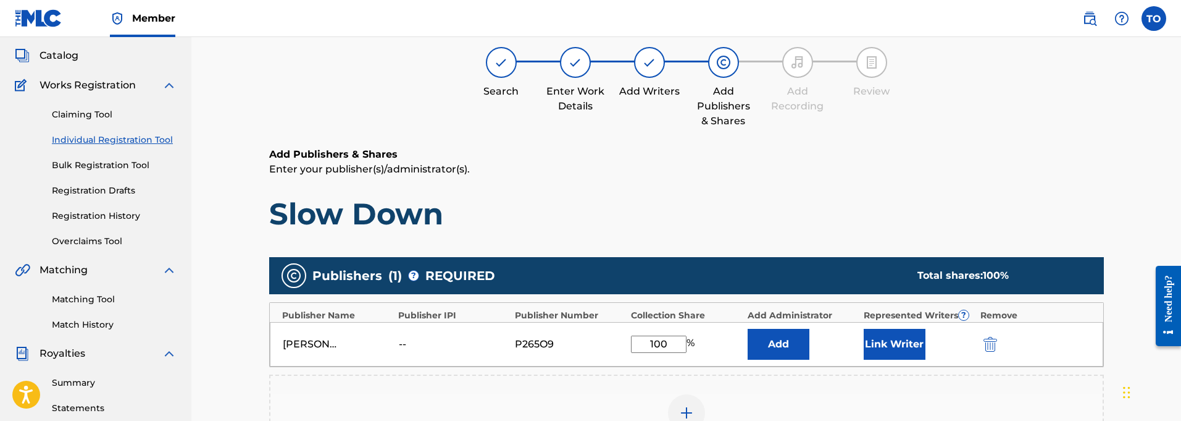
type input "100"
click at [885, 346] on button "Link Writer" at bounding box center [895, 343] width 62 height 31
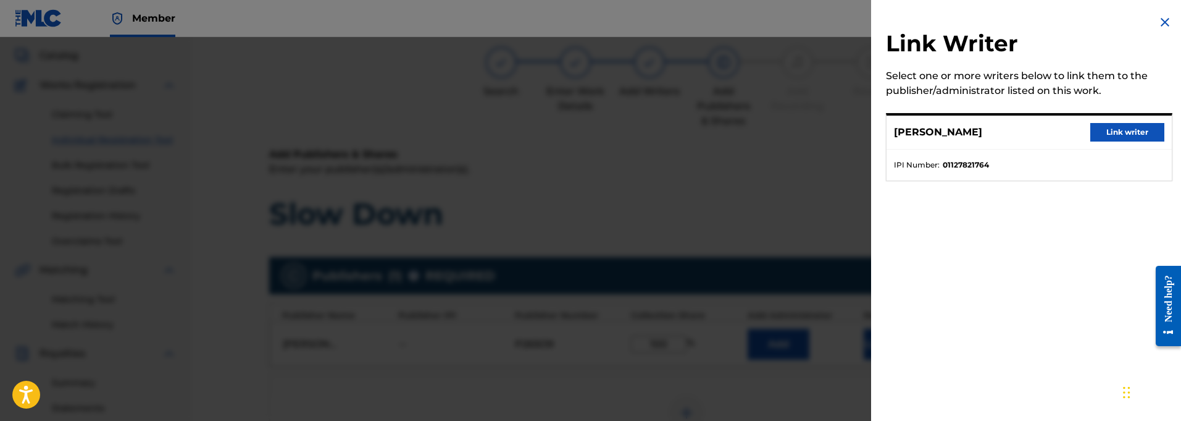
drag, startPoint x: 1119, startPoint y: 133, endPoint x: 1080, endPoint y: 161, distance: 48.3
click at [1119, 133] on button "Link writer" at bounding box center [1127, 132] width 74 height 19
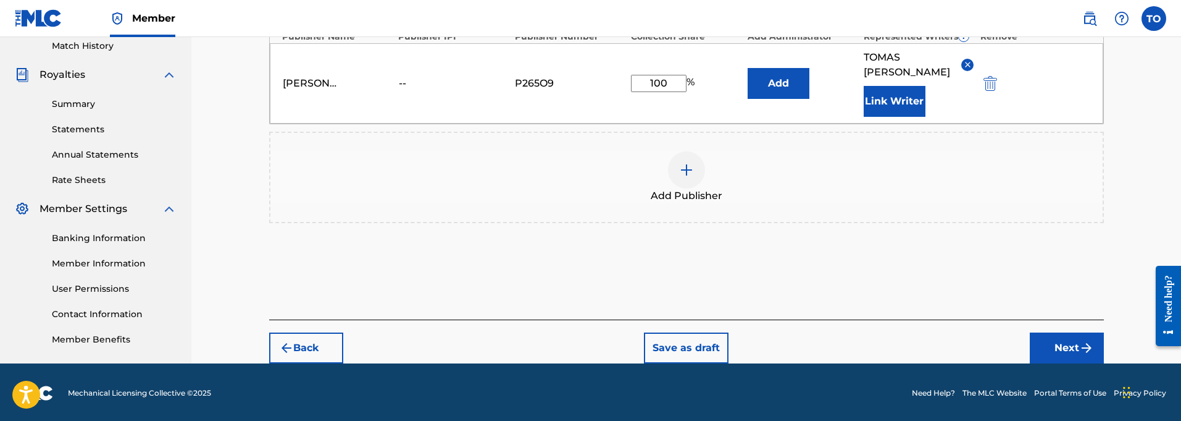
scroll to position [345, 0]
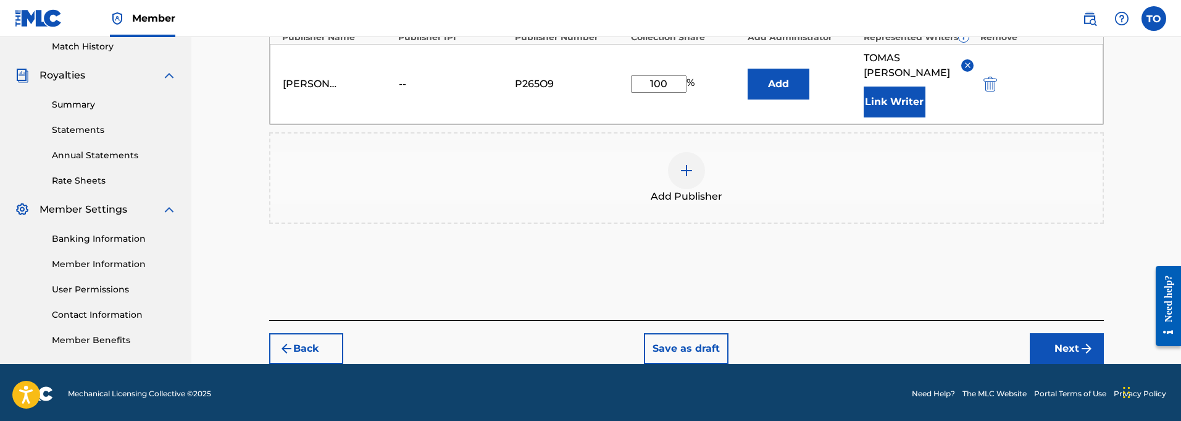
click at [1051, 336] on button "Next" at bounding box center [1067, 348] width 74 height 31
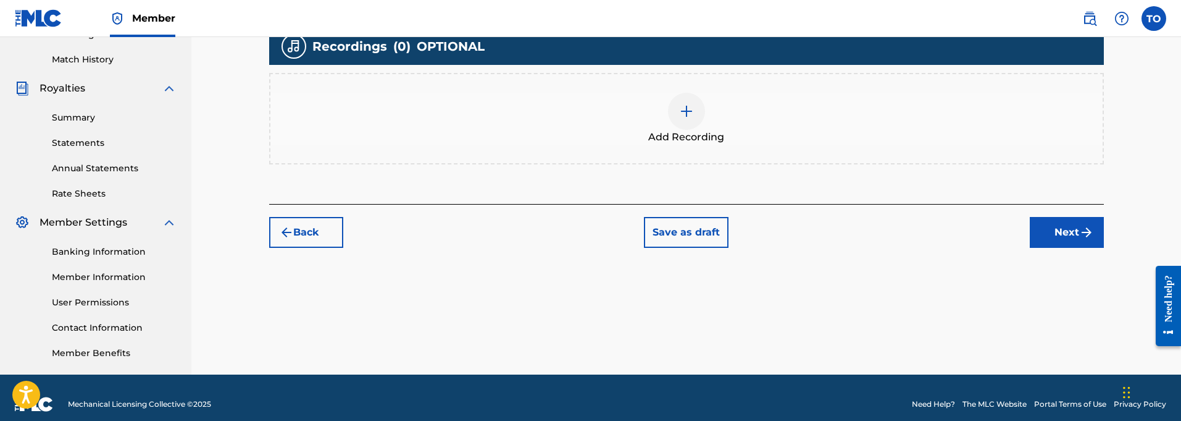
scroll to position [334, 0]
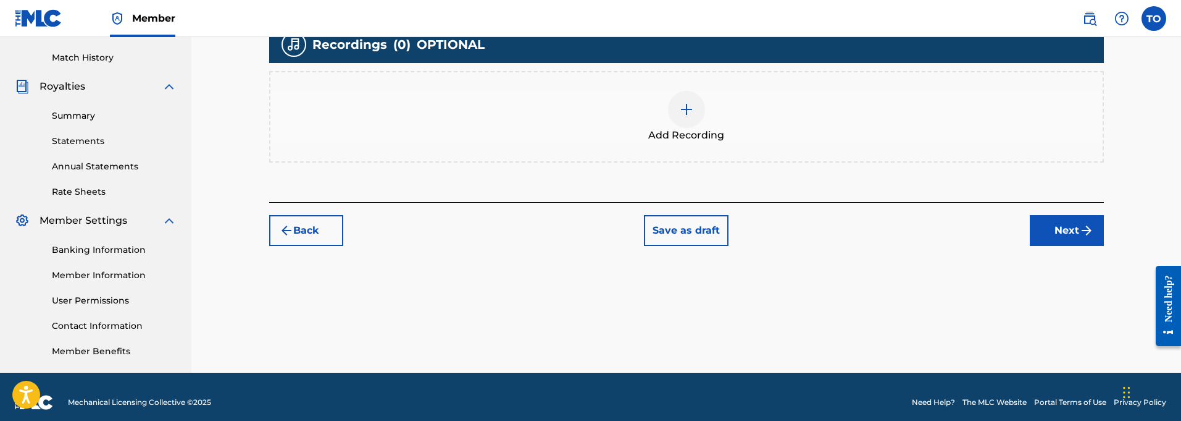
click at [685, 109] on img at bounding box center [686, 109] width 15 height 15
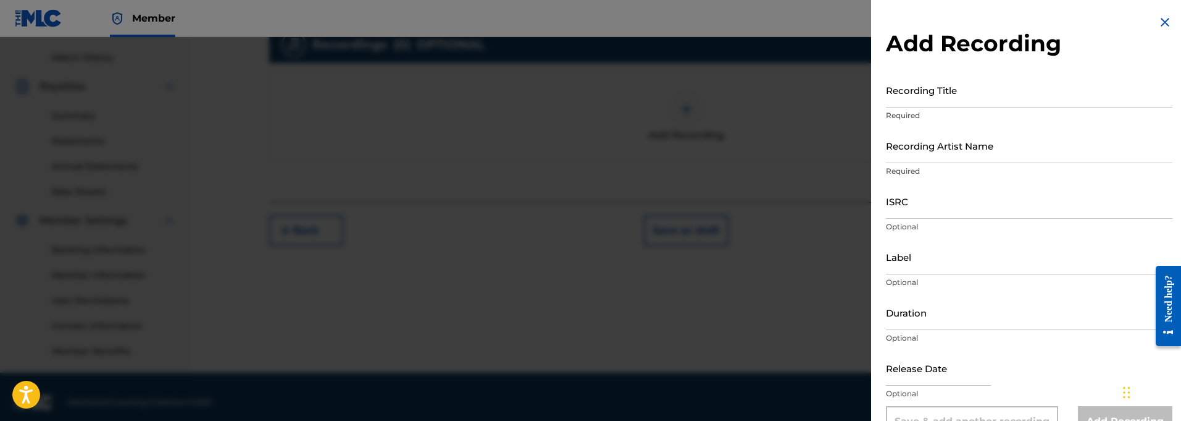
click at [966, 101] on input "Recording Title" at bounding box center [1029, 89] width 287 height 35
paste input "Slow Down"
type input "Slow Down"
click at [927, 153] on input "Recording Artist Name" at bounding box center [1029, 145] width 287 height 35
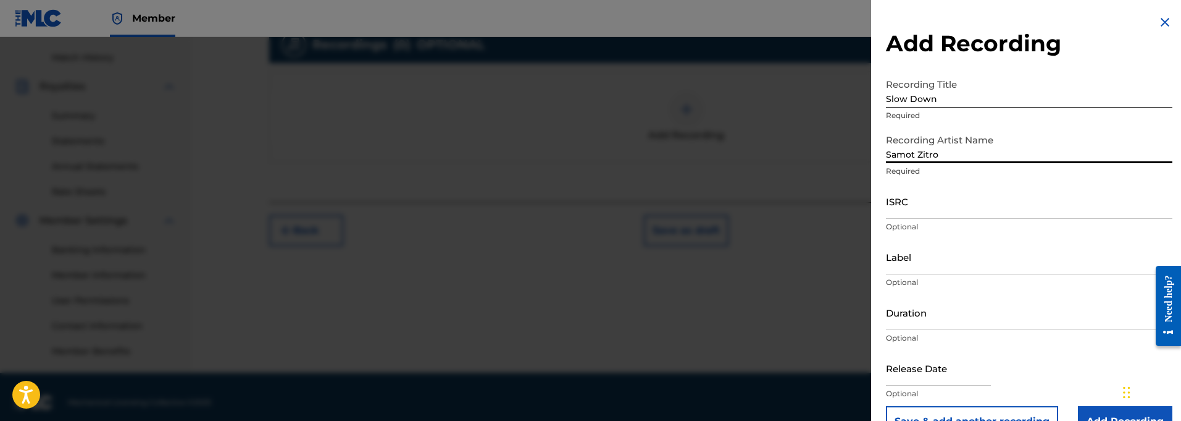
type input "Samot Zitro"
click at [921, 208] on input "ISRC" at bounding box center [1029, 200] width 287 height 35
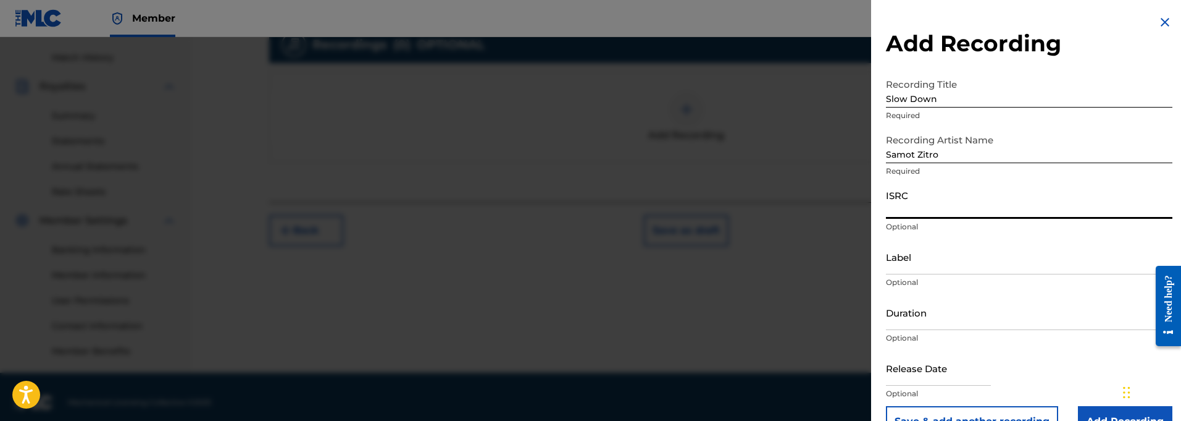
paste input "QT3F22500396"
type input "QT3F22500396"
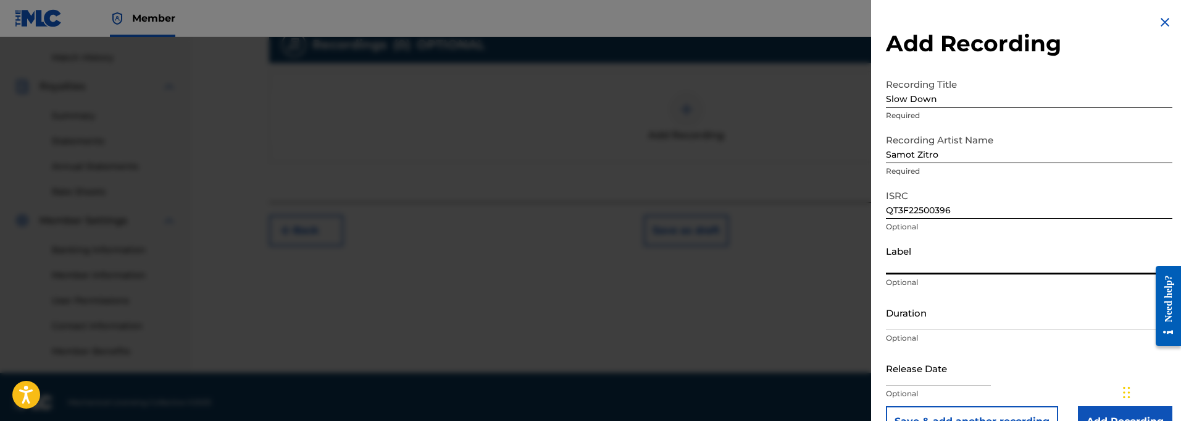
click at [921, 262] on input "Label" at bounding box center [1029, 256] width 287 height 35
paste input "914129 Records DK"
type input "914129 Records DK"
click at [922, 324] on input "Duration" at bounding box center [1029, 312] width 287 height 35
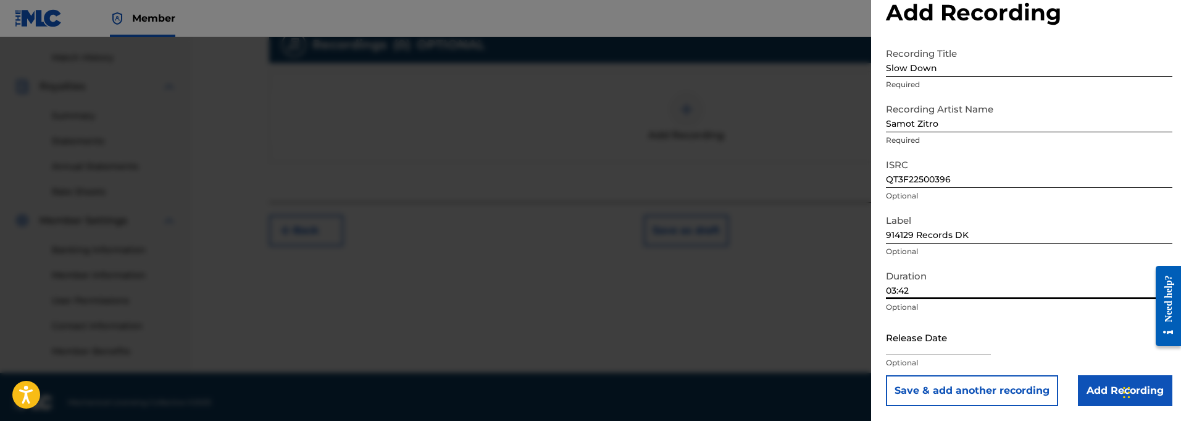
scroll to position [31, 0]
type input "03:42"
click at [903, 344] on input "text" at bounding box center [938, 336] width 105 height 35
select select "8"
select select "2025"
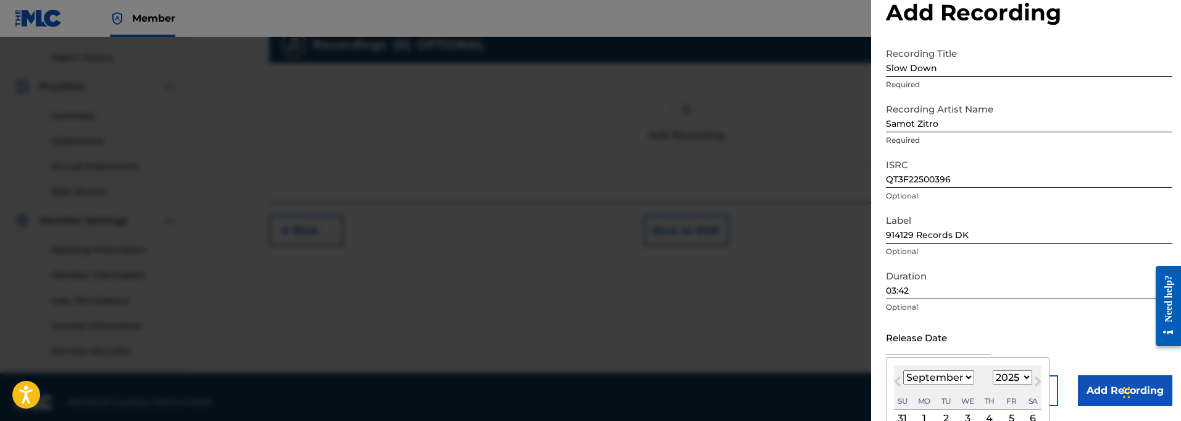
click at [1037, 377] on span "Next Month" at bounding box center [1037, 383] width 0 height 19
select select "9"
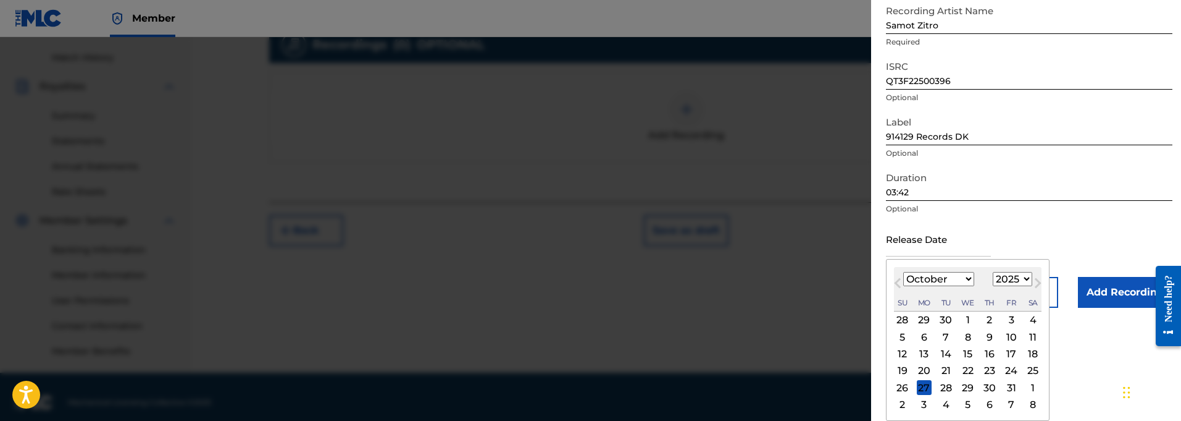
click at [905, 337] on div "5" at bounding box center [902, 336] width 15 height 15
type input "[DATE]"
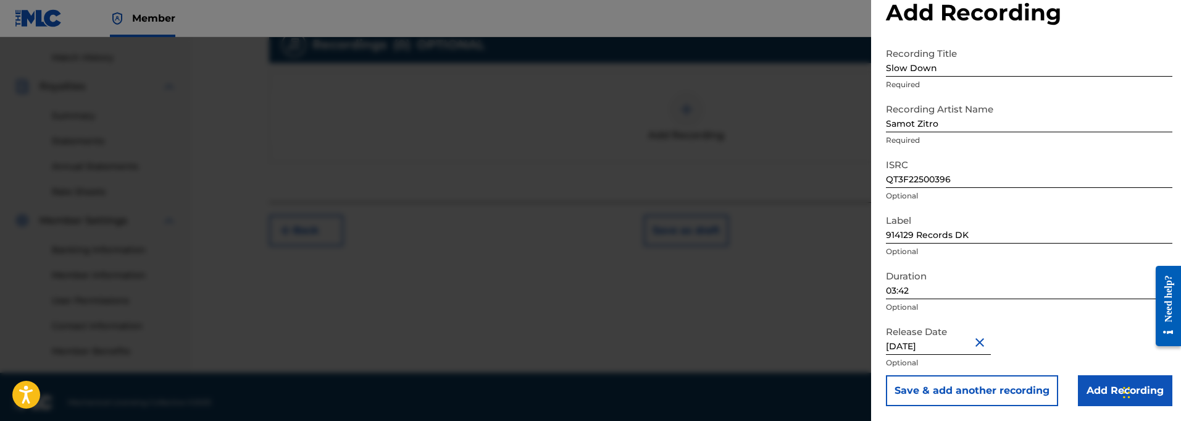
click at [1112, 391] on input "Add Recording" at bounding box center [1125, 390] width 94 height 31
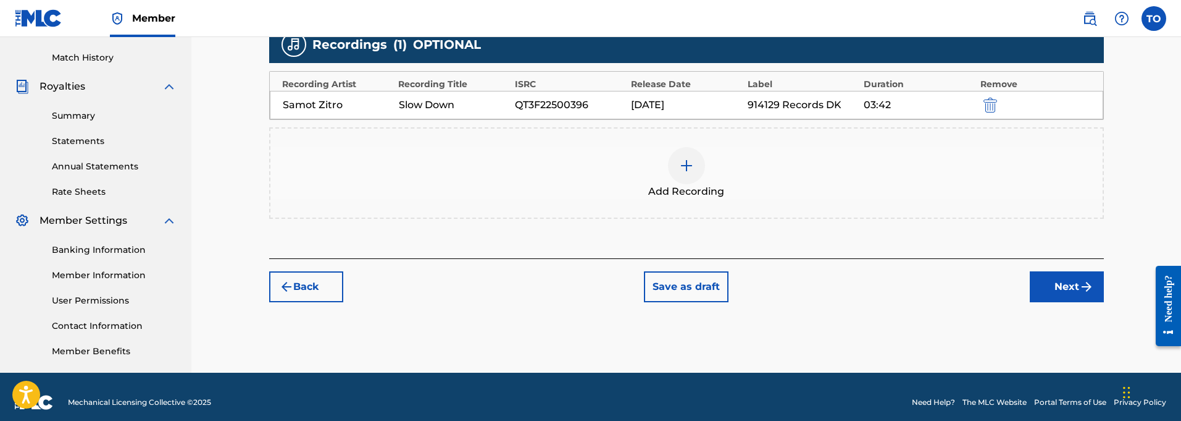
click at [686, 282] on button "Save as draft" at bounding box center [686, 286] width 85 height 31
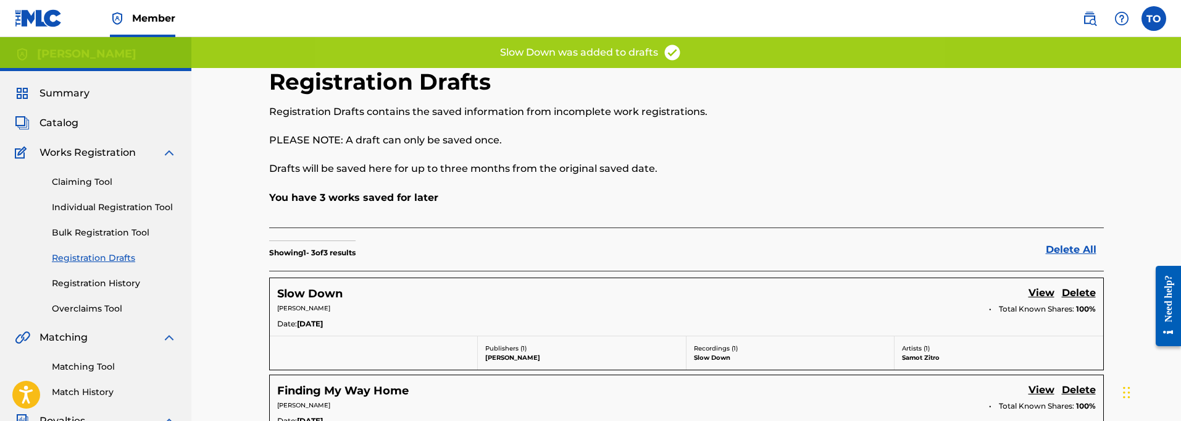
click at [98, 209] on link "Individual Registration Tool" at bounding box center [114, 207] width 125 height 13
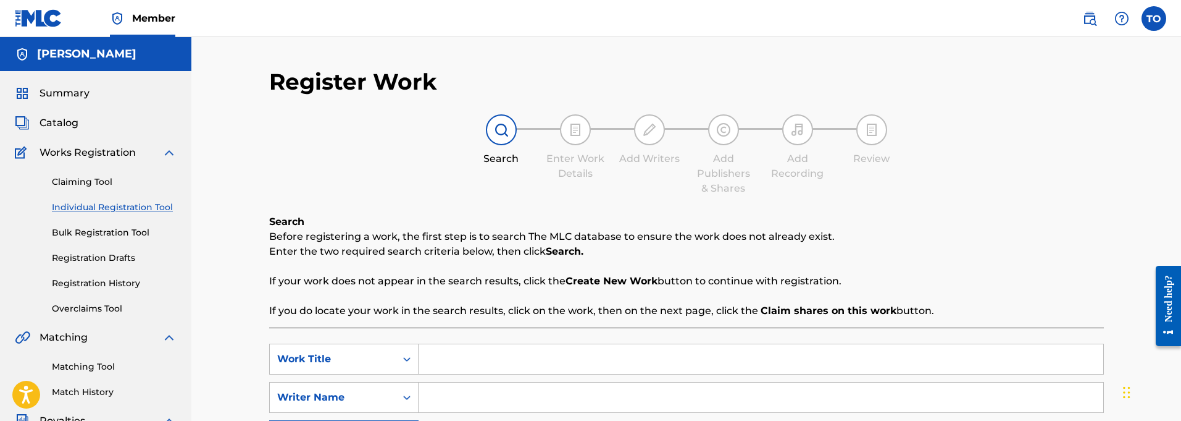
click at [462, 361] on input "Search Form" at bounding box center [761, 359] width 685 height 30
paste input "April Skies"
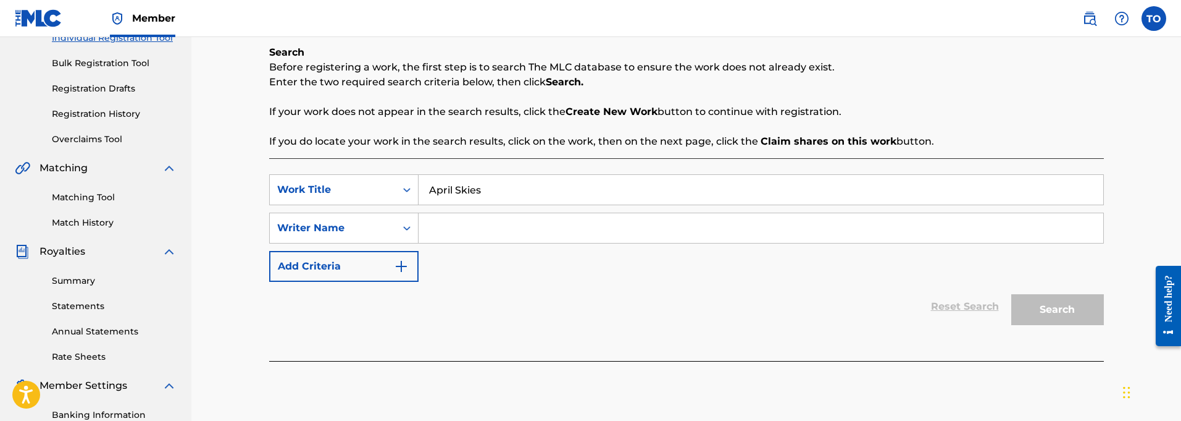
scroll to position [183, 0]
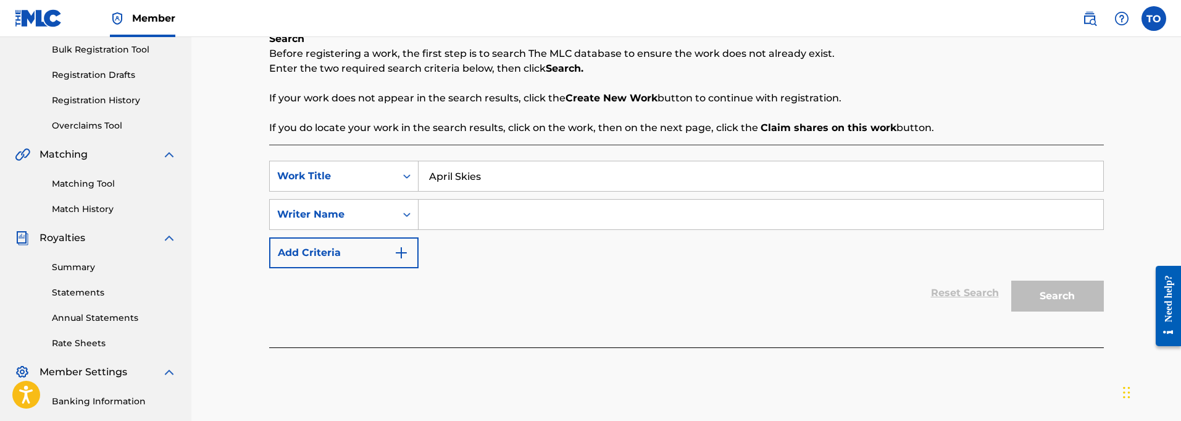
type input "April Skies"
click at [440, 220] on input "Search Form" at bounding box center [761, 214] width 685 height 30
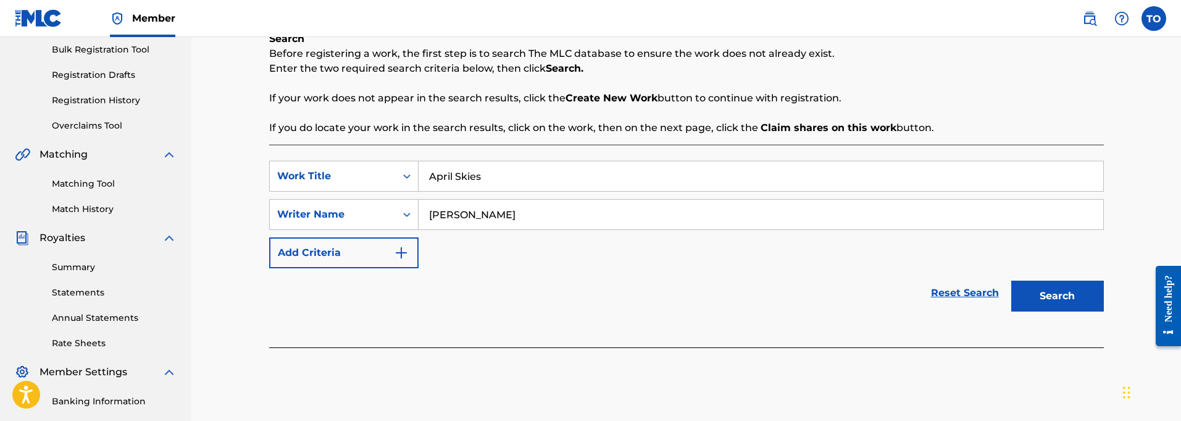
type input "[PERSON_NAME]"
click at [354, 255] on button "Add Criteria" at bounding box center [343, 252] width 149 height 31
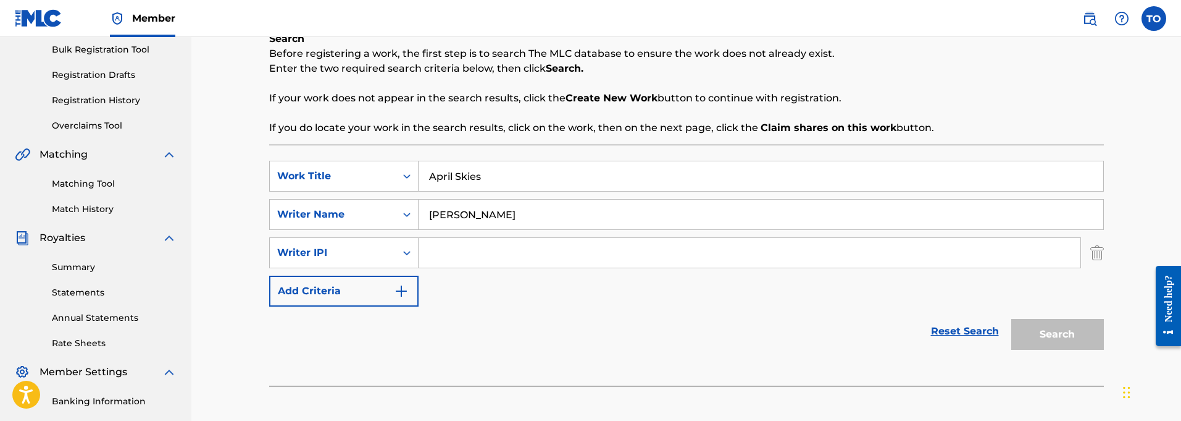
click at [446, 254] on input "Search Form" at bounding box center [750, 253] width 662 height 30
paste input "01127821764"
type input "01127821764"
click at [1052, 333] on button "Search" at bounding box center [1057, 334] width 93 height 31
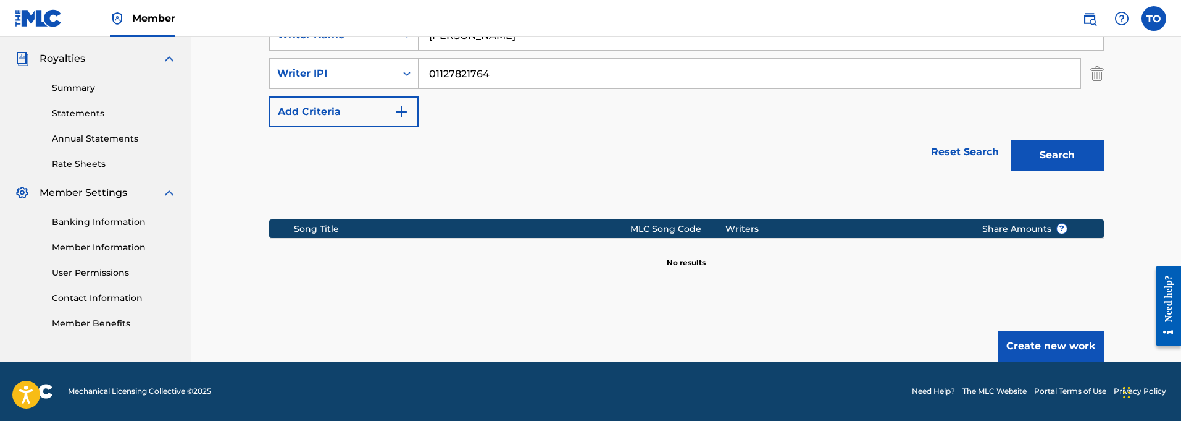
click at [1032, 348] on button "Create new work" at bounding box center [1051, 345] width 106 height 31
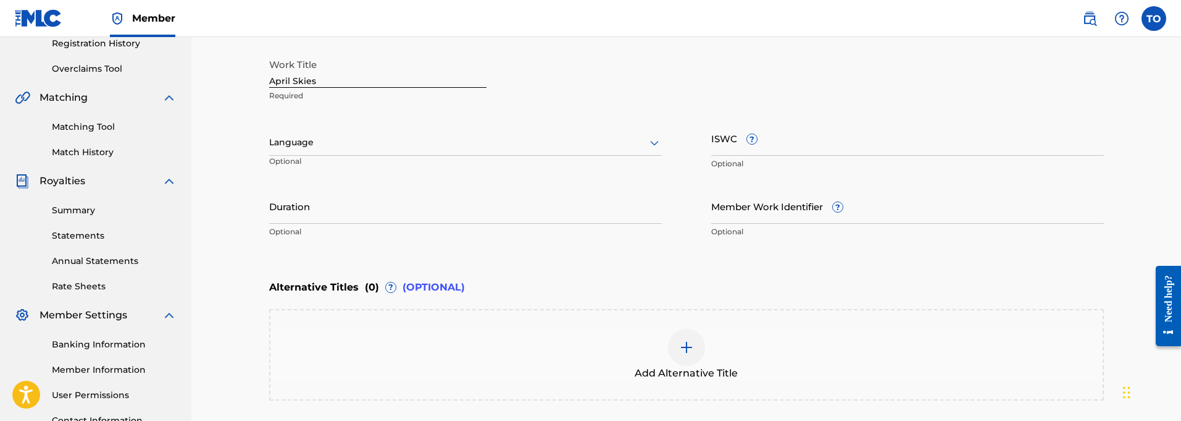
scroll to position [240, 0]
click at [341, 149] on div at bounding box center [465, 142] width 393 height 15
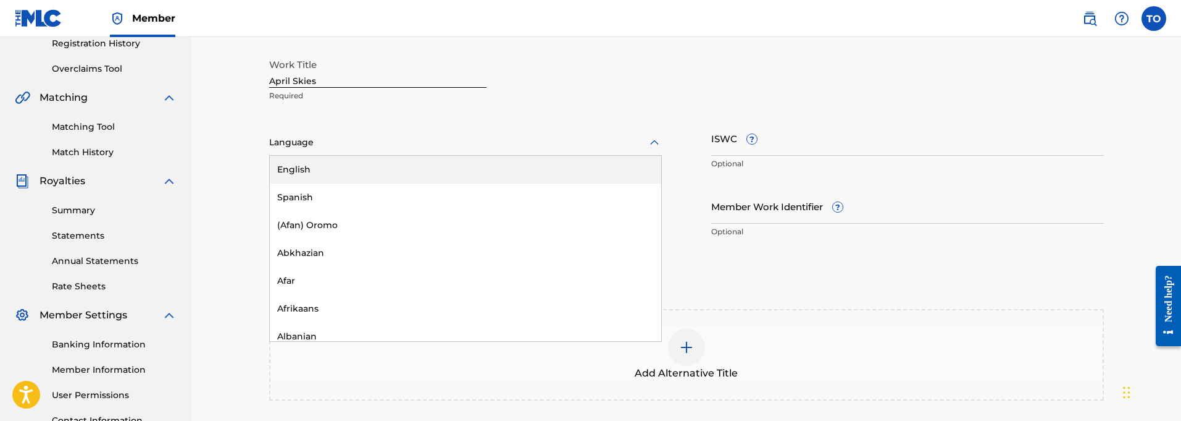
scroll to position [235, 0]
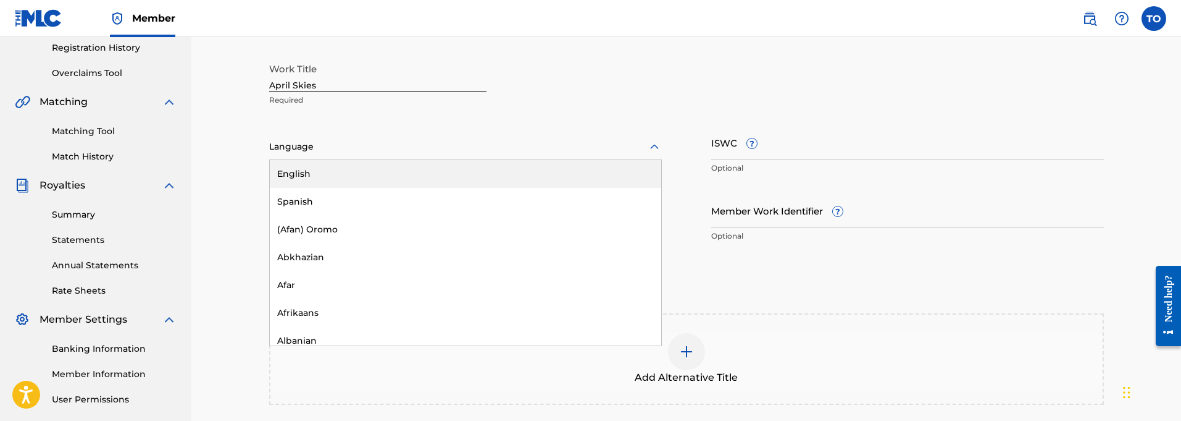
click at [300, 175] on div "English" at bounding box center [465, 174] width 391 height 28
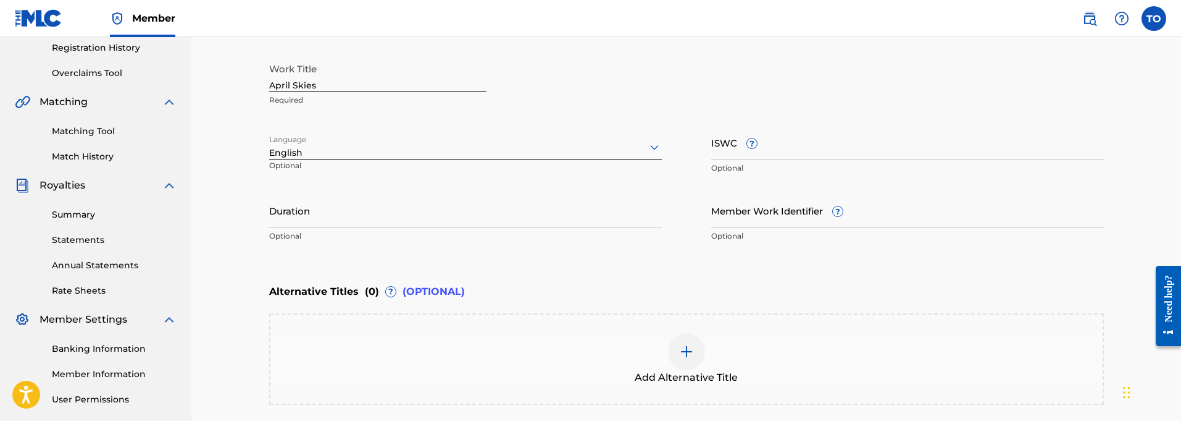
click at [364, 218] on input "Duration" at bounding box center [465, 210] width 393 height 35
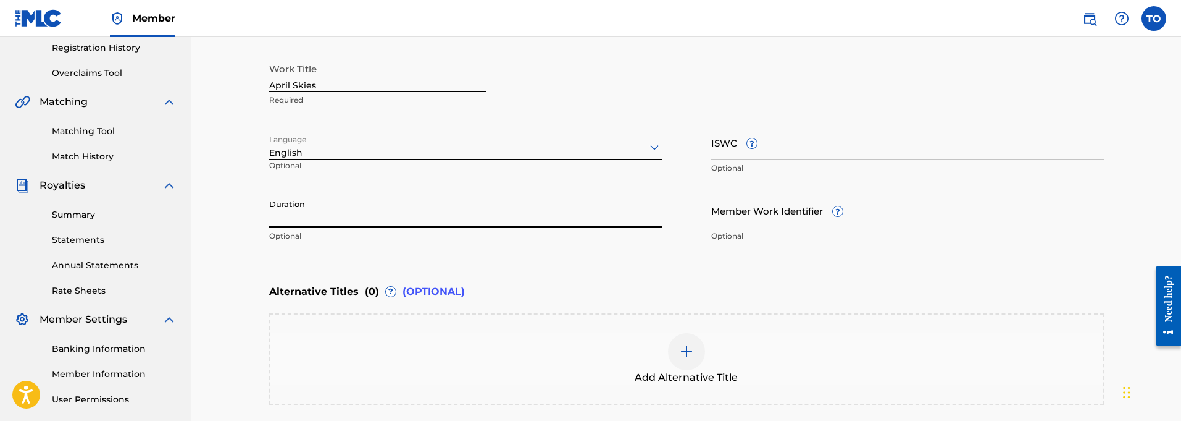
scroll to position [236, 0]
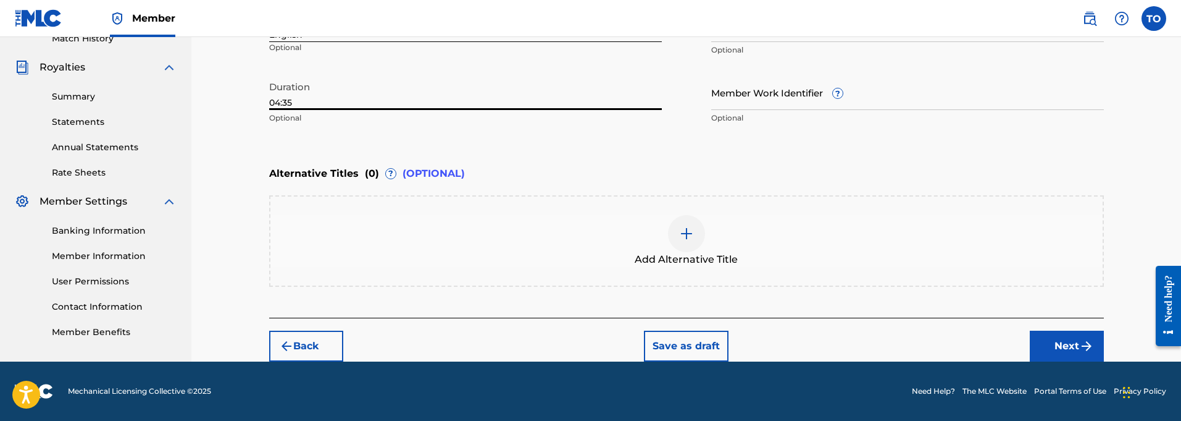
type input "04:35"
click at [1066, 345] on button "Next" at bounding box center [1067, 345] width 74 height 31
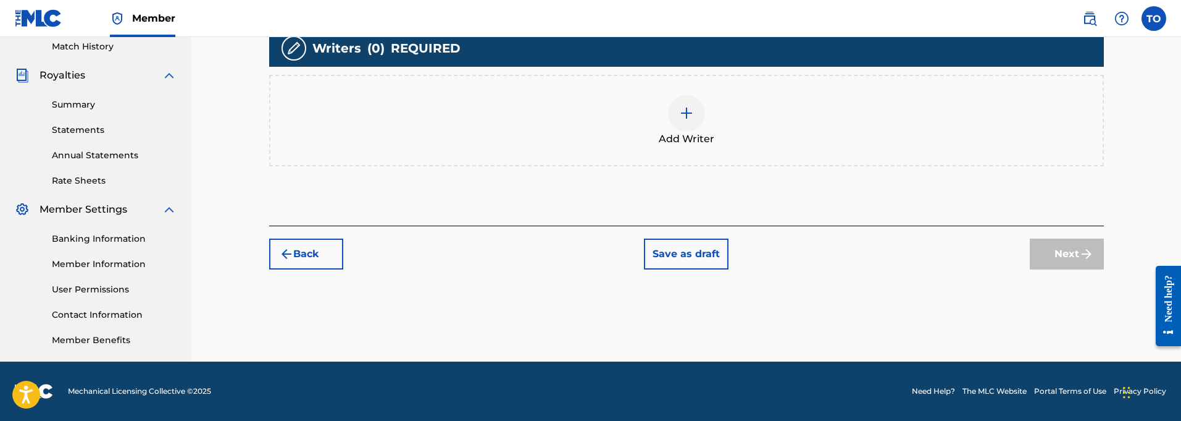
scroll to position [345, 0]
click at [682, 118] on img at bounding box center [686, 113] width 15 height 15
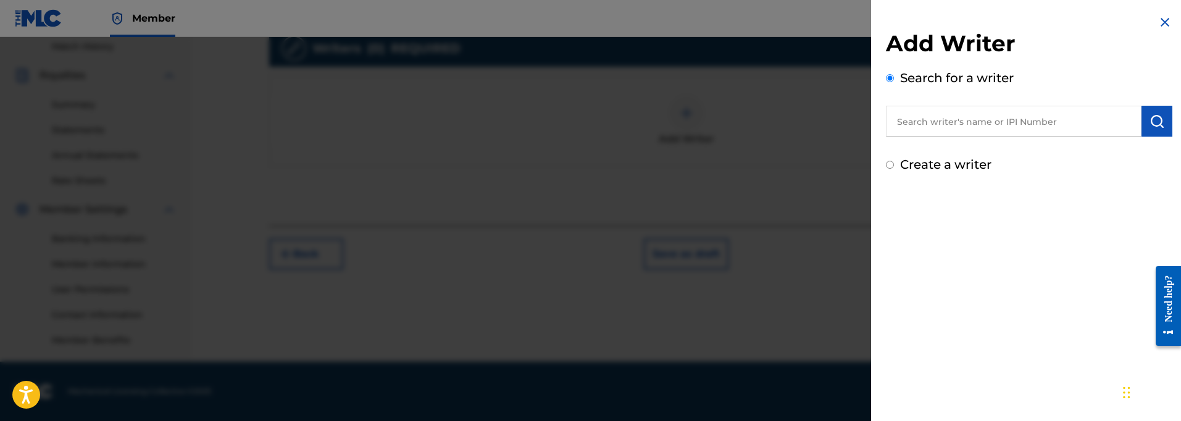
click at [929, 122] on input "text" at bounding box center [1014, 121] width 256 height 31
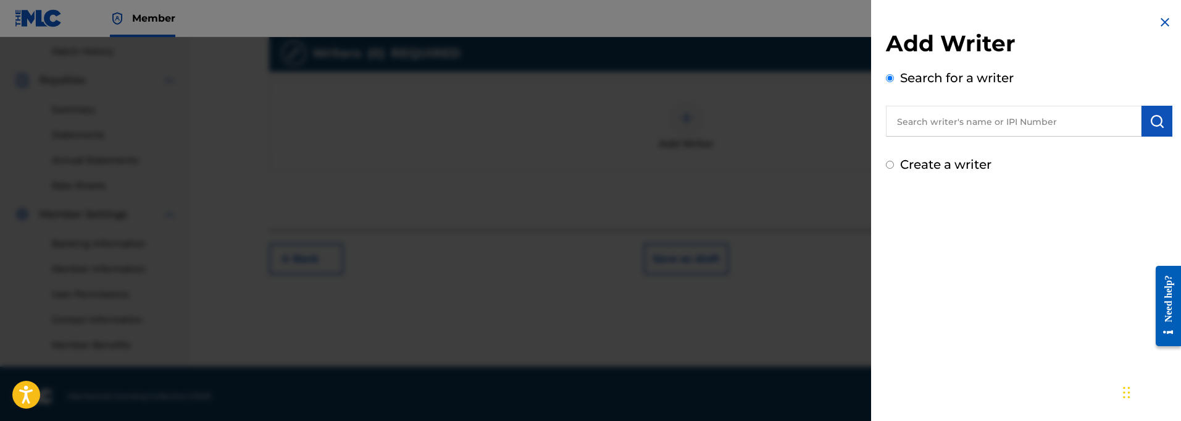
paste input "01127821764"
click at [1153, 125] on img "submit" at bounding box center [1157, 121] width 15 height 15
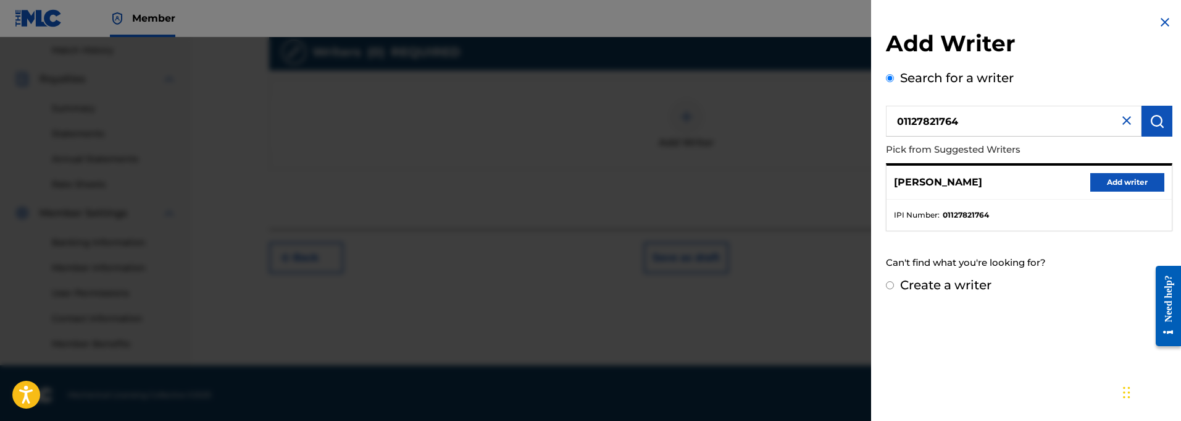
click at [1116, 181] on button "Add writer" at bounding box center [1127, 182] width 74 height 19
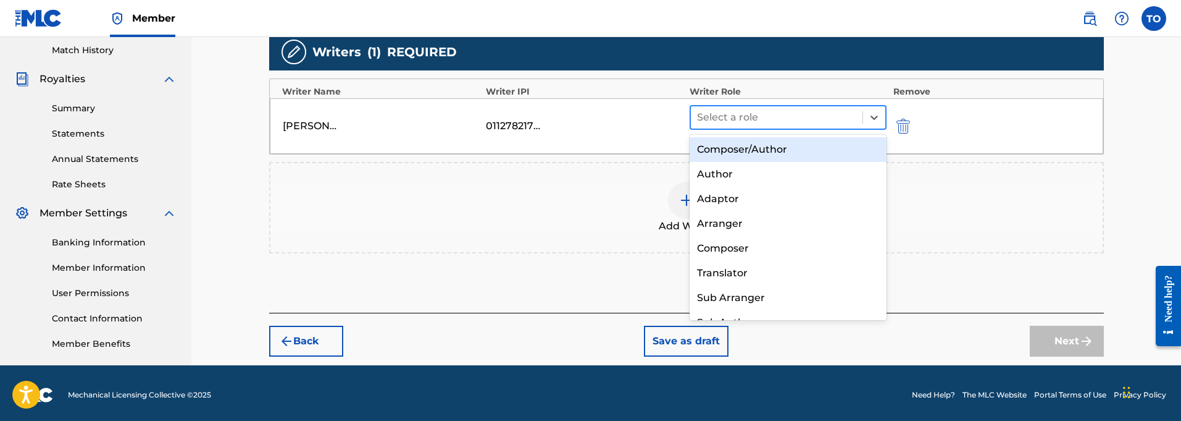
click at [739, 120] on div at bounding box center [777, 117] width 160 height 17
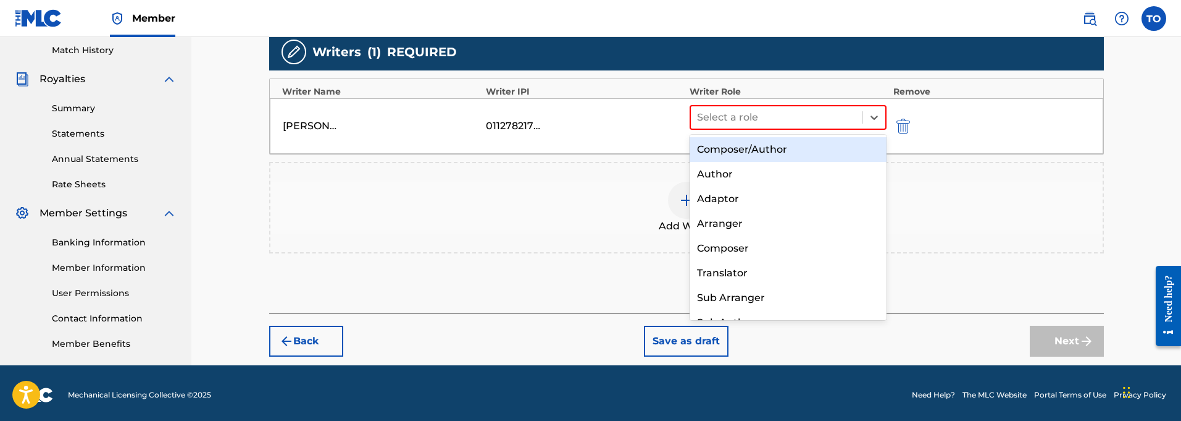
click at [718, 146] on div "Composer/Author" at bounding box center [789, 149] width 198 height 25
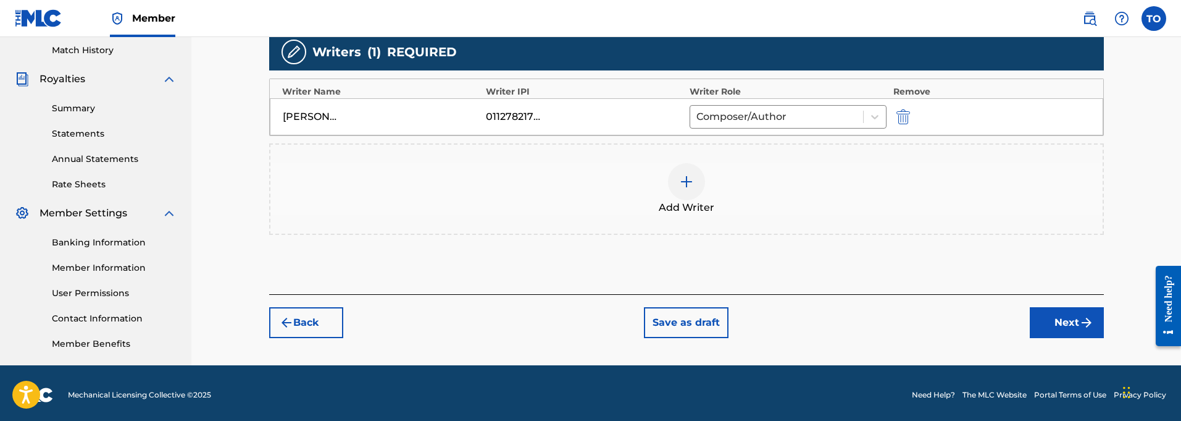
click at [1063, 318] on button "Next" at bounding box center [1067, 322] width 74 height 31
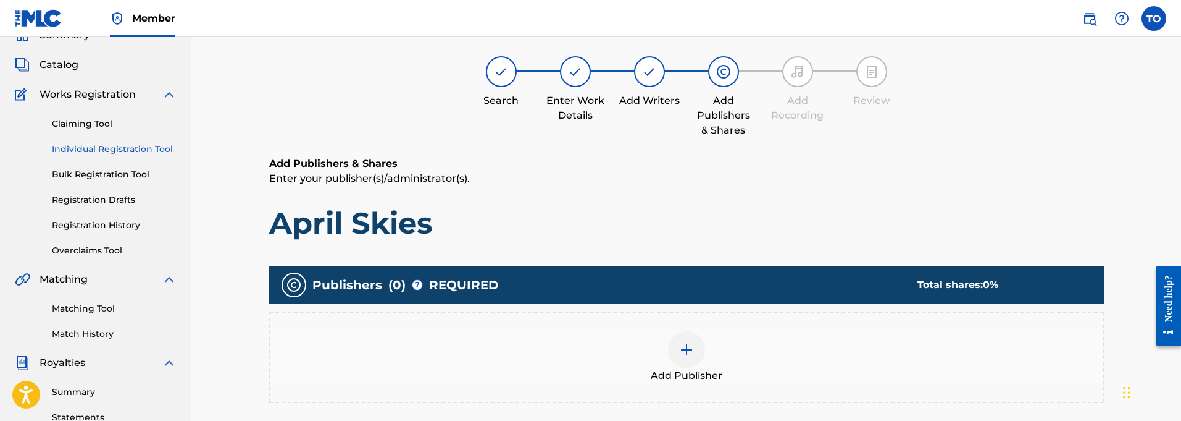
scroll to position [56, 0]
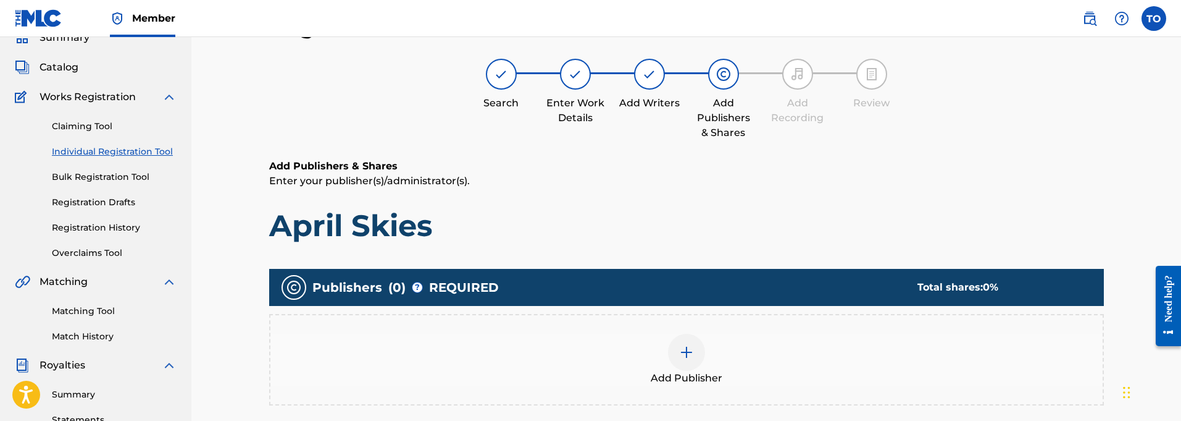
click at [684, 359] on div at bounding box center [686, 351] width 37 height 37
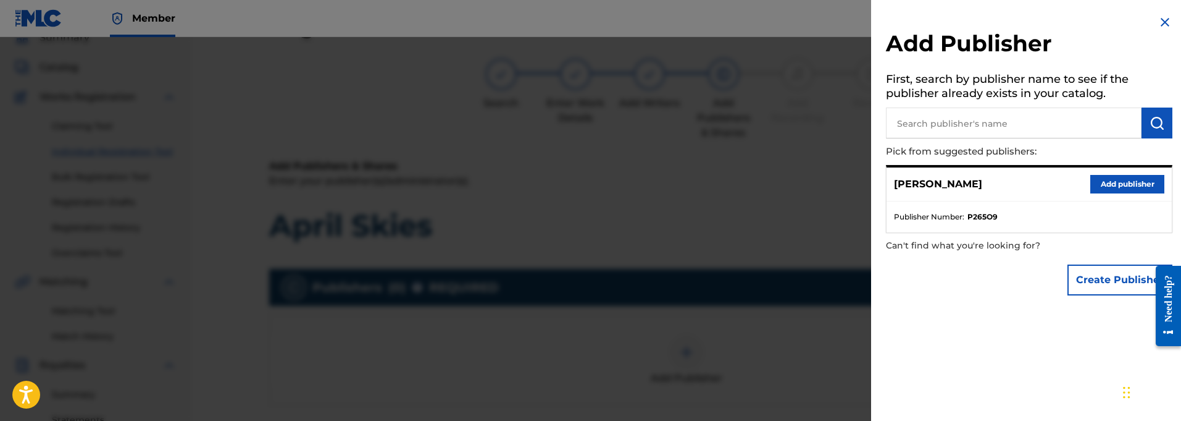
click at [1111, 182] on button "Add publisher" at bounding box center [1127, 184] width 74 height 19
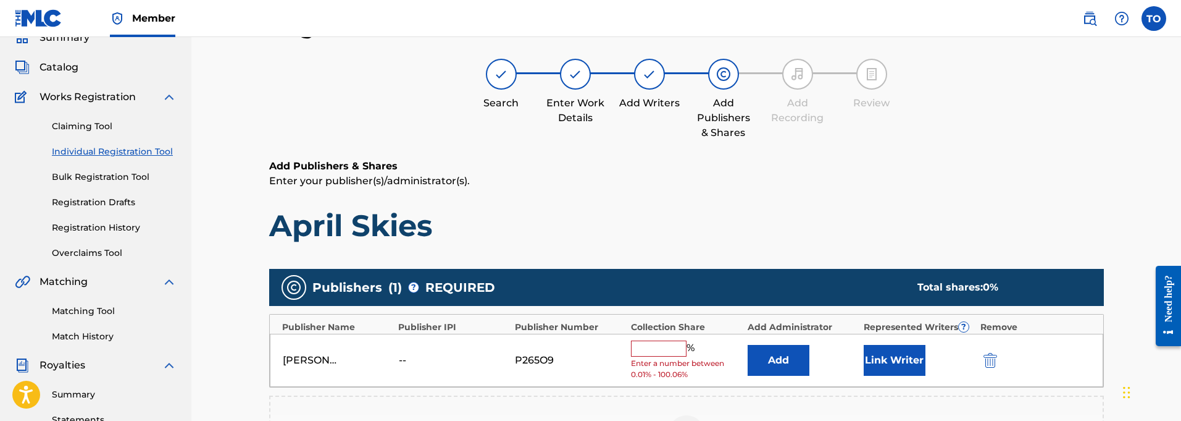
click at [650, 348] on input "text" at bounding box center [659, 348] width 56 height 16
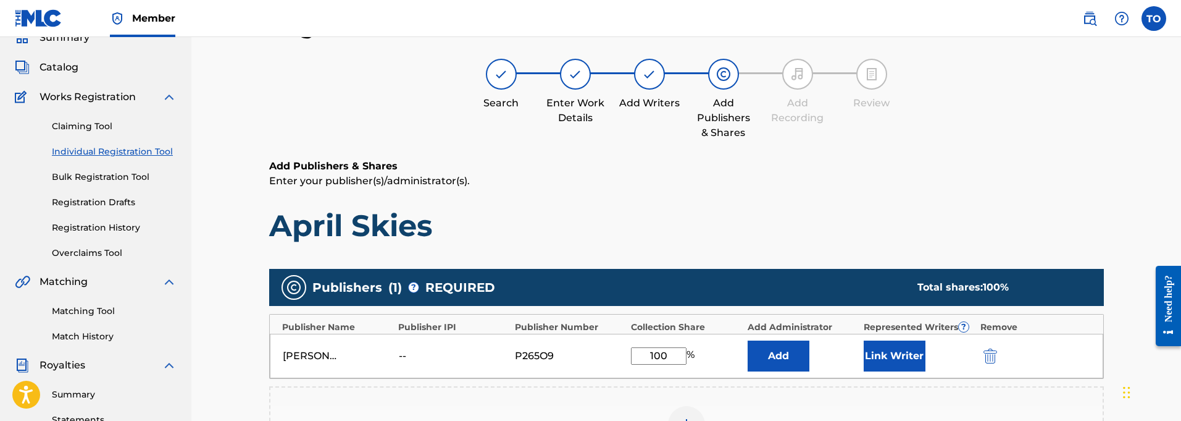
click at [895, 353] on button "Link Writer" at bounding box center [895, 355] width 62 height 31
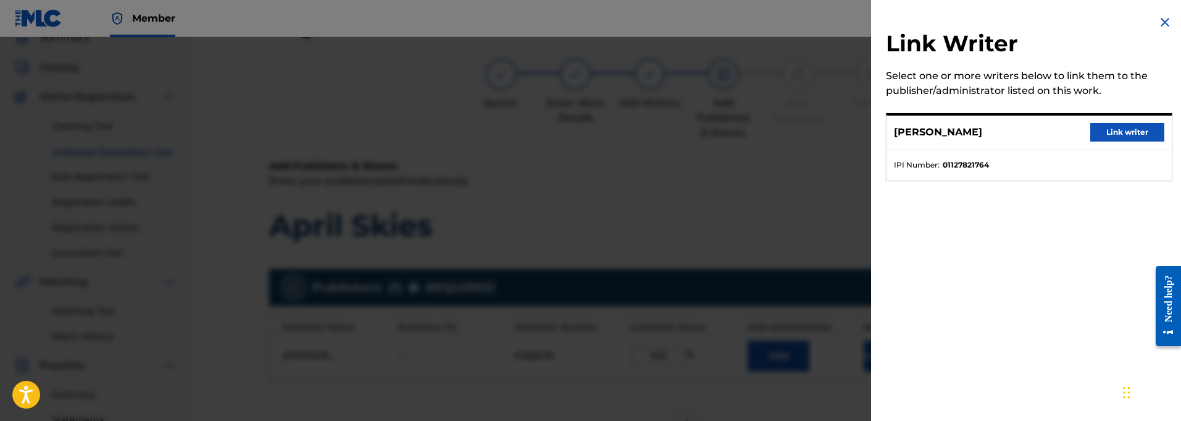
click at [1108, 129] on button "Link writer" at bounding box center [1127, 132] width 74 height 19
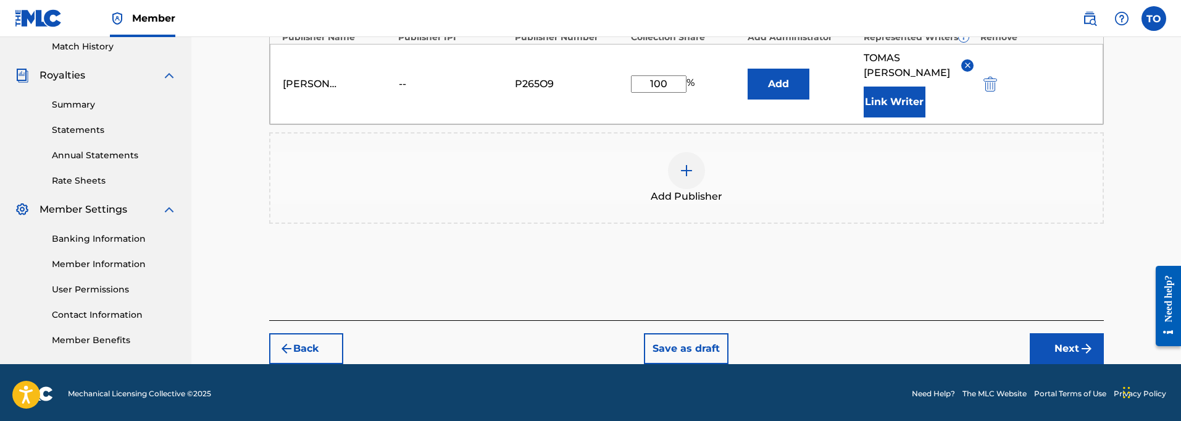
click at [1073, 333] on button "Next" at bounding box center [1067, 348] width 74 height 31
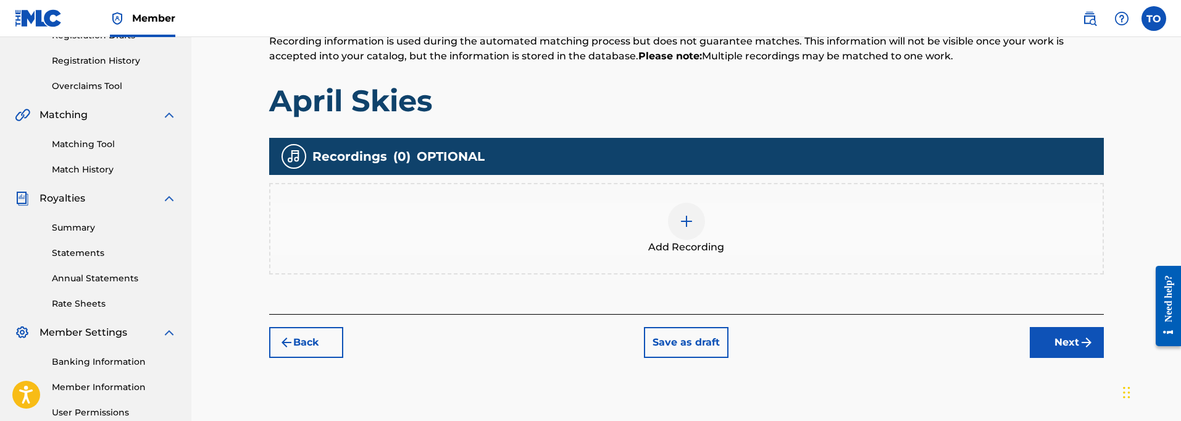
scroll to position [224, 0]
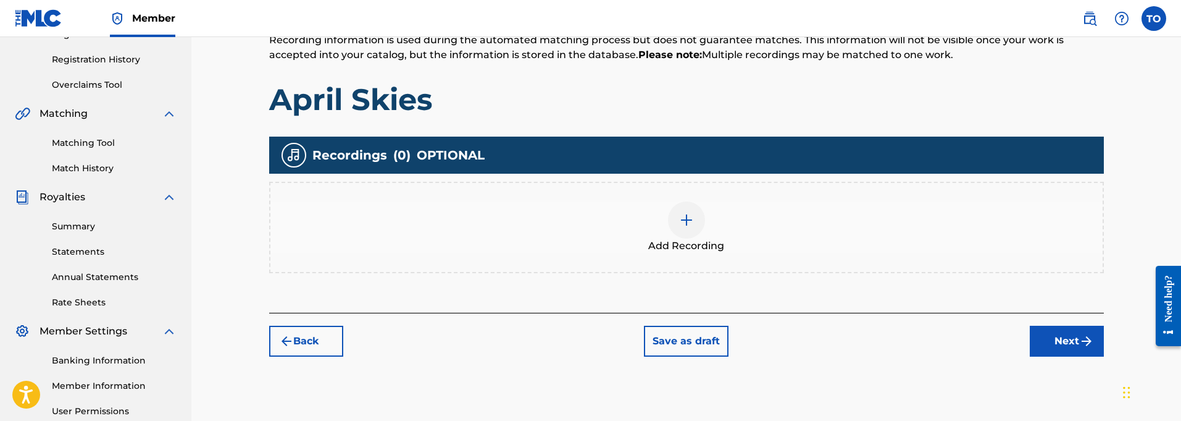
click at [682, 217] on img at bounding box center [686, 219] width 15 height 15
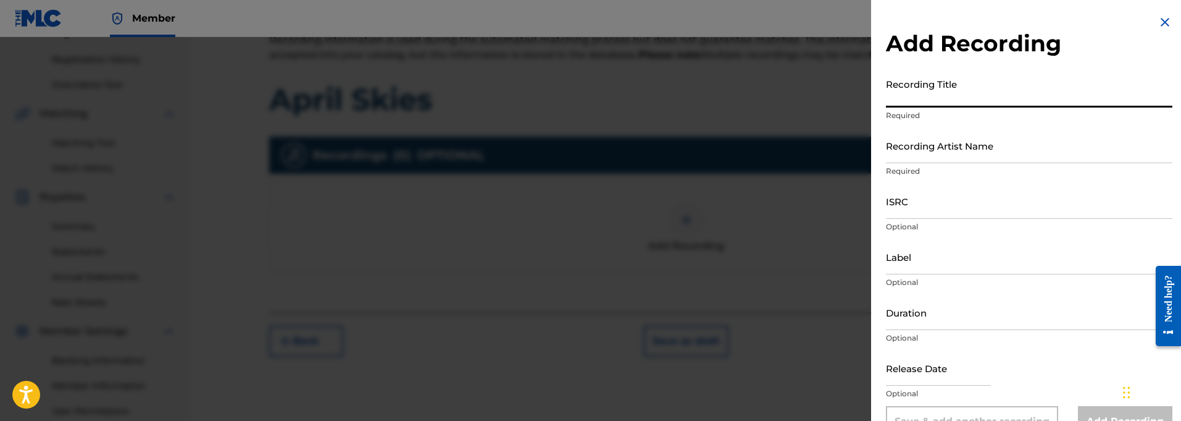
click at [941, 102] on input "Recording Title" at bounding box center [1029, 89] width 287 height 35
paste input "April Skies"
click at [930, 159] on input "Recording Artist Name" at bounding box center [1029, 145] width 287 height 35
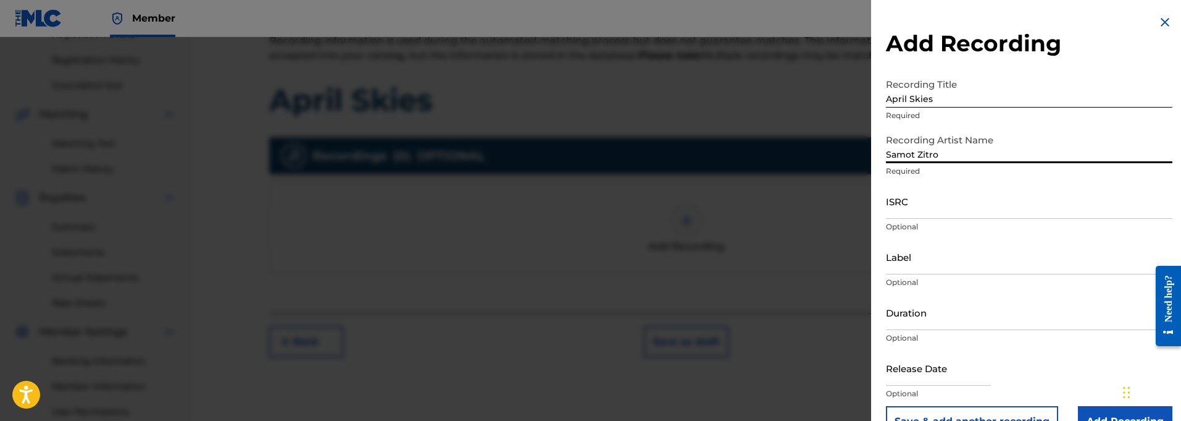
scroll to position [223, 0]
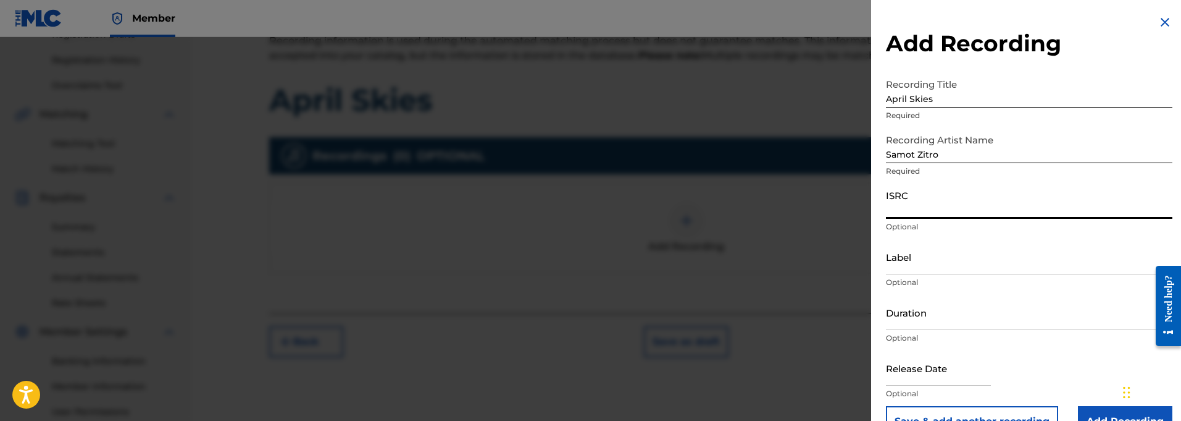
click at [933, 208] on input "ISRC" at bounding box center [1029, 200] width 287 height 35
paste input "QT3F22500397"
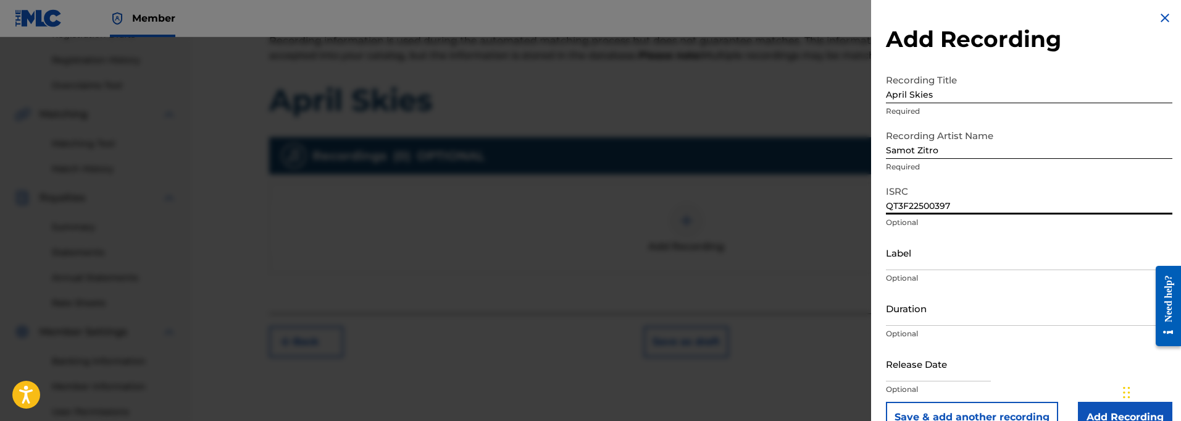
scroll to position [5, 0]
click at [912, 261] on input "Label" at bounding box center [1029, 251] width 287 height 35
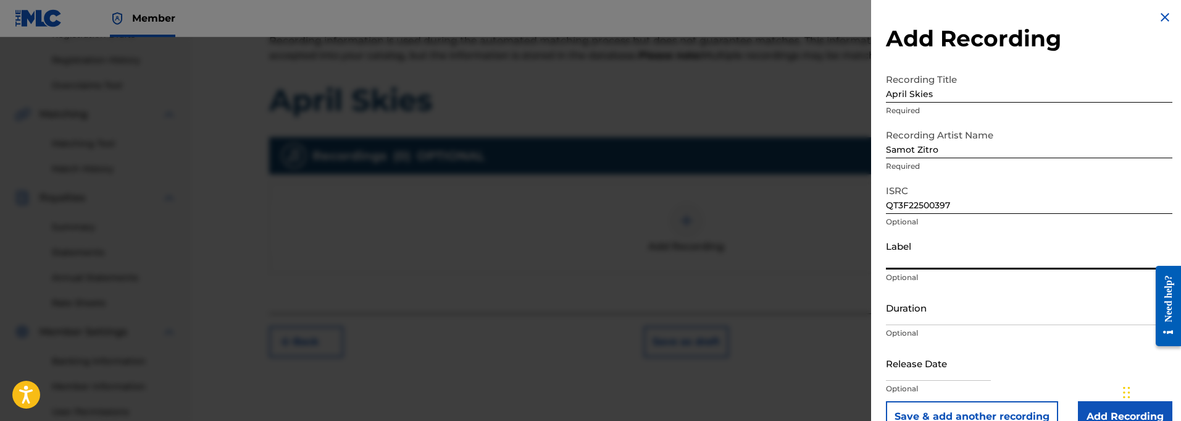
paste input "914129 Records DK"
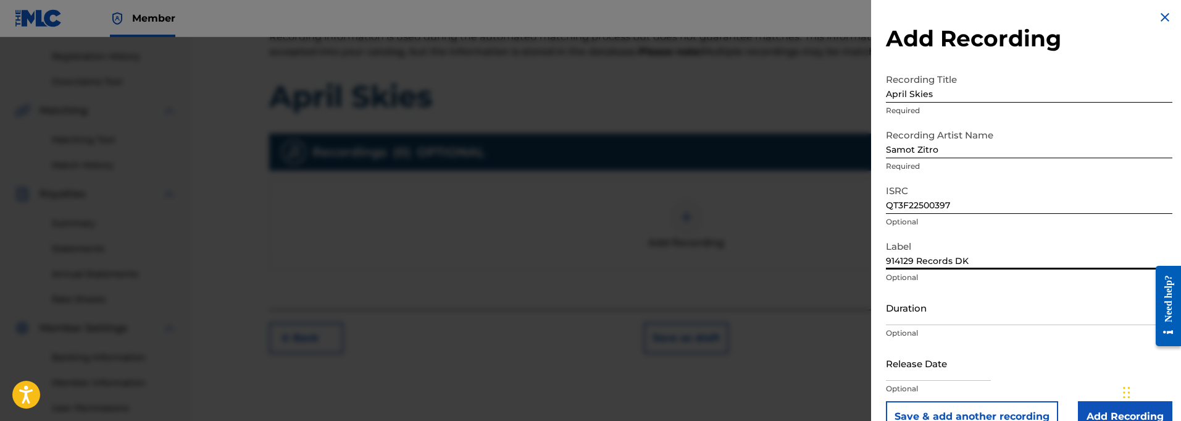
scroll to position [229, 0]
click at [919, 320] on input "Duration" at bounding box center [1029, 307] width 287 height 35
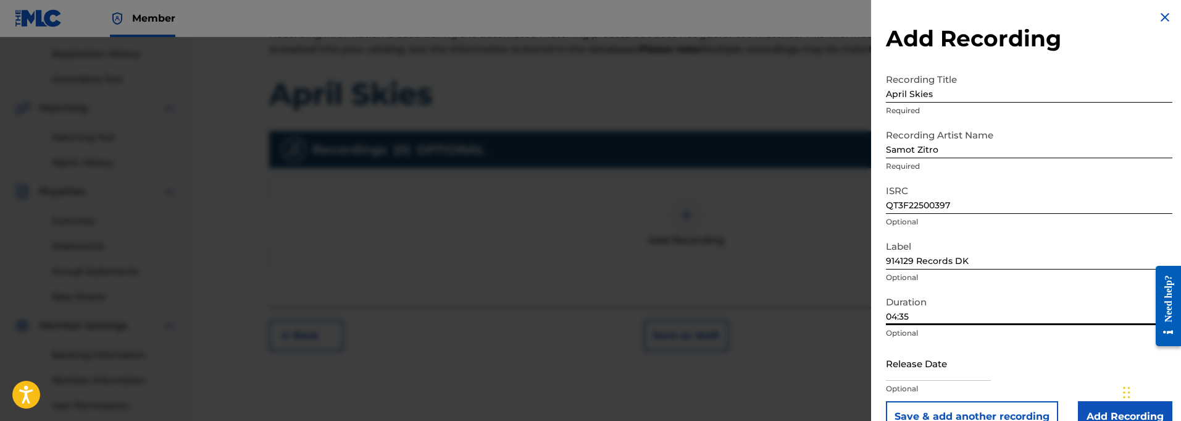
click at [935, 364] on input "text" at bounding box center [938, 362] width 105 height 35
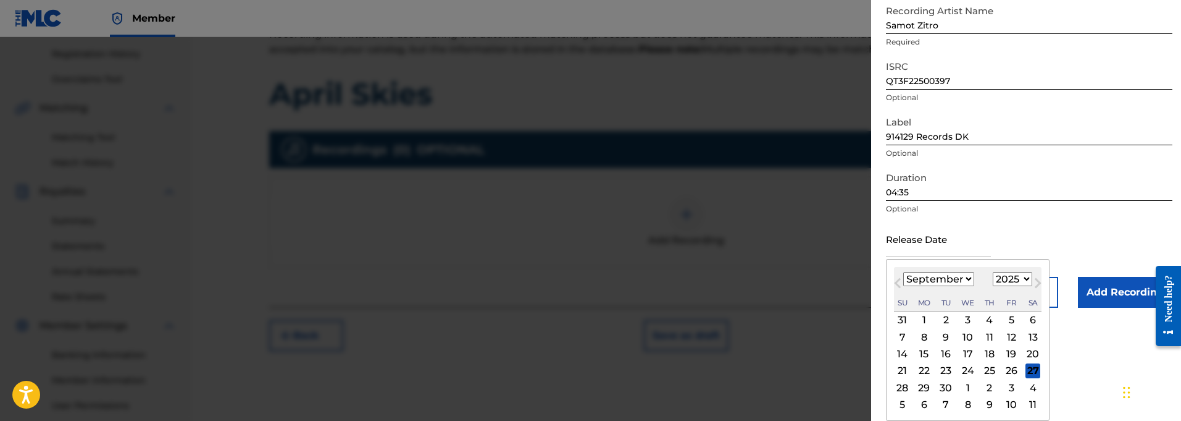
scroll to position [129, 0]
click at [1037, 283] on span "Next Month" at bounding box center [1037, 284] width 0 height 19
click at [902, 334] on div "5" at bounding box center [902, 336] width 15 height 15
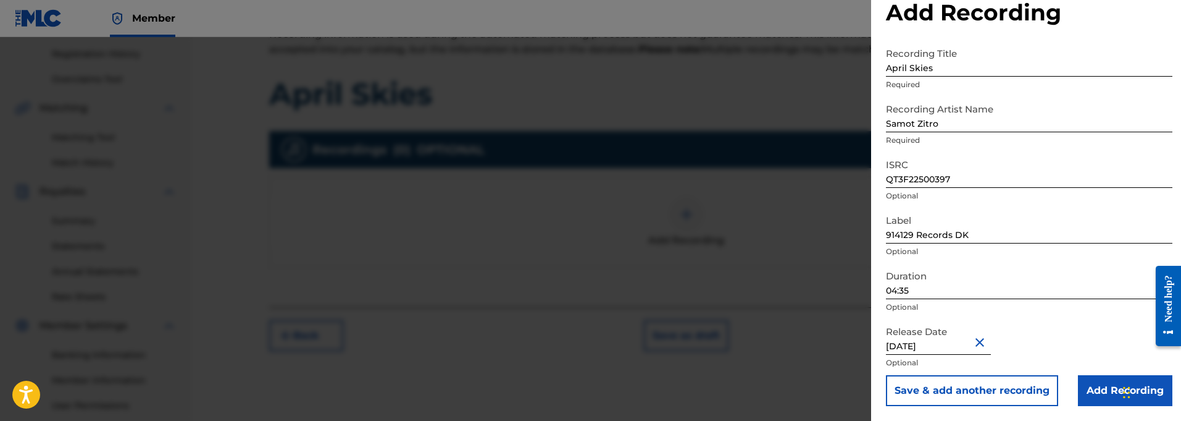
scroll to position [31, 0]
click at [1100, 389] on input "Add Recording" at bounding box center [1125, 390] width 94 height 31
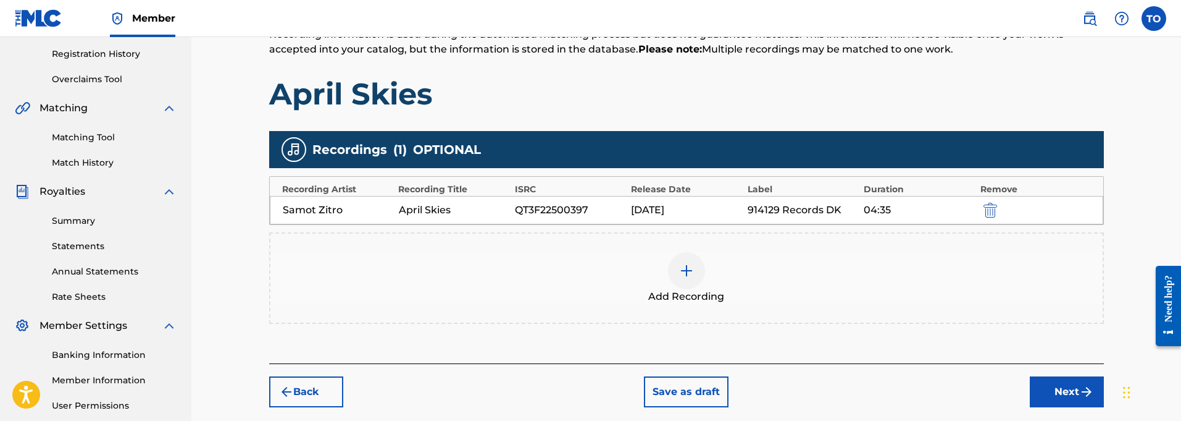
click at [1057, 387] on button "Next" at bounding box center [1067, 391] width 74 height 31
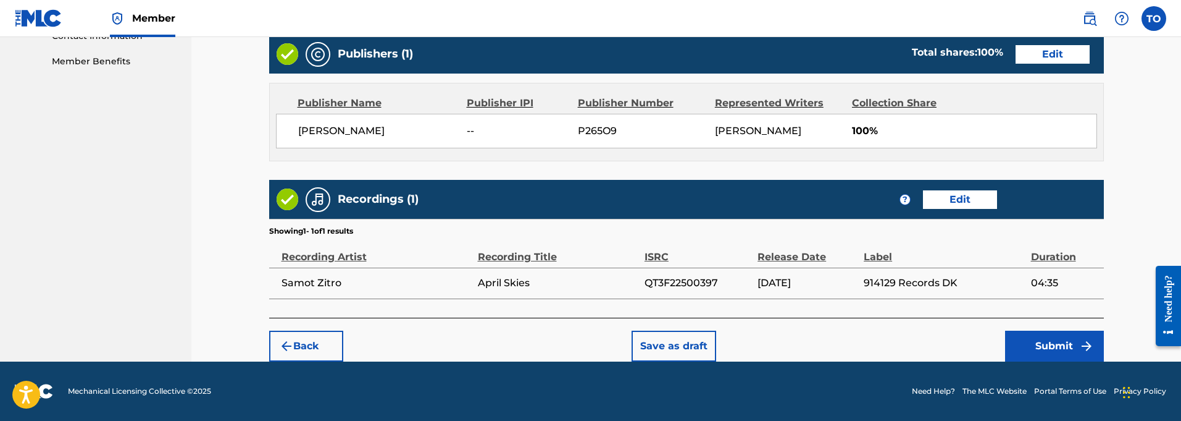
scroll to position [624, 0]
click at [680, 345] on button "Save as draft" at bounding box center [674, 345] width 85 height 31
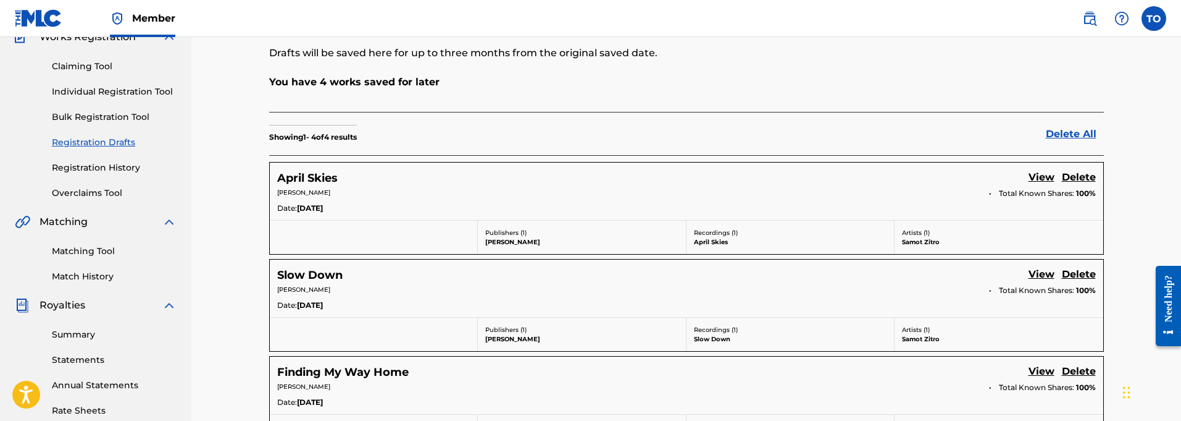
scroll to position [56, 0]
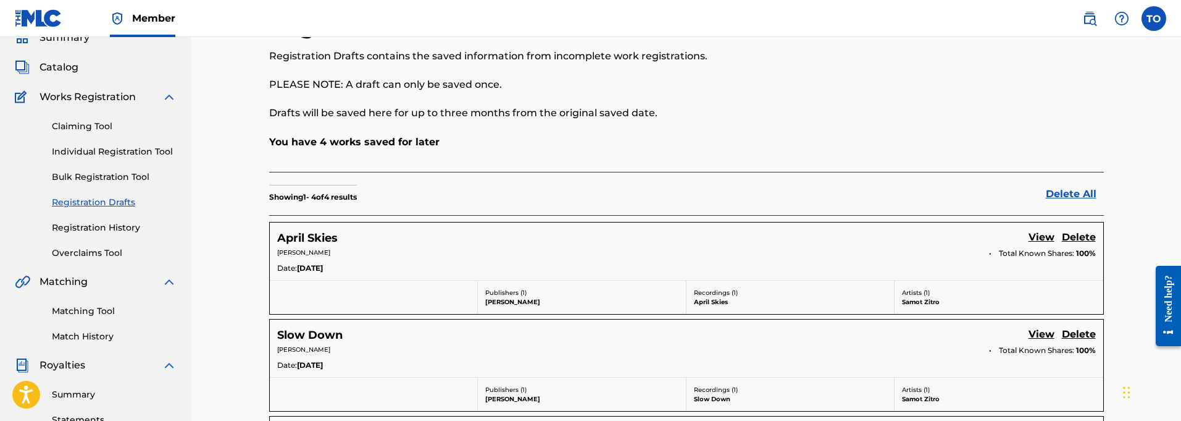
click at [94, 152] on link "Individual Registration Tool" at bounding box center [114, 151] width 125 height 13
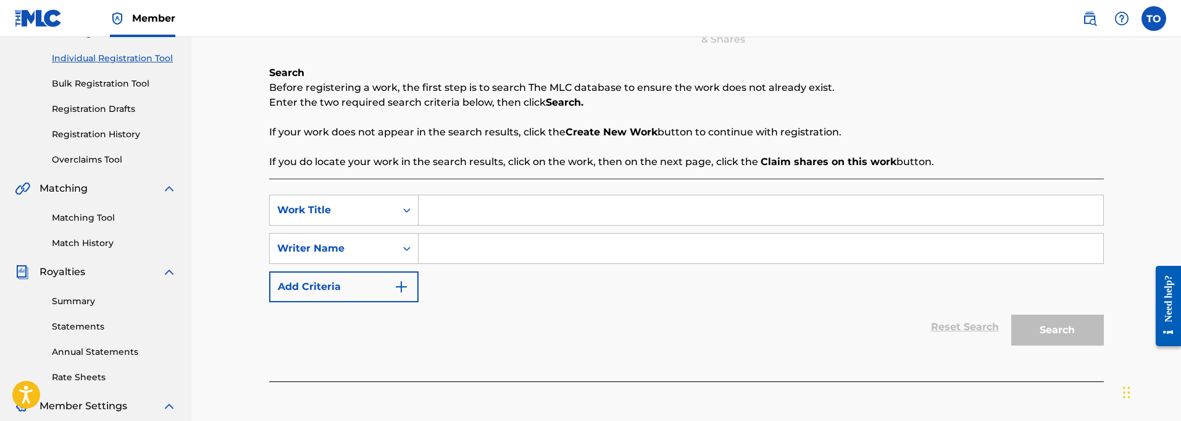
scroll to position [150, 0]
click at [443, 214] on input "Search Form" at bounding box center [761, 209] width 685 height 30
paste input "Ya Man"
click at [444, 246] on input "Search Form" at bounding box center [761, 247] width 685 height 30
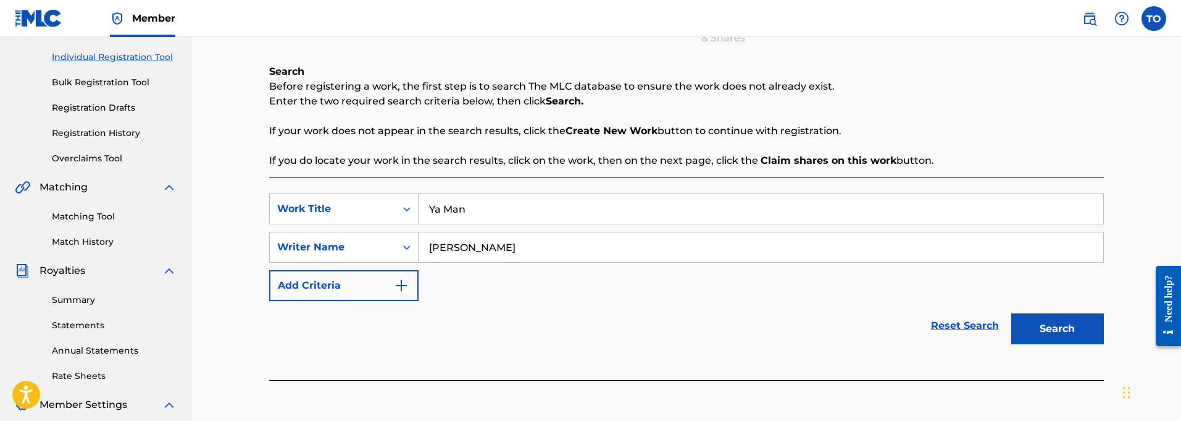
scroll to position [151, 0]
click at [388, 277] on button "Add Criteria" at bounding box center [343, 284] width 149 height 31
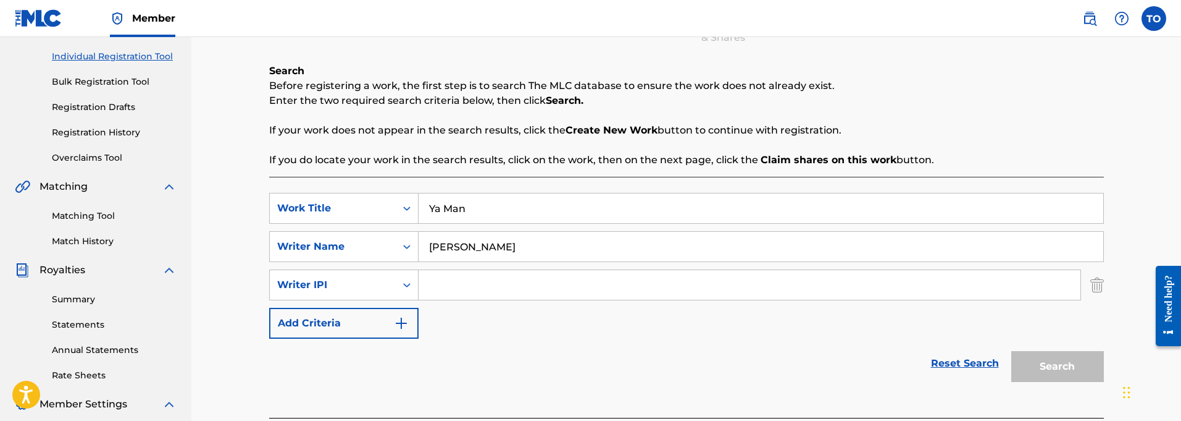
click at [444, 287] on input "Search Form" at bounding box center [750, 285] width 662 height 30
paste input "01127821764"
click at [1082, 368] on button "Search" at bounding box center [1057, 366] width 93 height 31
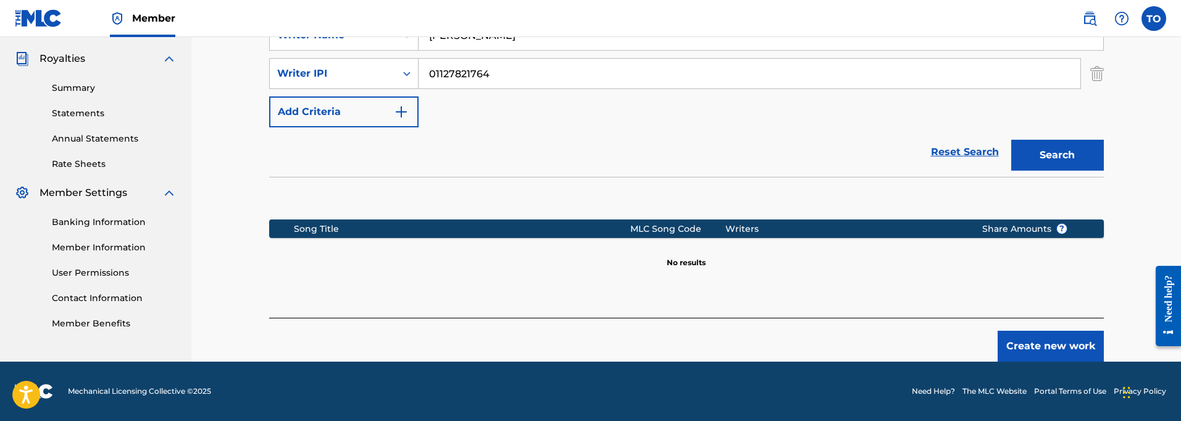
click at [1053, 346] on button "Create new work" at bounding box center [1051, 345] width 106 height 31
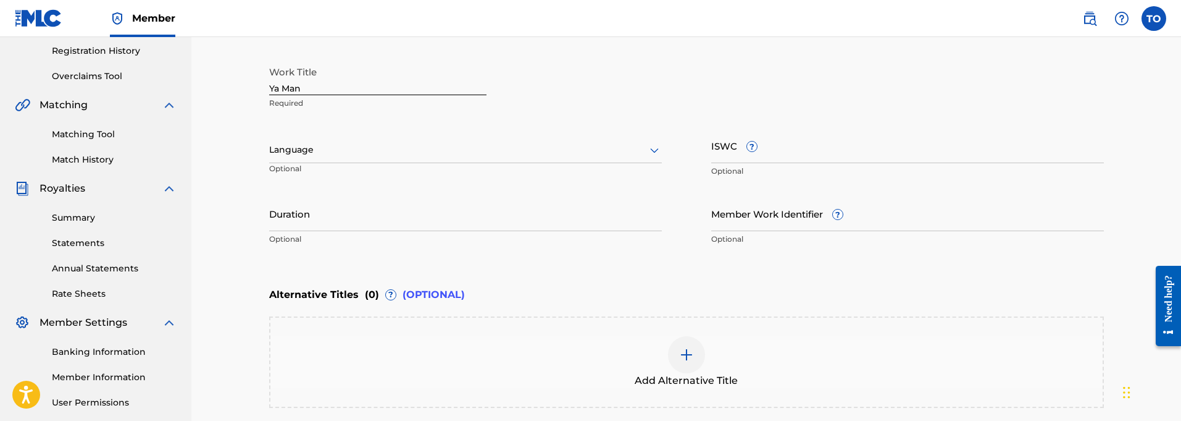
scroll to position [232, 0]
click at [314, 149] on div at bounding box center [465, 150] width 393 height 15
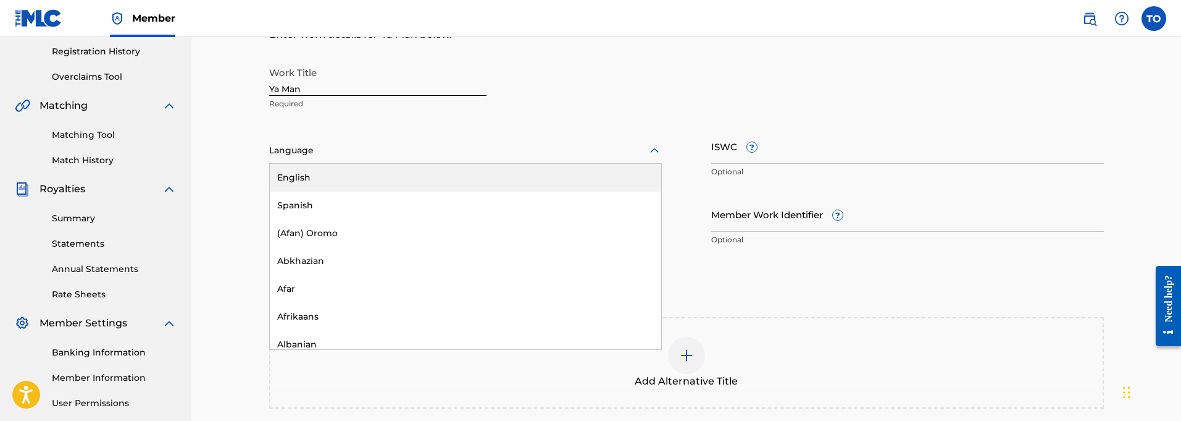
click at [299, 176] on div "English" at bounding box center [465, 178] width 391 height 28
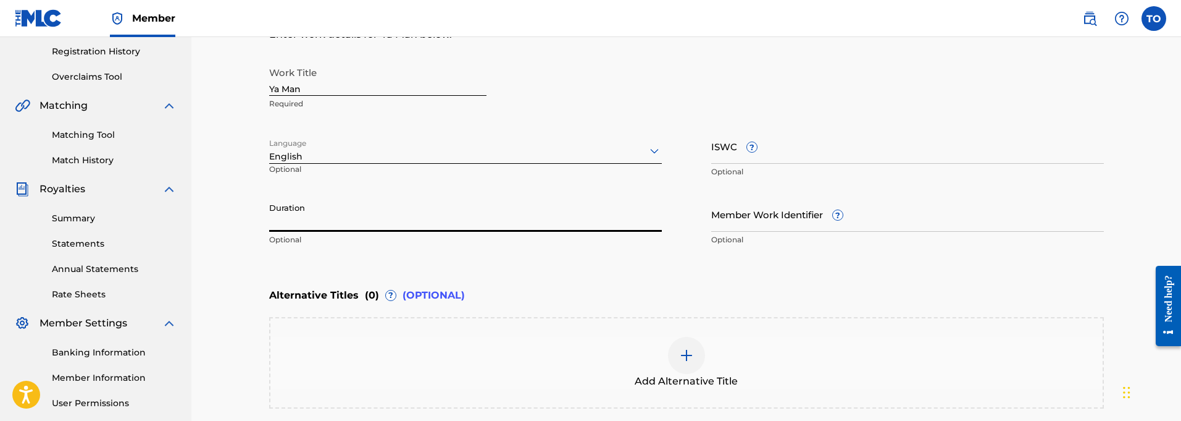
click at [324, 216] on input "Duration" at bounding box center [465, 213] width 393 height 35
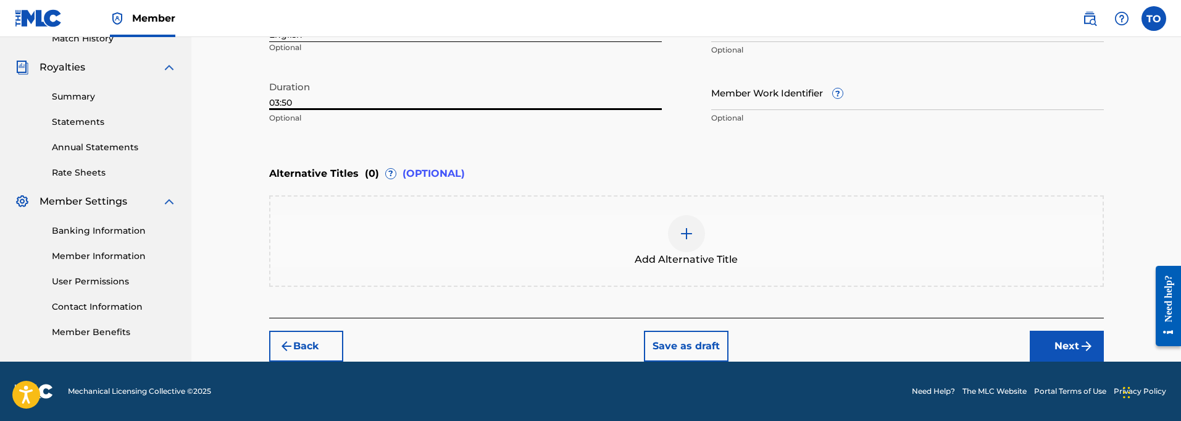
scroll to position [353, 0]
drag, startPoint x: 1050, startPoint y: 333, endPoint x: 1057, endPoint y: 340, distance: 10.1
click at [1050, 334] on button "Next" at bounding box center [1067, 345] width 74 height 31
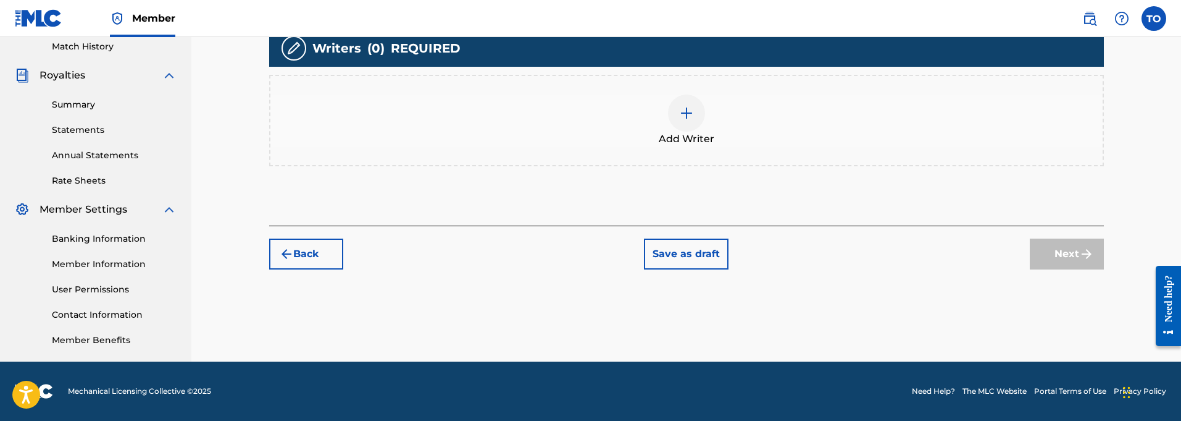
click at [688, 120] on div at bounding box center [686, 112] width 37 height 37
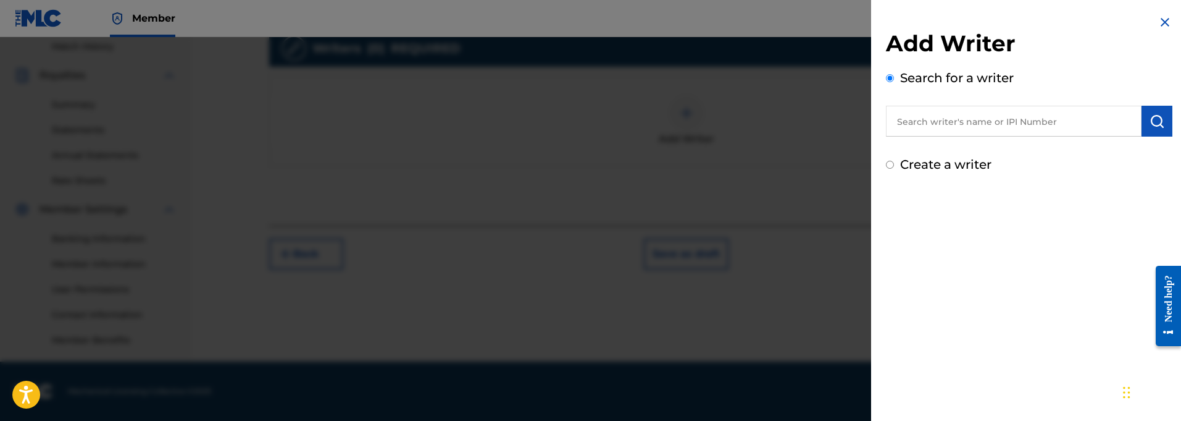
click at [911, 128] on input "text" at bounding box center [1014, 121] width 256 height 31
paste input "01127821764"
click at [1150, 121] on img "submit" at bounding box center [1157, 121] width 15 height 15
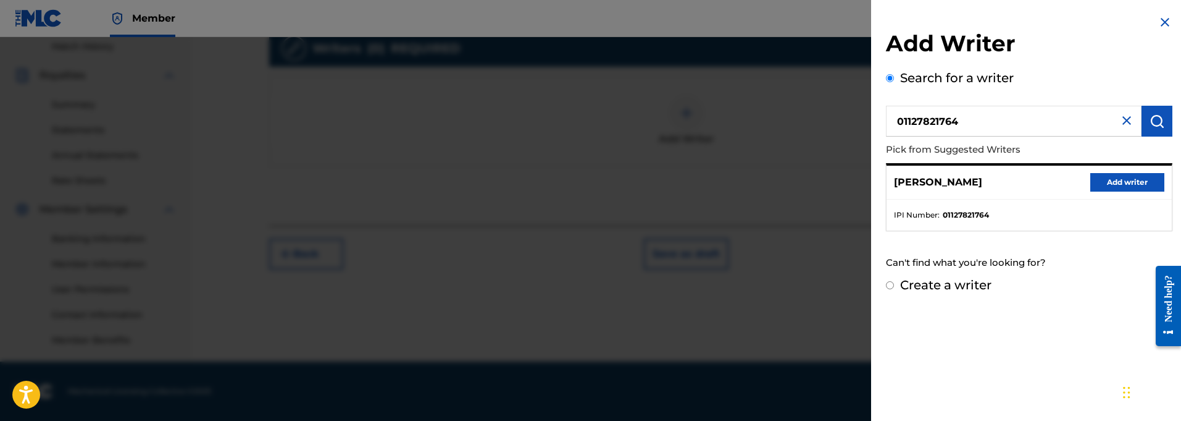
click at [1109, 180] on button "Add writer" at bounding box center [1127, 182] width 74 height 19
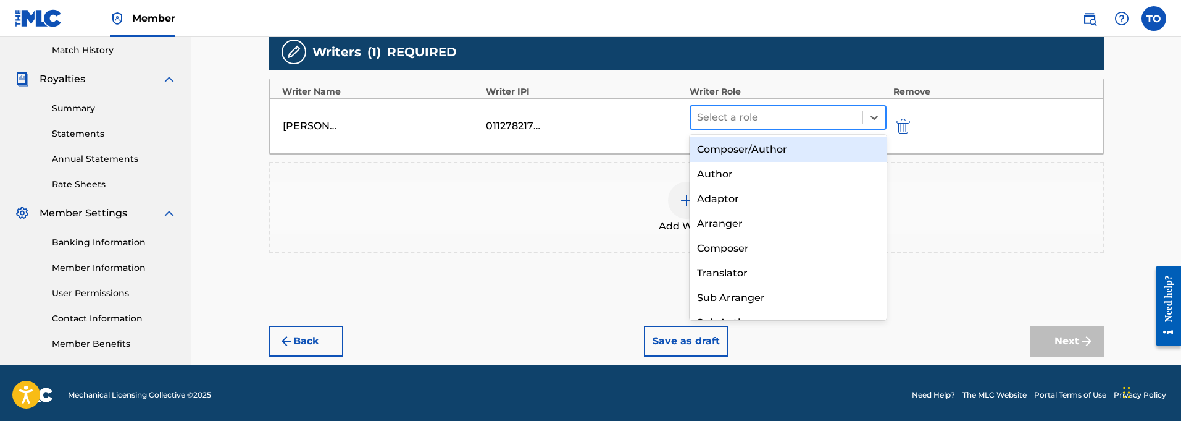
click at [755, 117] on div at bounding box center [777, 117] width 160 height 17
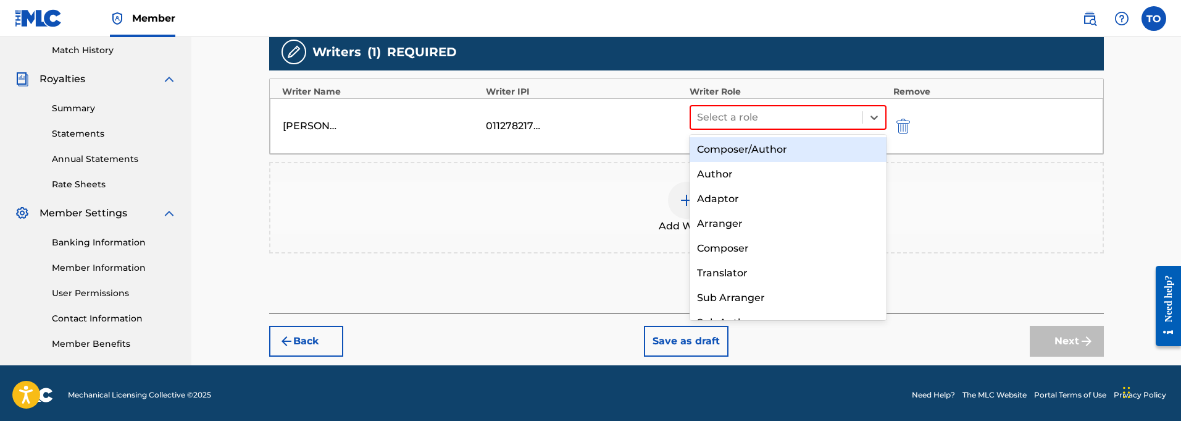
click at [737, 151] on div "Composer/Author" at bounding box center [789, 149] width 198 height 25
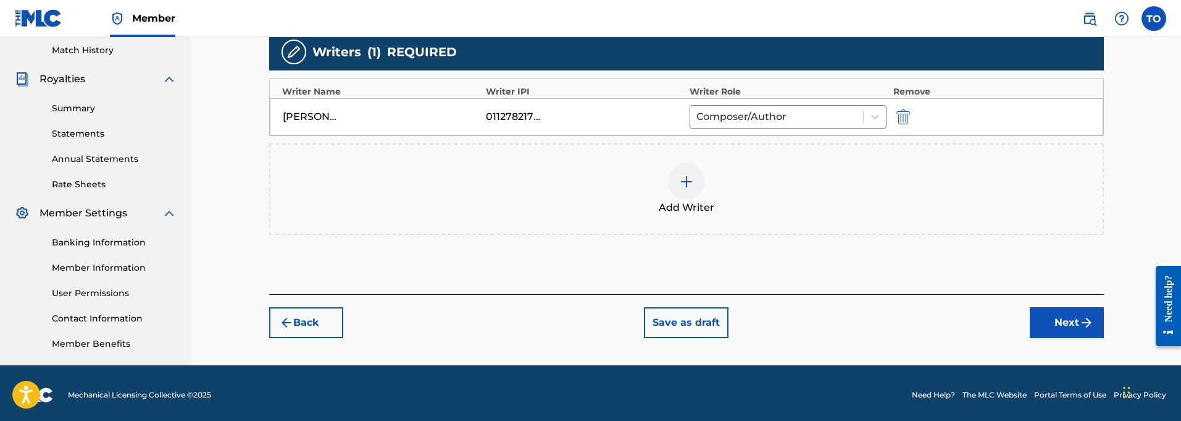
click at [1060, 327] on button "Next" at bounding box center [1067, 322] width 74 height 31
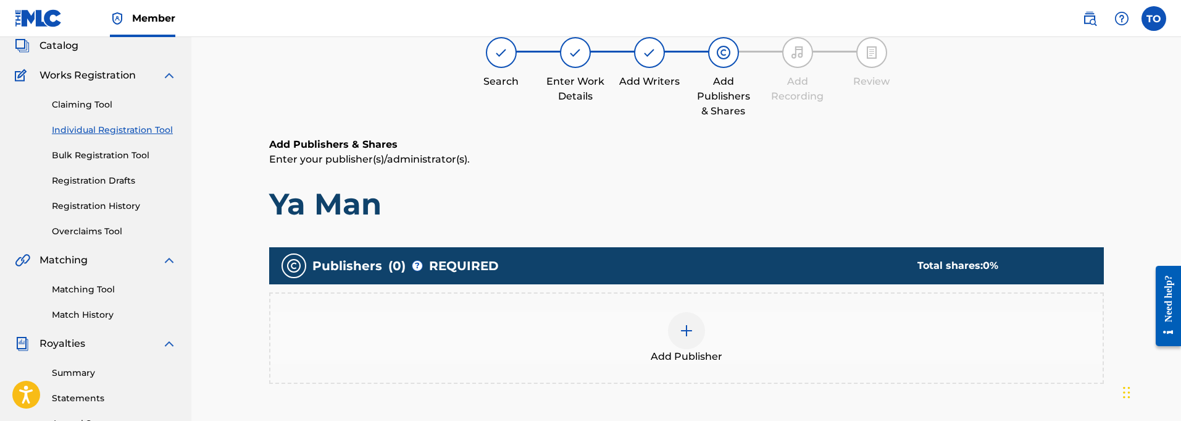
scroll to position [56, 0]
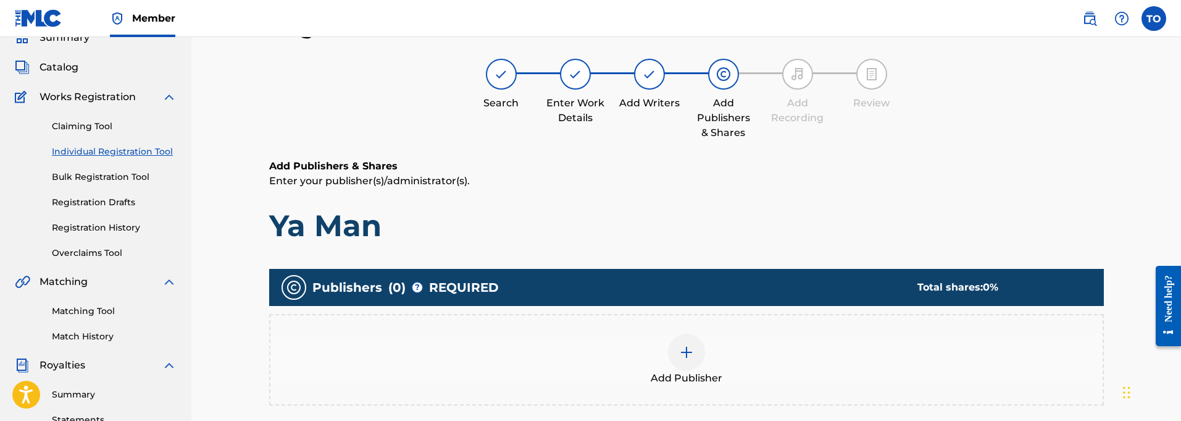
click at [684, 361] on div at bounding box center [686, 351] width 37 height 37
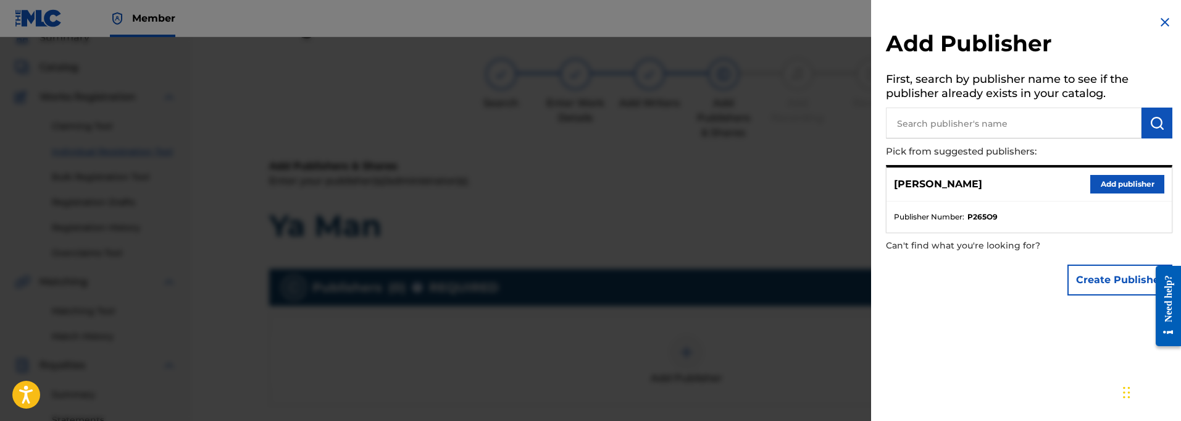
drag, startPoint x: 1120, startPoint y: 180, endPoint x: 1105, endPoint y: 188, distance: 17.7
click at [1120, 180] on button "Add publisher" at bounding box center [1127, 184] width 74 height 19
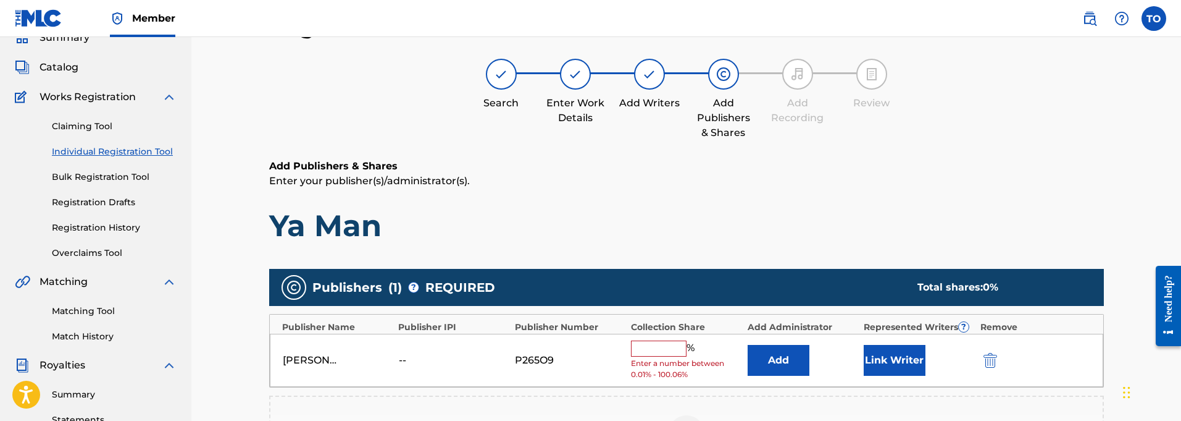
click at [897, 362] on button "Link Writer" at bounding box center [895, 360] width 62 height 31
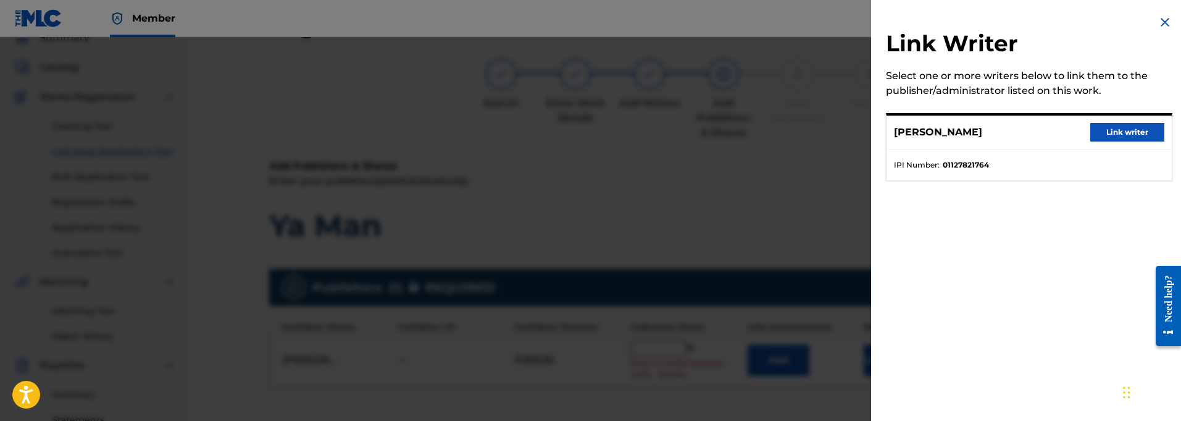
click at [1119, 135] on button "Link writer" at bounding box center [1127, 132] width 74 height 19
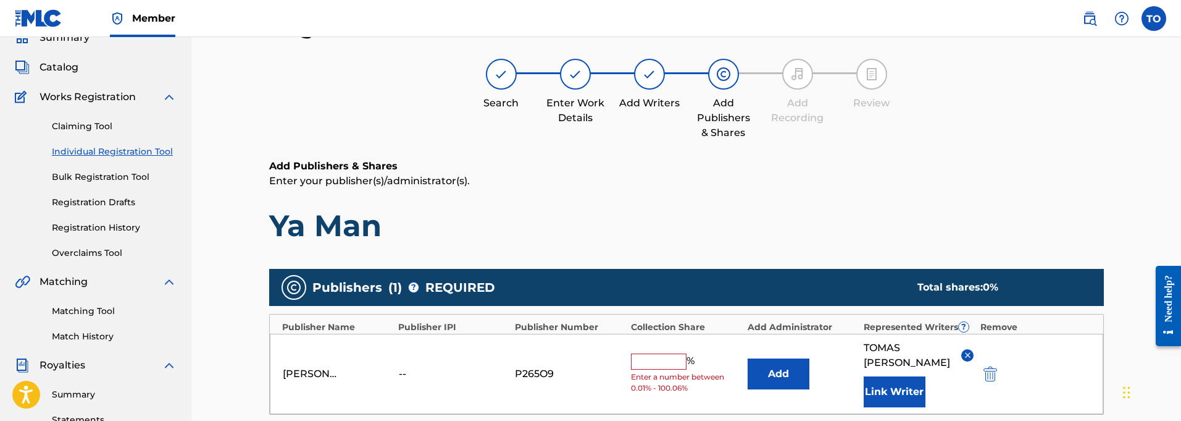
click at [656, 357] on input "text" at bounding box center [659, 361] width 56 height 16
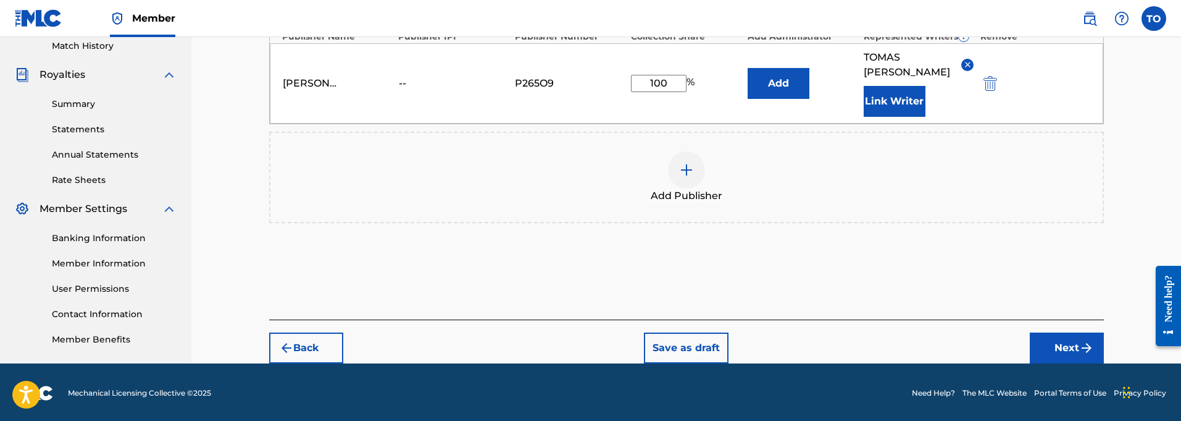
scroll to position [345, 0]
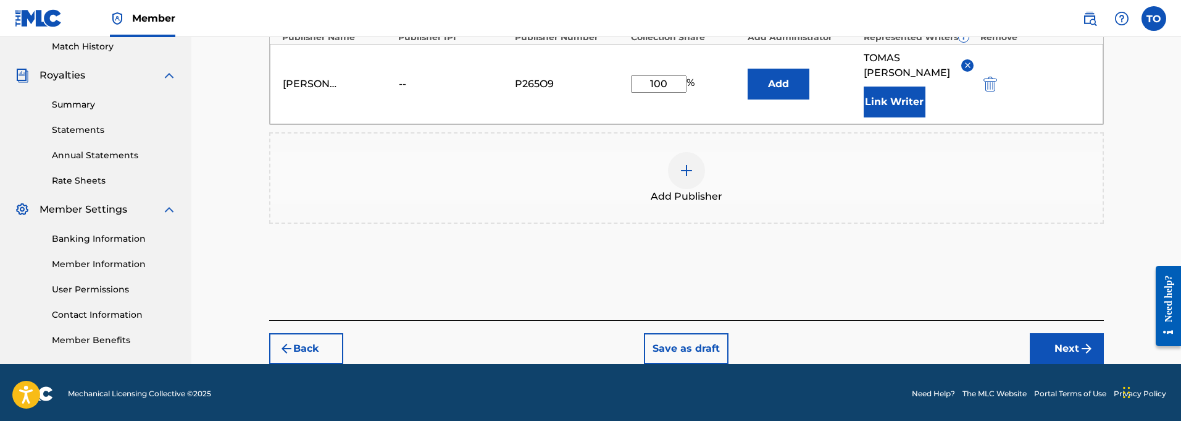
click at [1078, 335] on button "Next" at bounding box center [1067, 348] width 74 height 31
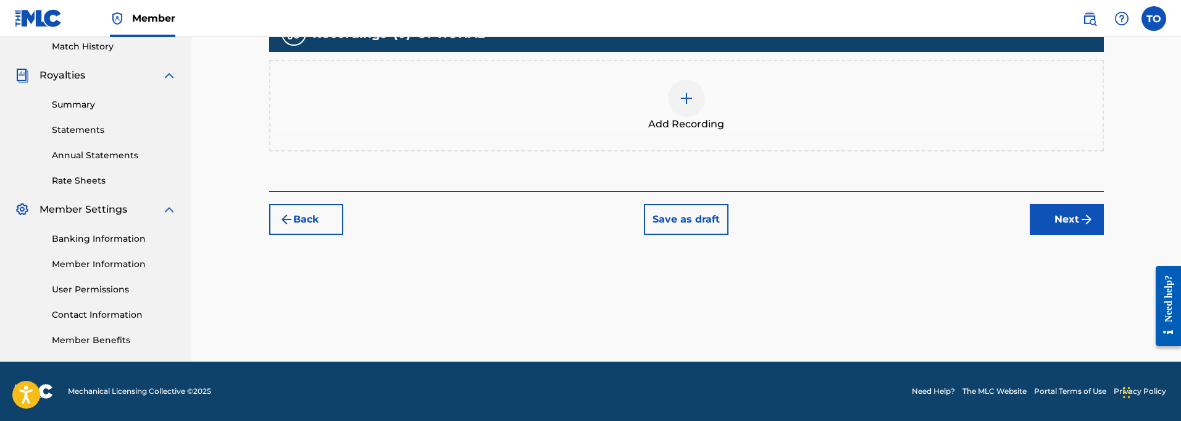
click at [685, 99] on img at bounding box center [686, 98] width 15 height 15
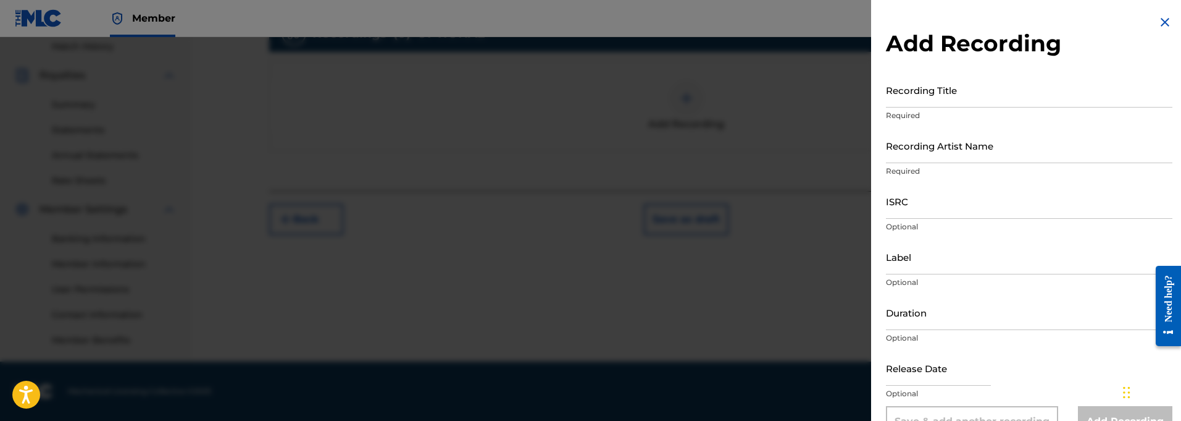
click at [928, 99] on input "Recording Title" at bounding box center [1029, 89] width 287 height 35
paste input "Ya Man"
click at [934, 154] on input "Recording Artist Name" at bounding box center [1029, 145] width 287 height 35
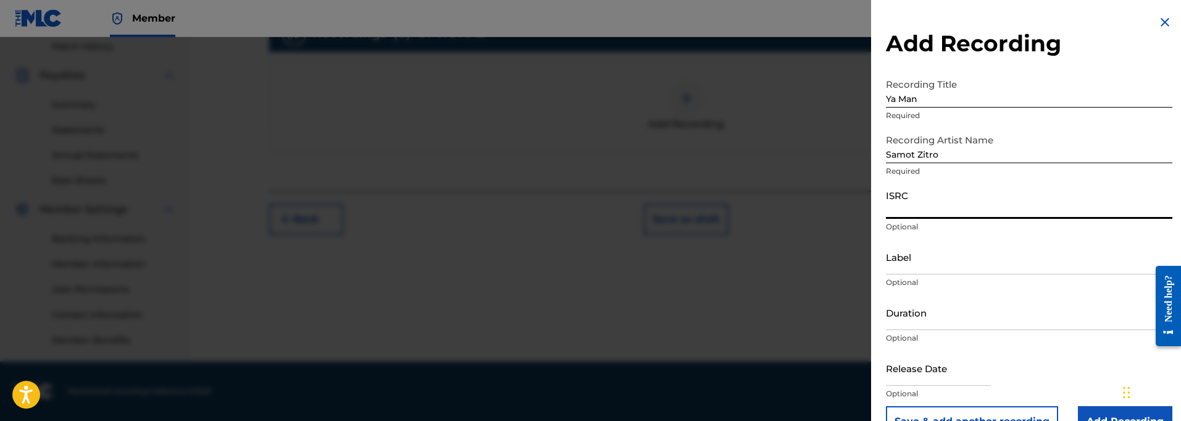
click at [915, 209] on input "ISRC" at bounding box center [1029, 200] width 287 height 35
paste input "QT3F22500398"
click at [914, 267] on input "Label" at bounding box center [1029, 256] width 287 height 35
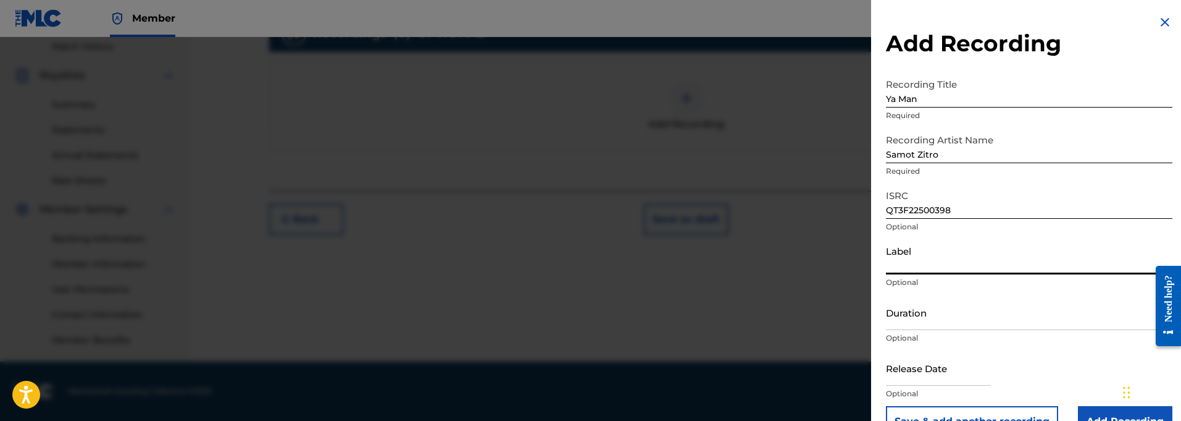
paste input "914129 Records DK"
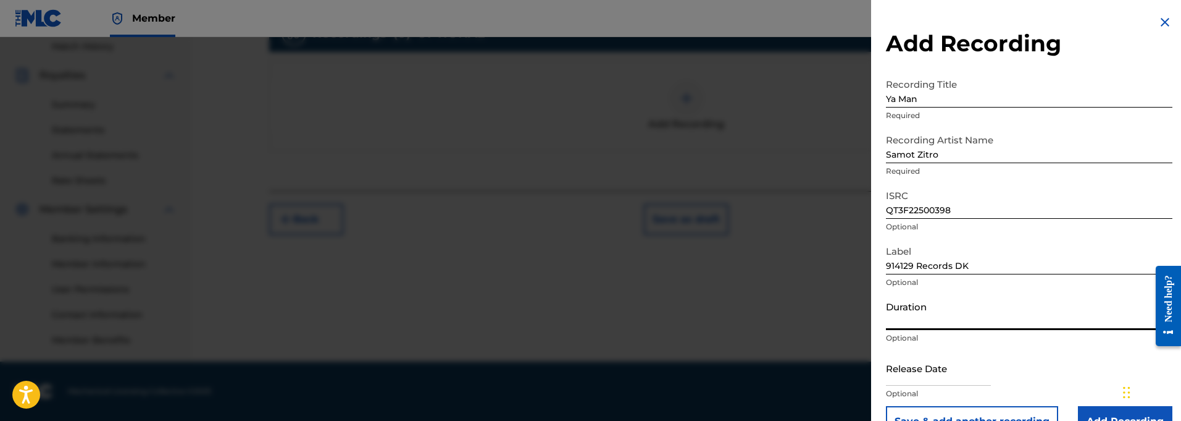
click at [930, 327] on input "Duration" at bounding box center [1029, 312] width 287 height 35
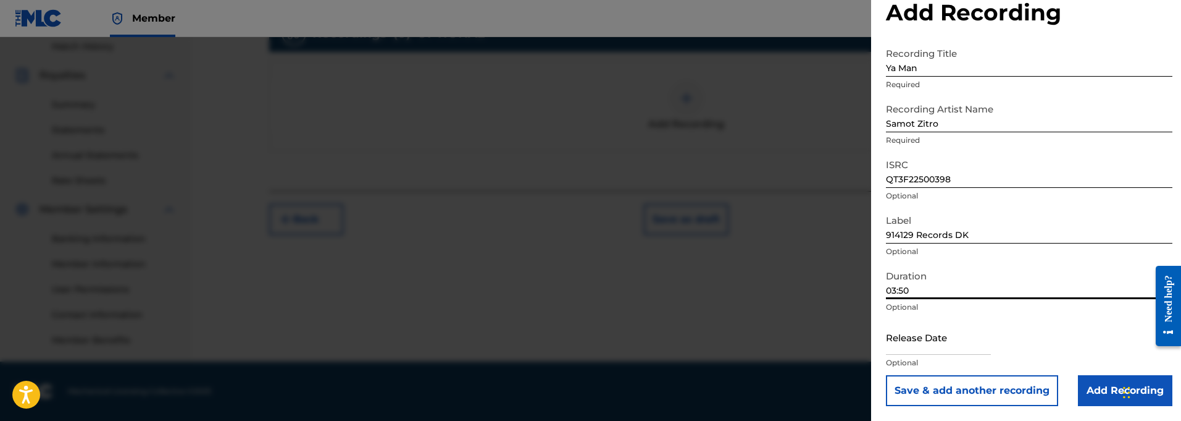
scroll to position [31, 0]
click at [914, 348] on input "text" at bounding box center [938, 336] width 105 height 35
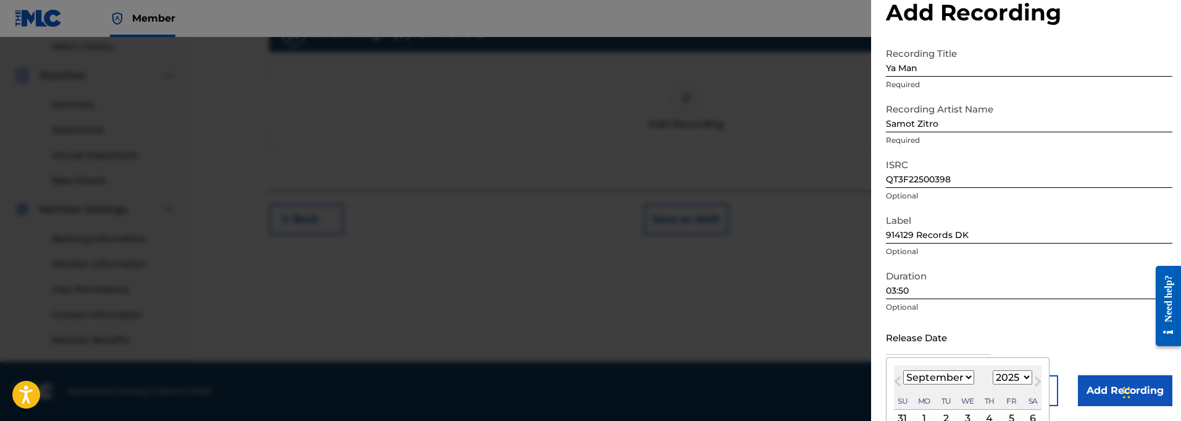
click at [1037, 380] on span "Next Month" at bounding box center [1037, 383] width 0 height 19
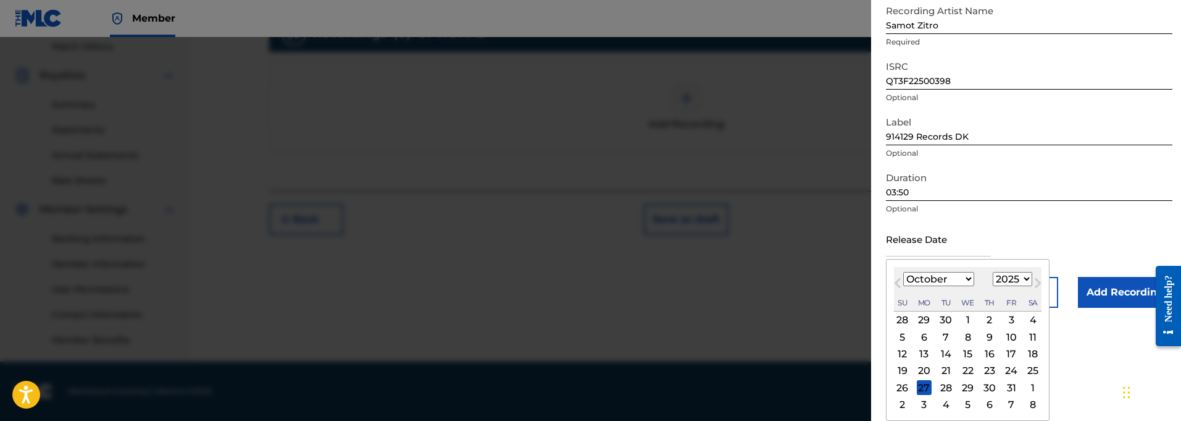
click at [902, 338] on div "5" at bounding box center [902, 336] width 15 height 15
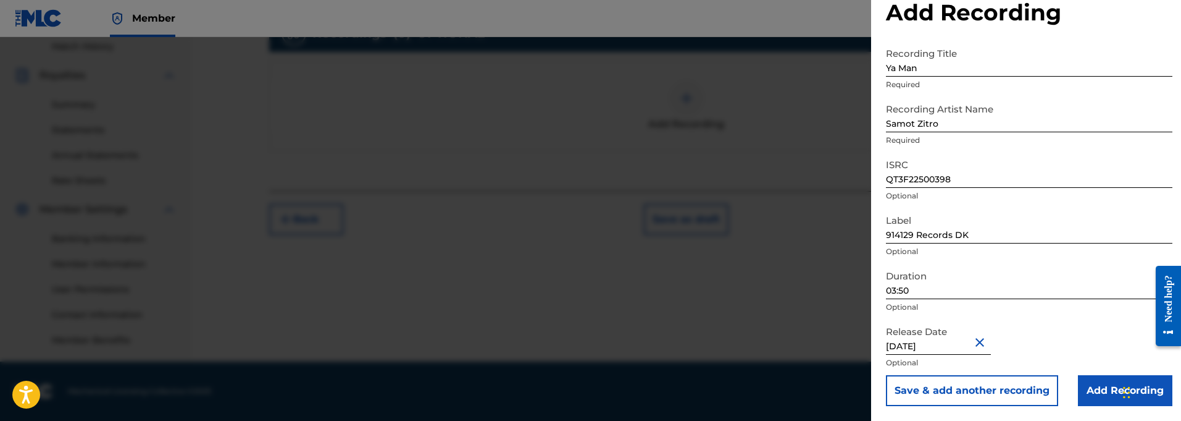
click at [1100, 394] on input "Add Recording" at bounding box center [1125, 390] width 94 height 31
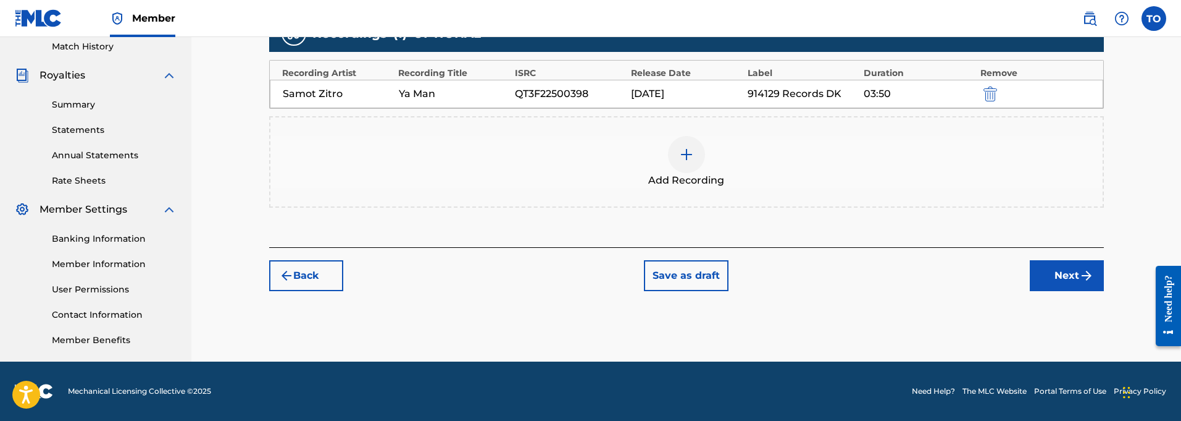
click at [1080, 272] on img "submit" at bounding box center [1086, 275] width 15 height 15
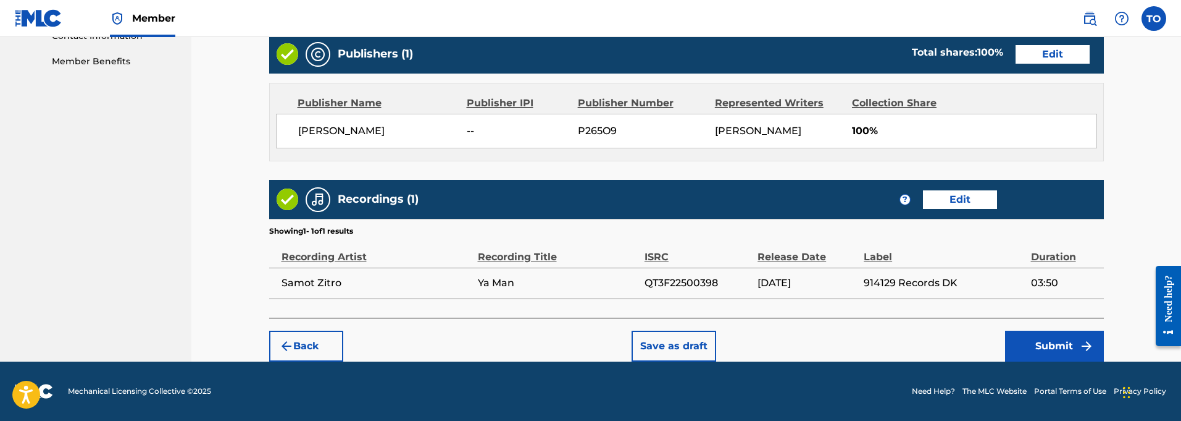
scroll to position [624, 0]
click at [673, 346] on button "Save as draft" at bounding box center [674, 345] width 85 height 31
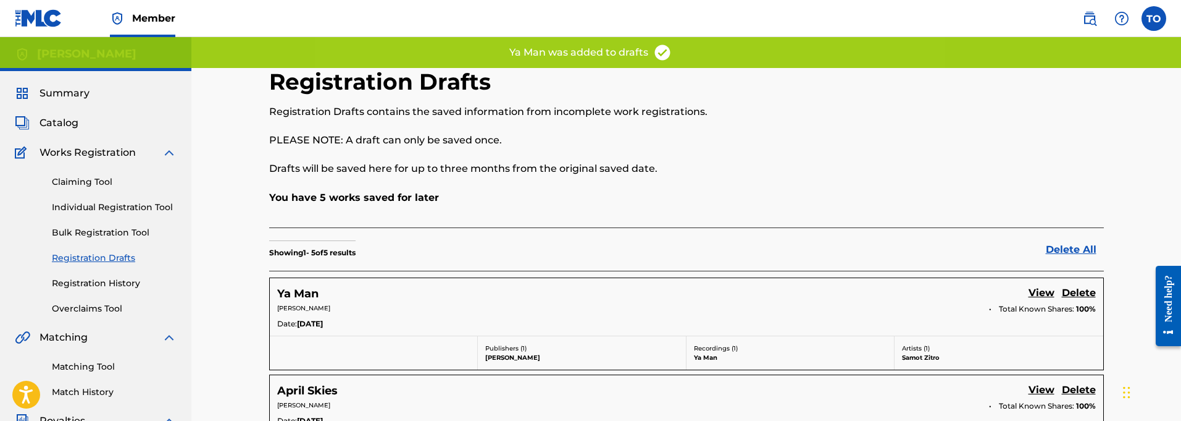
click at [96, 210] on link "Individual Registration Tool" at bounding box center [114, 207] width 125 height 13
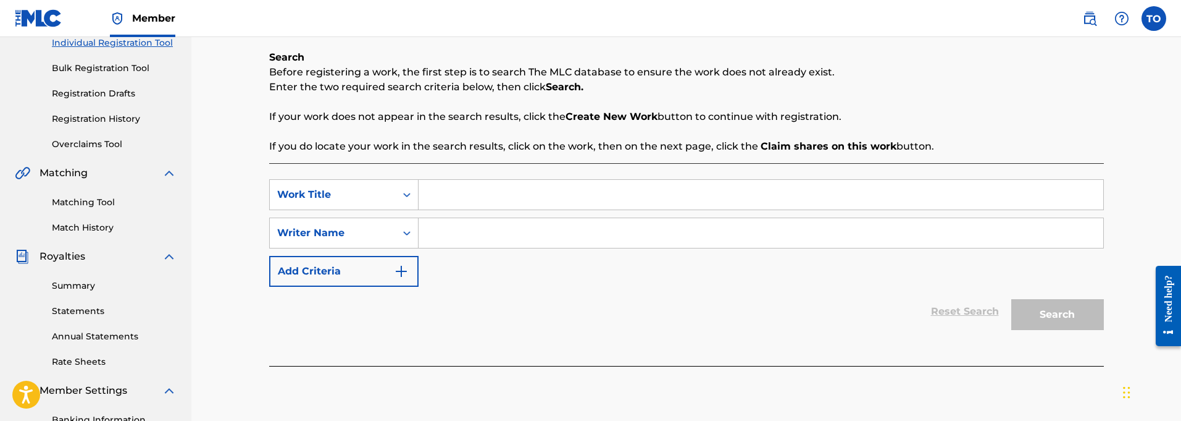
scroll to position [173, 0]
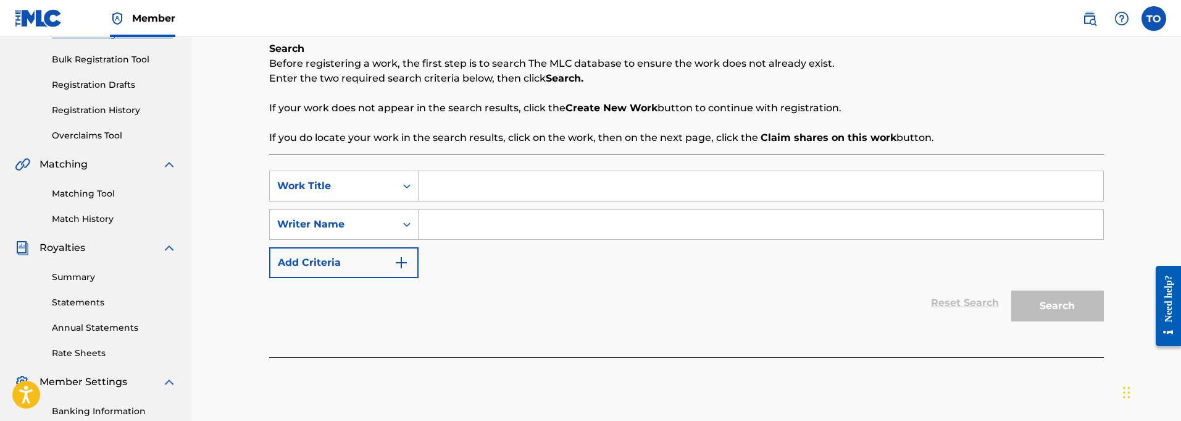
click at [453, 178] on input "Search Form" at bounding box center [761, 186] width 685 height 30
paste input "Have It Your Way"
click at [428, 218] on input "Search Form" at bounding box center [761, 224] width 685 height 30
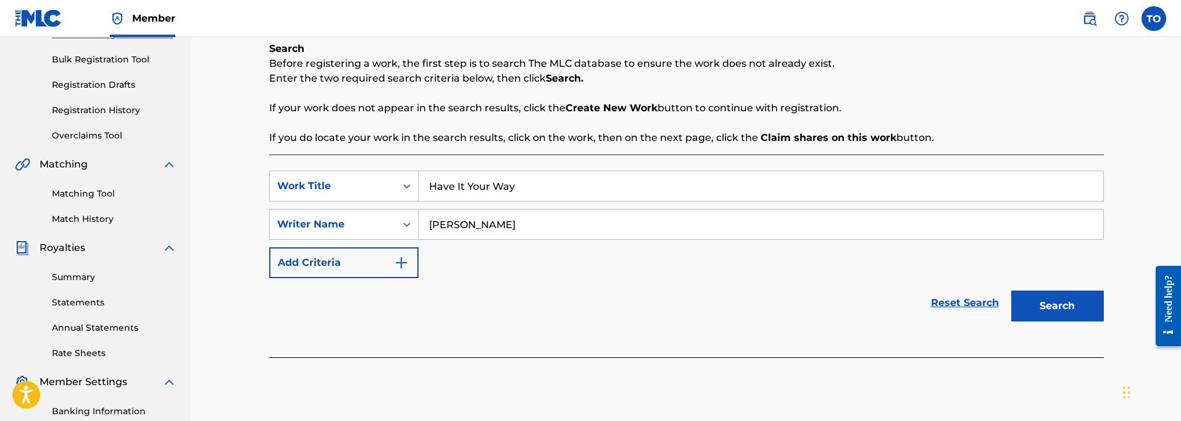
click at [398, 263] on img "Search Form" at bounding box center [401, 262] width 15 height 15
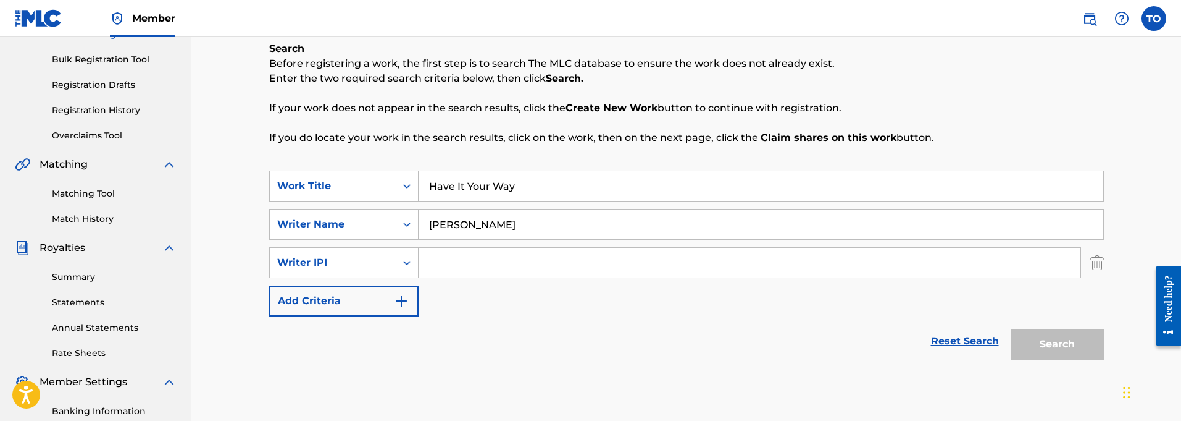
click at [498, 266] on input "Search Form" at bounding box center [750, 263] width 662 height 30
paste input "01127821764"
click at [1064, 341] on button "Search" at bounding box center [1057, 343] width 93 height 31
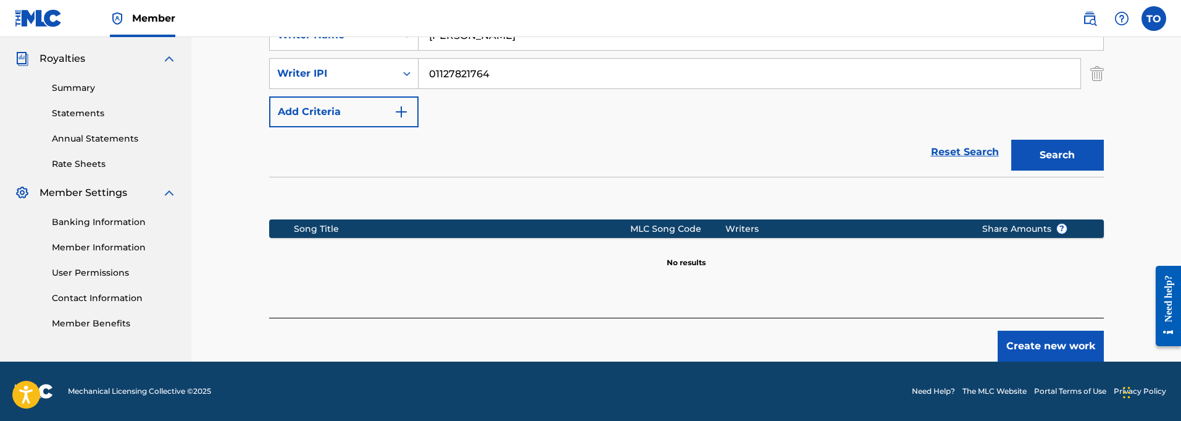
click at [1064, 337] on button "Create new work" at bounding box center [1051, 345] width 106 height 31
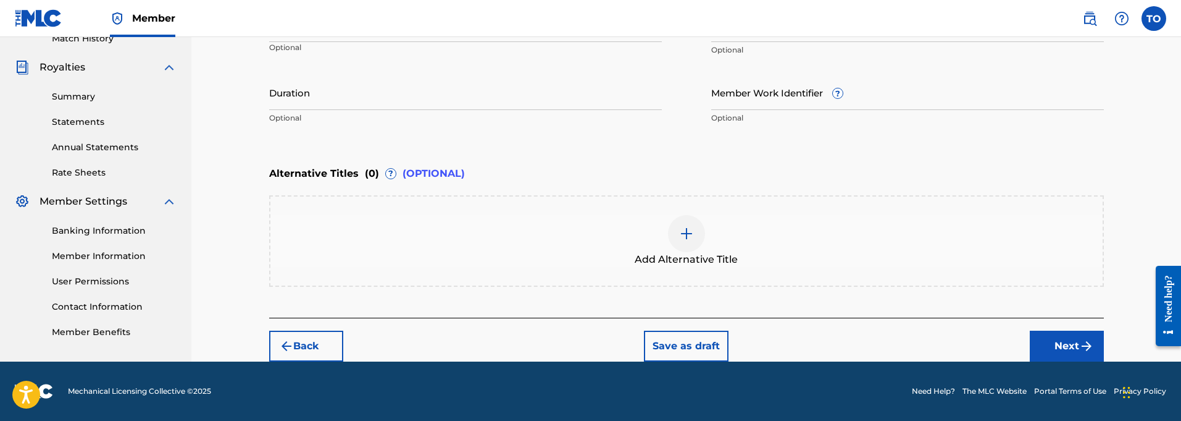
click at [1076, 346] on button "Next" at bounding box center [1067, 345] width 74 height 31
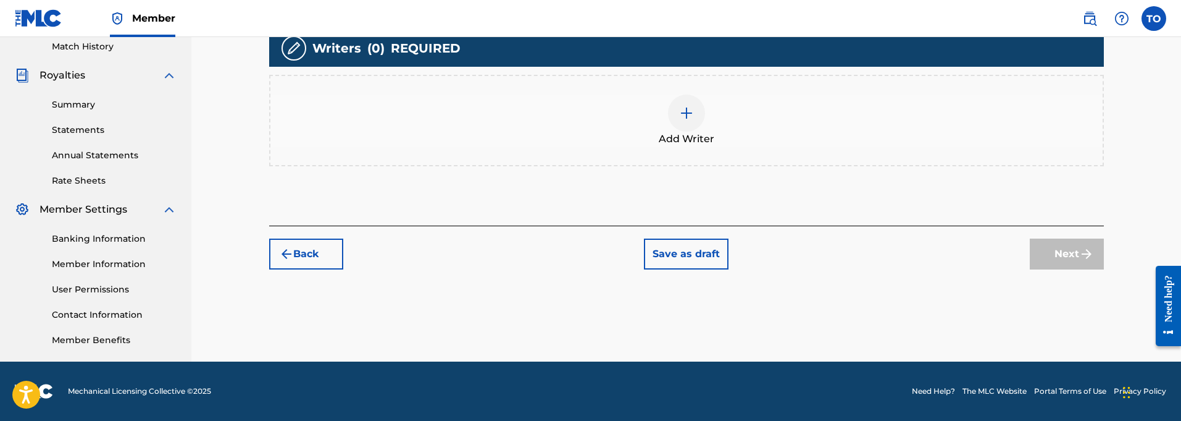
click at [326, 261] on button "Back" at bounding box center [306, 253] width 74 height 31
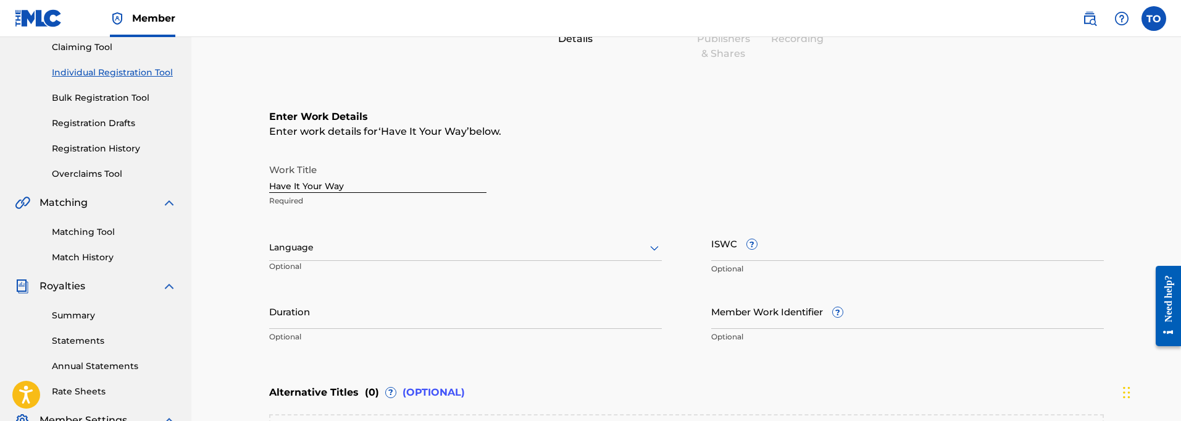
scroll to position [138, 0]
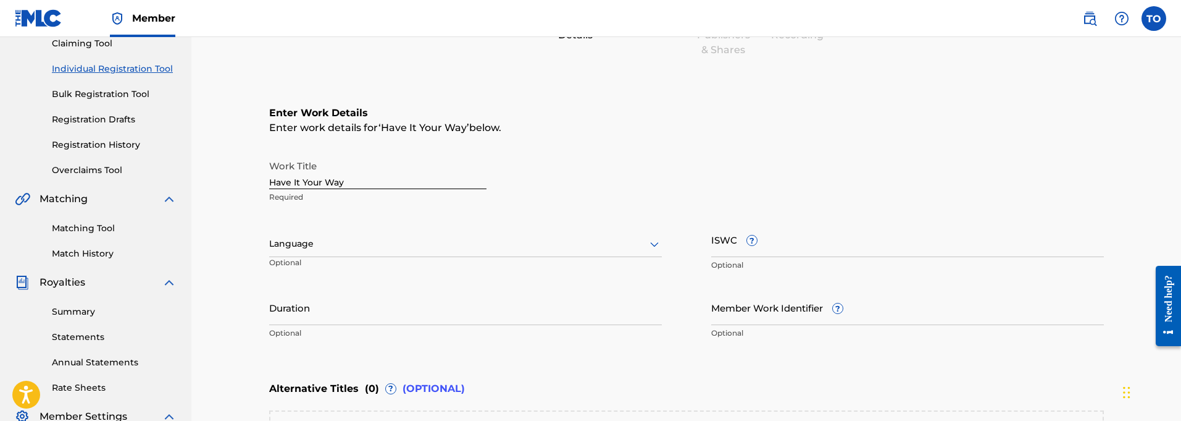
click at [317, 240] on div at bounding box center [465, 243] width 393 height 15
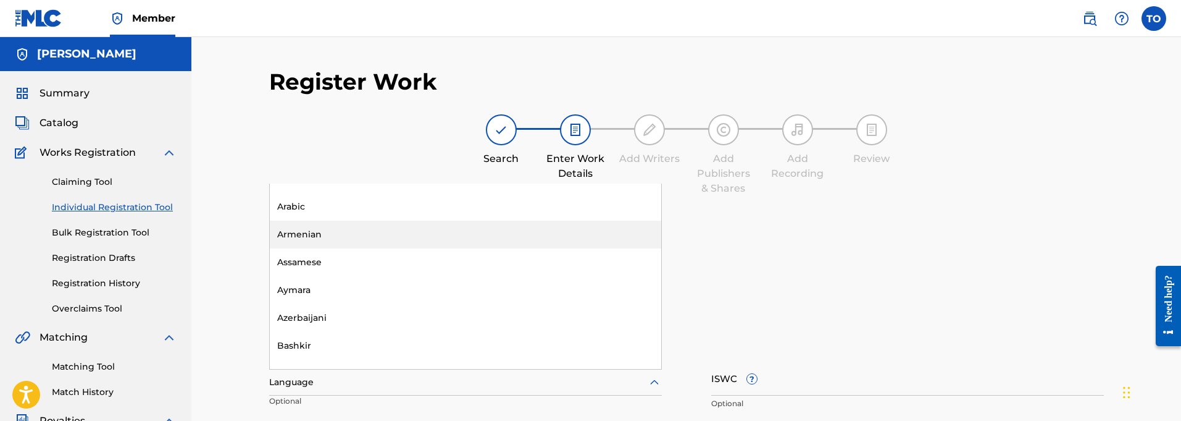
scroll to position [0, 0]
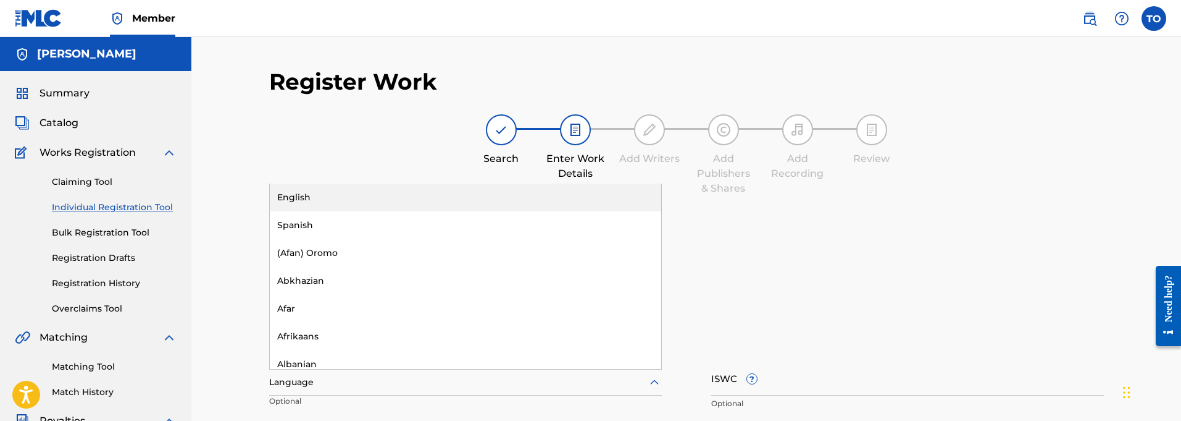
click at [295, 193] on div "English" at bounding box center [465, 197] width 391 height 28
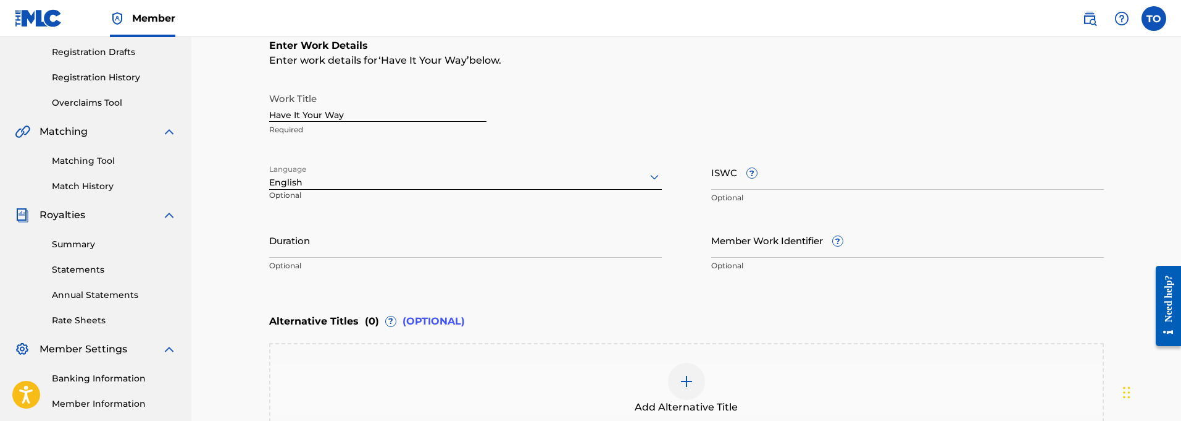
scroll to position [207, 0]
click at [351, 247] on input "Duration" at bounding box center [465, 238] width 393 height 35
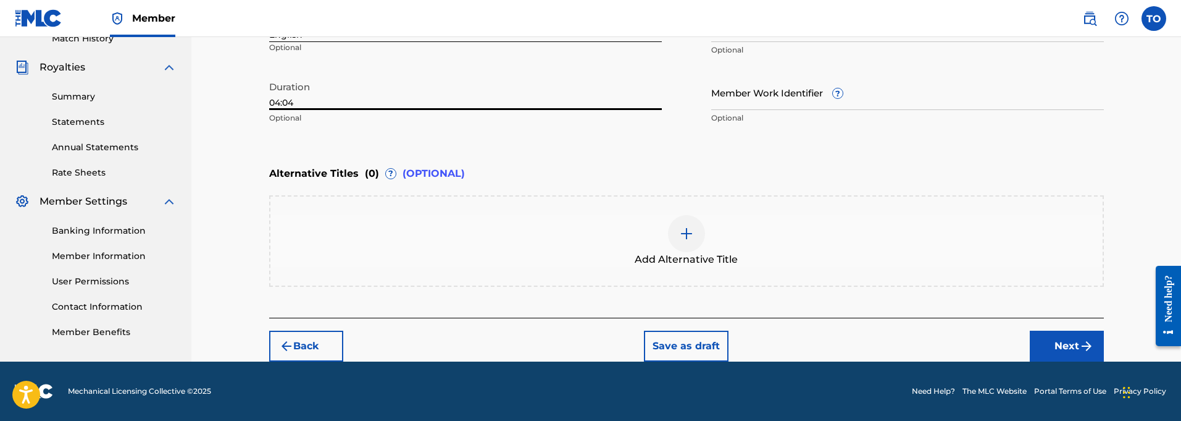
click at [1063, 343] on button "Next" at bounding box center [1067, 345] width 74 height 31
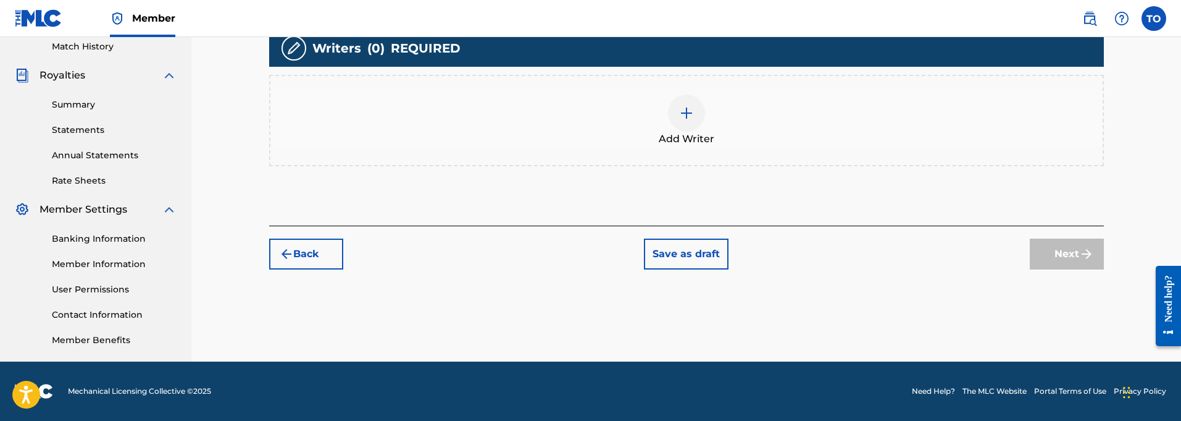
scroll to position [345, 0]
click at [684, 138] on span "Add Writer" at bounding box center [687, 139] width 56 height 15
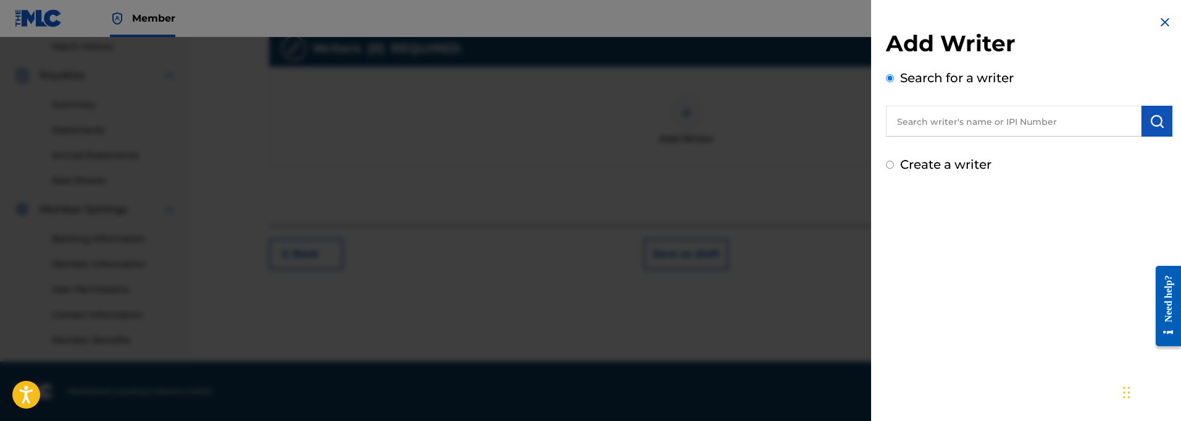
click at [975, 122] on input "text" at bounding box center [1014, 121] width 256 height 31
paste input "01127821764"
click at [1153, 123] on img "submit" at bounding box center [1157, 121] width 15 height 15
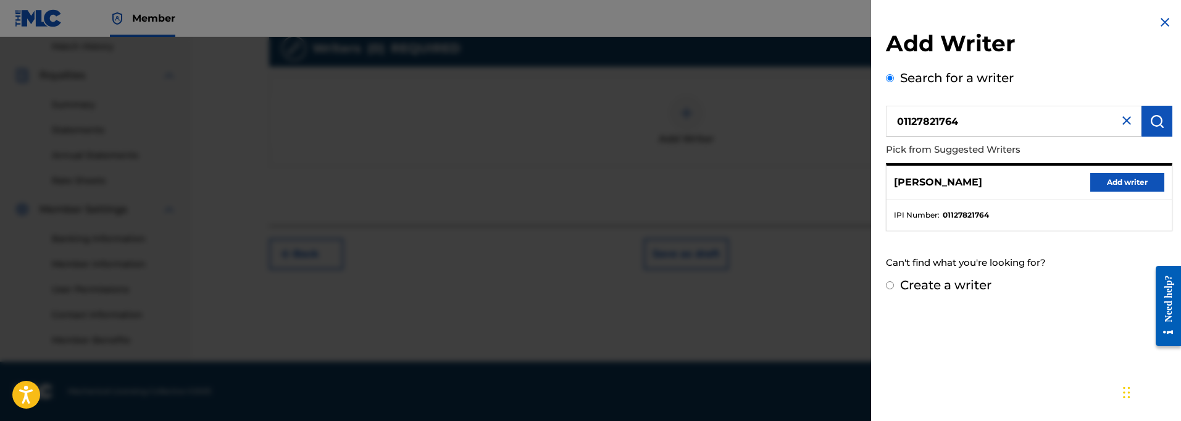
click at [1119, 181] on button "Add writer" at bounding box center [1127, 182] width 74 height 19
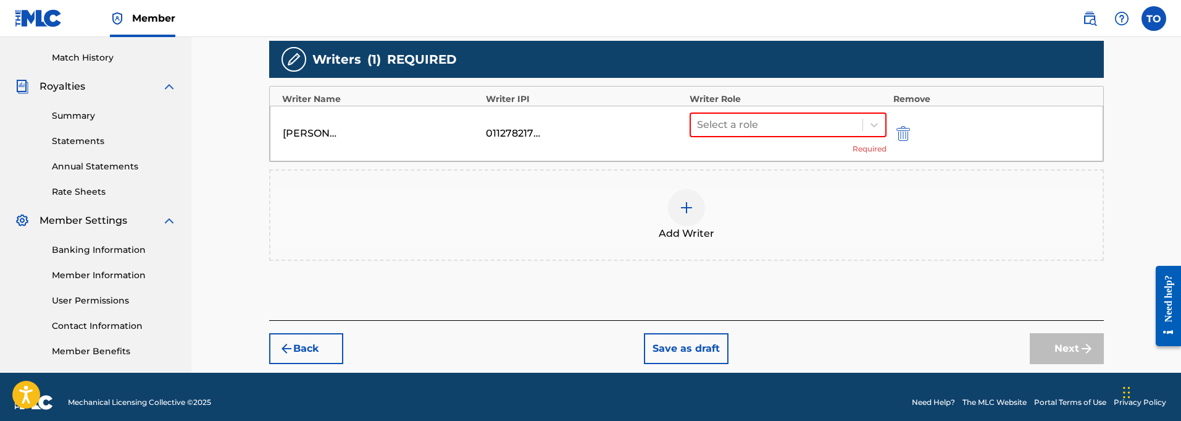
scroll to position [325, 0]
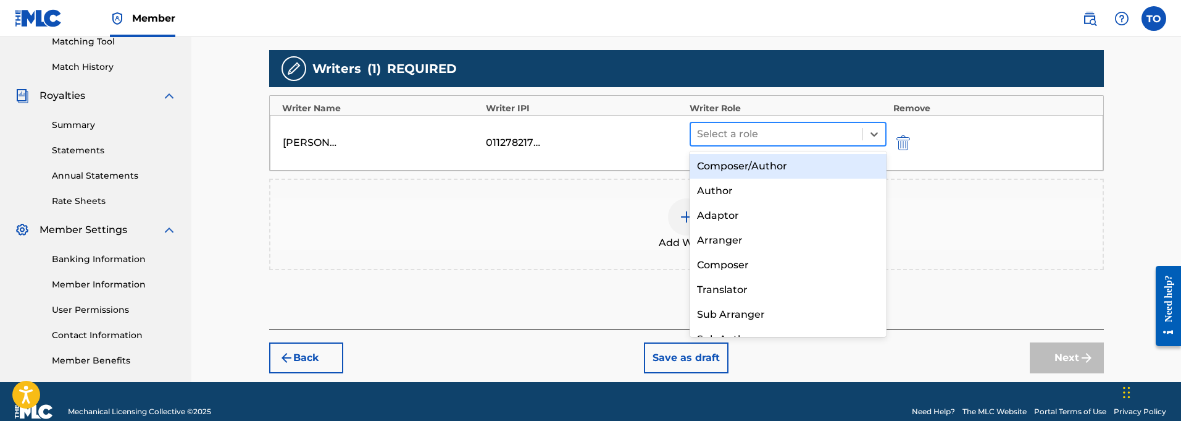
click at [724, 130] on div at bounding box center [777, 133] width 160 height 17
click at [721, 159] on div "Composer/Author" at bounding box center [789, 166] width 198 height 25
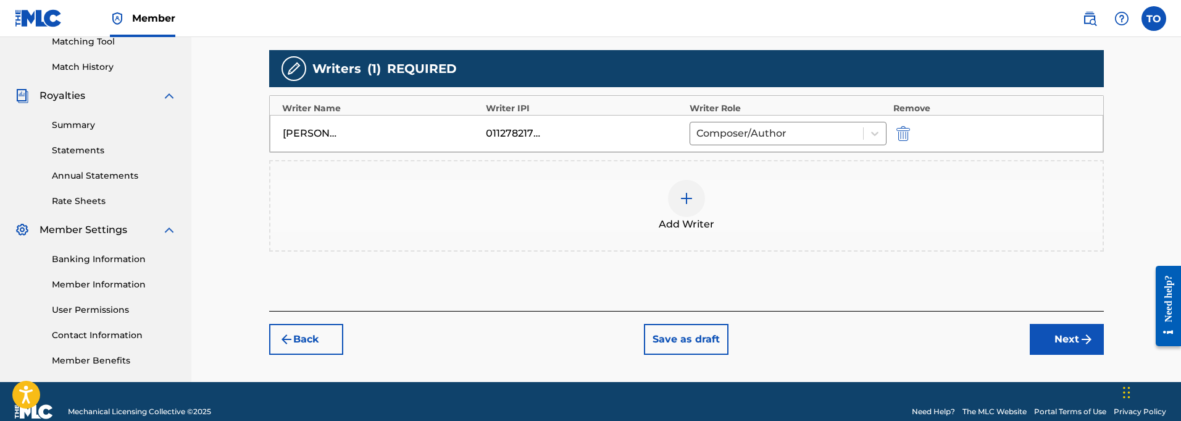
click at [1072, 341] on button "Next" at bounding box center [1067, 339] width 74 height 31
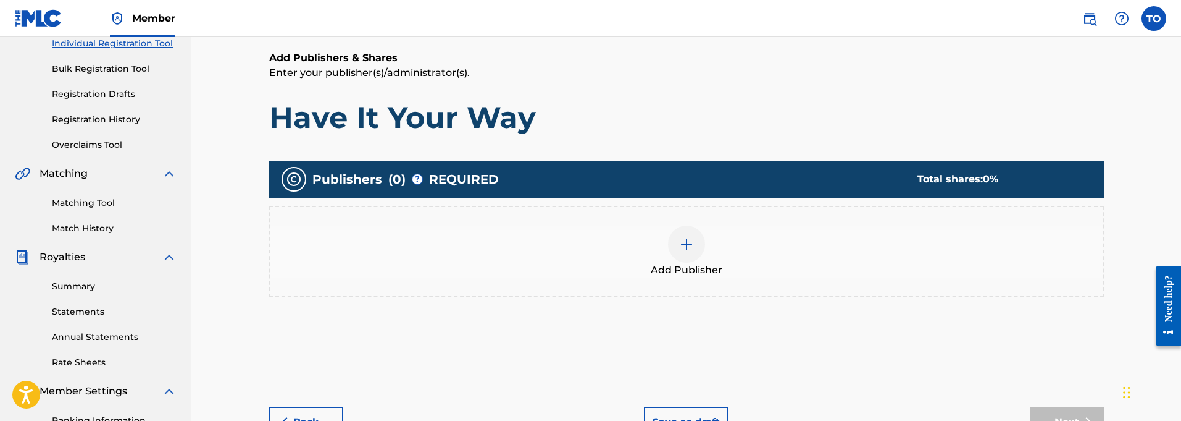
scroll to position [56, 0]
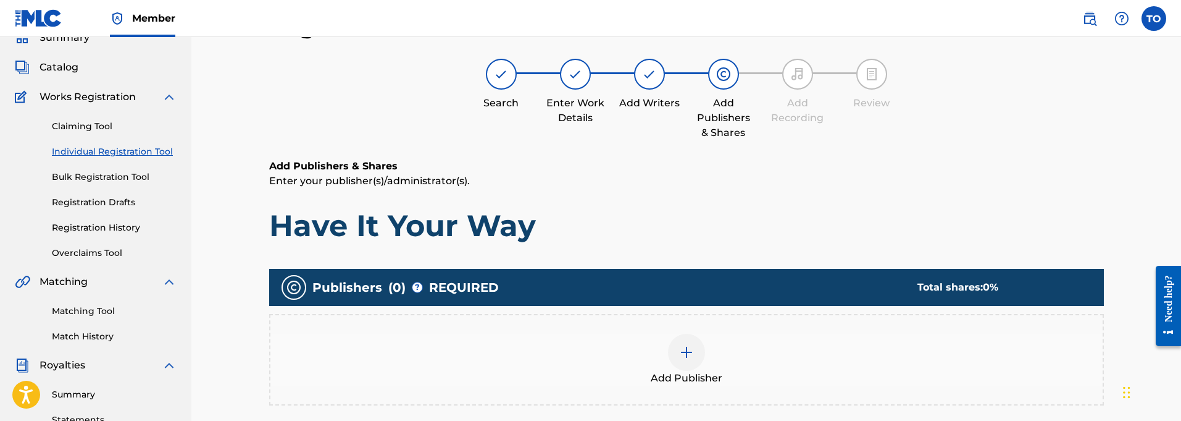
click at [681, 350] on img at bounding box center [686, 352] width 15 height 15
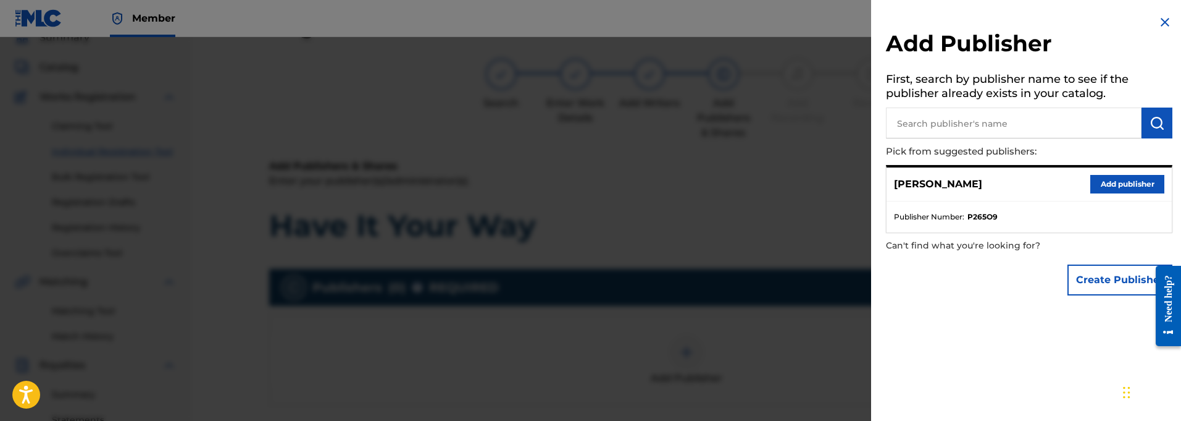
click at [1121, 179] on button "Add publisher" at bounding box center [1127, 184] width 74 height 19
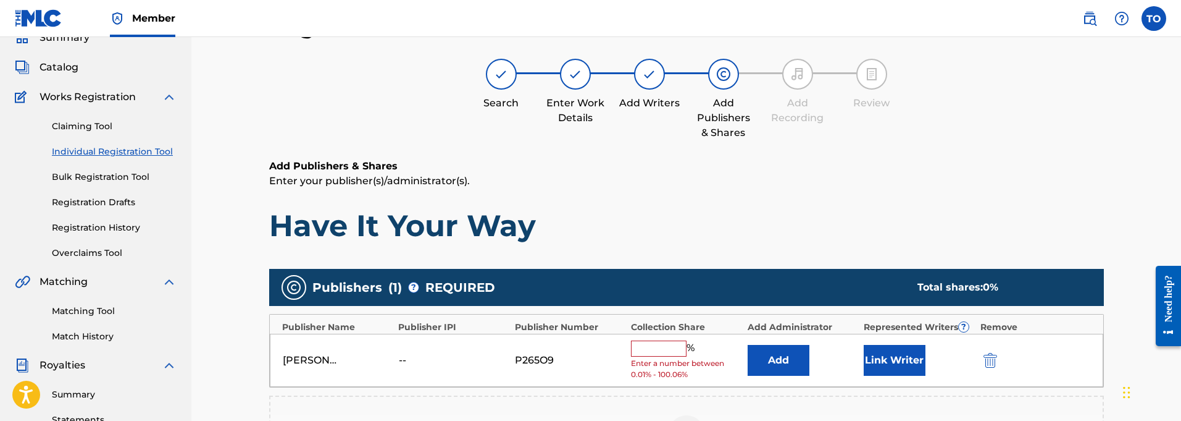
click at [658, 347] on input "text" at bounding box center [659, 348] width 56 height 16
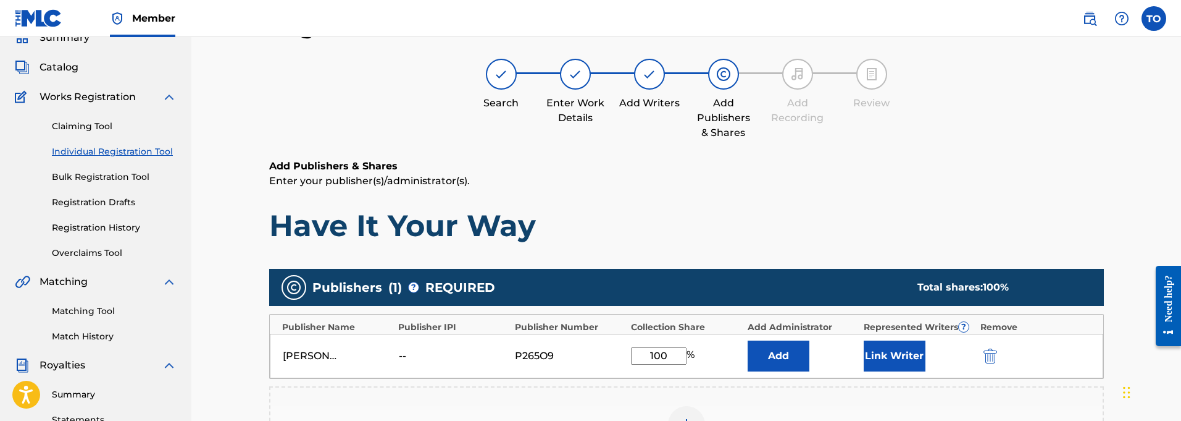
click at [887, 354] on button "Link Writer" at bounding box center [895, 355] width 62 height 31
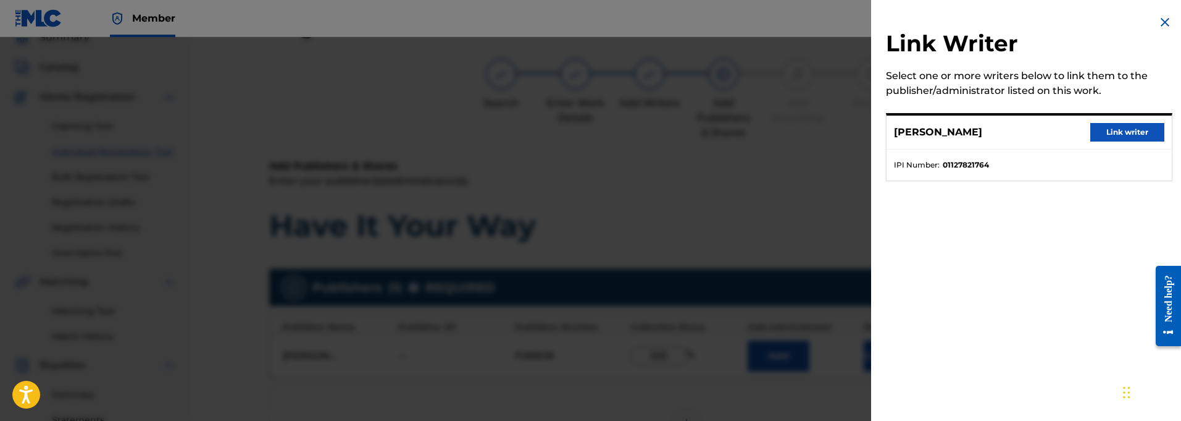
click at [1113, 128] on button "Link writer" at bounding box center [1127, 132] width 74 height 19
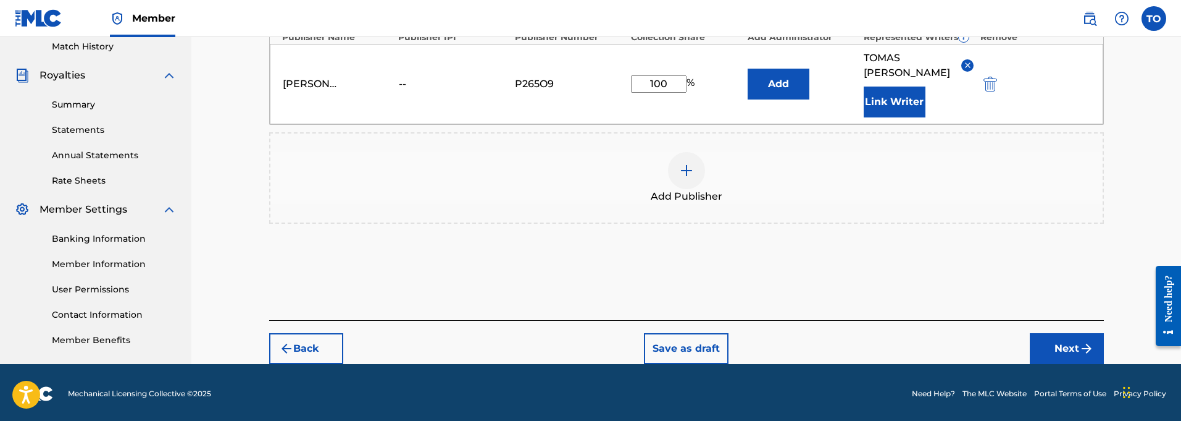
click at [1066, 337] on button "Next" at bounding box center [1067, 348] width 74 height 31
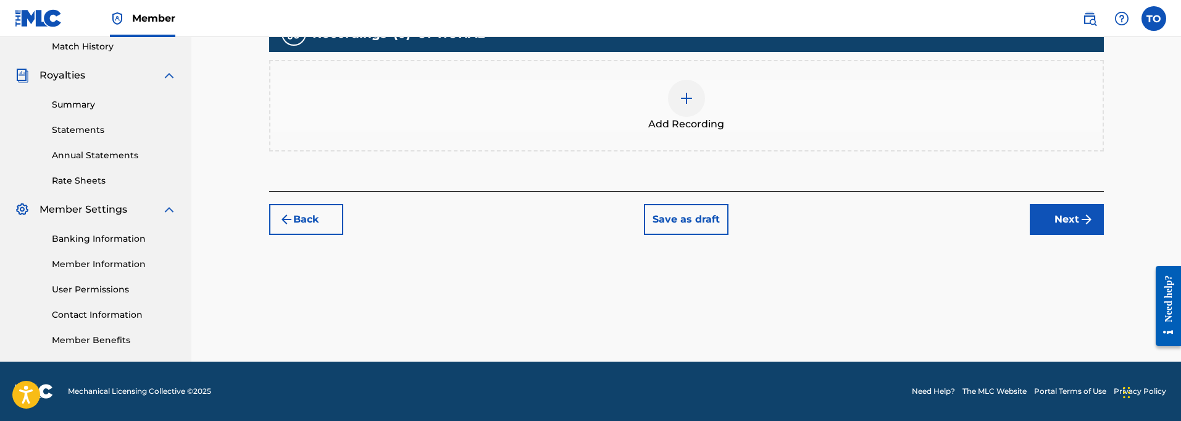
scroll to position [345, 0]
click at [688, 100] on img at bounding box center [686, 98] width 15 height 15
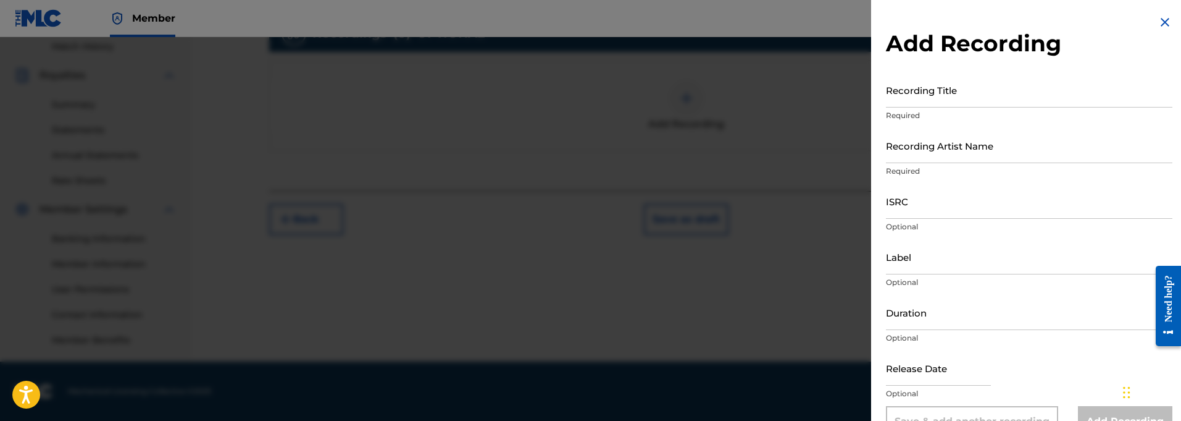
click at [960, 96] on input "Recording Title" at bounding box center [1029, 89] width 287 height 35
click at [958, 93] on input "Recording Title" at bounding box center [1029, 89] width 287 height 35
paste input "Have It Your Way"
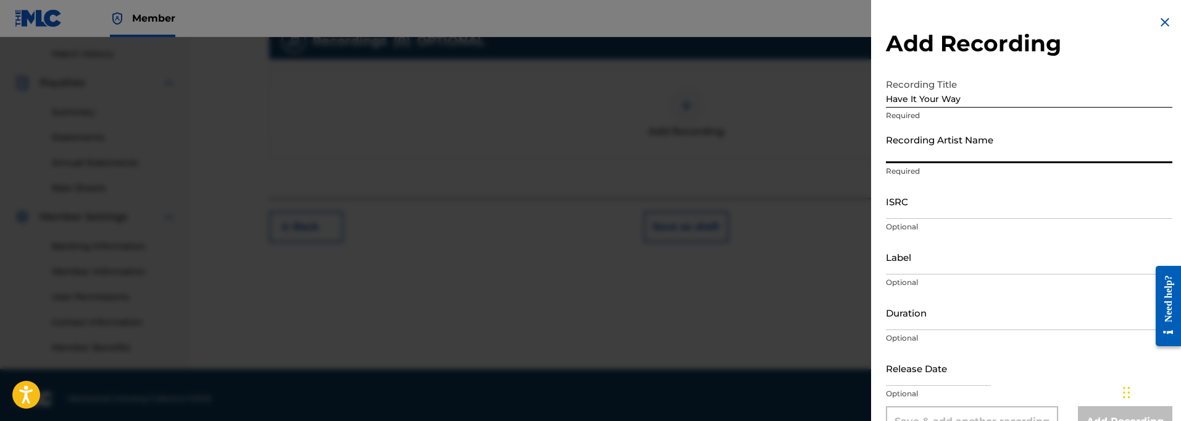
scroll to position [336, 1]
click at [910, 151] on input "Recording Artist Name" at bounding box center [1029, 145] width 287 height 35
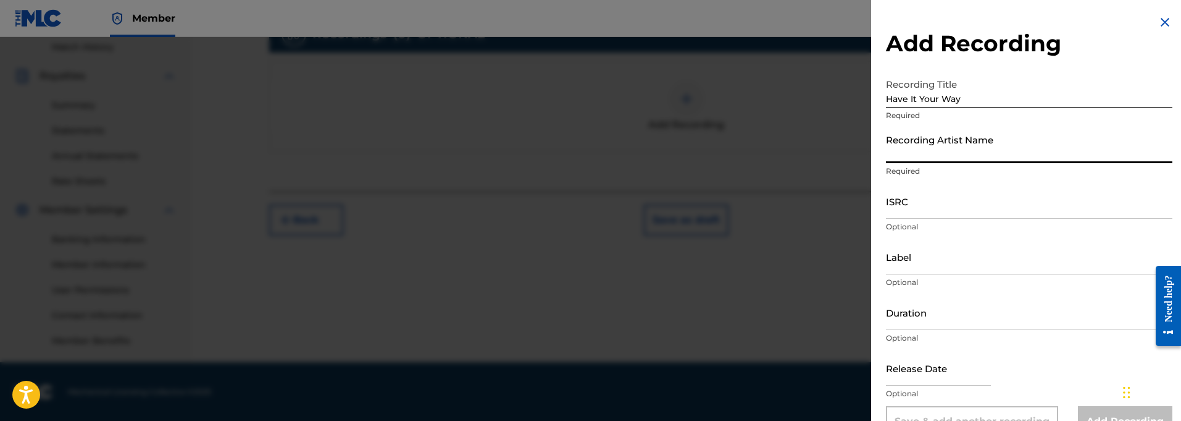
scroll to position [345, 0]
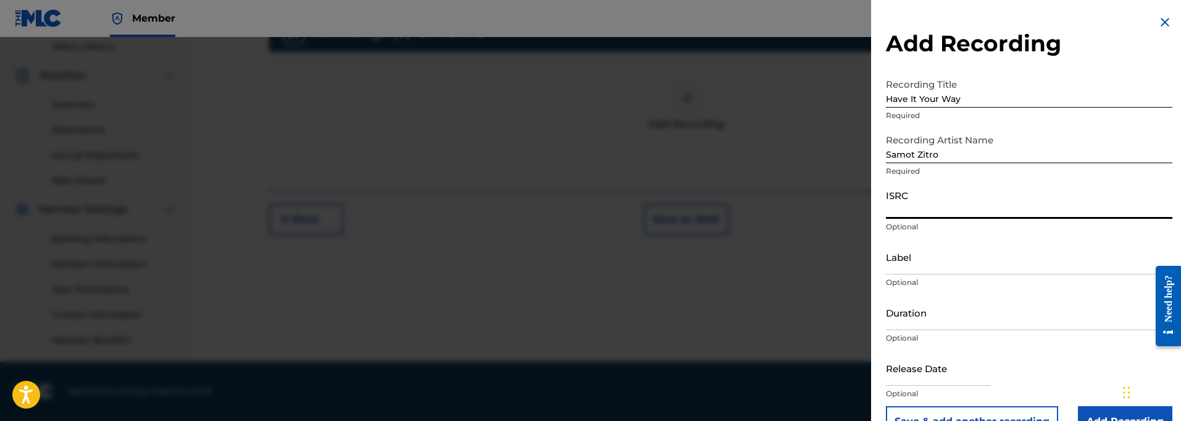
click at [914, 212] on input "ISRC" at bounding box center [1029, 200] width 287 height 35
paste input "QT3F22500399"
click at [935, 270] on input "Label" at bounding box center [1029, 256] width 287 height 35
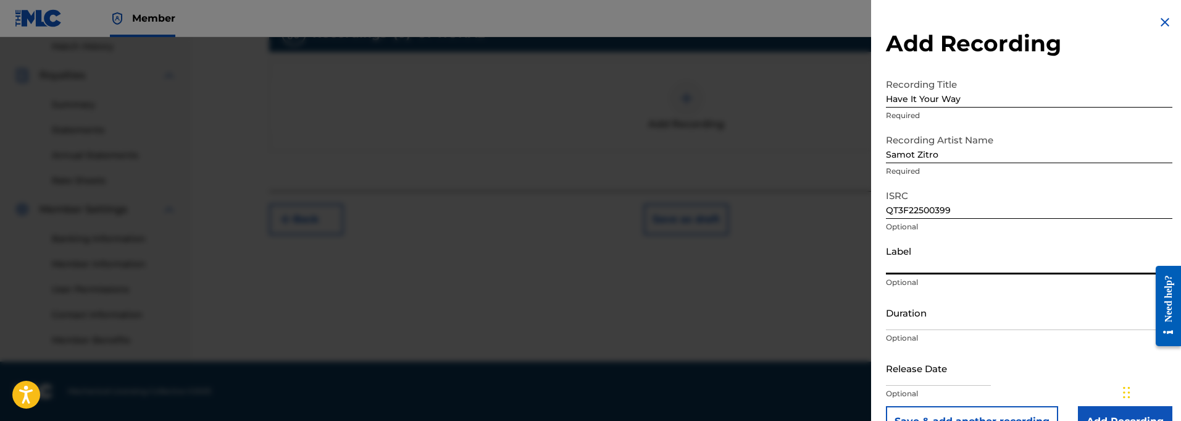
scroll to position [343, 0]
paste input "914129 Records DK"
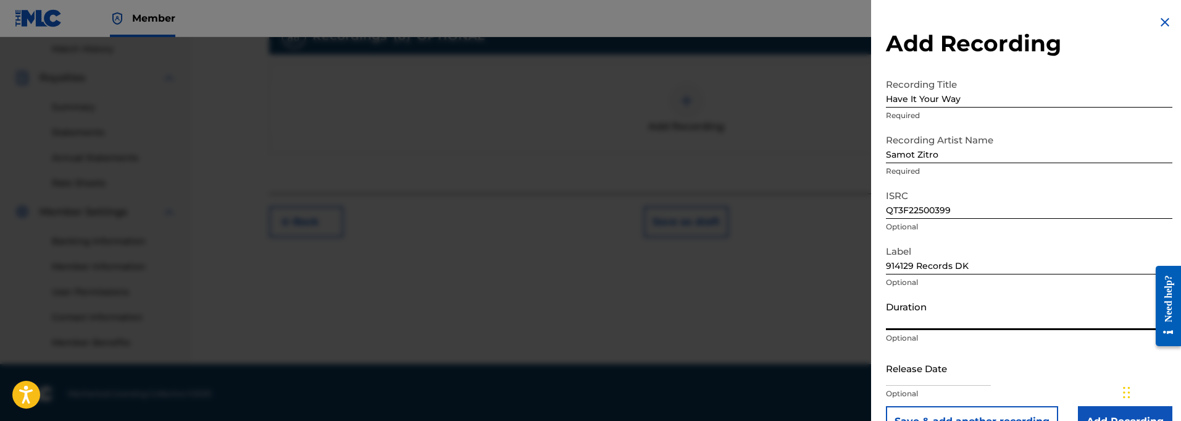
click at [914, 321] on input "Duration" at bounding box center [1029, 312] width 287 height 35
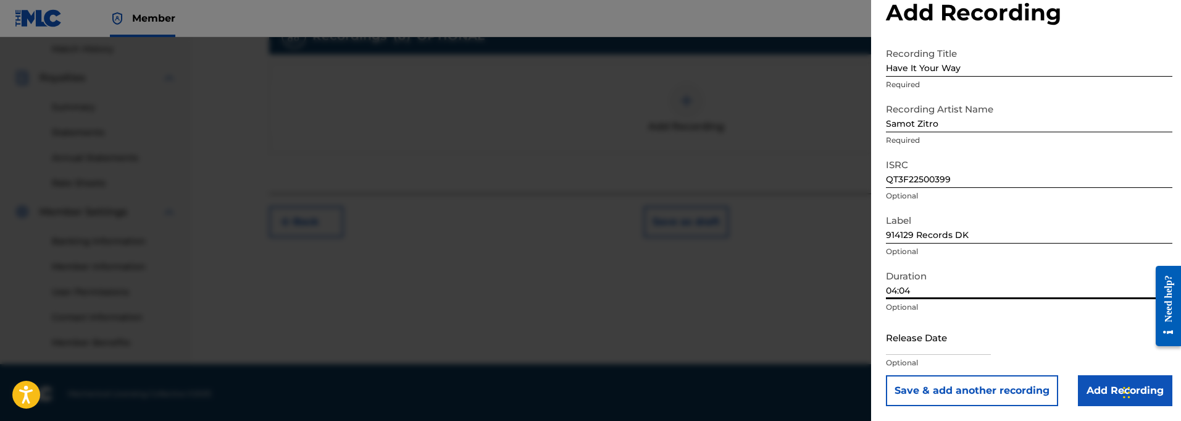
scroll to position [31, 0]
click at [912, 347] on input "text" at bounding box center [938, 336] width 105 height 35
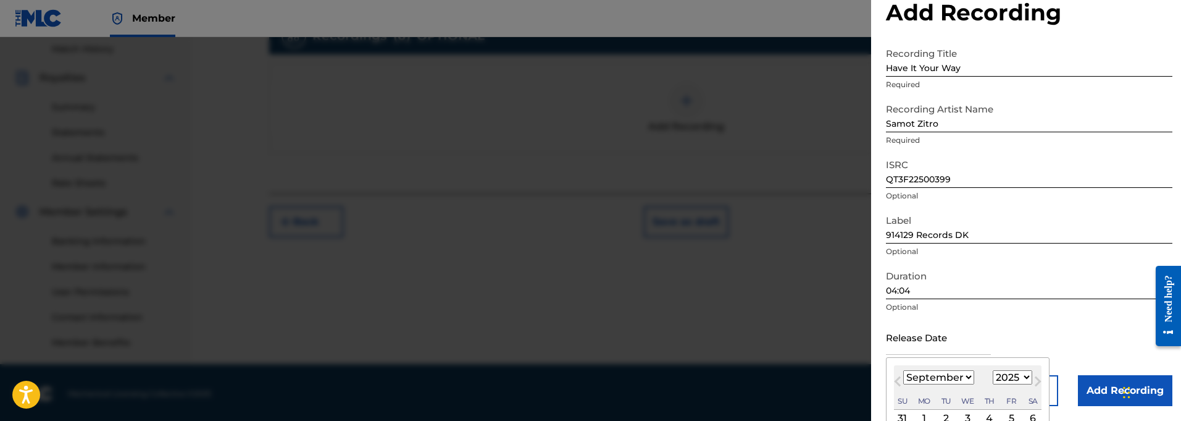
scroll to position [343, 0]
click at [1037, 380] on span "Next Month" at bounding box center [1037, 383] width 0 height 19
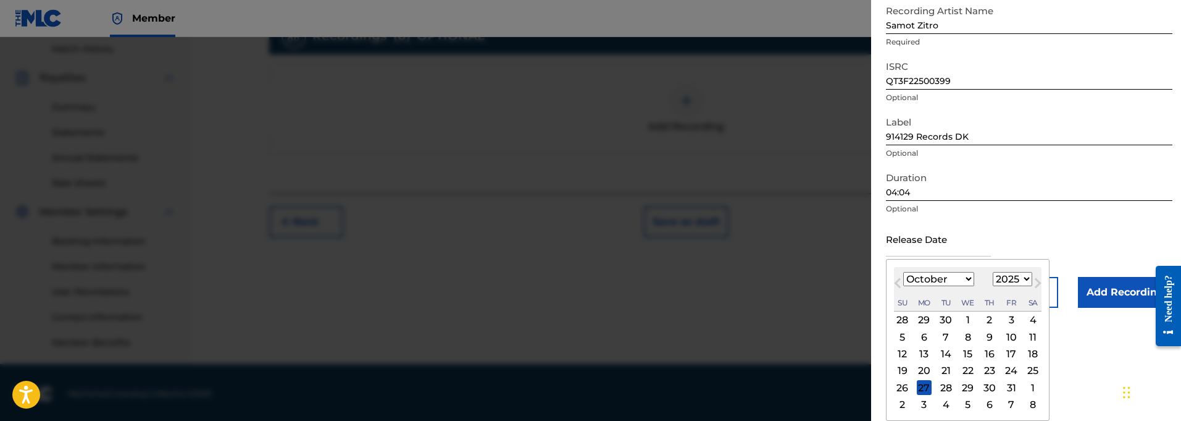
click at [903, 335] on div "5" at bounding box center [902, 336] width 15 height 15
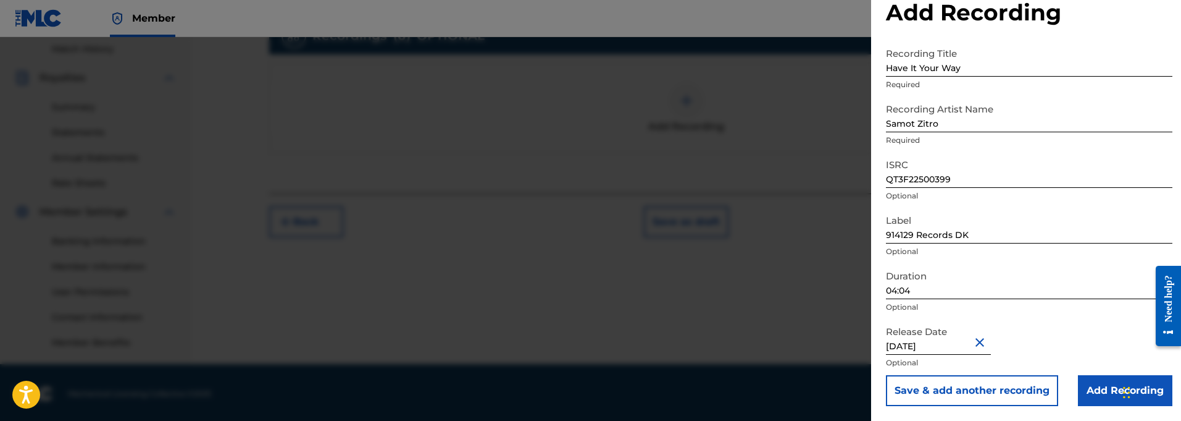
scroll to position [31, 0]
click at [1099, 390] on input "Add Recording" at bounding box center [1125, 390] width 94 height 31
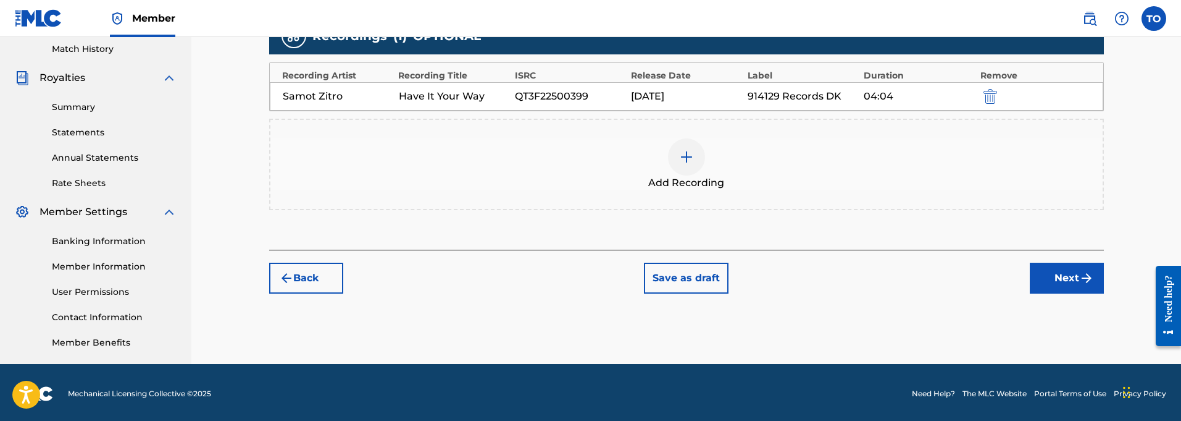
click at [676, 280] on button "Save as draft" at bounding box center [686, 277] width 85 height 31
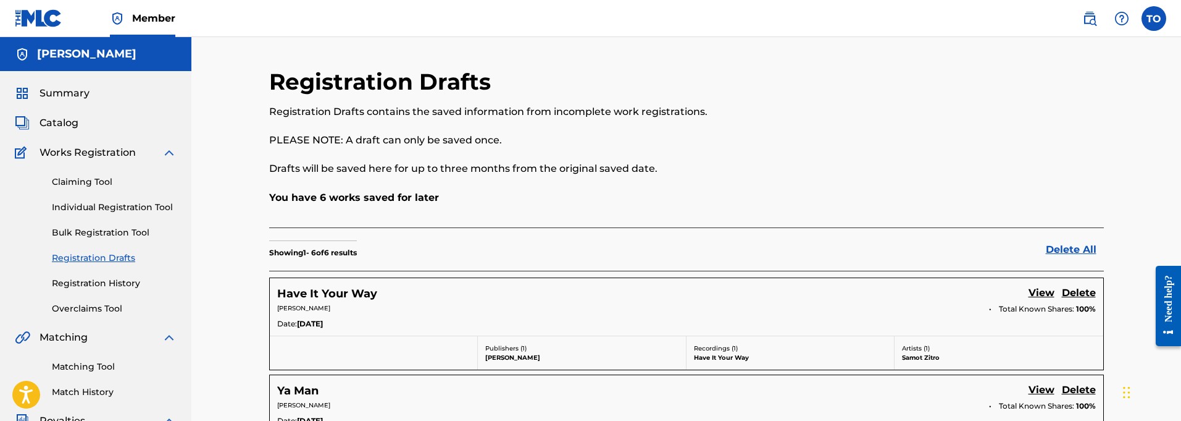
click at [99, 209] on link "Individual Registration Tool" at bounding box center [114, 207] width 125 height 13
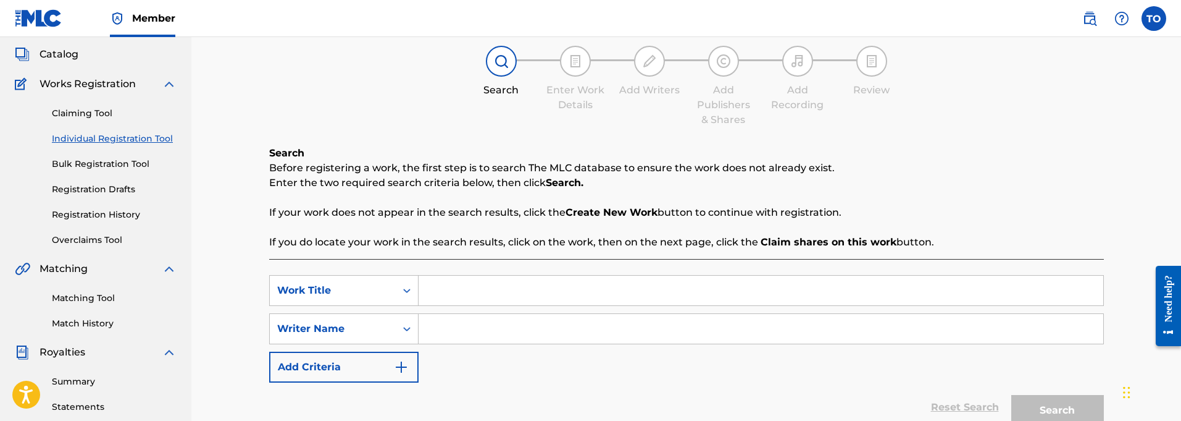
scroll to position [90, 0]
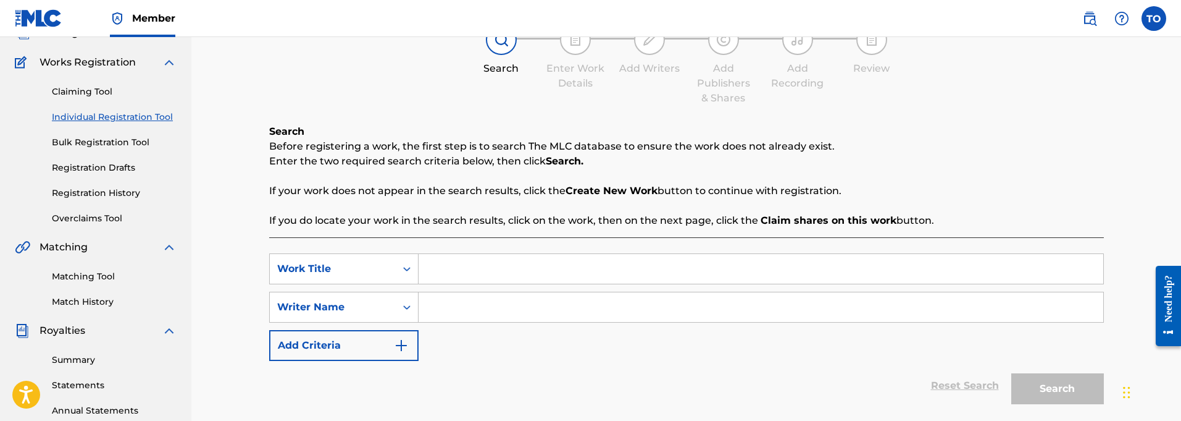
click at [483, 269] on input "Search Form" at bounding box center [761, 269] width 685 height 30
paste input "Express Lanes"
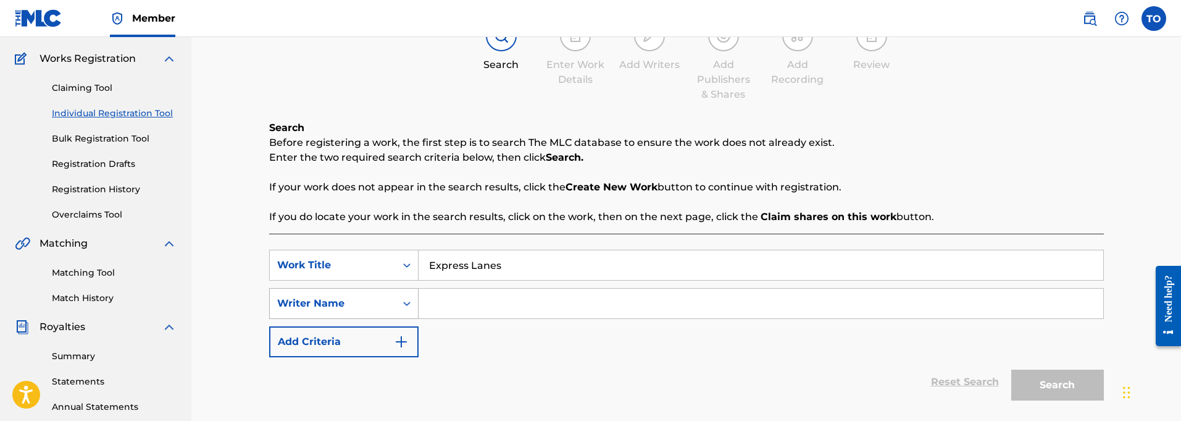
click at [354, 299] on div "Writer Name" at bounding box center [332, 303] width 111 height 15
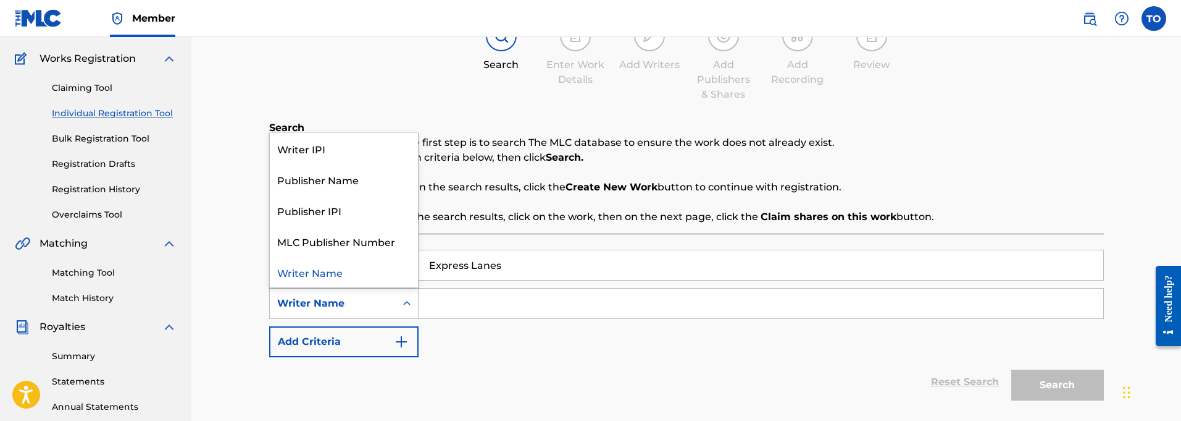
click at [534, 267] on input "Express Lanes" at bounding box center [761, 265] width 685 height 30
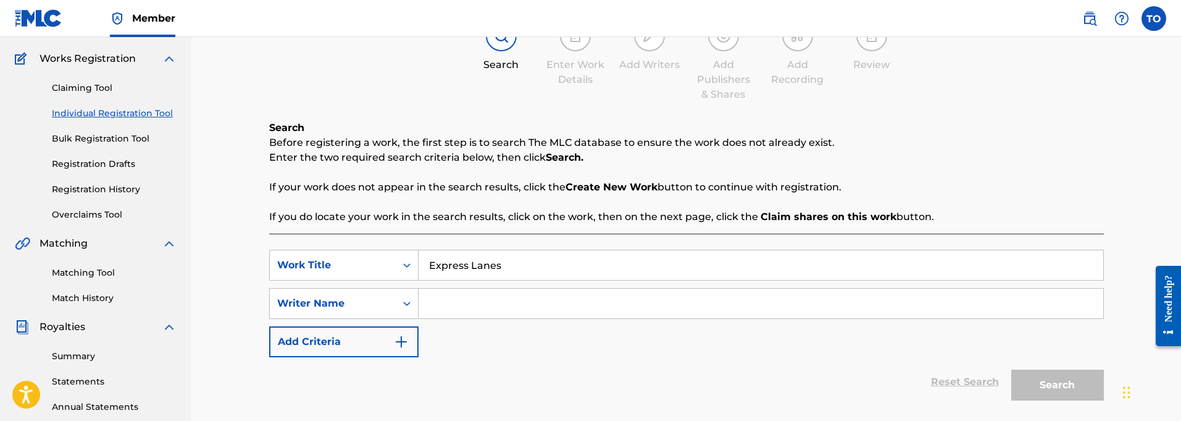
click at [500, 297] on input "Search Form" at bounding box center [761, 303] width 685 height 30
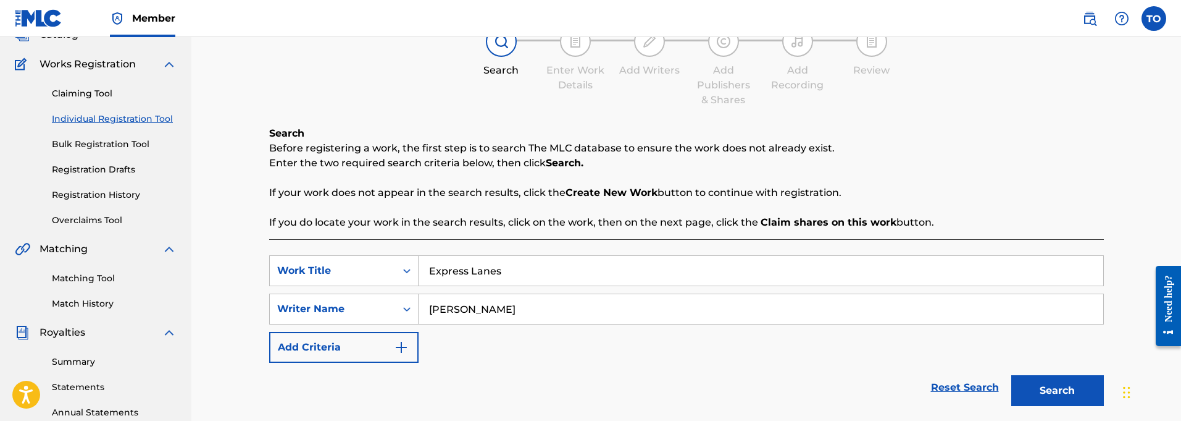
scroll to position [87, 1]
click at [362, 346] on button "Add Criteria" at bounding box center [343, 348] width 149 height 31
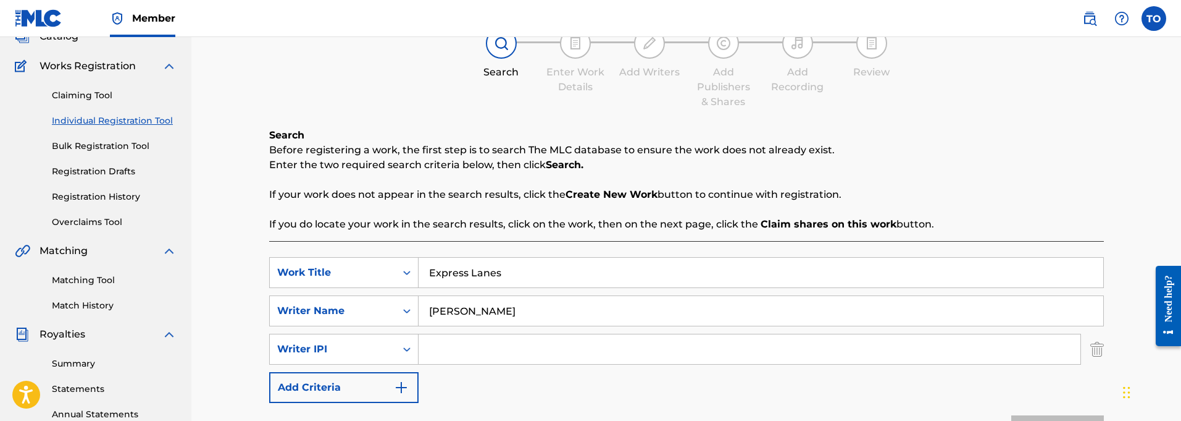
click at [475, 352] on input "Search Form" at bounding box center [750, 349] width 662 height 30
paste input "01127821764"
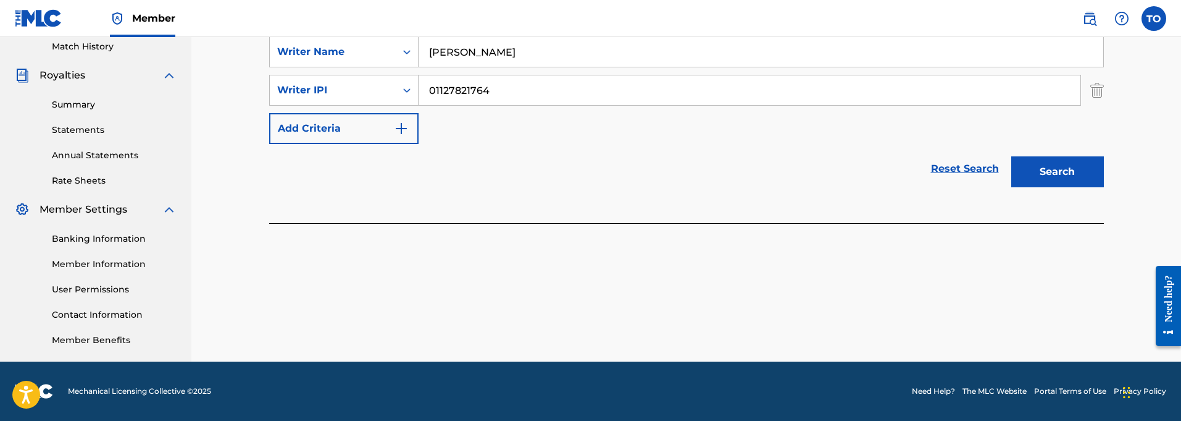
scroll to position [345, 0]
click at [1055, 169] on button "Search" at bounding box center [1057, 171] width 93 height 31
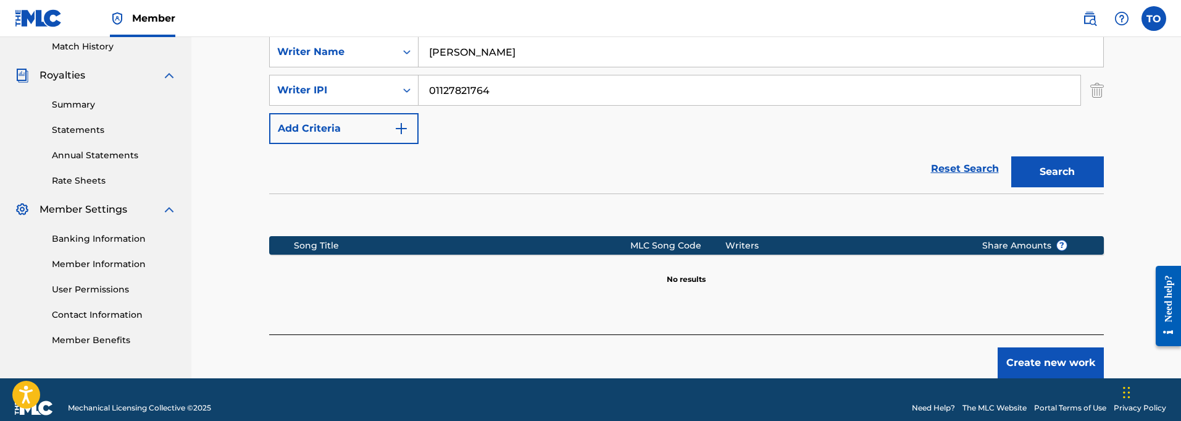
click at [1063, 358] on button "Create new work" at bounding box center [1051, 362] width 106 height 31
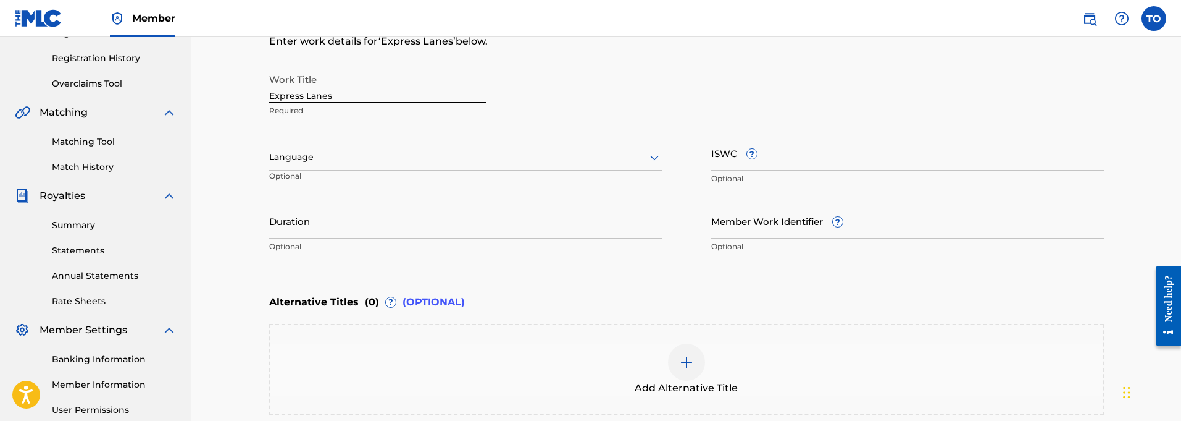
scroll to position [231, 0]
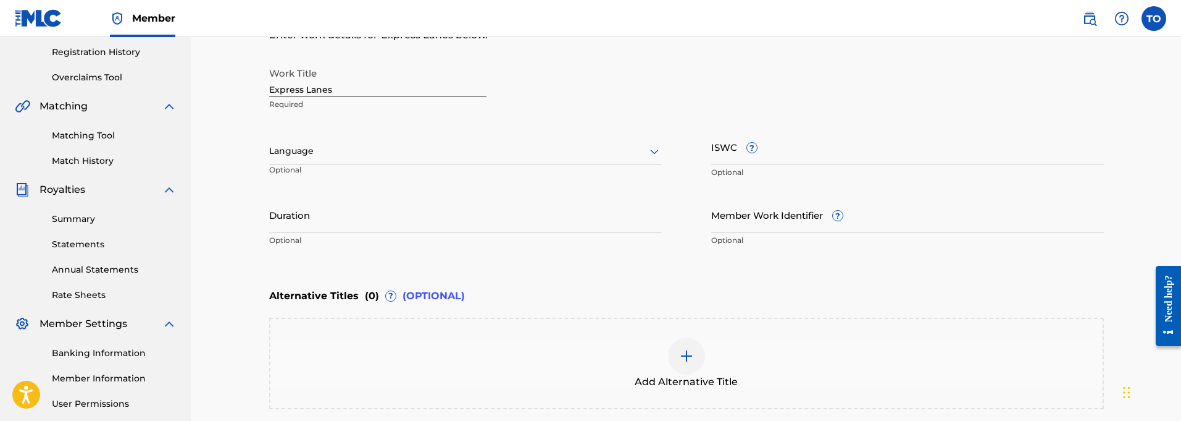
click at [369, 151] on div at bounding box center [465, 150] width 393 height 15
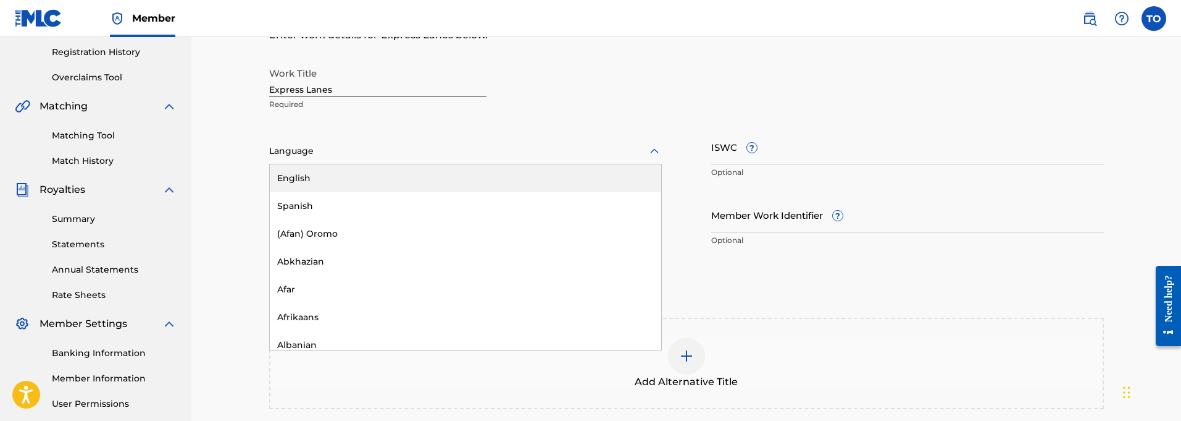
click at [330, 180] on div "English" at bounding box center [465, 178] width 391 height 28
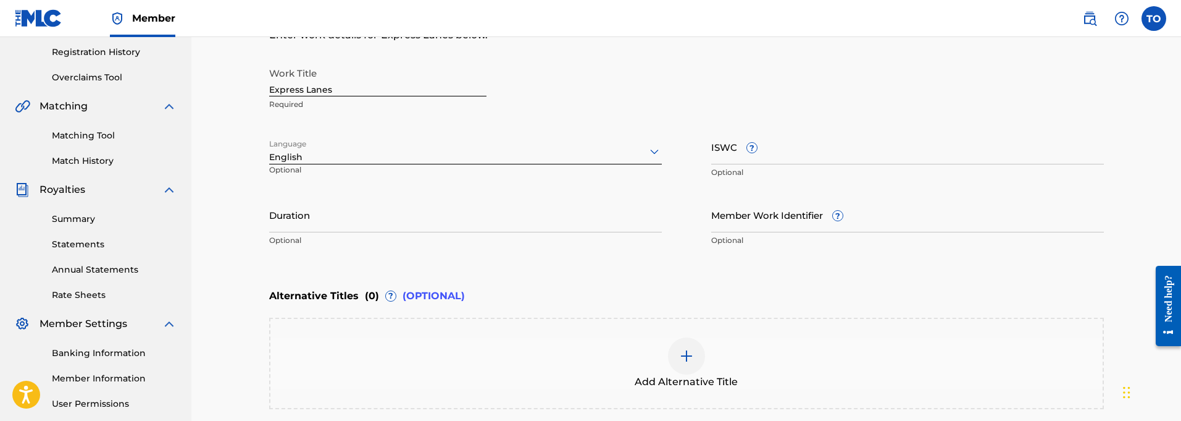
click at [346, 226] on input "Duration" at bounding box center [465, 214] width 393 height 35
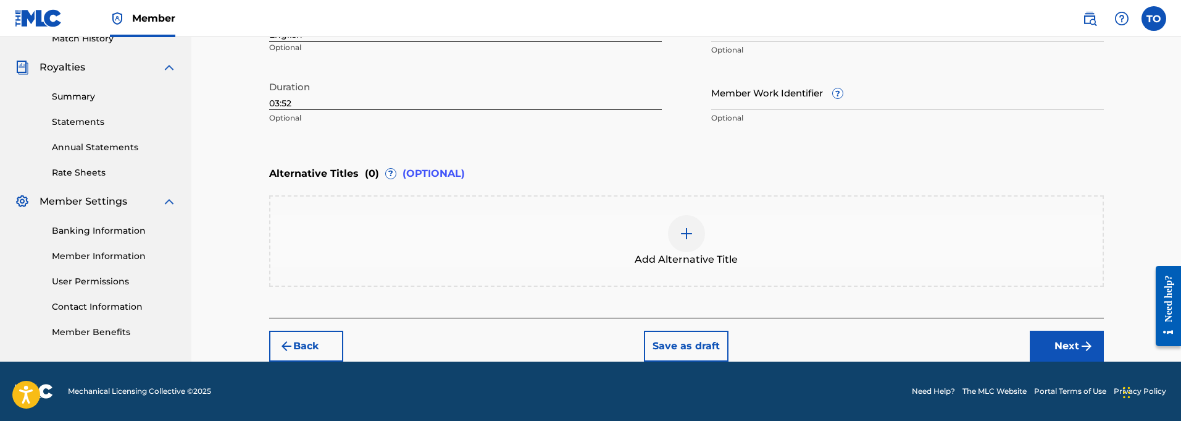
click at [1065, 345] on button "Next" at bounding box center [1067, 345] width 74 height 31
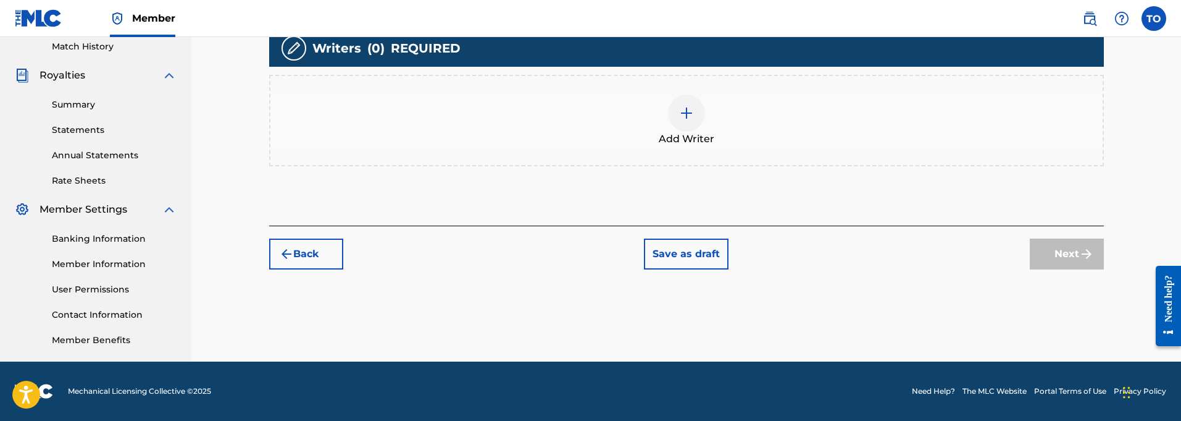
click at [695, 115] on div at bounding box center [686, 112] width 37 height 37
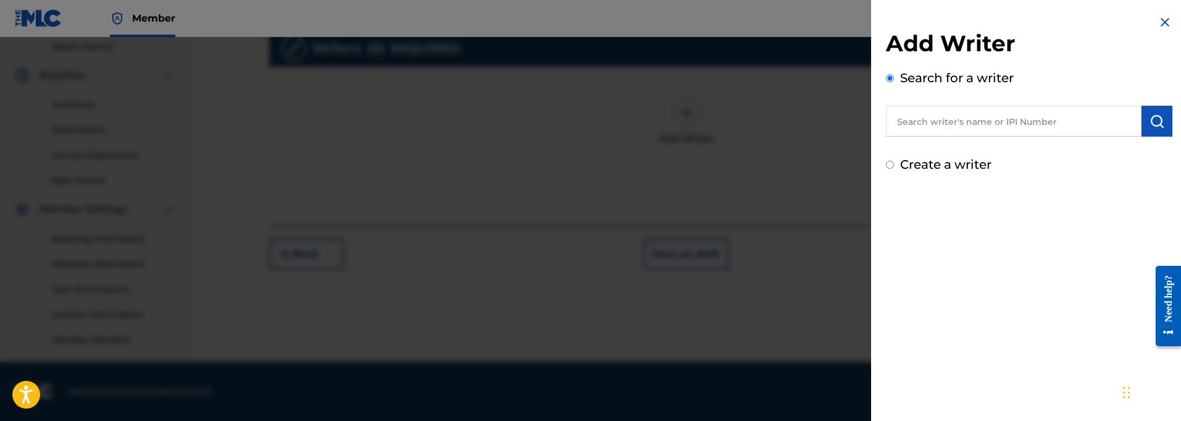
click at [953, 124] on input "text" at bounding box center [1014, 121] width 256 height 31
paste input "01127821764"
click at [1150, 122] on img "submit" at bounding box center [1157, 121] width 15 height 15
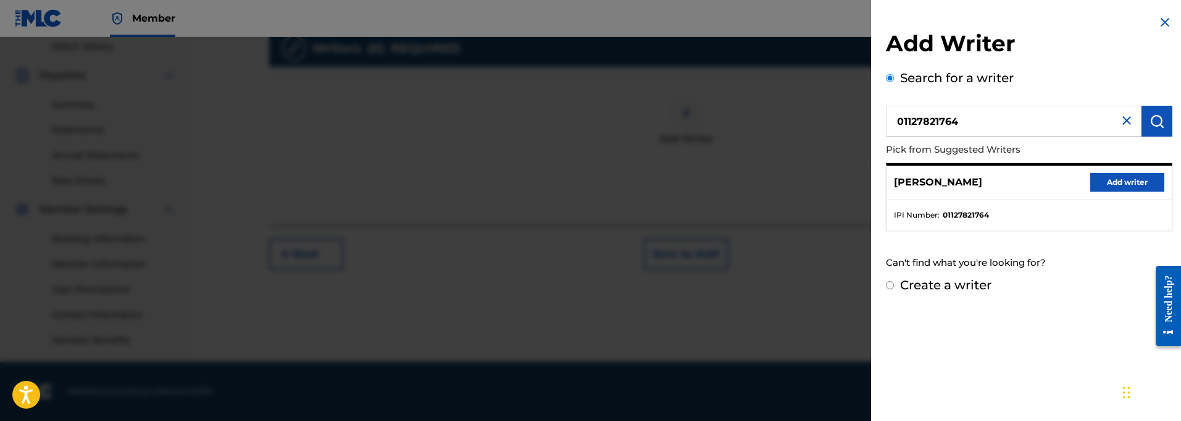
click at [1116, 179] on button "Add writer" at bounding box center [1127, 182] width 74 height 19
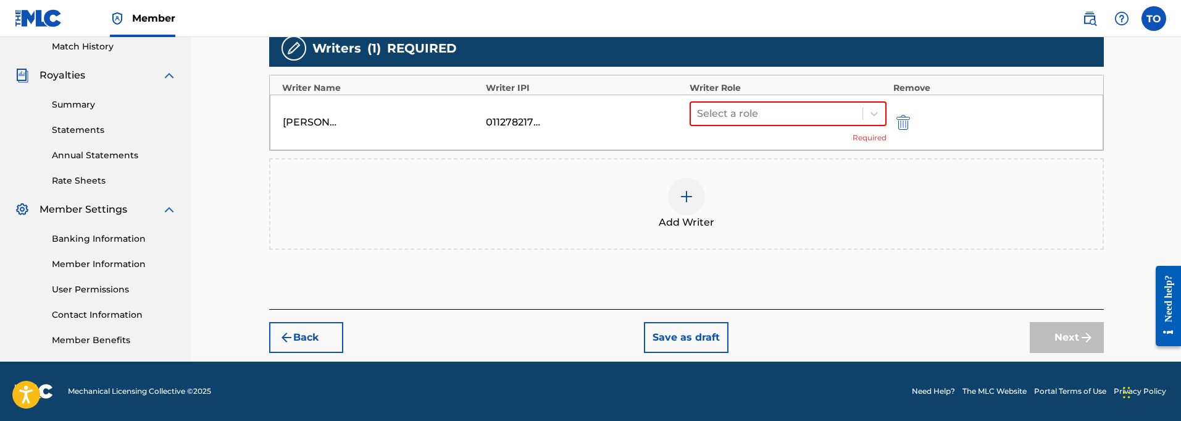
scroll to position [345, 0]
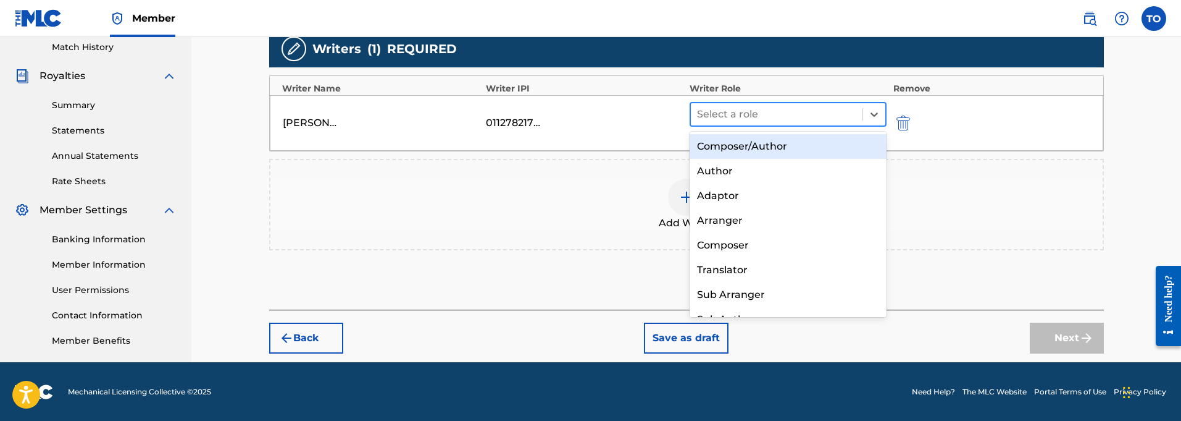
click at [737, 112] on div at bounding box center [777, 114] width 160 height 17
click at [726, 147] on div "Composer/Author" at bounding box center [789, 146] width 198 height 25
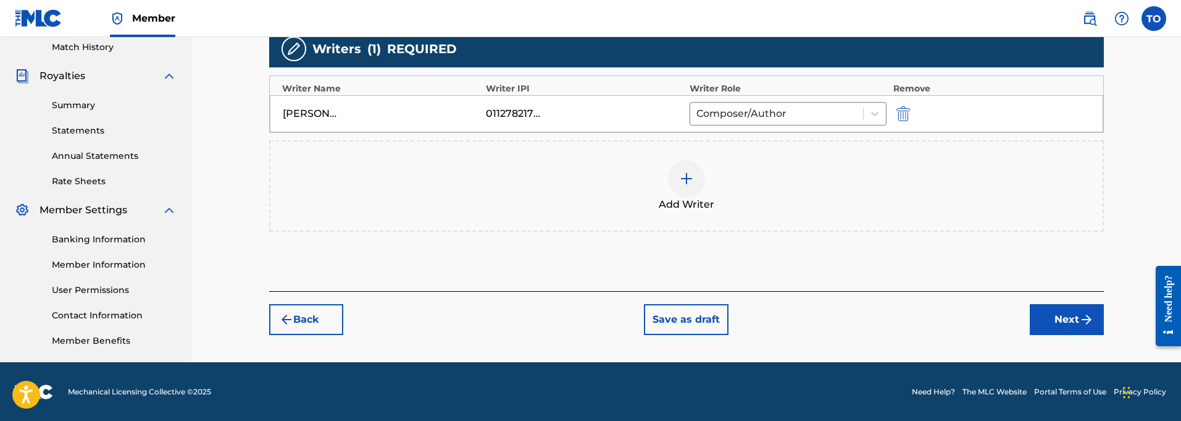
click at [1053, 316] on button "Next" at bounding box center [1067, 319] width 74 height 31
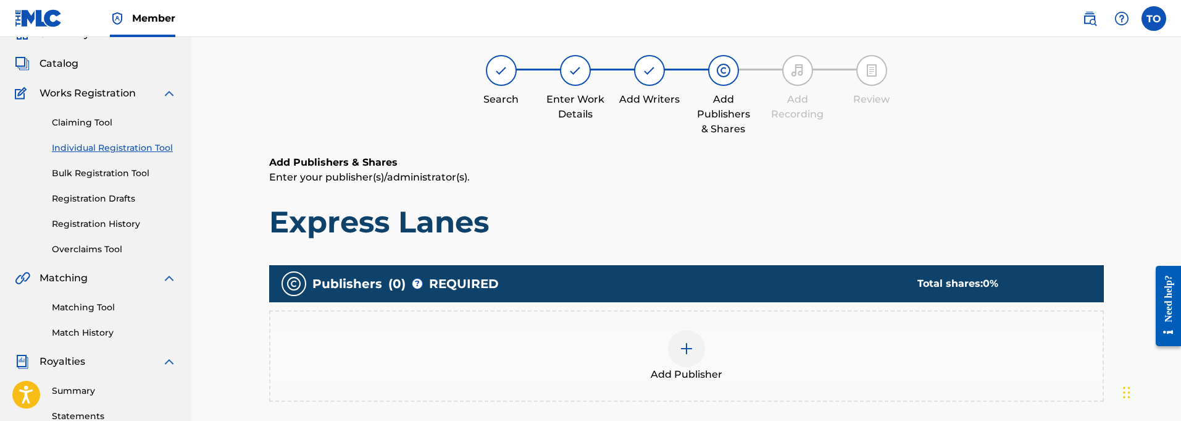
scroll to position [56, 0]
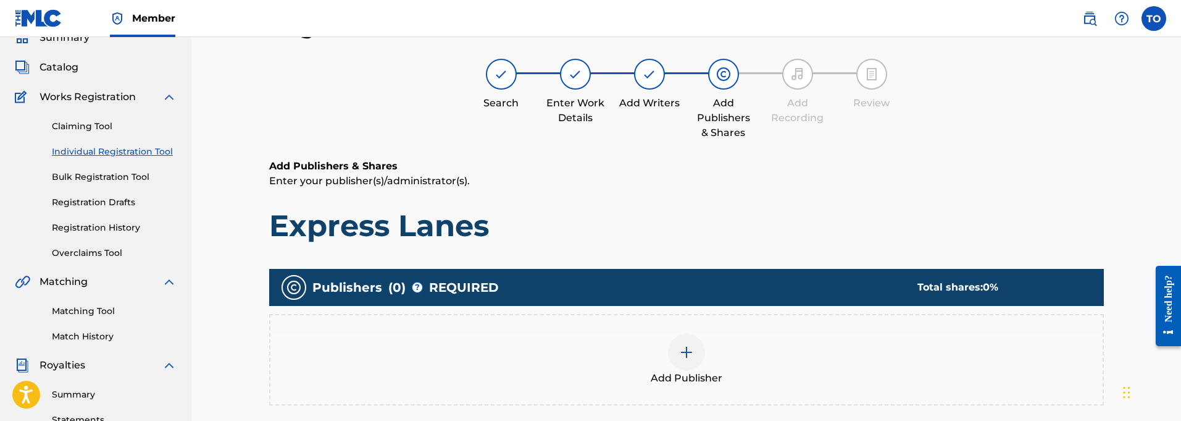
click at [686, 356] on img at bounding box center [686, 352] width 15 height 15
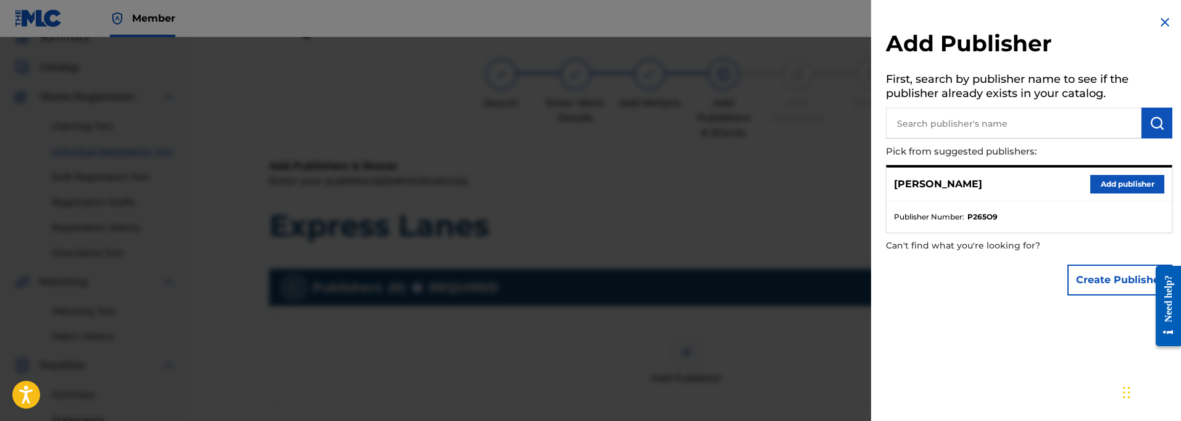
click at [1121, 180] on button "Add publisher" at bounding box center [1127, 184] width 74 height 19
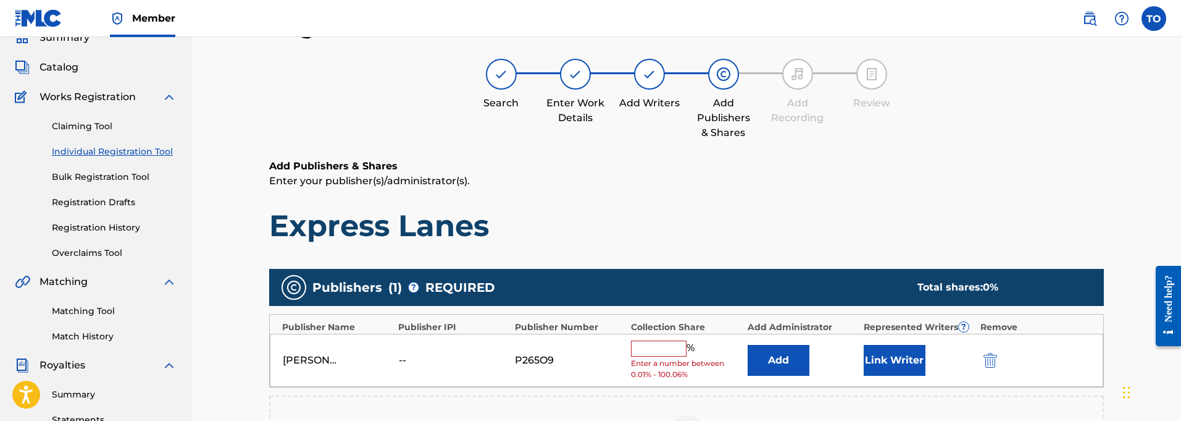
click at [655, 348] on input "text" at bounding box center [659, 348] width 56 height 16
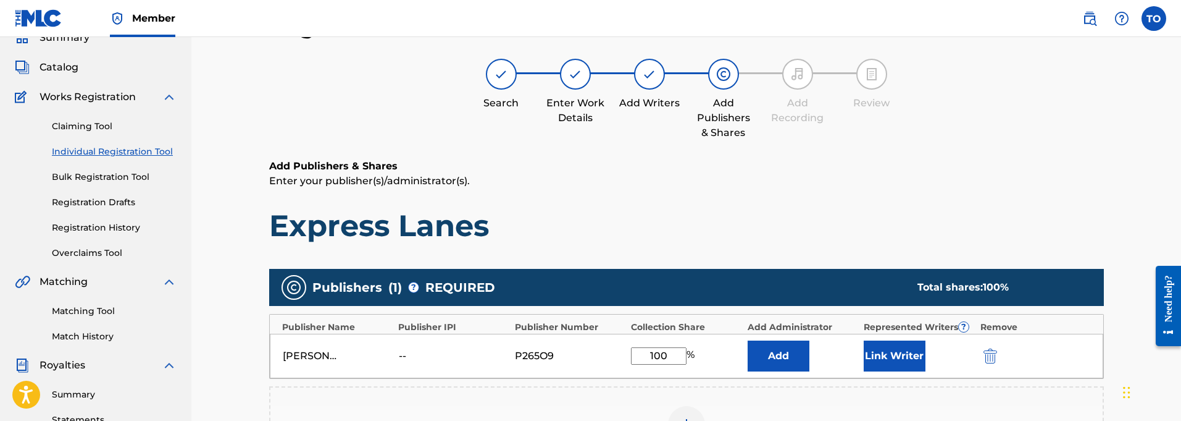
click at [889, 350] on button "Link Writer" at bounding box center [895, 355] width 62 height 31
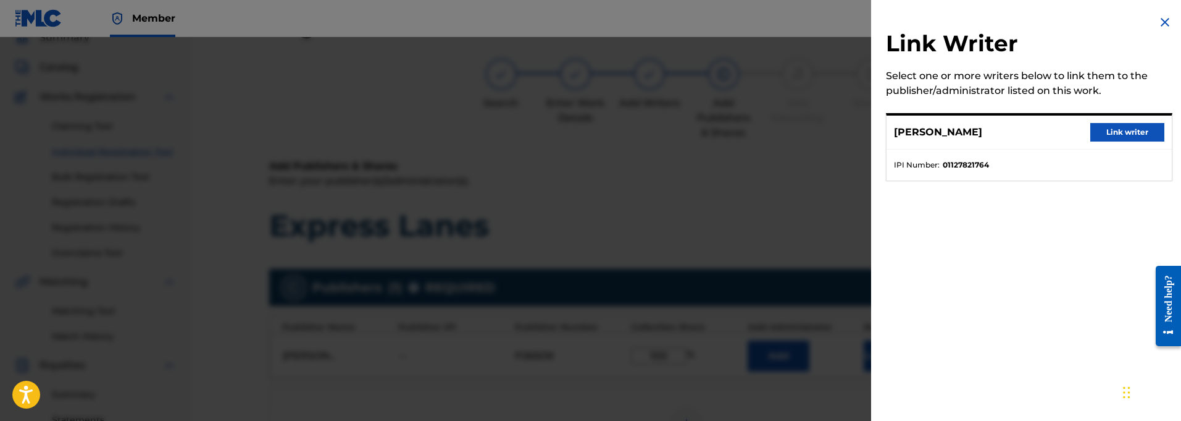
click at [1127, 130] on button "Link writer" at bounding box center [1127, 132] width 74 height 19
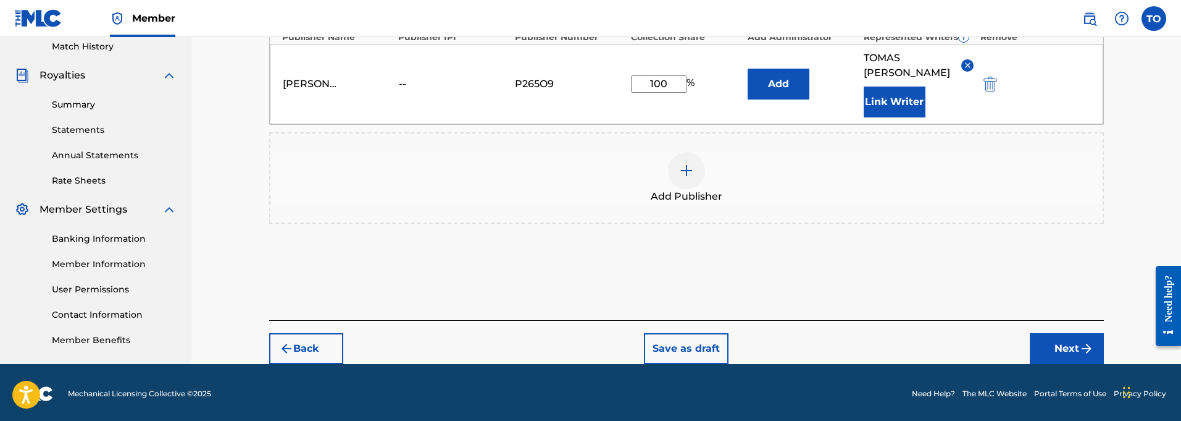
click at [1071, 333] on button "Next" at bounding box center [1067, 348] width 74 height 31
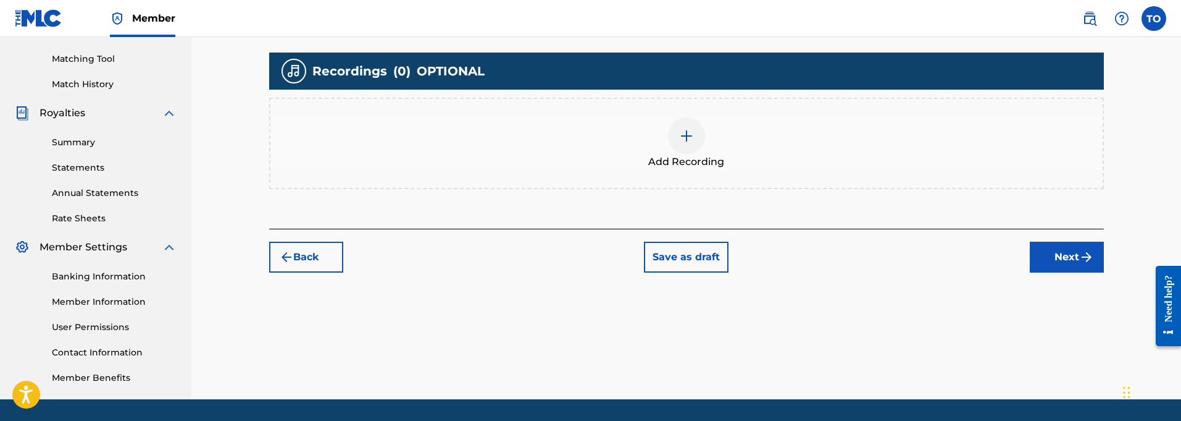
scroll to position [313, 0]
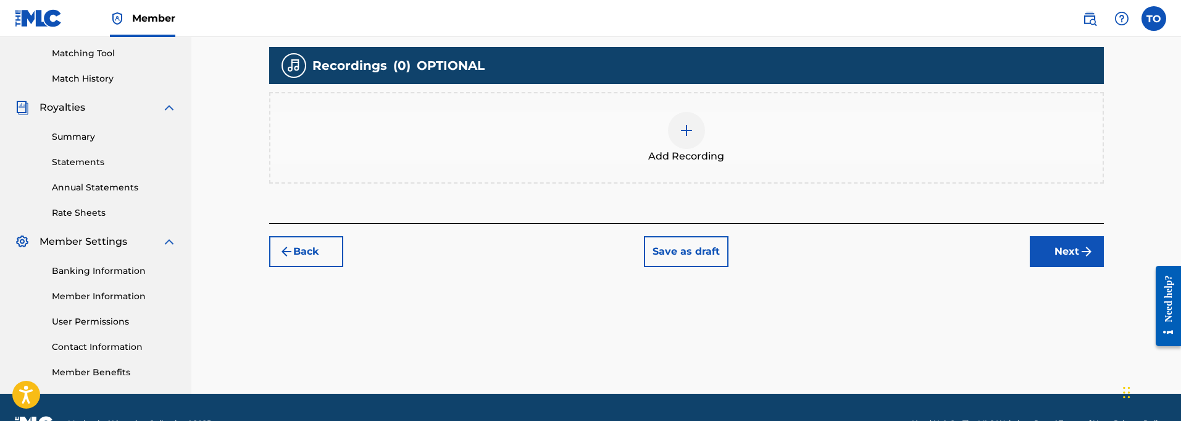
click at [689, 134] on img at bounding box center [686, 130] width 15 height 15
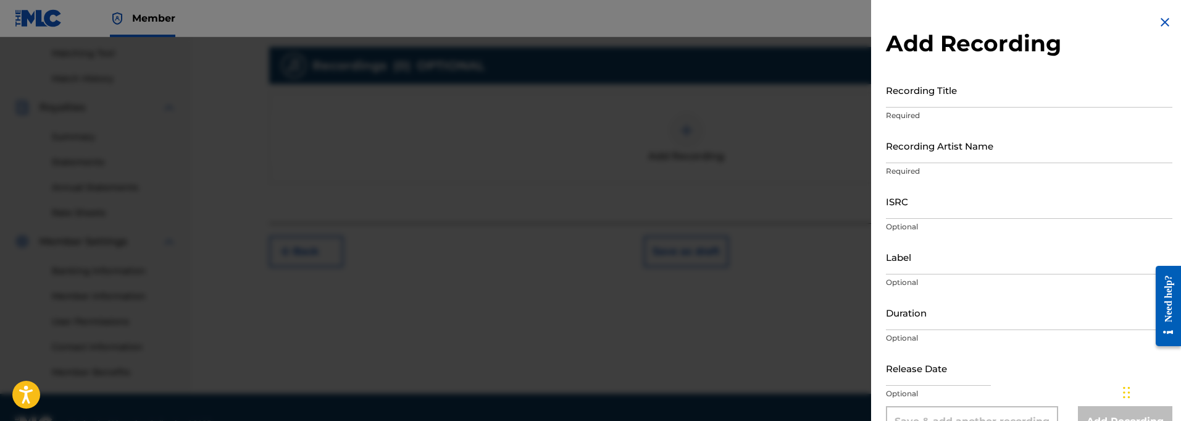
click at [924, 102] on input "Recording Title" at bounding box center [1029, 89] width 287 height 35
paste input "Express Lanes"
click at [929, 157] on input "Recording Artist Name" at bounding box center [1029, 145] width 287 height 35
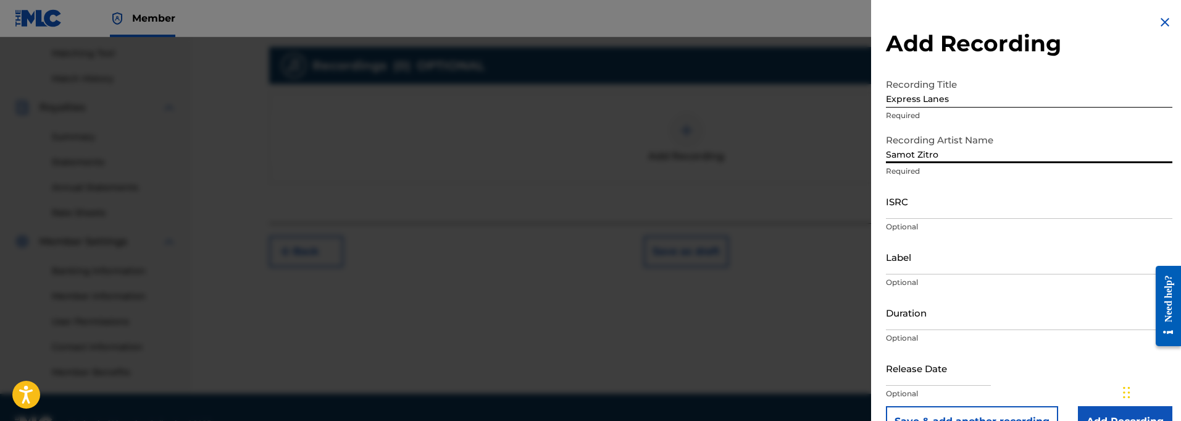
click at [930, 207] on input "ISRC" at bounding box center [1029, 200] width 287 height 35
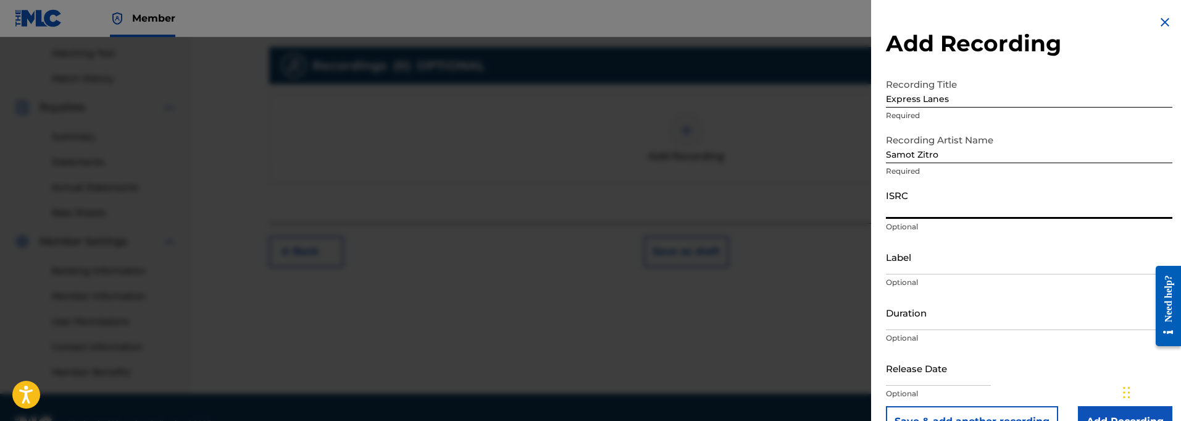
paste
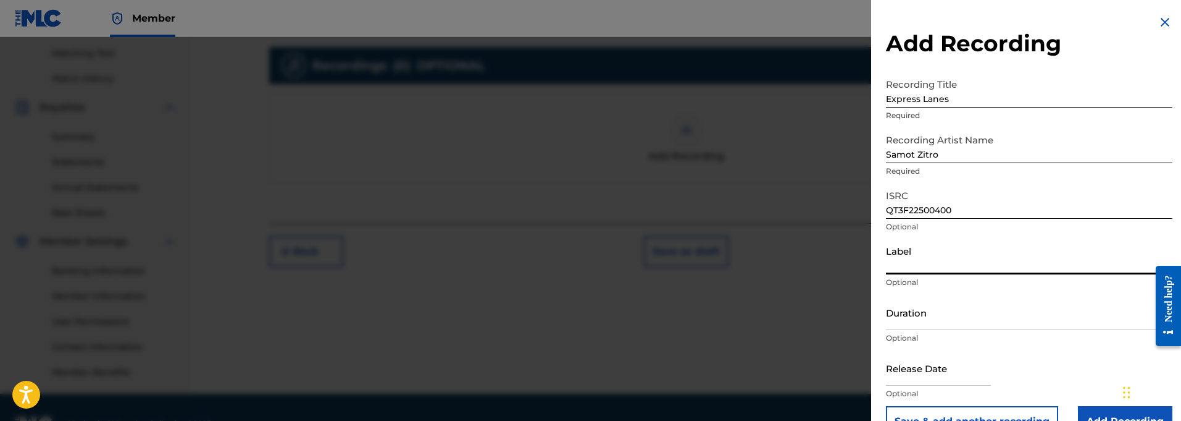
click at [903, 266] on input "Label" at bounding box center [1029, 256] width 287 height 35
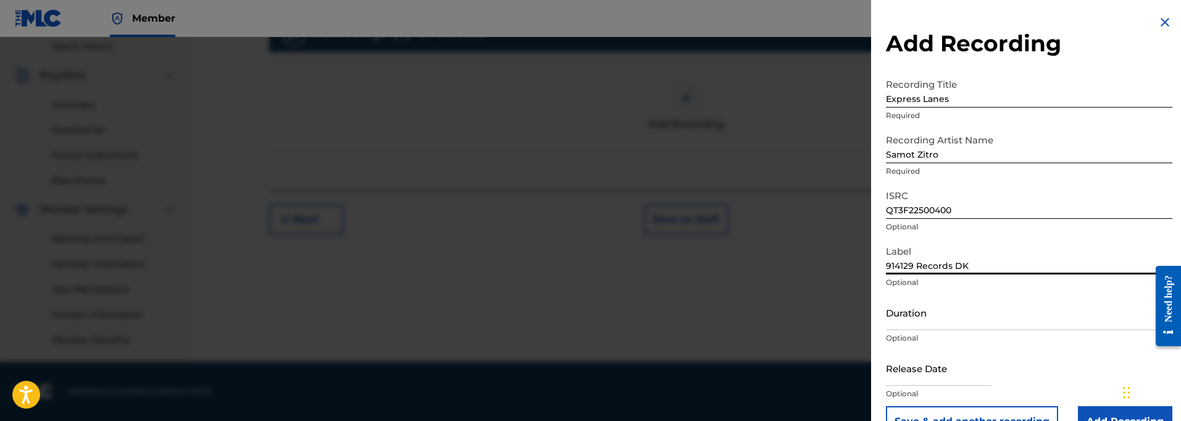
scroll to position [345, 0]
click at [932, 323] on input "Duration" at bounding box center [1029, 312] width 287 height 35
click at [905, 364] on input "text" at bounding box center [938, 367] width 105 height 35
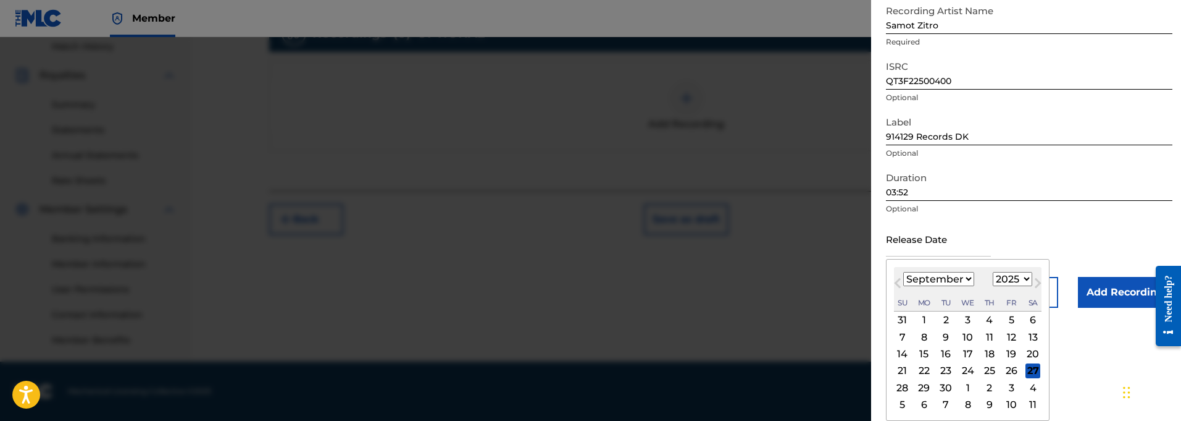
scroll to position [129, 0]
click at [1037, 285] on span "Next Month" at bounding box center [1037, 284] width 0 height 19
click at [903, 336] on div "5" at bounding box center [902, 336] width 15 height 15
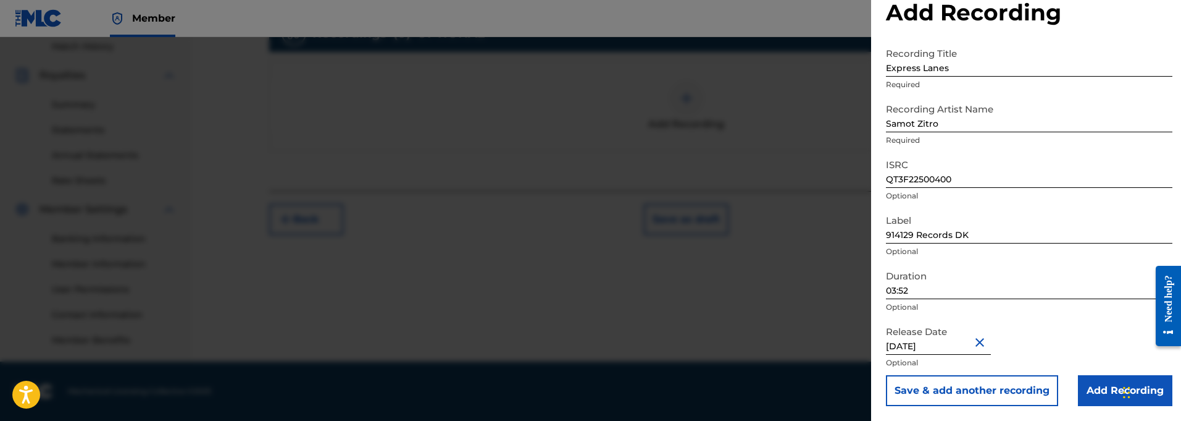
scroll to position [31, 0]
click at [1099, 389] on input "Add Recording" at bounding box center [1125, 390] width 94 height 31
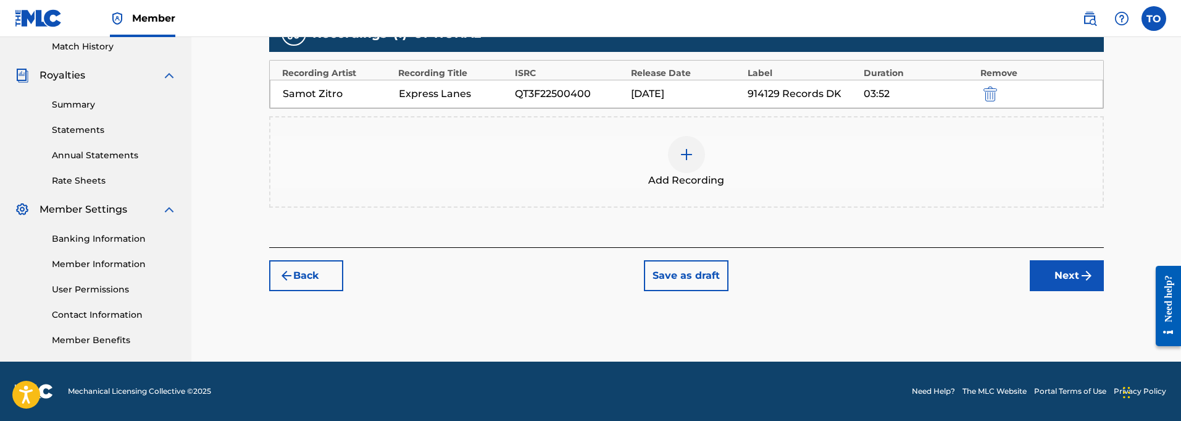
click at [689, 154] on img at bounding box center [686, 154] width 15 height 15
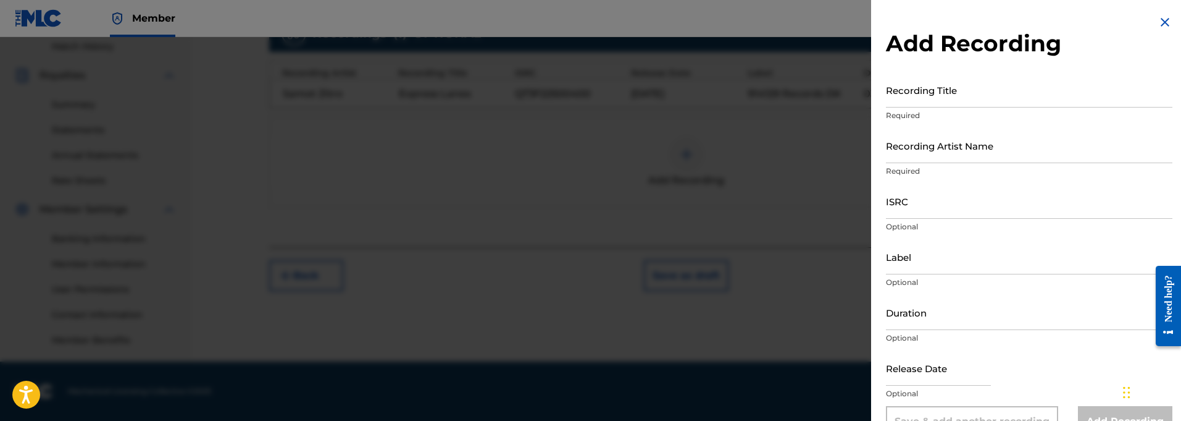
click at [1161, 22] on img at bounding box center [1165, 22] width 15 height 15
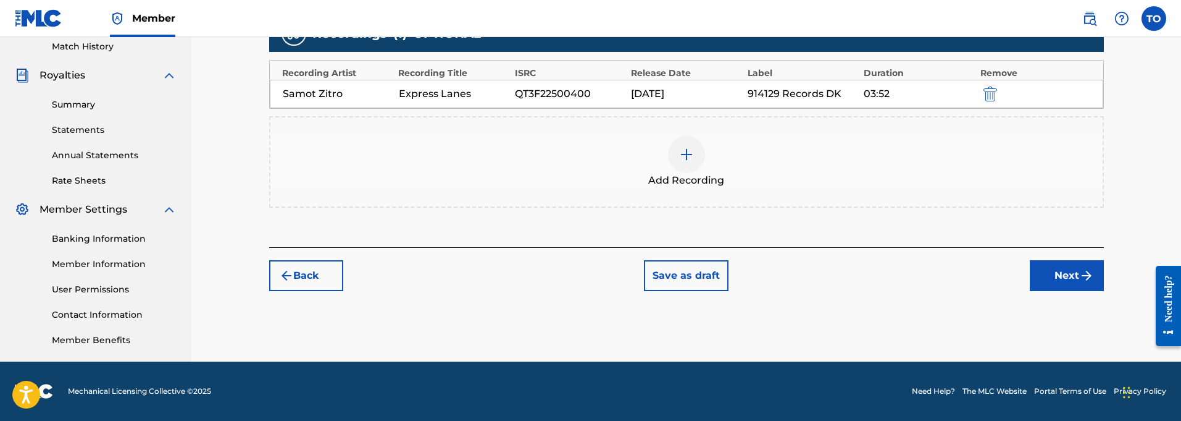
scroll to position [345, 1]
click at [1055, 267] on button "Next" at bounding box center [1067, 275] width 74 height 31
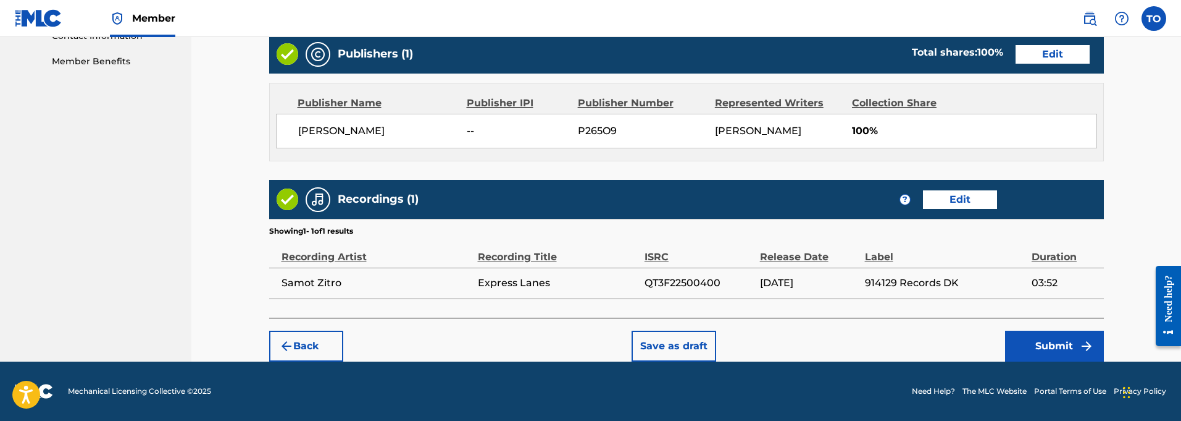
scroll to position [624, 0]
click at [686, 341] on button "Save as draft" at bounding box center [674, 345] width 85 height 31
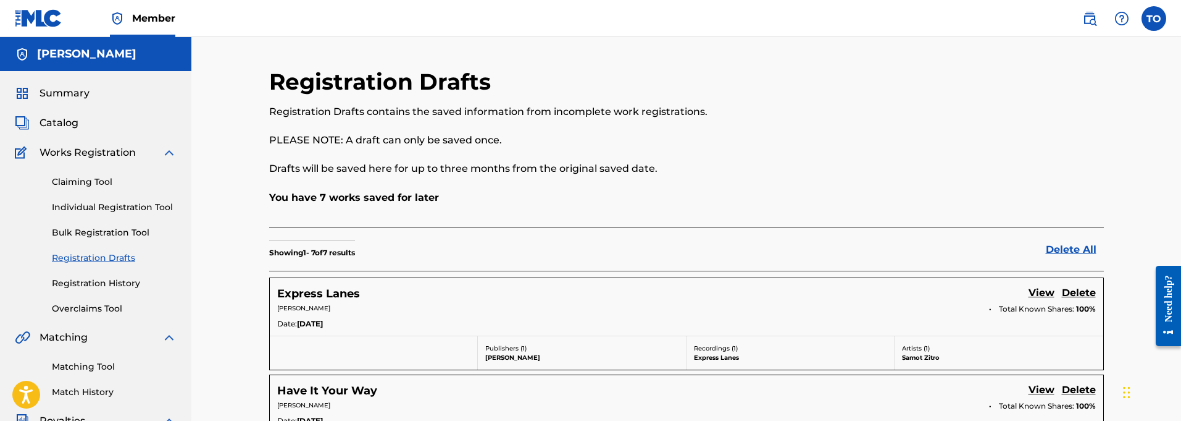
click at [98, 206] on link "Individual Registration Tool" at bounding box center [114, 207] width 125 height 13
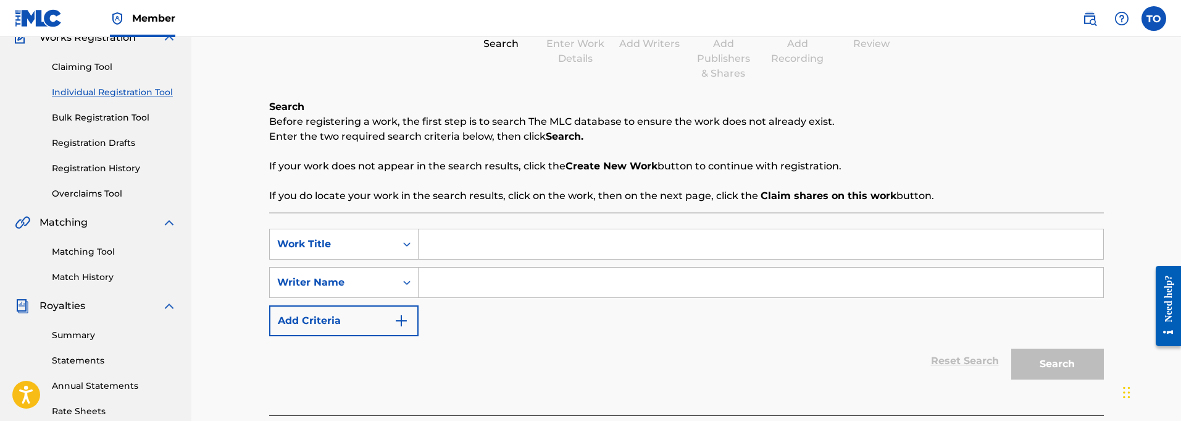
scroll to position [116, 0]
click at [438, 244] on input "Search Form" at bounding box center [761, 243] width 685 height 30
click at [459, 282] on input "Search Form" at bounding box center [761, 281] width 685 height 30
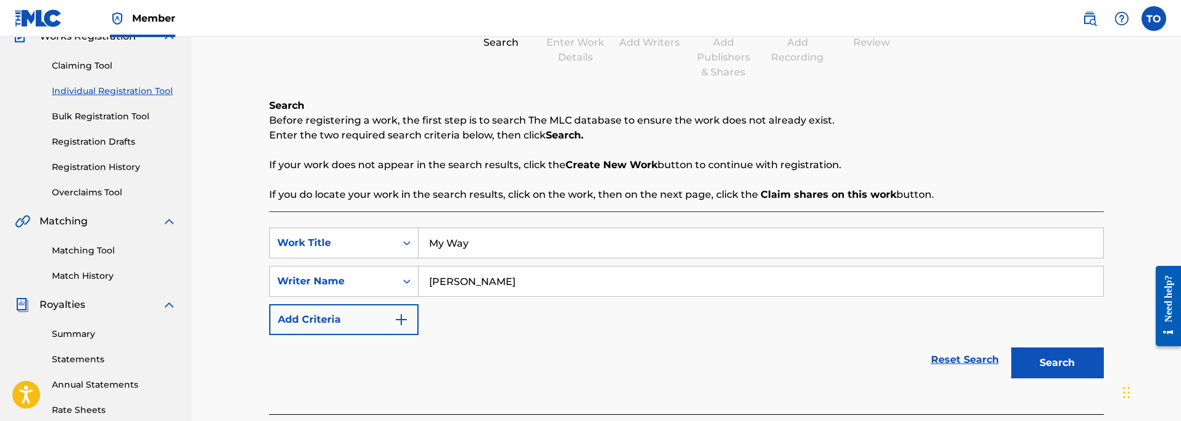
click at [396, 315] on img "Search Form" at bounding box center [401, 319] width 15 height 15
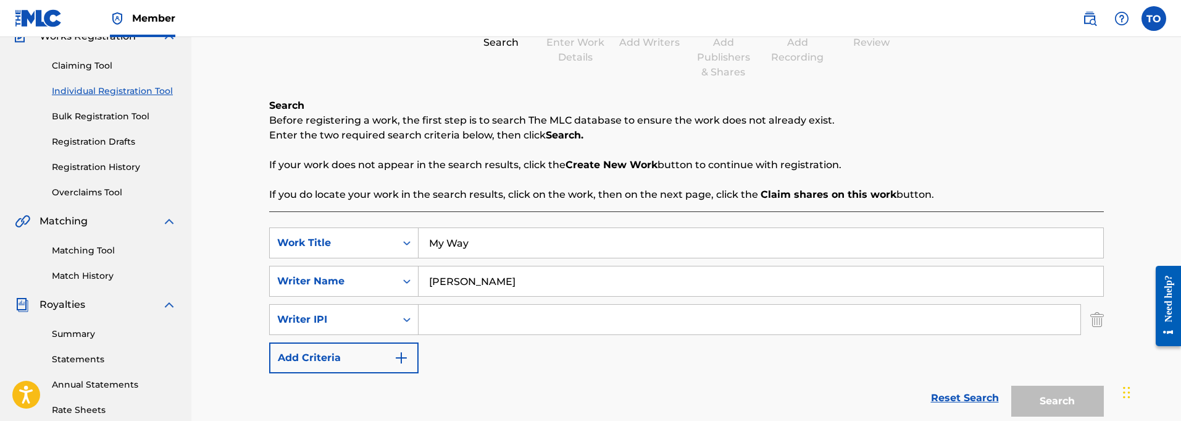
click at [480, 316] on input "Search Form" at bounding box center [750, 319] width 662 height 30
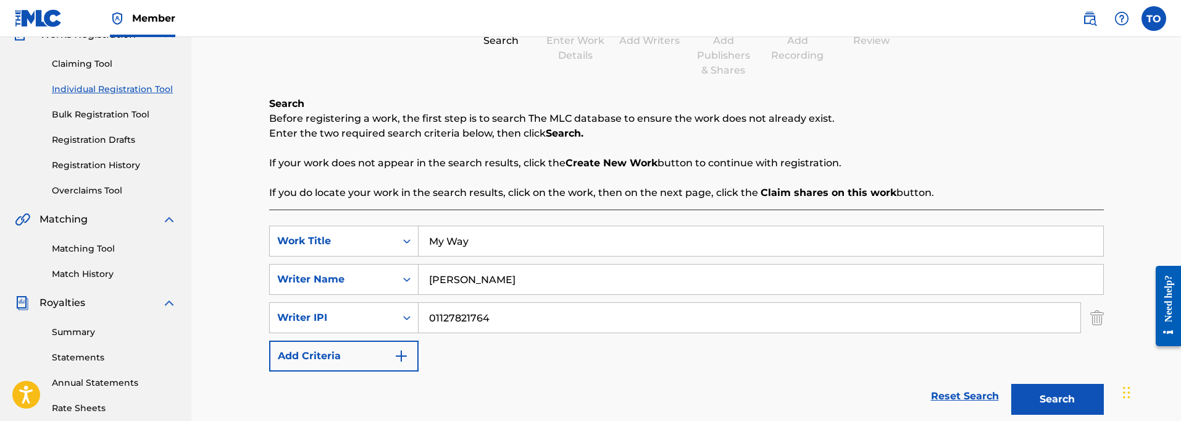
click at [1049, 397] on button "Search" at bounding box center [1057, 398] width 93 height 31
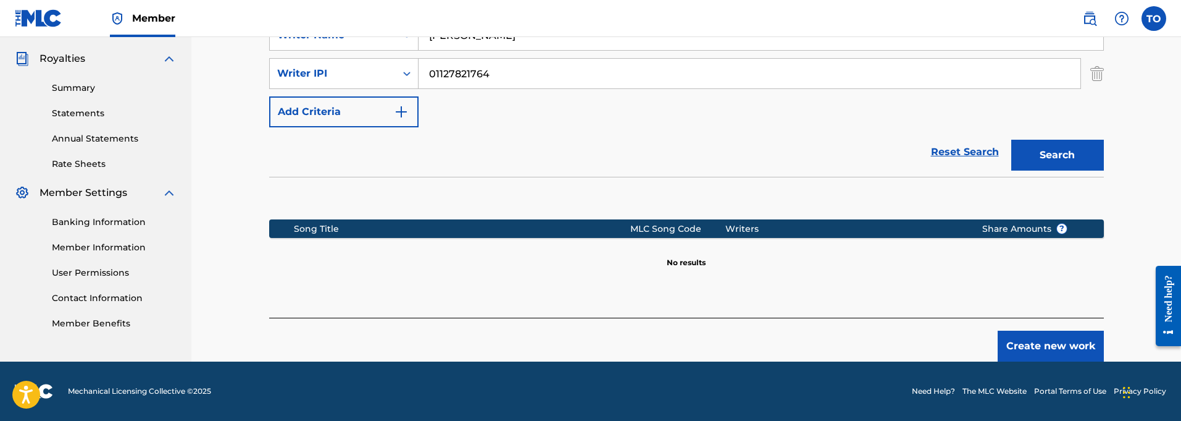
click at [1056, 348] on button "Create new work" at bounding box center [1051, 345] width 106 height 31
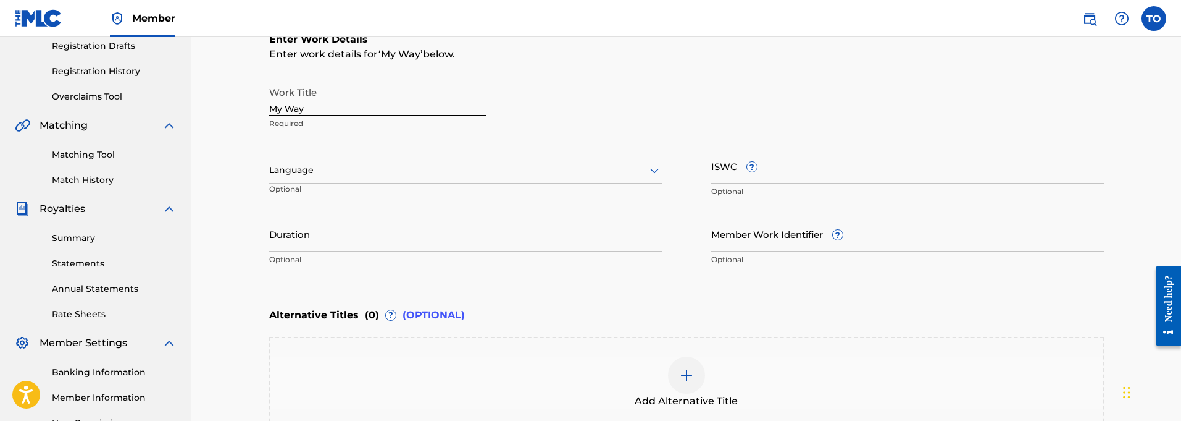
scroll to position [207, 0]
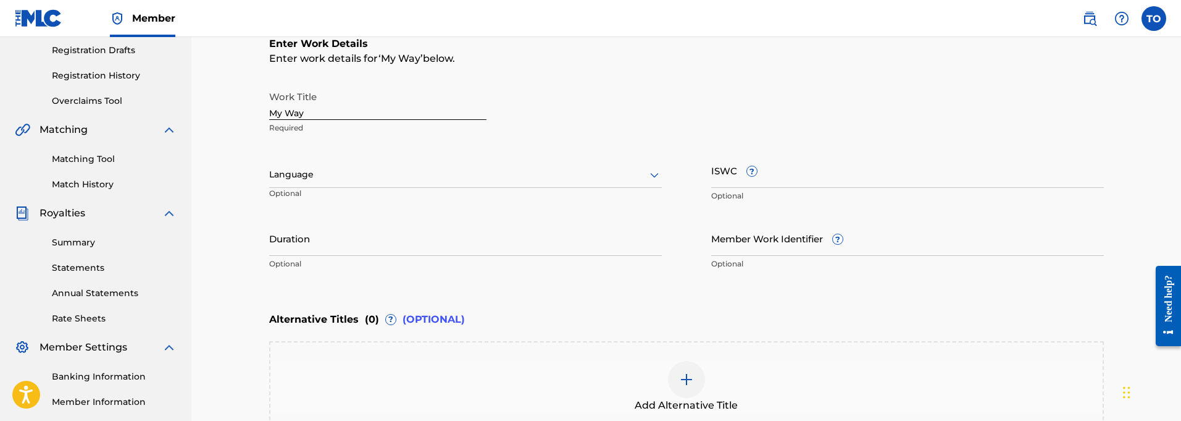
click at [353, 178] on div at bounding box center [465, 174] width 393 height 15
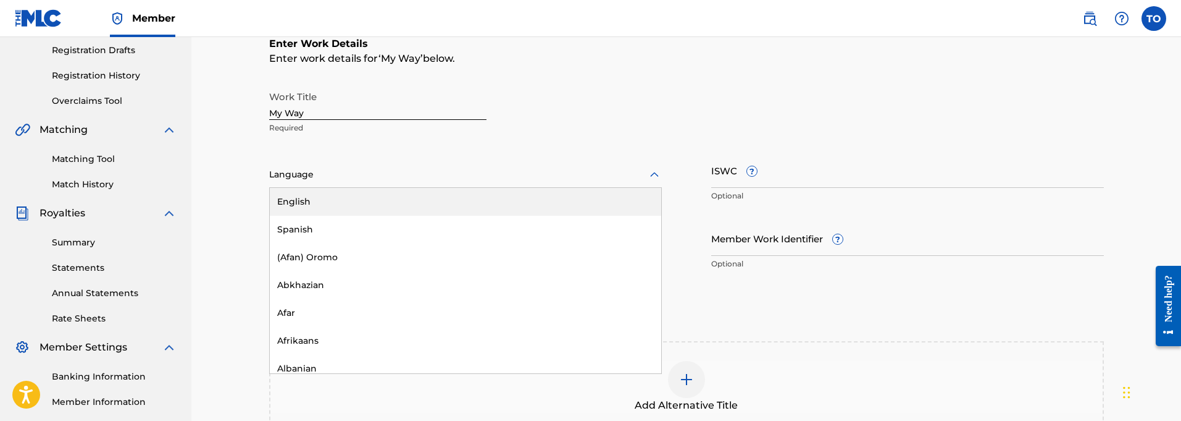
click at [313, 201] on div "English" at bounding box center [465, 202] width 391 height 28
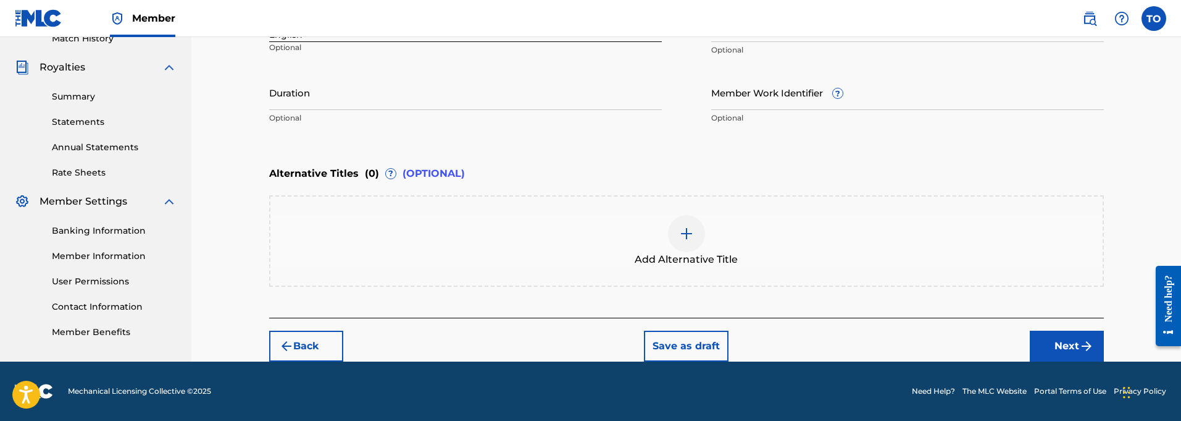
scroll to position [353, 0]
click at [322, 103] on input "Duration" at bounding box center [465, 92] width 393 height 35
click at [1070, 341] on button "Next" at bounding box center [1067, 345] width 74 height 31
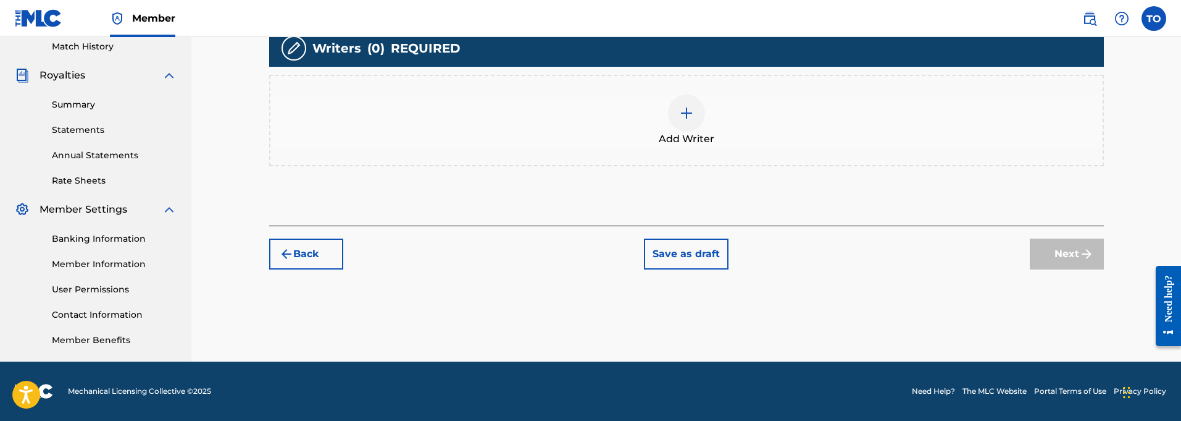
scroll to position [345, 0]
click at [687, 117] on img at bounding box center [686, 113] width 15 height 15
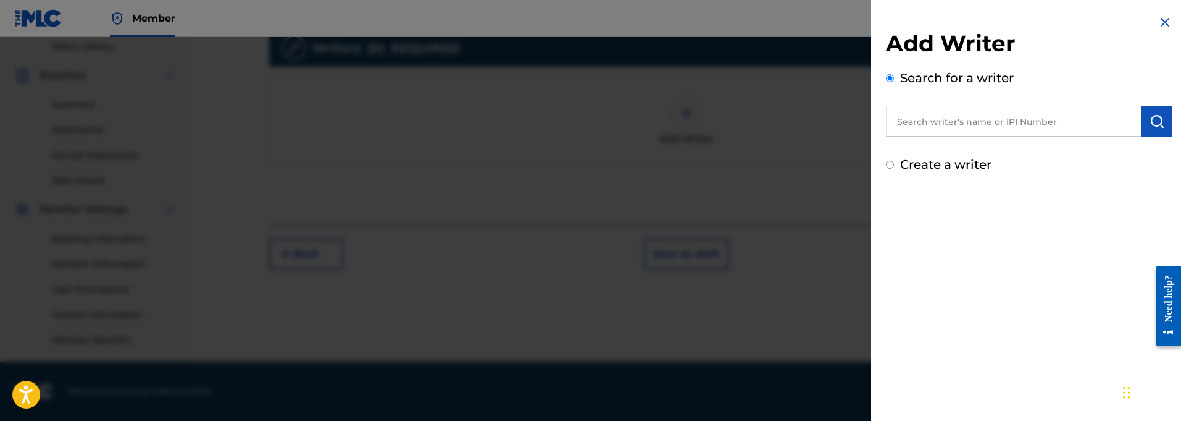
click at [946, 124] on input "text" at bounding box center [1014, 121] width 256 height 31
click at [1154, 122] on img "submit" at bounding box center [1157, 121] width 15 height 15
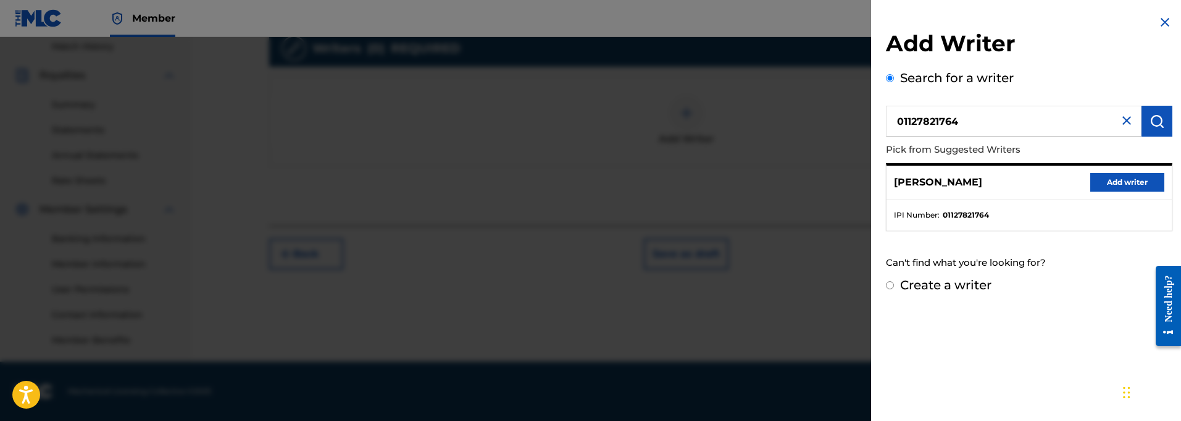
click at [1108, 181] on button "Add writer" at bounding box center [1127, 182] width 74 height 19
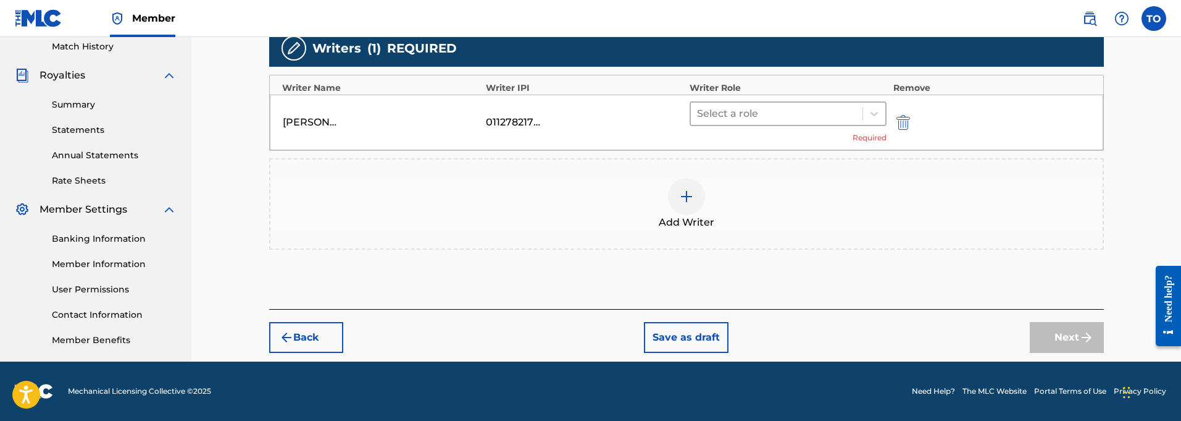
click at [750, 115] on div at bounding box center [777, 113] width 160 height 17
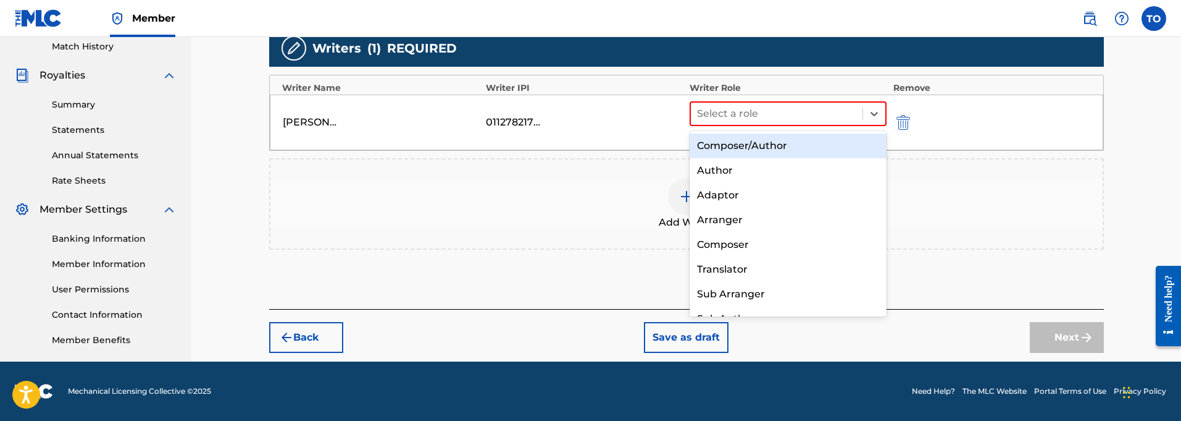
click at [722, 143] on div "Composer/Author" at bounding box center [789, 145] width 198 height 25
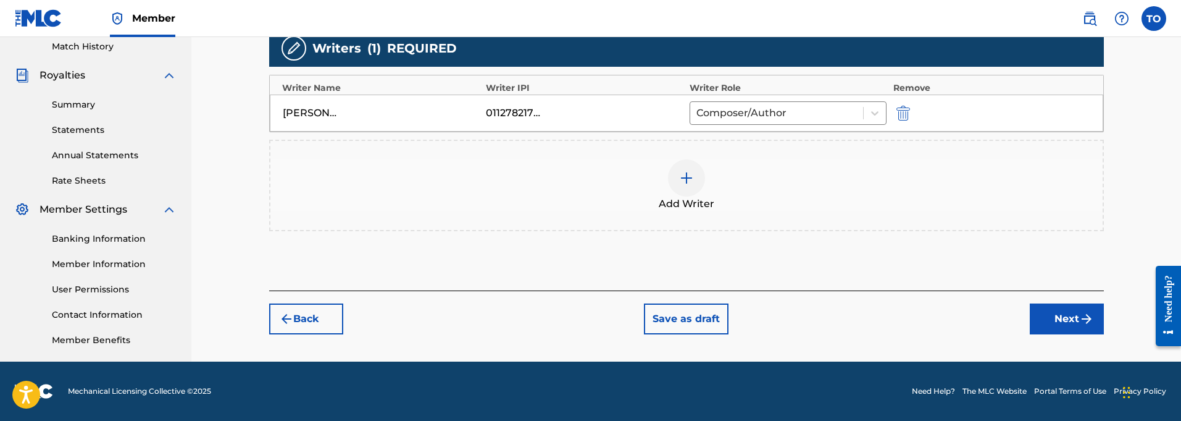
click at [1068, 313] on button "Next" at bounding box center [1067, 318] width 74 height 31
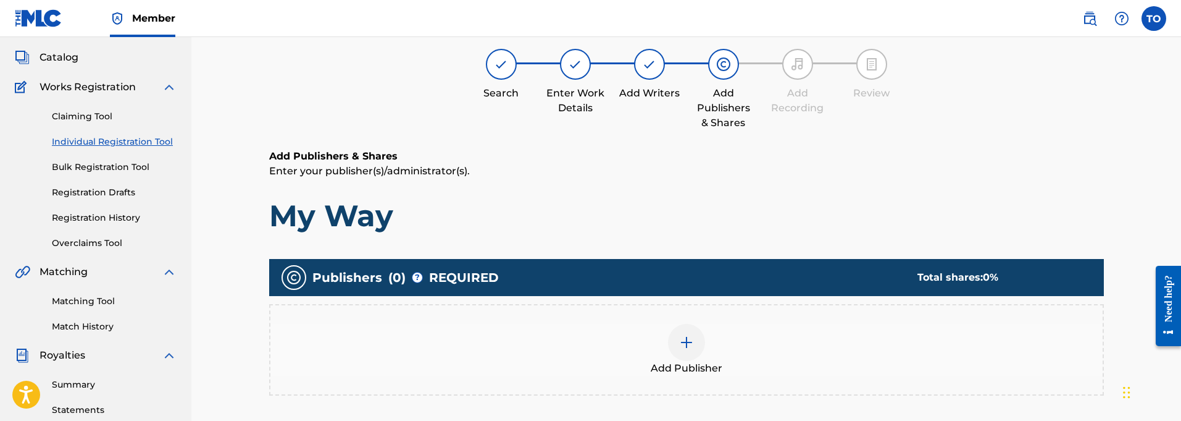
scroll to position [56, 0]
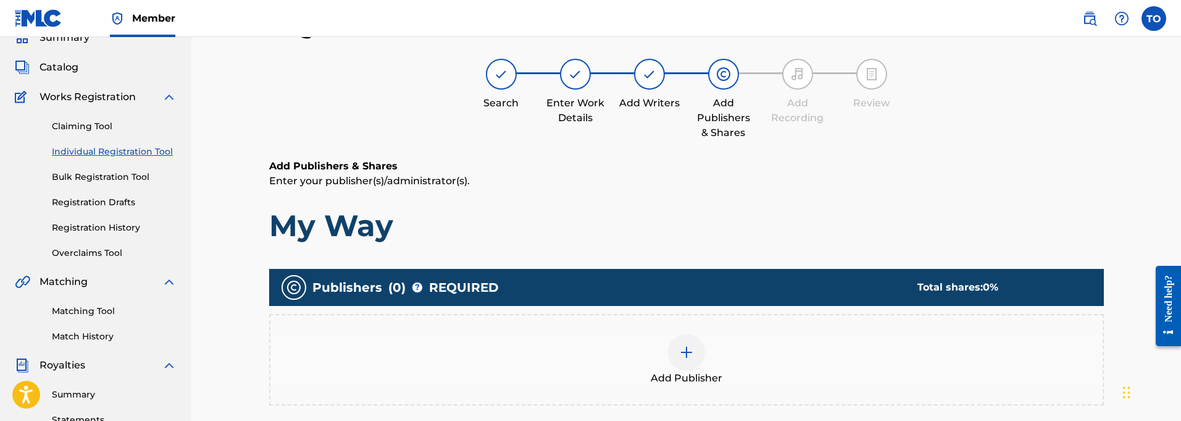
click at [692, 351] on img at bounding box center [686, 352] width 15 height 15
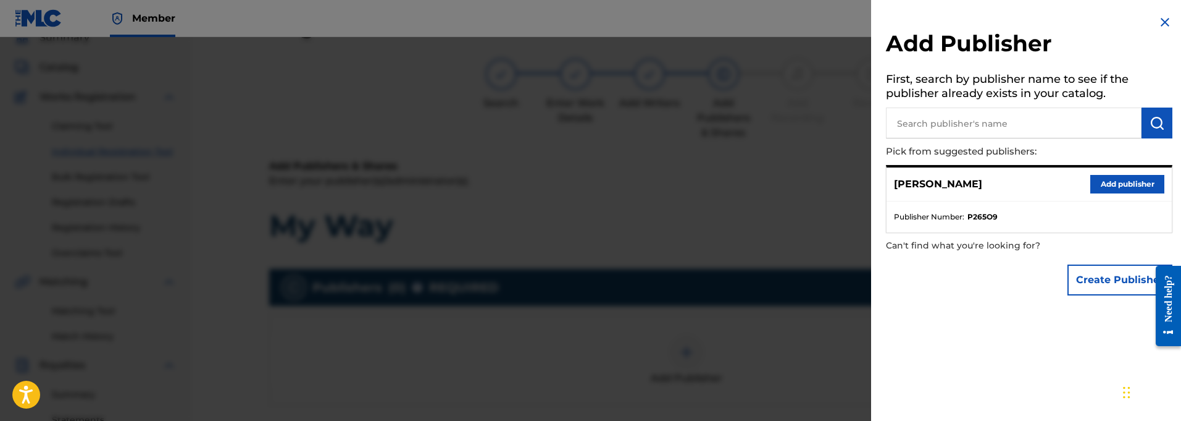
click at [1129, 182] on button "Add publisher" at bounding box center [1127, 184] width 74 height 19
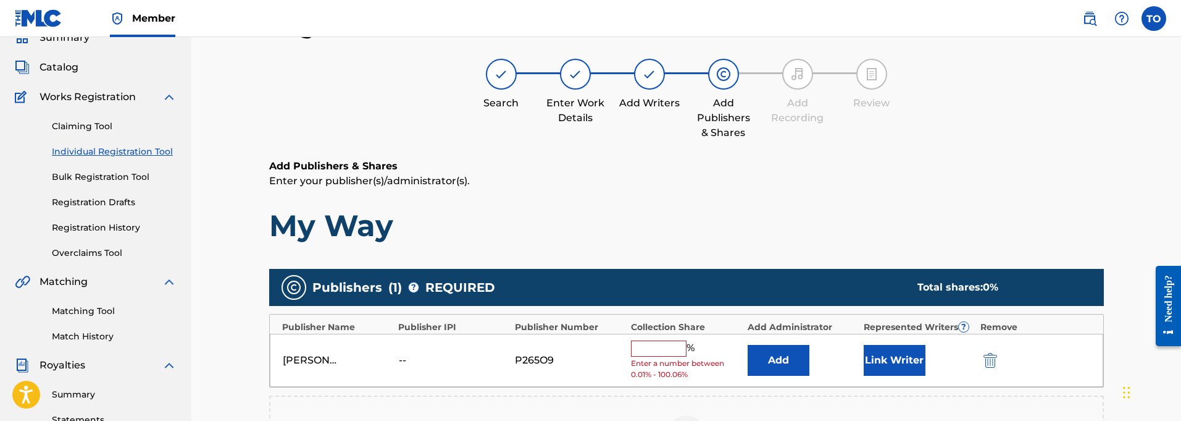
click at [651, 350] on input "text" at bounding box center [659, 348] width 56 height 16
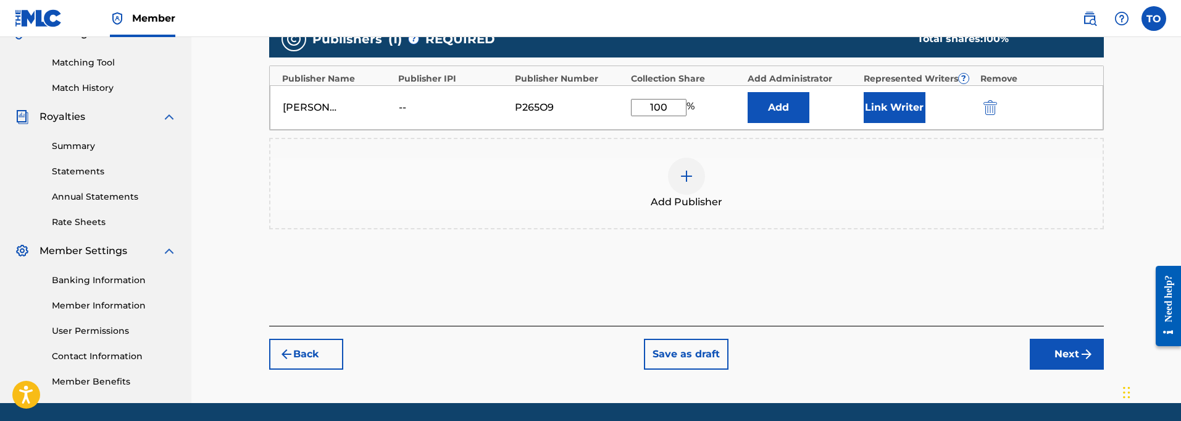
scroll to position [304, 0]
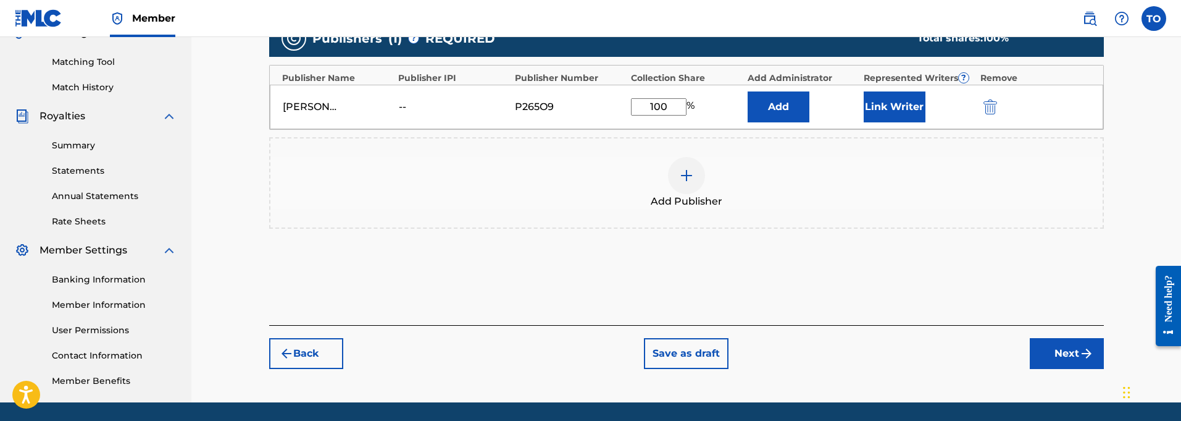
click at [893, 106] on button "Link Writer" at bounding box center [895, 106] width 62 height 31
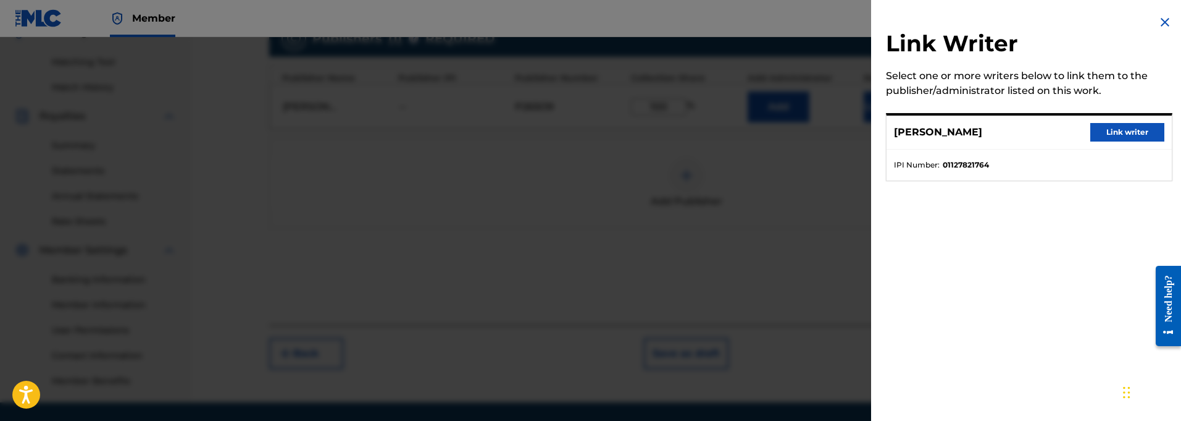
click at [1122, 128] on button "Link writer" at bounding box center [1127, 132] width 74 height 19
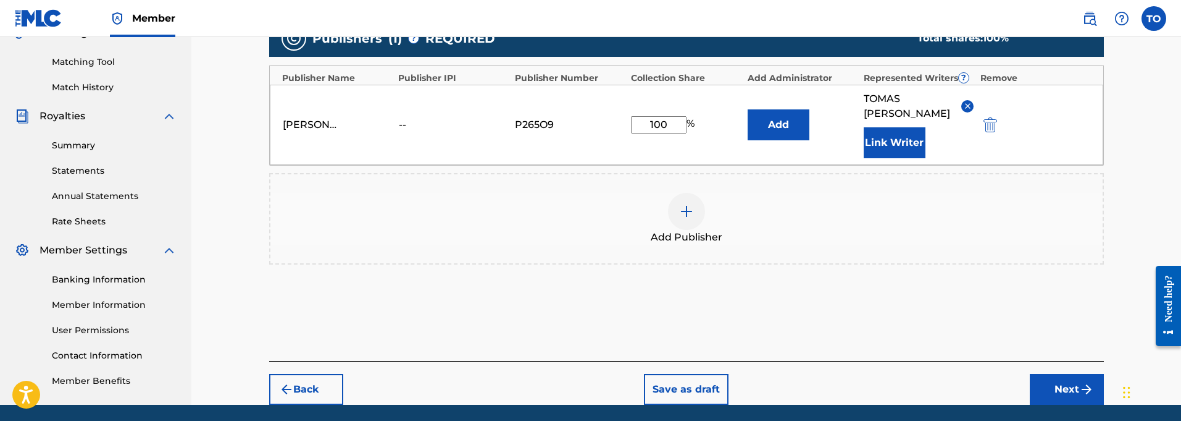
drag, startPoint x: 1069, startPoint y: 374, endPoint x: 1075, endPoint y: 380, distance: 7.9
click at [1073, 377] on button "Next" at bounding box center [1067, 389] width 74 height 31
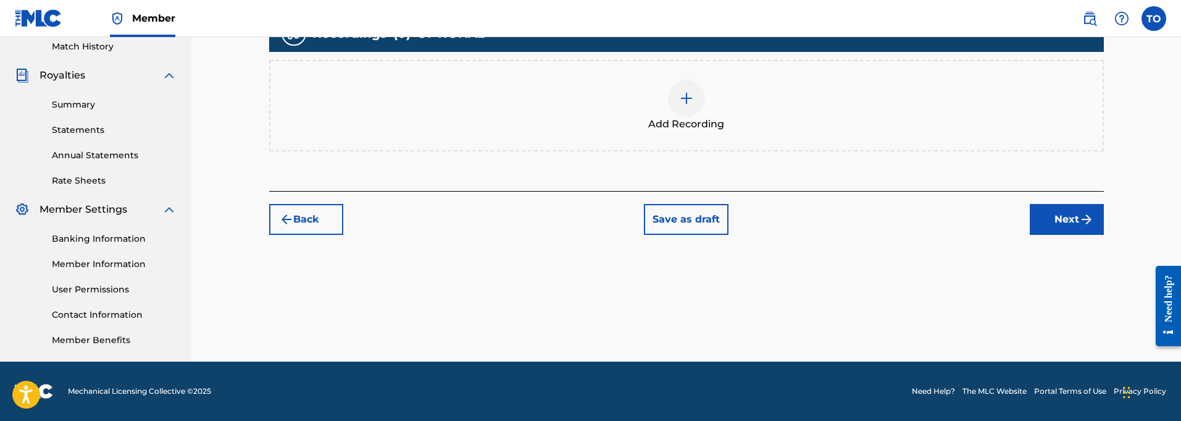
scroll to position [345, 0]
click at [686, 94] on img at bounding box center [686, 98] width 15 height 15
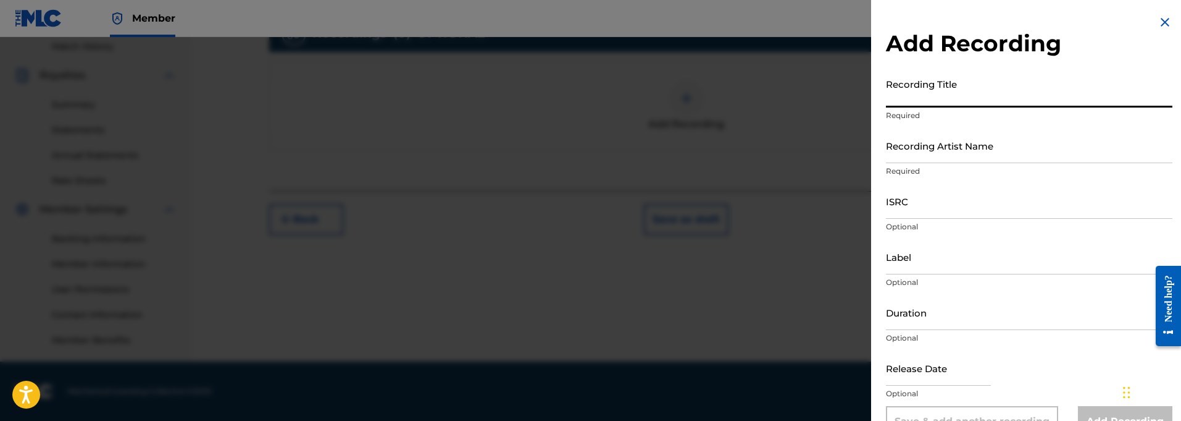
click at [965, 97] on input "Recording Title" at bounding box center [1029, 89] width 287 height 35
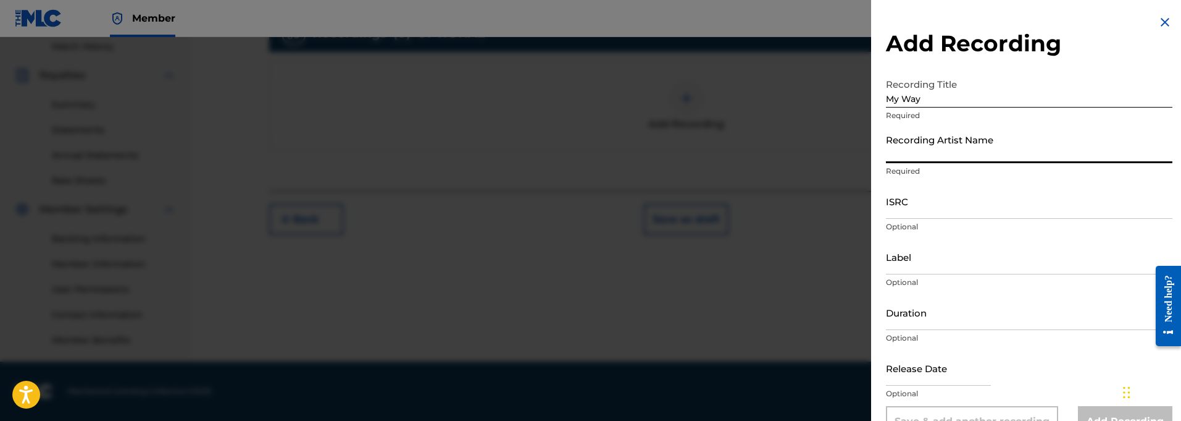
click at [906, 155] on input "Recording Artist Name" at bounding box center [1029, 145] width 287 height 35
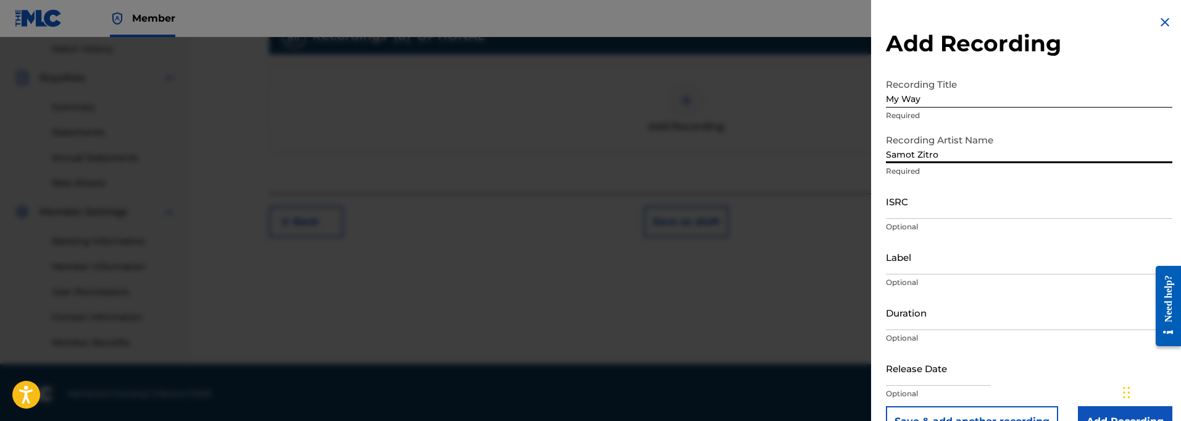
scroll to position [343, 0]
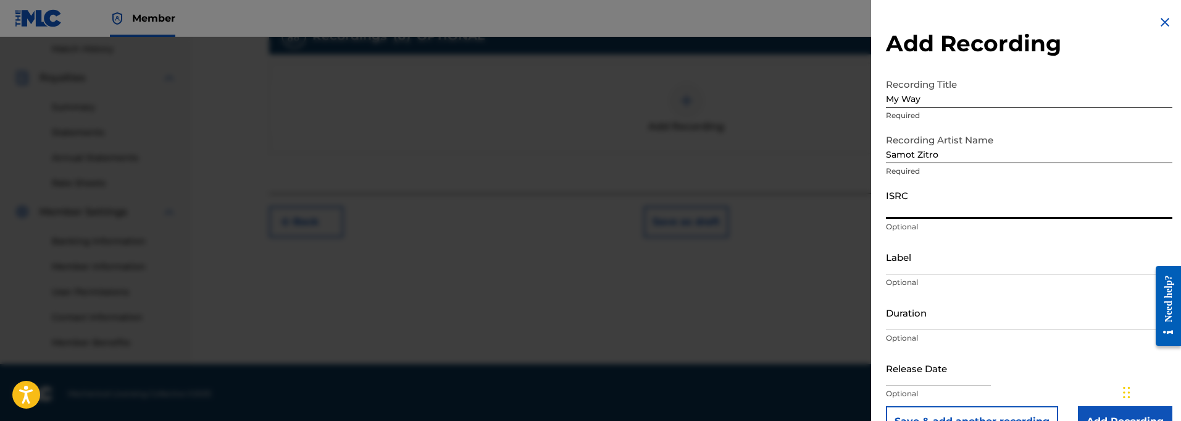
click at [927, 209] on input "ISRC" at bounding box center [1029, 200] width 287 height 35
click at [930, 269] on input "Label" at bounding box center [1029, 256] width 287 height 35
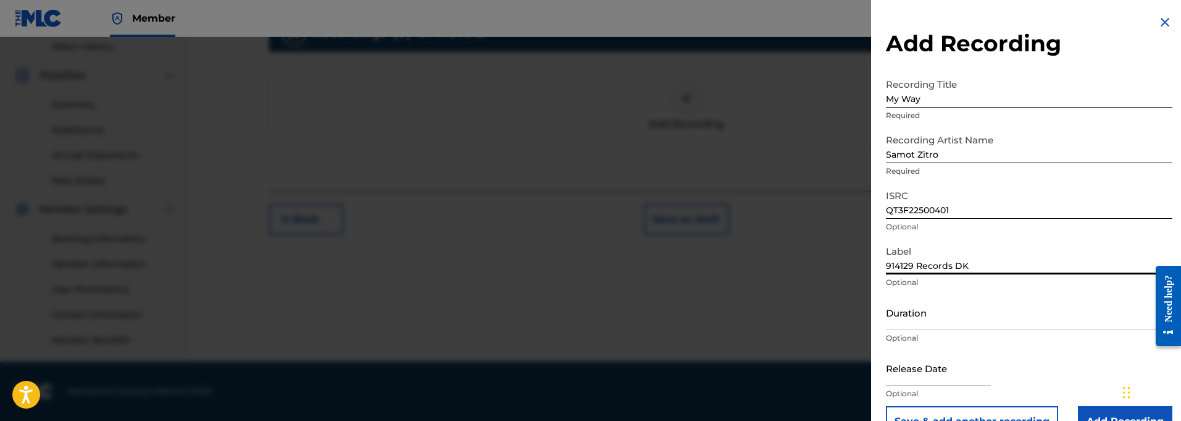
scroll to position [345, 0]
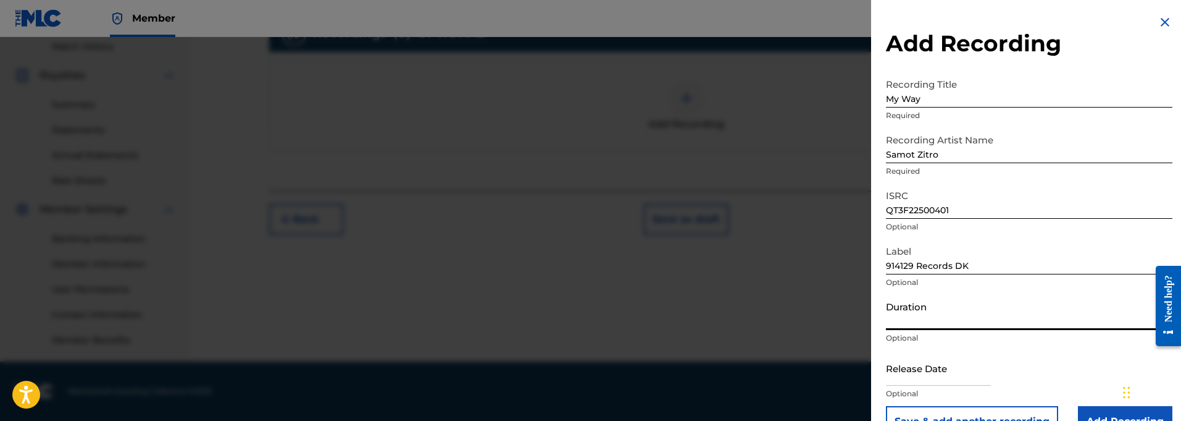
click at [909, 320] on input "Duration" at bounding box center [1029, 312] width 287 height 35
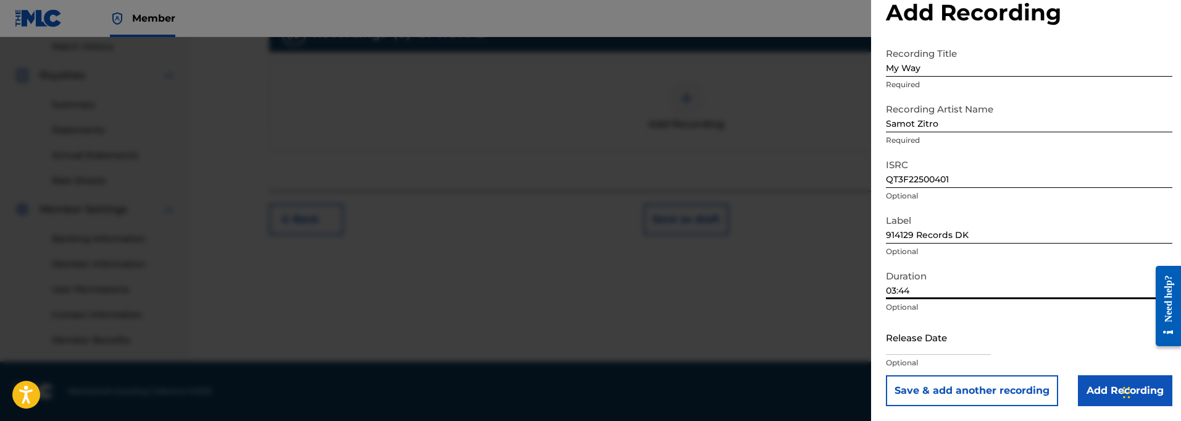
scroll to position [31, 0]
click at [913, 340] on input "text" at bounding box center [938, 336] width 105 height 35
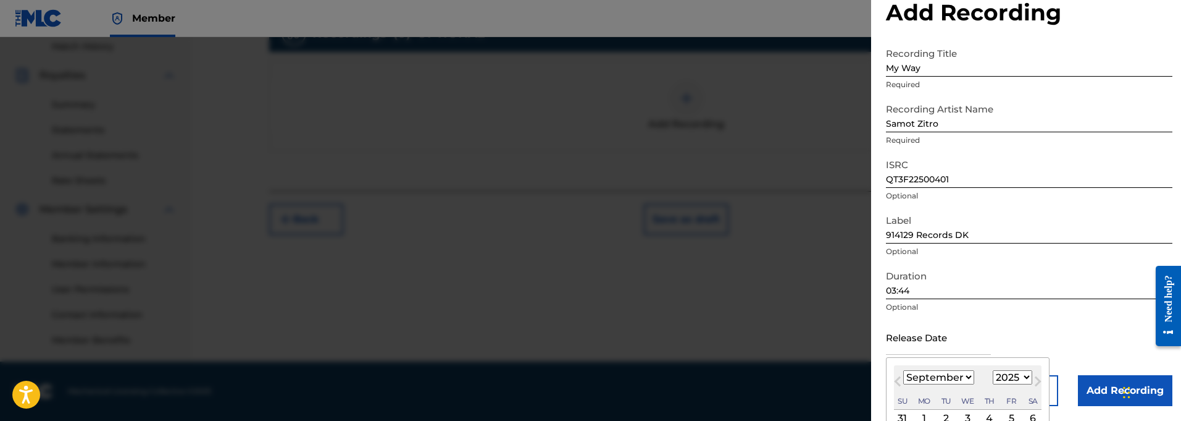
click at [1037, 380] on span "Next Month" at bounding box center [1037, 383] width 0 height 19
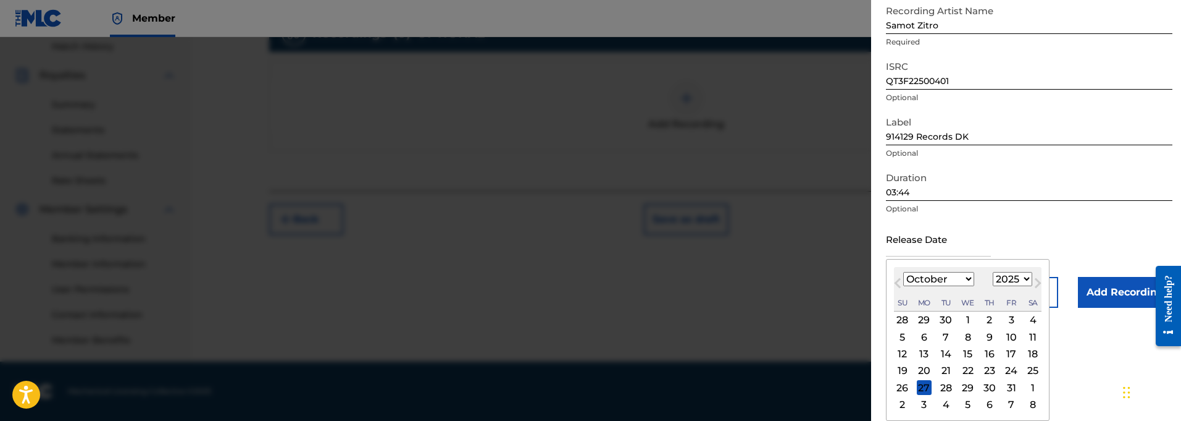
click at [902, 339] on div "5" at bounding box center [902, 336] width 15 height 15
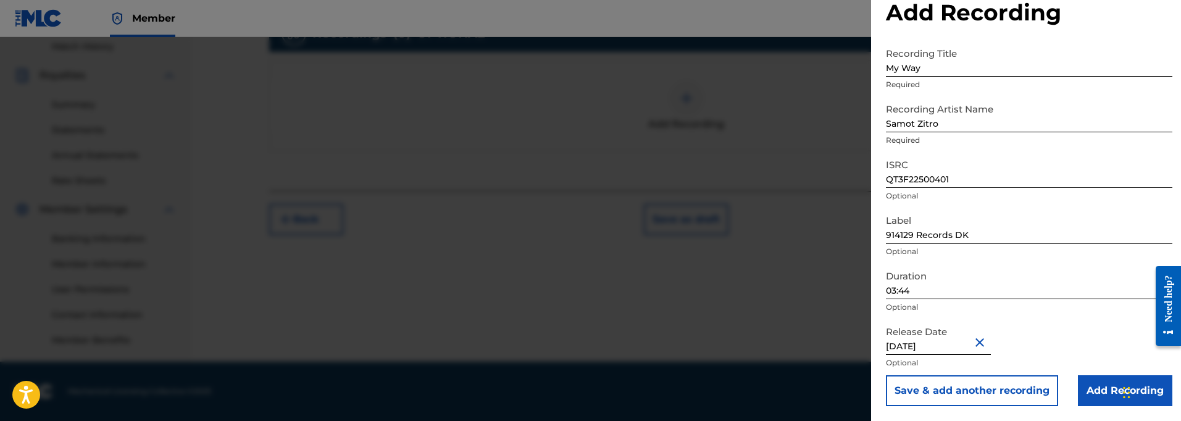
scroll to position [345, 0]
click at [1089, 391] on input "Add Recording" at bounding box center [1125, 390] width 94 height 31
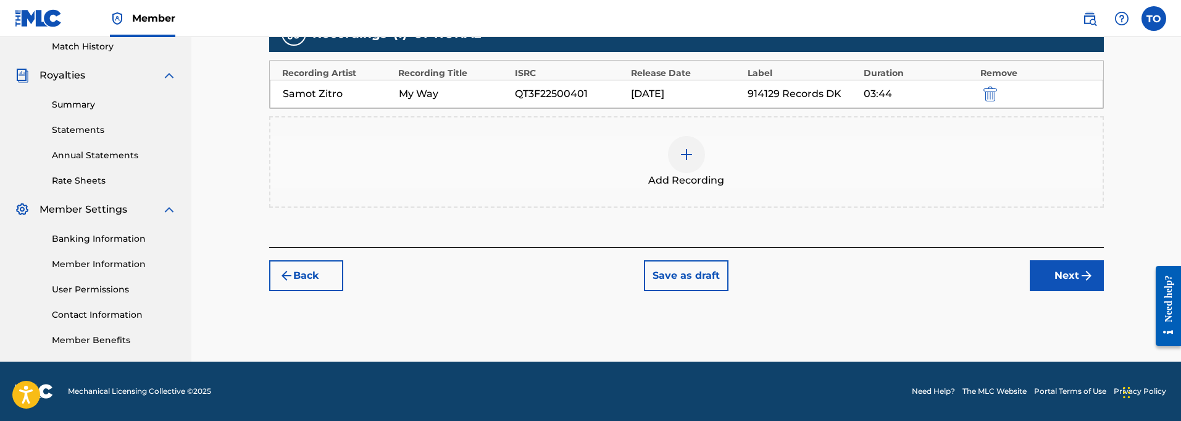
click at [1061, 276] on button "Next" at bounding box center [1067, 275] width 74 height 31
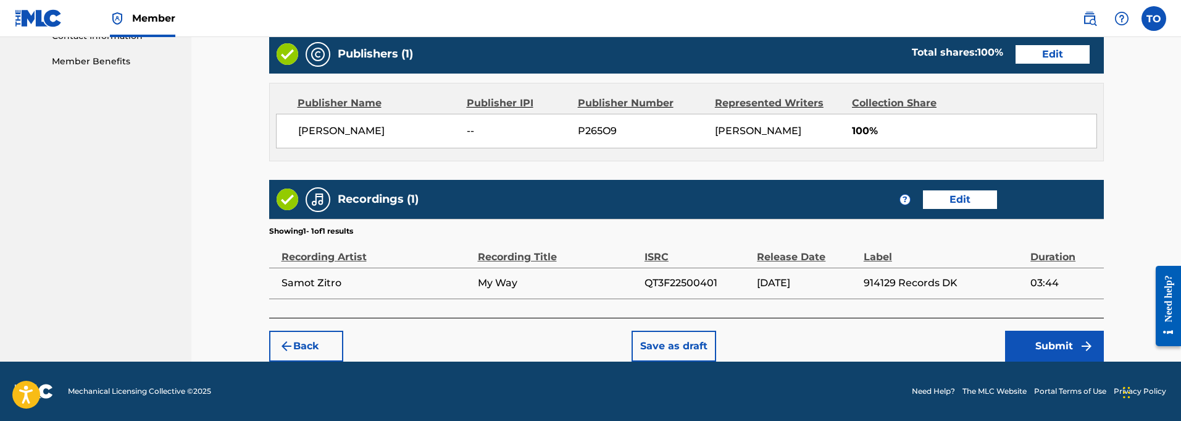
scroll to position [624, 0]
click at [690, 344] on button "Save as draft" at bounding box center [674, 345] width 85 height 31
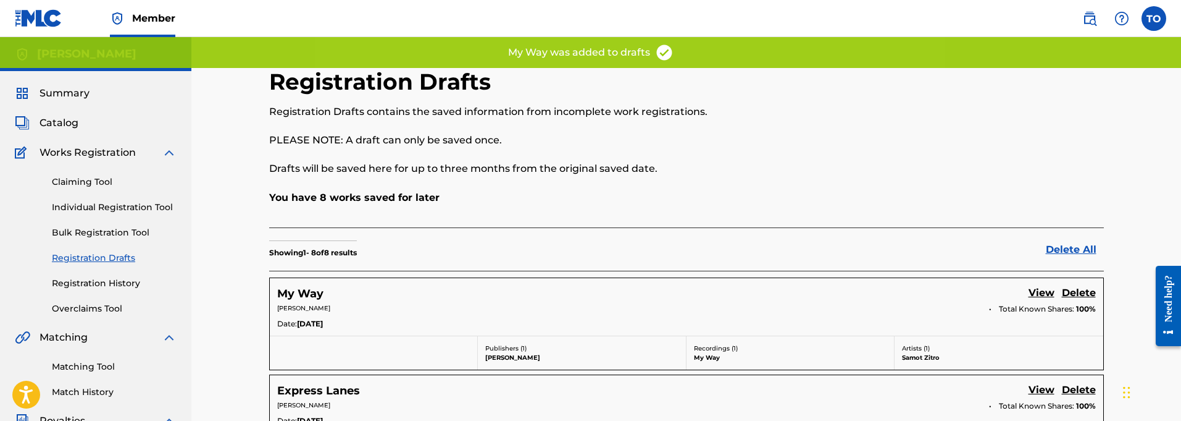
click at [104, 211] on link "Individual Registration Tool" at bounding box center [114, 207] width 125 height 13
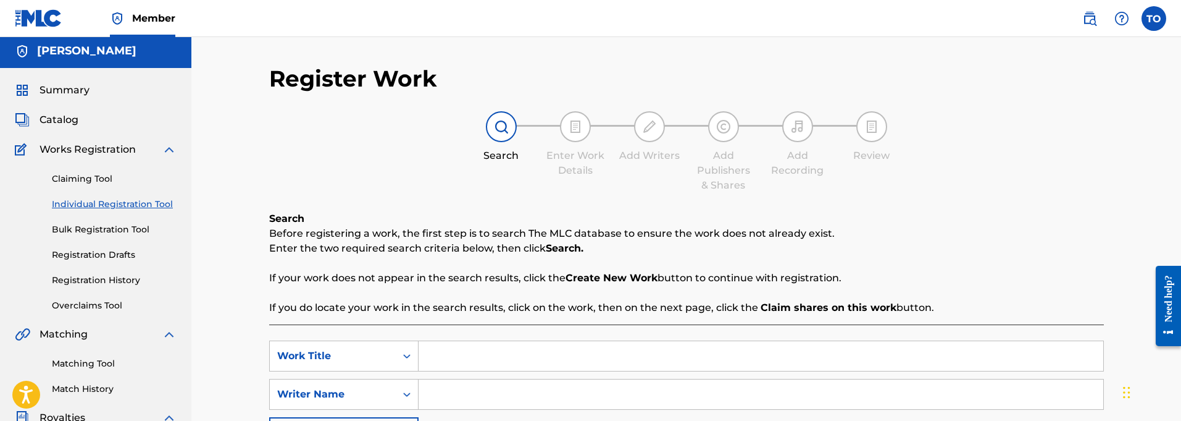
scroll to position [4, 0]
click at [438, 354] on input "Search Form" at bounding box center [761, 355] width 685 height 30
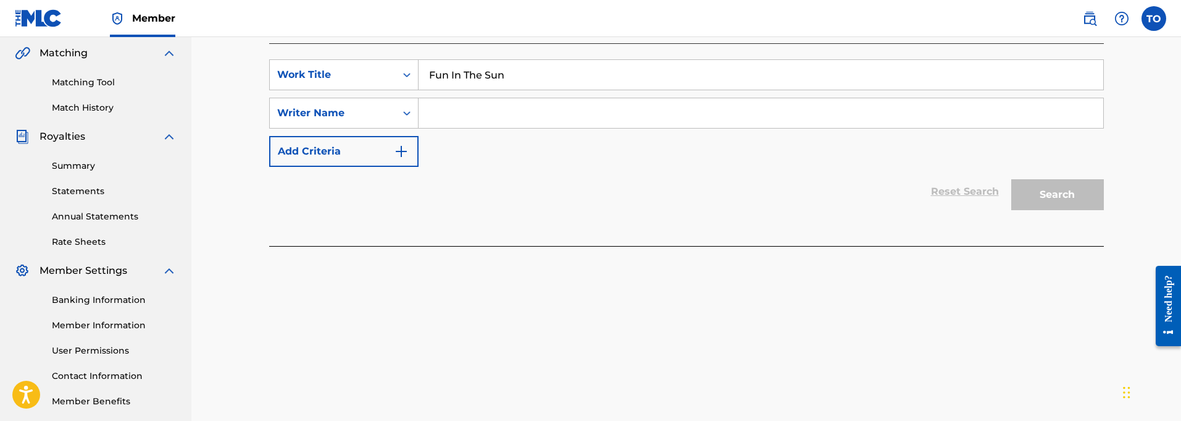
scroll to position [285, 0]
click at [390, 113] on div "Writer Name" at bounding box center [333, 112] width 126 height 23
click at [390, 112] on div "Writer Name" at bounding box center [333, 112] width 126 height 23
click at [463, 111] on input "Search Form" at bounding box center [761, 113] width 685 height 30
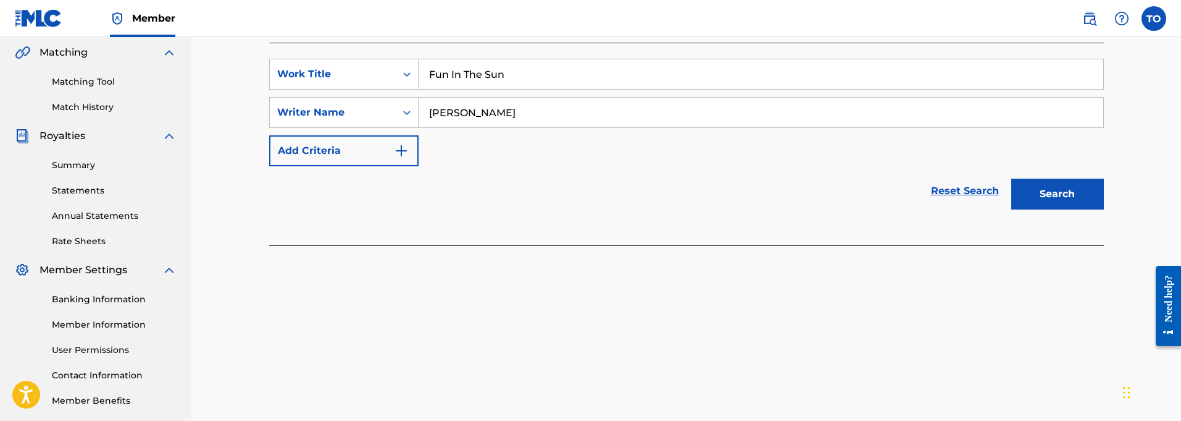
click at [391, 151] on button "Add Criteria" at bounding box center [343, 150] width 149 height 31
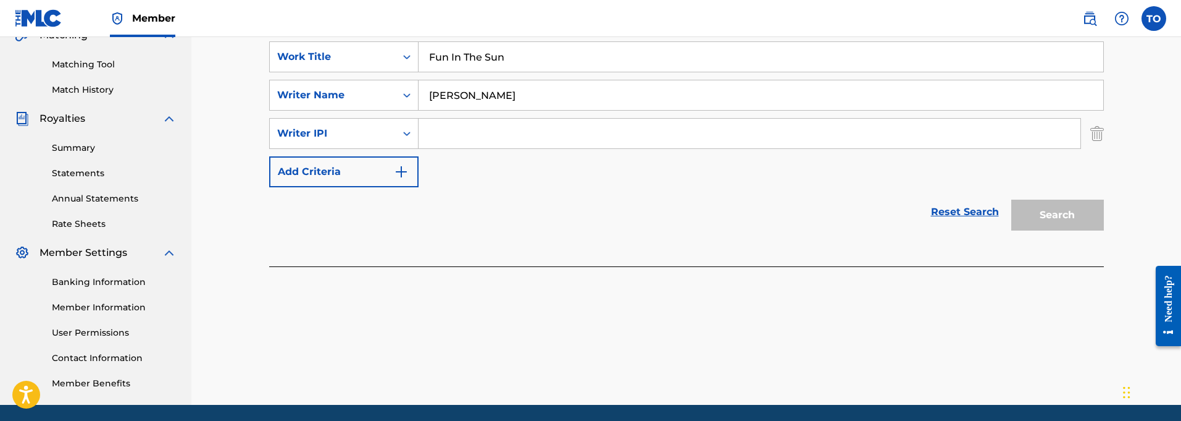
scroll to position [310, 0]
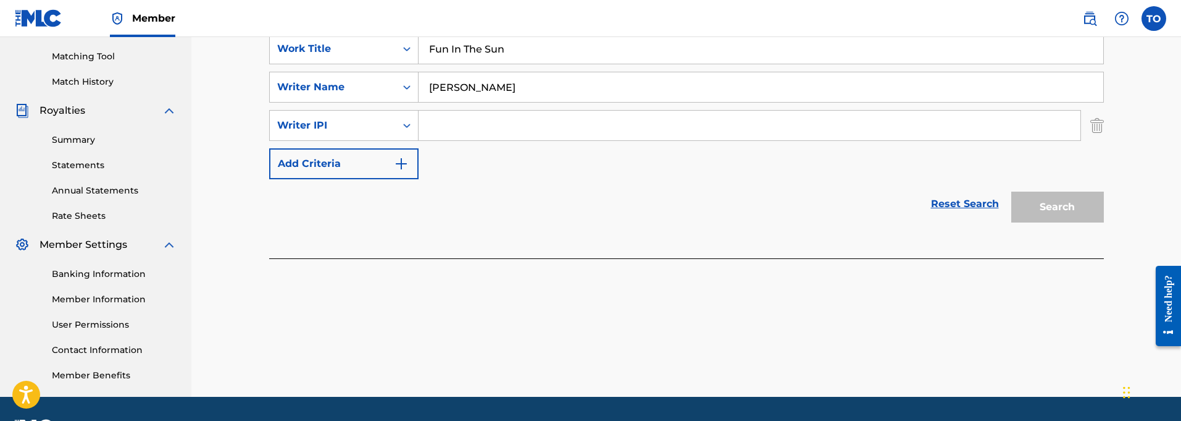
click at [447, 127] on input "Search Form" at bounding box center [750, 126] width 662 height 30
click at [1048, 199] on button "Search" at bounding box center [1057, 206] width 93 height 31
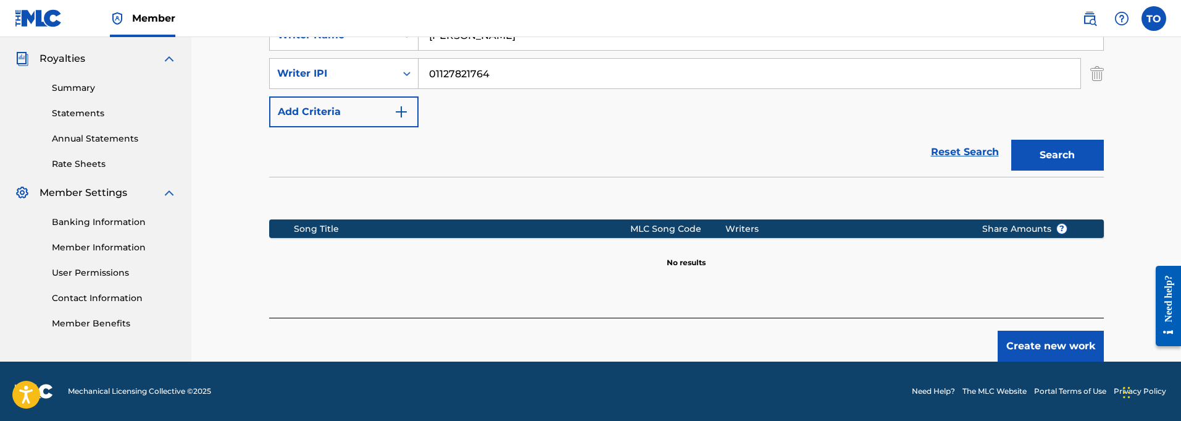
click at [1042, 340] on button "Create new work" at bounding box center [1051, 345] width 106 height 31
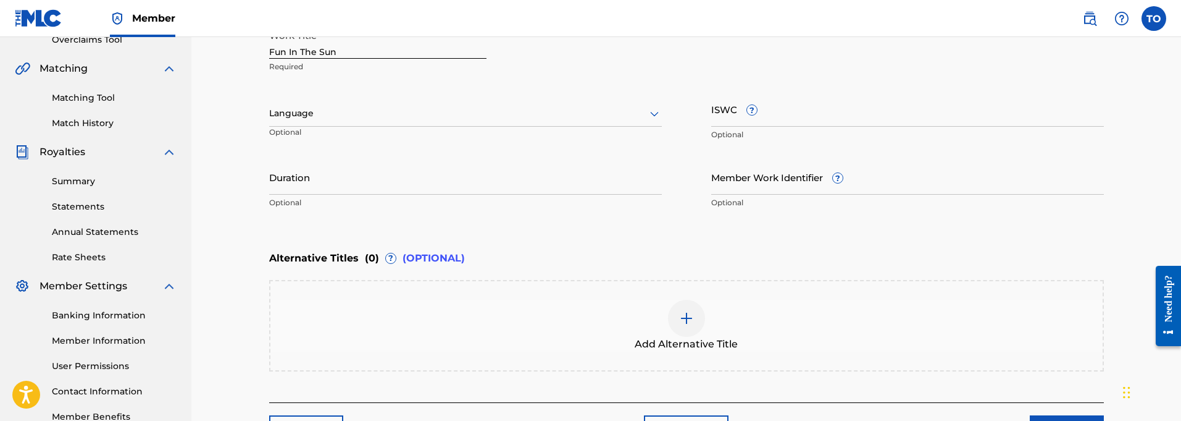
scroll to position [270, 0]
click at [507, 115] on div at bounding box center [465, 111] width 393 height 15
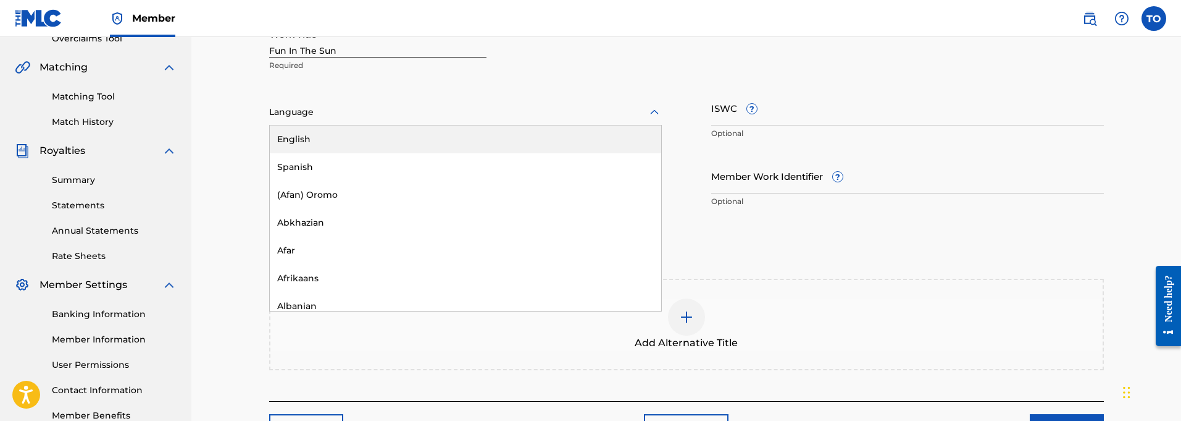
click at [315, 136] on div "English" at bounding box center [465, 139] width 391 height 28
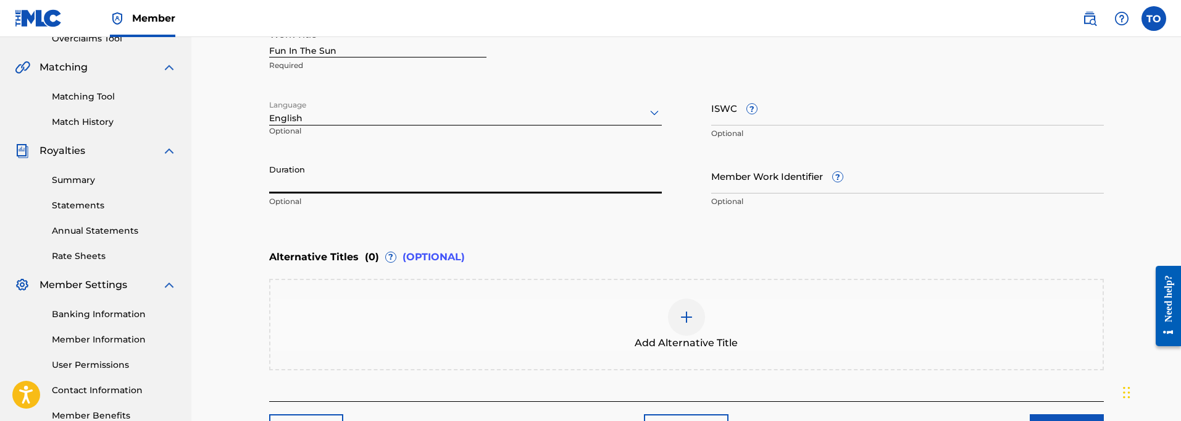
click at [319, 189] on input "Duration" at bounding box center [465, 175] width 393 height 35
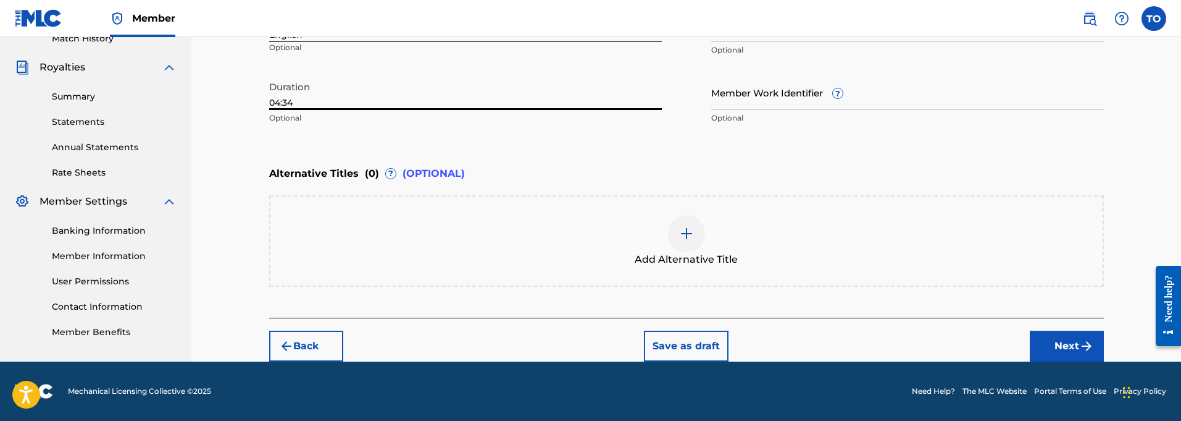
click at [1066, 343] on button "Next" at bounding box center [1067, 345] width 74 height 31
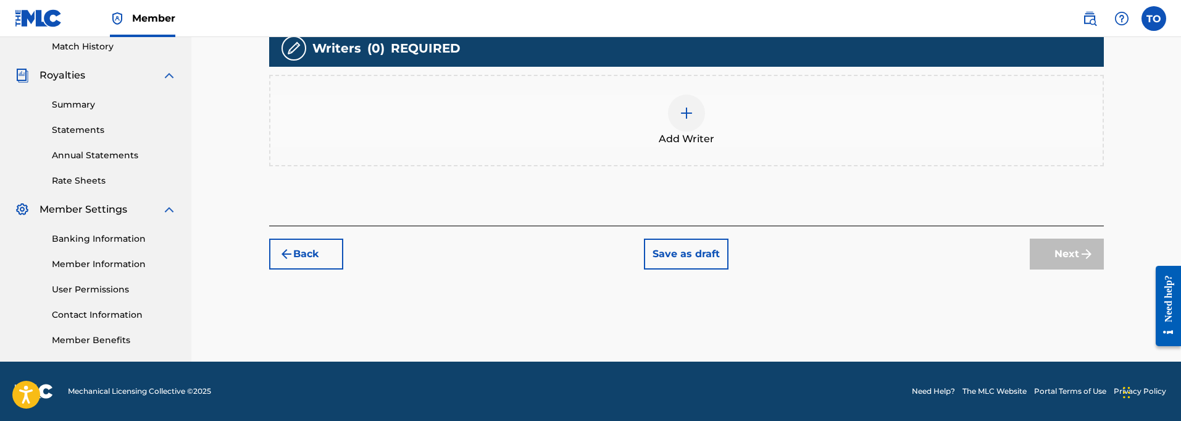
scroll to position [345, 0]
click at [689, 112] on img at bounding box center [686, 113] width 15 height 15
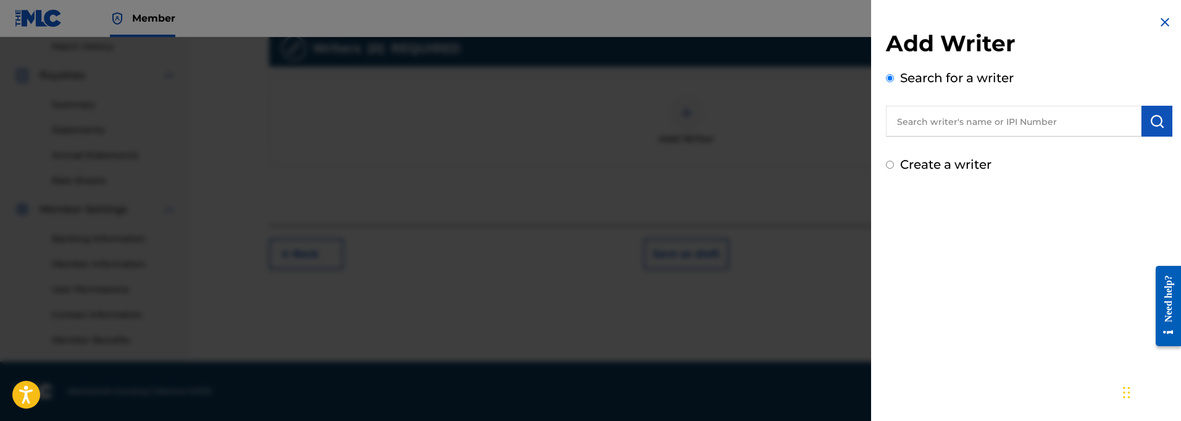
click at [1039, 127] on input "text" at bounding box center [1014, 121] width 256 height 31
click at [1150, 116] on img "submit" at bounding box center [1157, 121] width 15 height 15
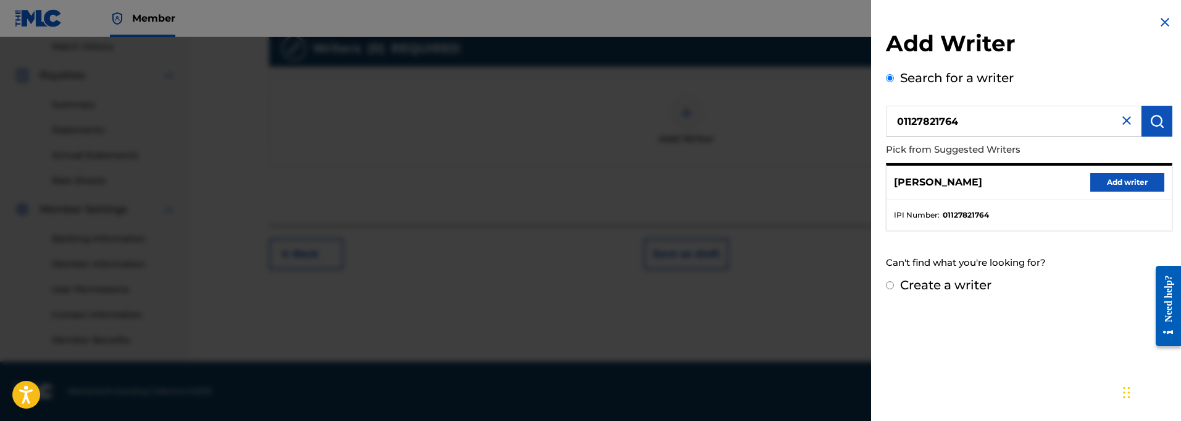
click at [1132, 179] on button "Add writer" at bounding box center [1127, 182] width 74 height 19
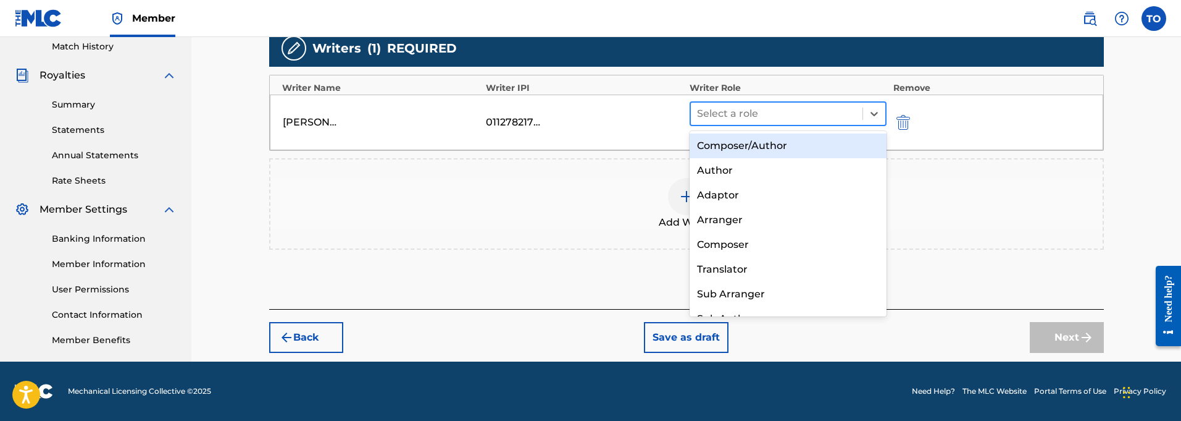
click at [740, 111] on div at bounding box center [777, 113] width 160 height 17
click at [721, 146] on div "Composer/Author" at bounding box center [789, 145] width 198 height 25
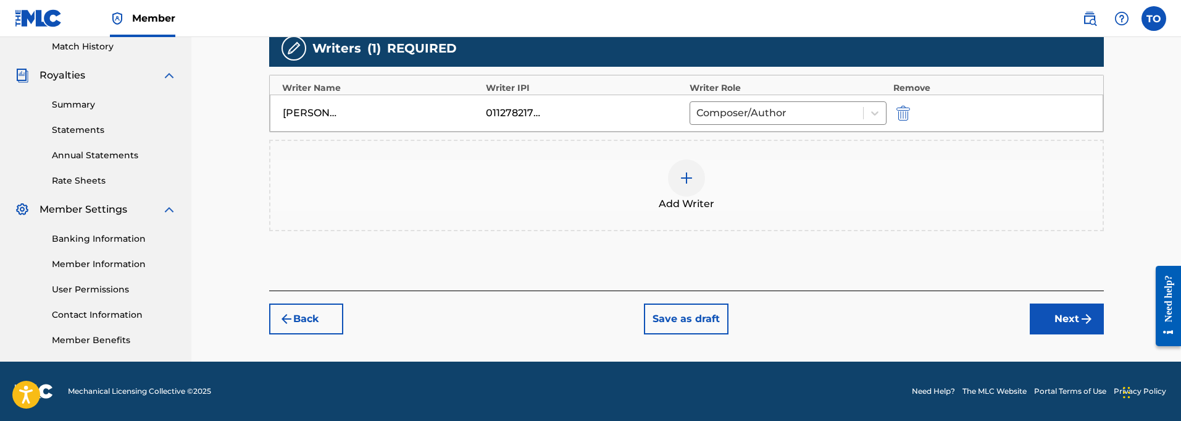
click at [1081, 317] on img "submit" at bounding box center [1086, 318] width 15 height 15
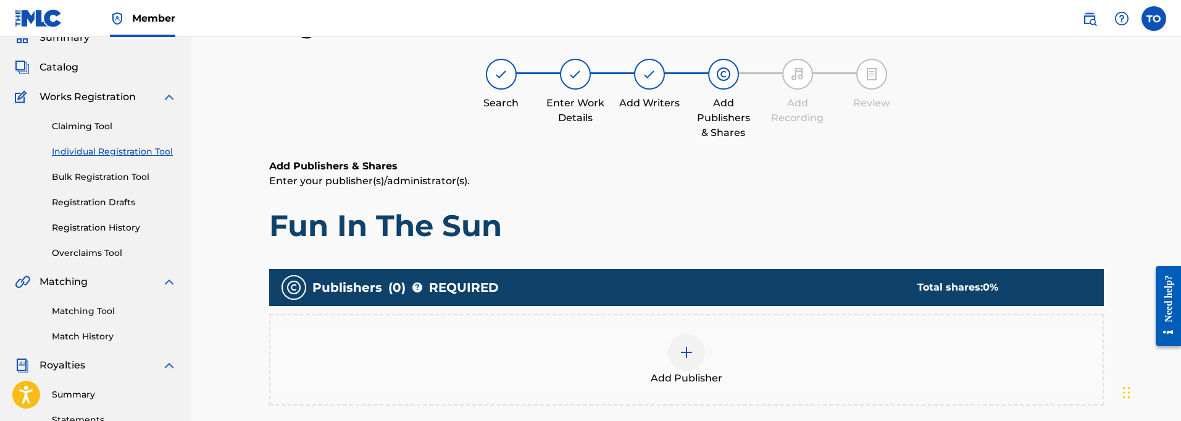
scroll to position [56, 0]
click at [684, 361] on div at bounding box center [686, 351] width 37 height 37
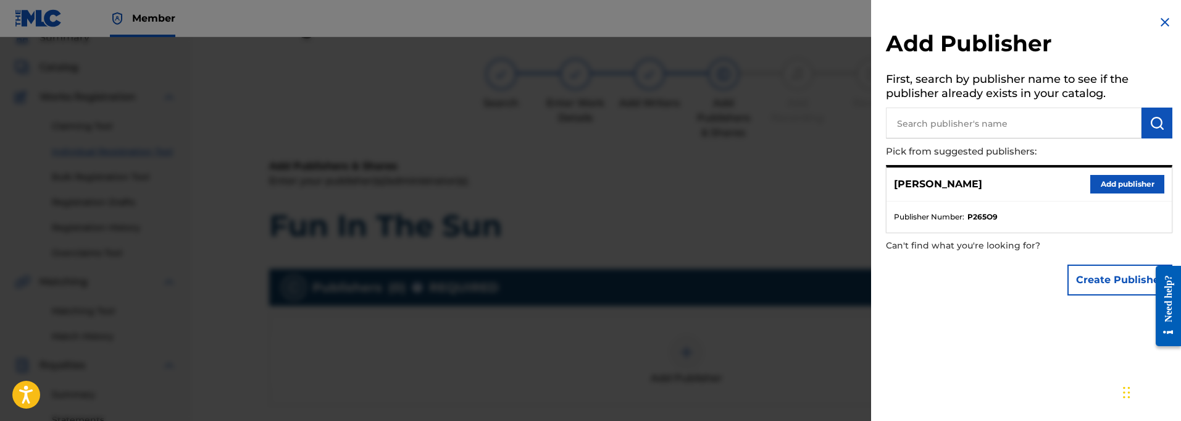
click at [1112, 180] on button "Add publisher" at bounding box center [1127, 184] width 74 height 19
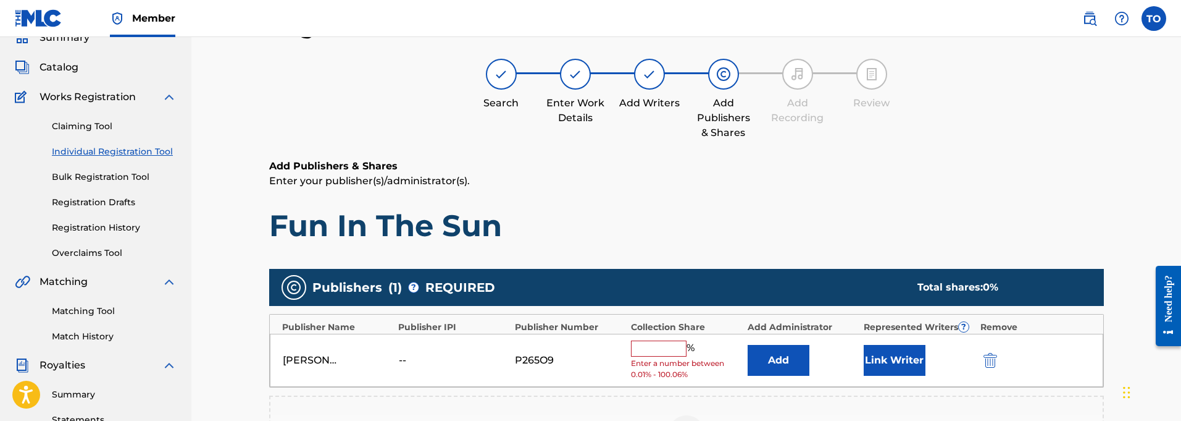
click at [661, 348] on input "text" at bounding box center [659, 348] width 56 height 16
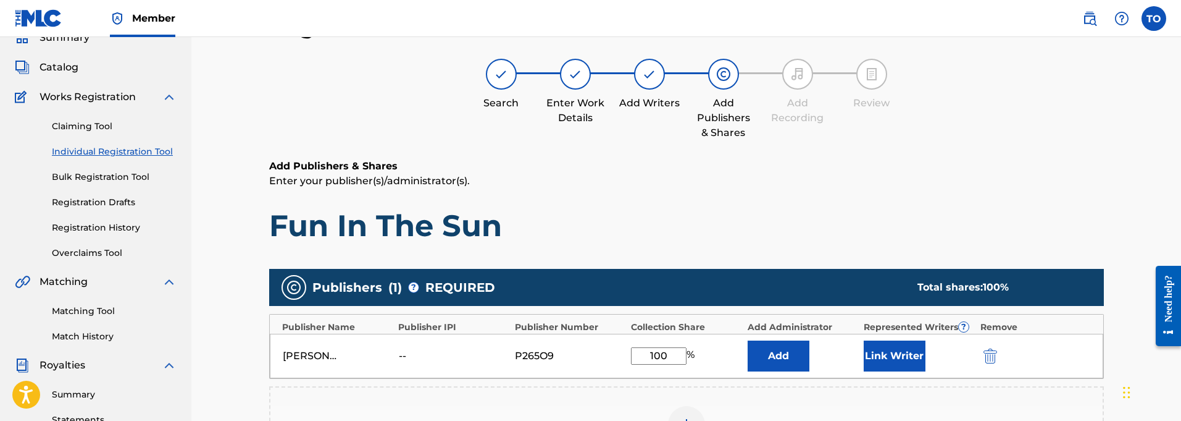
click at [900, 353] on button "Link Writer" at bounding box center [895, 355] width 62 height 31
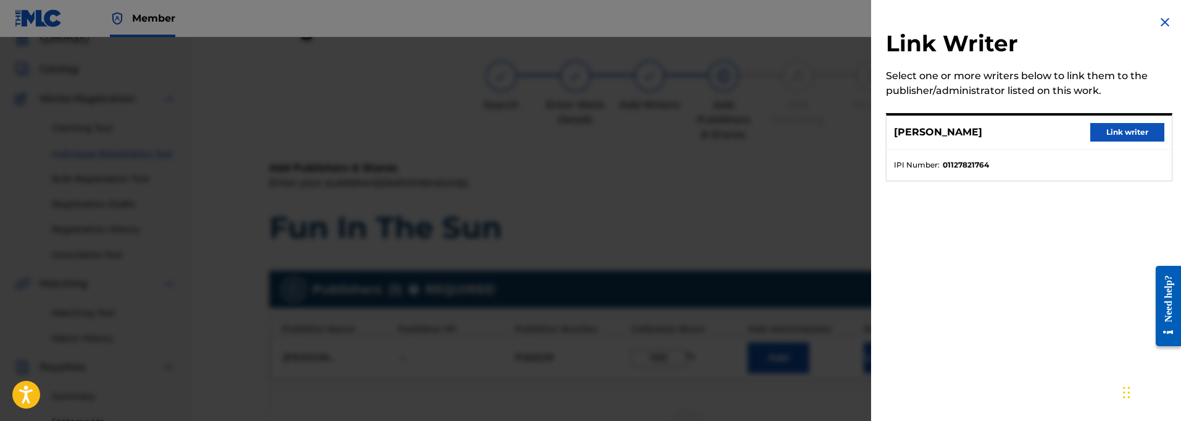
scroll to position [54, 0]
click at [1124, 131] on button "Link writer" at bounding box center [1127, 132] width 74 height 19
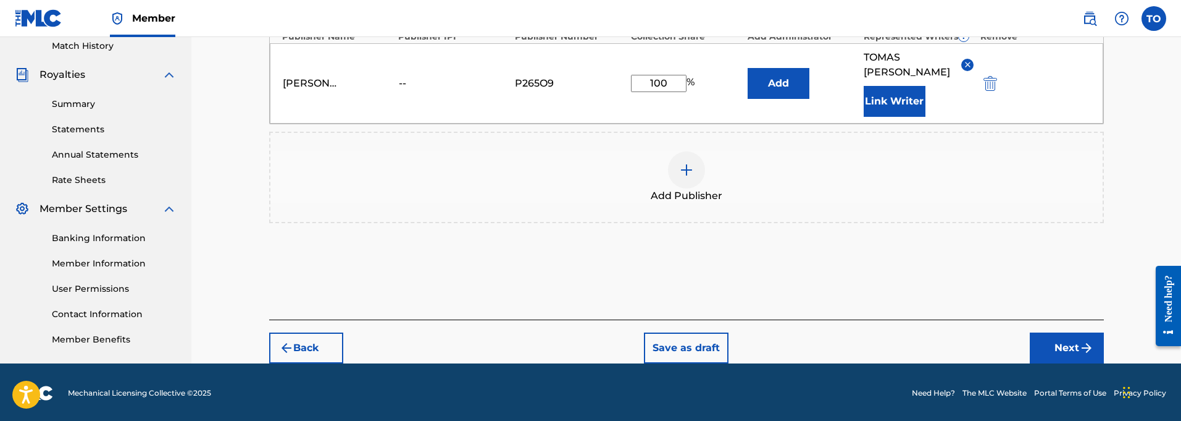
scroll to position [345, 0]
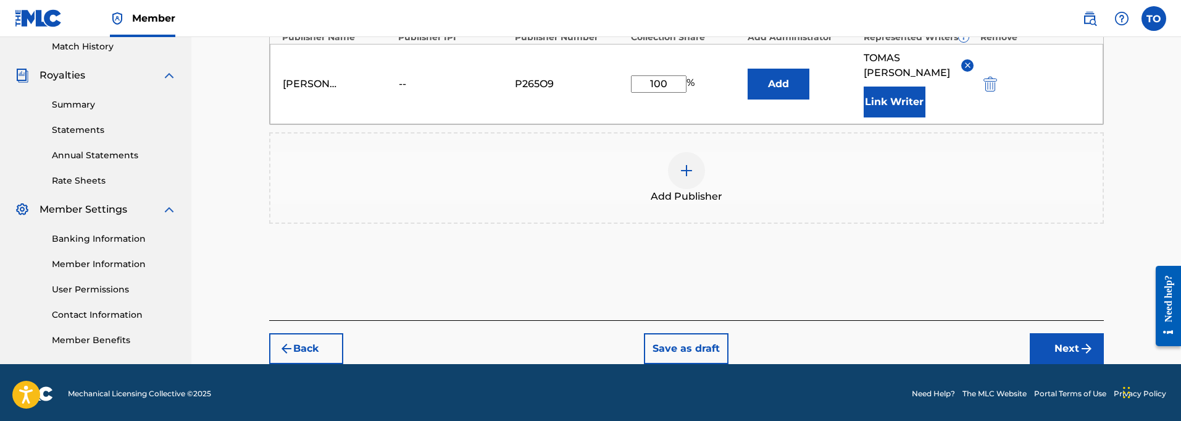
click at [1076, 333] on button "Next" at bounding box center [1067, 348] width 74 height 31
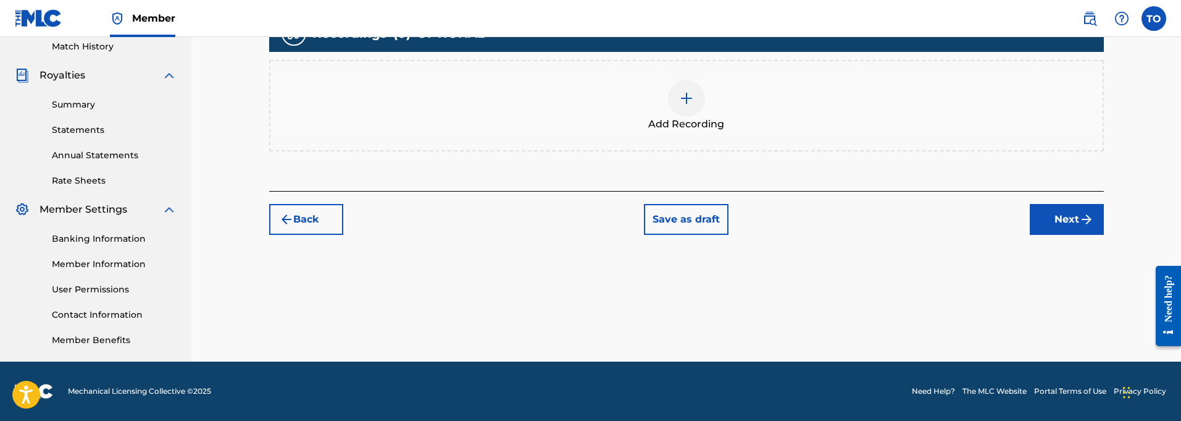
click at [688, 105] on div at bounding box center [686, 98] width 37 height 37
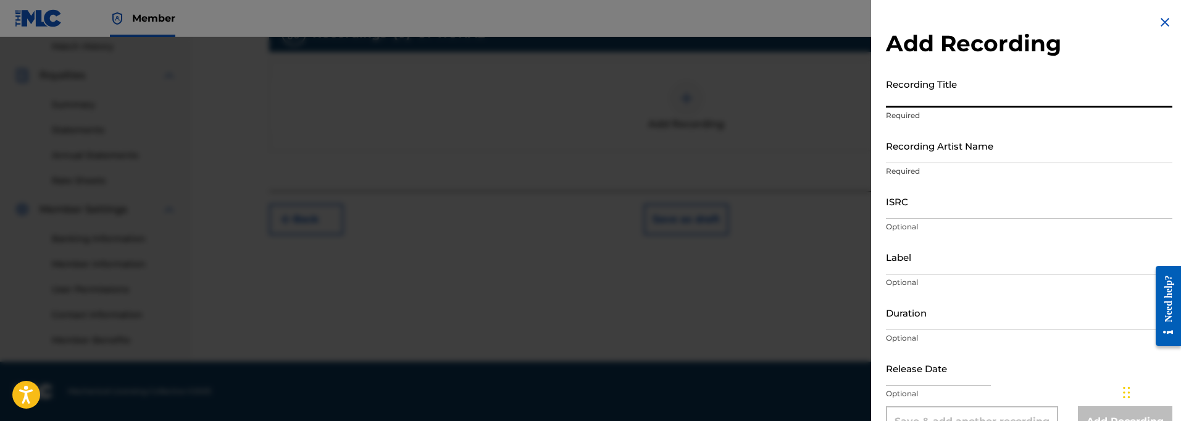
click at [913, 101] on input "Recording Title" at bounding box center [1029, 89] width 287 height 35
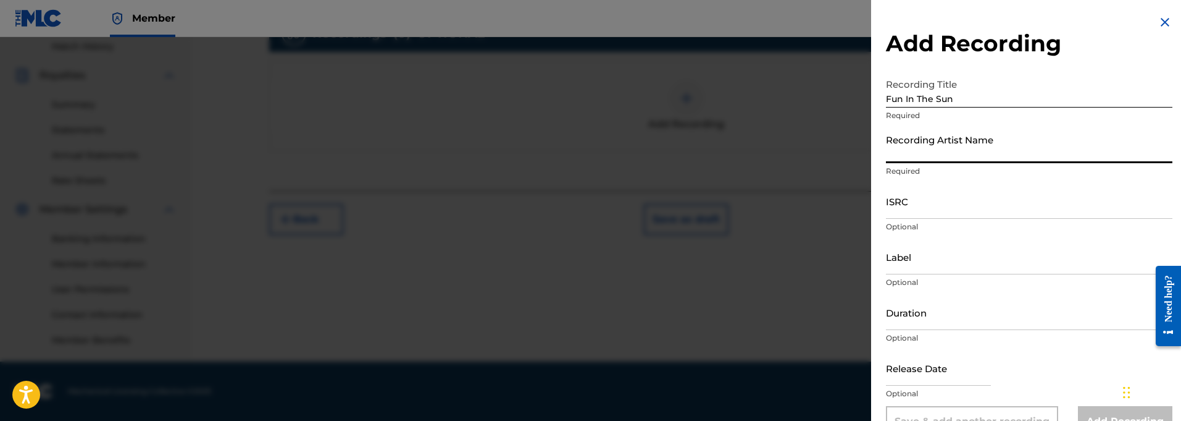
click at [908, 157] on input "Recording Artist Name" at bounding box center [1029, 145] width 287 height 35
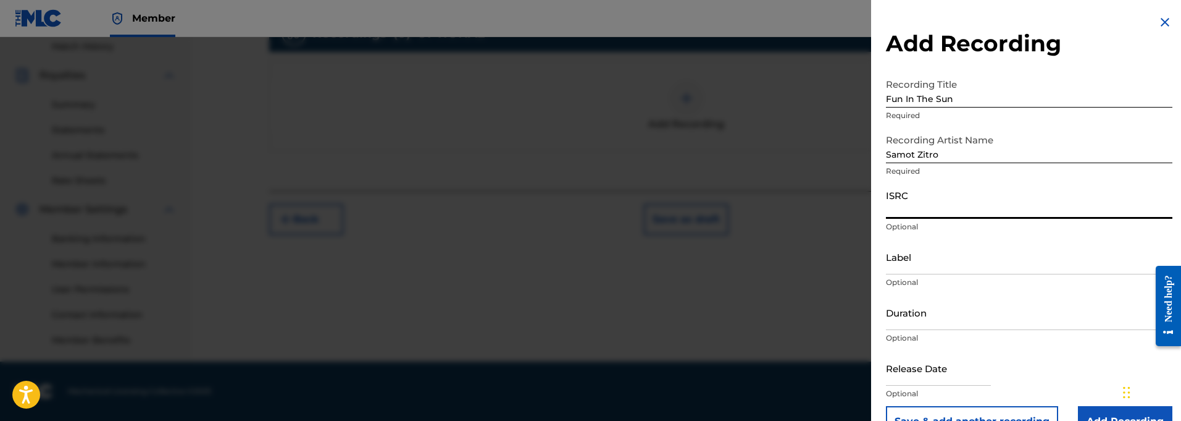
click at [929, 214] on input "ISRC" at bounding box center [1029, 200] width 287 height 35
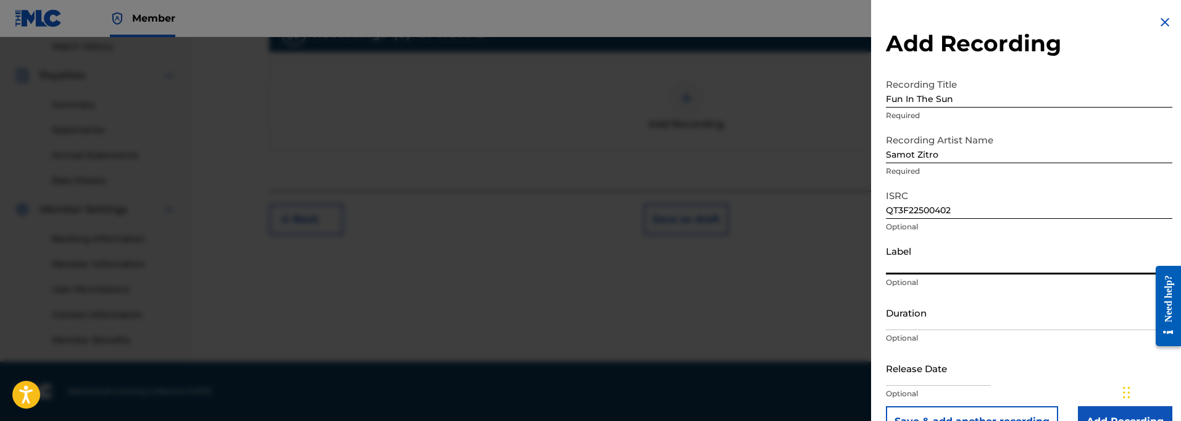
click at [944, 267] on input "Label" at bounding box center [1029, 256] width 287 height 35
click at [918, 328] on input "Duration" at bounding box center [1029, 312] width 287 height 35
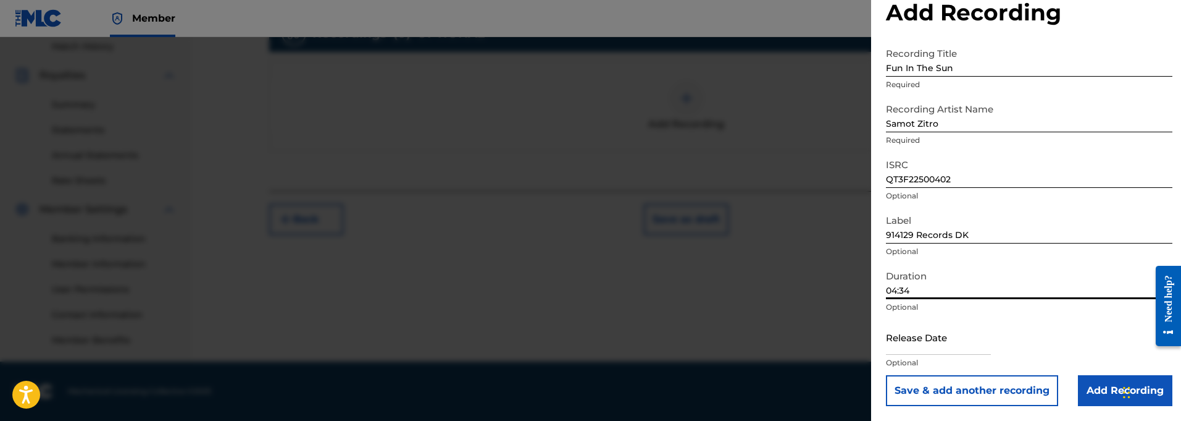
scroll to position [31, 0]
click at [910, 346] on input "text" at bounding box center [938, 336] width 105 height 35
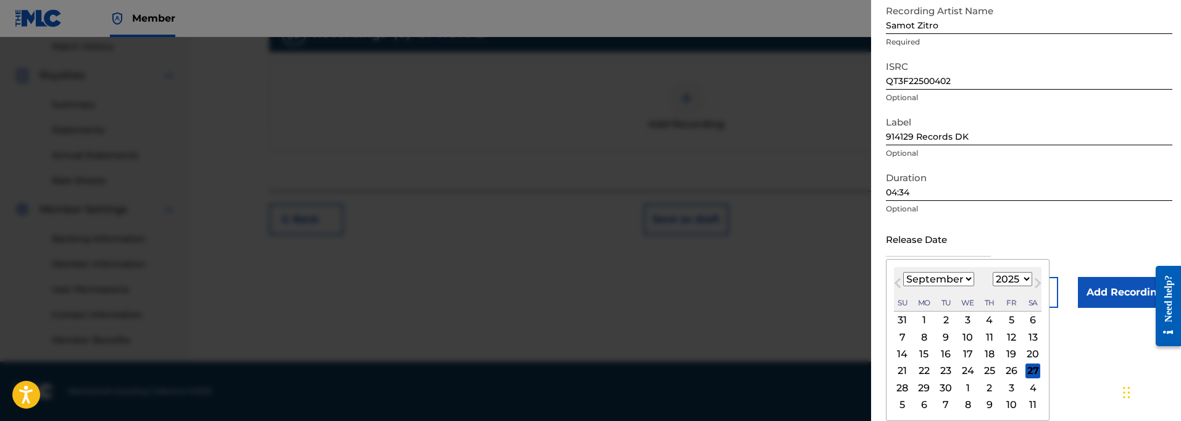
scroll to position [129, 0]
click at [1037, 282] on span "Next Month" at bounding box center [1037, 284] width 0 height 19
click at [902, 340] on div "5" at bounding box center [902, 336] width 15 height 15
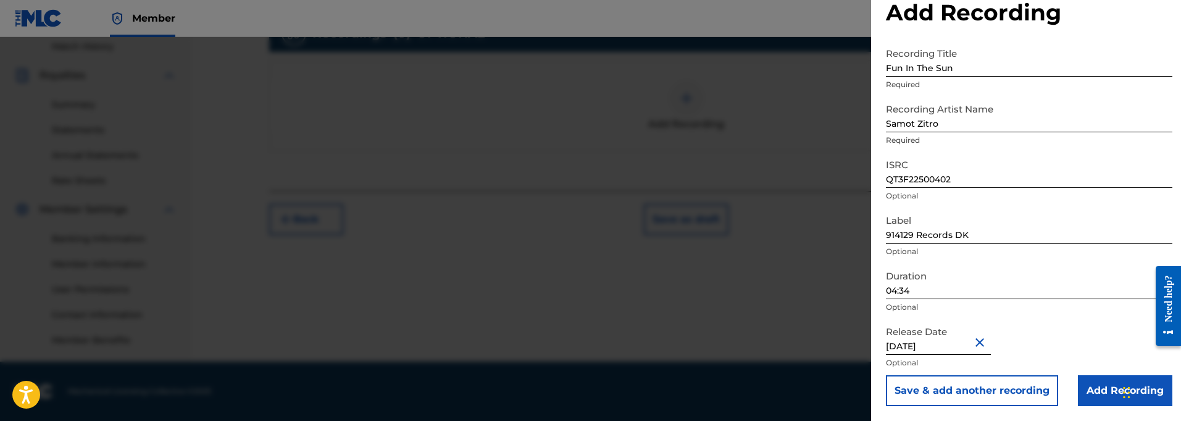
scroll to position [31, 0]
click at [1098, 390] on input "Add Recording" at bounding box center [1125, 390] width 94 height 31
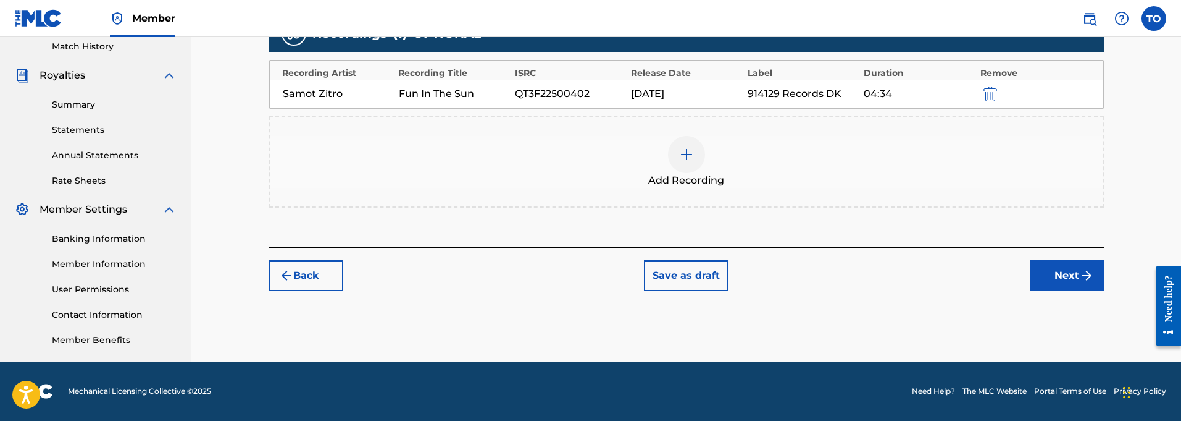
click at [678, 275] on button "Save as draft" at bounding box center [686, 275] width 85 height 31
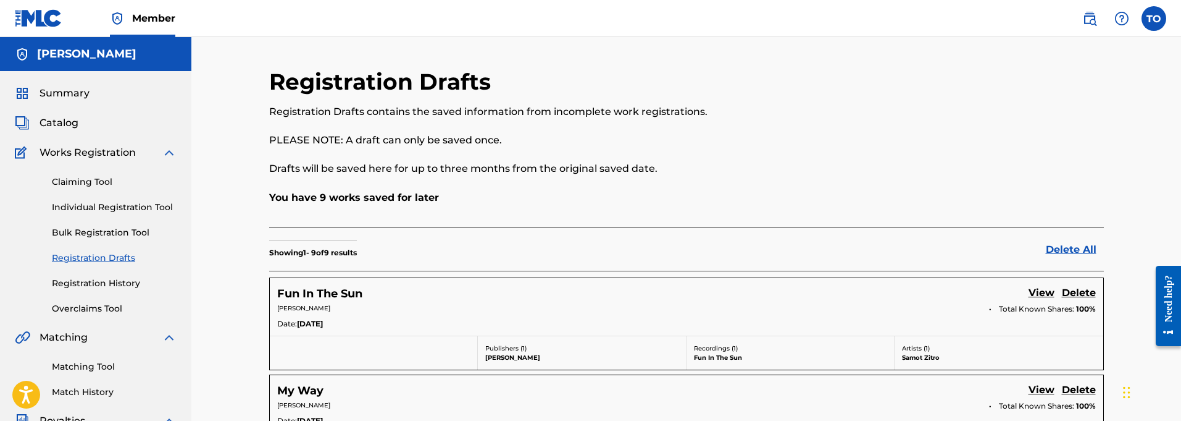
click at [1040, 291] on link "View" at bounding box center [1042, 293] width 26 height 17
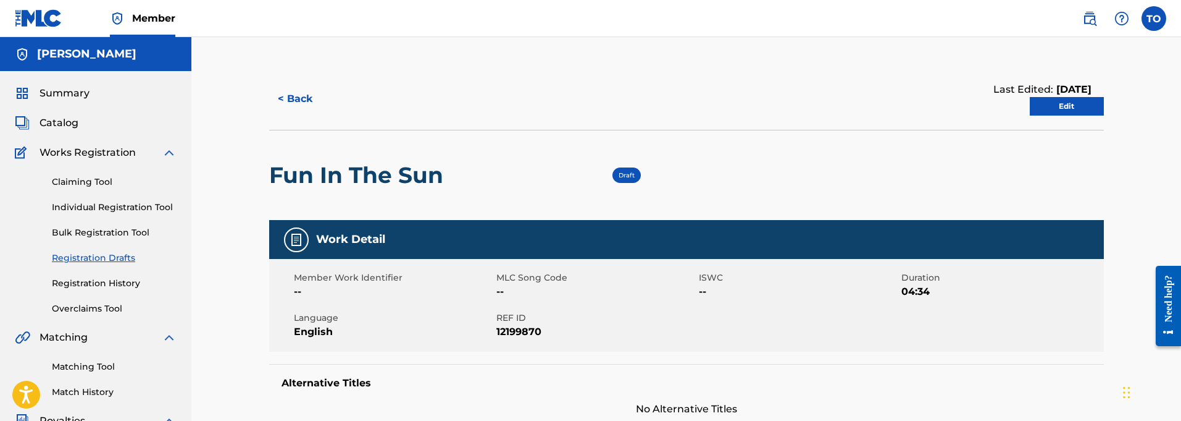
click at [1077, 106] on link "Edit" at bounding box center [1067, 106] width 74 height 19
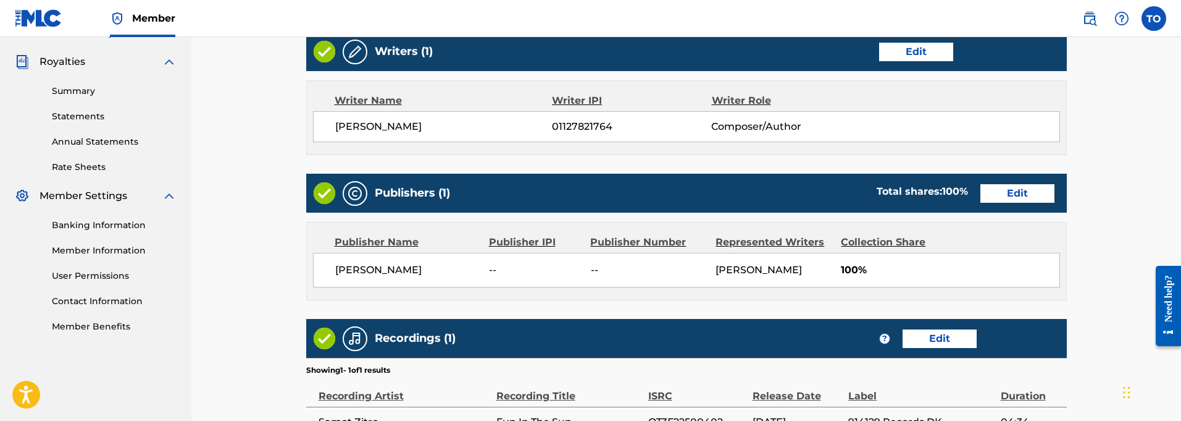
scroll to position [358, 0]
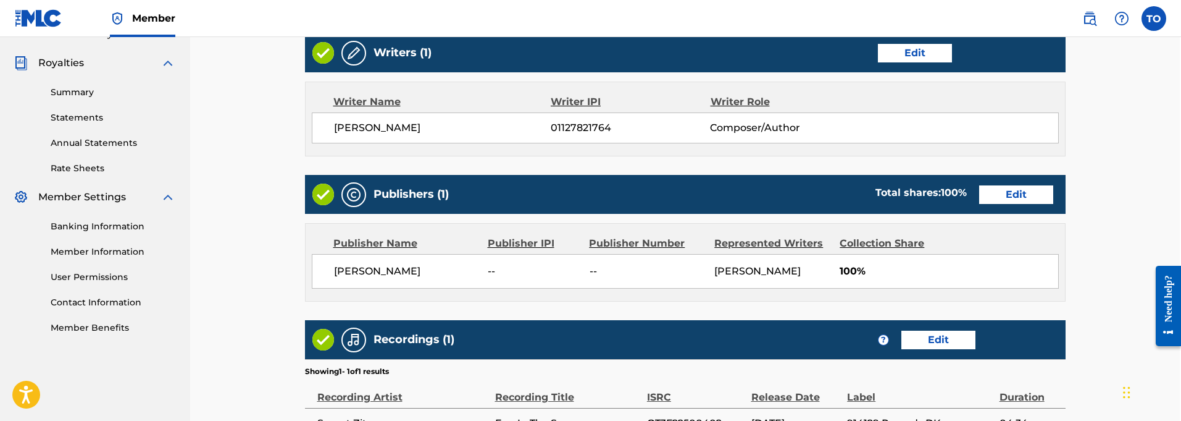
click at [1013, 196] on link "Edit" at bounding box center [1016, 194] width 74 height 19
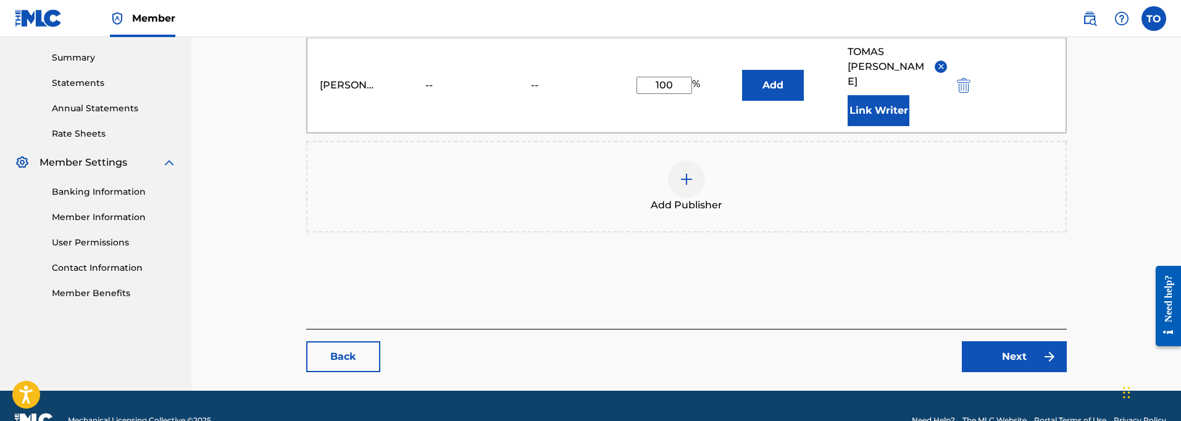
scroll to position [391, 0]
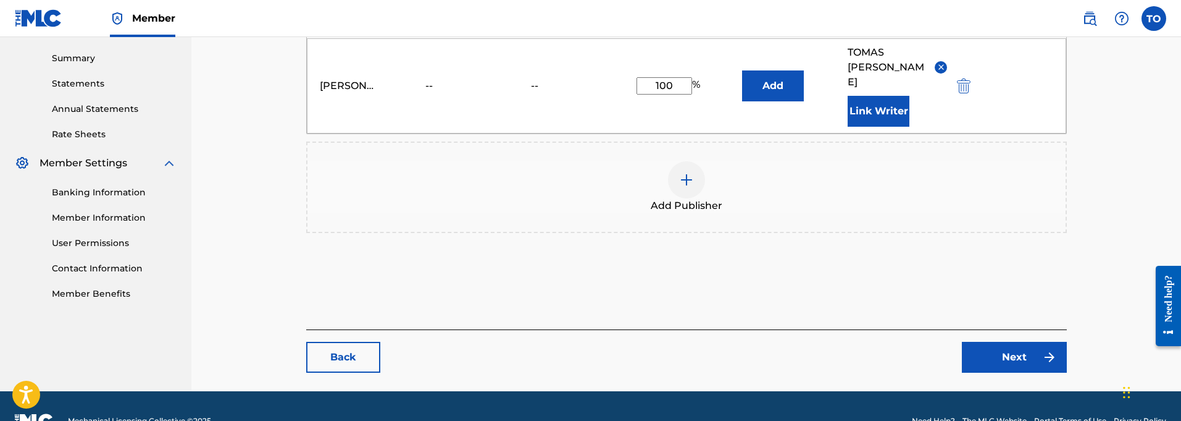
click at [1026, 341] on link "Next" at bounding box center [1014, 356] width 105 height 31
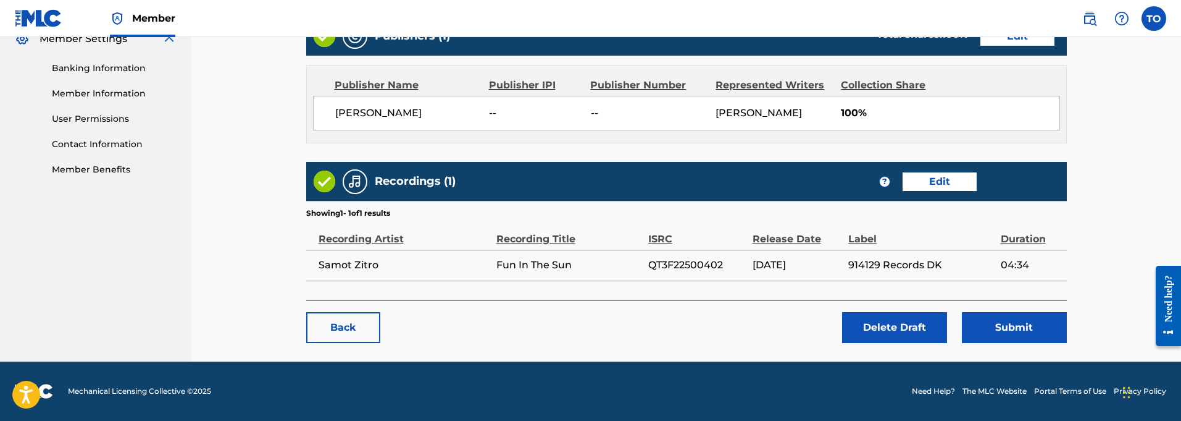
scroll to position [516, 0]
click at [1001, 330] on button "Submit" at bounding box center [1014, 327] width 105 height 31
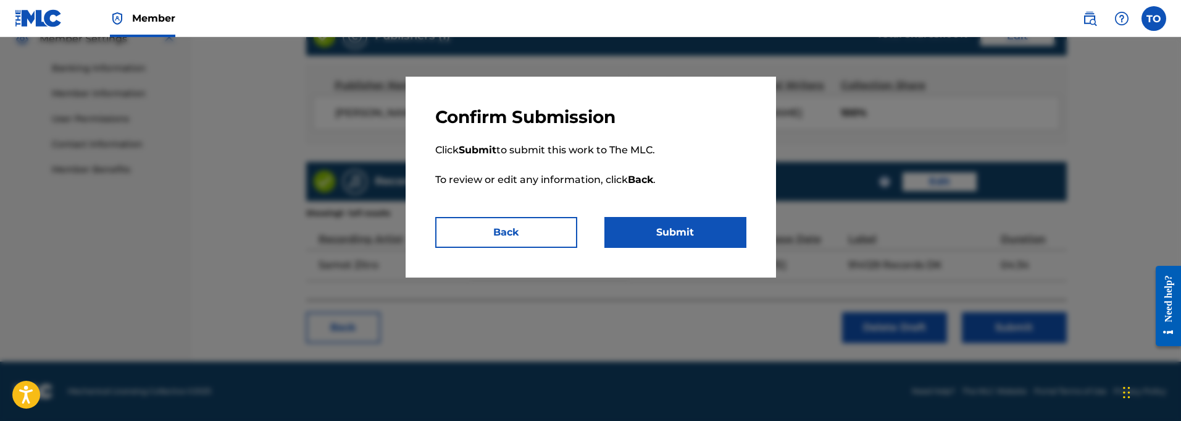
click at [717, 232] on button "Submit" at bounding box center [676, 232] width 142 height 31
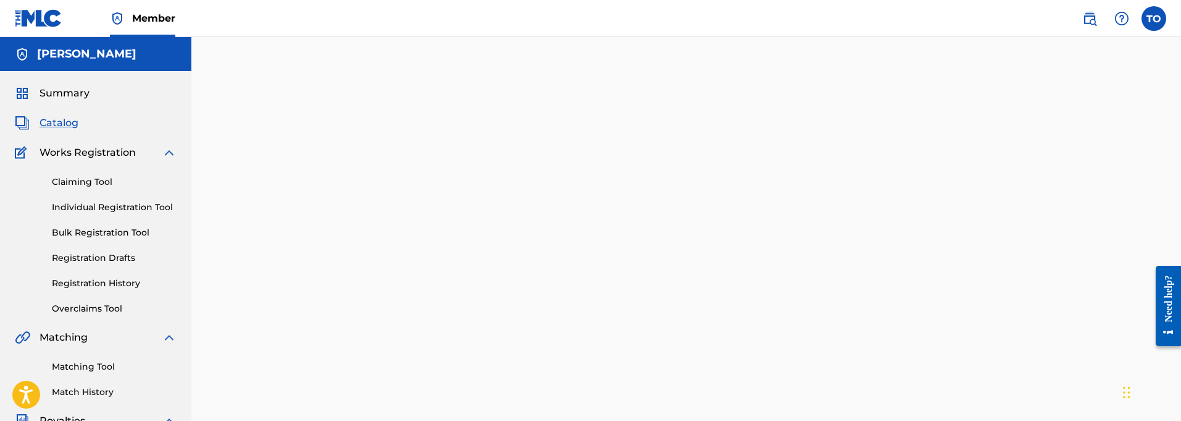
click at [96, 284] on link "Registration History" at bounding box center [114, 283] width 125 height 13
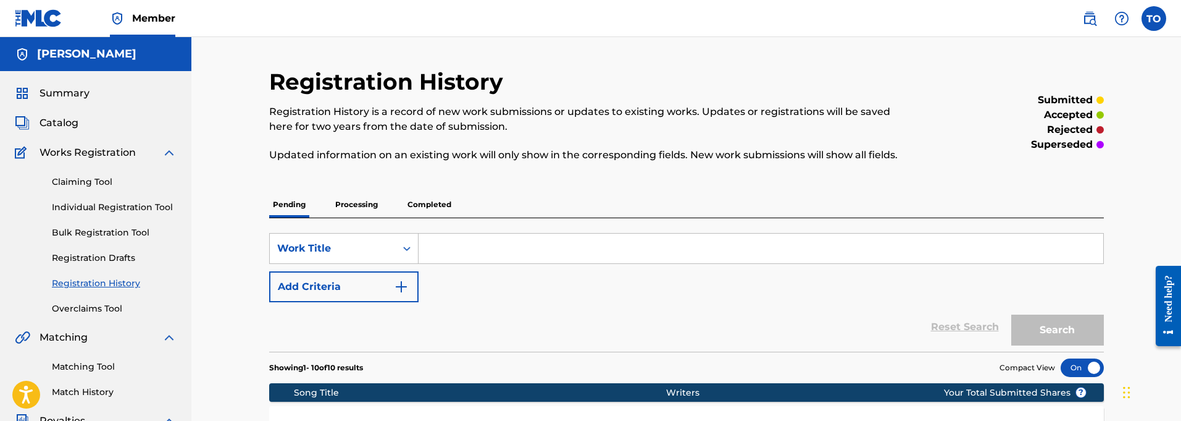
click at [368, 206] on p "Processing" at bounding box center [357, 204] width 50 height 26
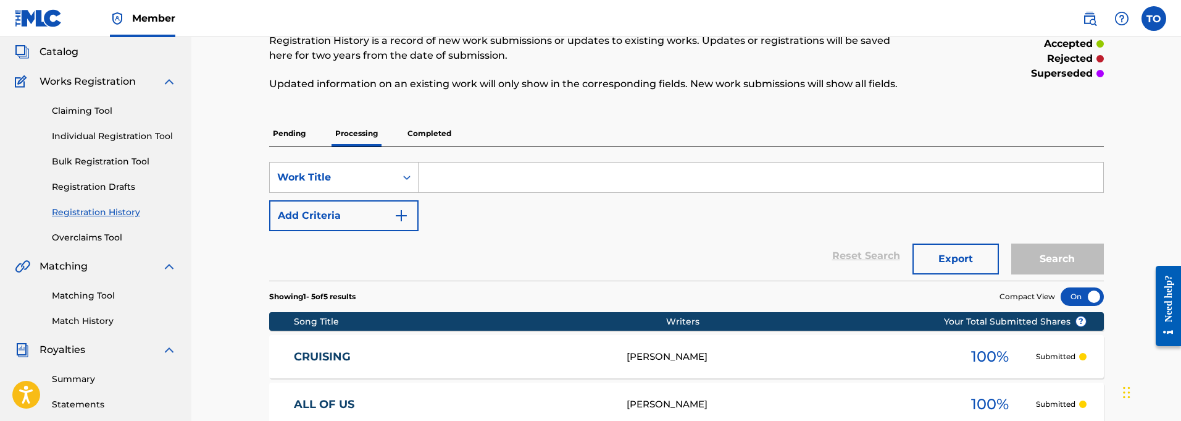
scroll to position [69, 0]
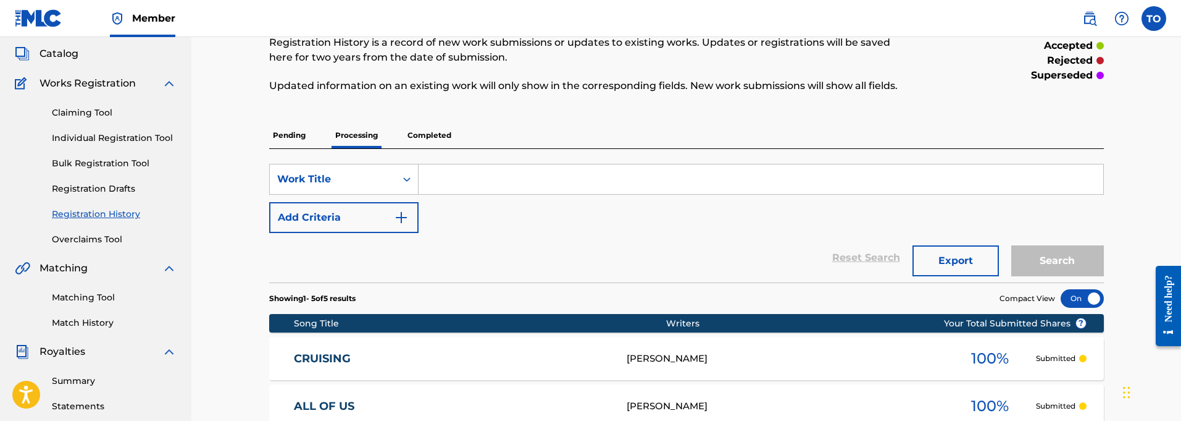
click at [292, 141] on p "Pending" at bounding box center [289, 135] width 40 height 26
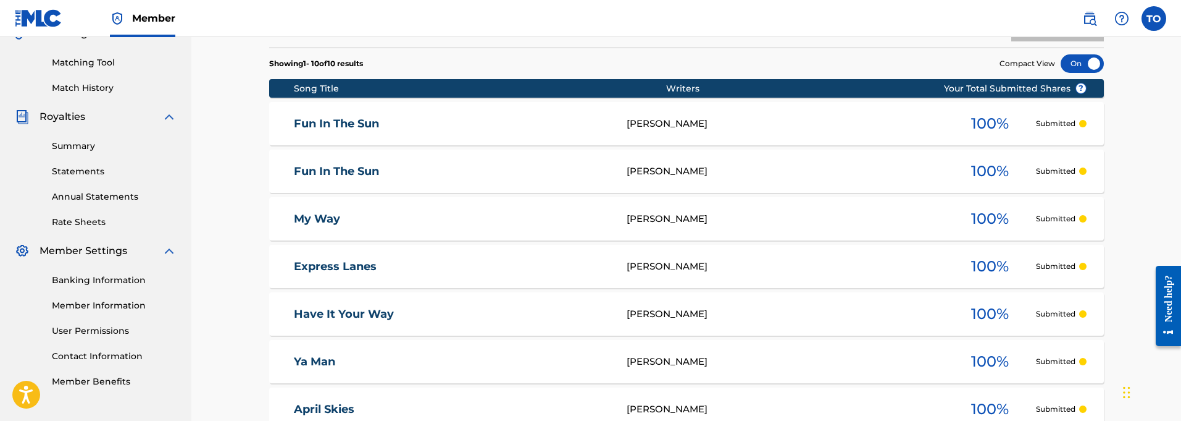
scroll to position [303, 0]
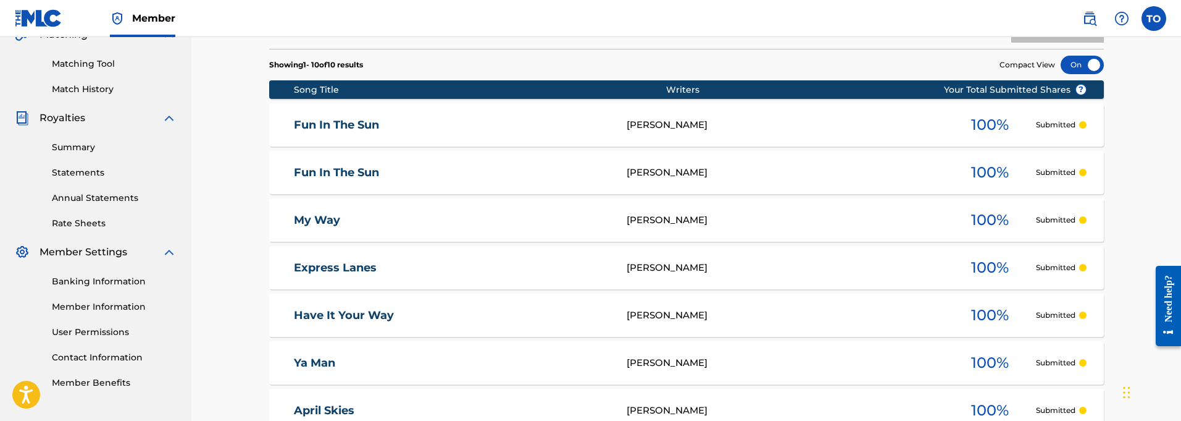
click at [995, 122] on span "100 %" at bounding box center [990, 125] width 38 height 22
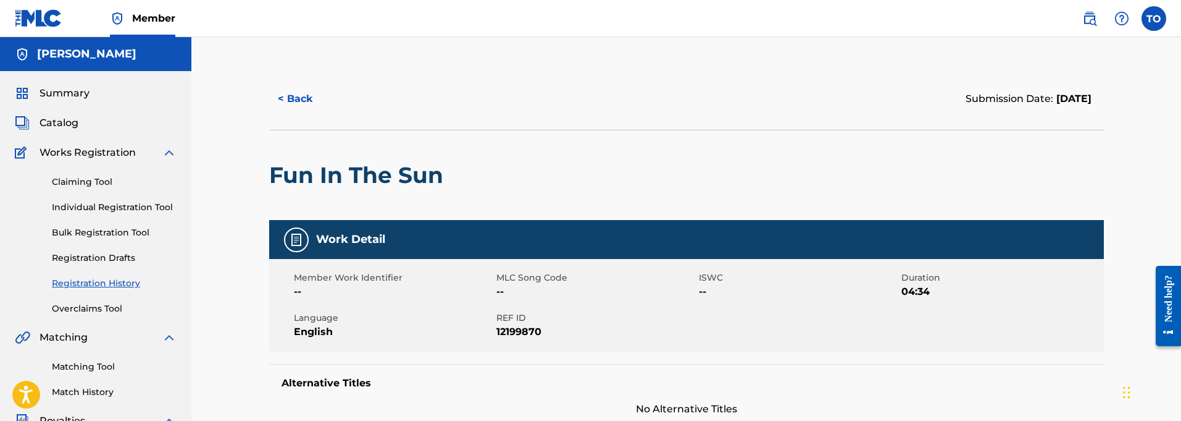
click at [292, 96] on button "< Back" at bounding box center [306, 98] width 74 height 31
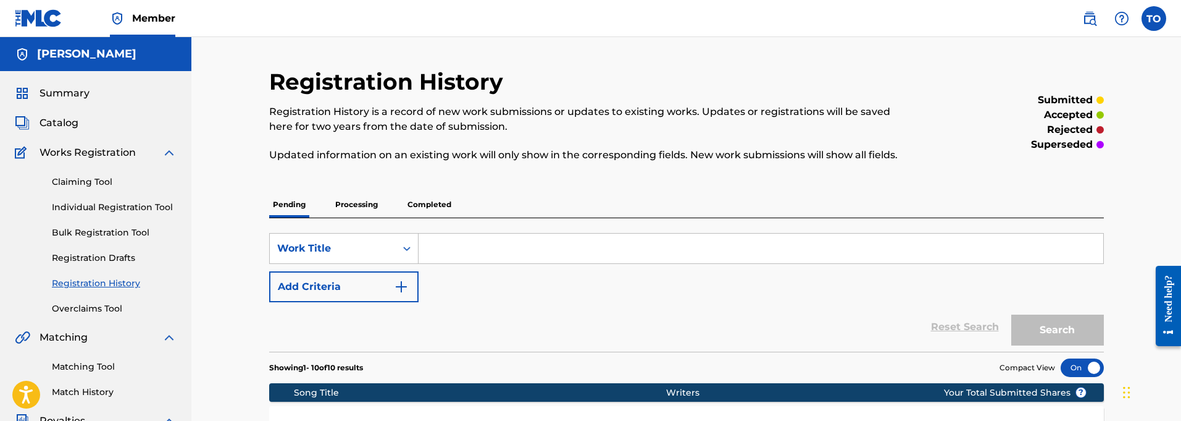
click at [348, 203] on p "Processing" at bounding box center [357, 204] width 50 height 26
click at [298, 203] on p "Pending" at bounding box center [289, 204] width 40 height 26
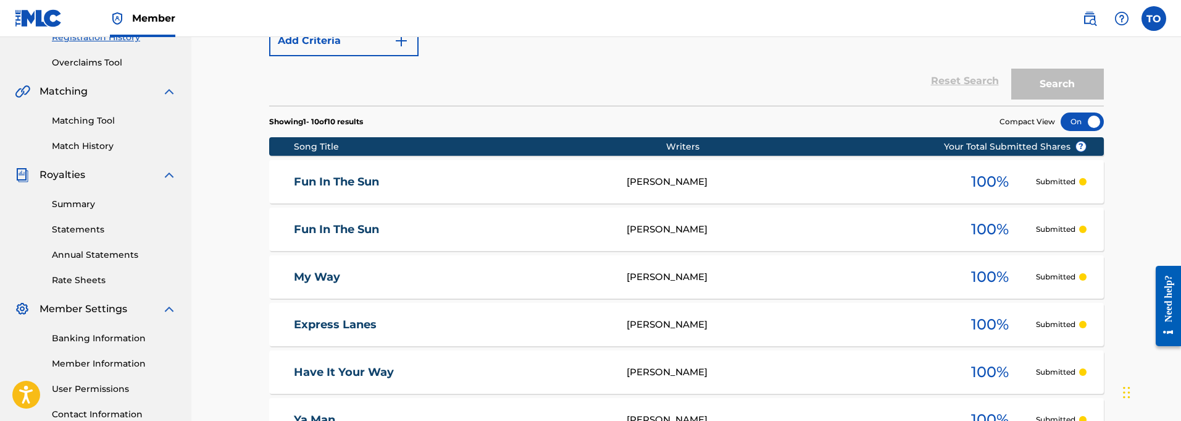
scroll to position [255, 0]
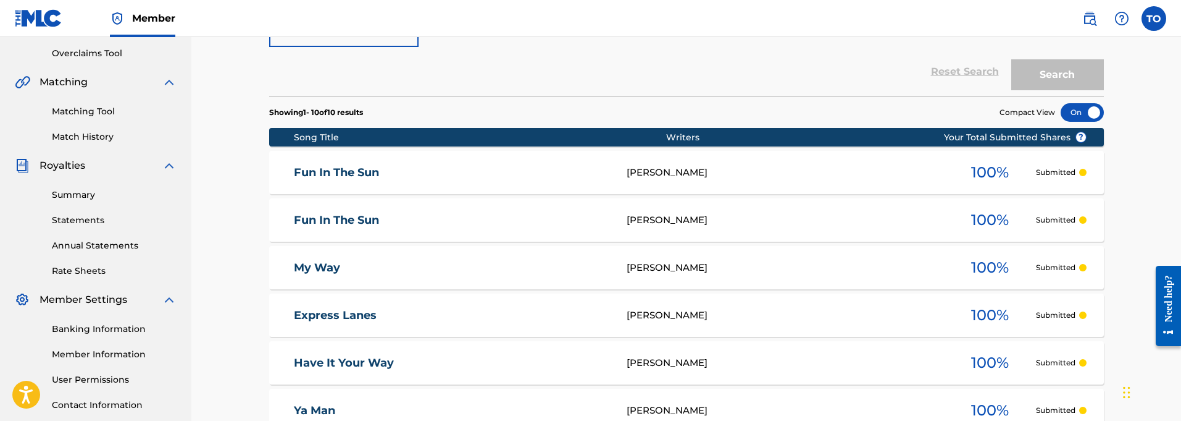
click at [1082, 219] on div at bounding box center [1082, 219] width 7 height 7
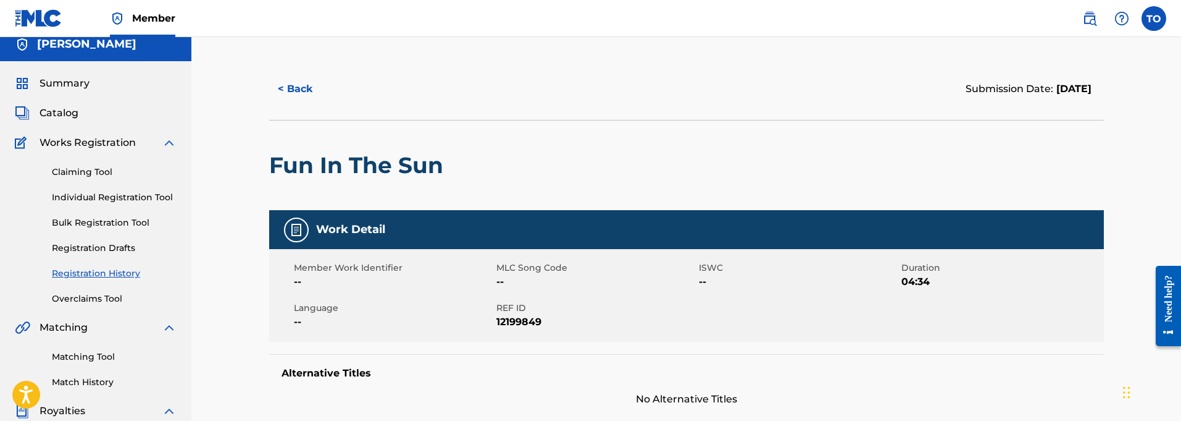
scroll to position [12, 0]
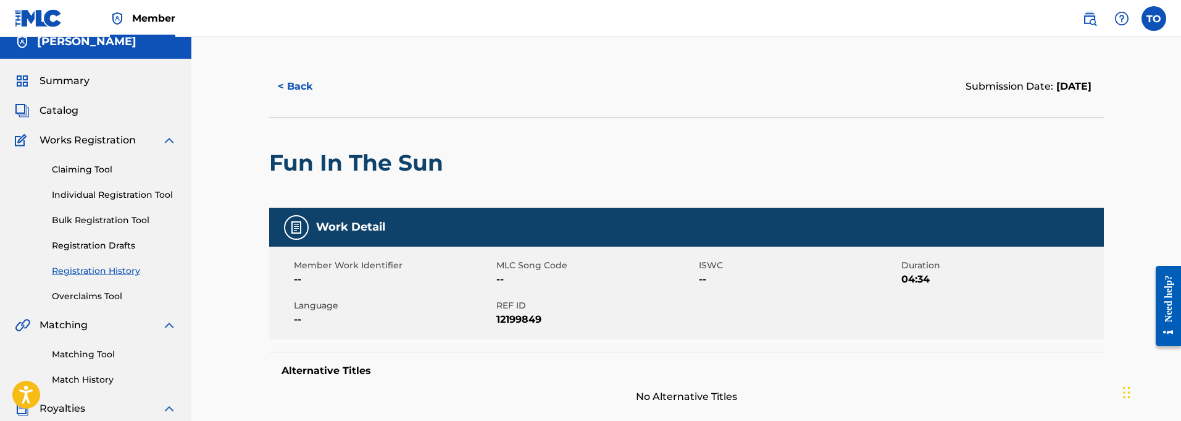
click at [296, 89] on button "< Back" at bounding box center [306, 86] width 74 height 31
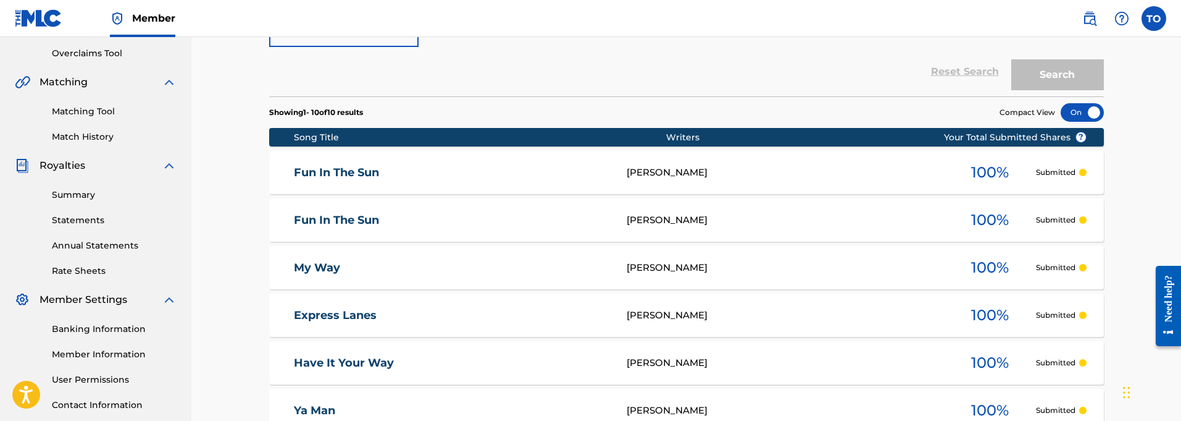
scroll to position [254, 0]
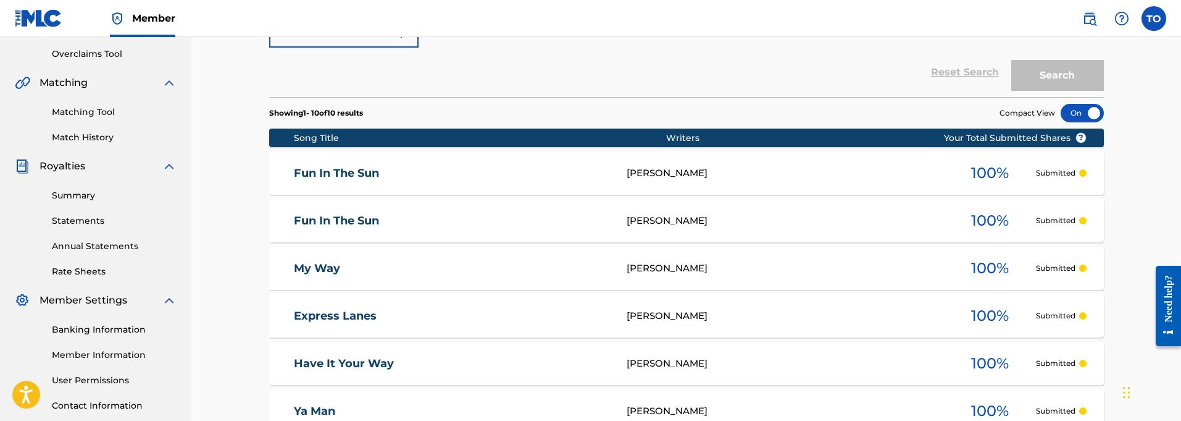
click at [1084, 174] on div at bounding box center [1082, 172] width 7 height 7
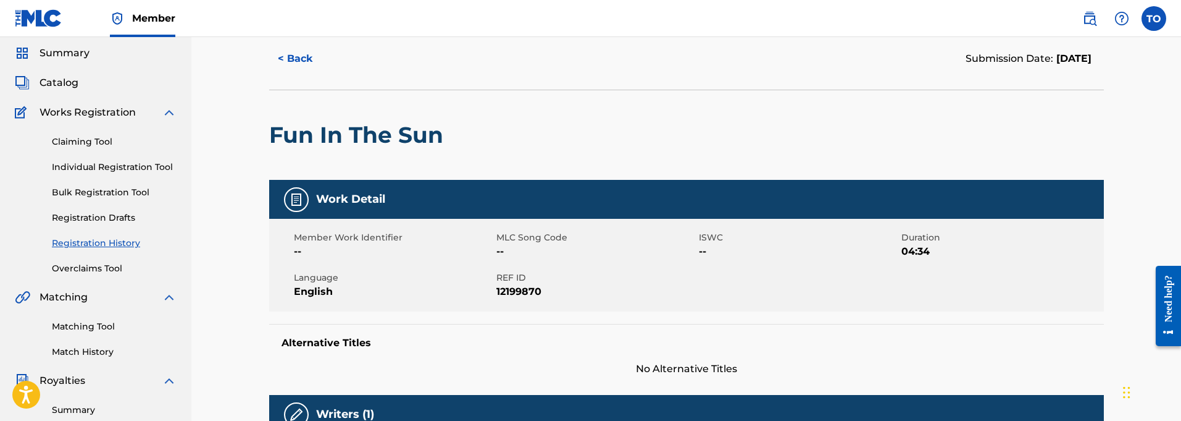
scroll to position [42, 0]
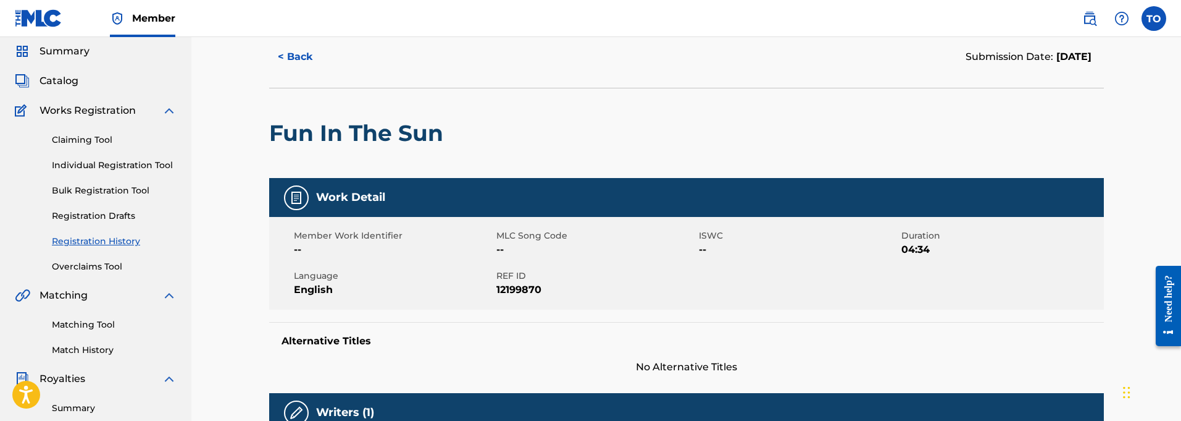
click at [304, 56] on button "< Back" at bounding box center [306, 56] width 74 height 31
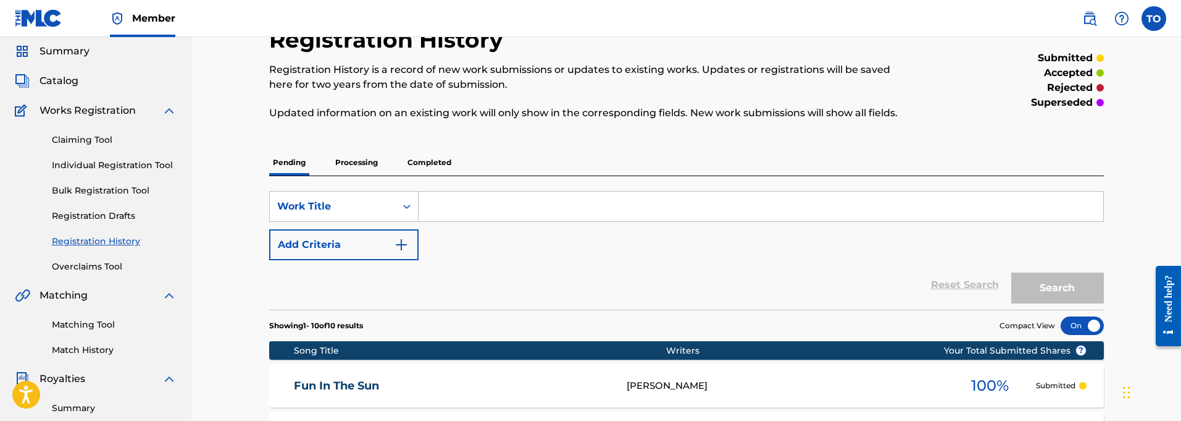
scroll to position [254, 0]
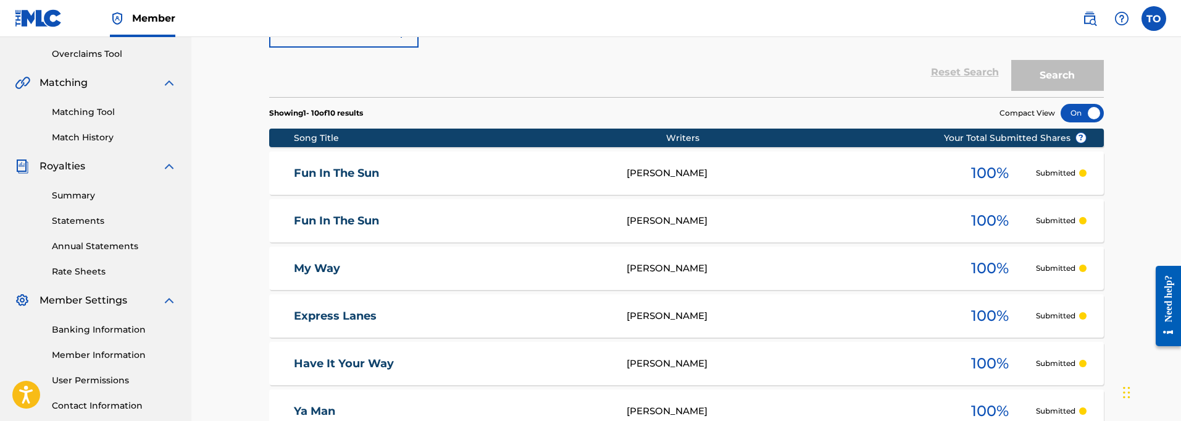
click at [1082, 222] on div at bounding box center [1082, 220] width 7 height 7
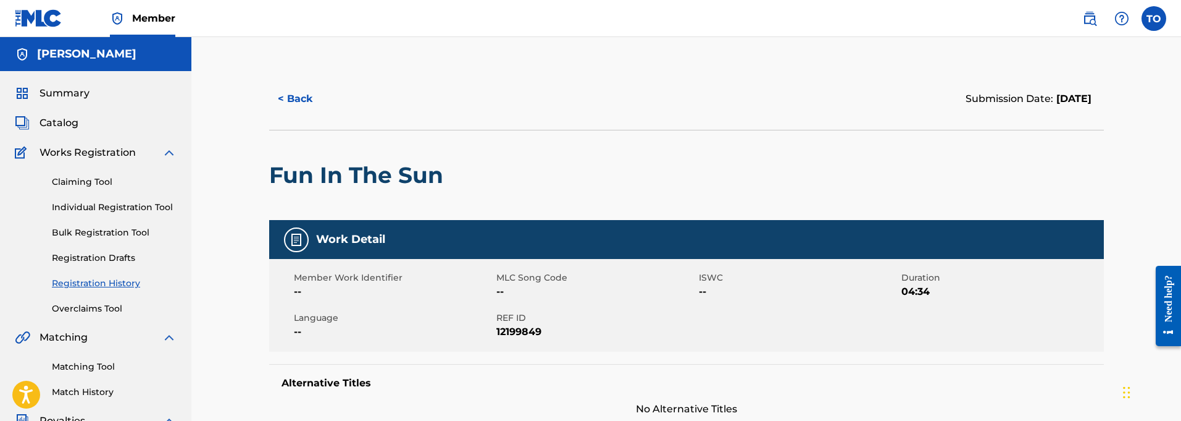
click at [296, 99] on button "< Back" at bounding box center [306, 98] width 74 height 31
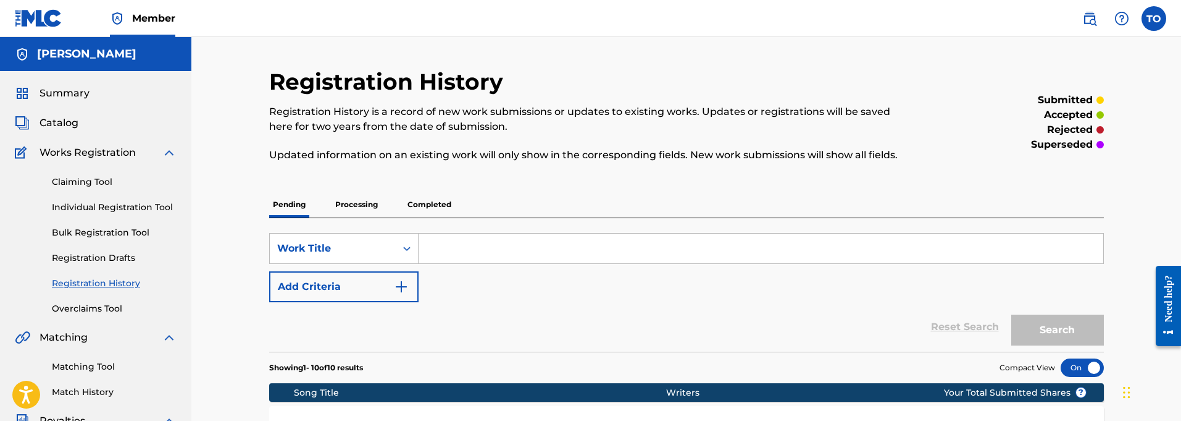
click at [425, 201] on p "Completed" at bounding box center [429, 204] width 51 height 26
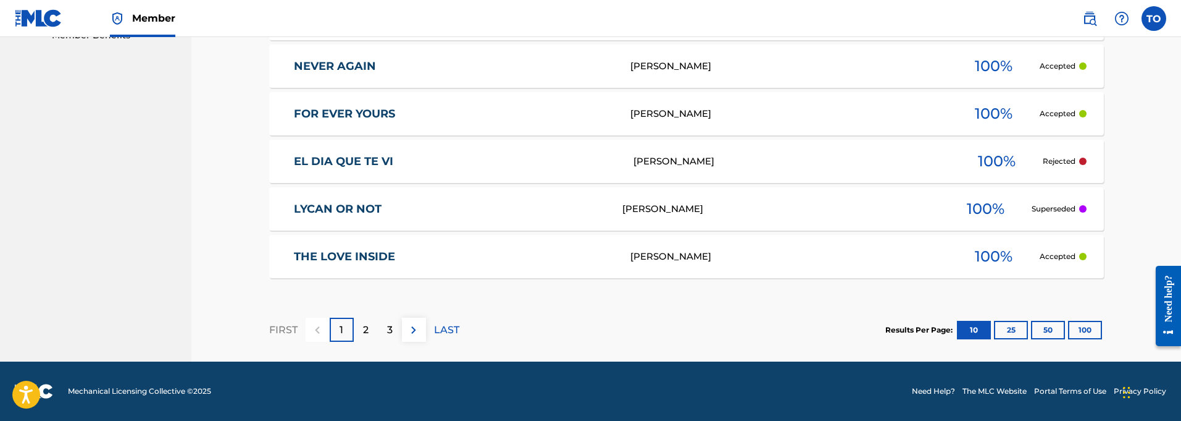
scroll to position [650, 0]
click at [1083, 160] on div at bounding box center [1082, 160] width 7 height 7
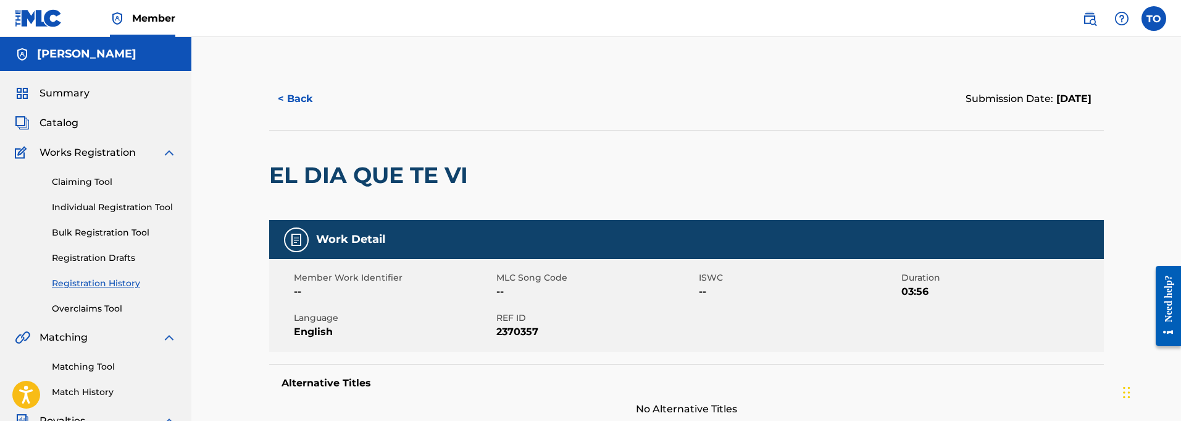
click at [304, 98] on button "< Back" at bounding box center [306, 98] width 74 height 31
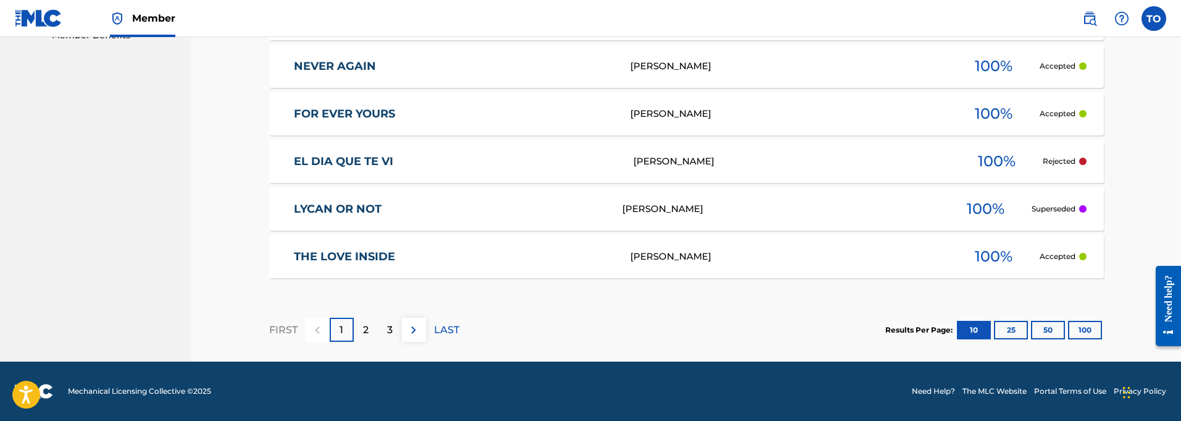
scroll to position [650, 0]
click at [366, 327] on p "2" at bounding box center [366, 329] width 6 height 15
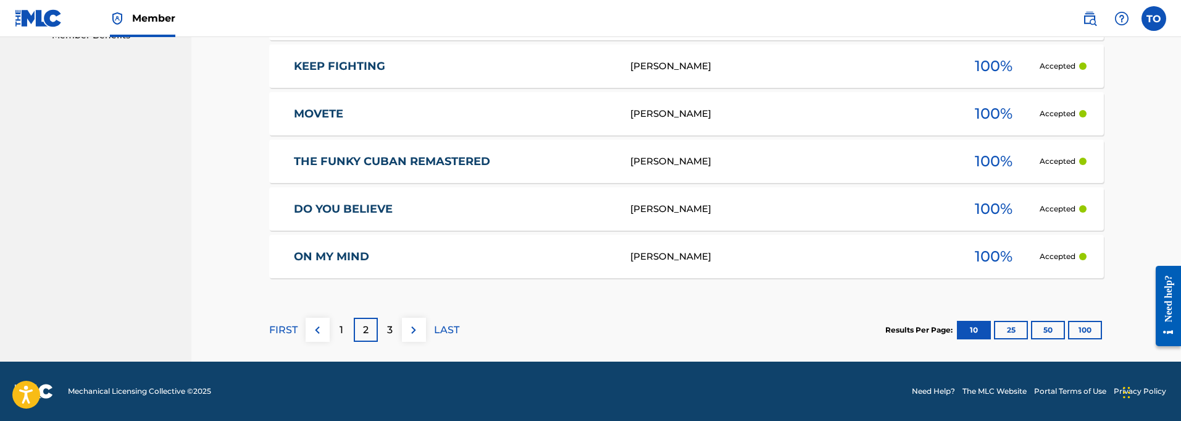
click at [385, 332] on div "3" at bounding box center [390, 329] width 24 height 24
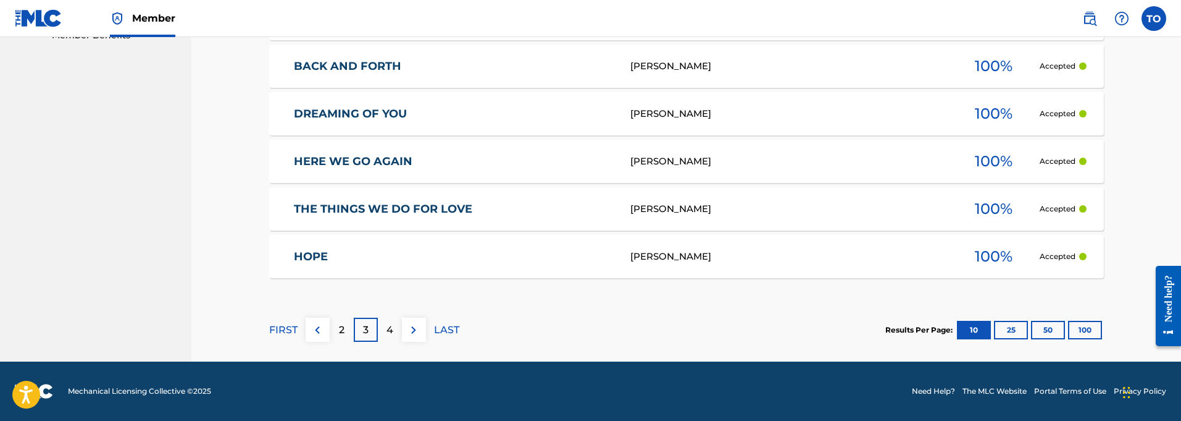
scroll to position [644, 0]
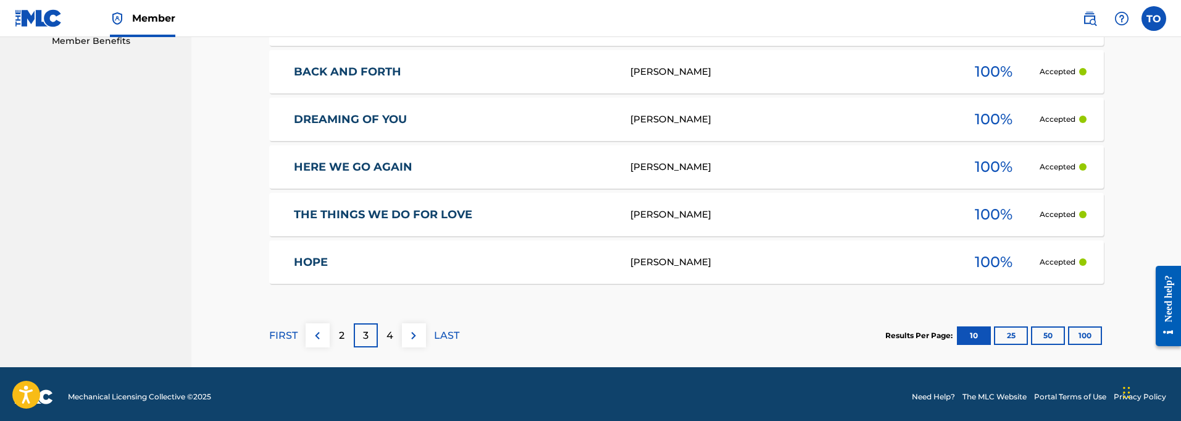
click at [396, 335] on div "4" at bounding box center [390, 335] width 24 height 24
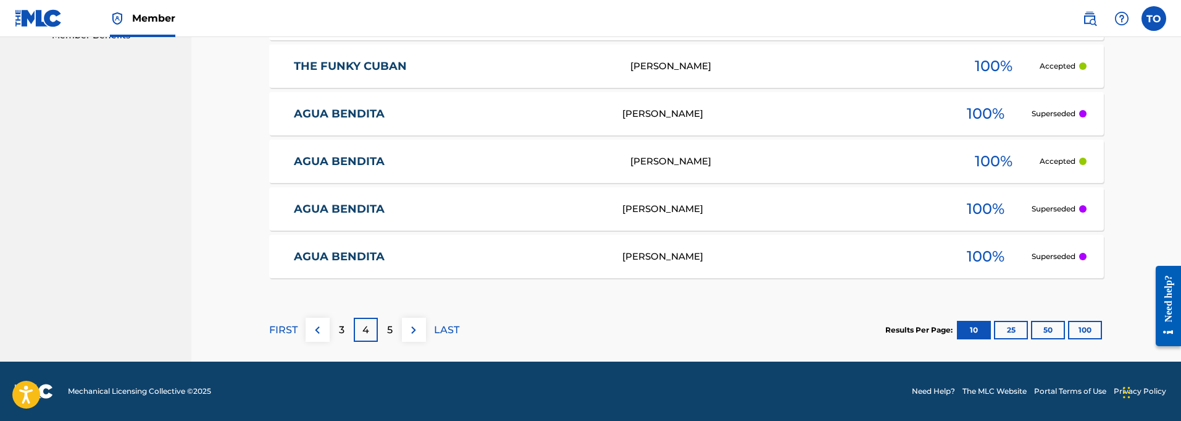
scroll to position [650, 0]
click at [396, 335] on div "5" at bounding box center [390, 329] width 24 height 24
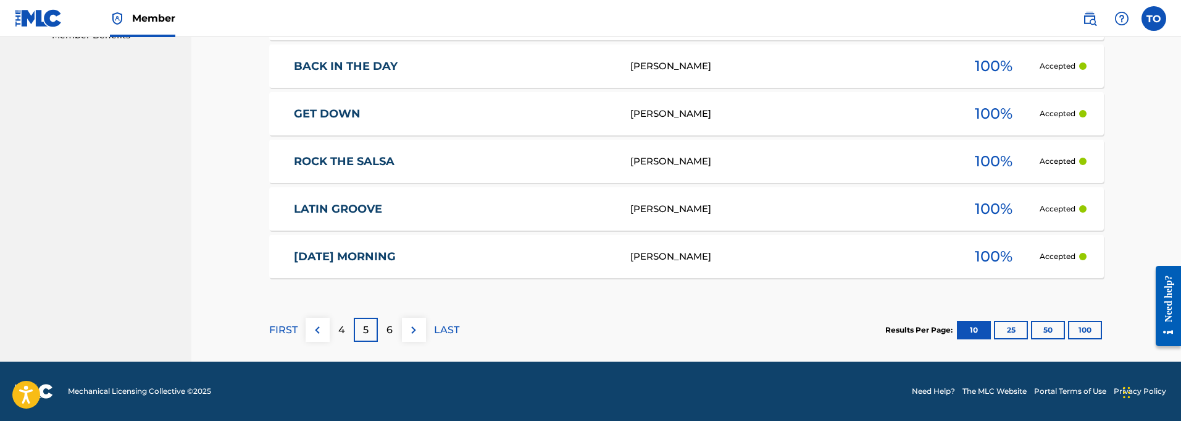
click at [389, 332] on p "6" at bounding box center [390, 329] width 6 height 15
click at [389, 332] on p "7" at bounding box center [390, 329] width 6 height 15
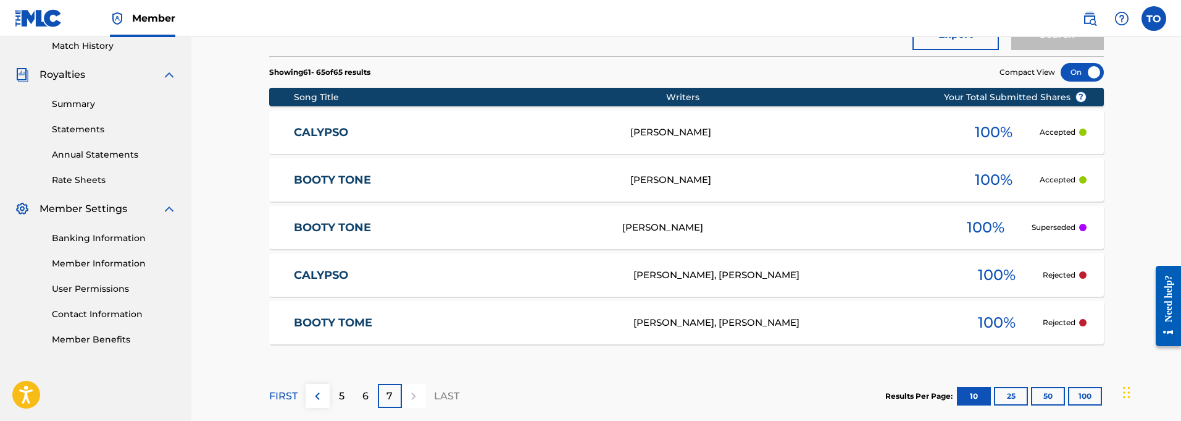
scroll to position [283, 0]
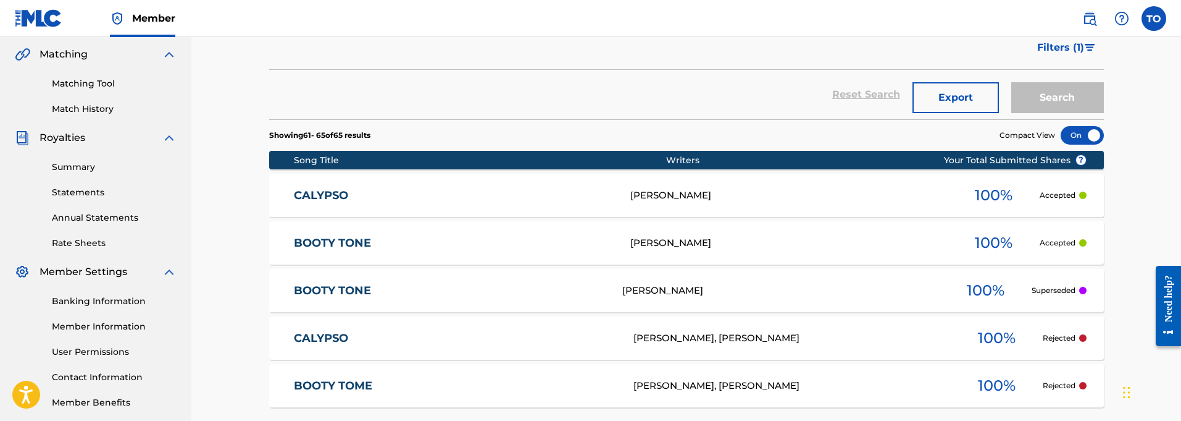
click at [1151, 17] on label at bounding box center [1154, 18] width 25 height 25
click at [1154, 19] on input "TO [PERSON_NAME] [EMAIL_ADDRESS][DOMAIN_NAME] Notification Preferences Profile …" at bounding box center [1154, 19] width 0 height 0
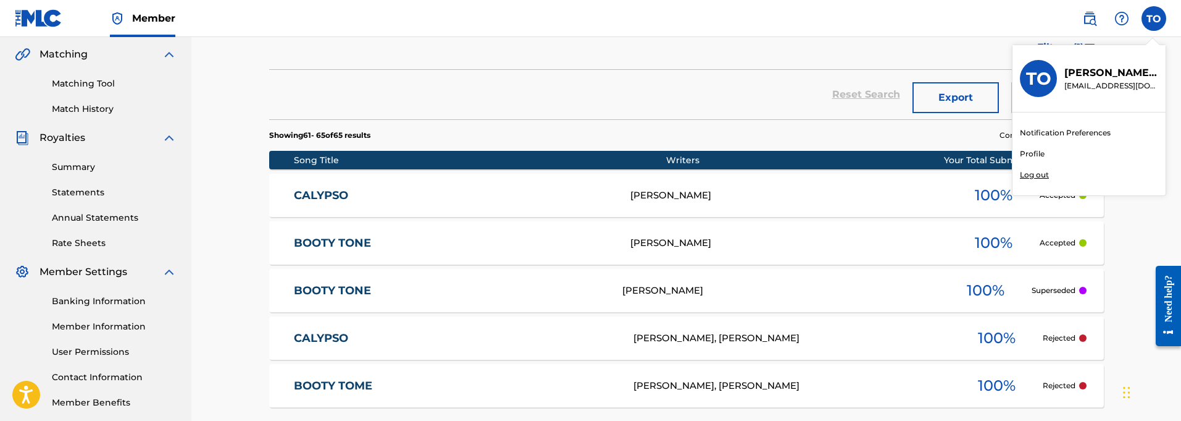
click at [1033, 173] on p "Log out" at bounding box center [1034, 174] width 29 height 11
click at [1154, 19] on input "TO [PERSON_NAME] [EMAIL_ADDRESS][DOMAIN_NAME] Notification Preferences Profile …" at bounding box center [1154, 19] width 0 height 0
